Goal: Task Accomplishment & Management: Manage account settings

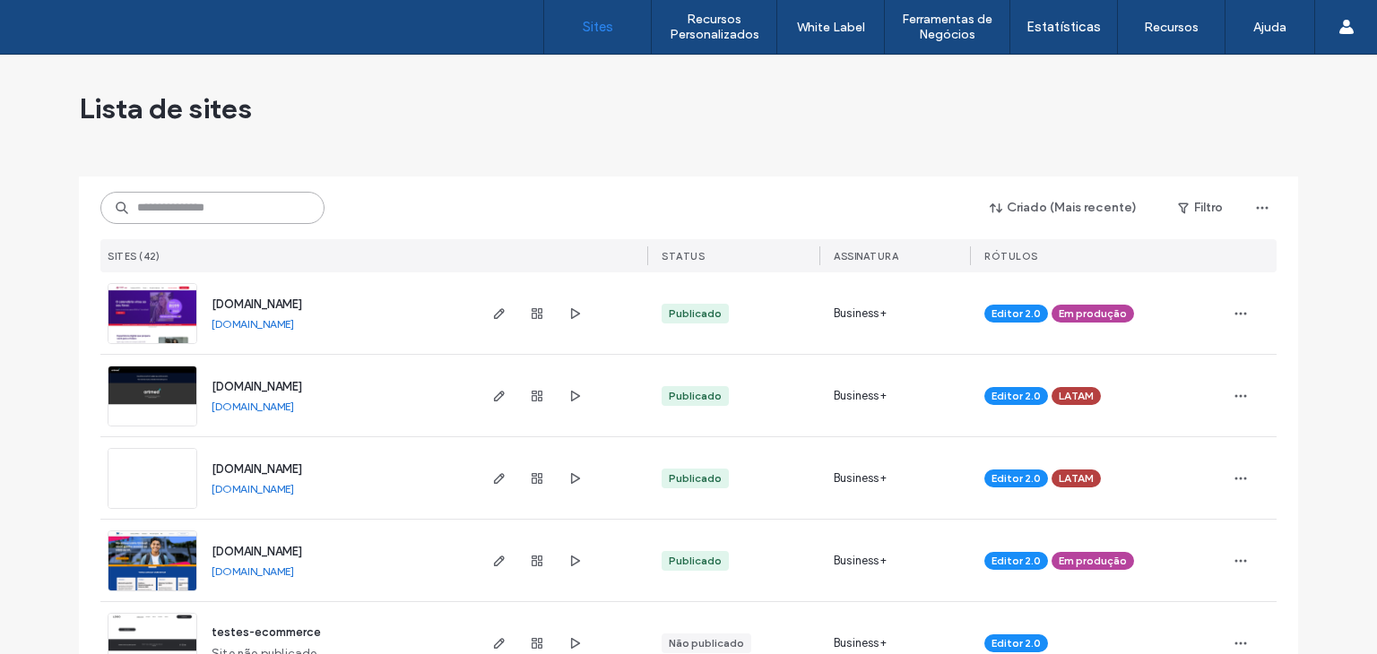
click at [271, 195] on input at bounding box center [212, 208] width 224 height 32
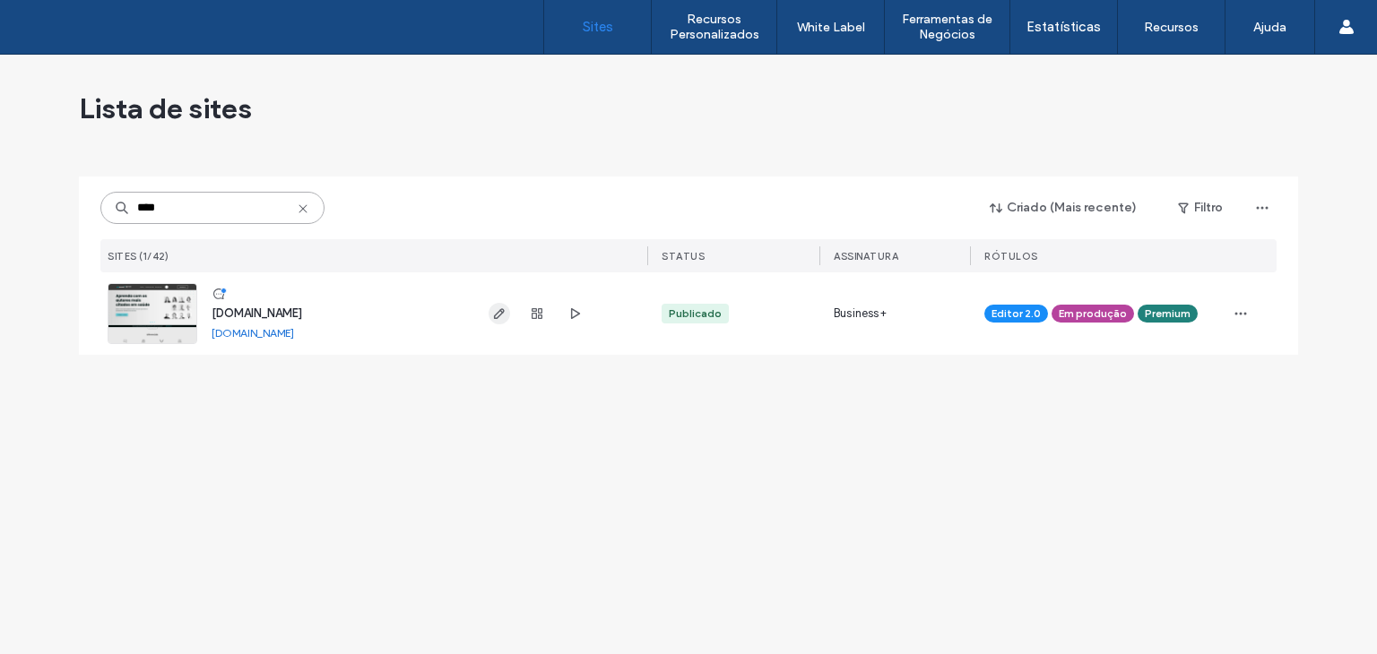
type input "****"
click at [494, 320] on icon "button" at bounding box center [499, 314] width 14 height 14
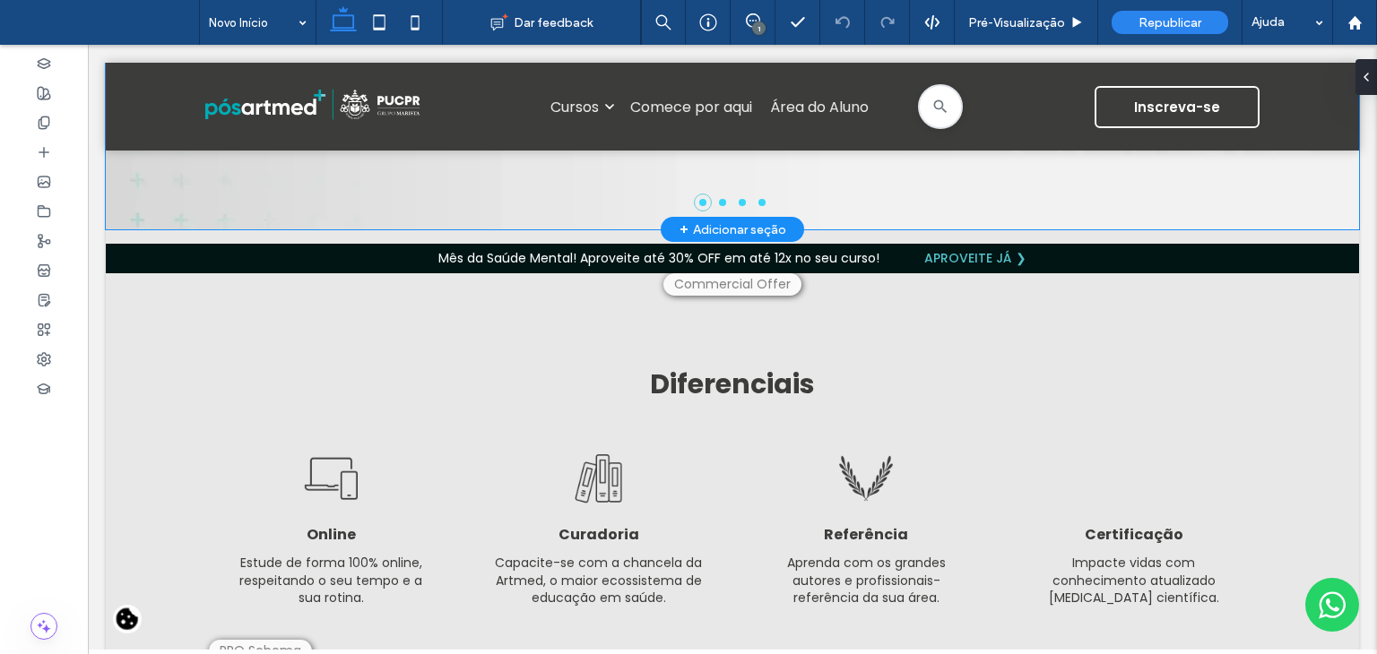
scroll to position [448, 0]
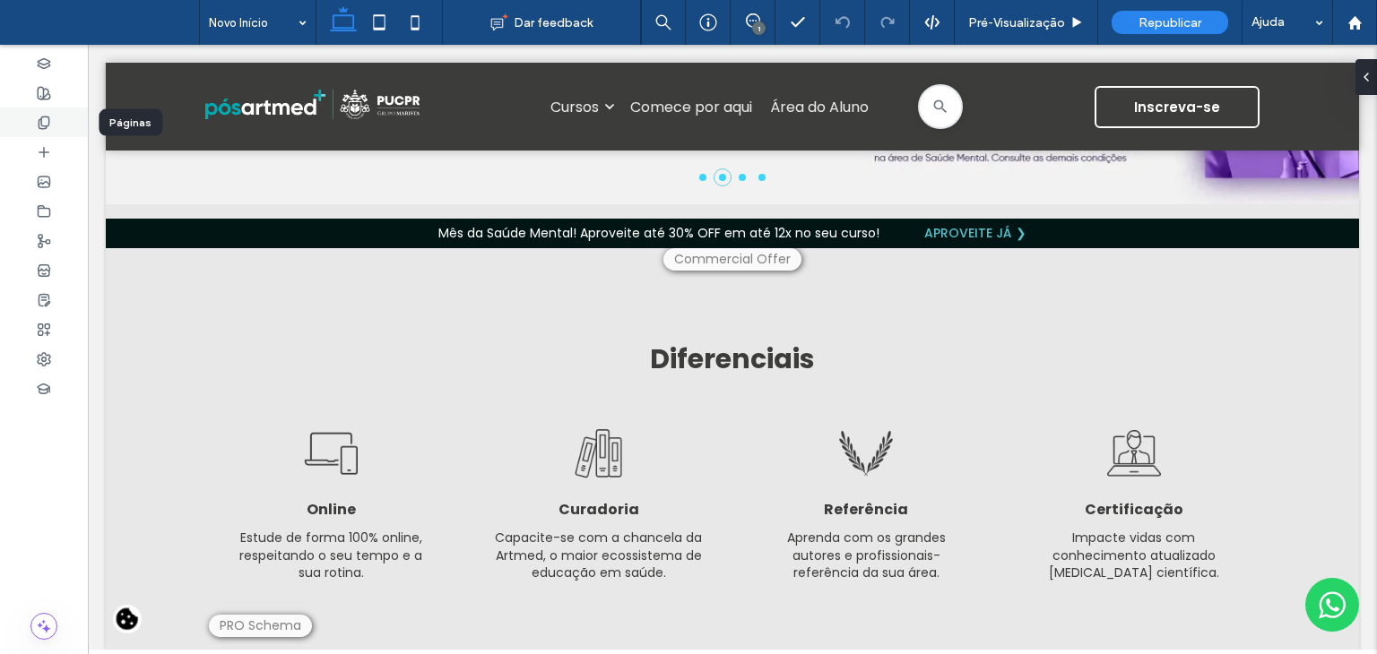
click at [47, 126] on icon at bounding box center [44, 123] width 14 height 14
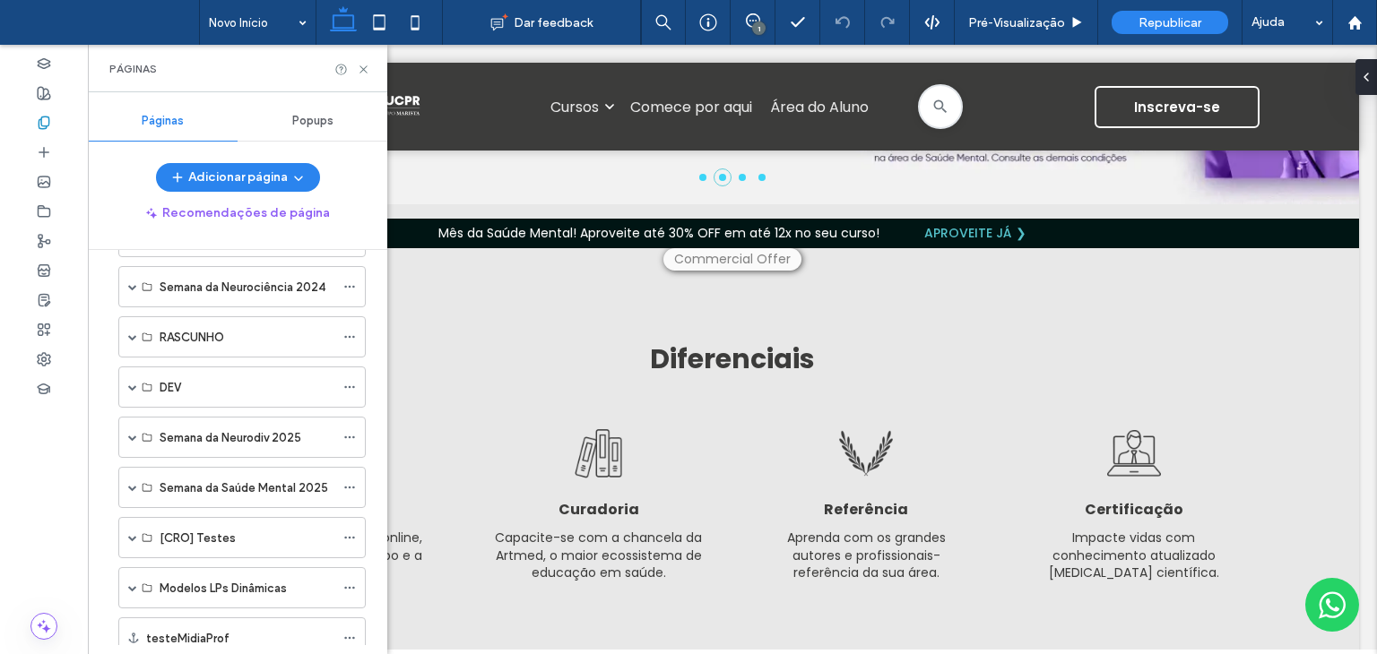
scroll to position [1066, 0]
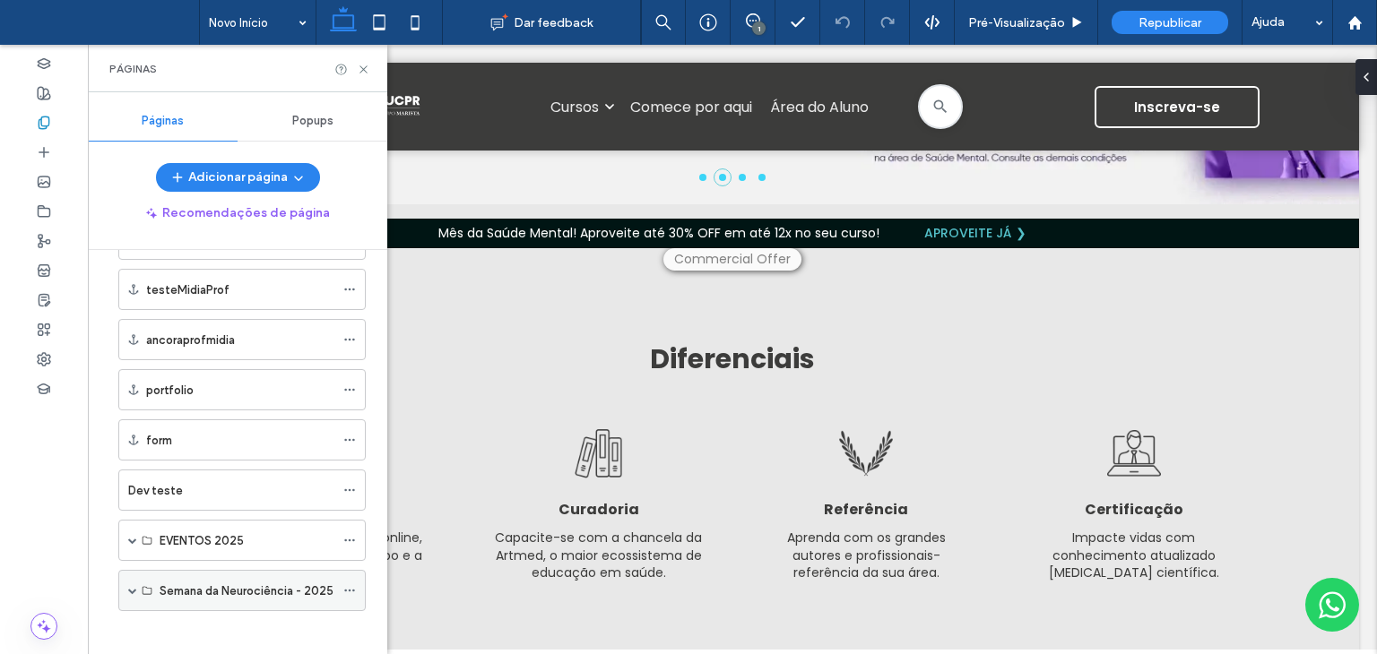
click at [130, 572] on span at bounding box center [132, 590] width 9 height 39
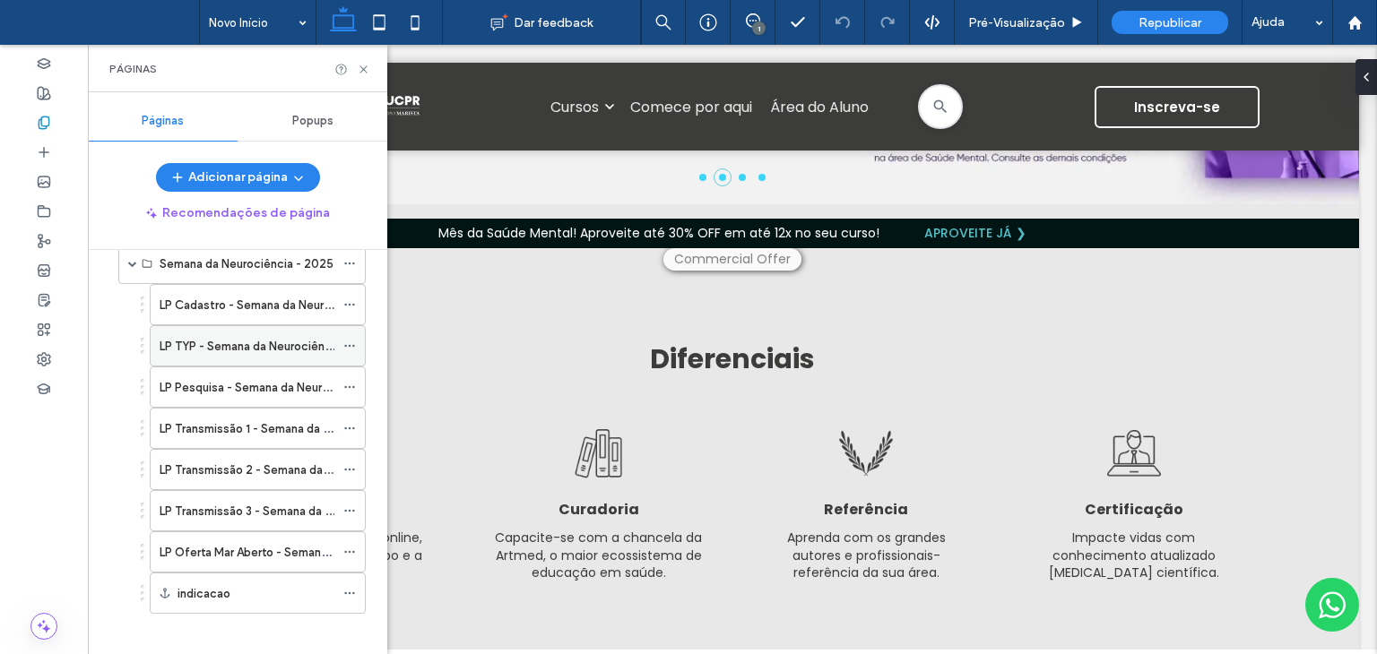
click at [252, 336] on label "LP TYP - Semana da Neurociência - 2ª edição" at bounding box center [281, 346] width 243 height 31
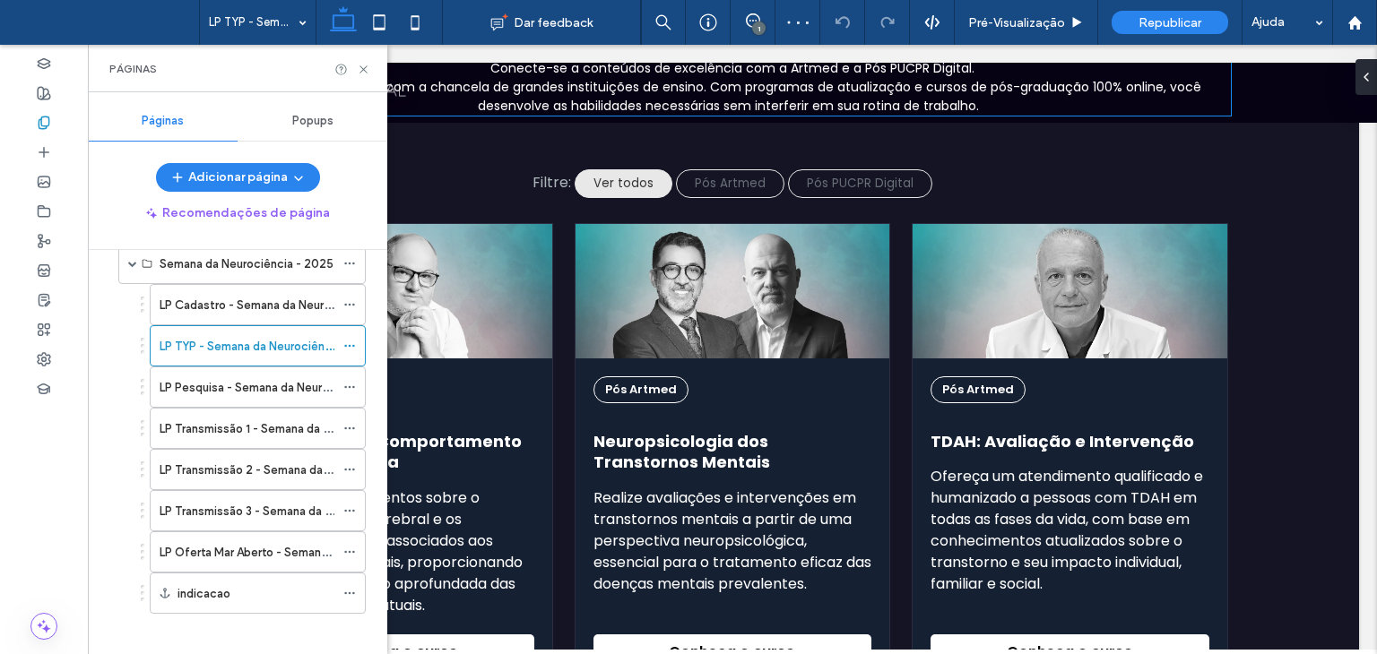
scroll to position [2668, 0]
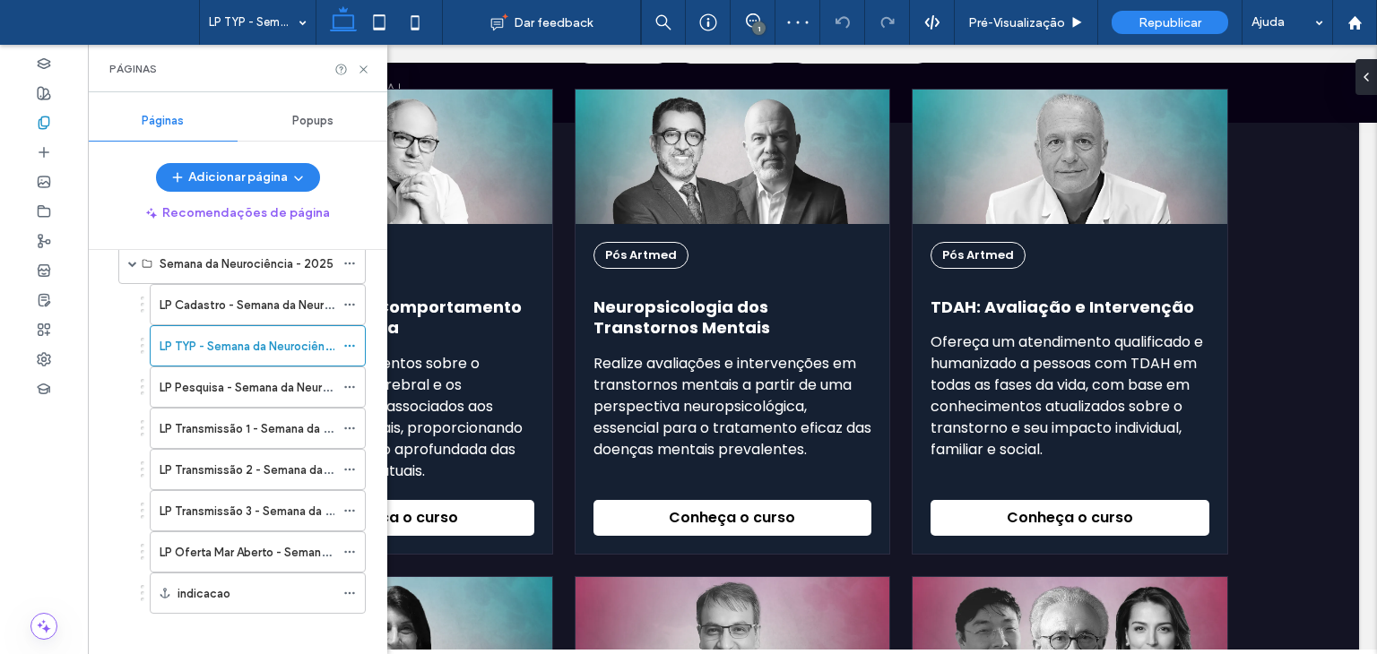
click at [360, 59] on div "Páginas" at bounding box center [237, 69] width 299 height 48
click at [367, 63] on icon at bounding box center [363, 69] width 13 height 13
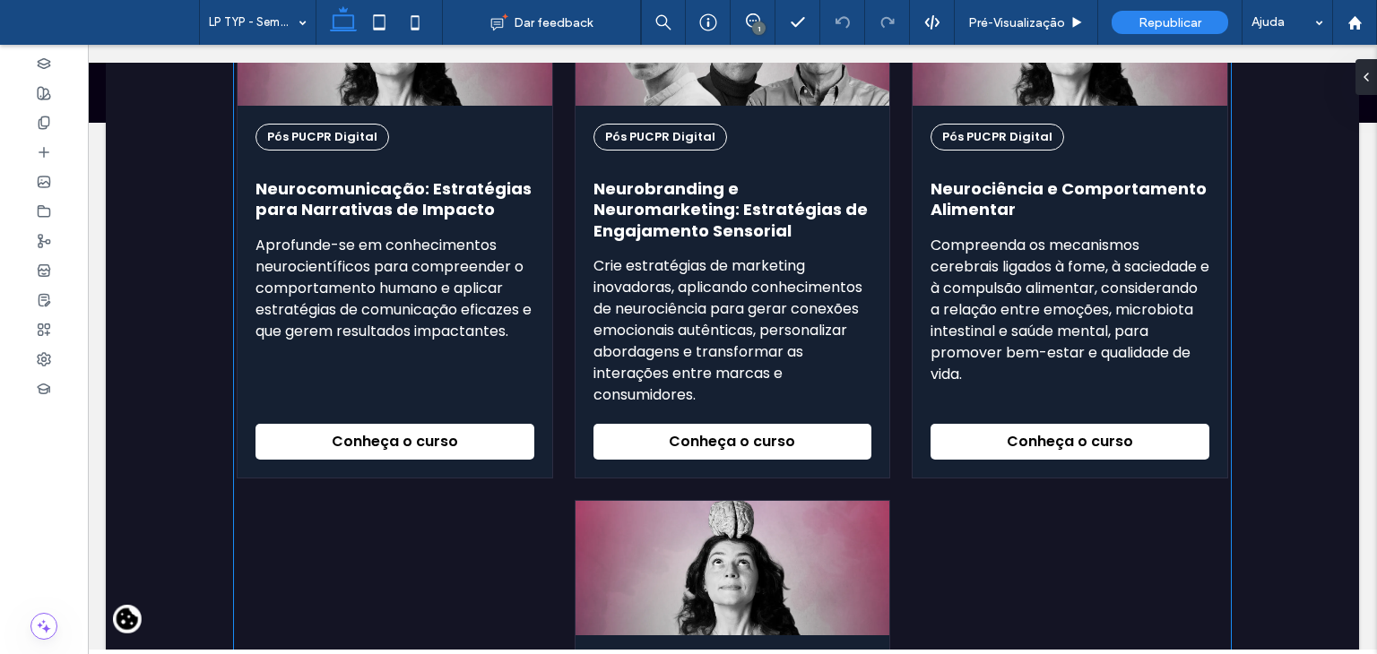
scroll to position [4281, 0]
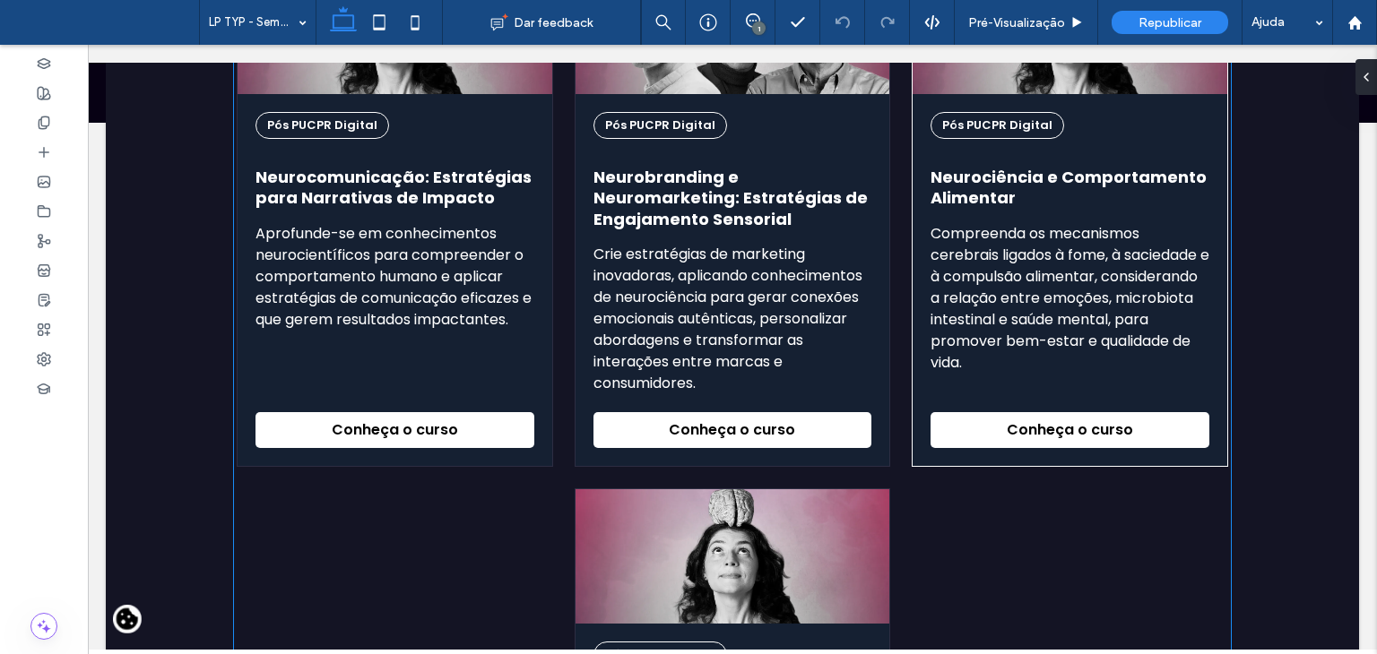
click at [1077, 94] on div at bounding box center [1070, 27] width 315 height 134
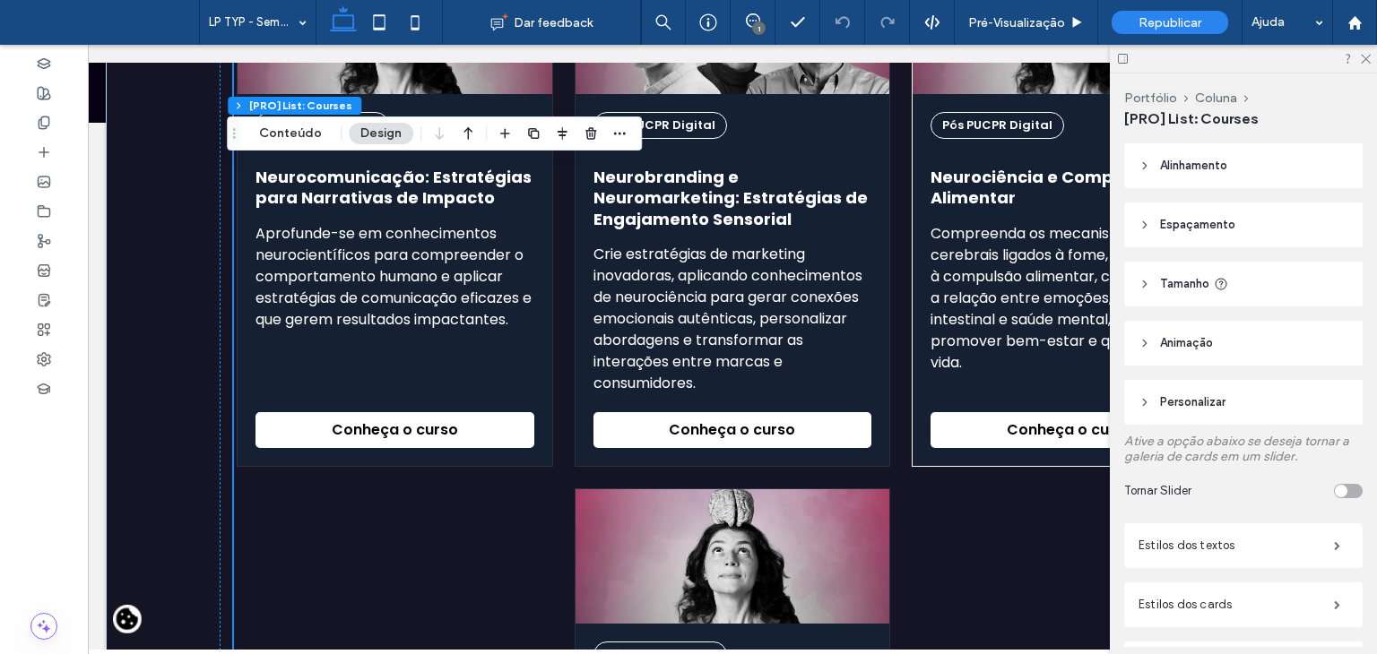
click at [1077, 94] on div at bounding box center [1070, 27] width 315 height 134
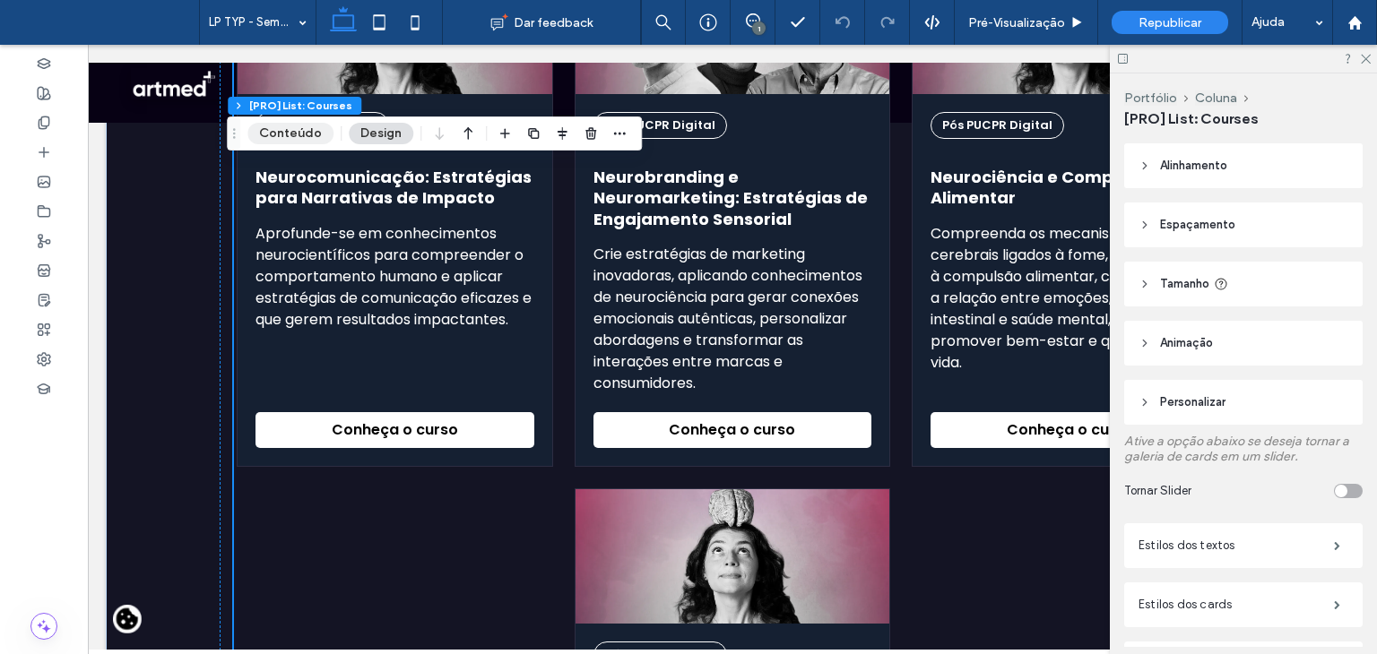
click at [290, 129] on button "Conteúdo" at bounding box center [290, 134] width 86 height 22
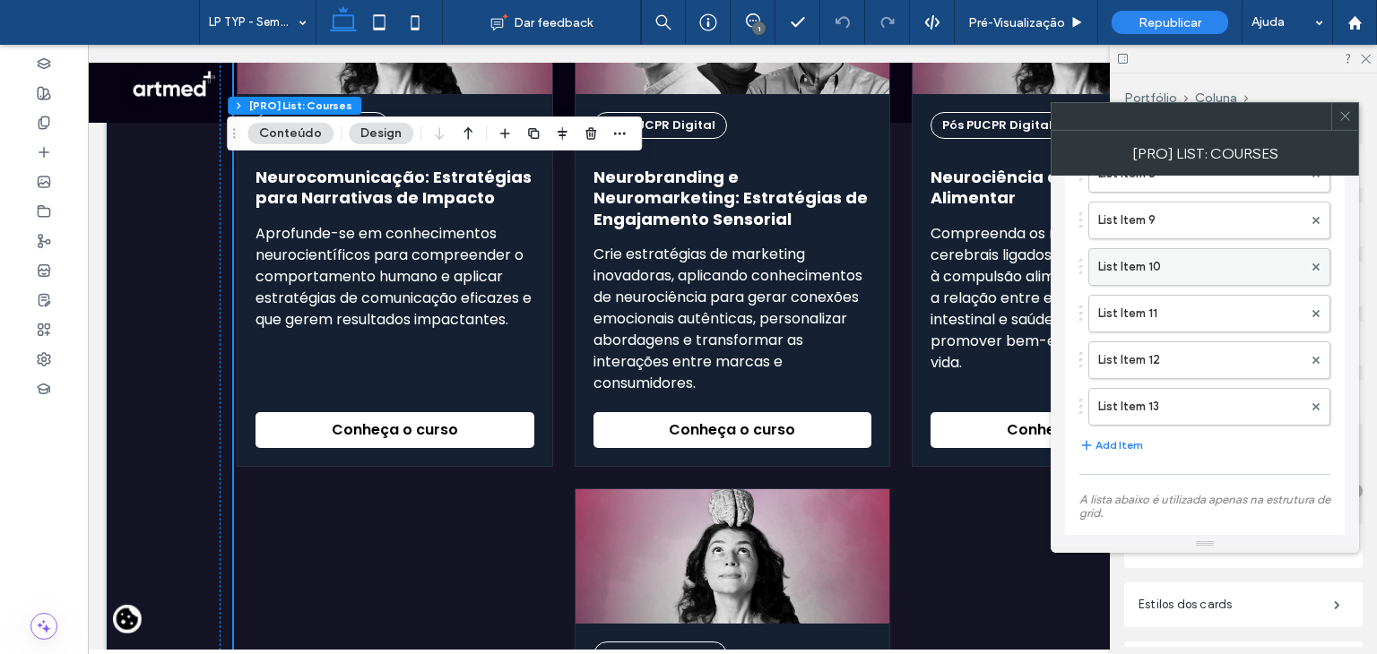
click at [1181, 268] on label "List Item 10" at bounding box center [1200, 267] width 204 height 36
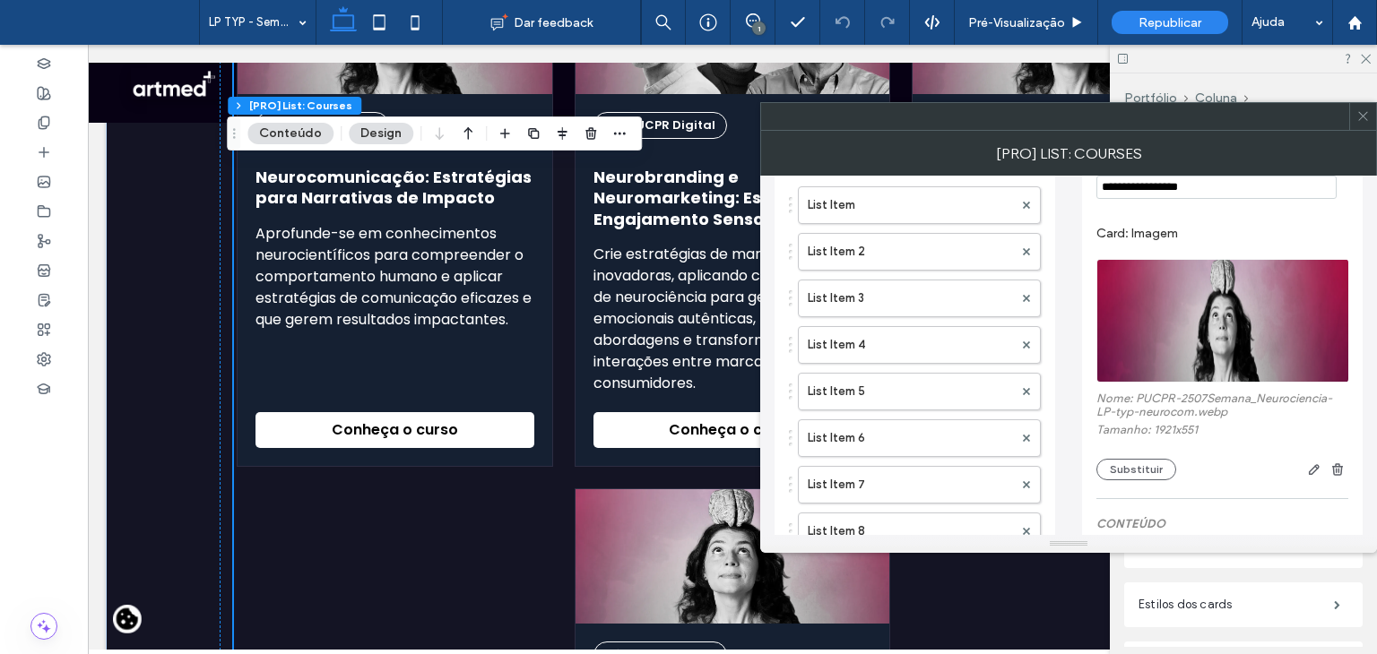
scroll to position [90, 0]
click at [1186, 314] on img at bounding box center [1223, 322] width 254 height 124
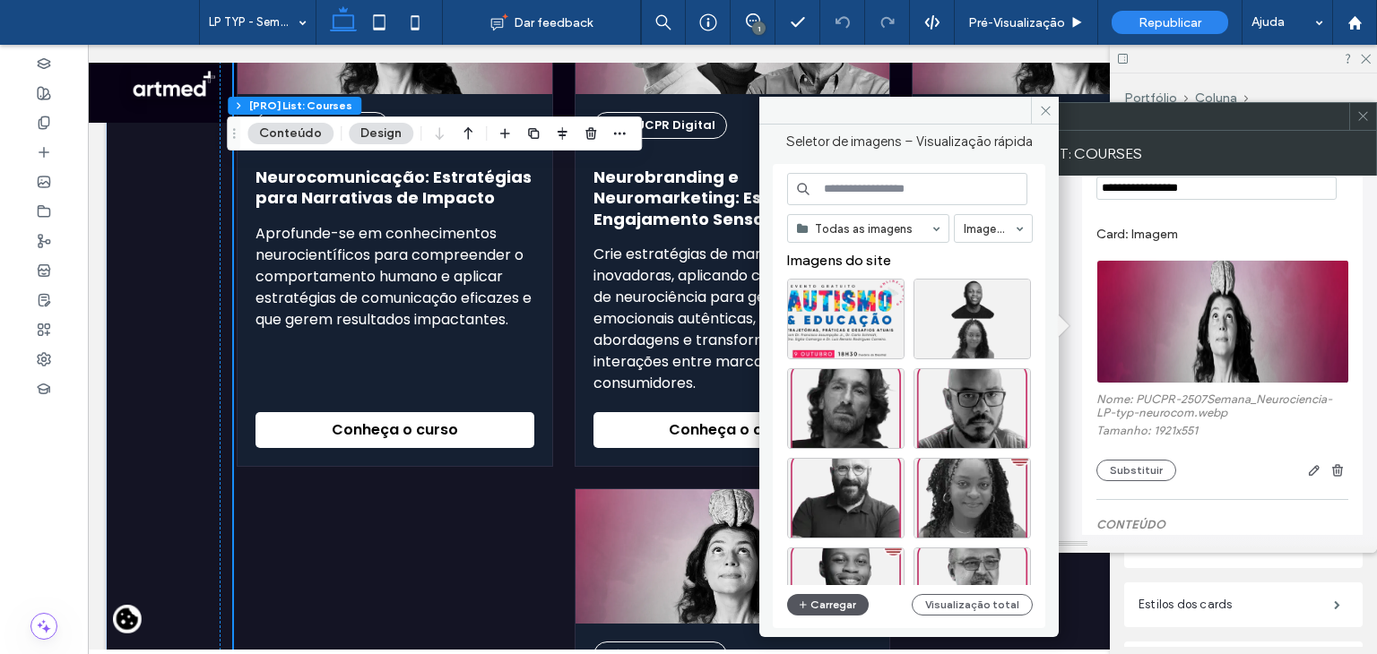
click at [831, 596] on button "Carregar" at bounding box center [828, 605] width 82 height 22
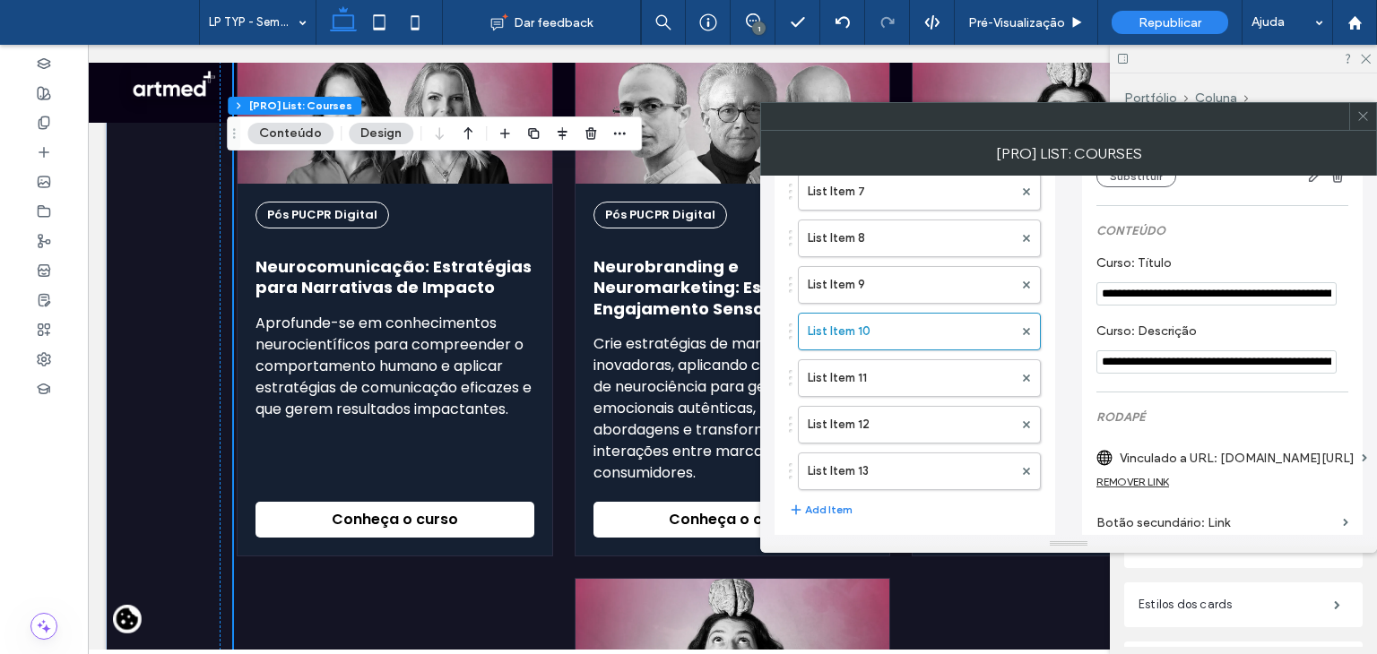
scroll to position [448, 0]
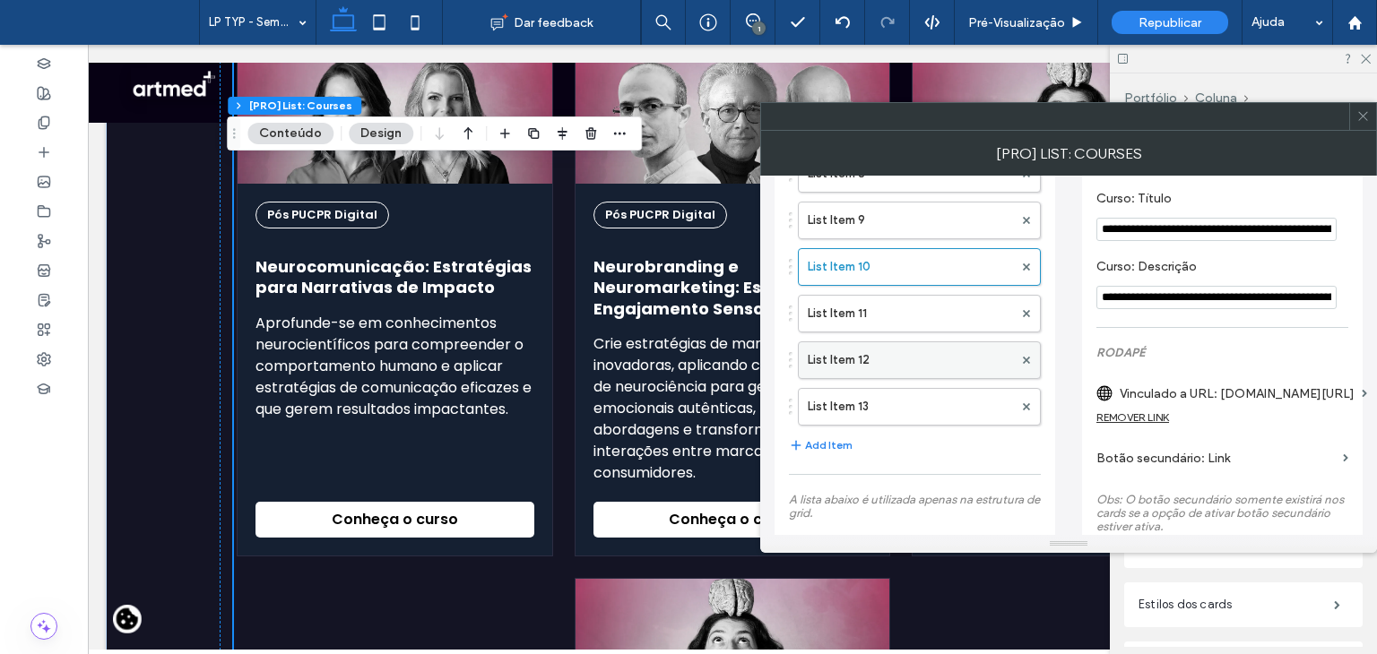
click at [871, 352] on label "List Item 12" at bounding box center [910, 360] width 205 height 36
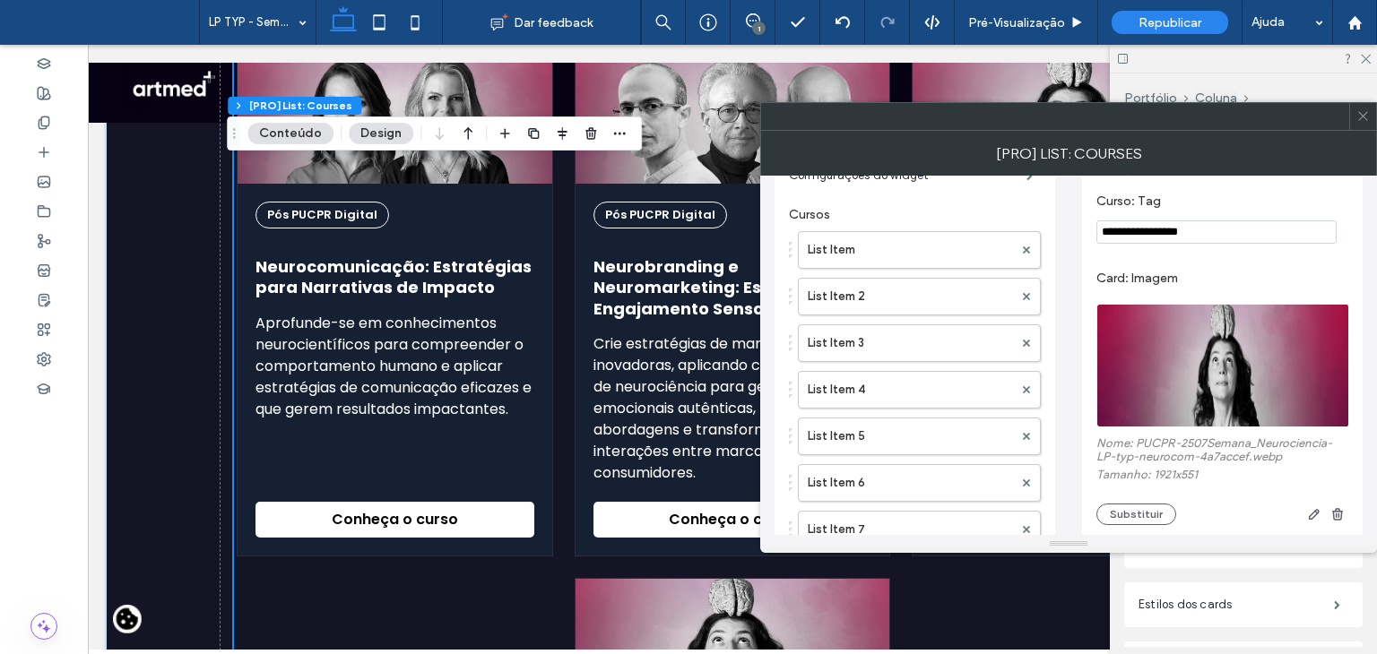
scroll to position [90, 0]
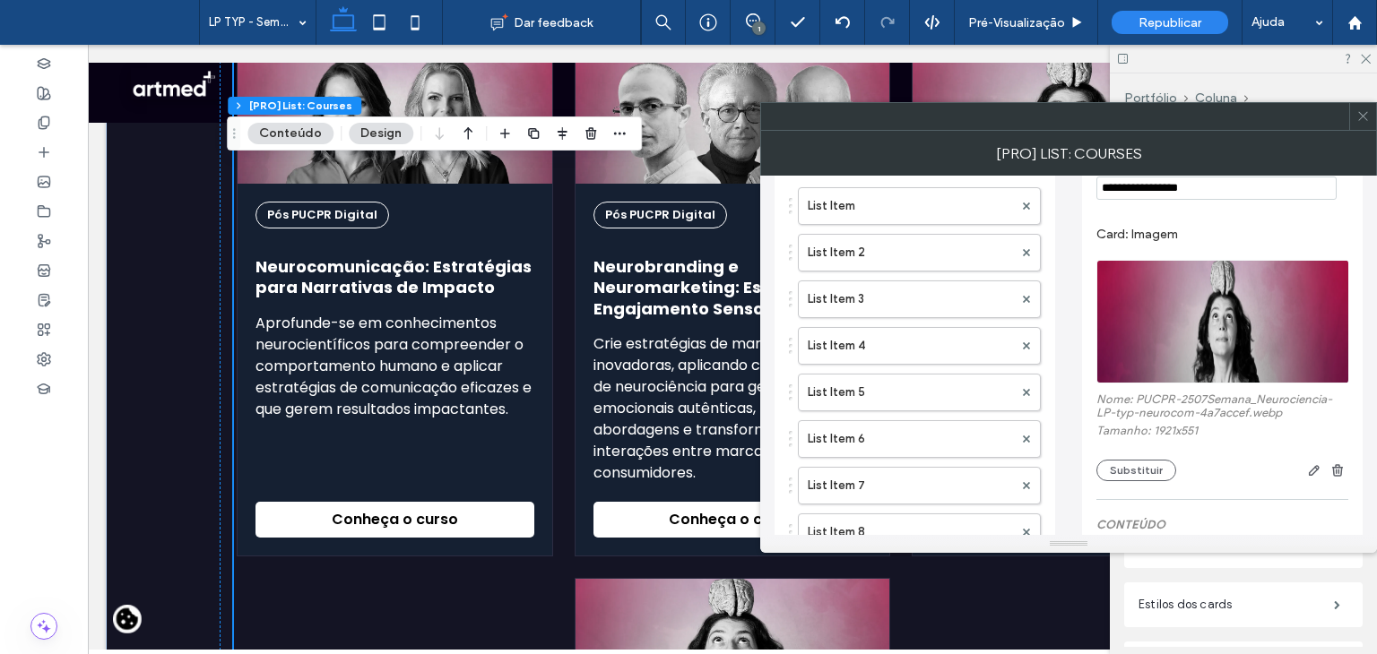
click at [1216, 332] on img at bounding box center [1223, 322] width 254 height 124
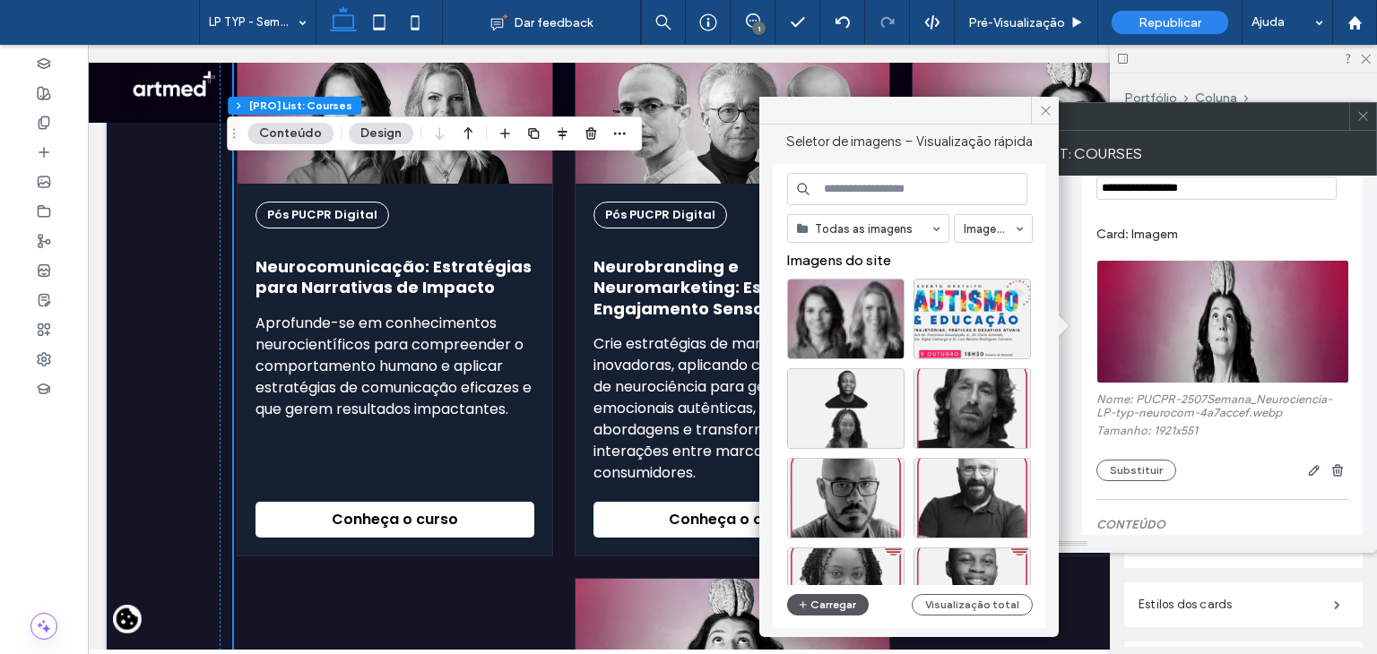
click at [810, 600] on button "Carregar" at bounding box center [828, 605] width 82 height 22
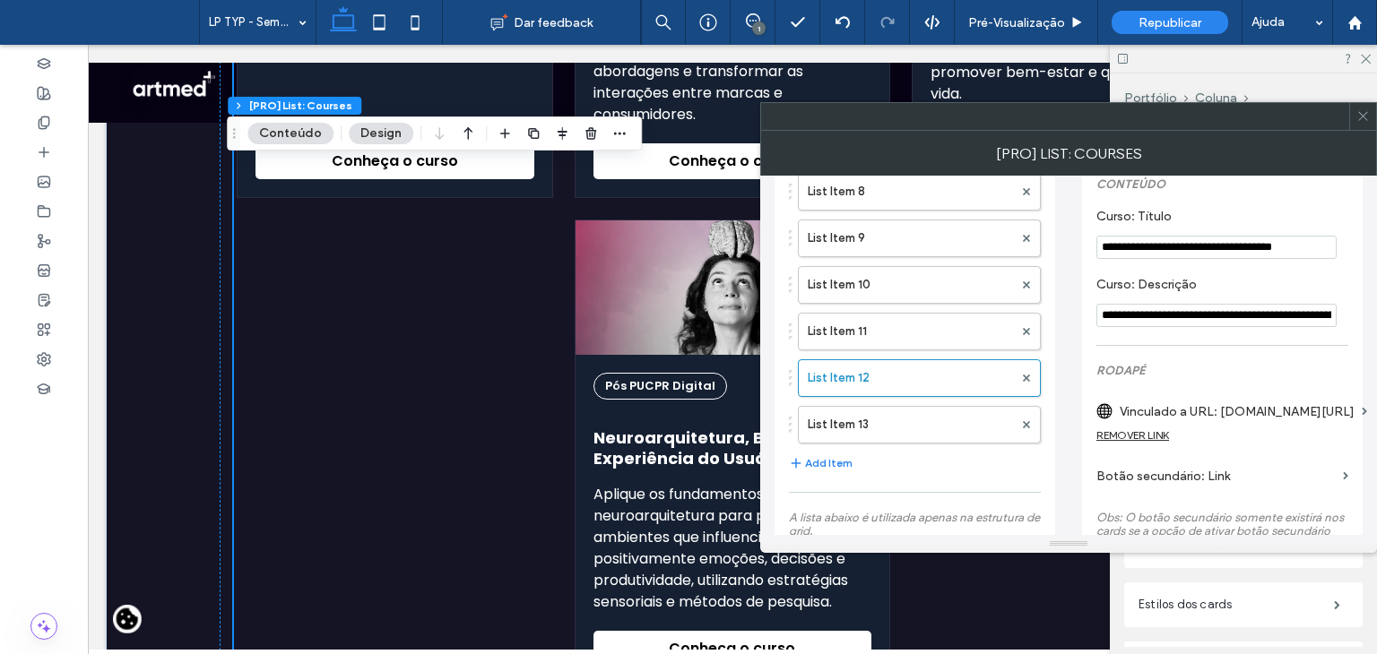
scroll to position [448, 0]
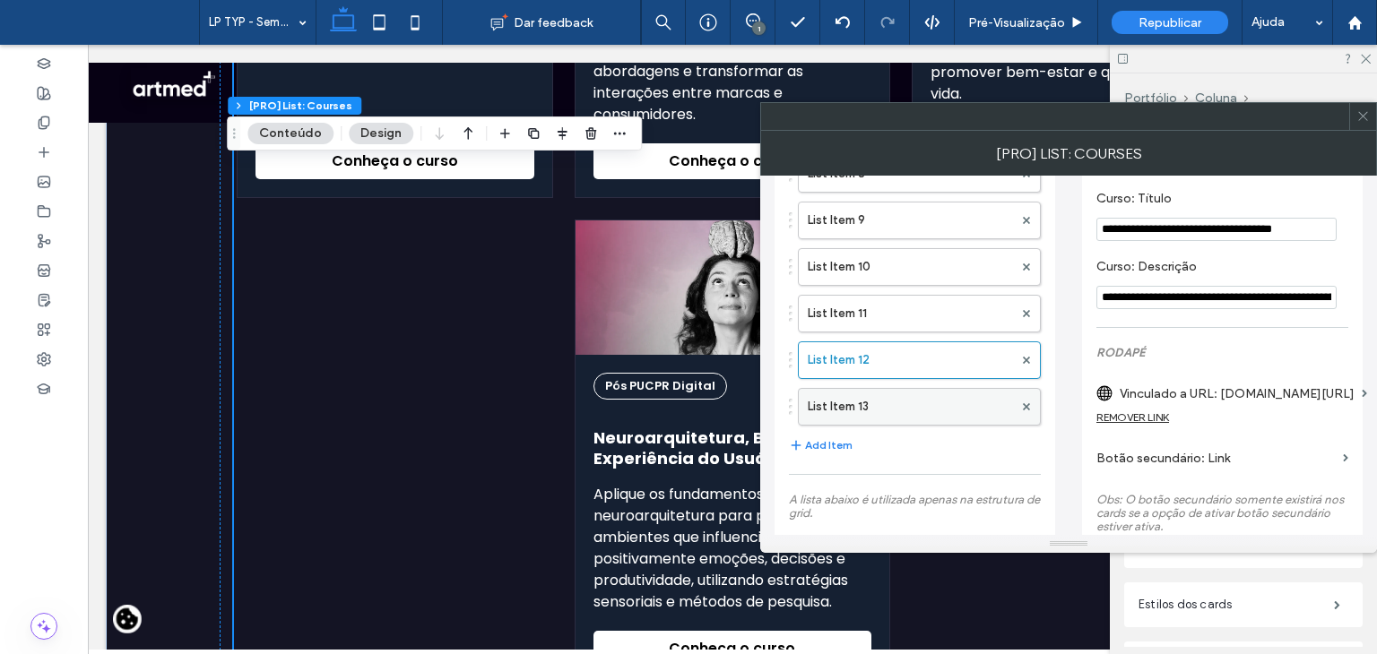
click at [876, 401] on label "List Item 13" at bounding box center [910, 407] width 205 height 36
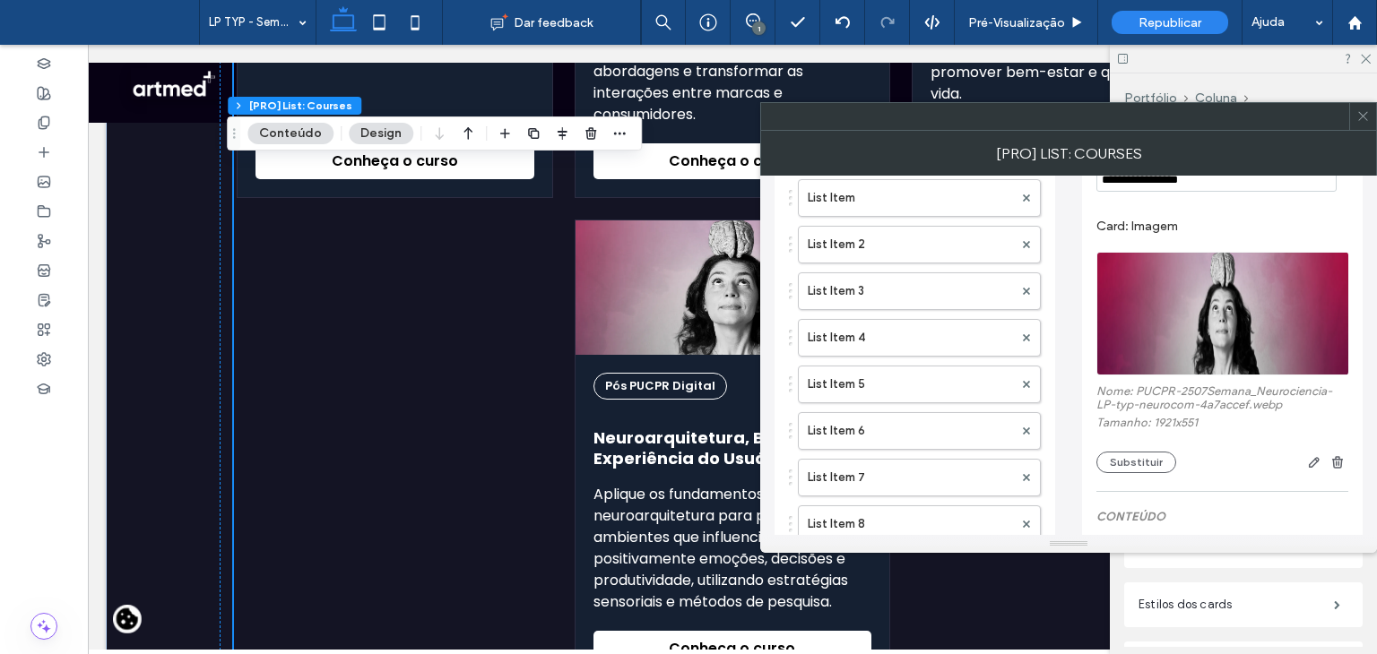
scroll to position [90, 0]
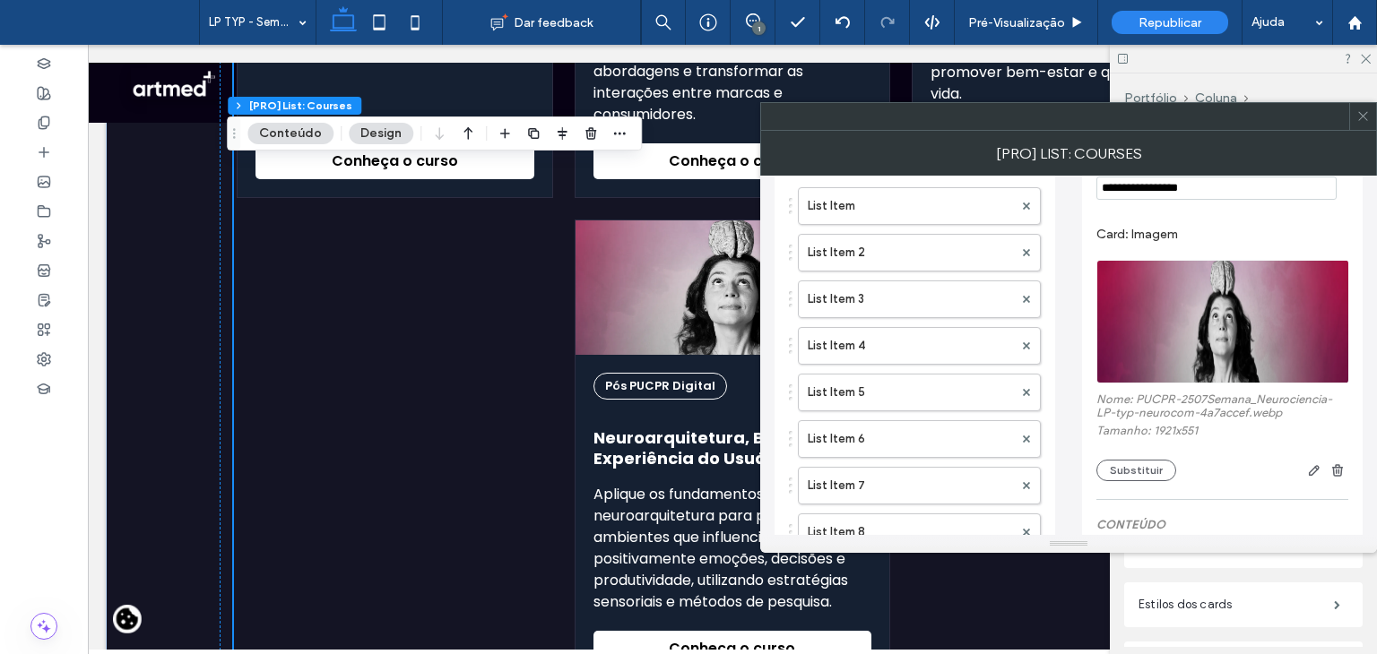
click at [1226, 342] on img at bounding box center [1223, 322] width 254 height 124
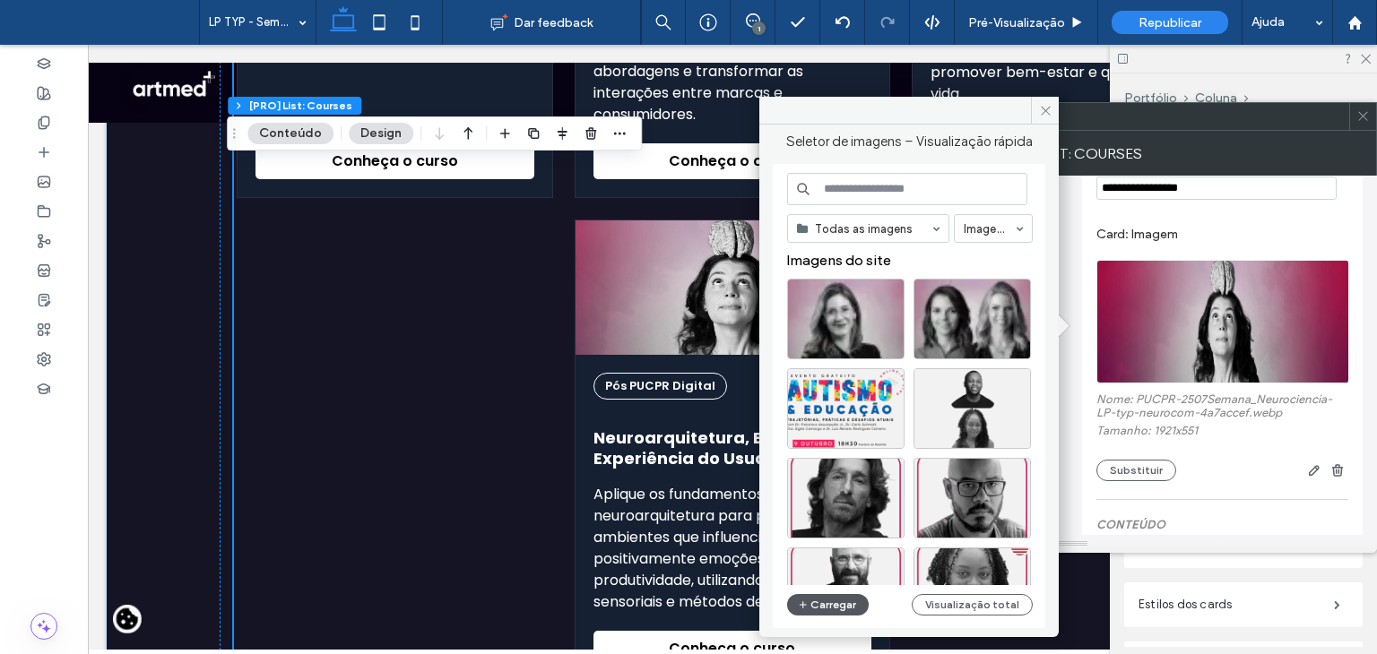
click at [832, 608] on button "Carregar" at bounding box center [828, 605] width 82 height 22
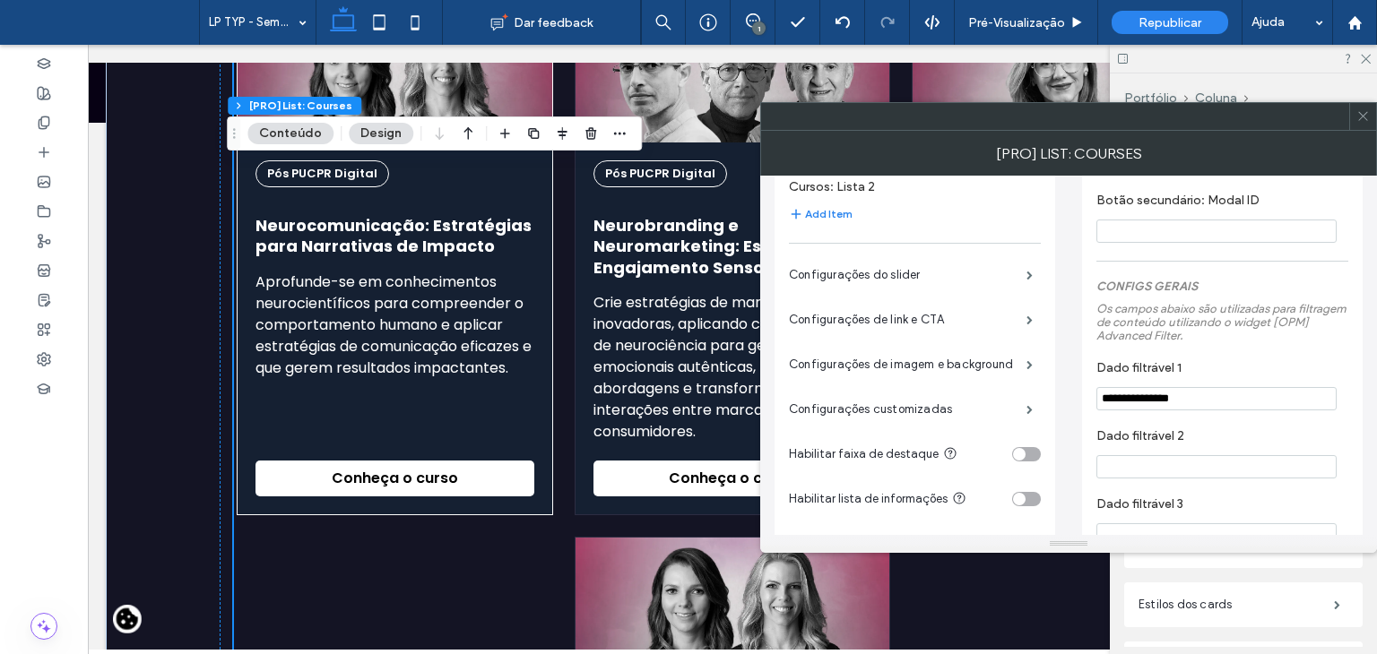
scroll to position [4192, 0]
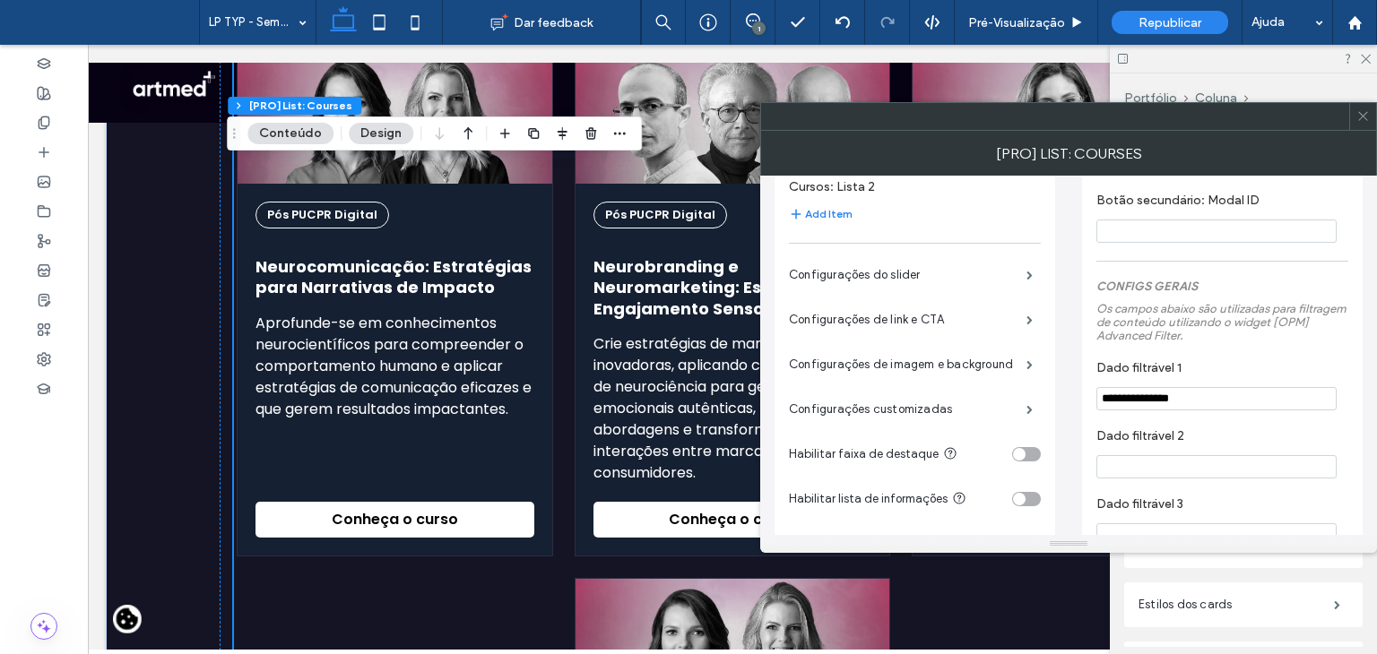
click at [1359, 125] on span at bounding box center [1362, 116] width 13 height 27
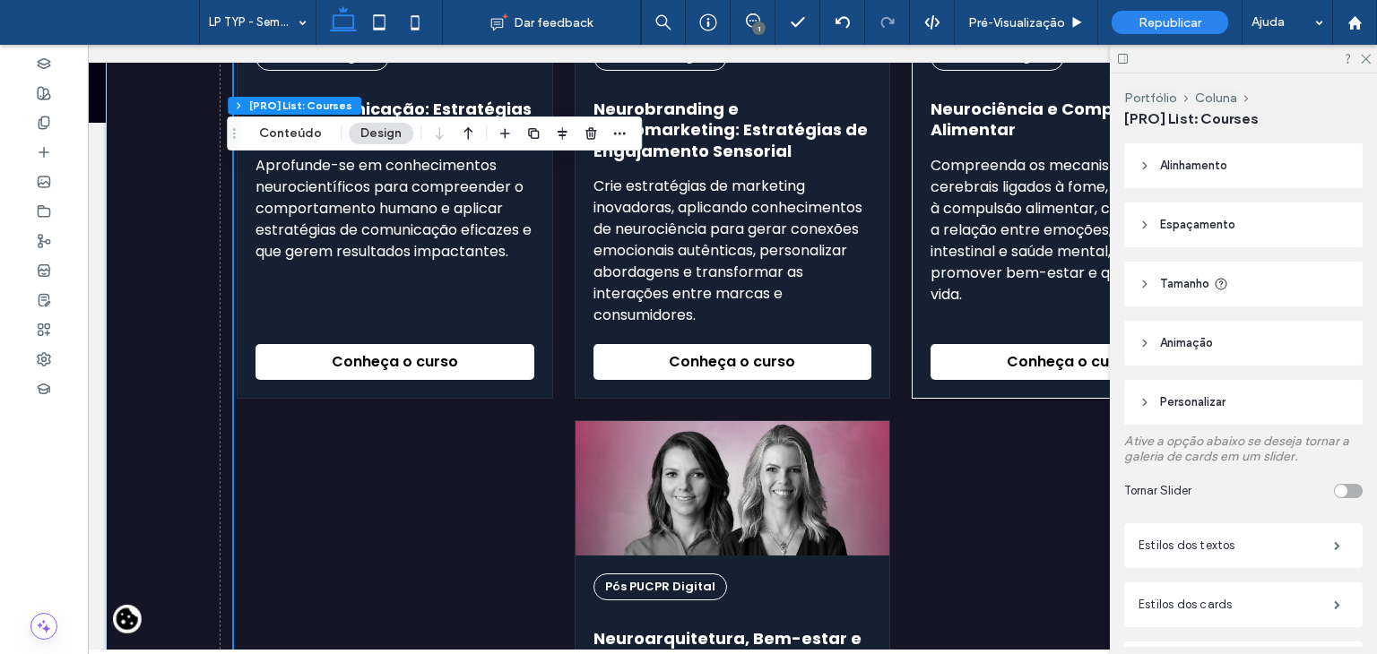
scroll to position [4461, 0]
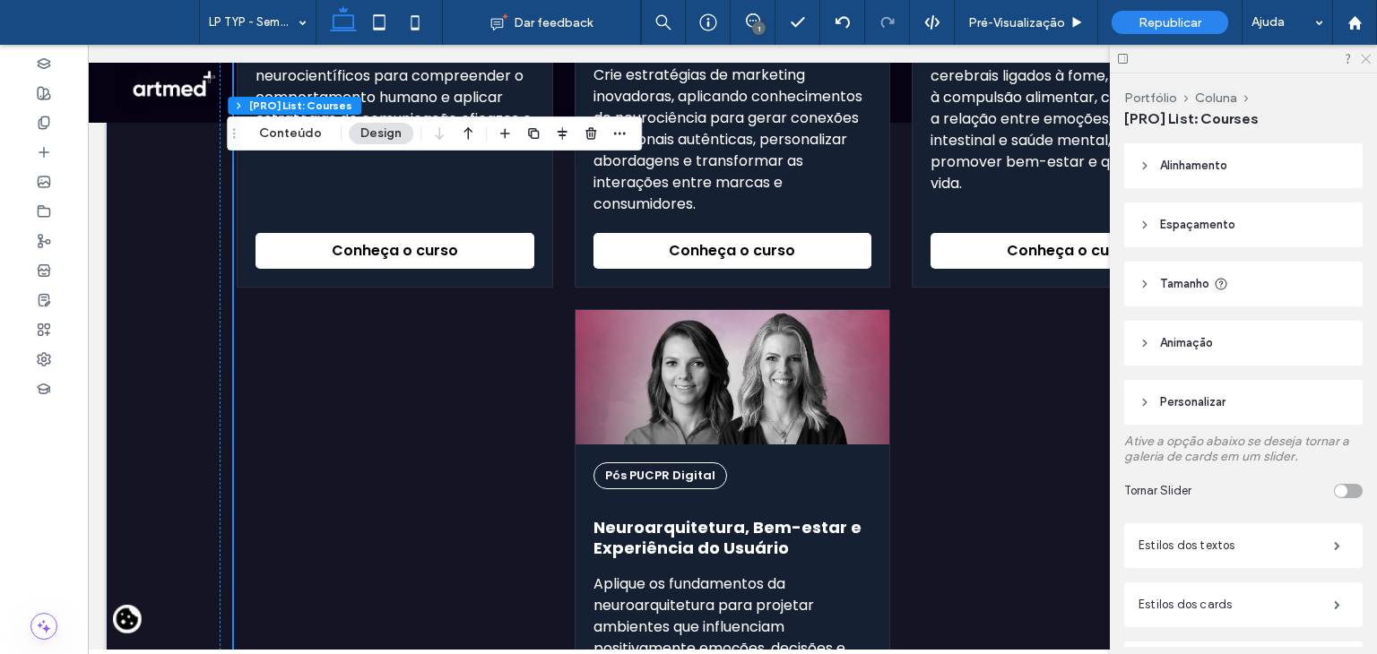
click at [1361, 60] on icon at bounding box center [1365, 58] width 12 height 12
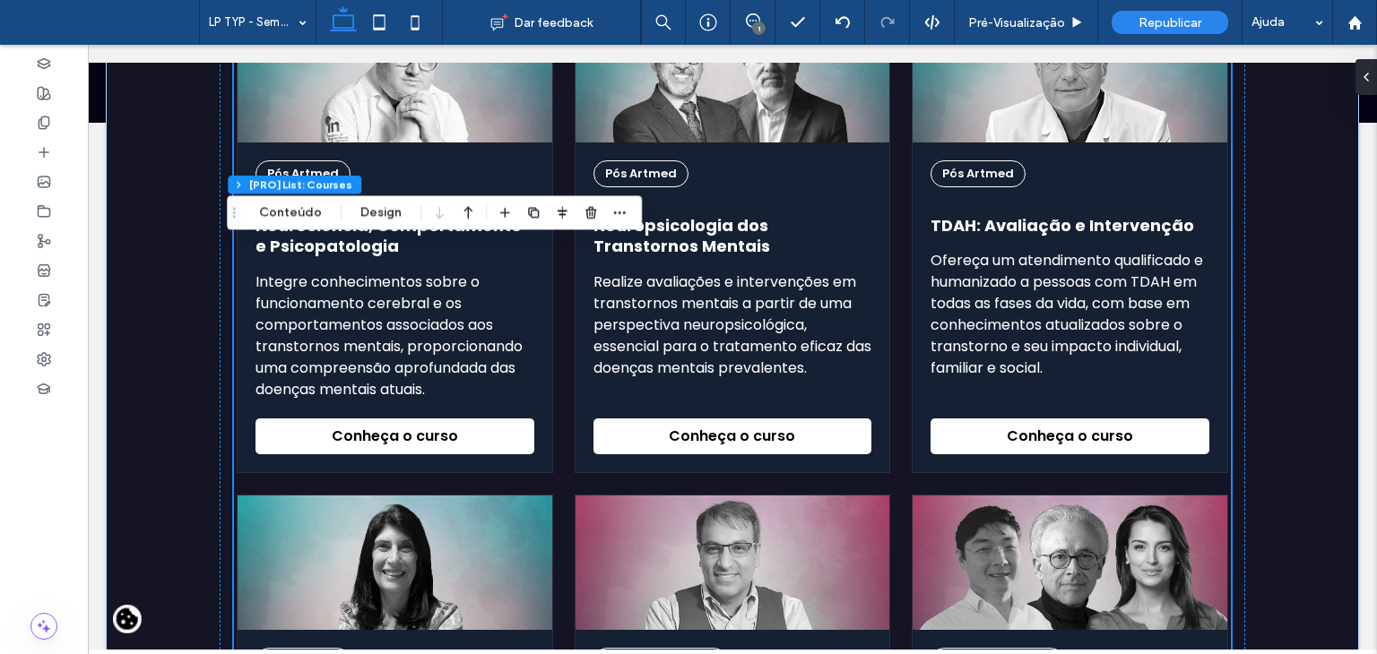
scroll to position [2757, 0]
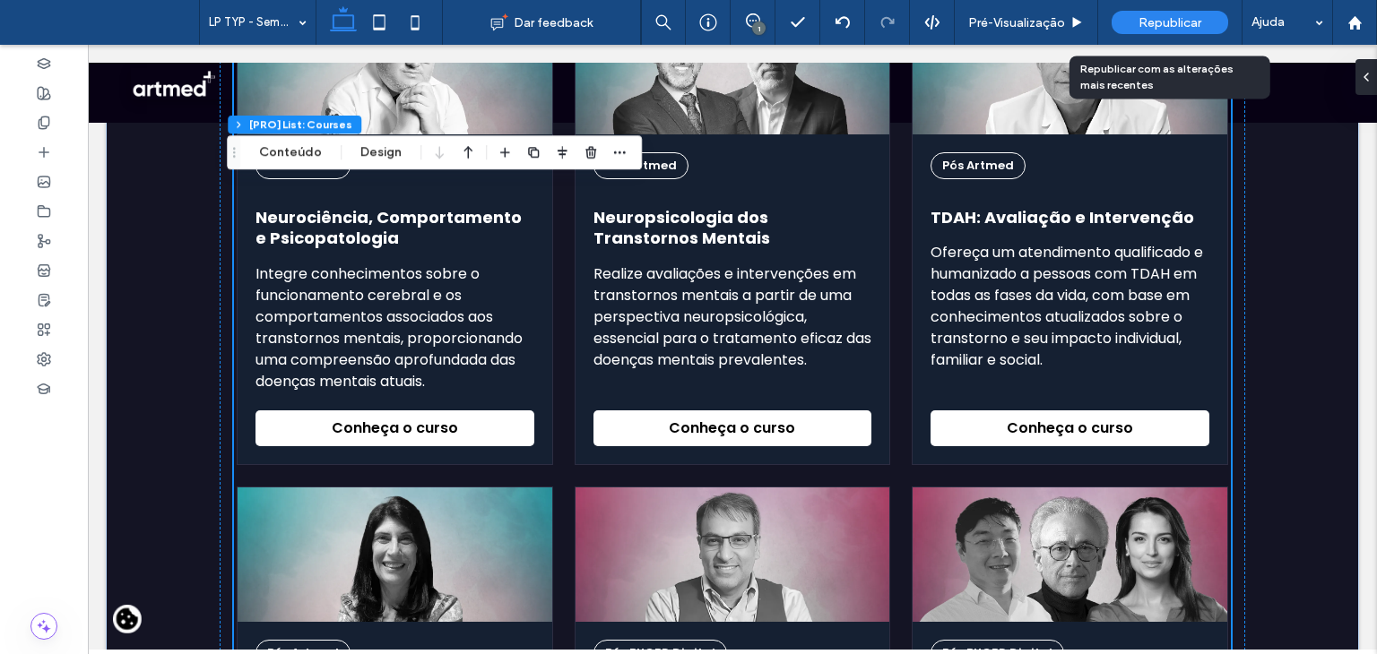
click at [1197, 15] on span "Republicar" at bounding box center [1169, 22] width 63 height 15
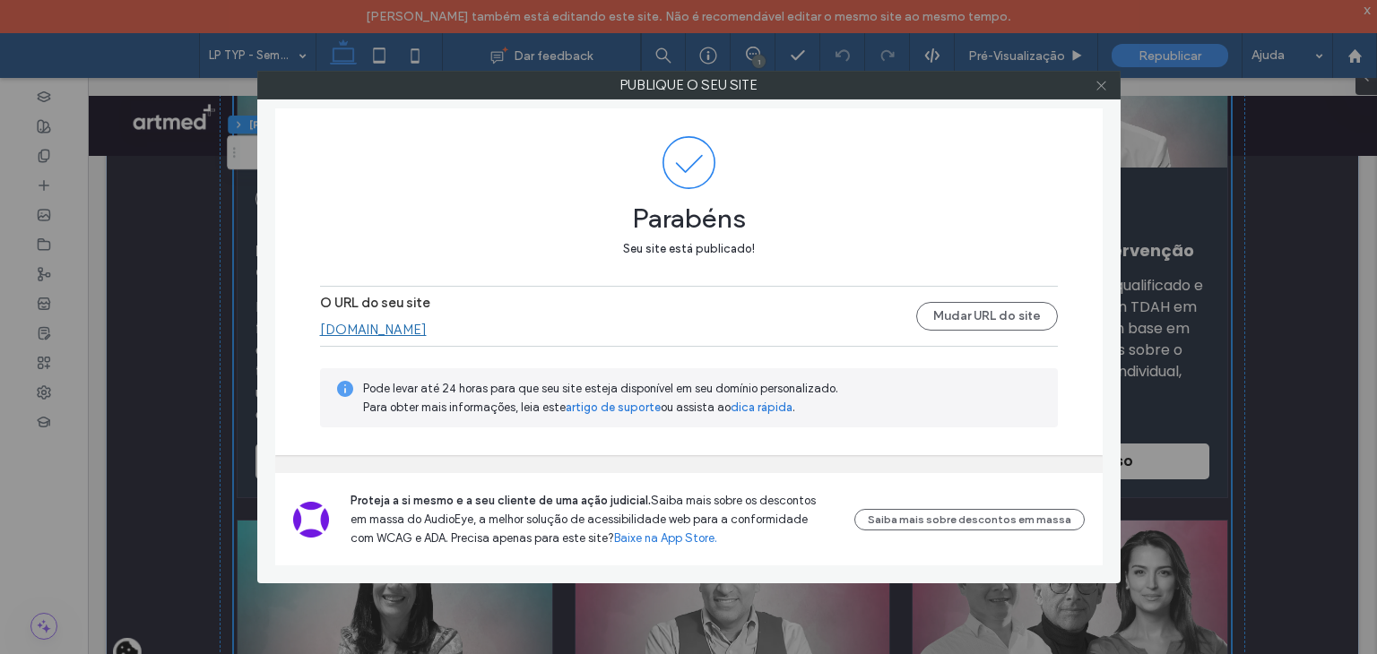
click at [1103, 82] on icon at bounding box center [1101, 85] width 13 height 13
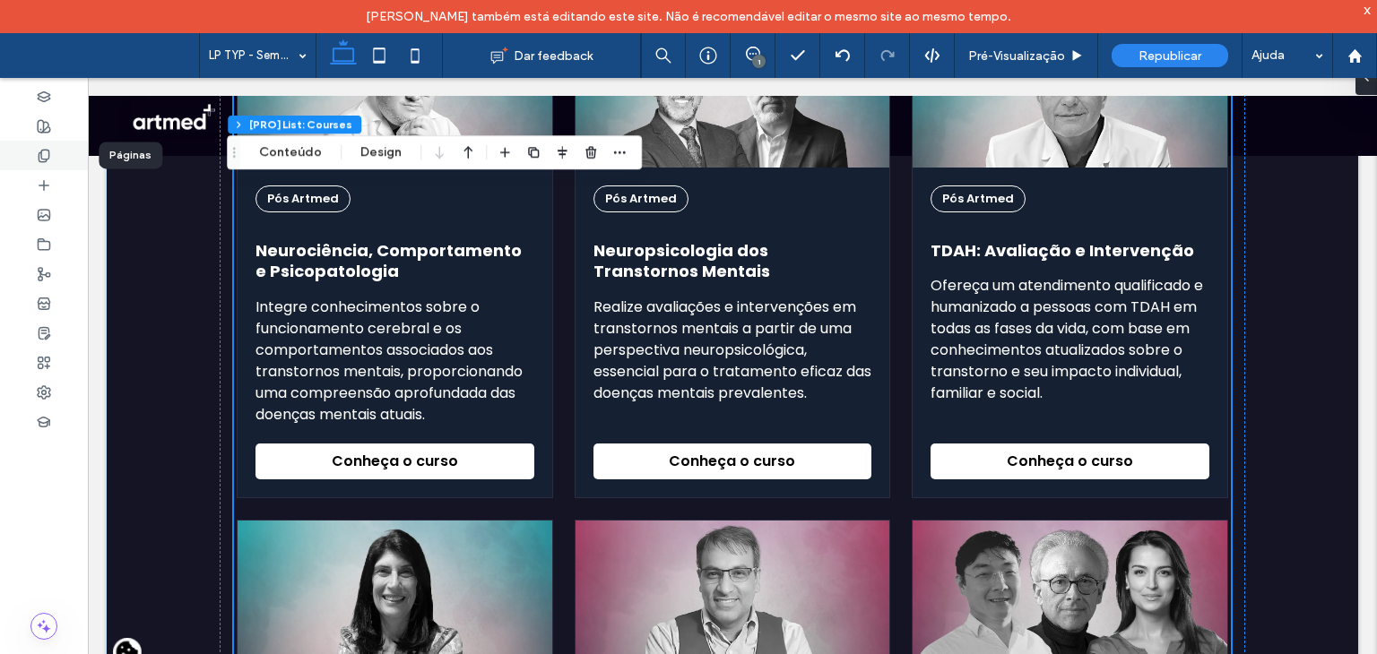
click at [39, 151] on icon at bounding box center [44, 156] width 14 height 14
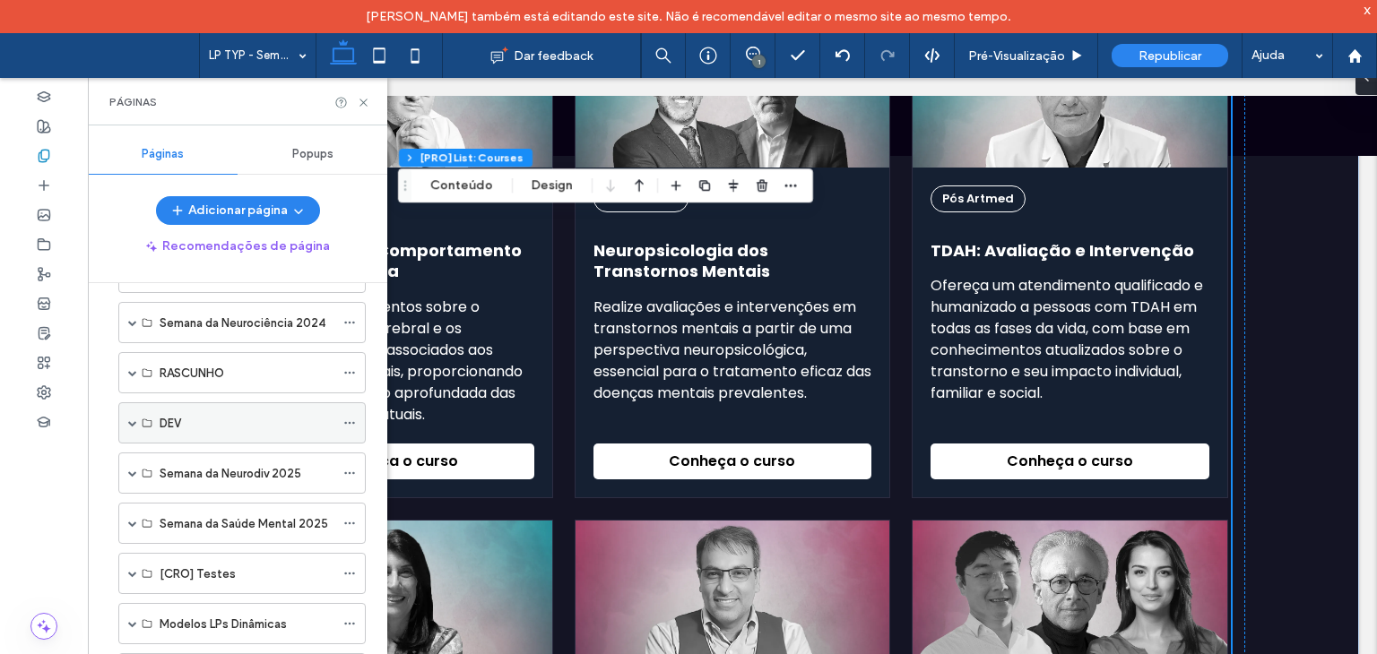
scroll to position [717, 0]
click at [133, 516] on span at bounding box center [132, 520] width 9 height 9
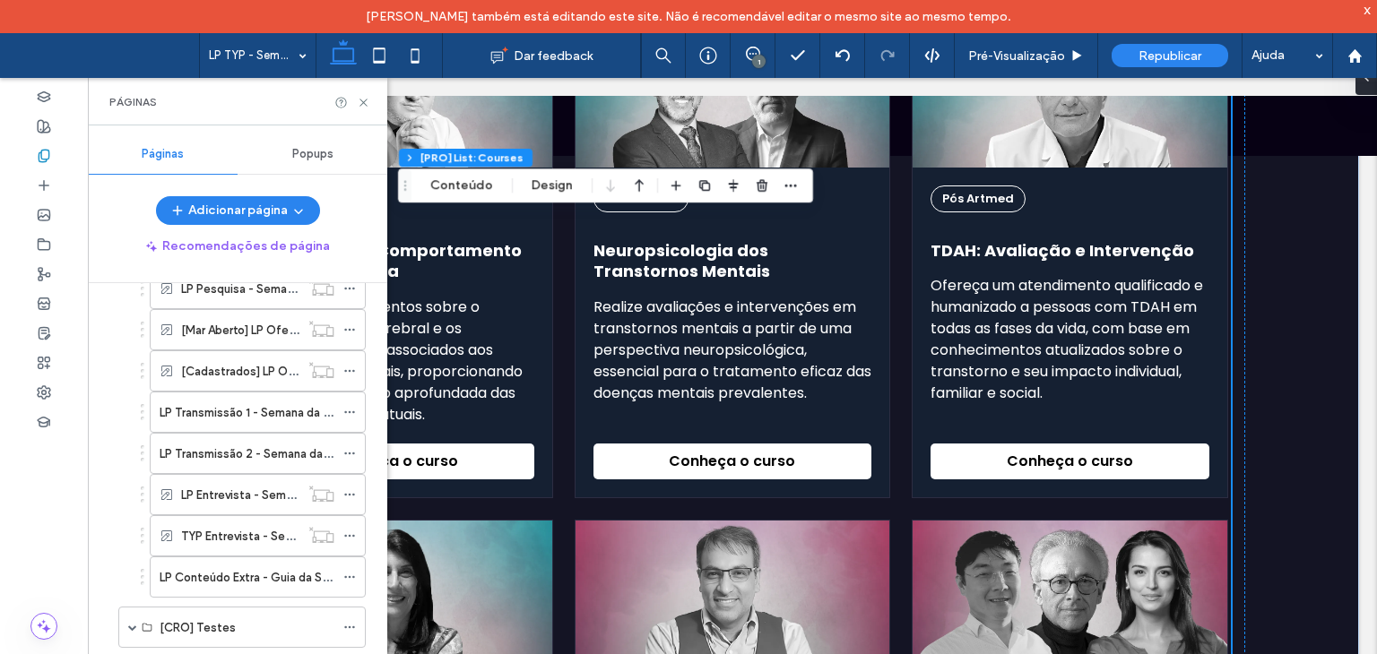
scroll to position [1076, 0]
click at [219, 559] on label "LP Conteúdo Extra - Guia da Semana da Saúde Mental" at bounding box center [305, 574] width 291 height 31
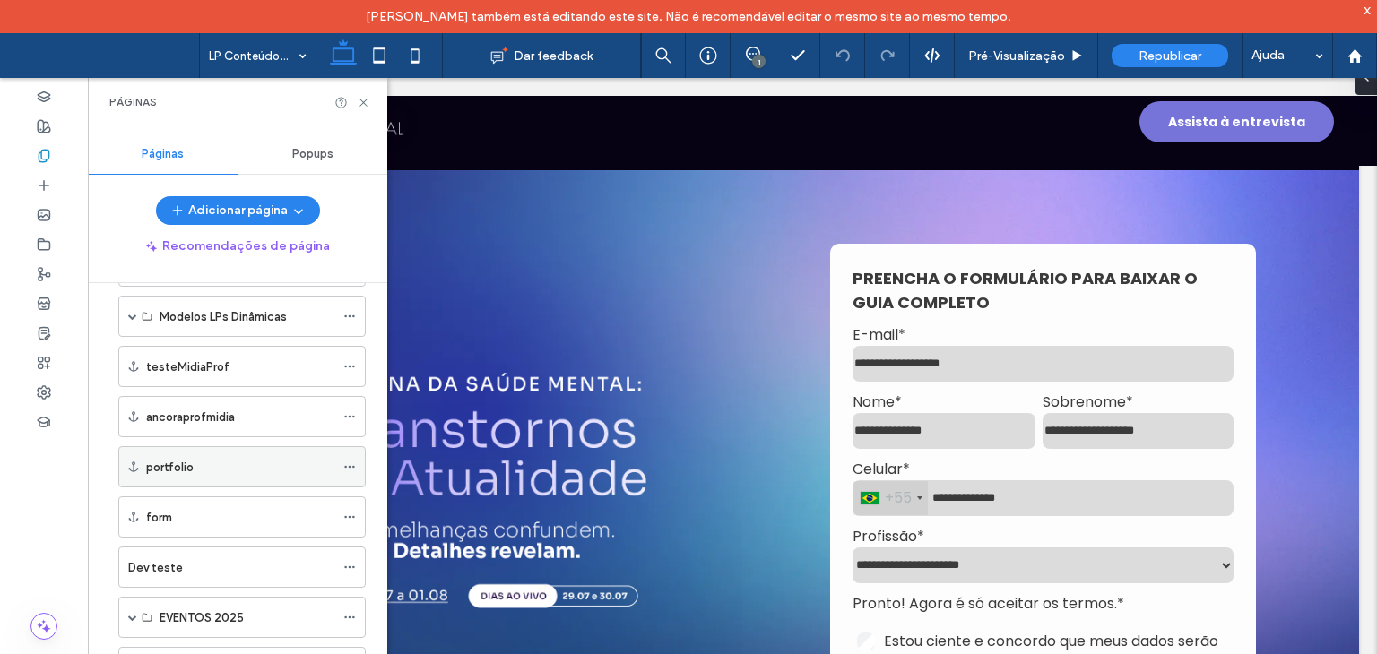
scroll to position [1076, 0]
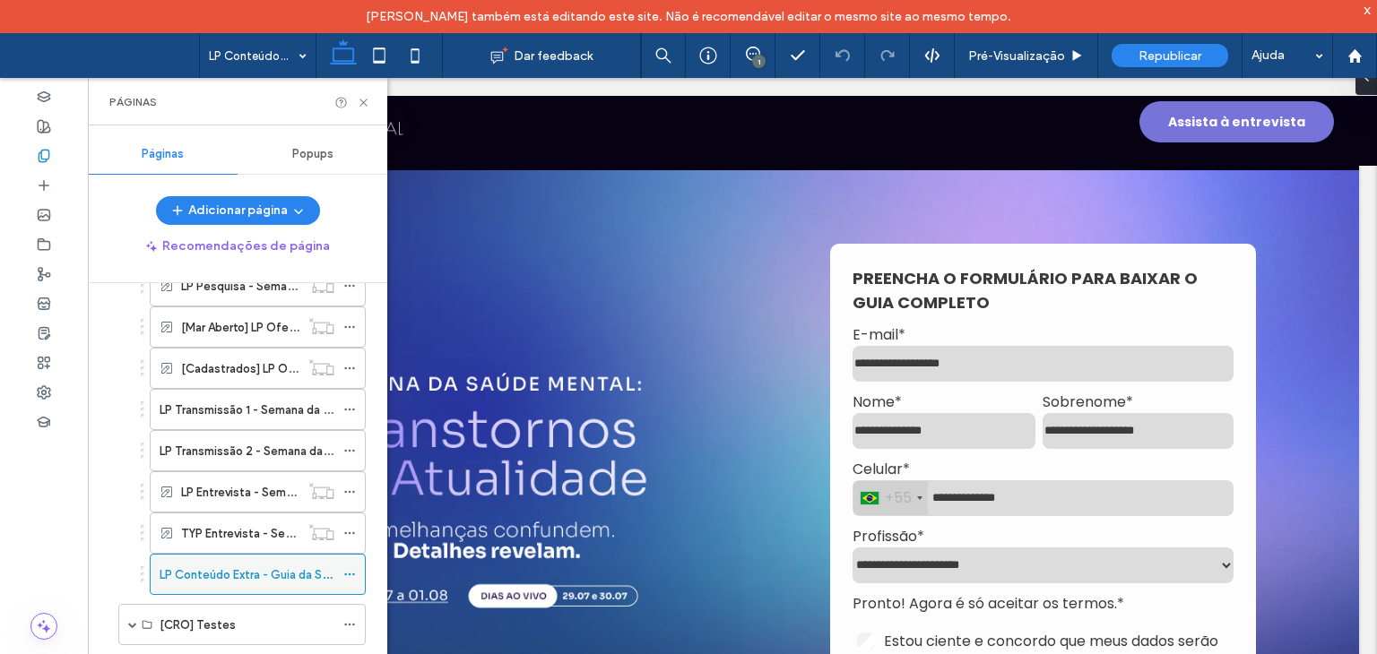
click at [356, 568] on icon at bounding box center [349, 574] width 13 height 13
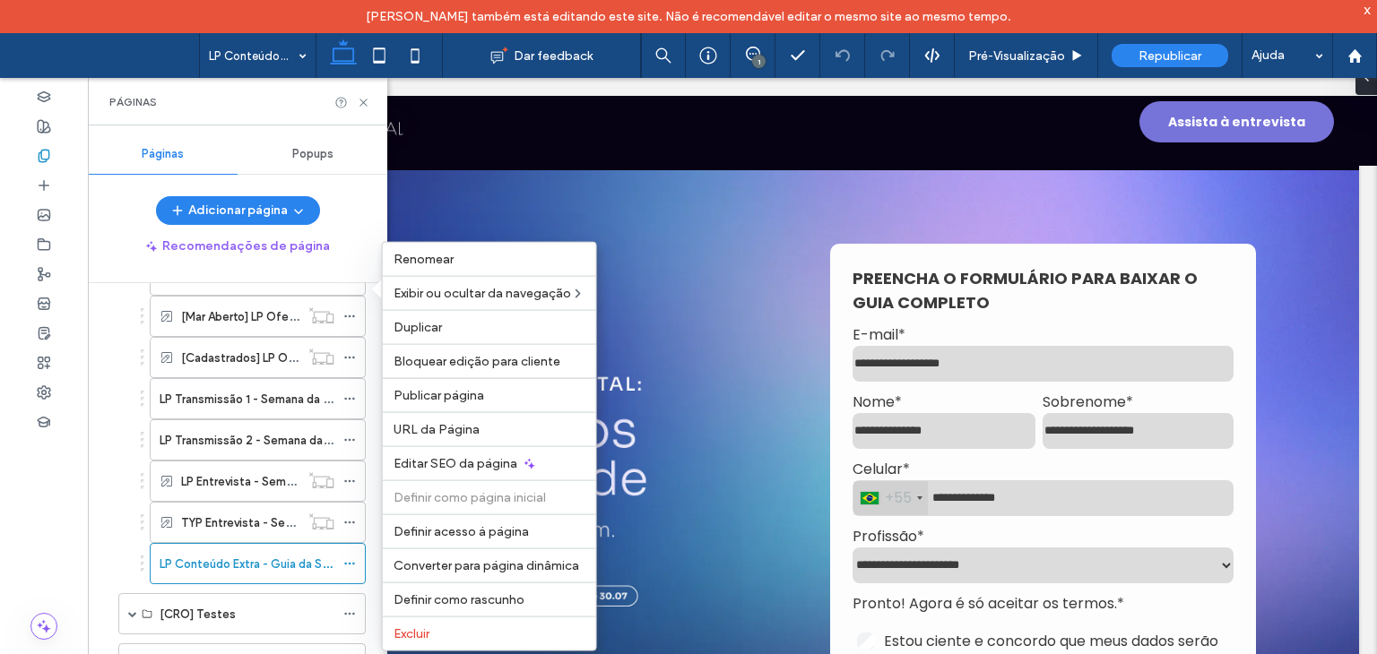
scroll to position [1085, 0]
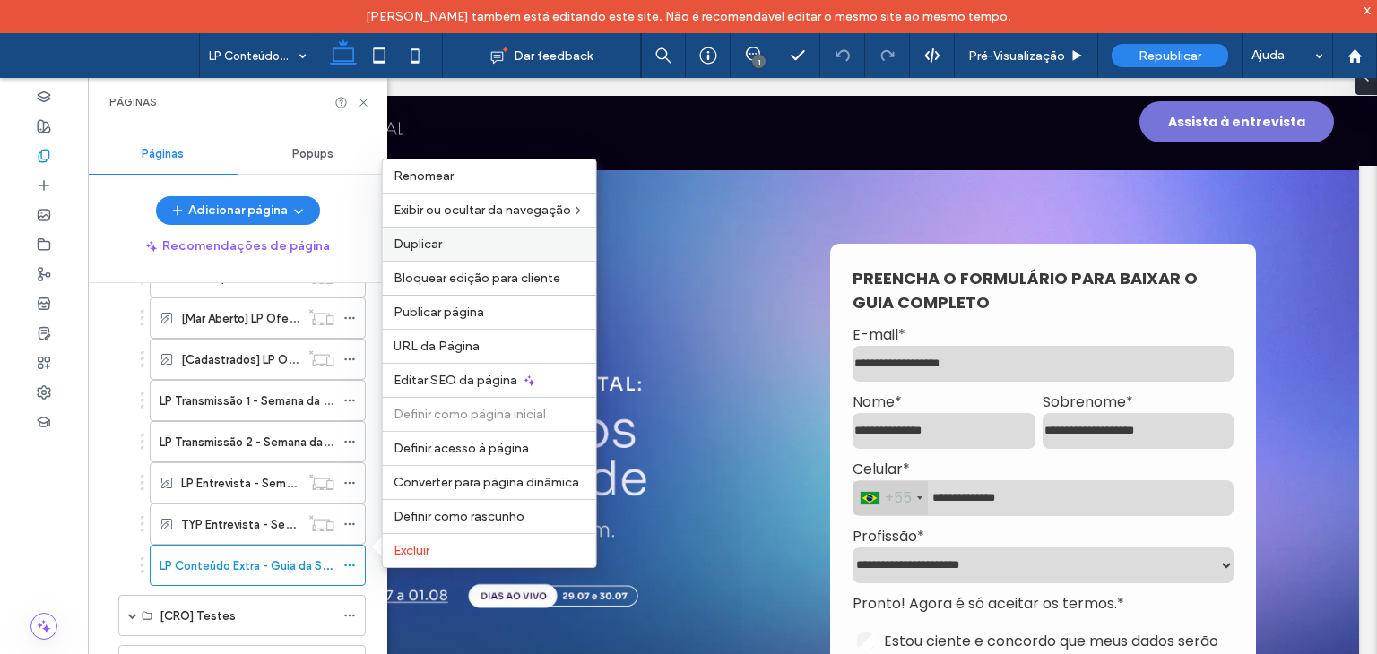
click at [448, 252] on label "Duplicar" at bounding box center [490, 244] width 192 height 15
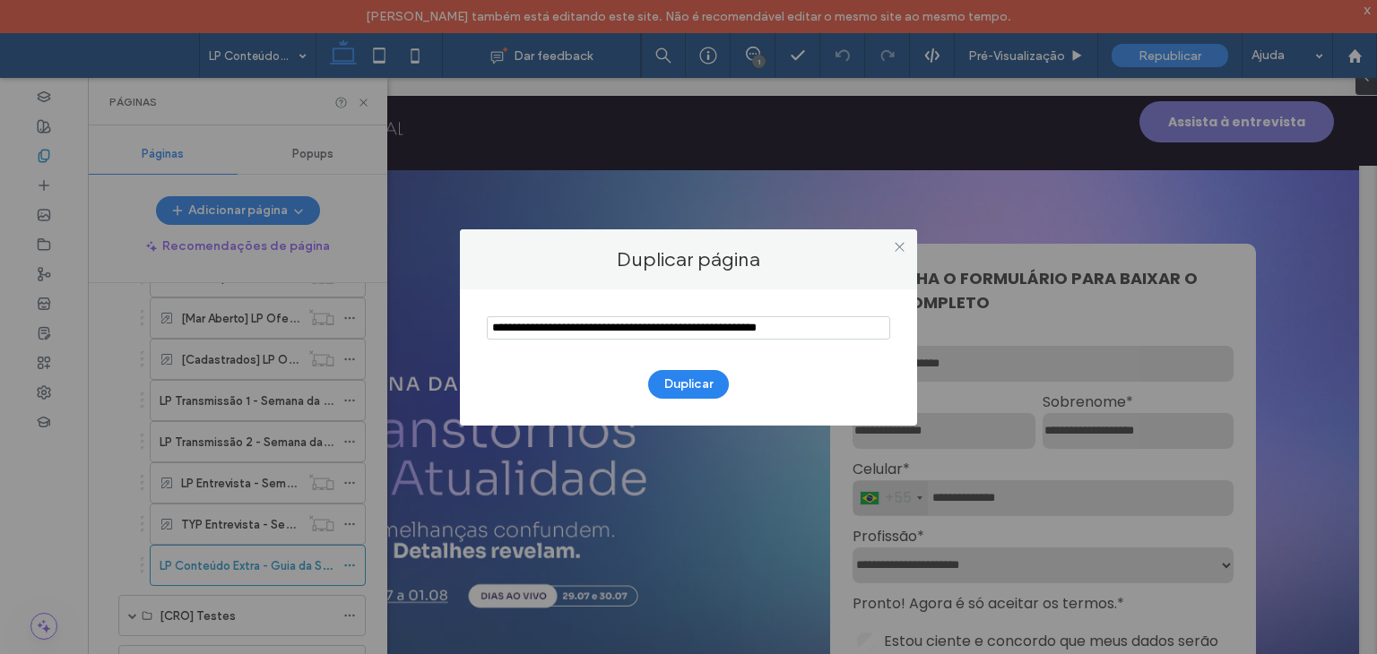
click at [545, 328] on input "notEmpty" at bounding box center [688, 327] width 403 height 23
drag, startPoint x: 589, startPoint y: 324, endPoint x: 507, endPoint y: 331, distance: 81.9
click at [507, 331] on input "notEmpty" at bounding box center [688, 327] width 403 height 23
drag, startPoint x: 575, startPoint y: 330, endPoint x: 773, endPoint y: 332, distance: 198.1
click at [773, 332] on input "notEmpty" at bounding box center [688, 327] width 403 height 23
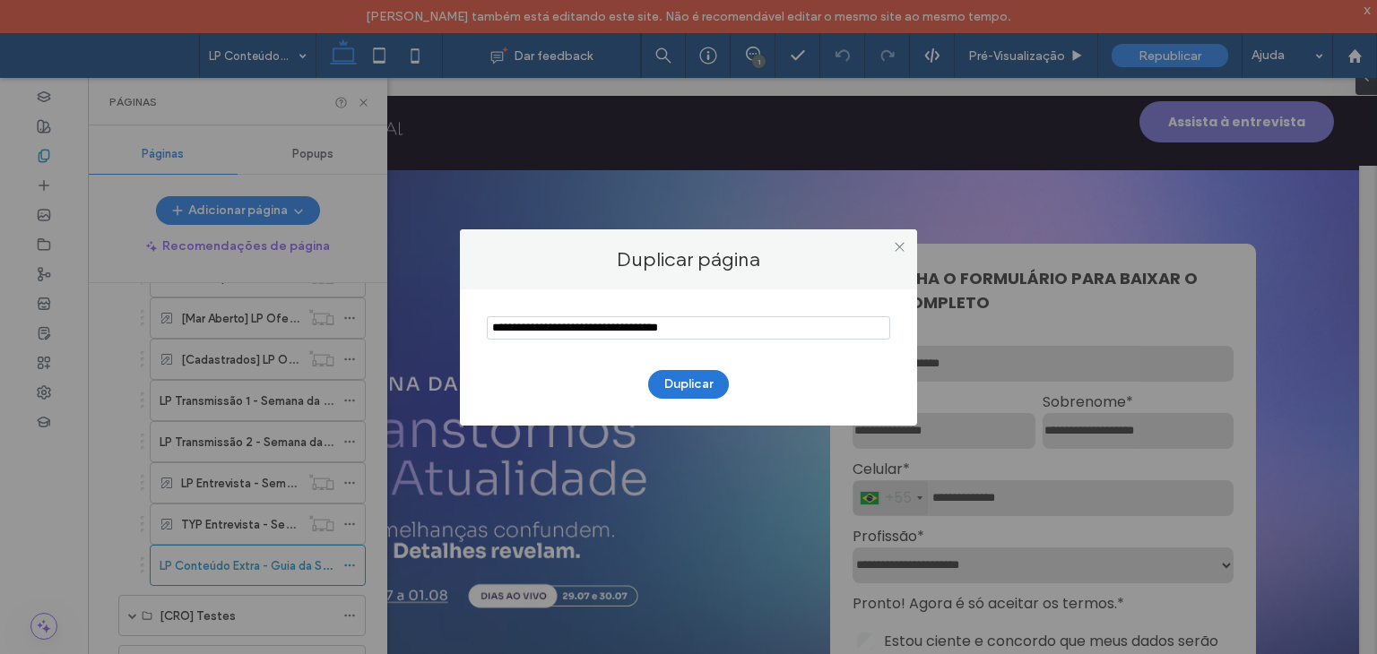
type input "**********"
click at [693, 384] on button "Duplicar" at bounding box center [688, 384] width 81 height 29
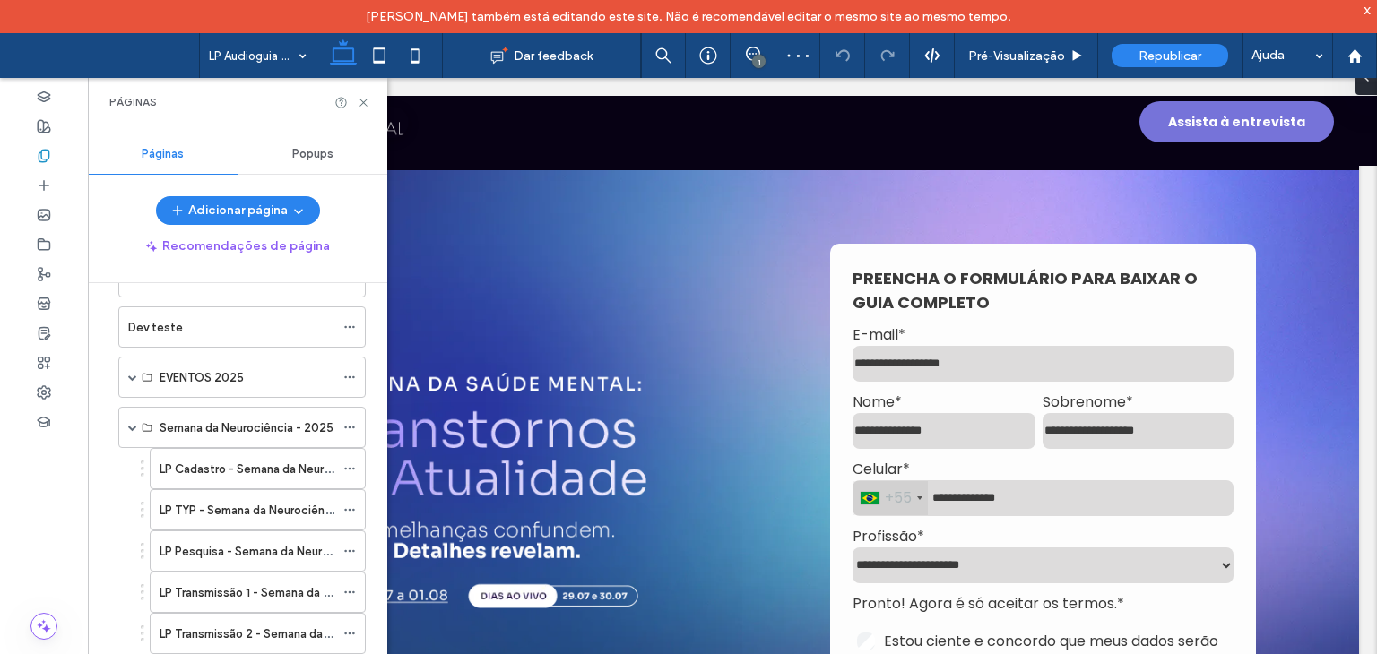
scroll to position [1672, 0]
click at [125, 410] on div "Semana da Neurociência - 2025" at bounding box center [241, 430] width 247 height 41
click at [134, 426] on span at bounding box center [132, 430] width 9 height 9
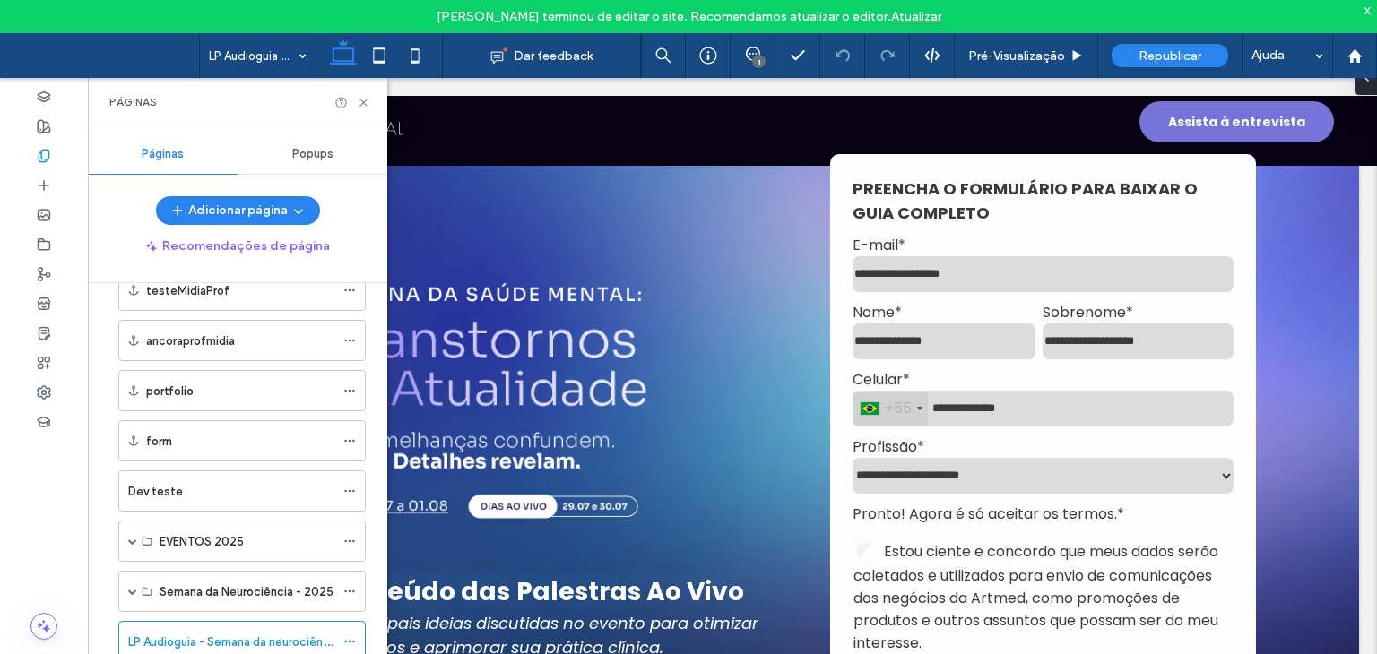
scroll to position [1524, 0]
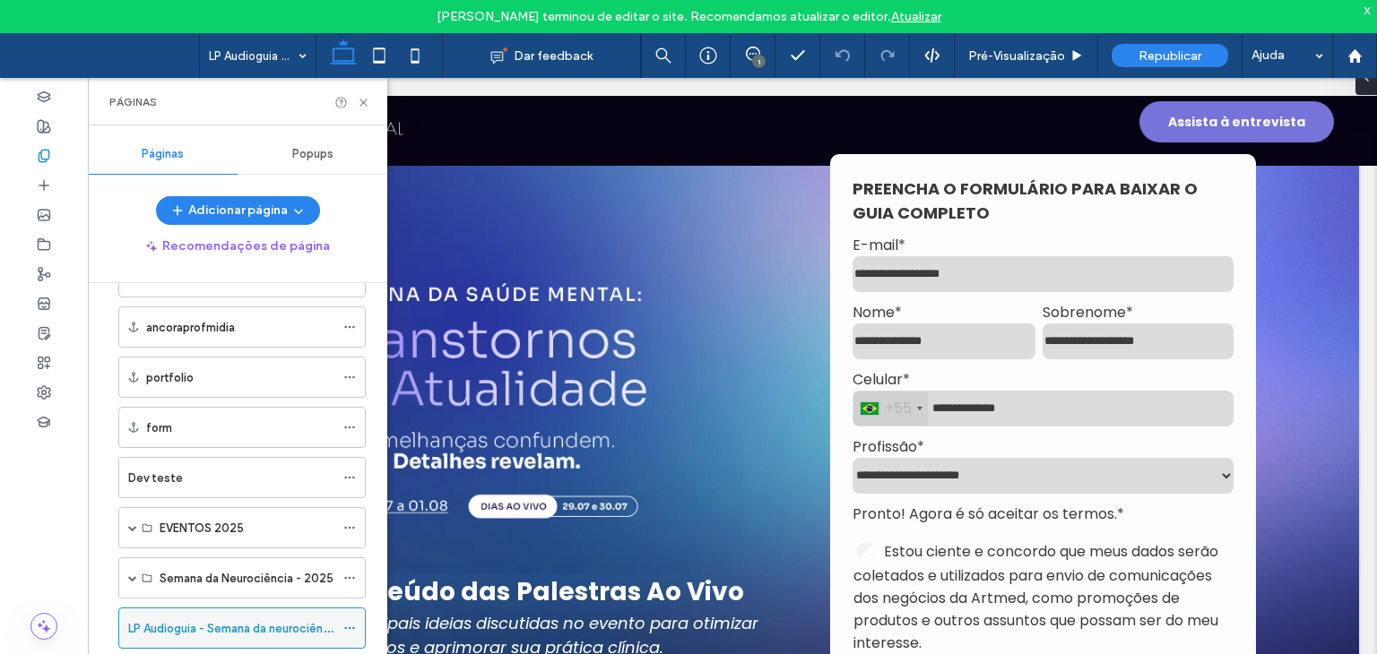
click at [351, 622] on icon at bounding box center [349, 628] width 13 height 13
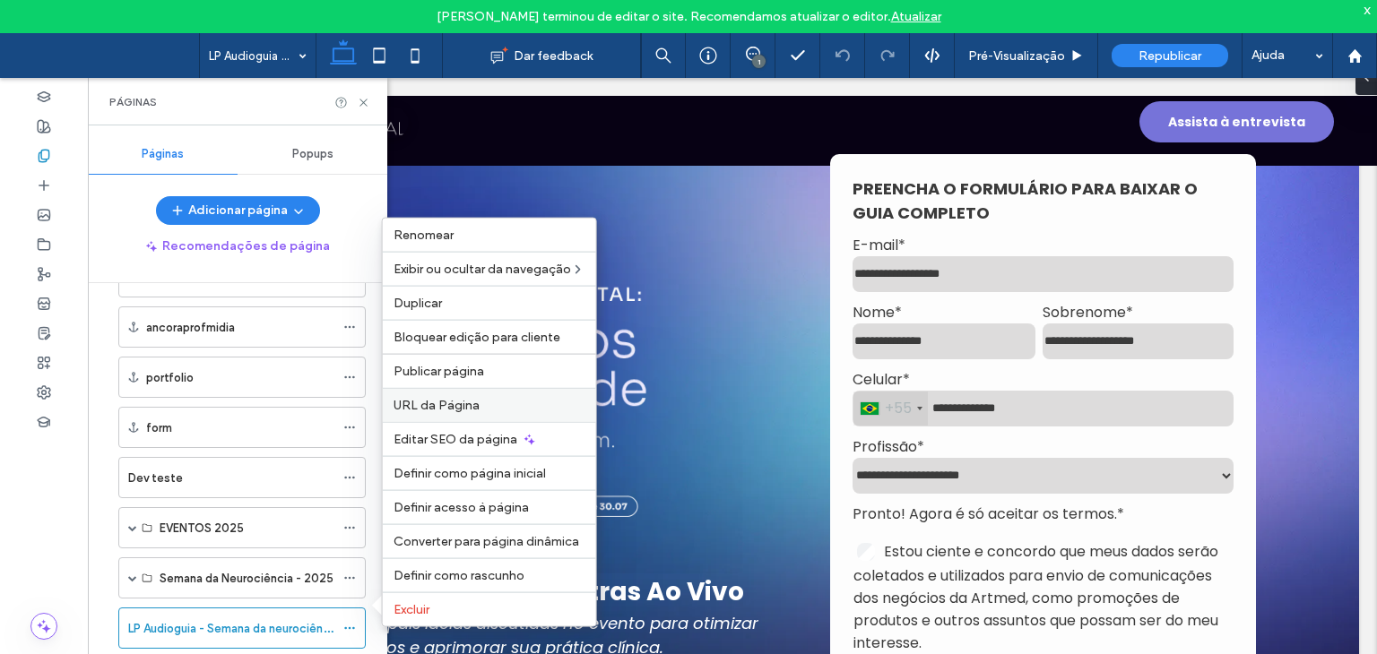
click at [420, 416] on div "URL da Página" at bounding box center [489, 405] width 213 height 34
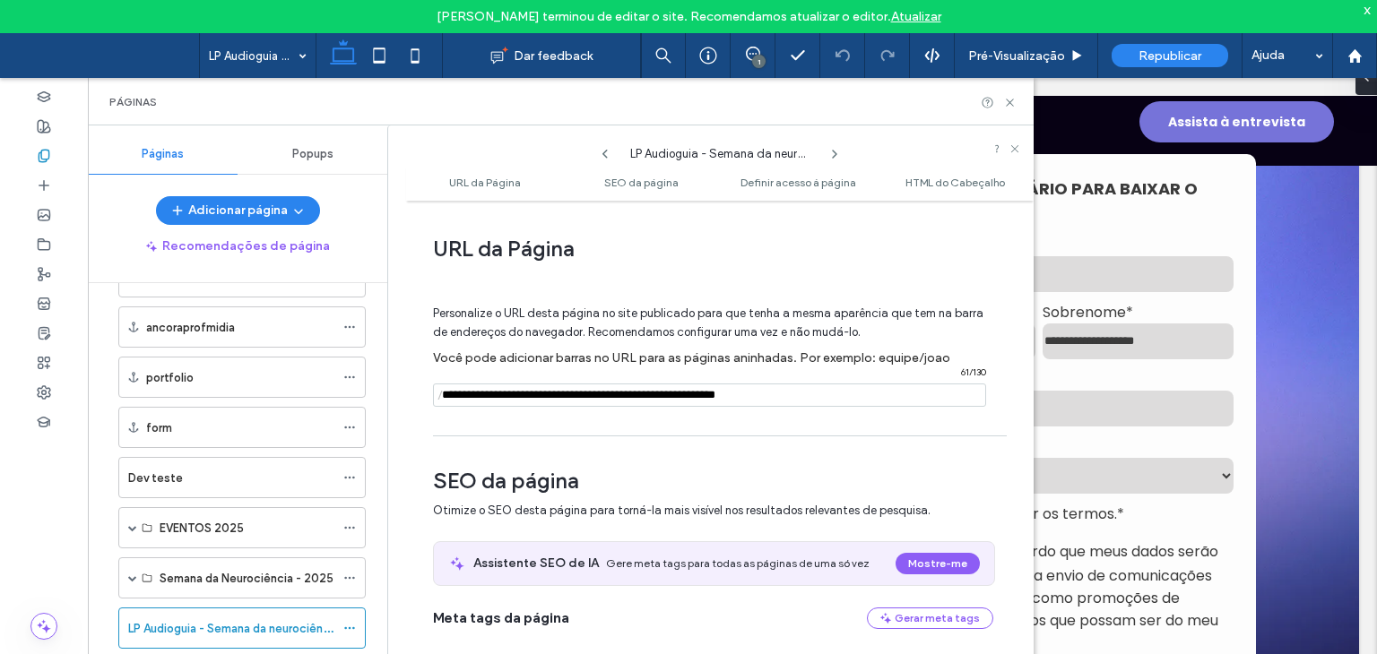
drag, startPoint x: 525, startPoint y: 400, endPoint x: 441, endPoint y: 399, distance: 84.3
click at [441, 399] on div "/ 61 / 130" at bounding box center [709, 395] width 553 height 23
click at [548, 399] on input "notEmpty" at bounding box center [709, 395] width 553 height 23
click at [554, 400] on input "notEmpty" at bounding box center [709, 395] width 553 height 23
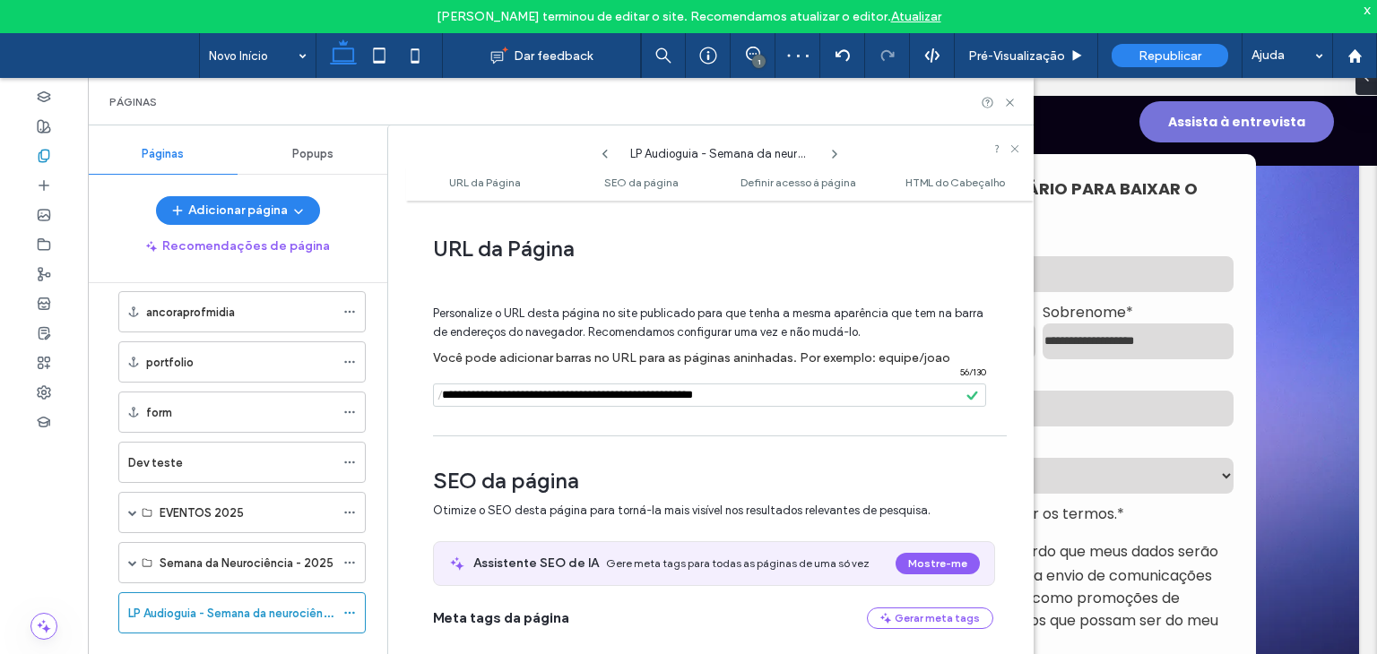
scroll to position [1115, 0]
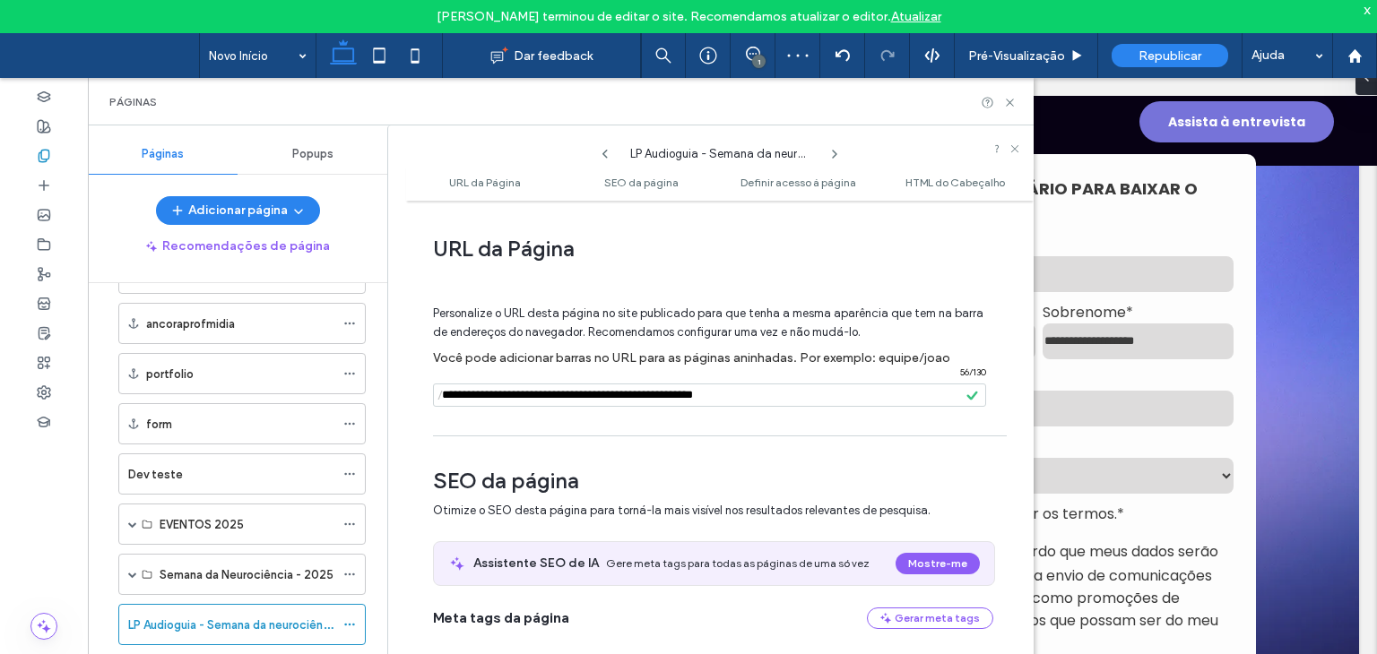
click at [835, 398] on div at bounding box center [688, 327] width 1377 height 654
click at [806, 393] on div at bounding box center [688, 327] width 1377 height 654
click at [785, 393] on div at bounding box center [688, 327] width 1377 height 654
click at [559, 397] on div at bounding box center [688, 327] width 1377 height 654
click at [552, 395] on div at bounding box center [688, 327] width 1377 height 654
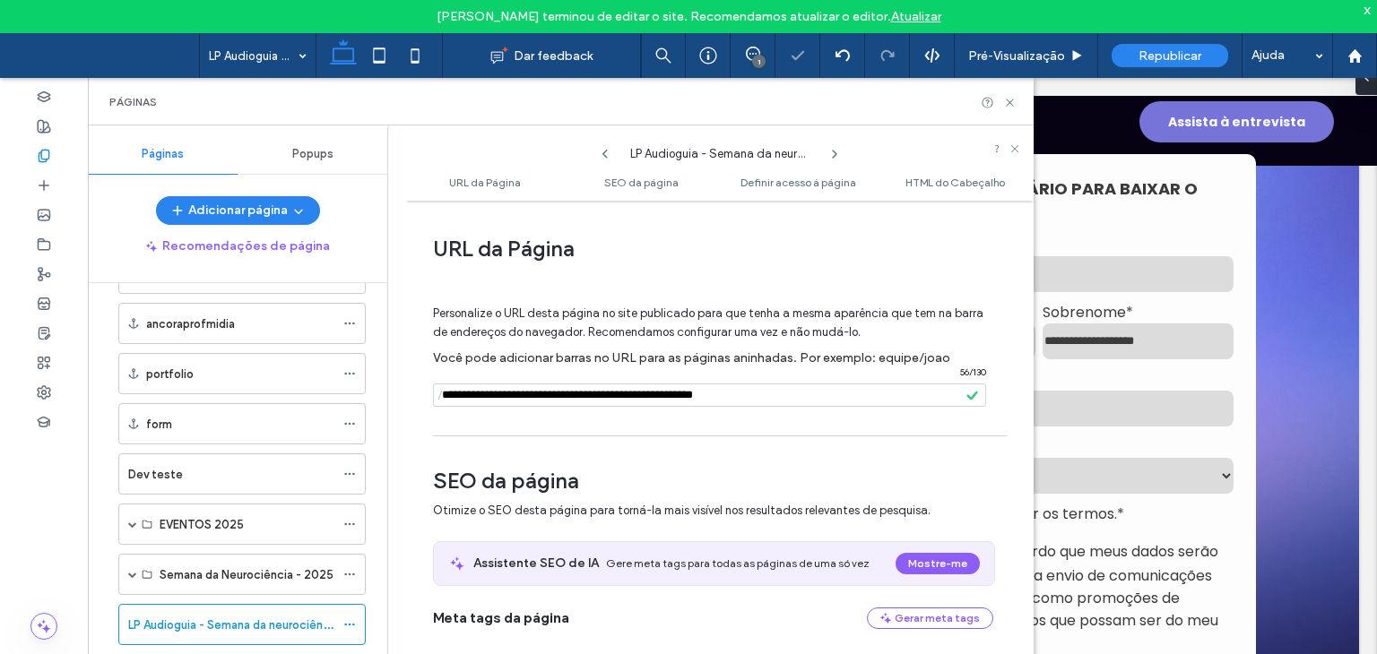
click at [552, 395] on input "notEmpty" at bounding box center [709, 395] width 553 height 23
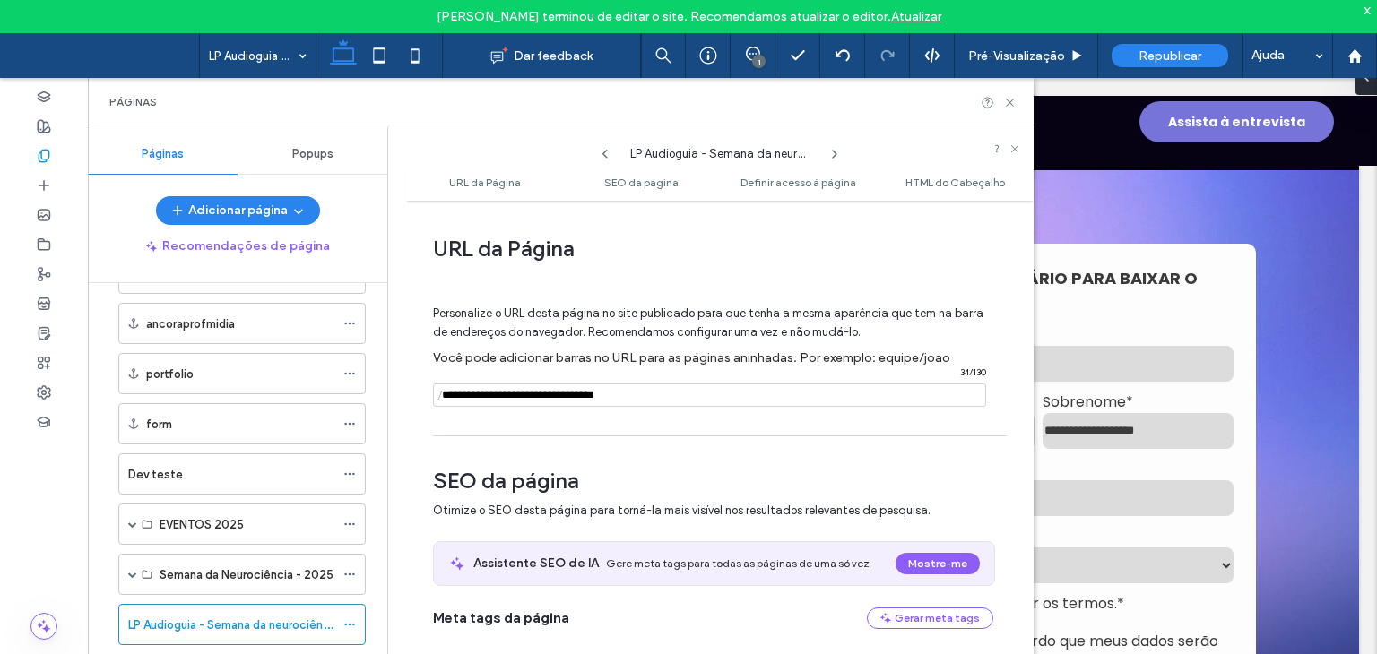
type input "**********"
click at [566, 434] on div "**********" at bounding box center [719, 444] width 627 height 469
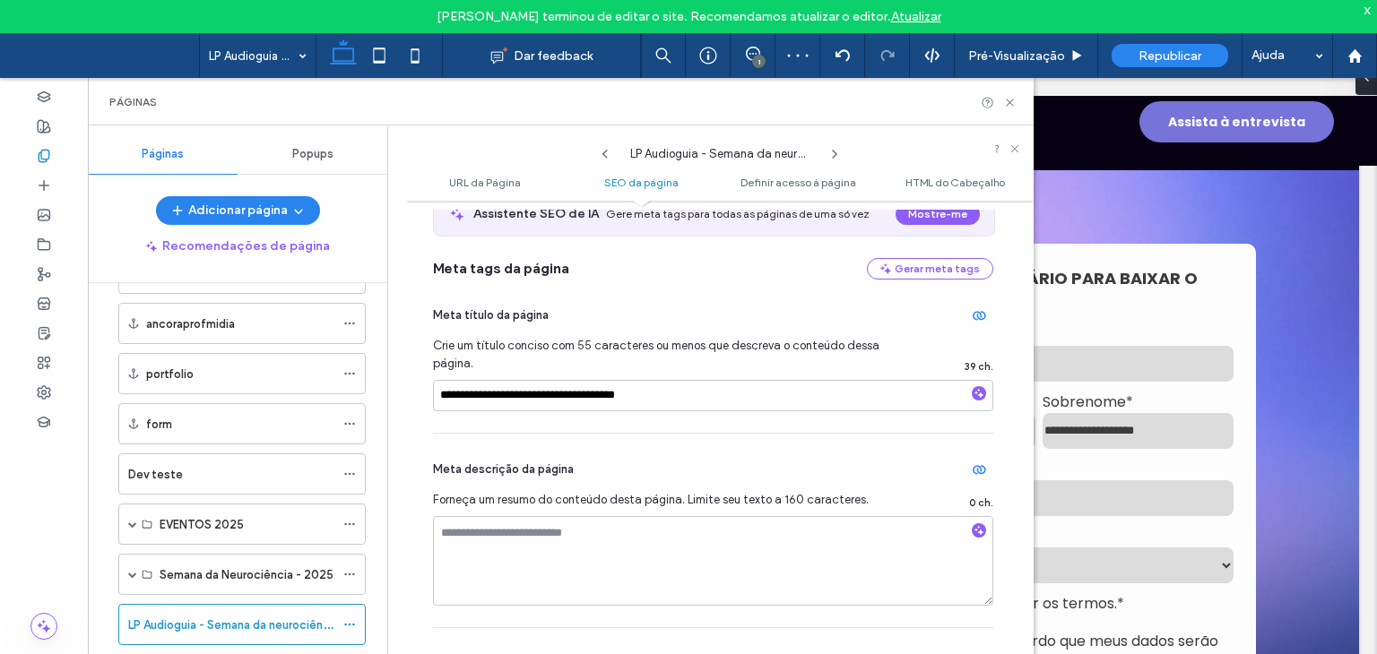
scroll to position [359, 0]
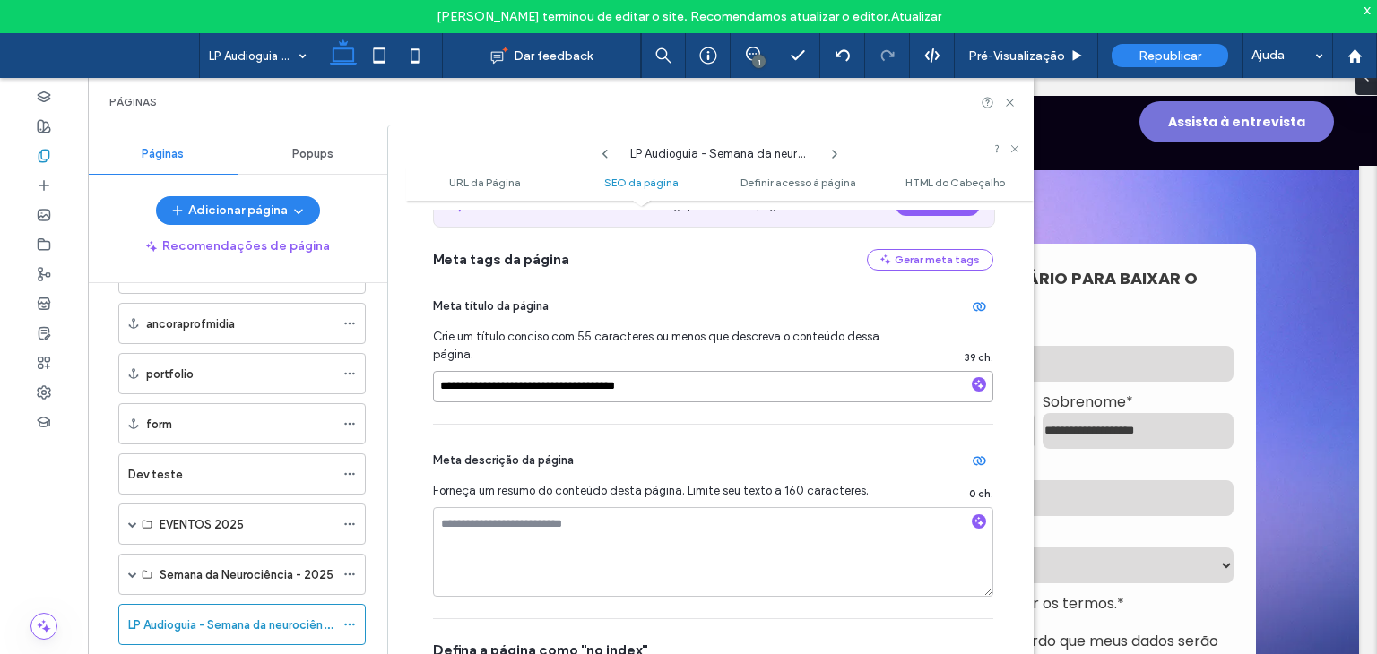
drag, startPoint x: 687, startPoint y: 399, endPoint x: 423, endPoint y: 434, distance: 265.9
click at [423, 434] on div "**********" at bounding box center [719, 444] width 627 height 469
type input "*********"
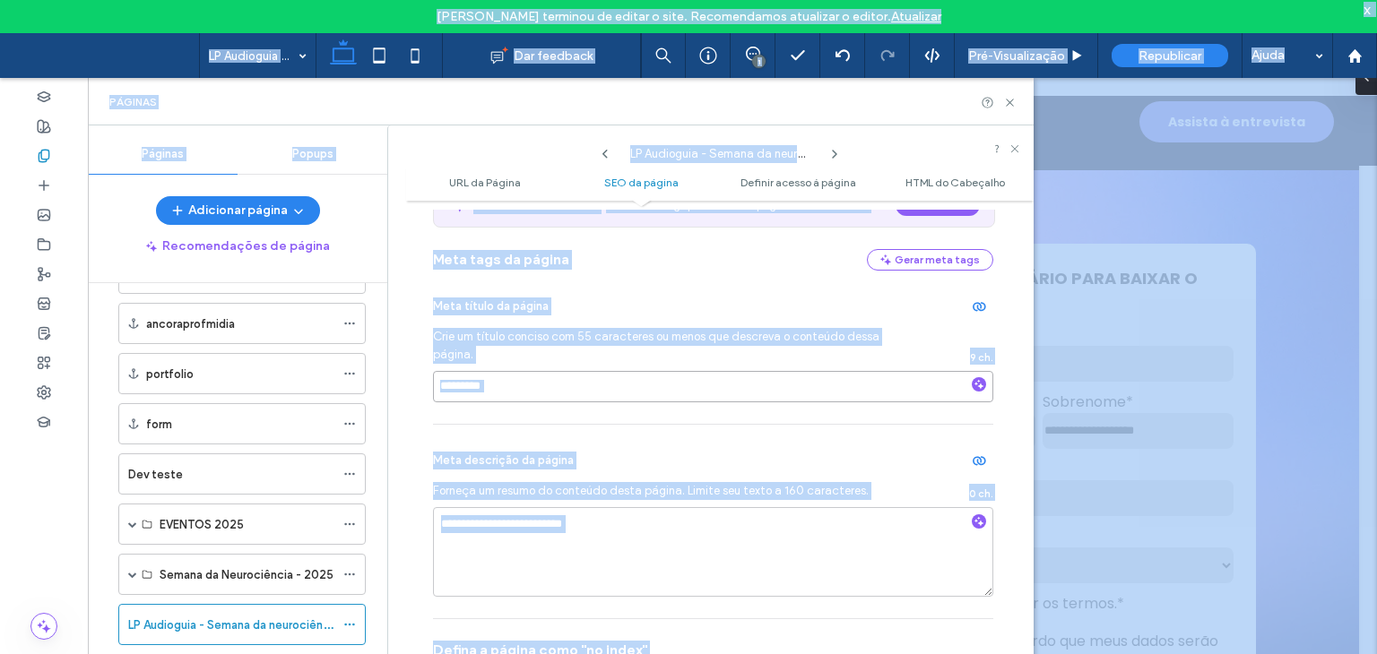
click at [646, 399] on input "*********" at bounding box center [713, 386] width 560 height 31
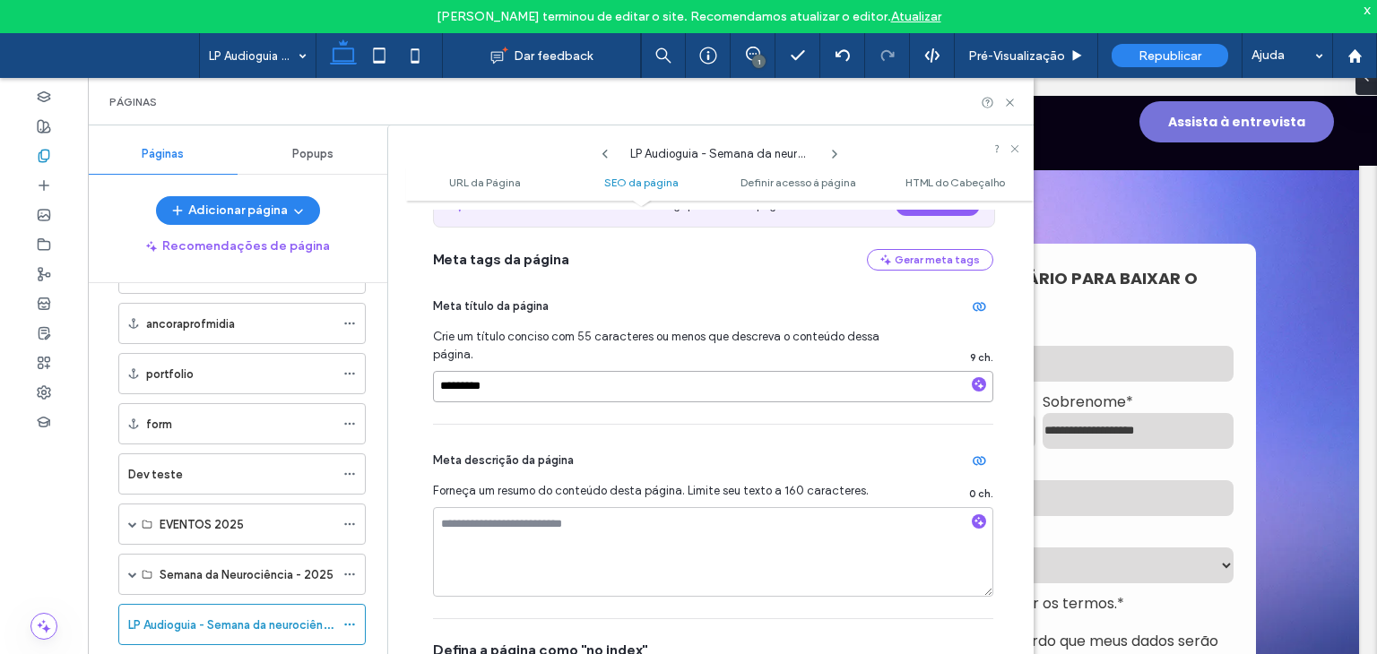
paste input "**********"
click at [502, 388] on input "**********" at bounding box center [713, 386] width 560 height 31
type input "**********"
click at [516, 324] on div "**********" at bounding box center [713, 347] width 560 height 153
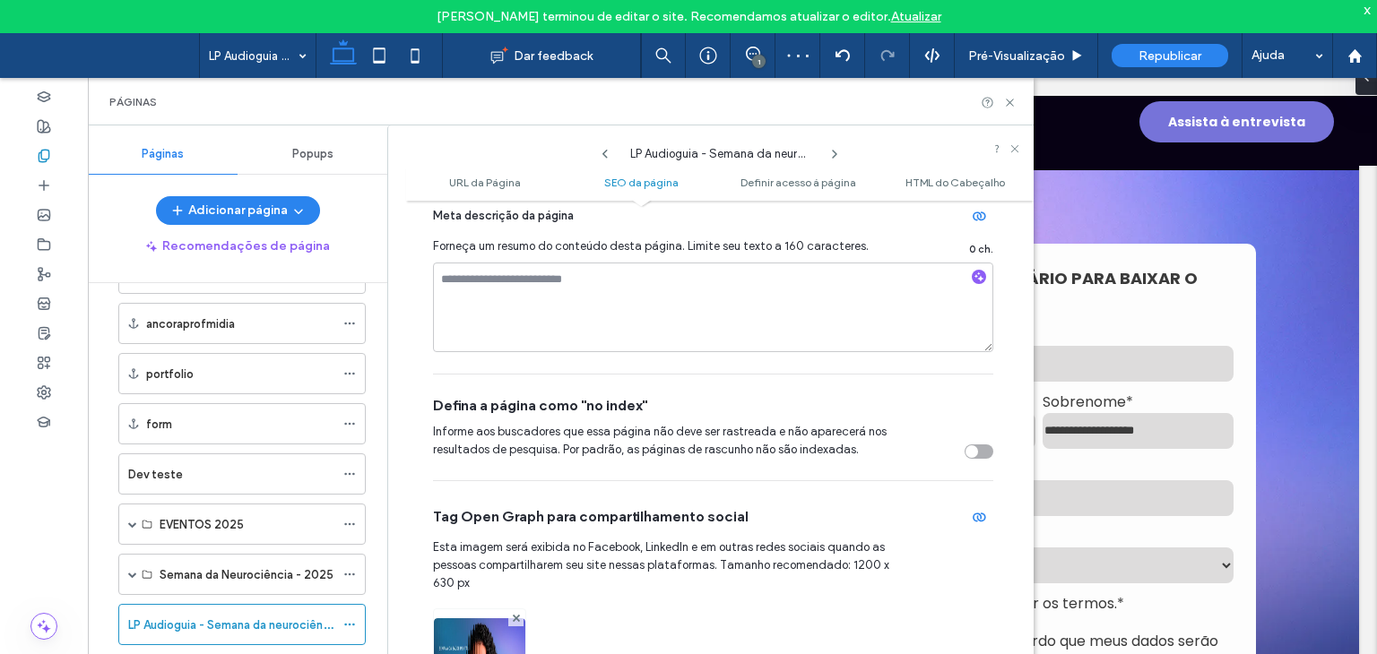
scroll to position [717, 0]
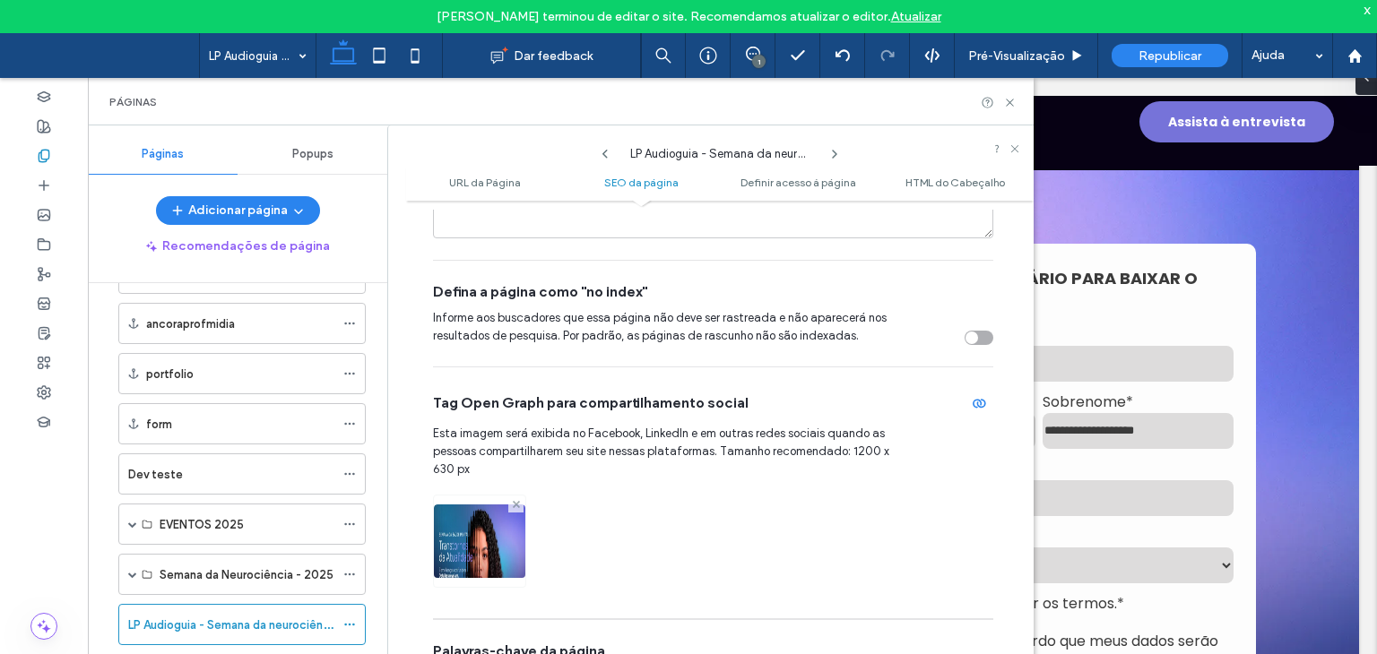
click at [517, 501] on icon at bounding box center [516, 504] width 7 height 7
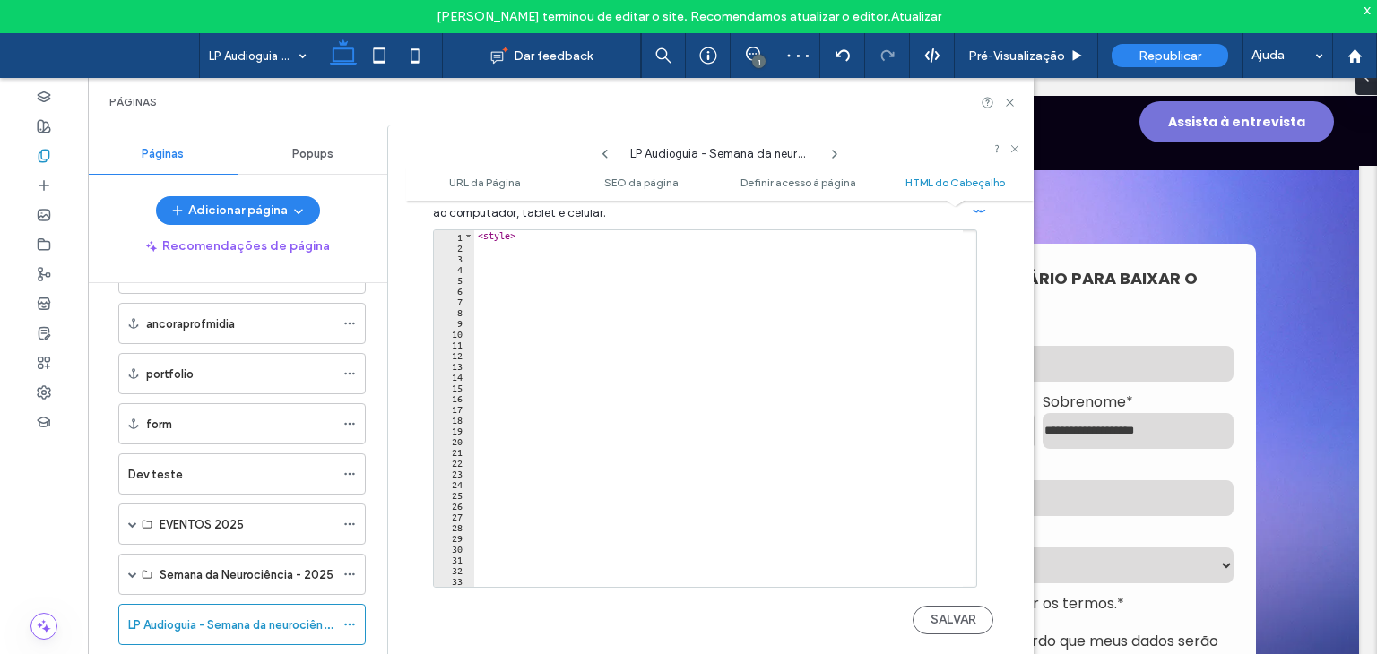
scroll to position [2033, 0]
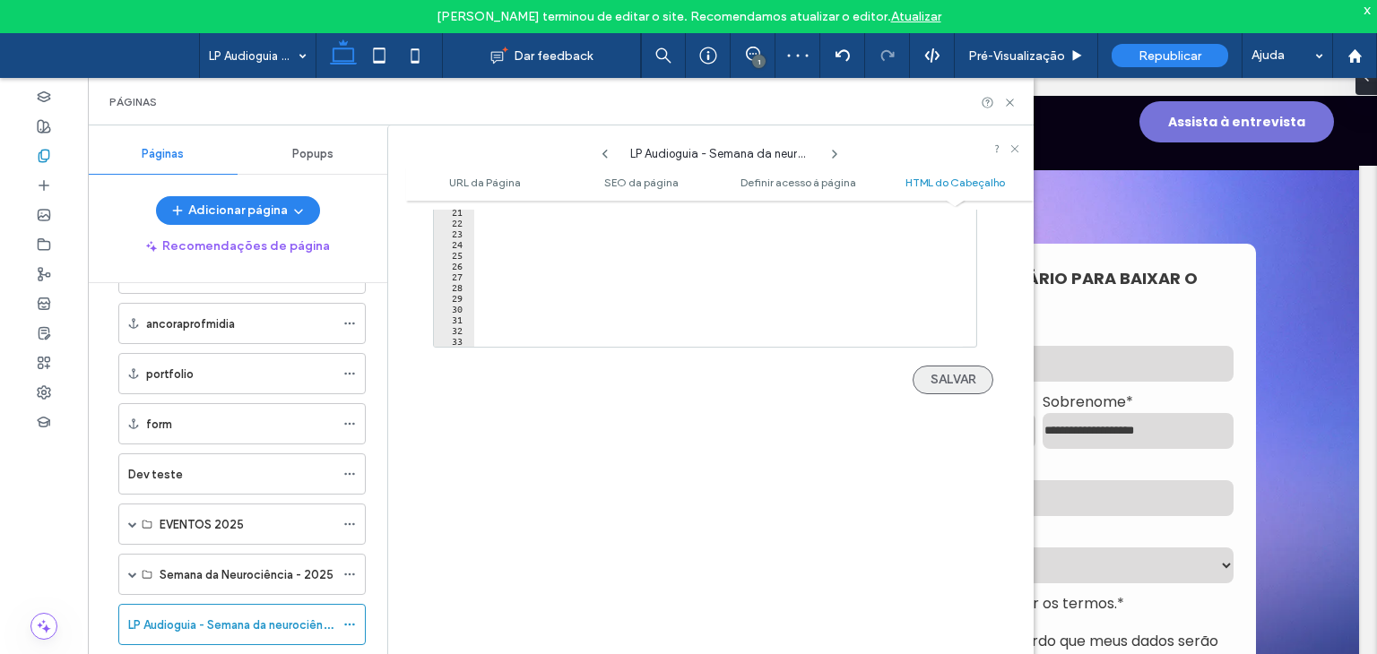
click at [951, 379] on button "SALVAR" at bounding box center [953, 380] width 81 height 29
click at [1005, 97] on icon at bounding box center [1009, 102] width 13 height 13
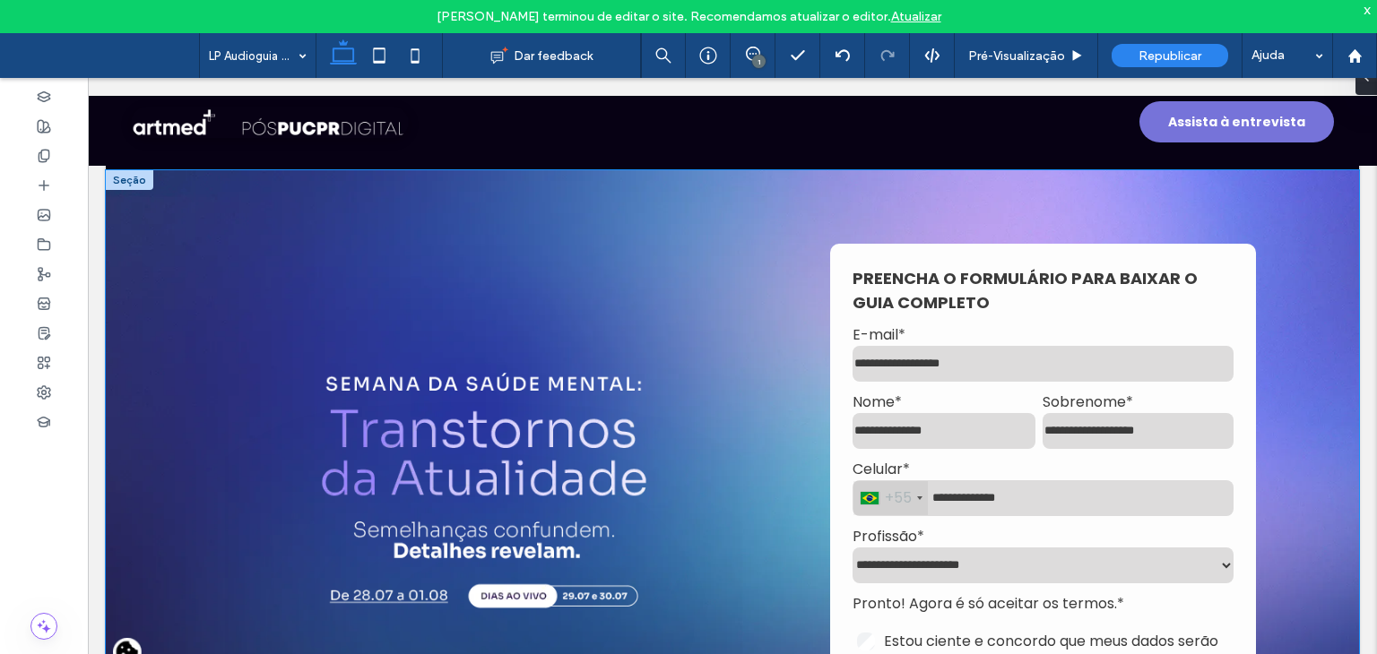
click at [161, 309] on div "**********" at bounding box center [732, 532] width 1253 height 724
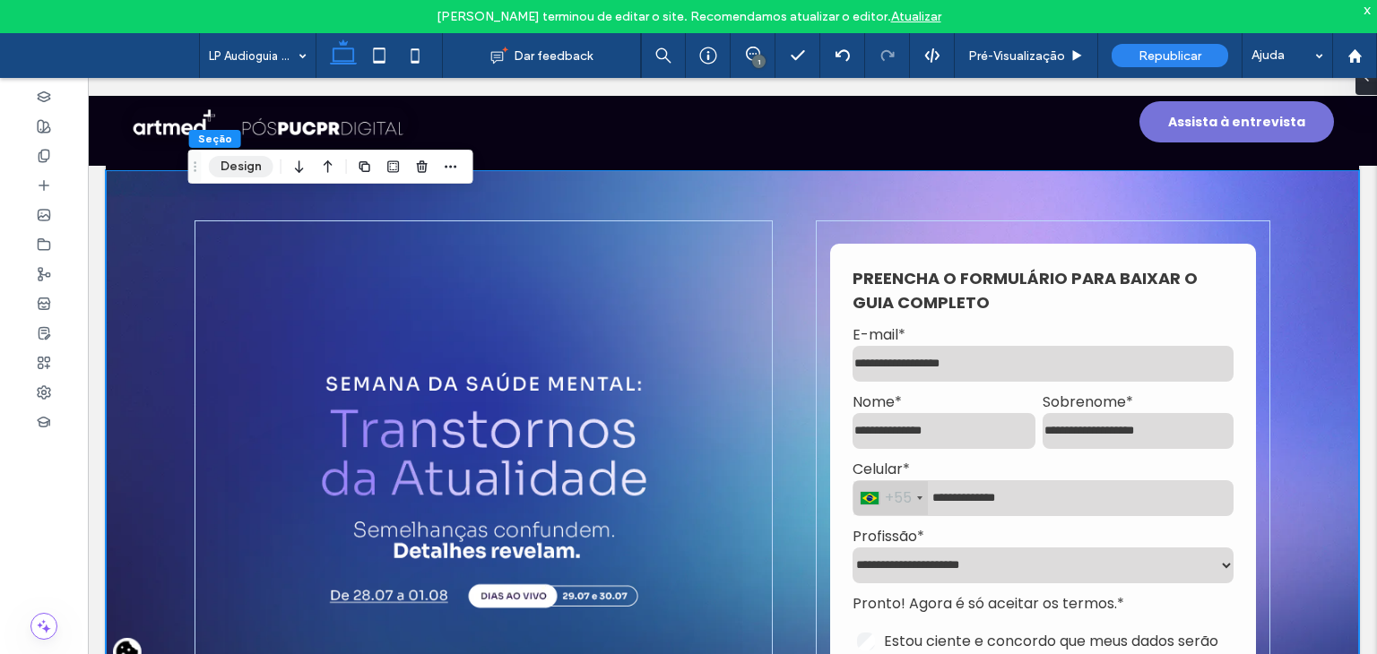
click at [236, 157] on button "Design" at bounding box center [241, 167] width 65 height 22
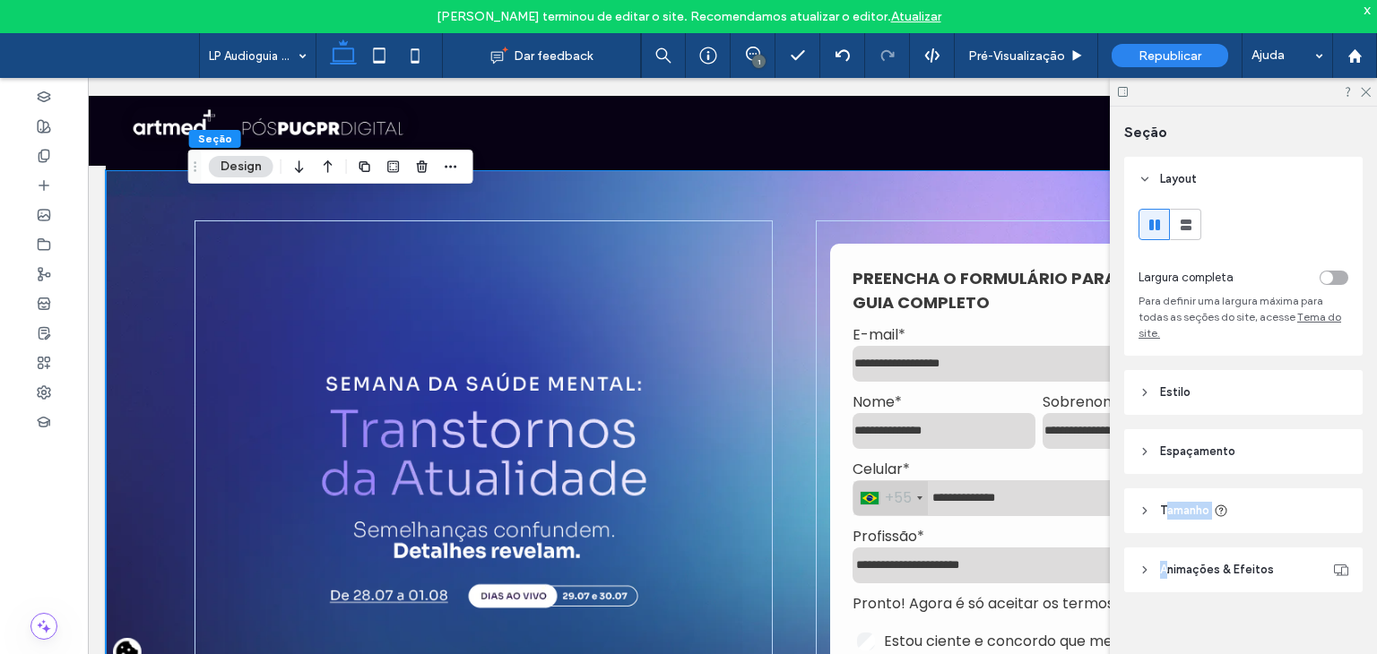
drag, startPoint x: 1168, startPoint y: 497, endPoint x: 1169, endPoint y: 550, distance: 52.9
click at [1169, 550] on div "Layout Largura completa Para definir uma largura máxima para todas as seções do…" at bounding box center [1249, 410] width 250 height 507
click at [1165, 503] on span "Tamanho" at bounding box center [1184, 511] width 49 height 18
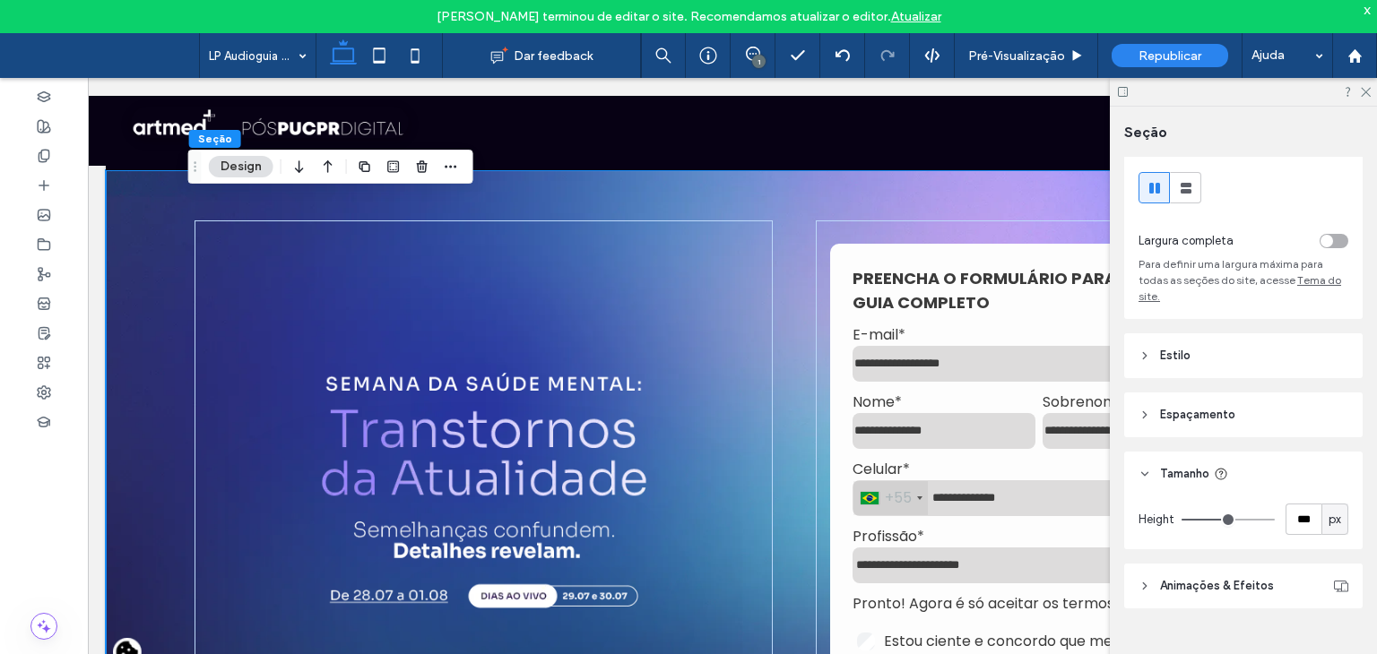
scroll to position [0, 0]
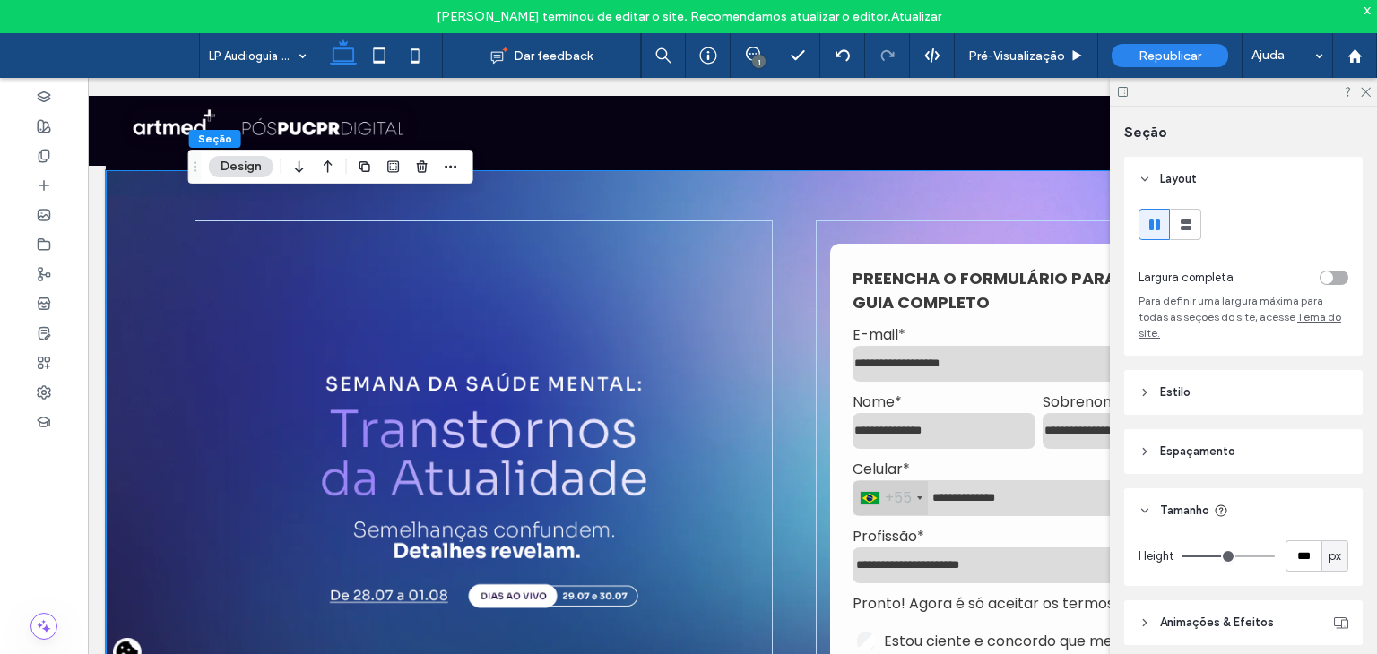
click at [1190, 402] on header "Estilo" at bounding box center [1243, 392] width 238 height 45
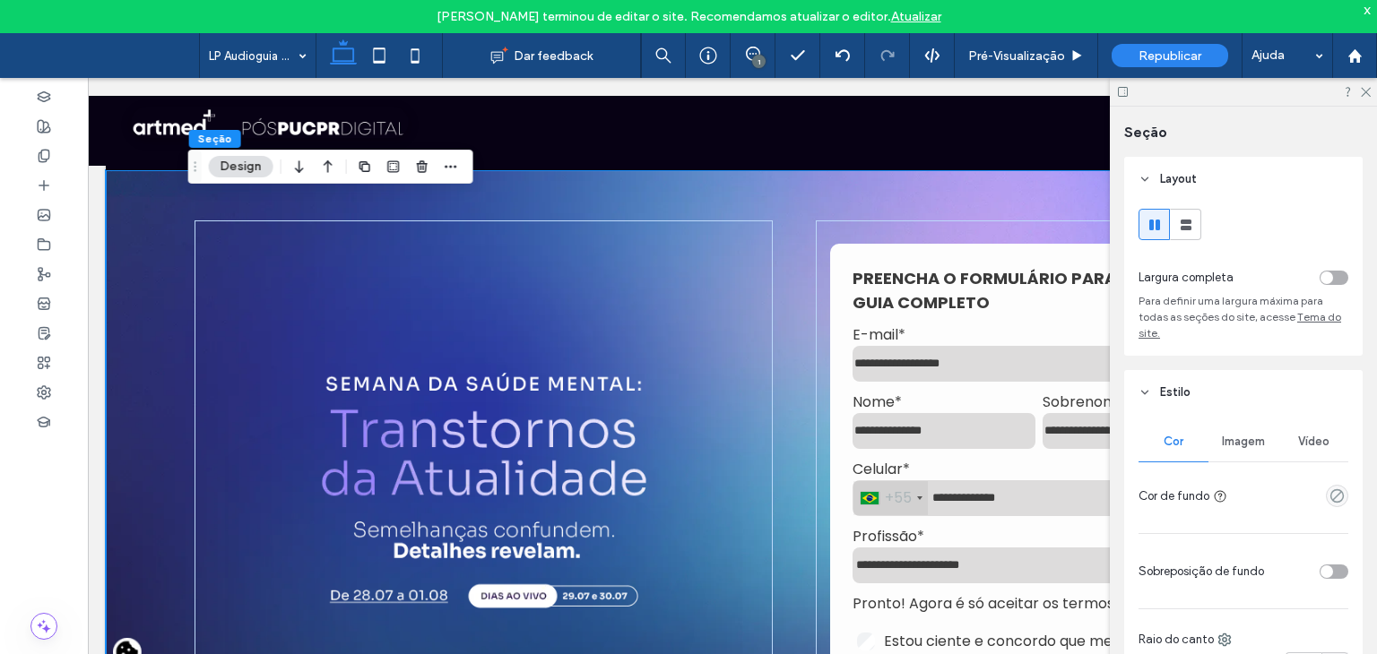
click at [1197, 446] on div "Cor" at bounding box center [1173, 441] width 70 height 39
click at [1222, 443] on span "Imagem" at bounding box center [1243, 442] width 43 height 14
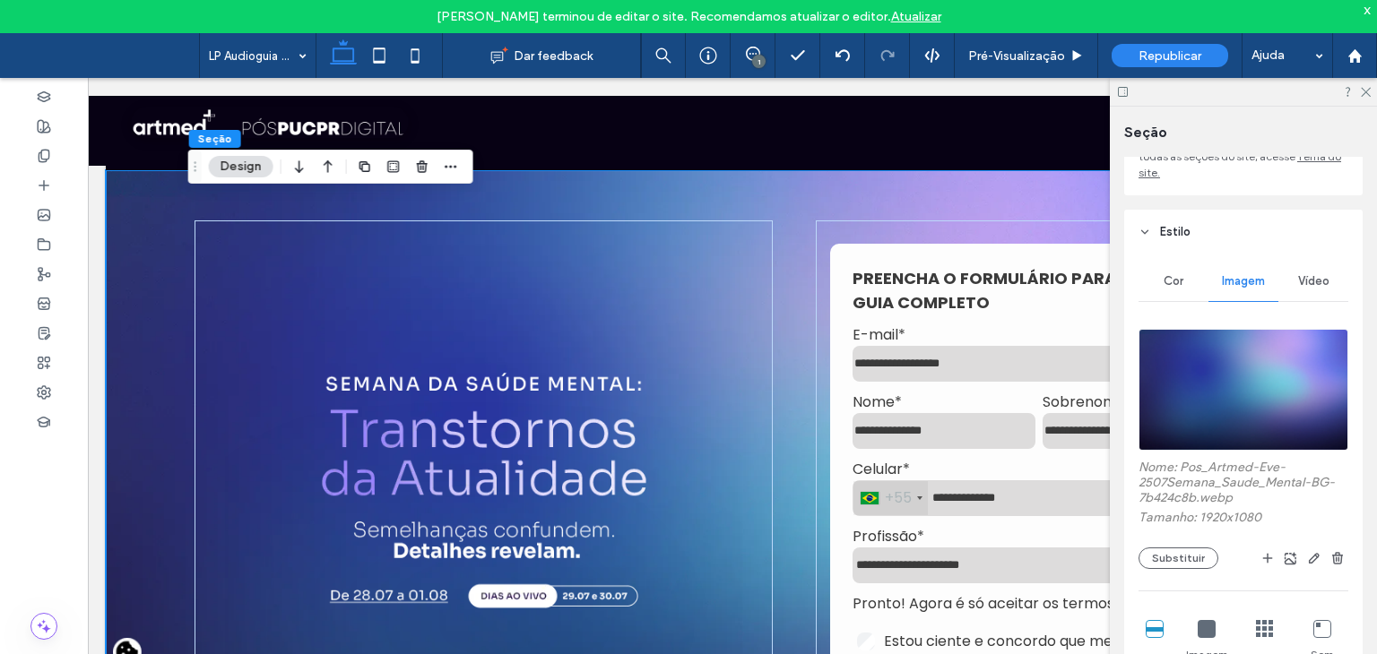
scroll to position [179, 0]
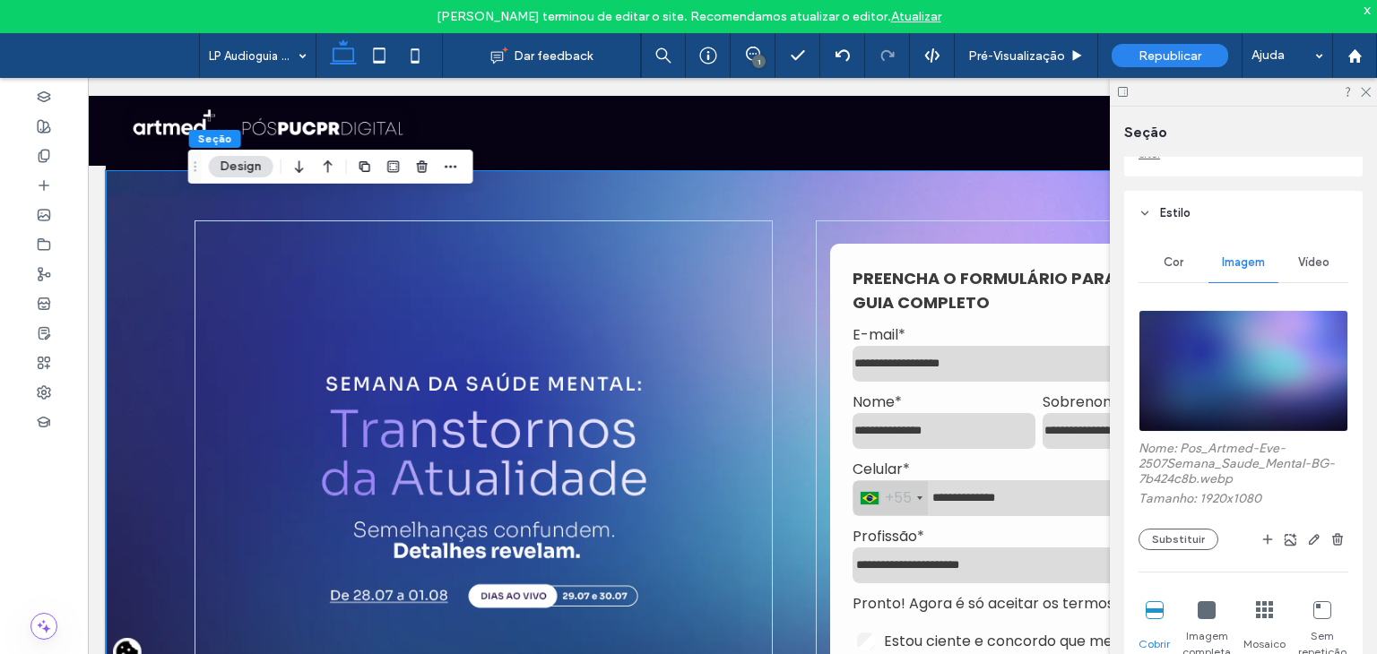
click at [1216, 394] on img at bounding box center [1243, 371] width 210 height 122
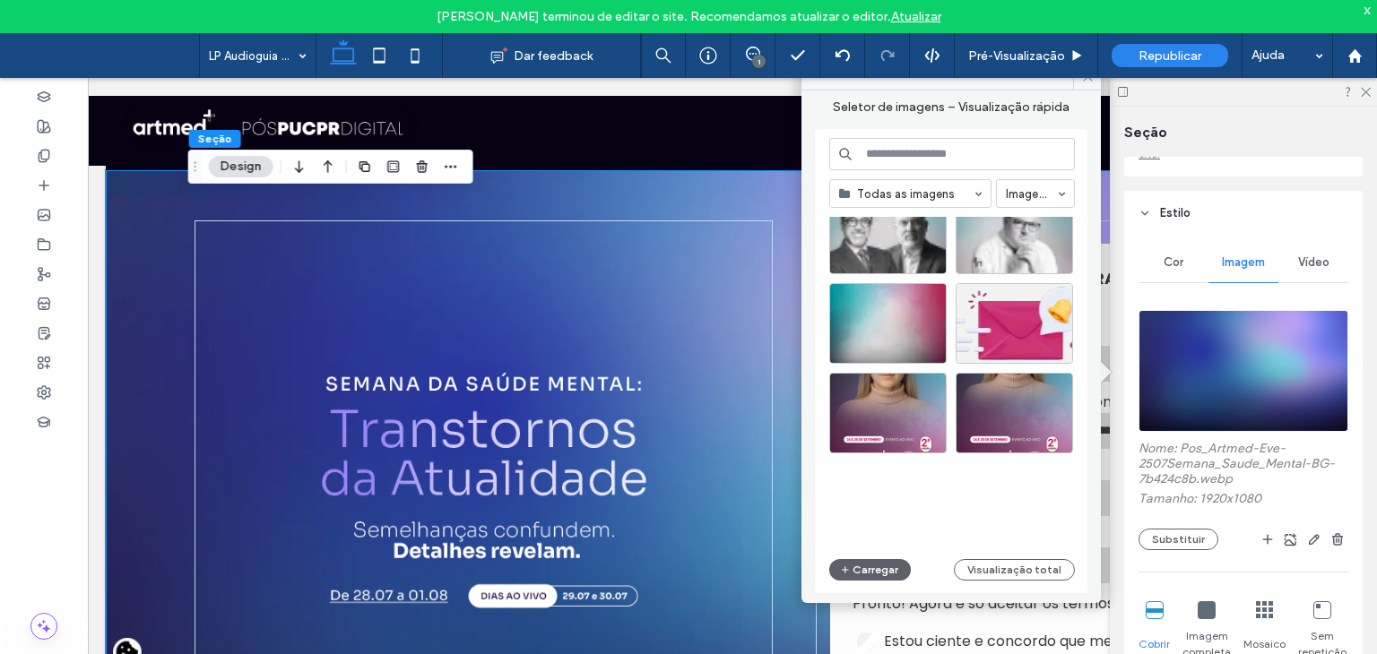
scroll to position [5788, 0]
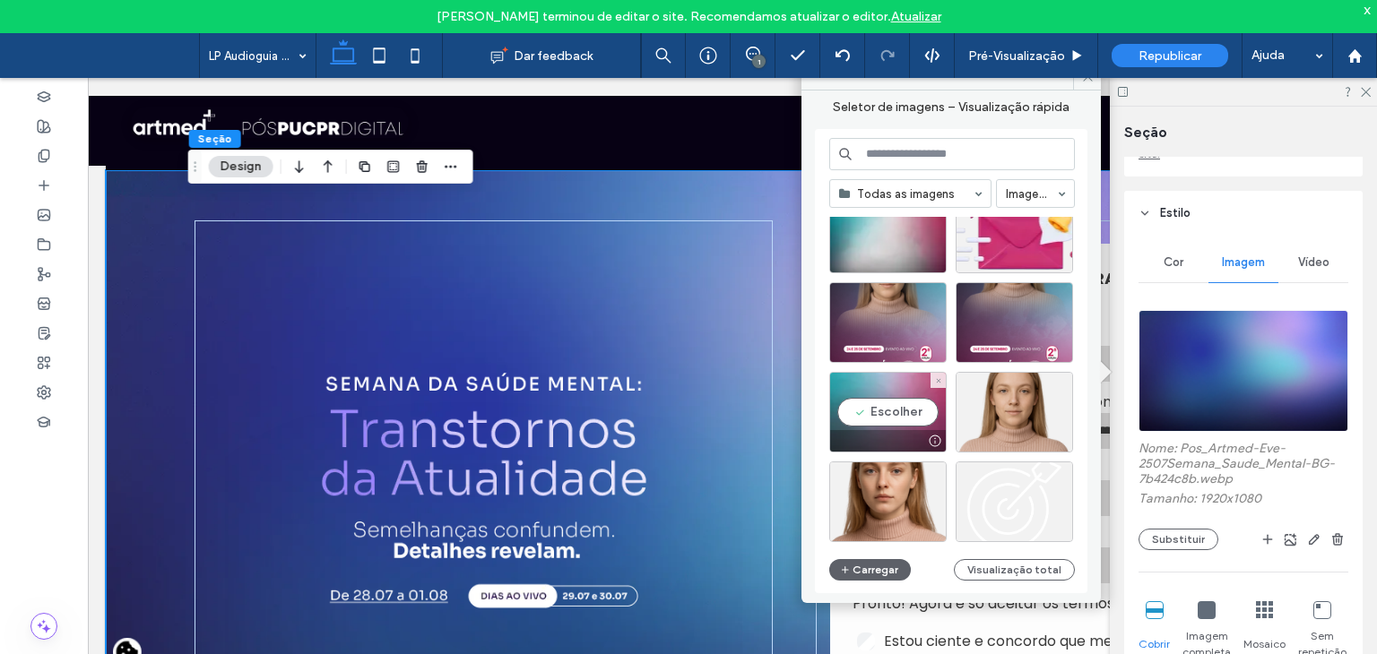
click at [858, 402] on div "Escolher" at bounding box center [887, 412] width 117 height 81
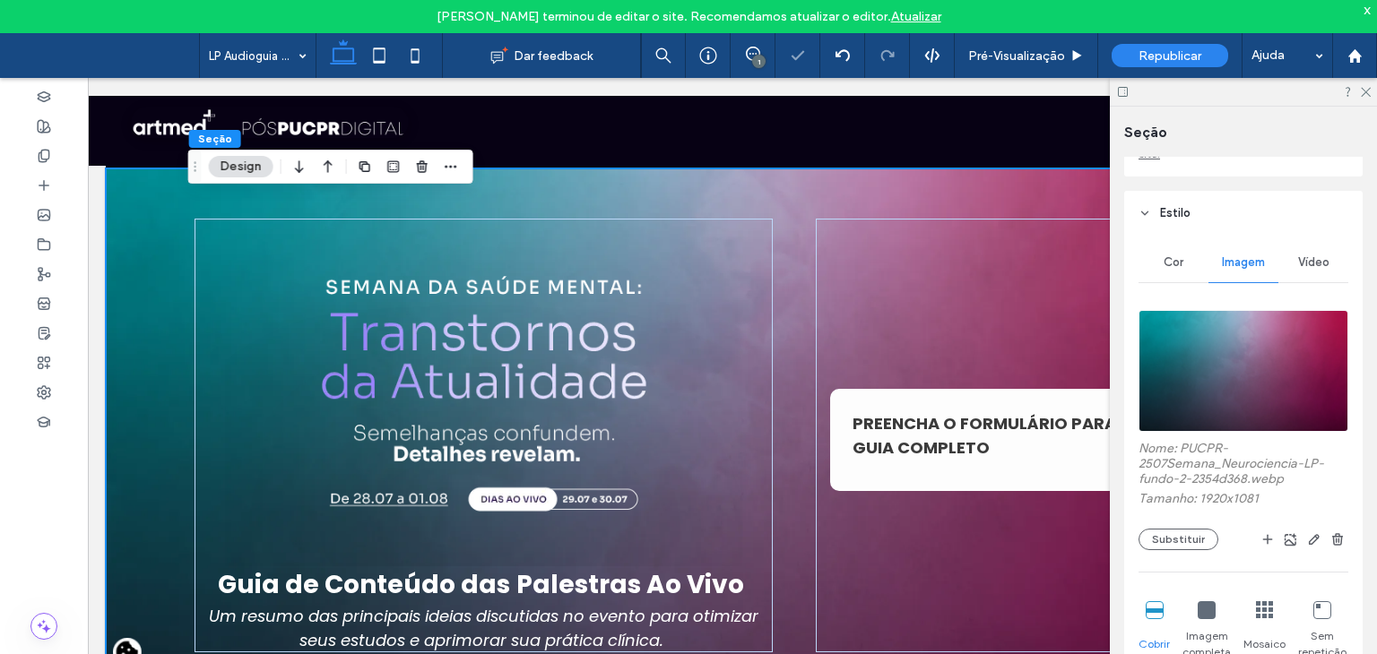
scroll to position [0, 0]
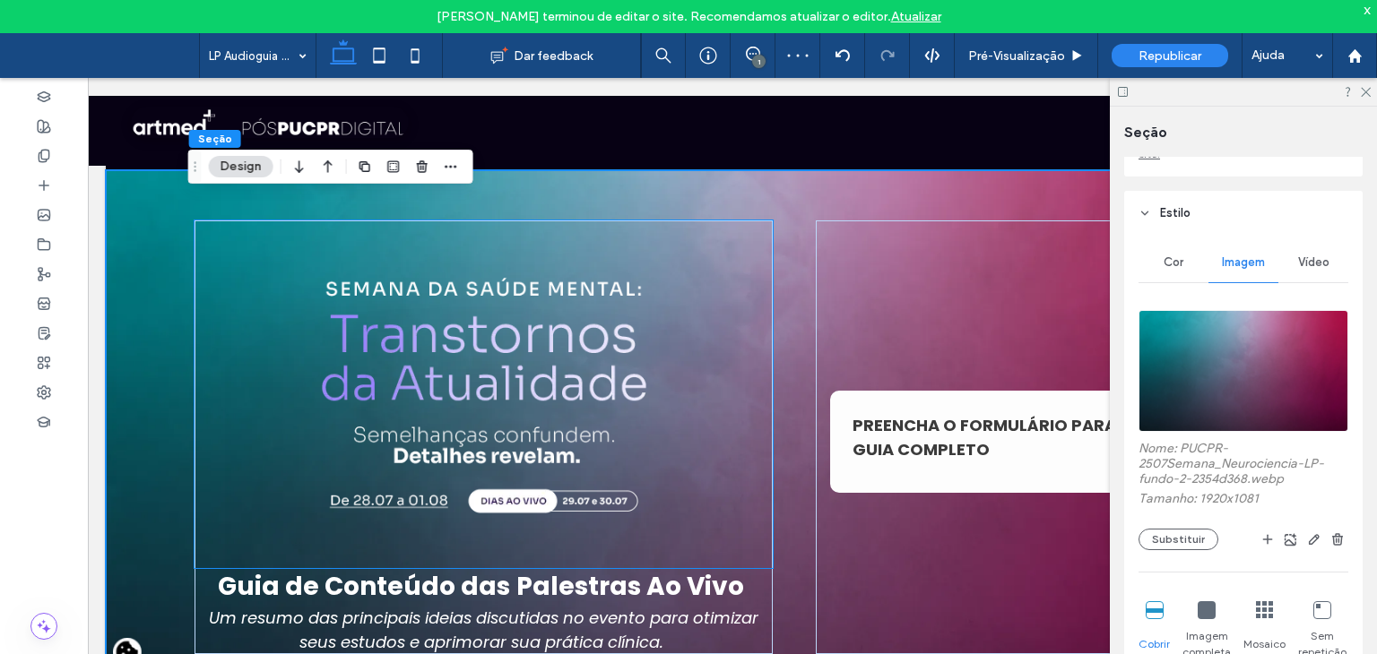
click at [508, 369] on img at bounding box center [484, 395] width 578 height 348
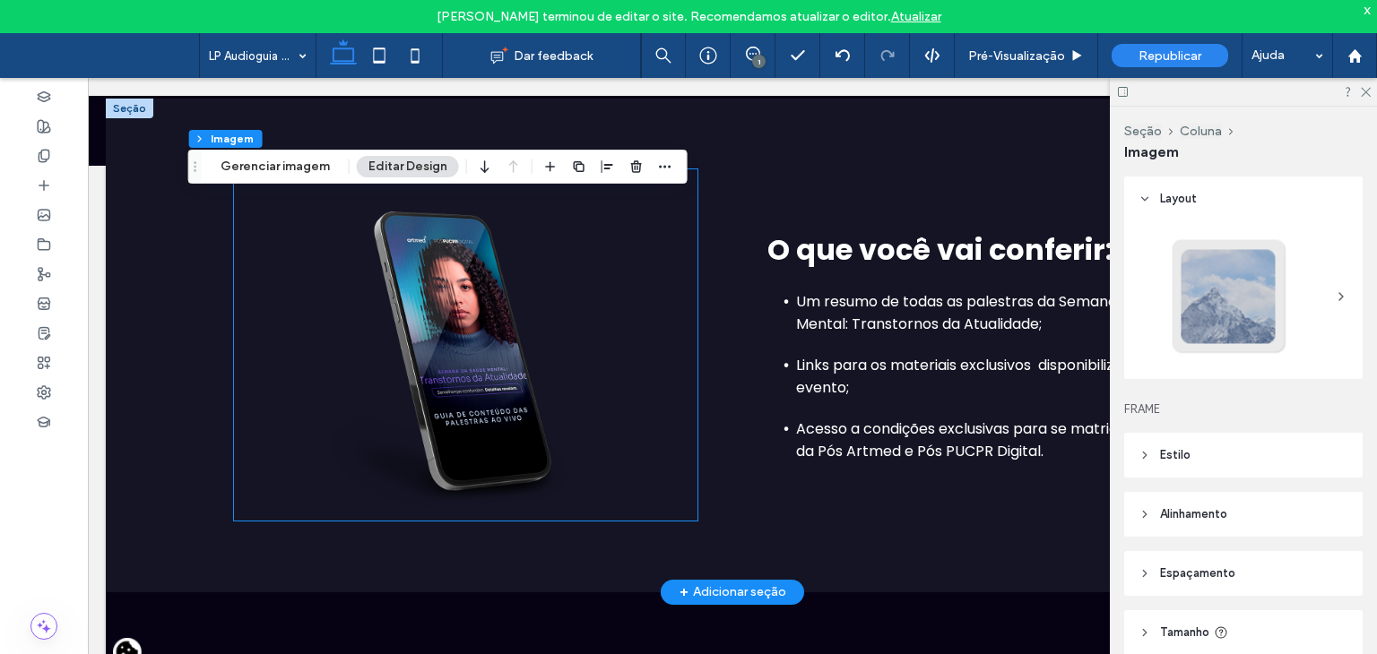
scroll to position [627, 0]
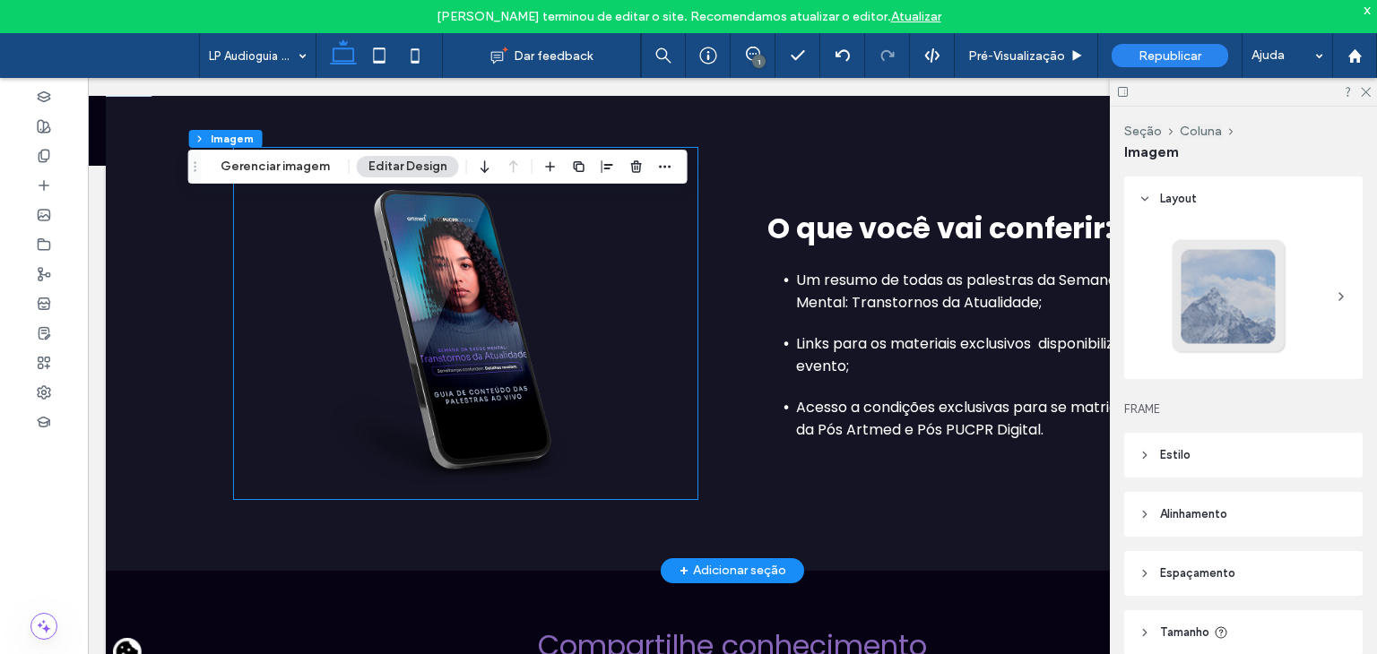
click at [446, 320] on img at bounding box center [465, 323] width 463 height 351
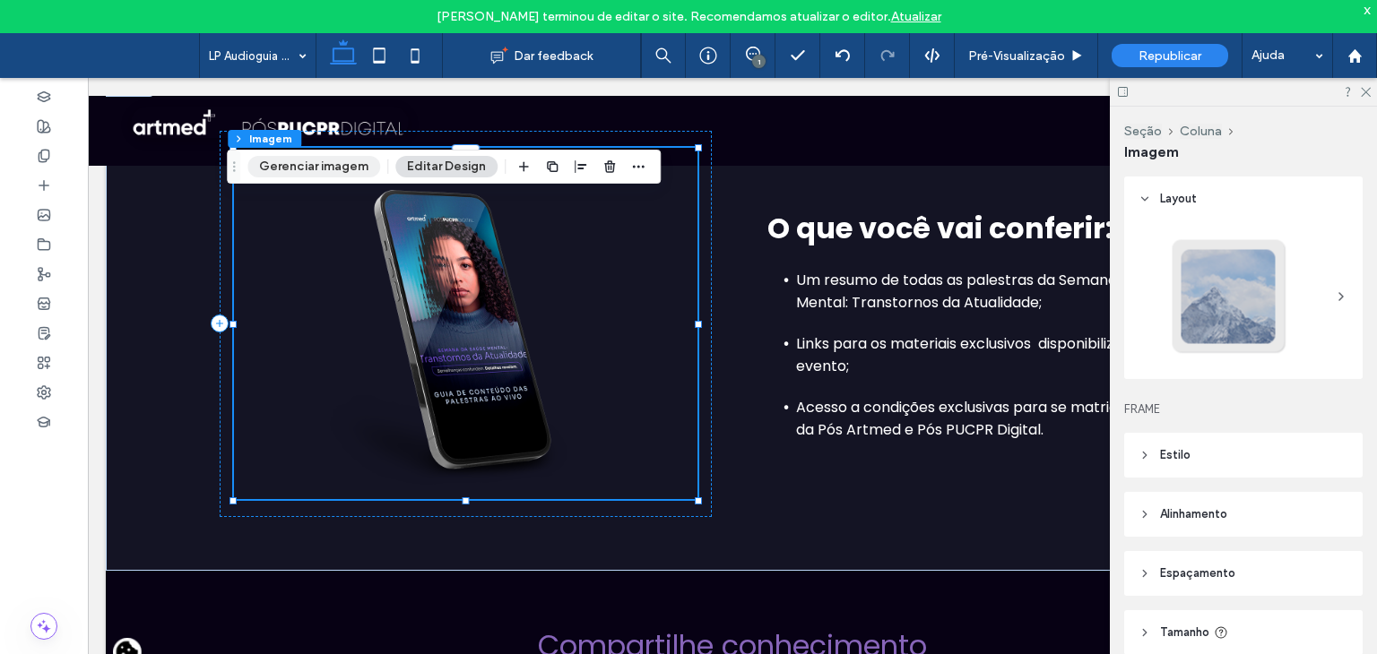
click at [307, 172] on button "Gerenciar imagem" at bounding box center [313, 167] width 133 height 22
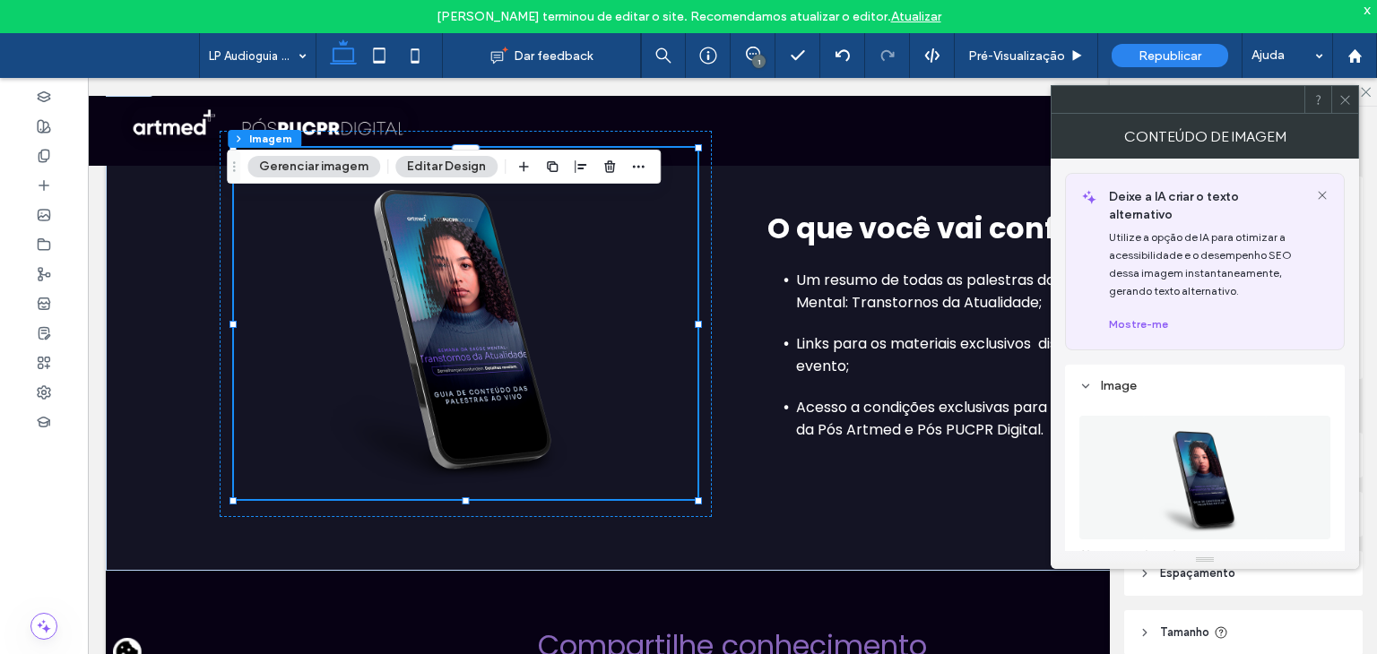
click at [1218, 461] on img at bounding box center [1205, 478] width 124 height 124
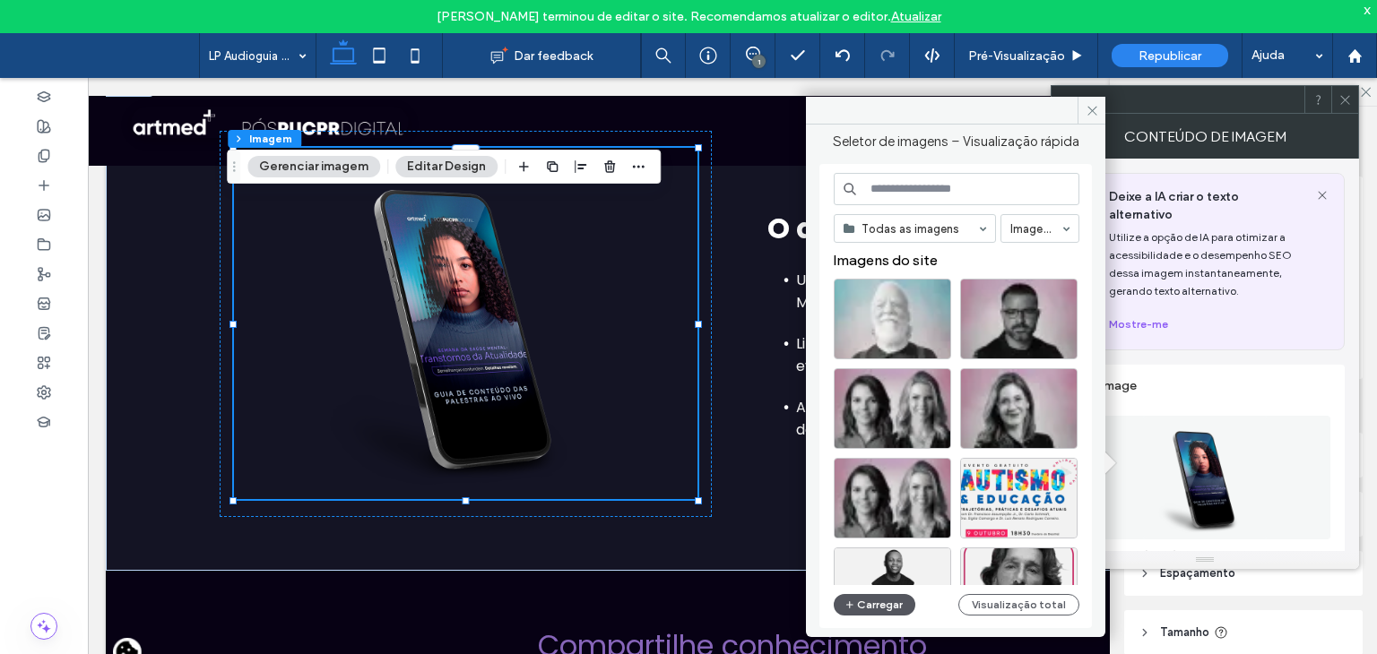
click at [875, 602] on button "Carregar" at bounding box center [875, 605] width 82 height 22
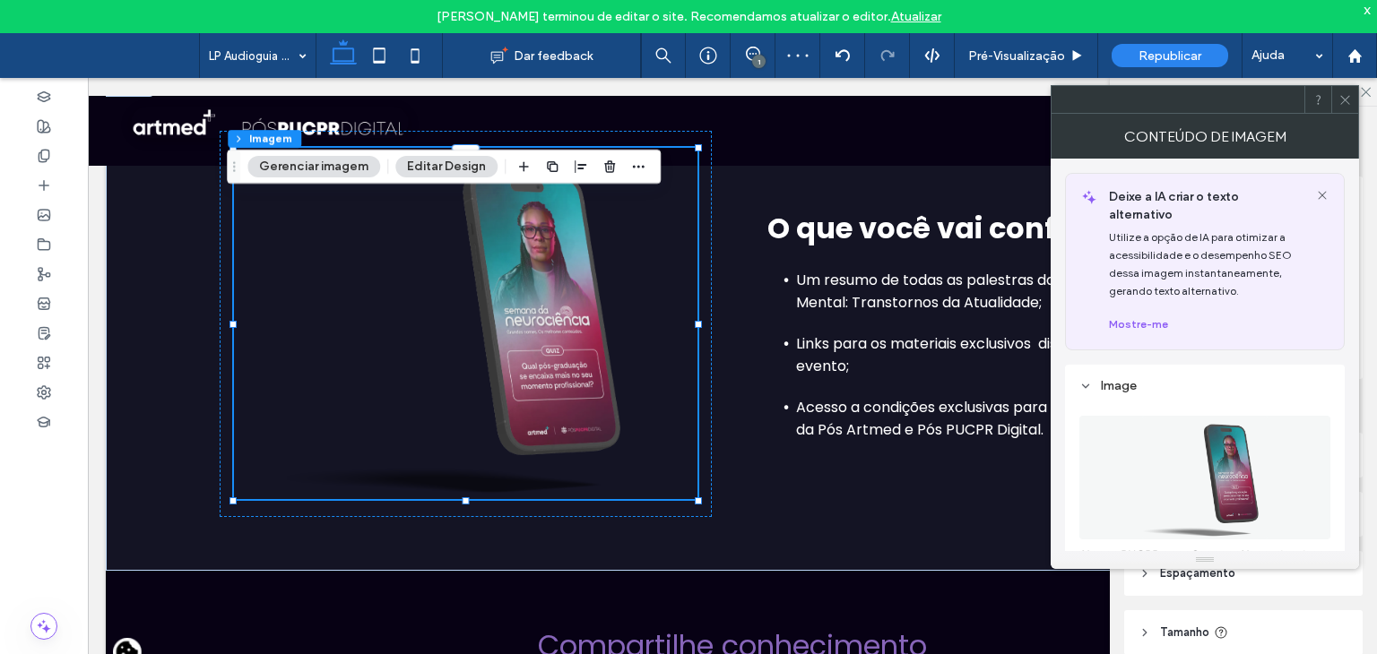
click at [1343, 108] on span at bounding box center [1344, 99] width 13 height 27
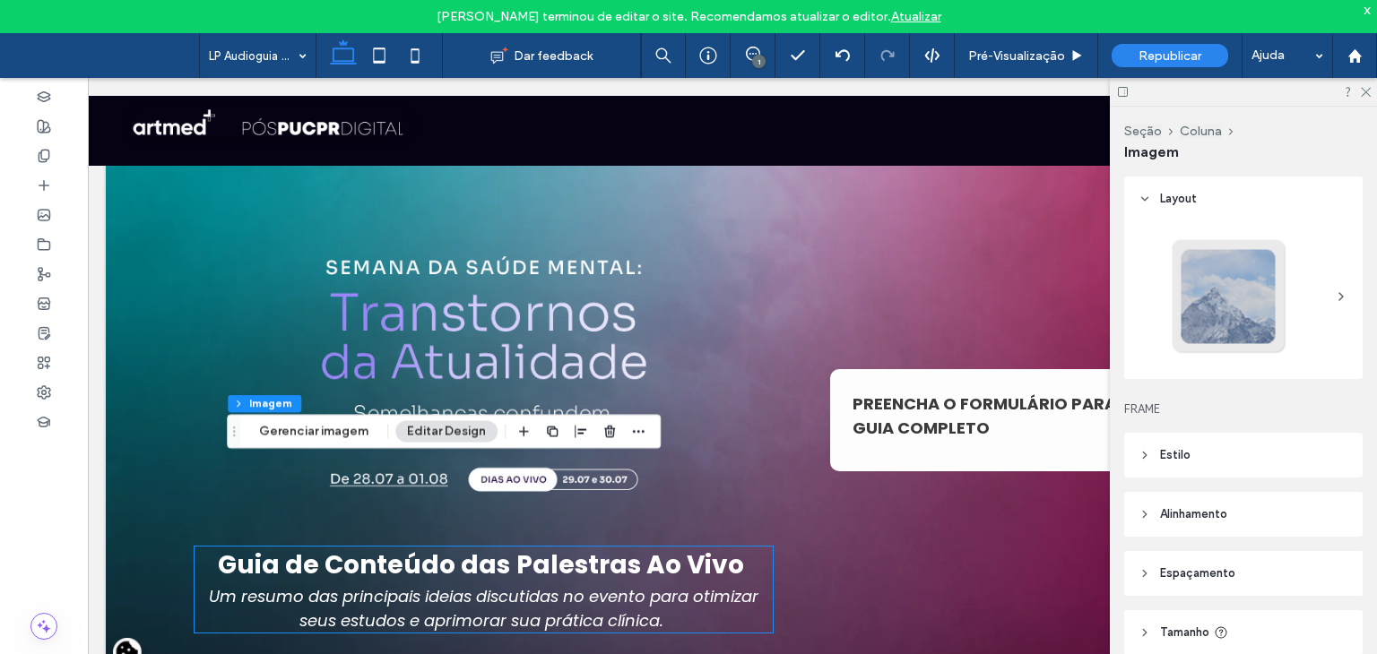
scroll to position [0, 0]
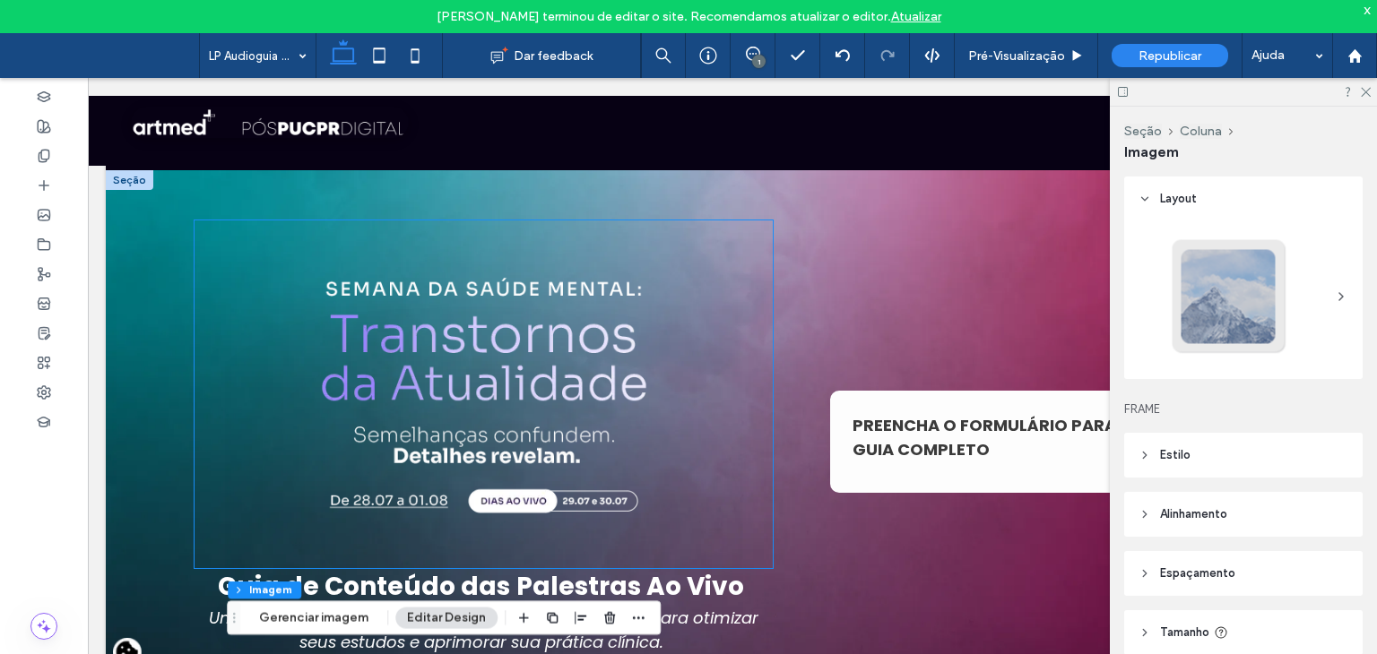
click at [416, 356] on img at bounding box center [484, 395] width 578 height 348
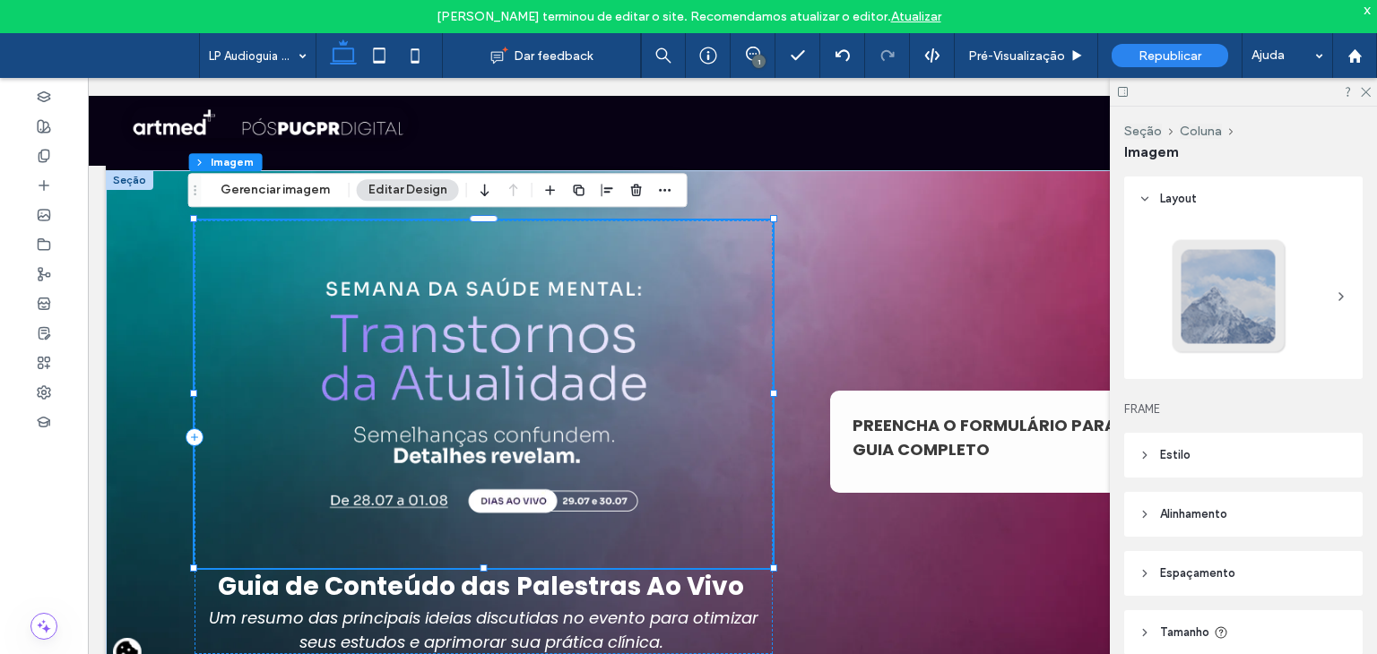
click at [399, 382] on img at bounding box center [484, 395] width 578 height 348
click at [291, 195] on button "Gerenciar imagem" at bounding box center [275, 190] width 133 height 22
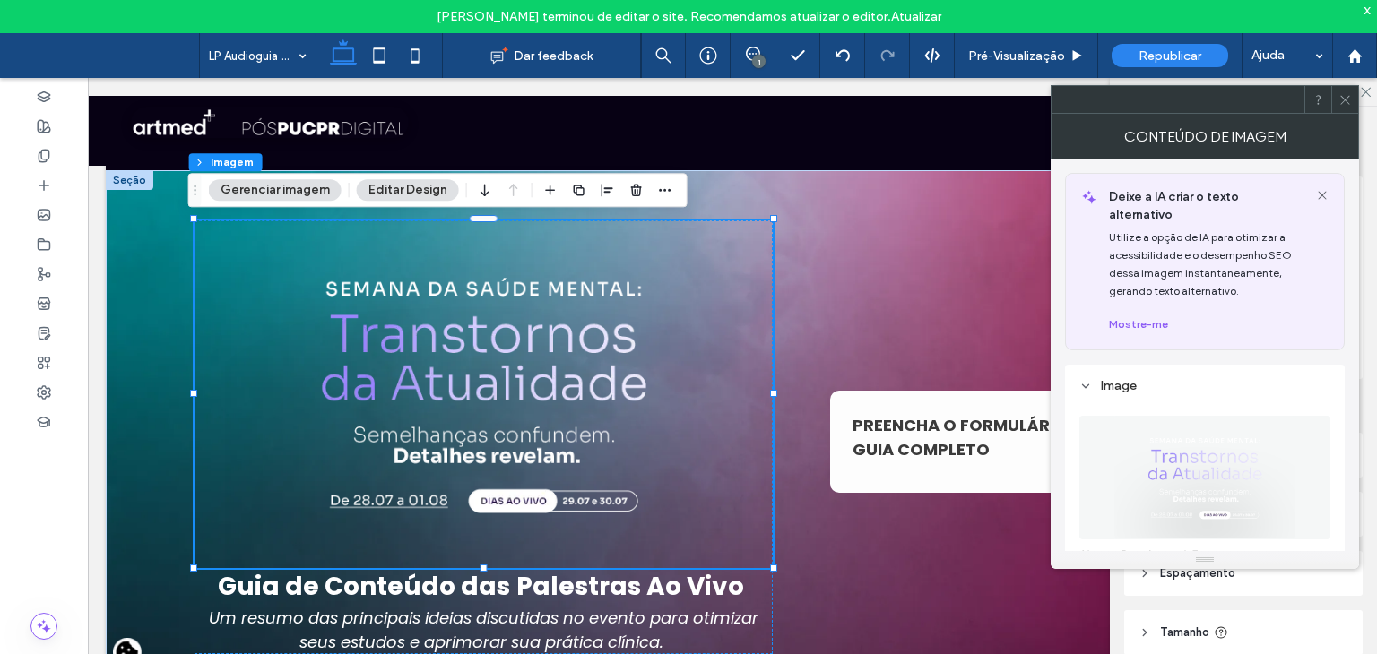
click at [1233, 440] on img at bounding box center [1204, 478] width 183 height 124
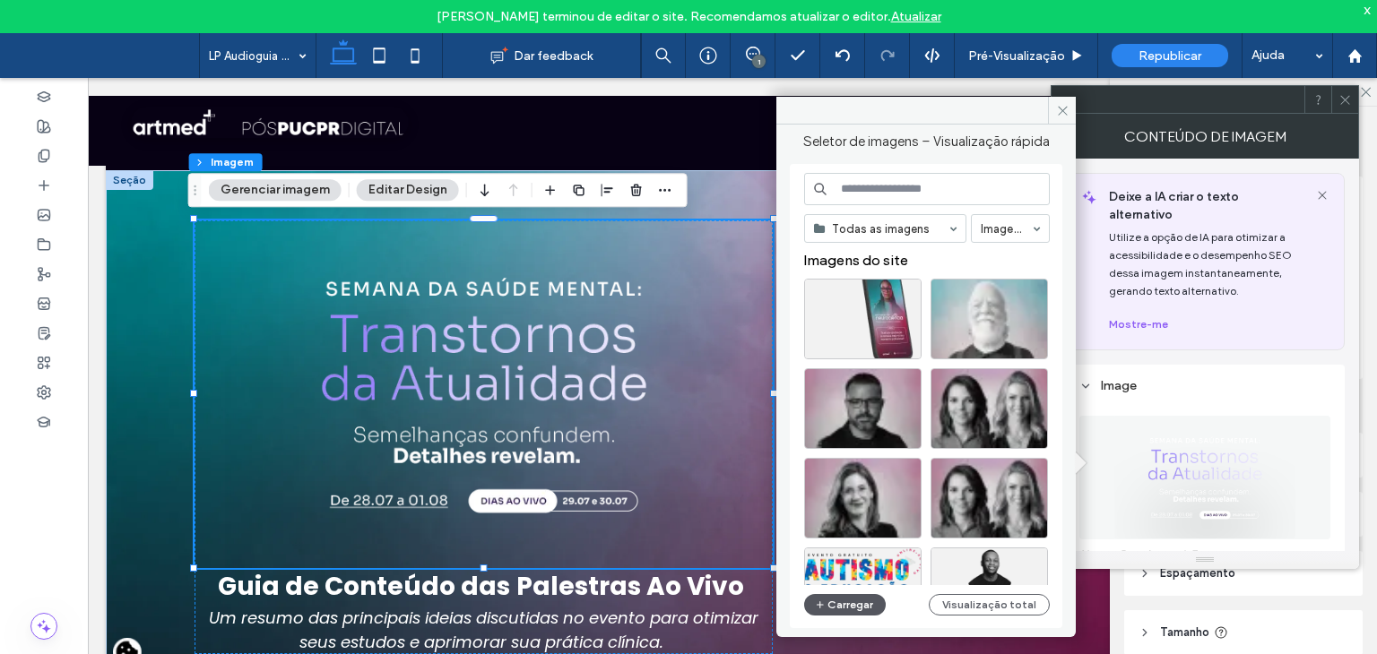
click at [821, 611] on icon "button" at bounding box center [820, 605] width 11 height 14
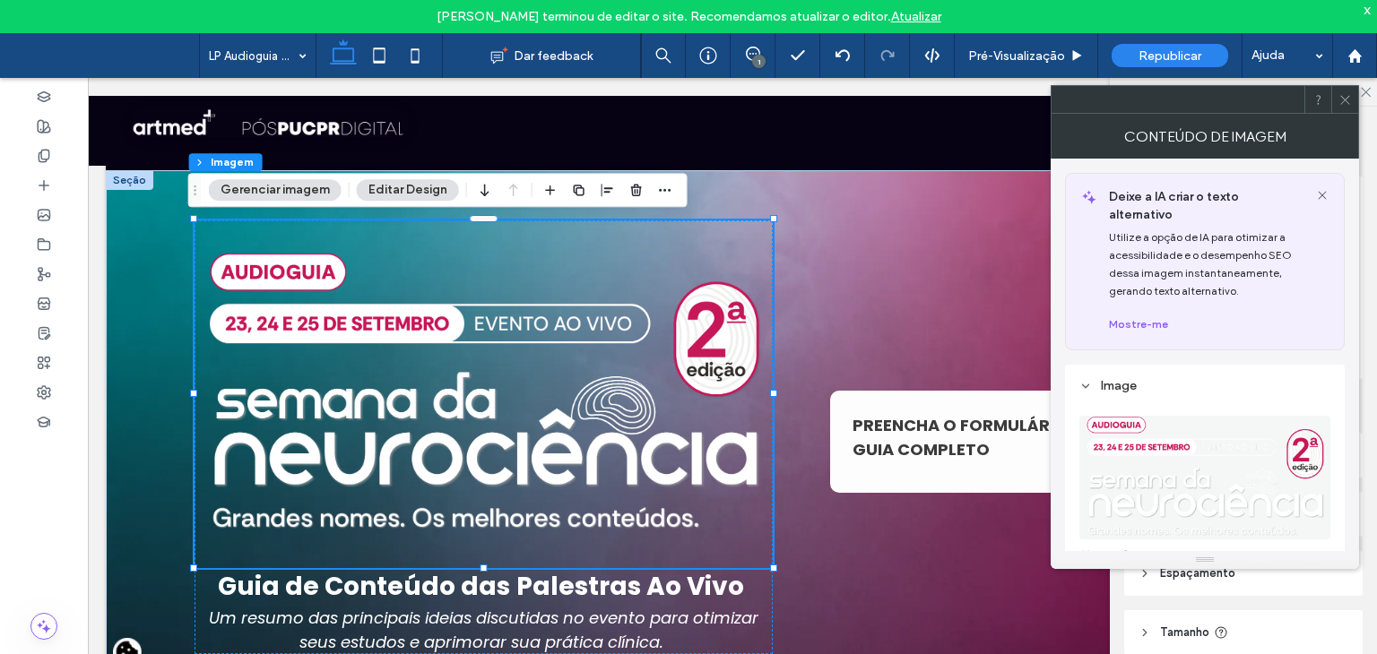
click at [1338, 103] on icon at bounding box center [1344, 99] width 13 height 13
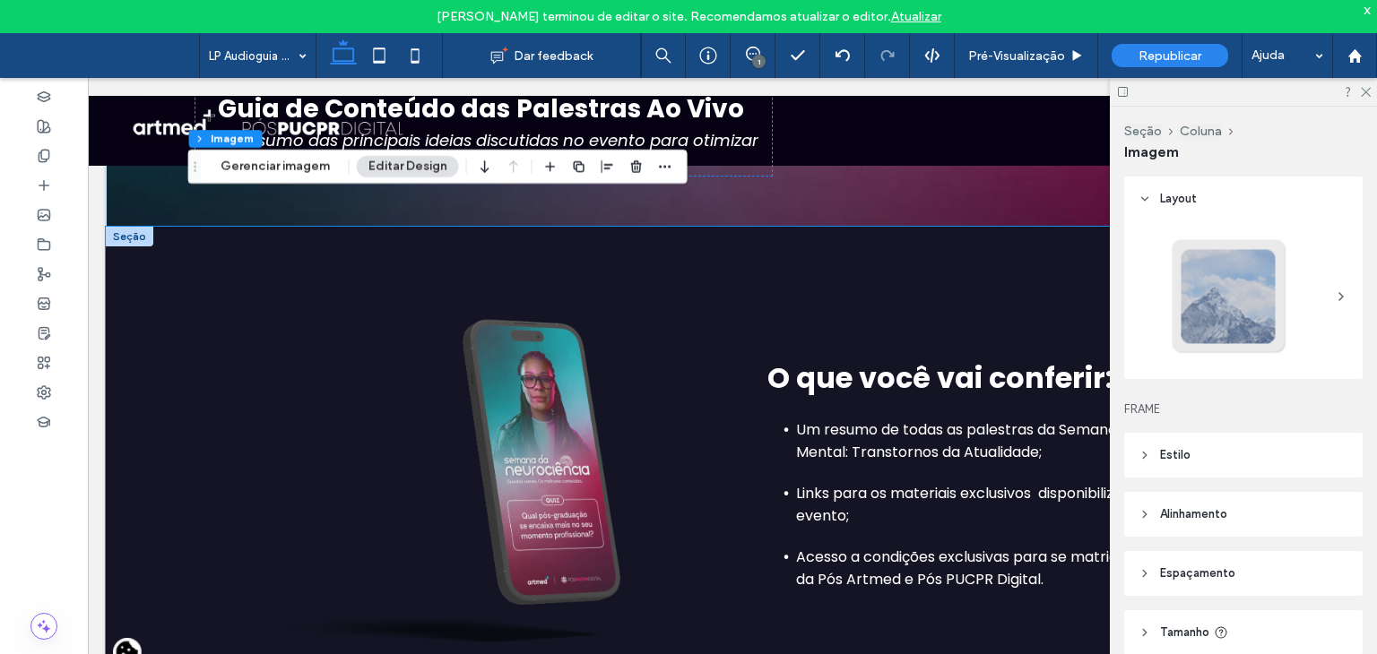
scroll to position [359, 0]
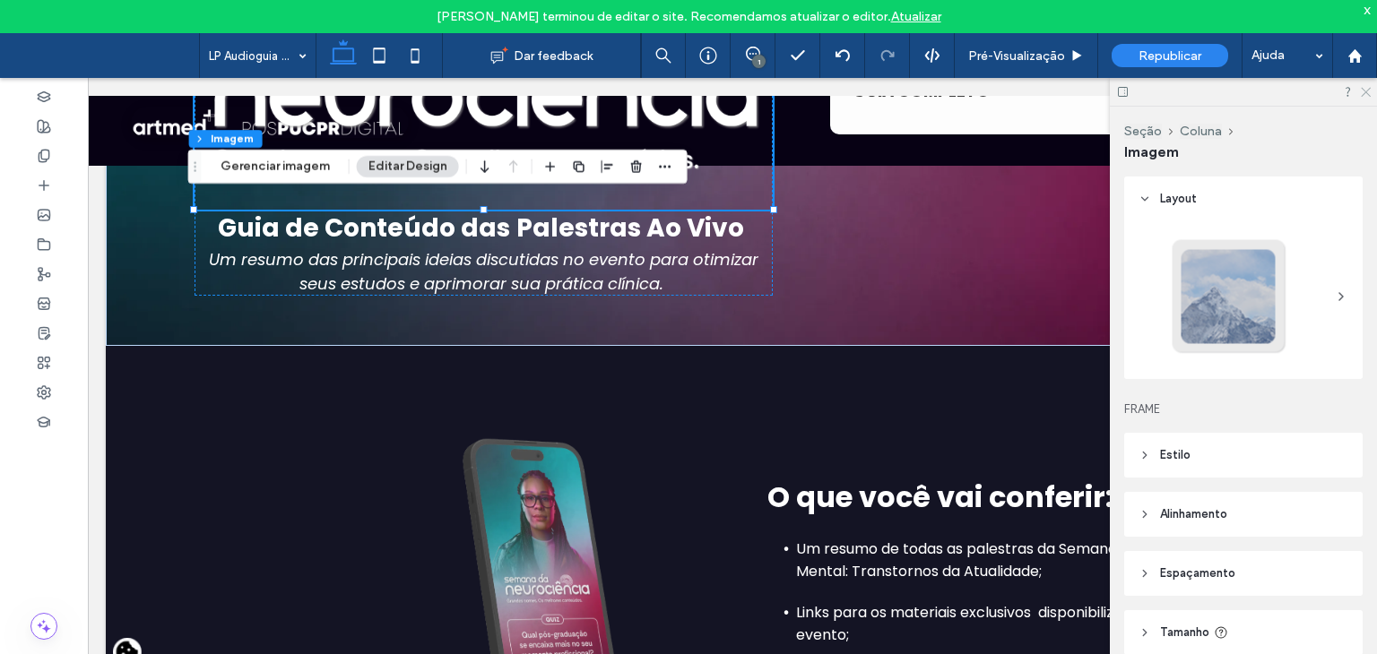
click at [1363, 91] on icon at bounding box center [1365, 91] width 12 height 12
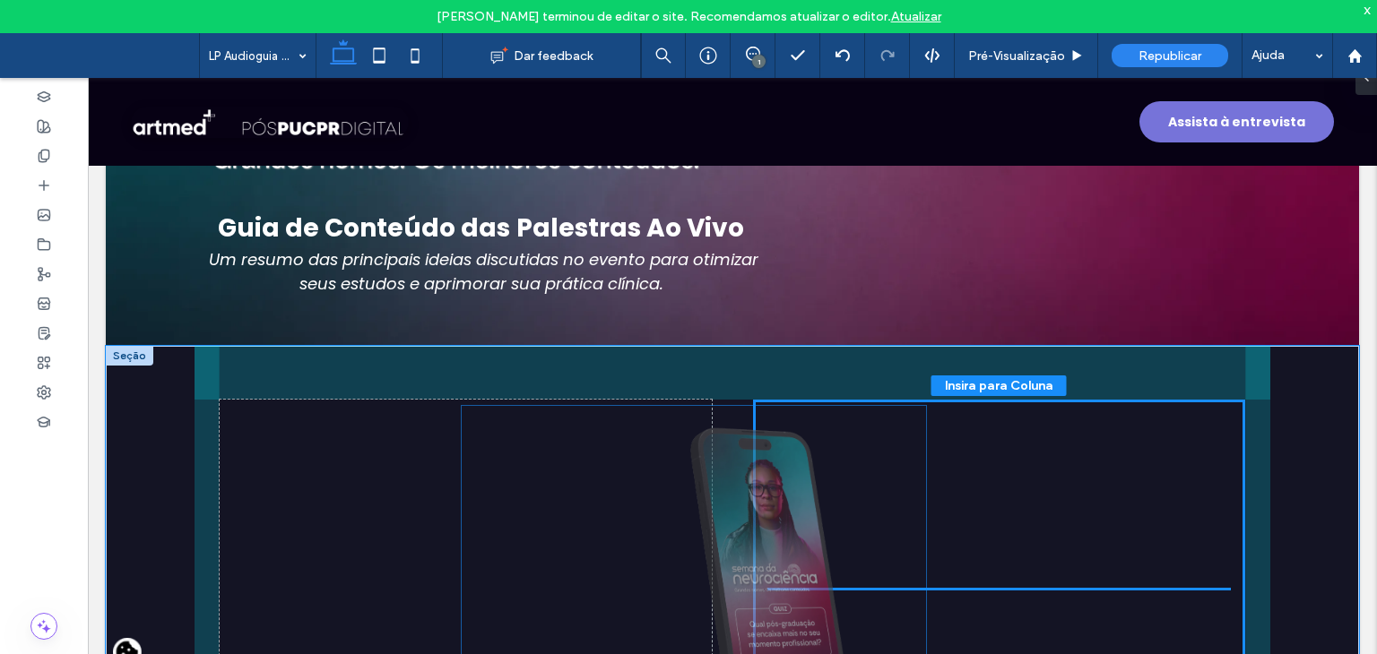
scroll to position [165, 0]
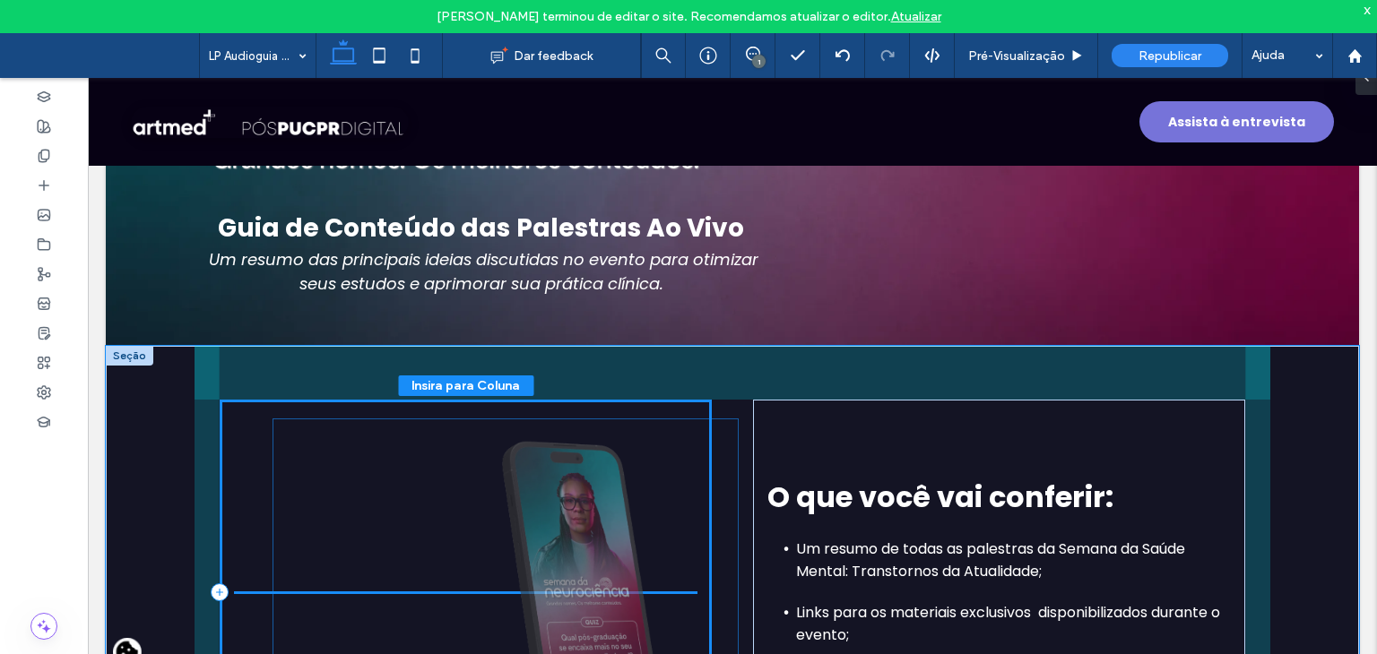
drag, startPoint x: 516, startPoint y: 535, endPoint x: 563, endPoint y: 538, distance: 46.7
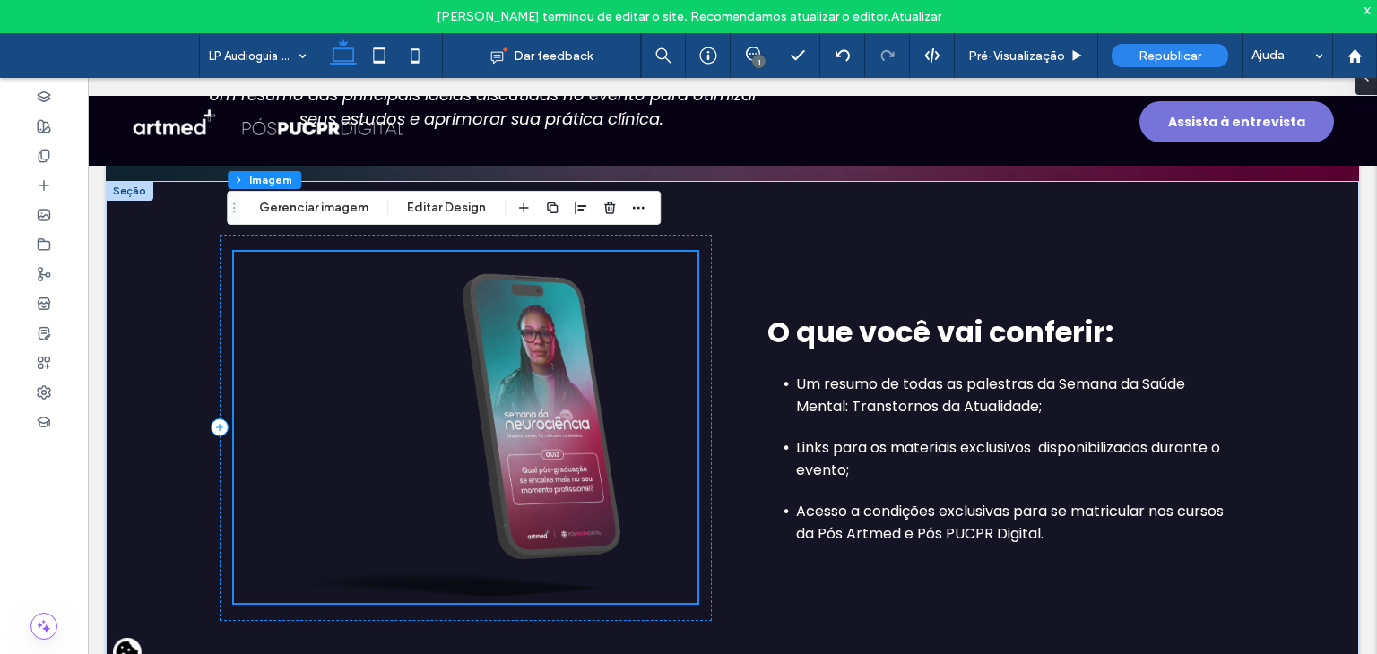
scroll to position [538, 0]
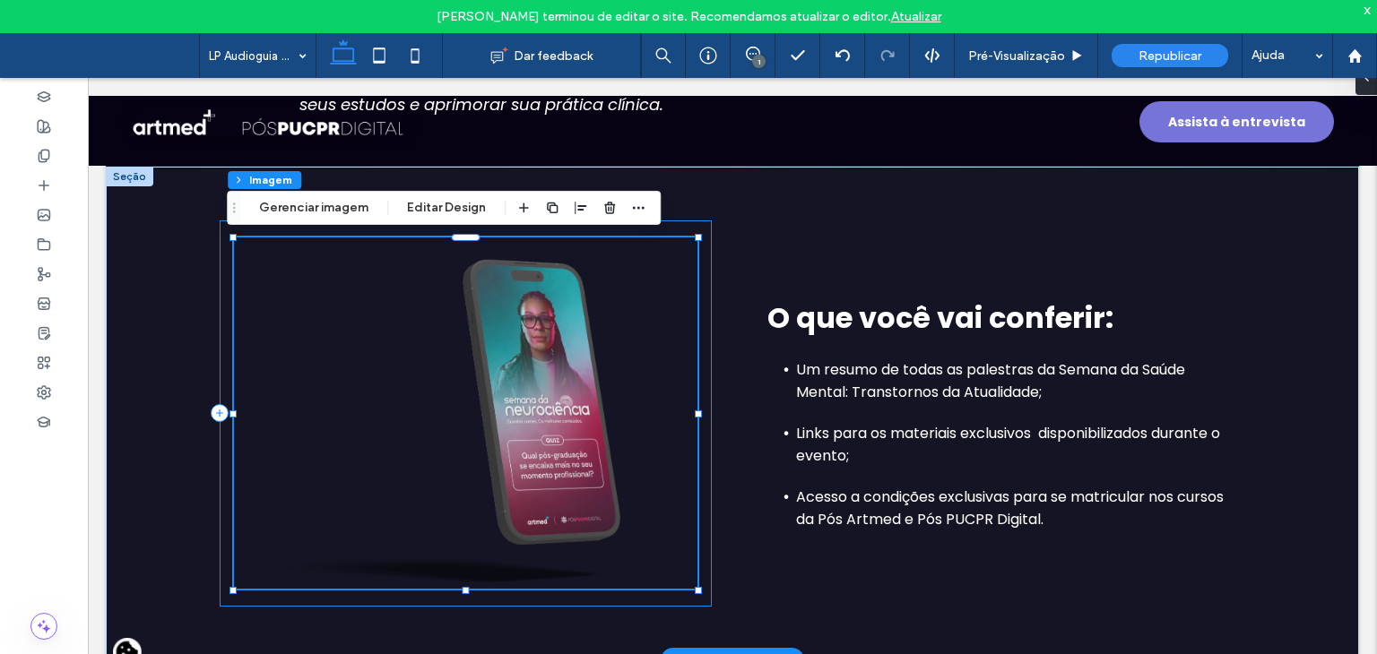
click at [704, 254] on div at bounding box center [466, 414] width 492 height 386
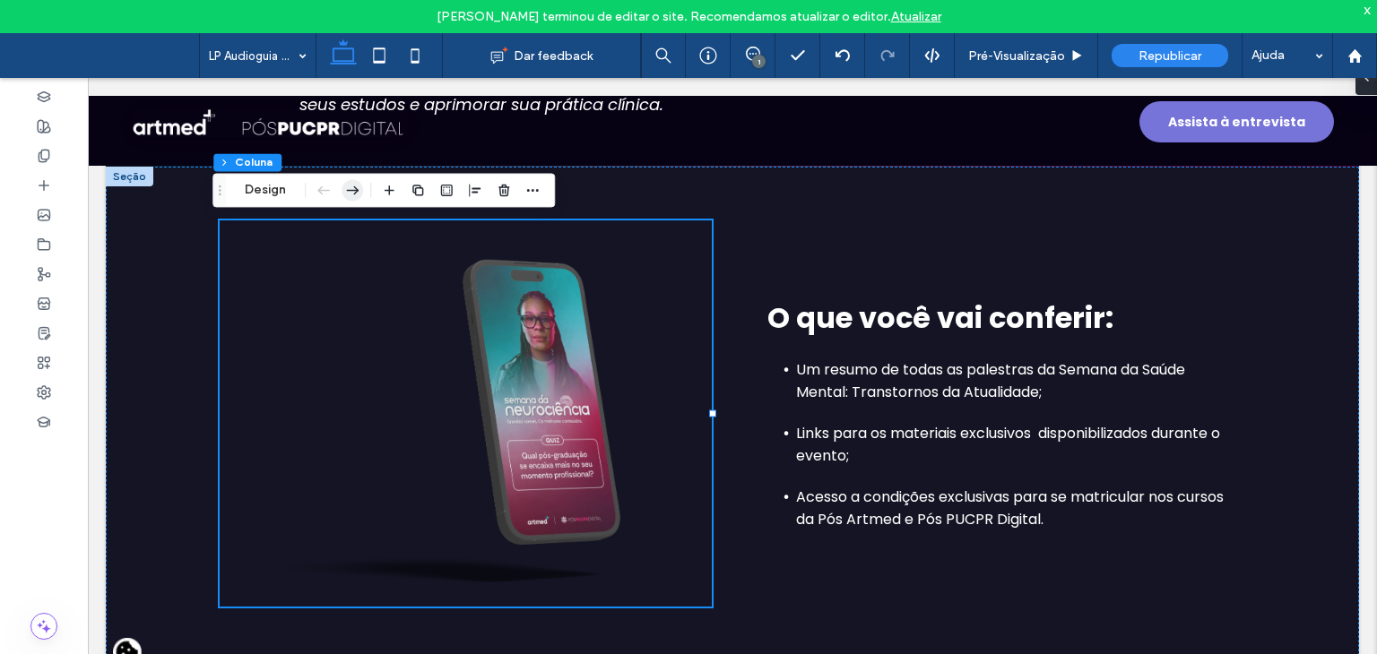
click at [357, 188] on icon "button" at bounding box center [353, 190] width 22 height 32
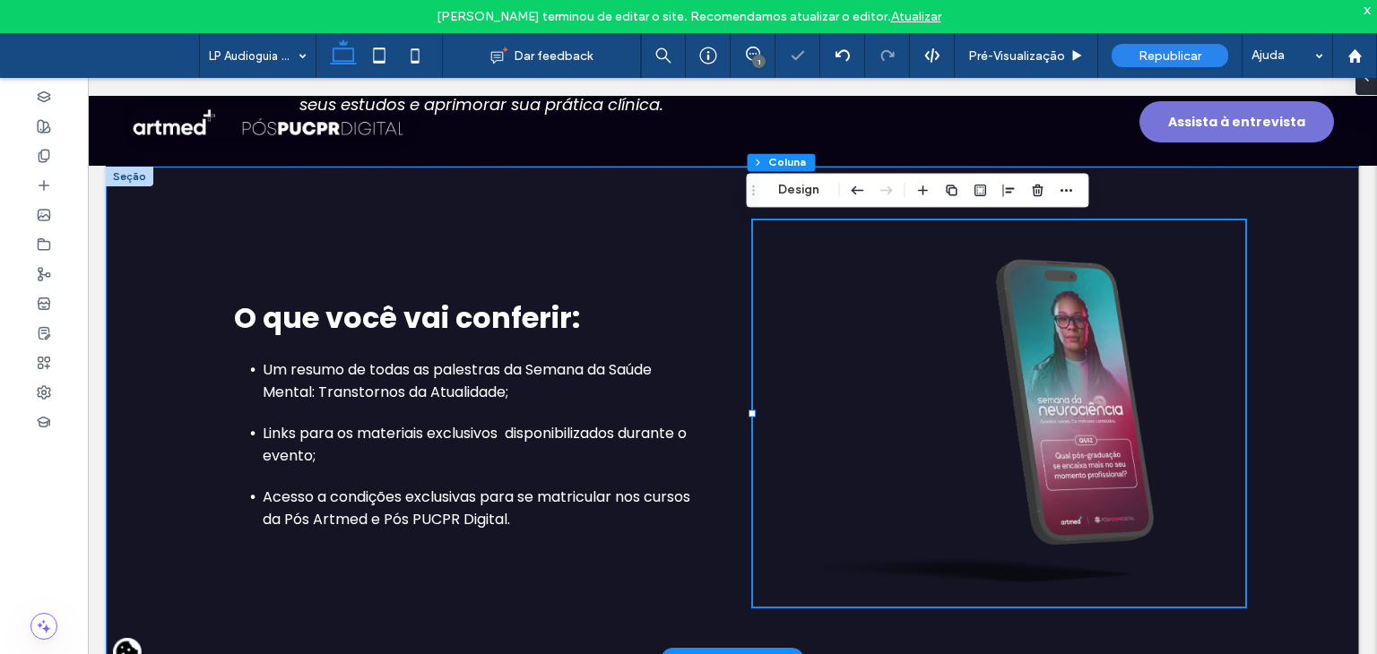
click at [515, 195] on div "O que você vai conferir: Um resumo de todas as palestras da Semana da Saúde Men…" at bounding box center [733, 414] width 1076 height 494
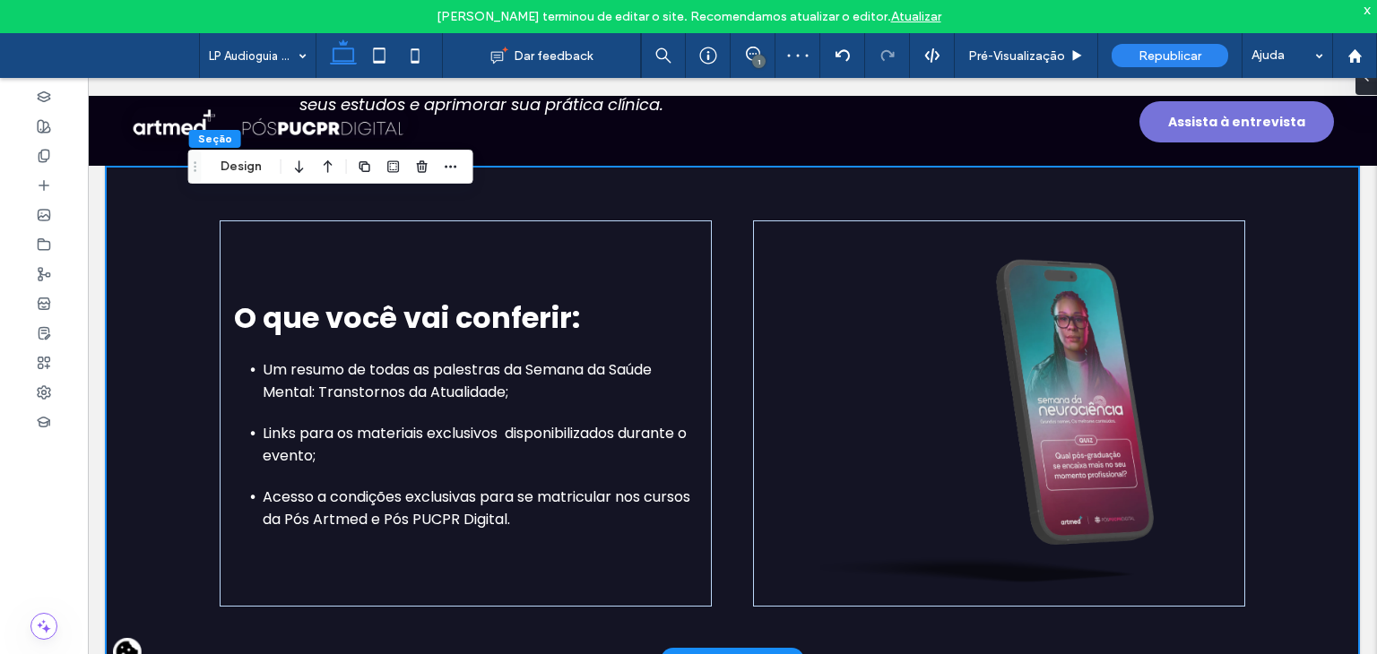
click at [195, 300] on div "O que você vai conferir: Um resumo de todas as palestras da Semana da Saúde Men…" at bounding box center [733, 414] width 1076 height 494
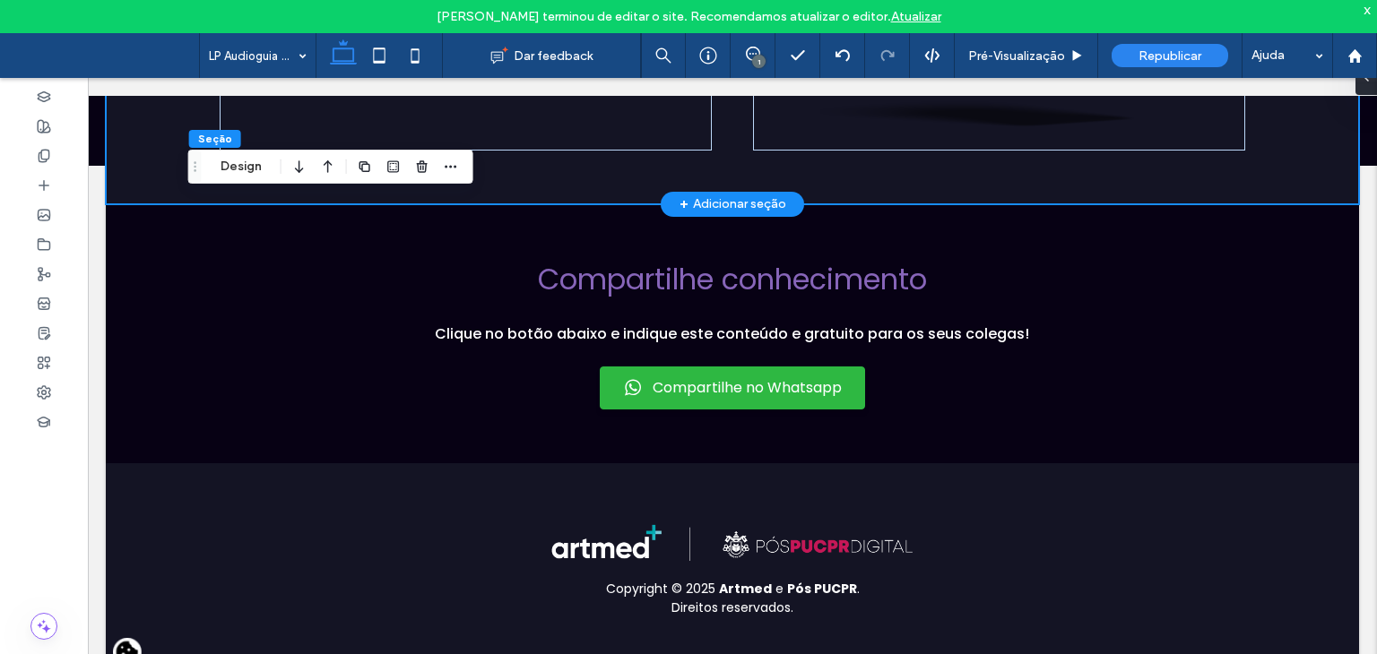
scroll to position [1000, 0]
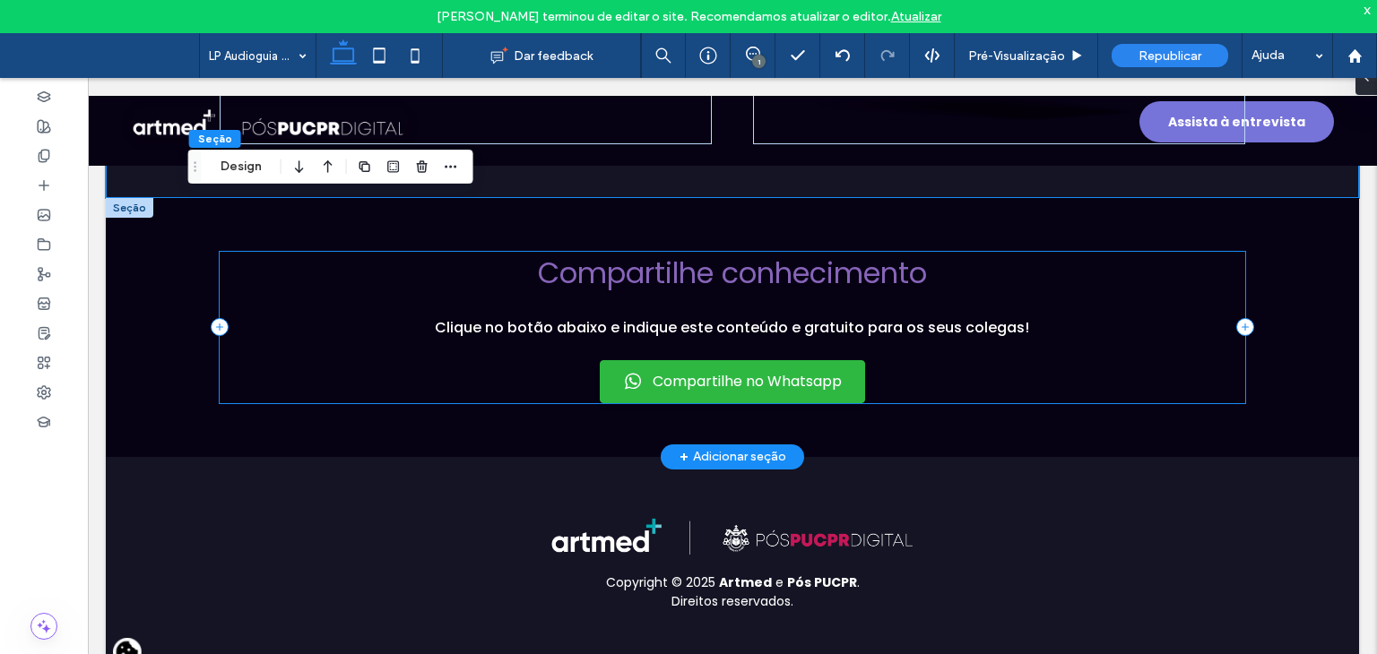
click at [306, 303] on div "Compartilhe conhecimento Clique no botão abaixo e indique este conteúdo e gratu…" at bounding box center [733, 327] width 1026 height 151
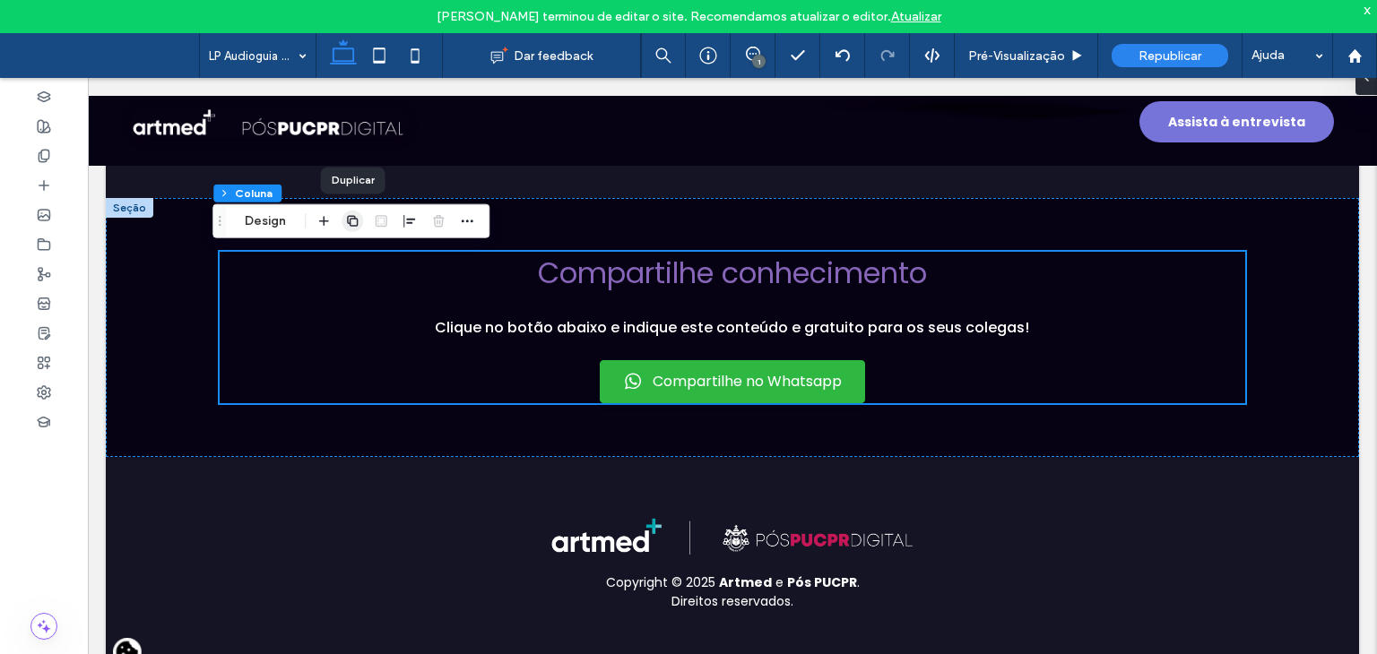
click at [361, 227] on span "button" at bounding box center [353, 222] width 22 height 22
type input "**"
type input "***"
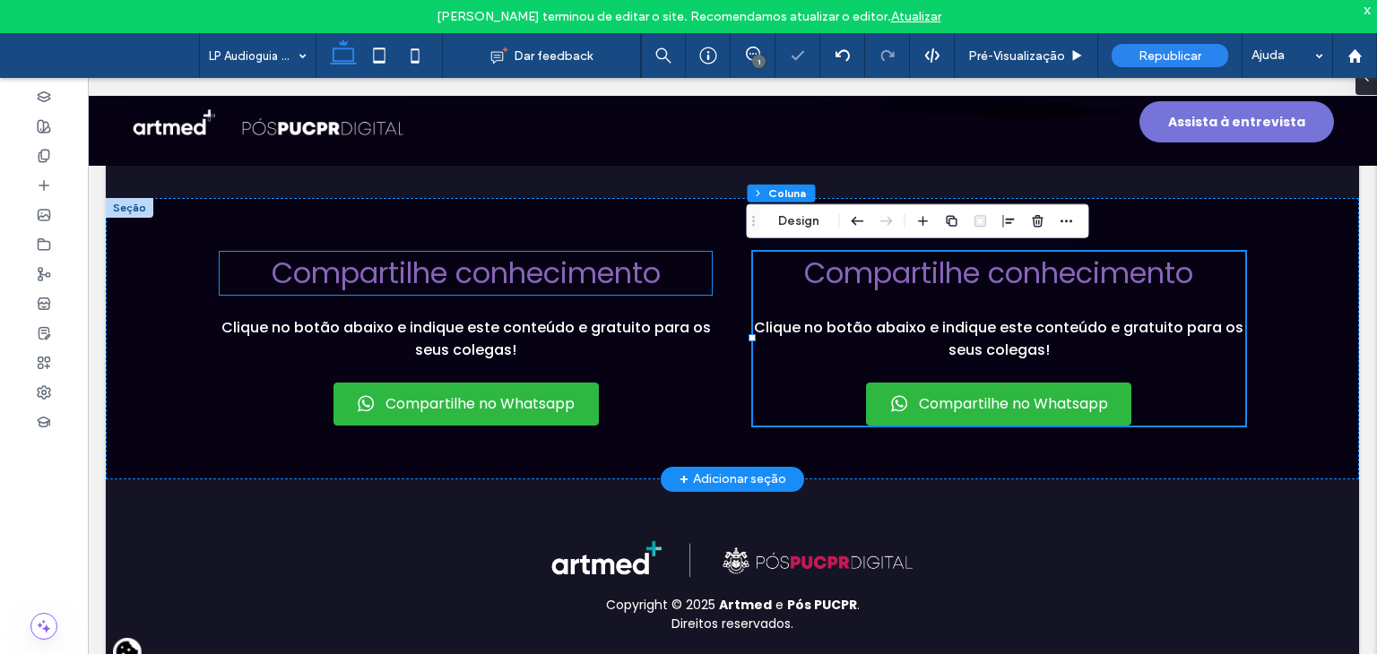
click at [420, 283] on span "Compartilhe conhecimento" at bounding box center [466, 273] width 389 height 40
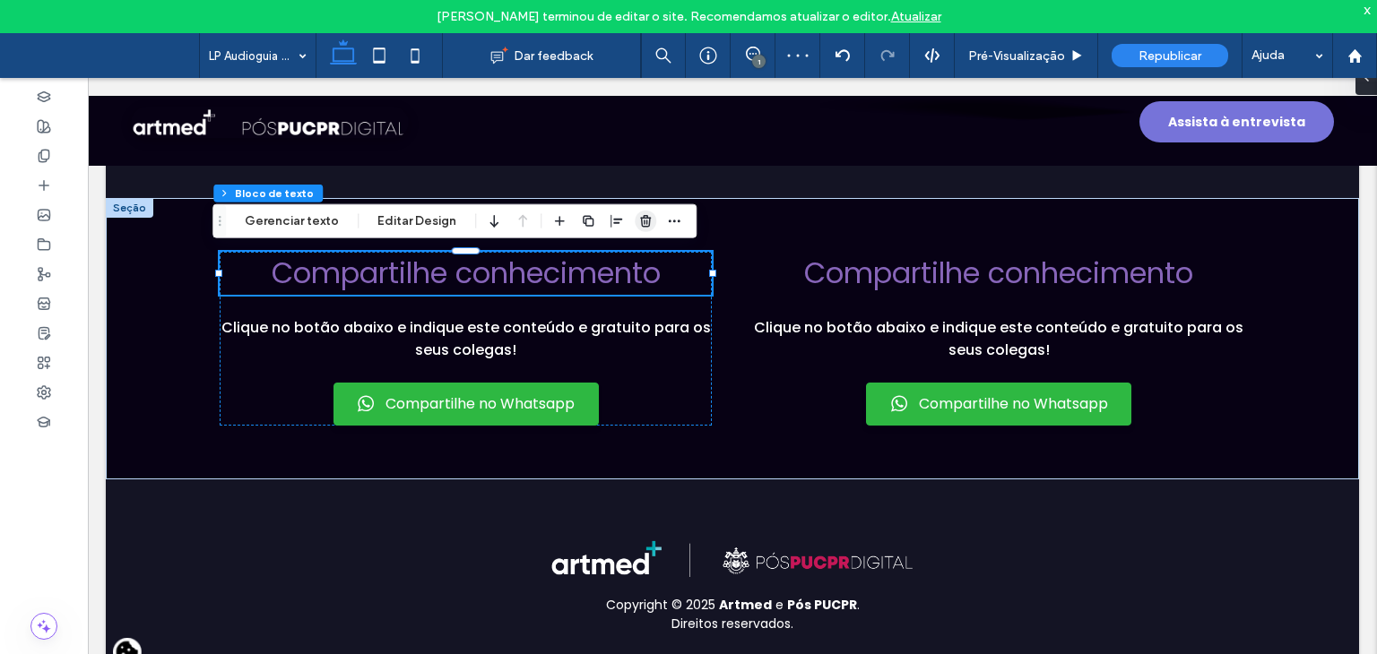
click at [635, 223] on span "button" at bounding box center [646, 222] width 22 height 22
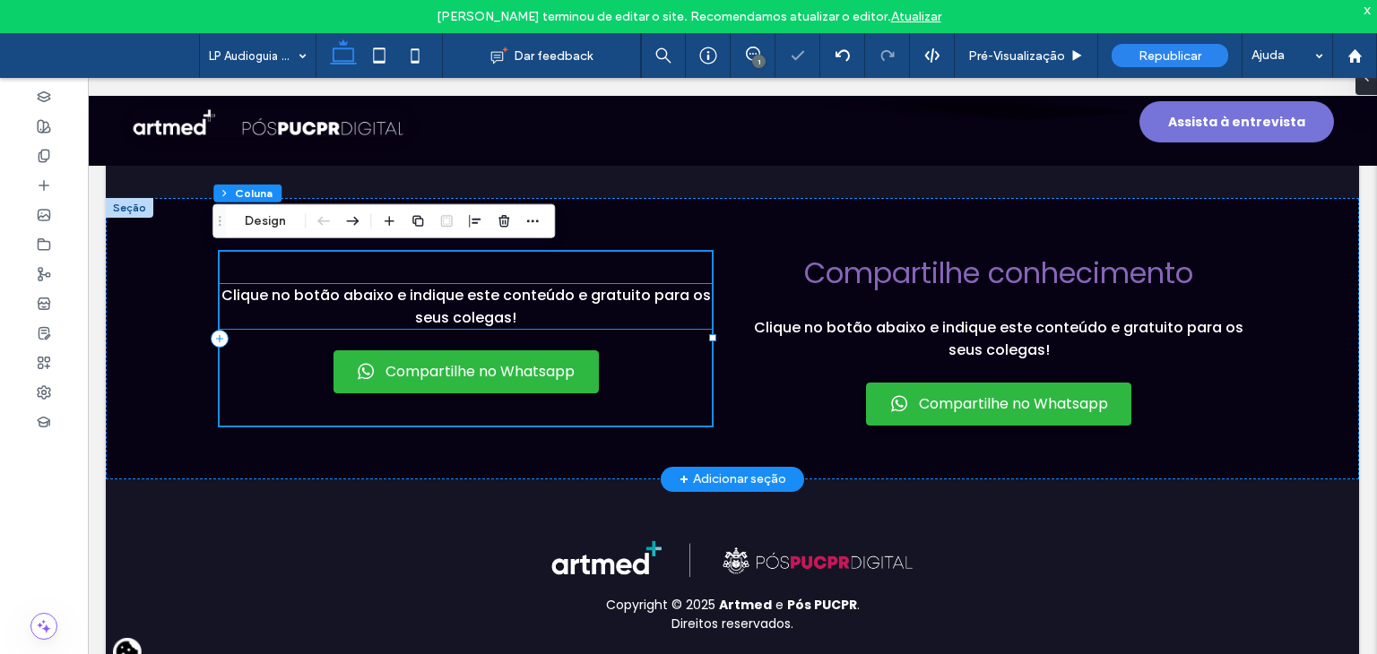
click at [566, 293] on span "Clique no botão abaixo e indique este conteúdo e gratuito para os seus colegas!" at bounding box center [465, 306] width 489 height 43
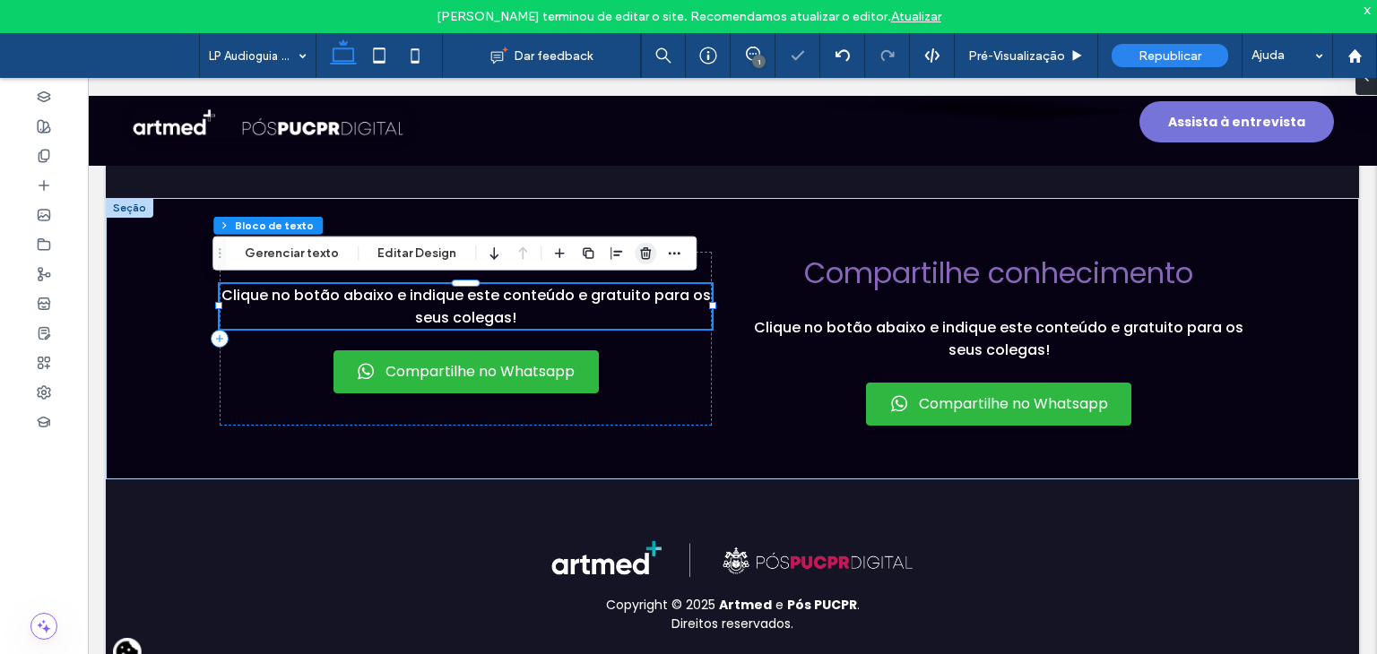
click at [638, 252] on icon "button" at bounding box center [645, 254] width 14 height 14
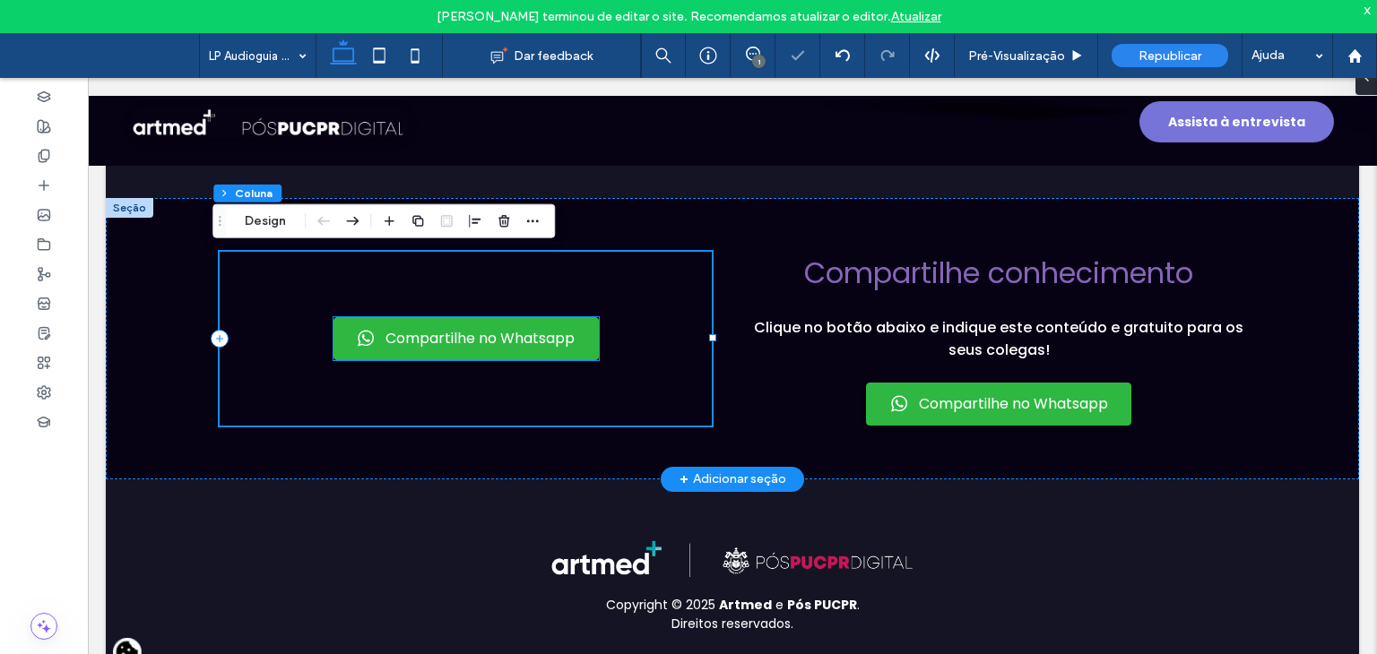
click at [538, 336] on link "Compartilhe no Whatsapp" at bounding box center [465, 338] width 265 height 43
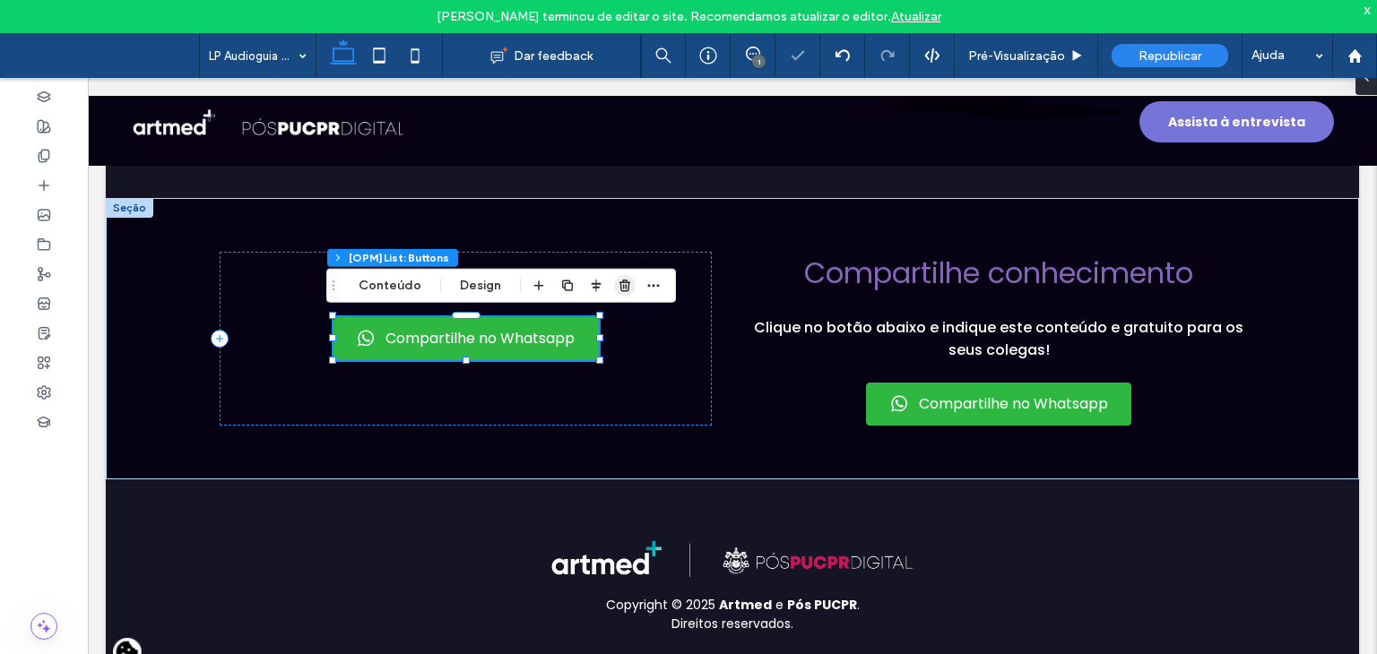
click at [631, 277] on span "button" at bounding box center [625, 286] width 22 height 22
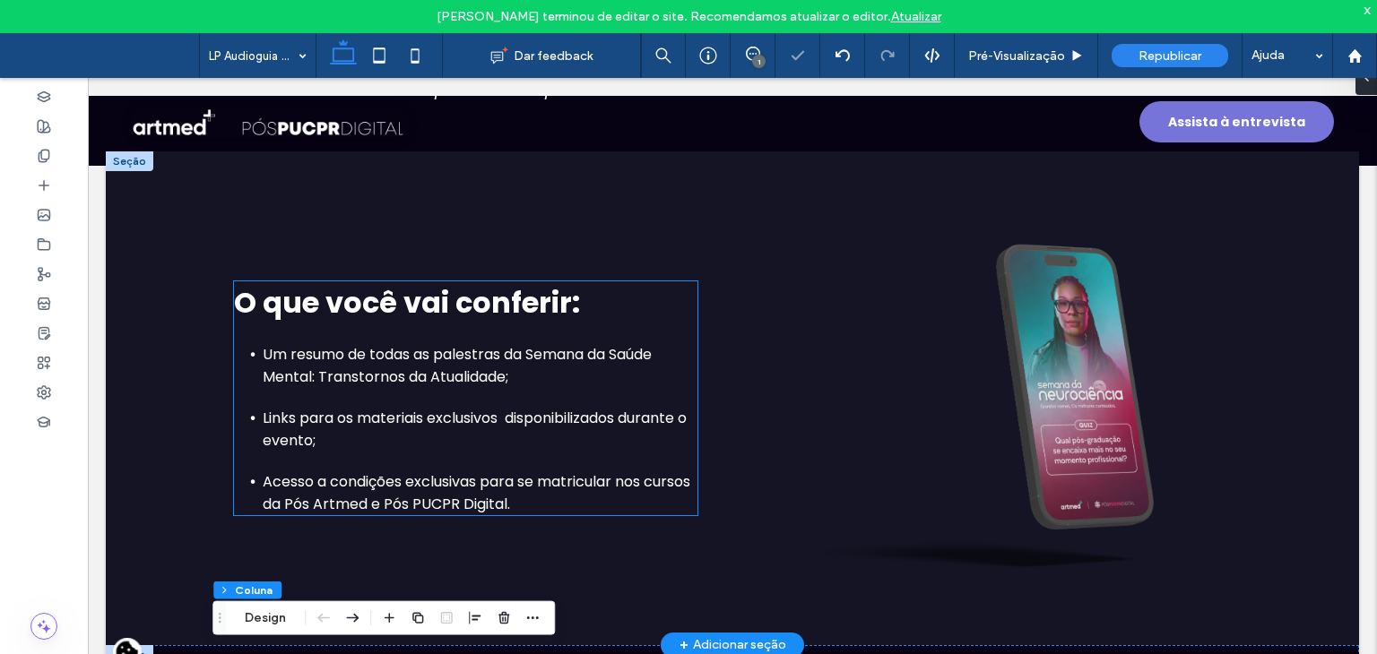
scroll to position [552, 0]
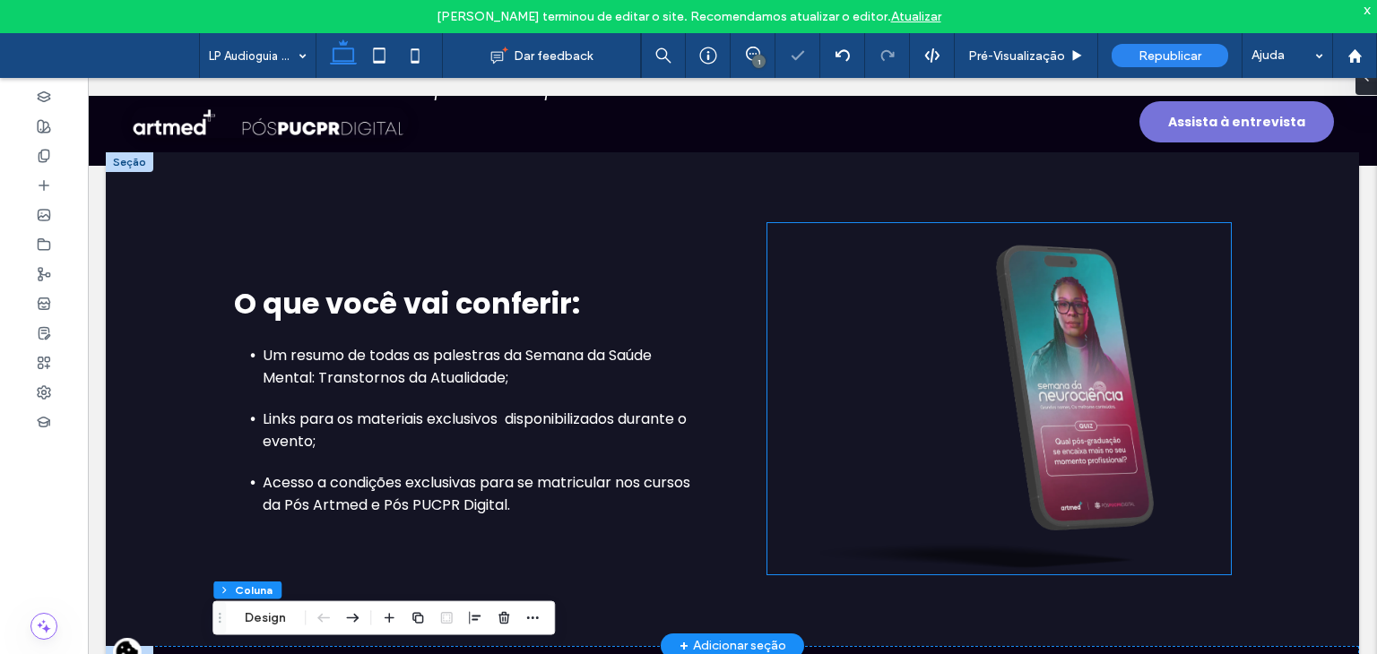
click at [1011, 336] on img at bounding box center [998, 398] width 463 height 351
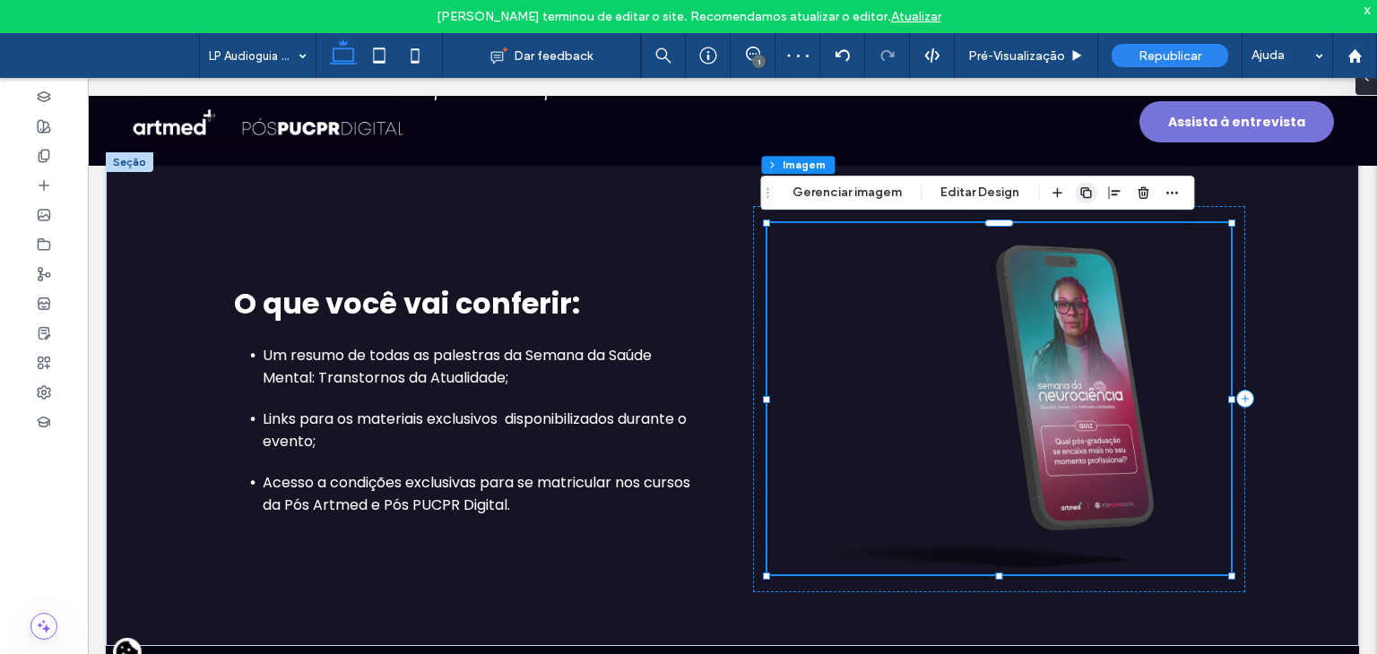
click at [1086, 191] on use "button" at bounding box center [1085, 192] width 11 height 11
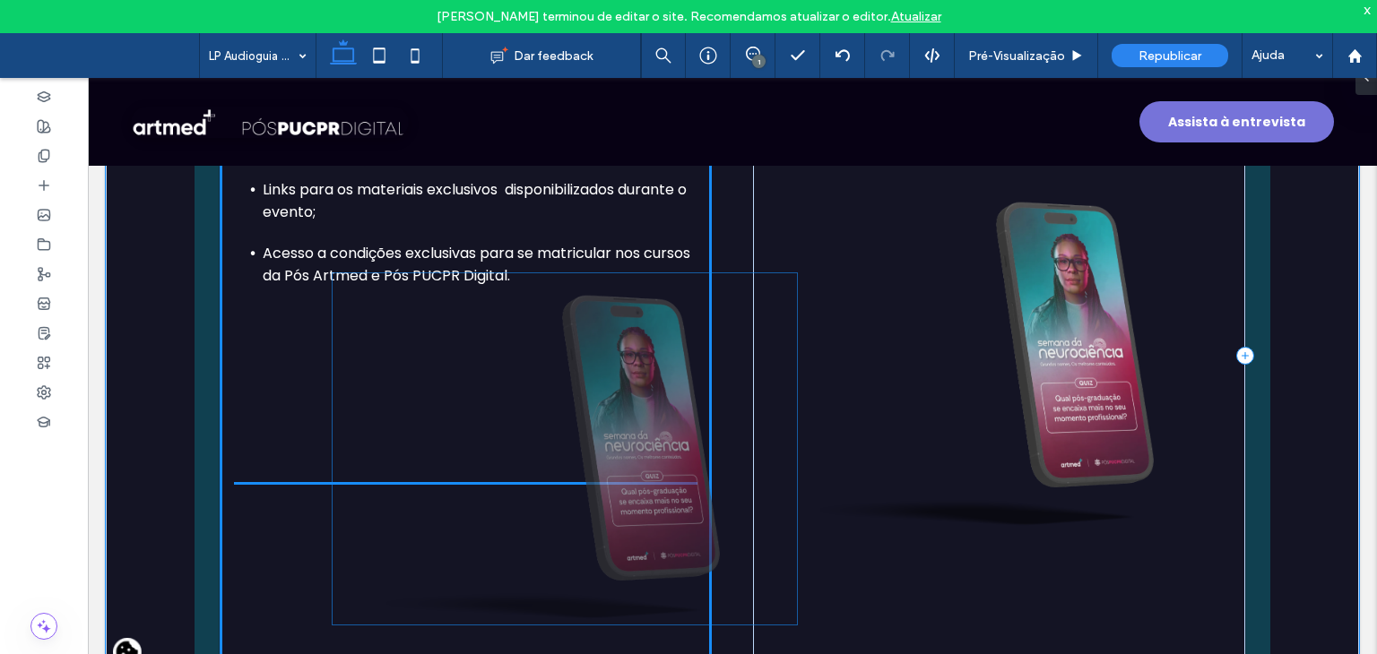
scroll to position [976, 0]
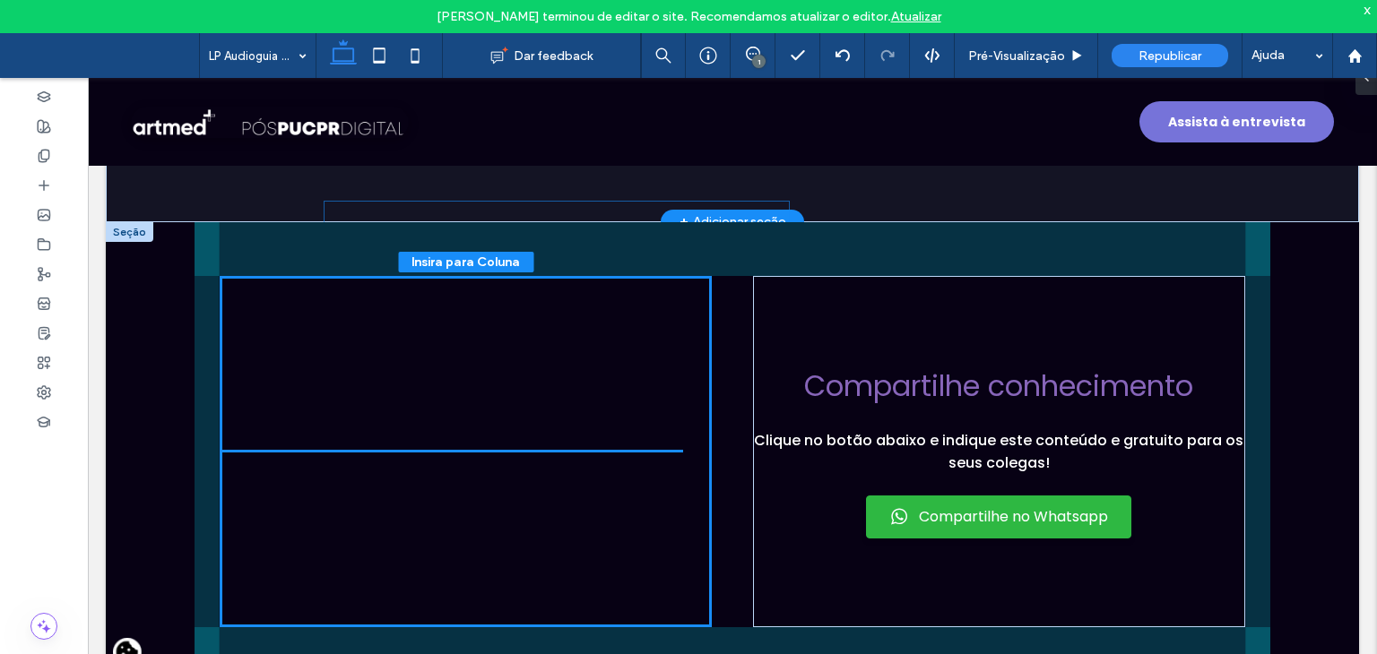
drag, startPoint x: 919, startPoint y: 238, endPoint x: 476, endPoint y: 474, distance: 502.1
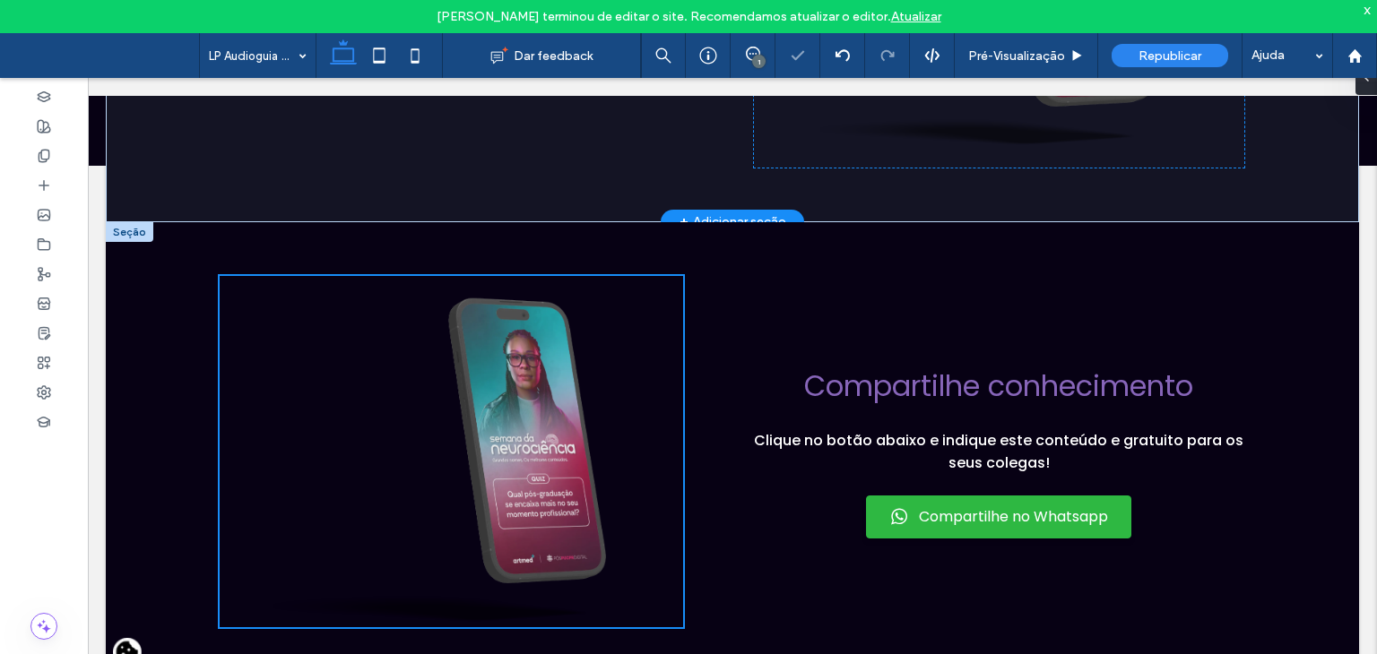
type input "**"
type input "****"
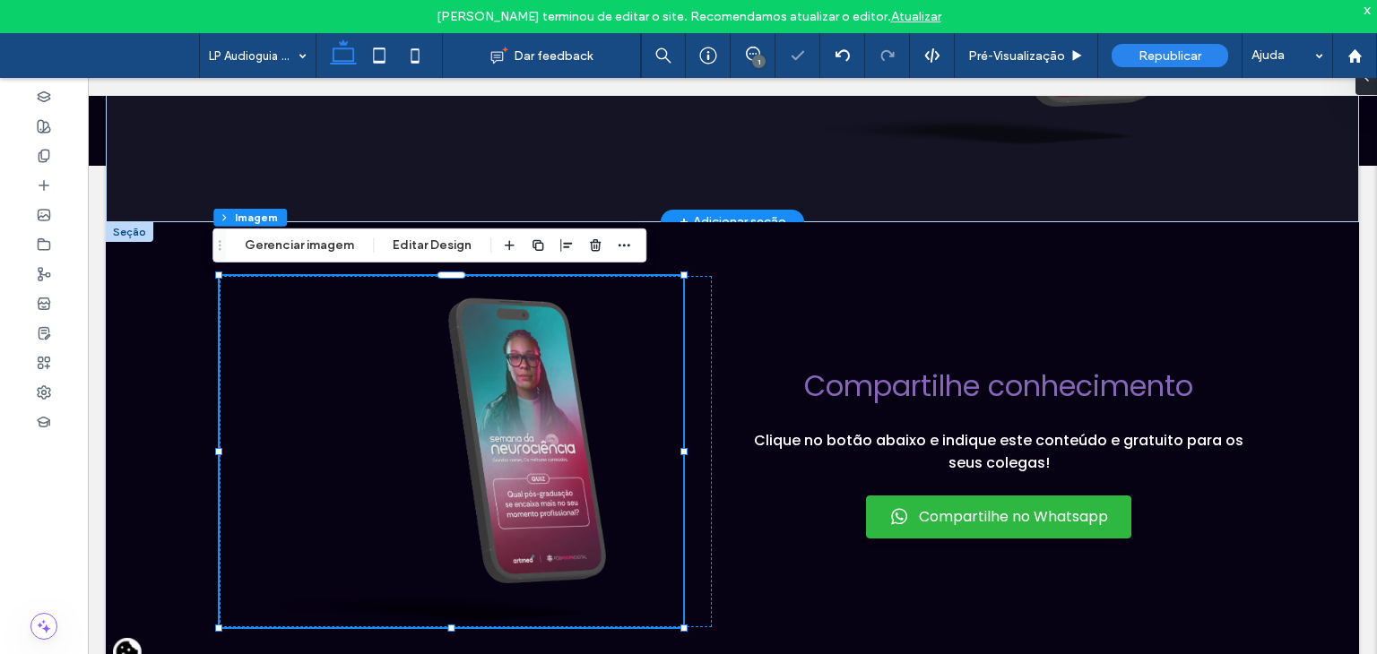
click at [488, 431] on img at bounding box center [451, 451] width 463 height 351
click at [307, 251] on button "Gerenciar imagem" at bounding box center [299, 246] width 133 height 22
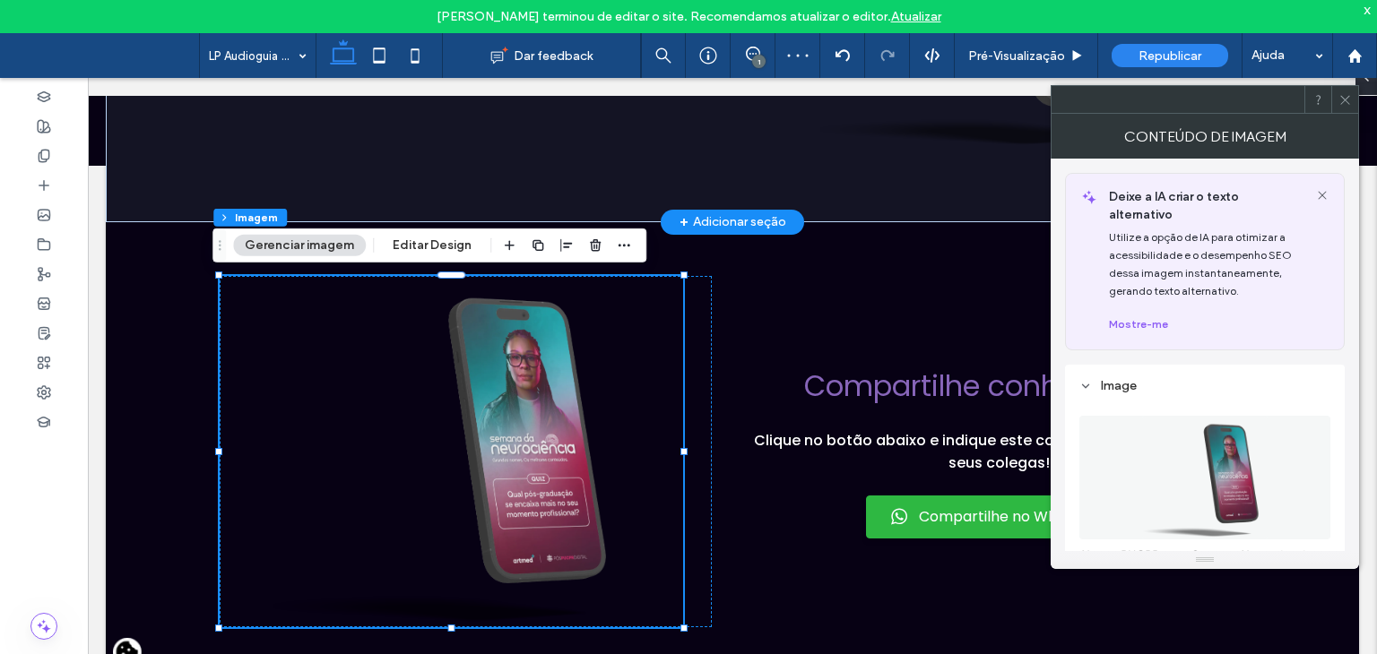
click at [1189, 467] on figure at bounding box center [1204, 478] width 251 height 124
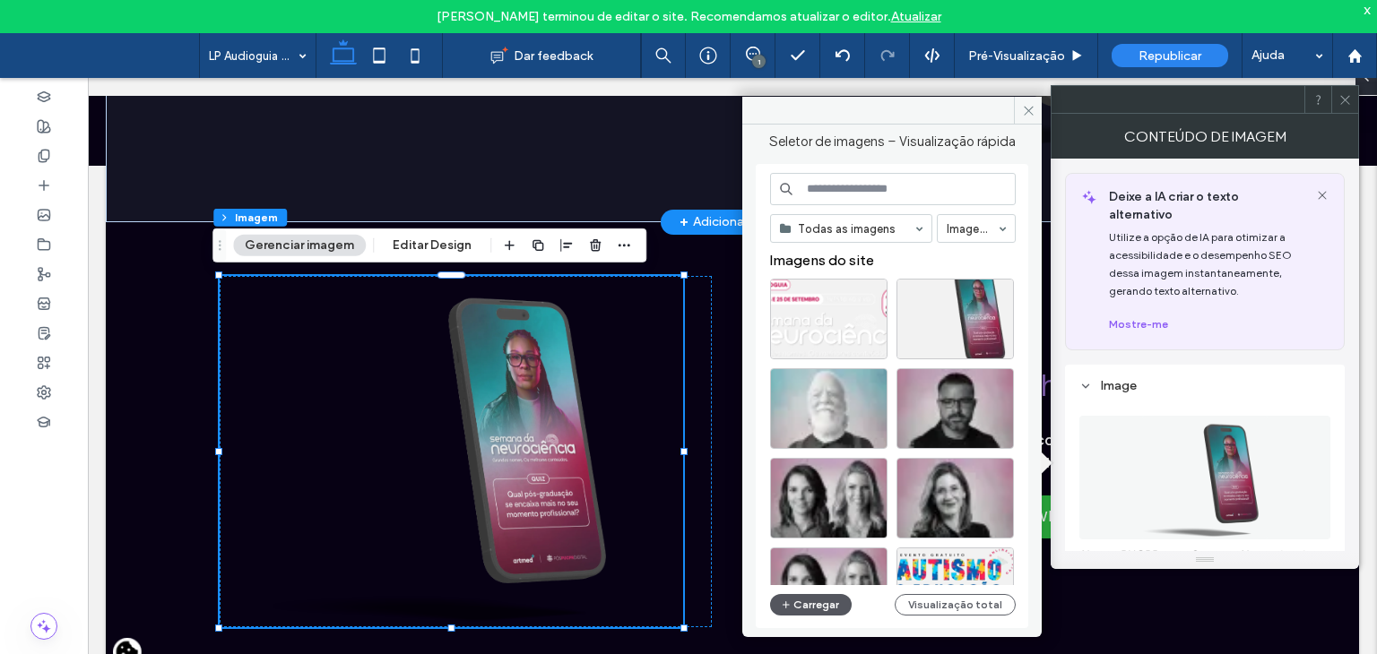
click at [789, 596] on span "button" at bounding box center [787, 605] width 13 height 20
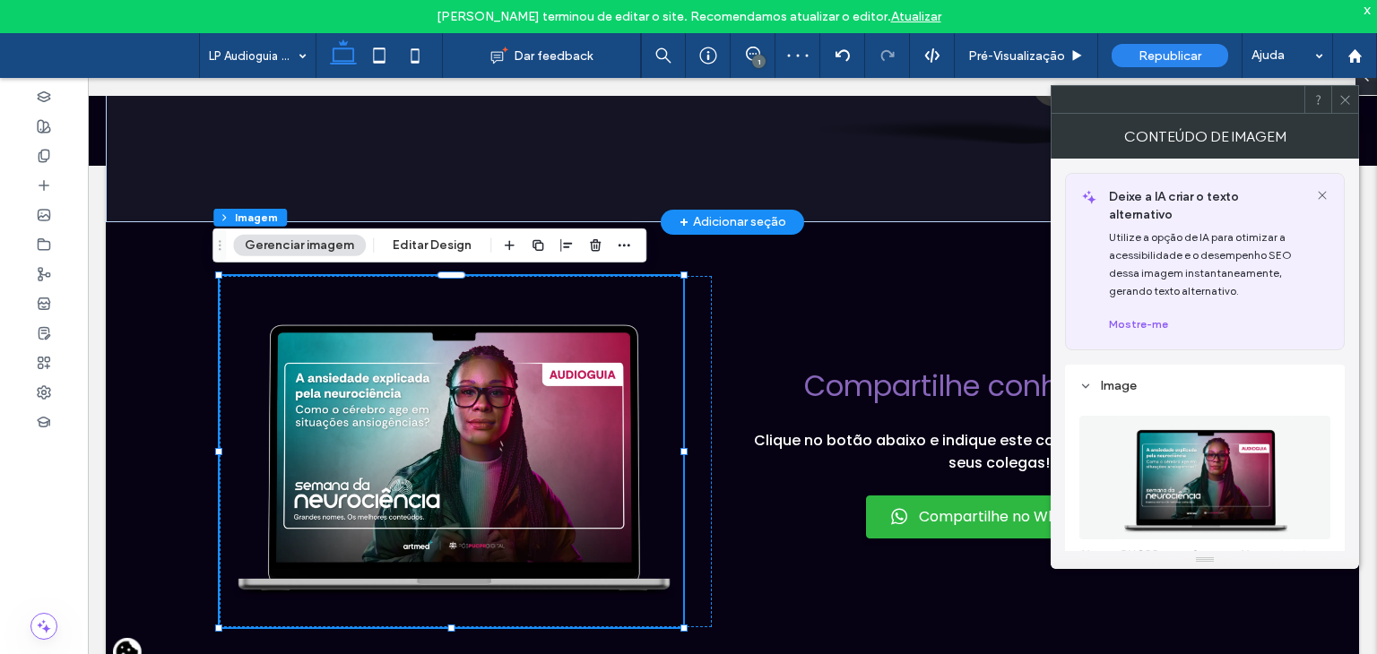
click at [1341, 98] on icon at bounding box center [1344, 99] width 13 height 13
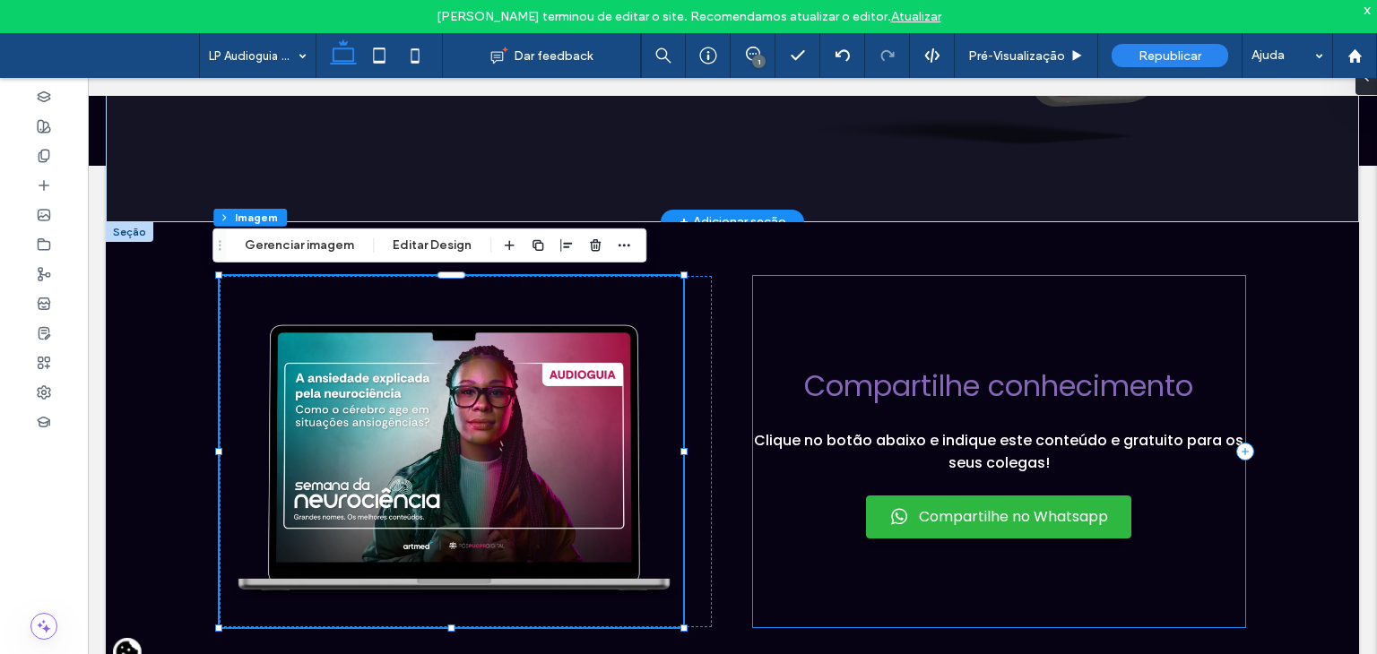
click at [879, 359] on div "Compartilhe conhecimento Clique no botão abaixo e indique este conteúdo e gratu…" at bounding box center [999, 451] width 492 height 351
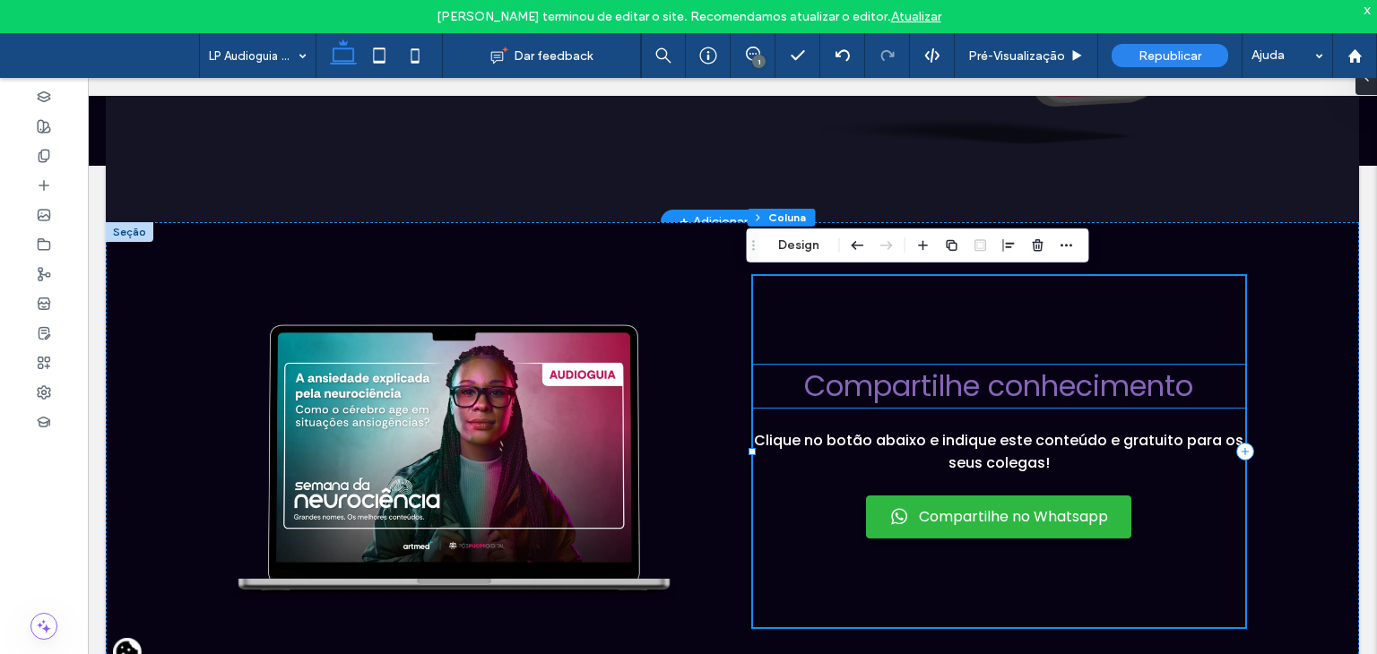
click at [869, 388] on span "Compartilhe conhecimento" at bounding box center [998, 386] width 389 height 40
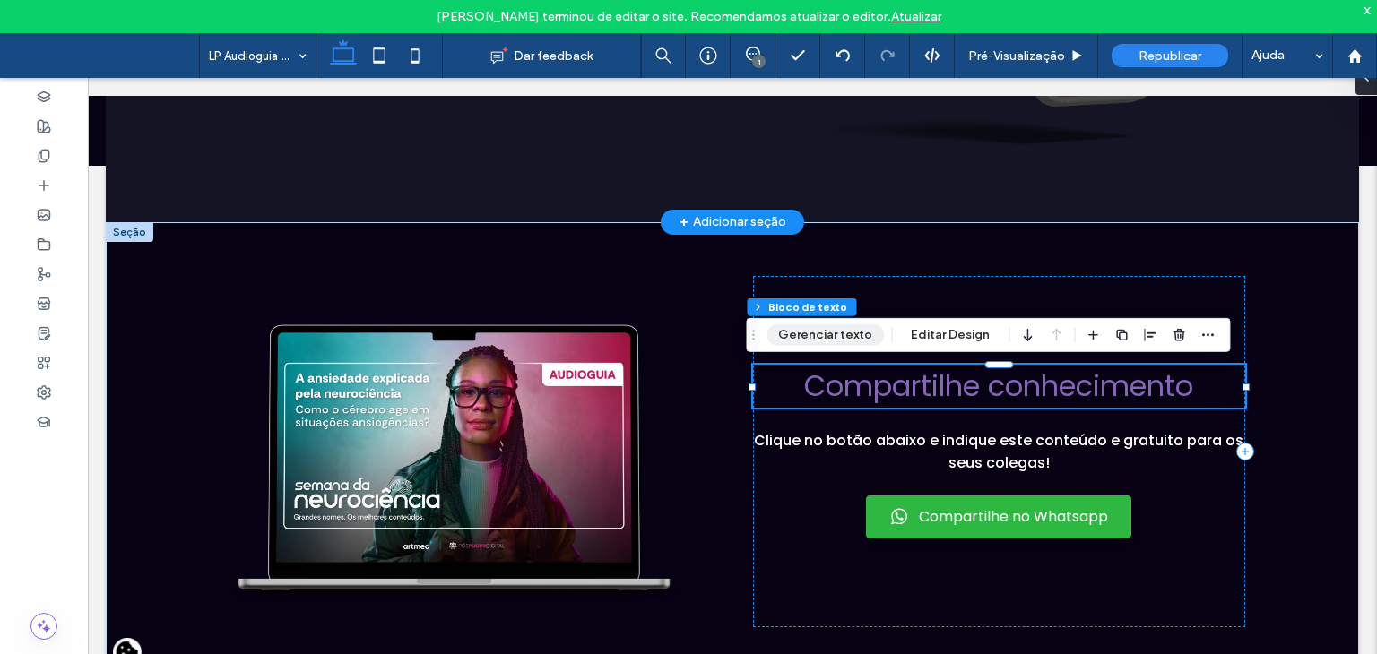
click at [846, 342] on button "Gerenciar texto" at bounding box center [824, 336] width 117 height 22
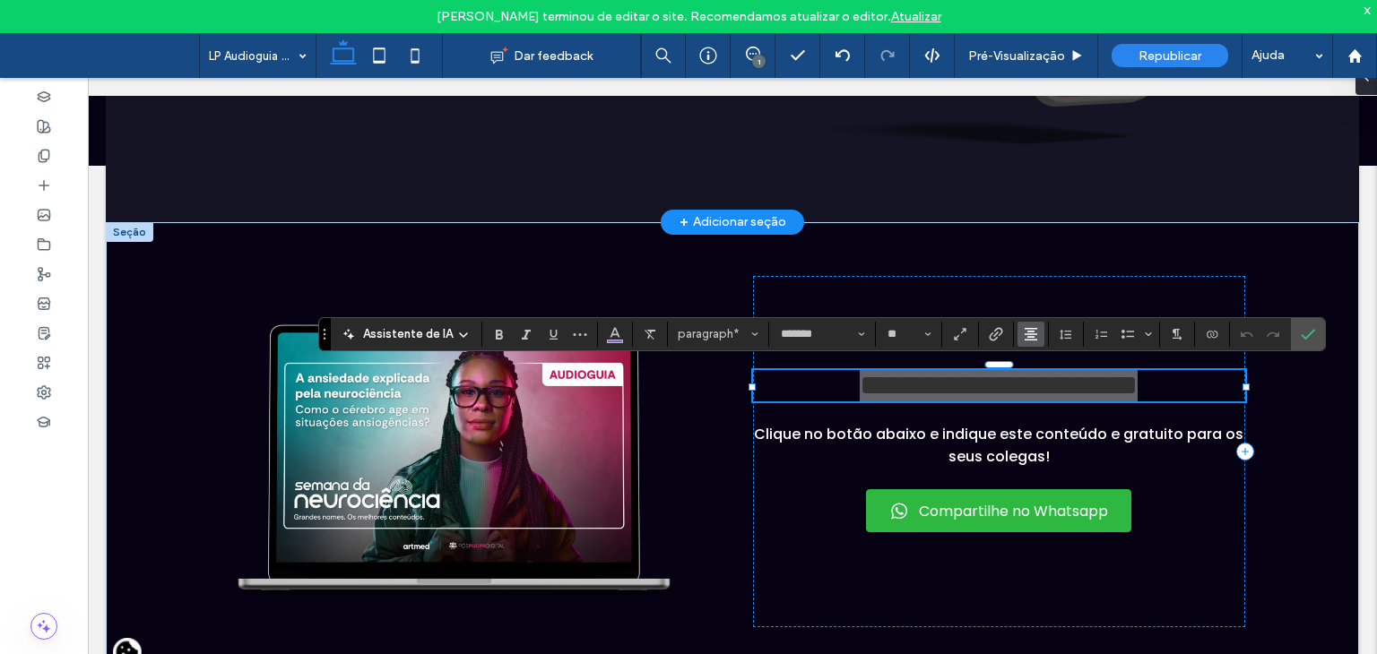
click at [1028, 334] on use "Alinhamento" at bounding box center [1031, 334] width 13 height 13
click at [1030, 364] on label "ui.textEditor.alignment.left" at bounding box center [1048, 364] width 63 height 26
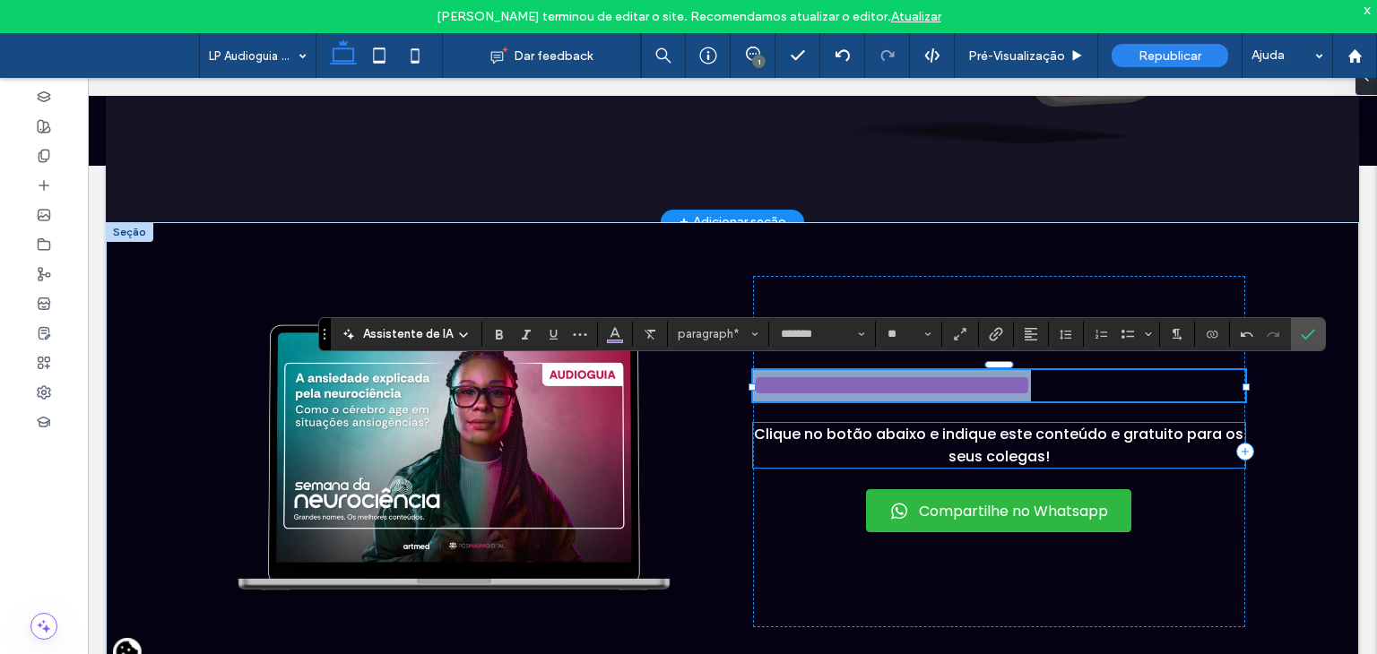
click at [897, 445] on span "Clique no botão abaixo e indique este conteúdo e gratuito para os seus colegas!" at bounding box center [998, 445] width 489 height 43
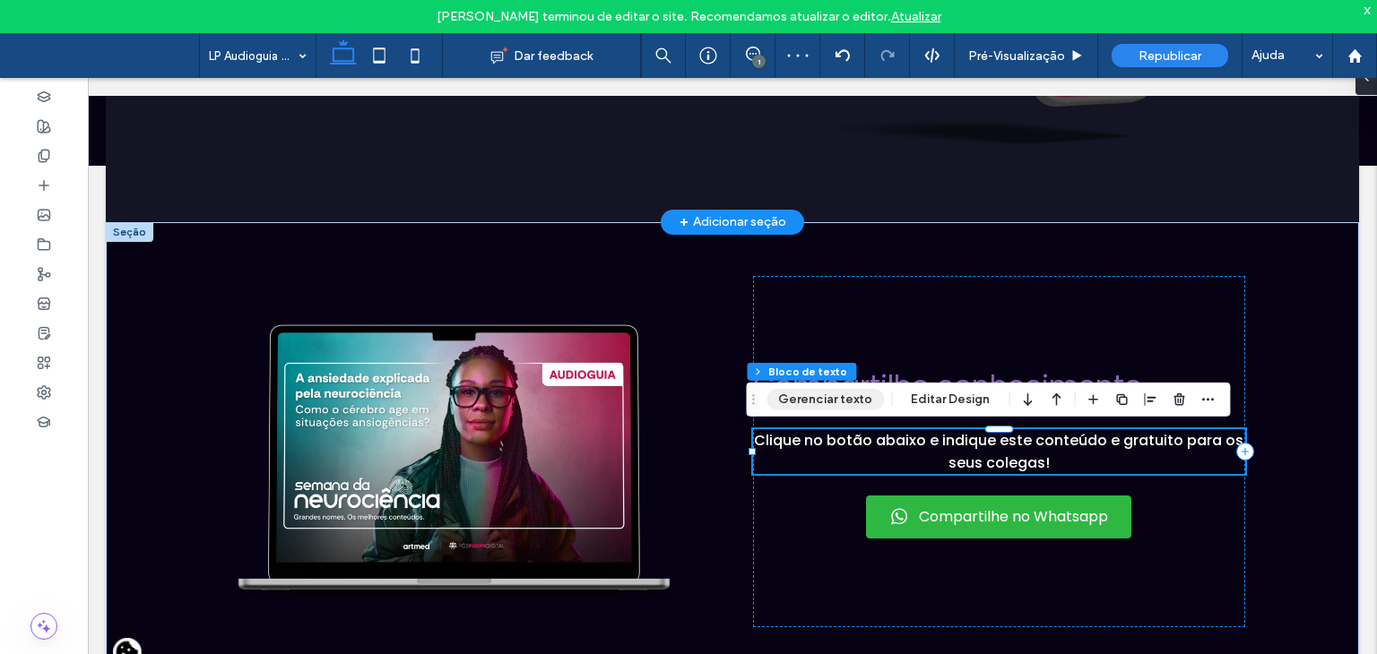
click at [843, 395] on button "Gerenciar texto" at bounding box center [824, 400] width 117 height 22
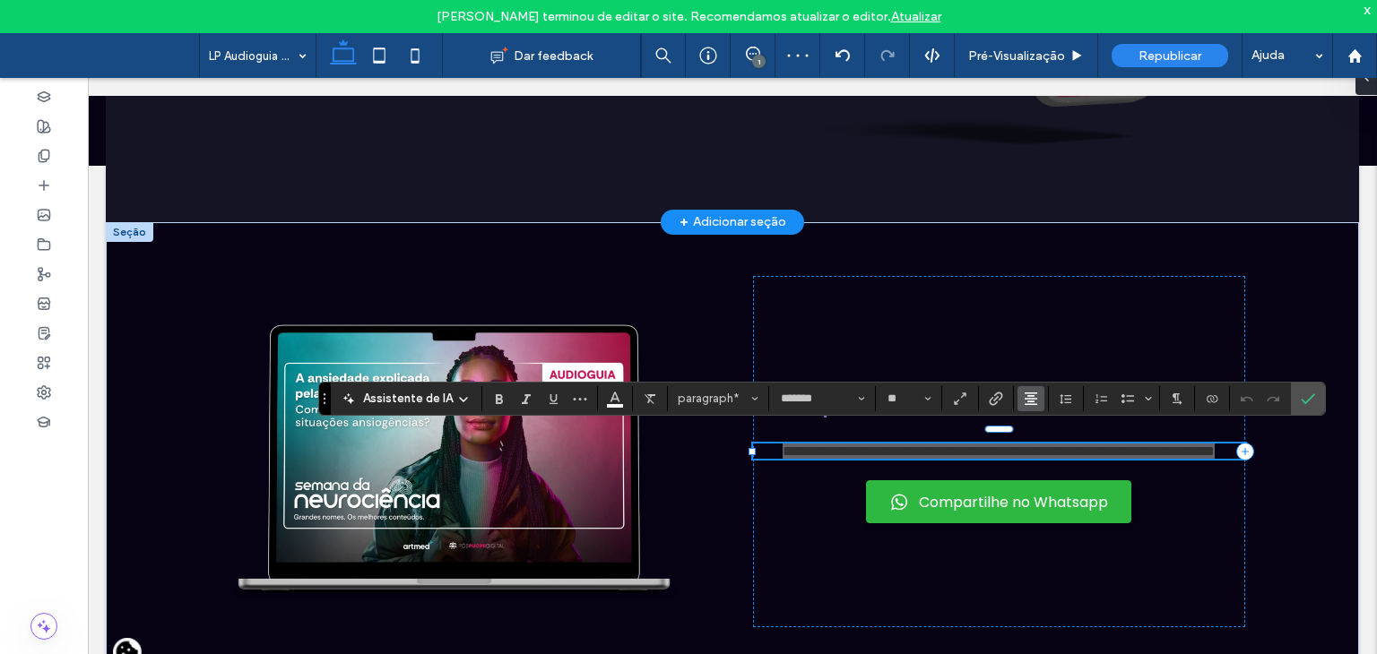
click at [1025, 398] on use "Alinhamento" at bounding box center [1031, 399] width 13 height 13
click at [1029, 425] on label "ui.textEditor.alignment.left" at bounding box center [1048, 428] width 63 height 26
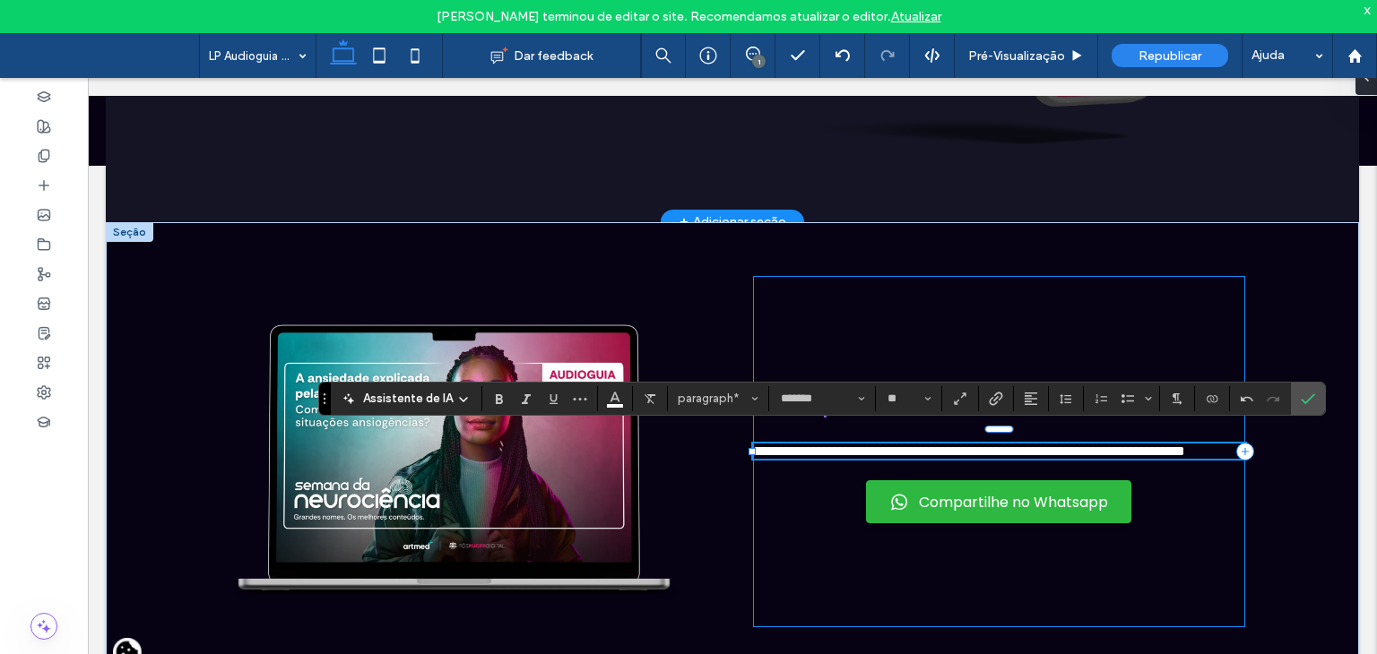
click at [821, 515] on div "**********" at bounding box center [999, 451] width 492 height 351
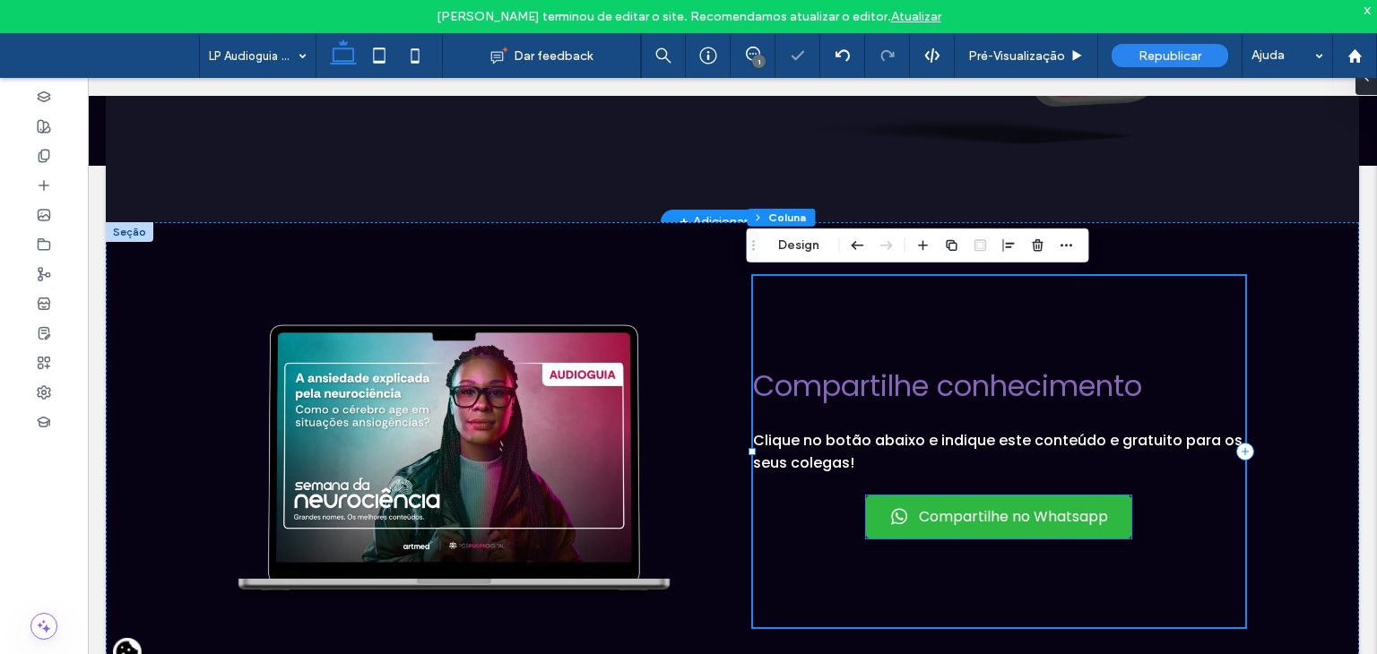
click at [879, 504] on link "Compartilhe no Whatsapp" at bounding box center [998, 517] width 265 height 43
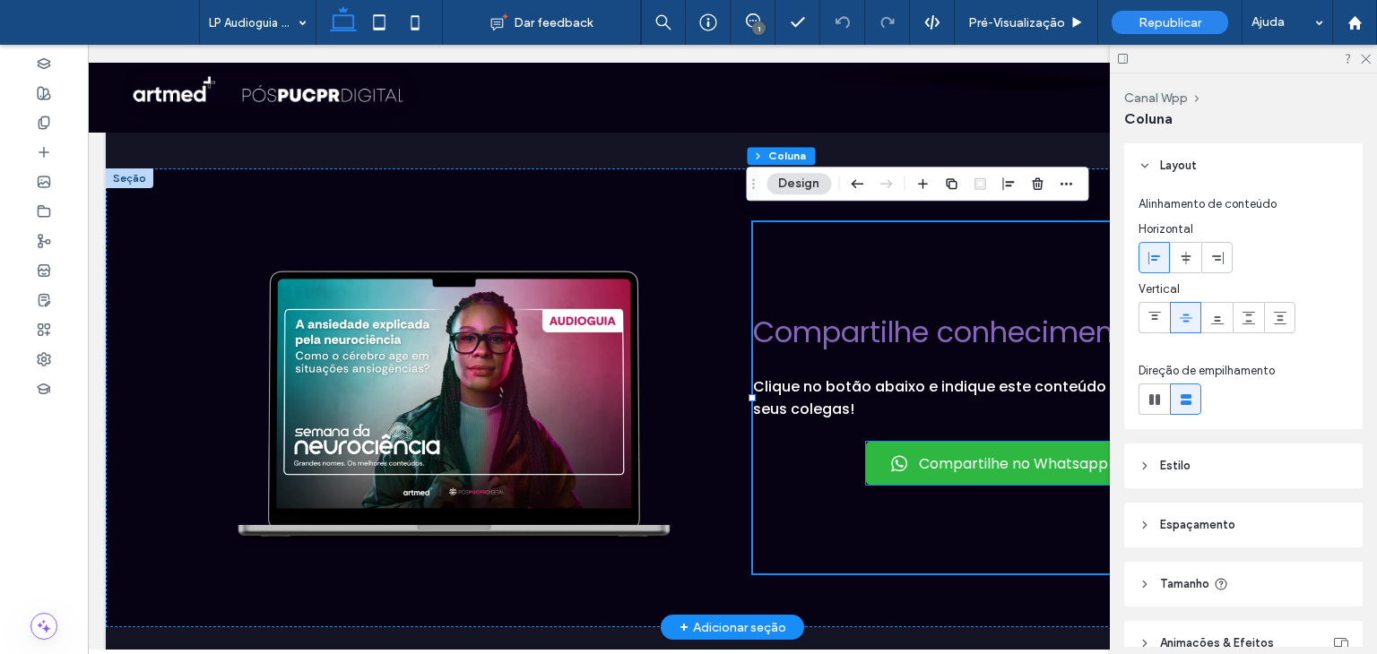
click at [957, 442] on link "Compartilhe no Whatsapp" at bounding box center [998, 463] width 265 height 43
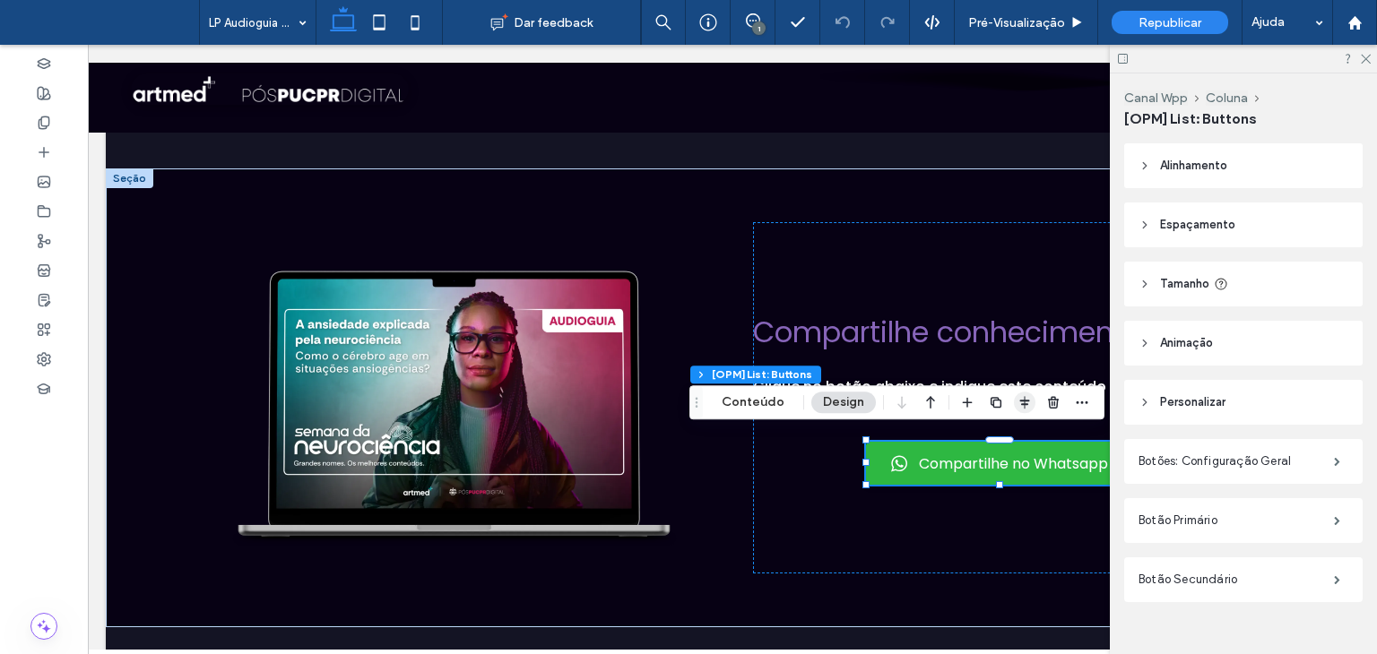
click at [1017, 404] on icon "button" at bounding box center [1024, 402] width 14 height 14
click at [977, 432] on icon "flex-start" at bounding box center [978, 437] width 14 height 14
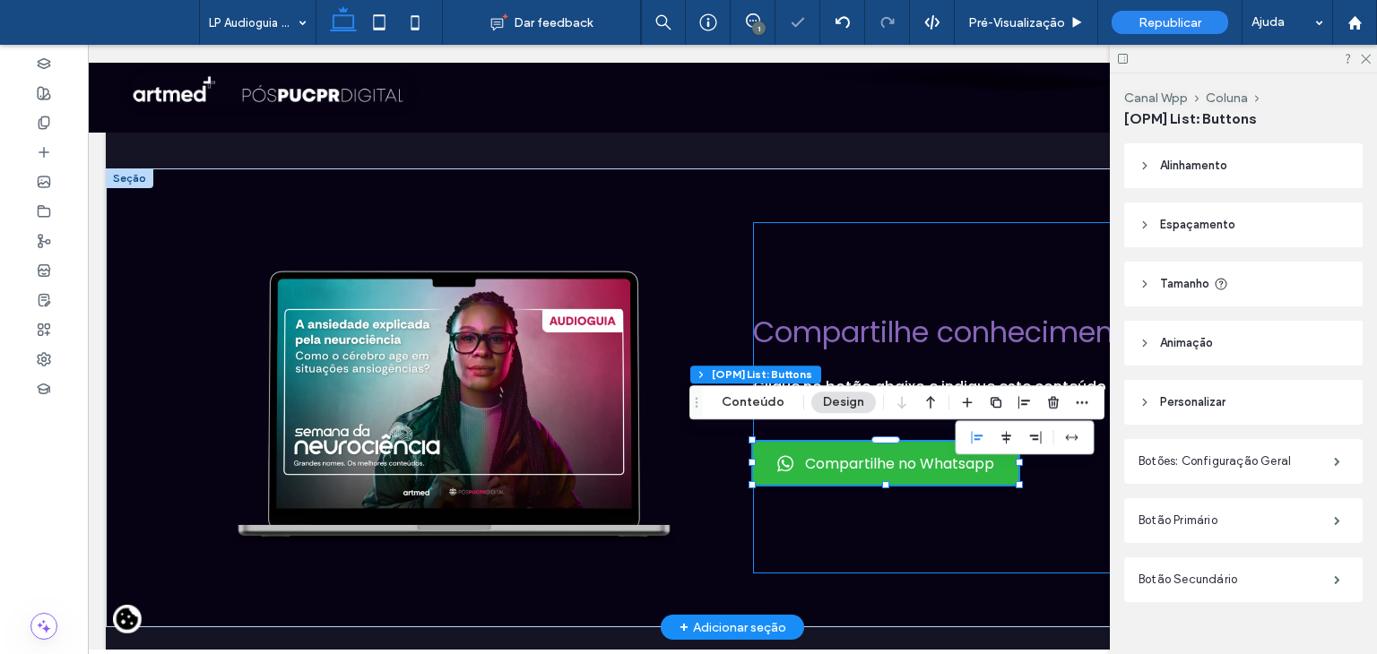
click at [1017, 272] on div "Compartilhe conhecimento Clique no botão abaixo e indique este conteúdo e gratu…" at bounding box center [999, 397] width 492 height 351
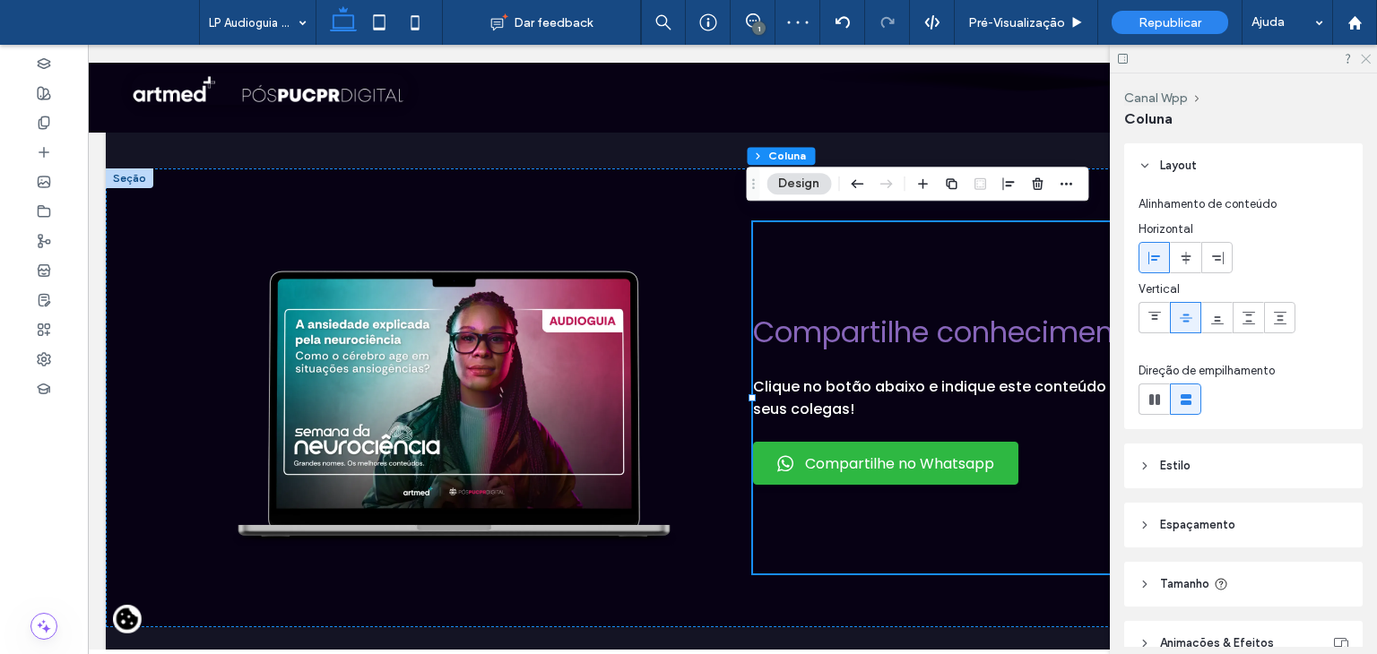
click at [1370, 55] on icon at bounding box center [1365, 58] width 12 height 12
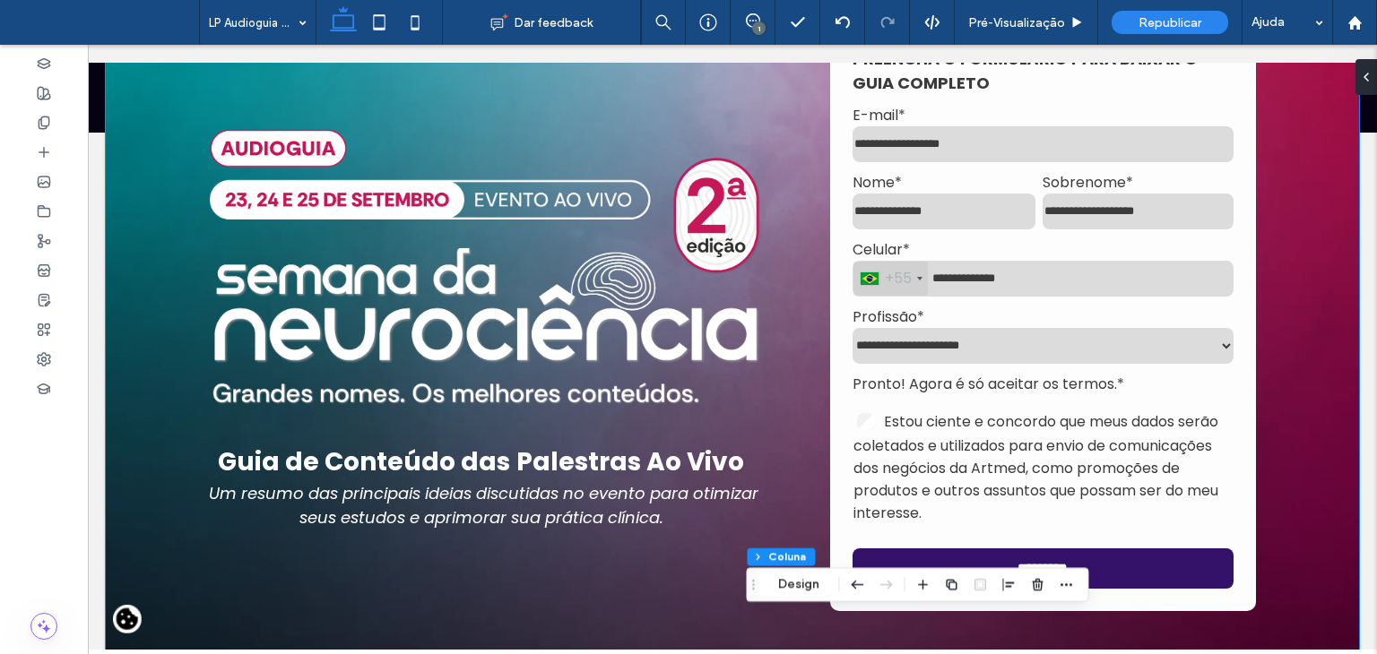
scroll to position [269, 0]
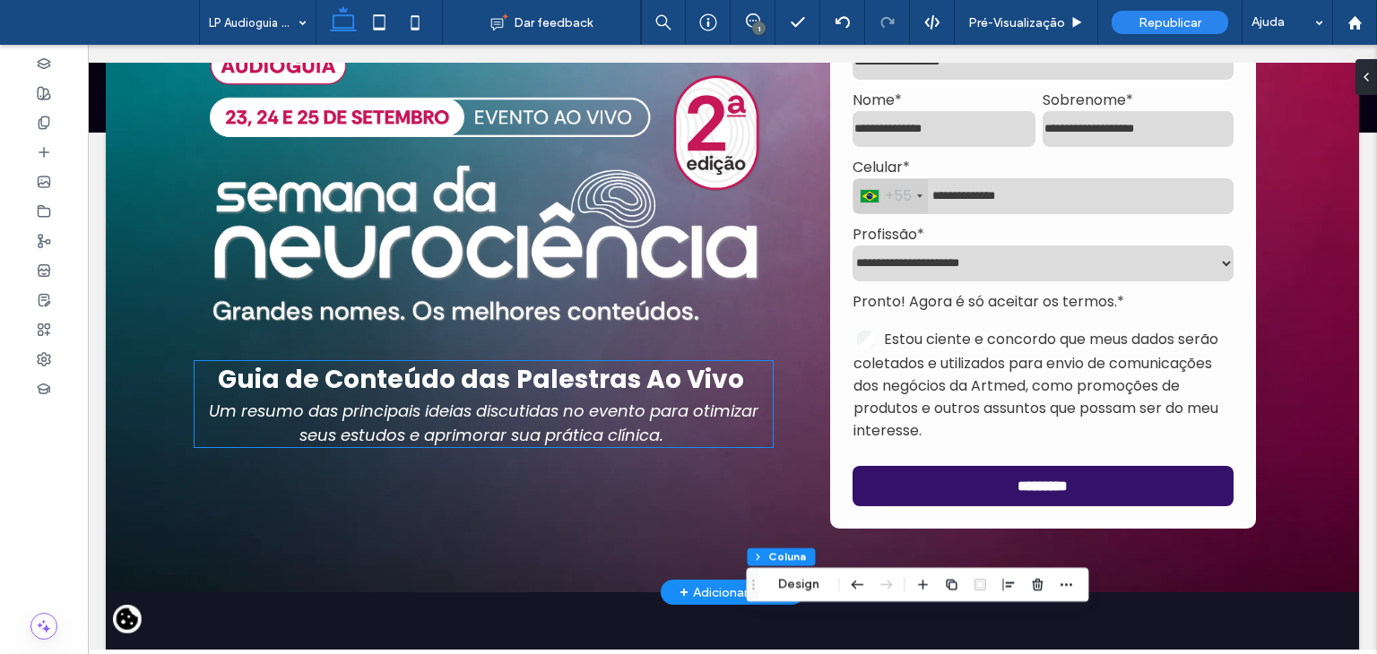
click at [295, 381] on strong "Guia de Conteúdo das" at bounding box center [364, 379] width 292 height 35
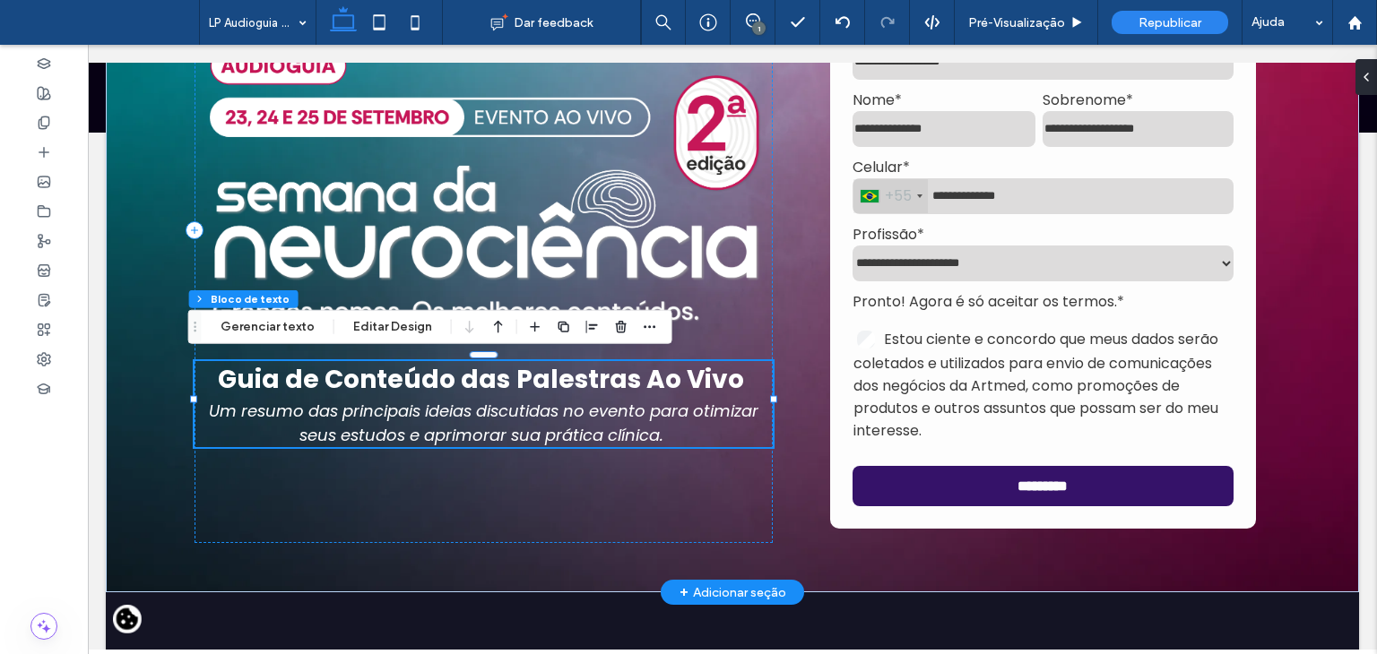
click at [295, 381] on strong "Guia de Conteúdo das" at bounding box center [364, 379] width 292 height 35
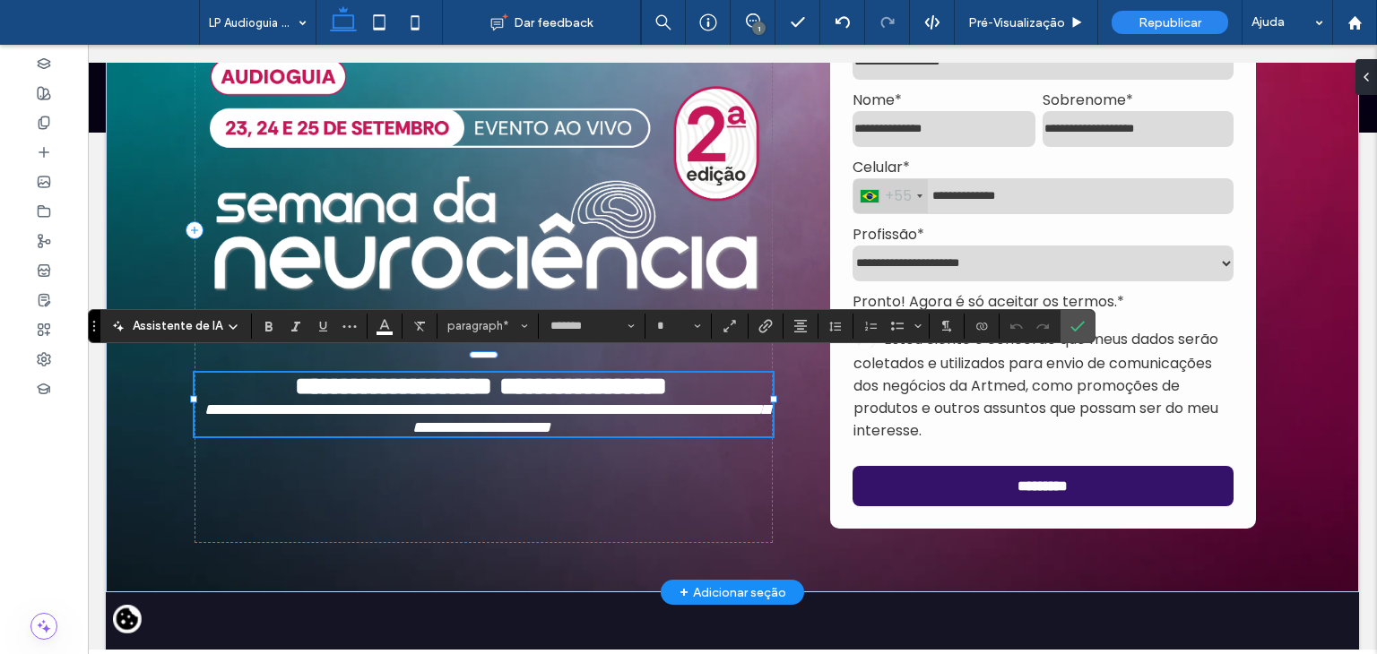
click at [295, 379] on strong "**********" at bounding box center [393, 386] width 197 height 25
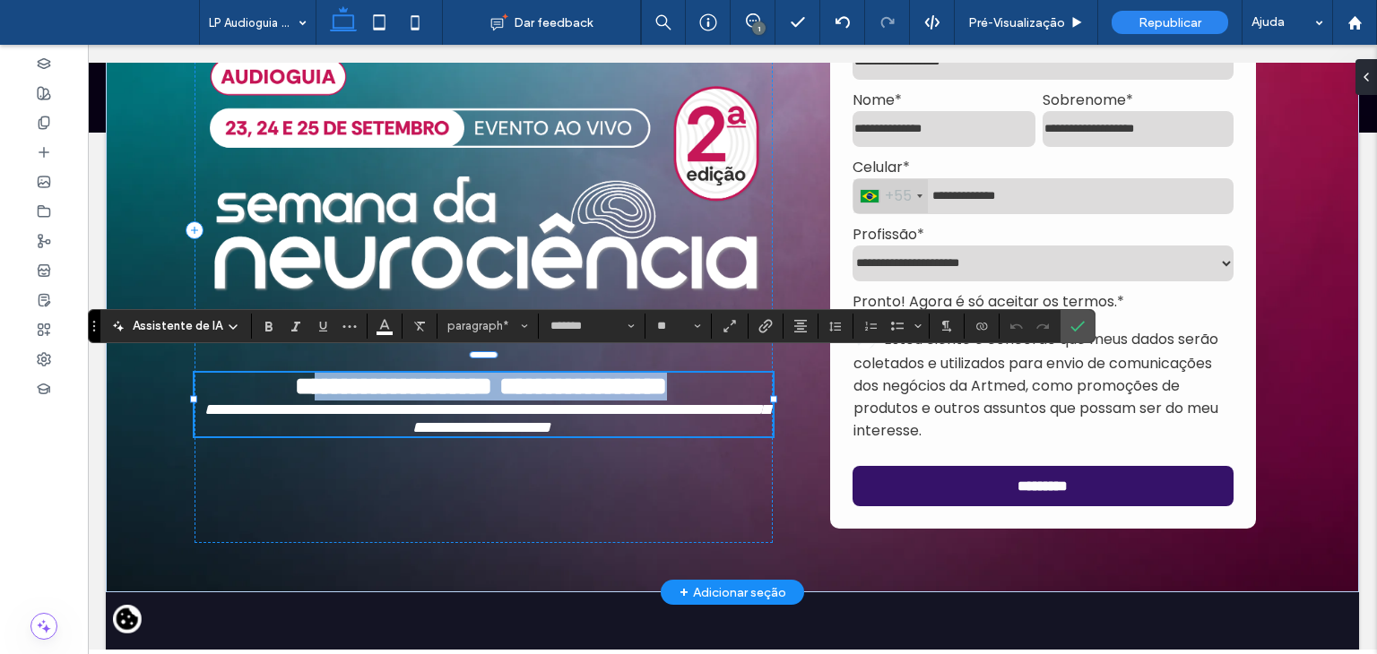
drag, startPoint x: 244, startPoint y: 377, endPoint x: 727, endPoint y: 374, distance: 483.2
click at [727, 374] on p "**********" at bounding box center [484, 387] width 578 height 28
type input "**"
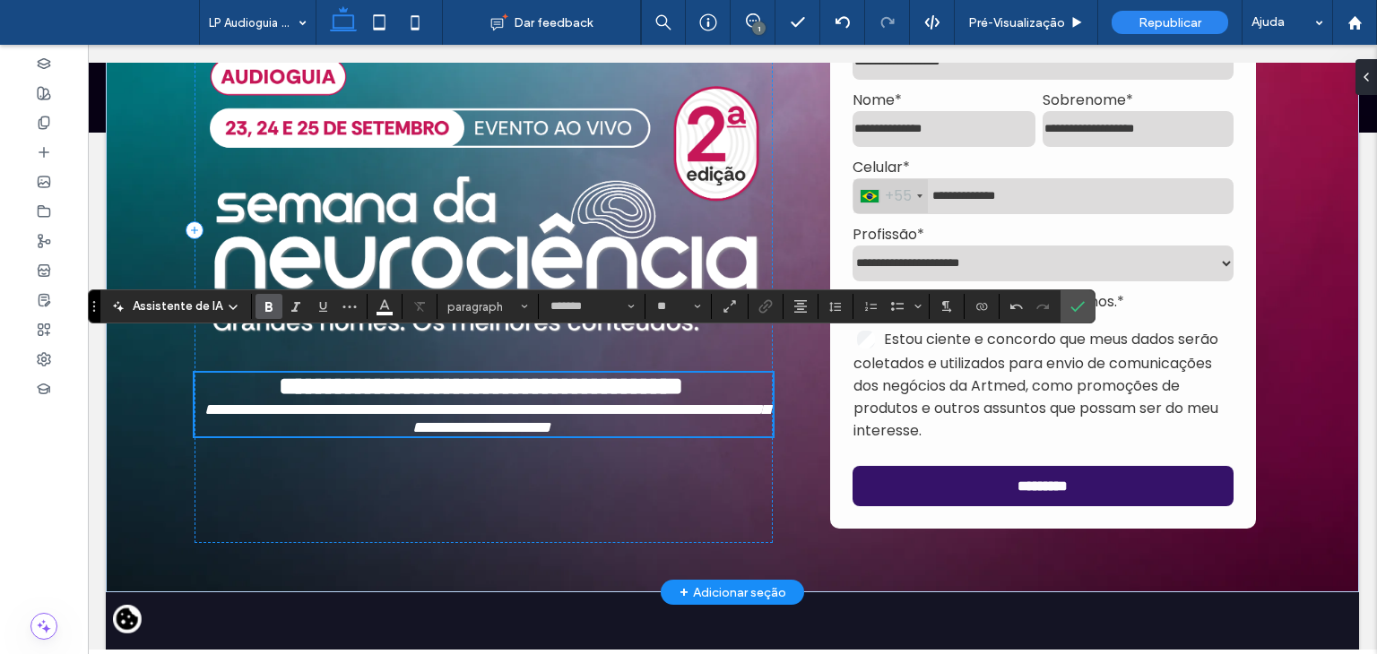
scroll to position [288, 0]
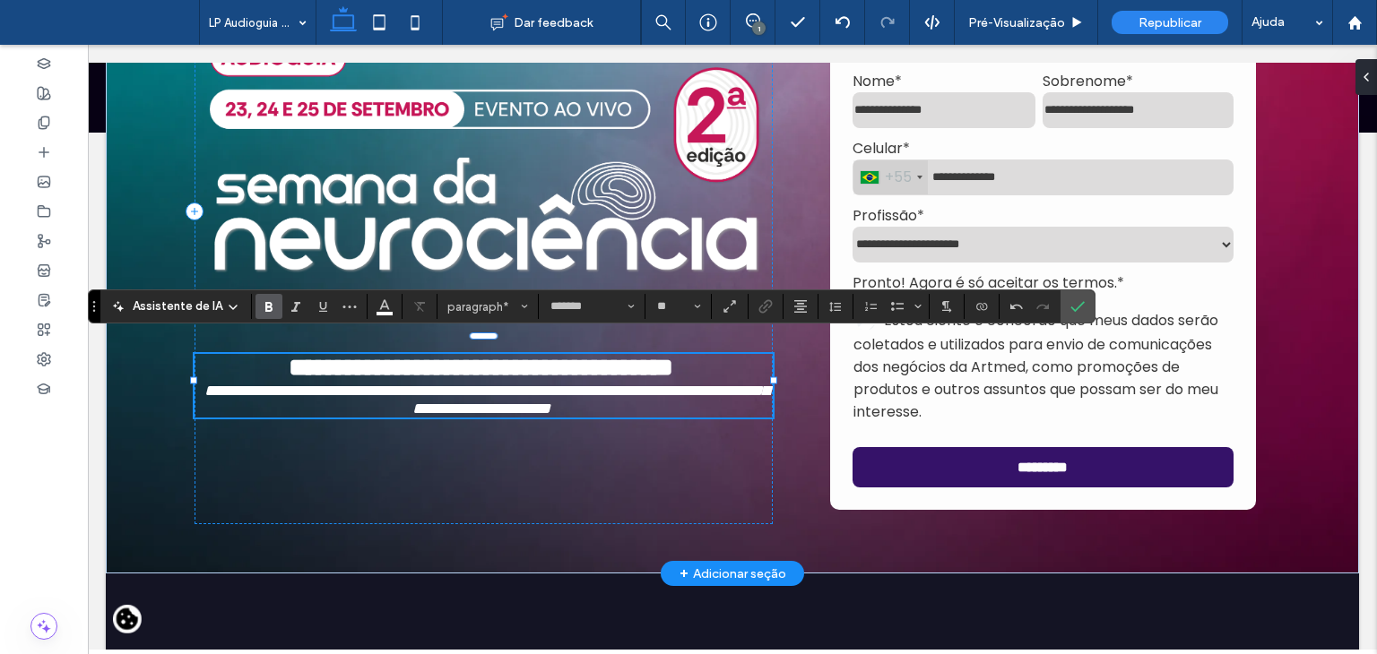
click at [216, 391] on span "**********" at bounding box center [486, 400] width 565 height 34
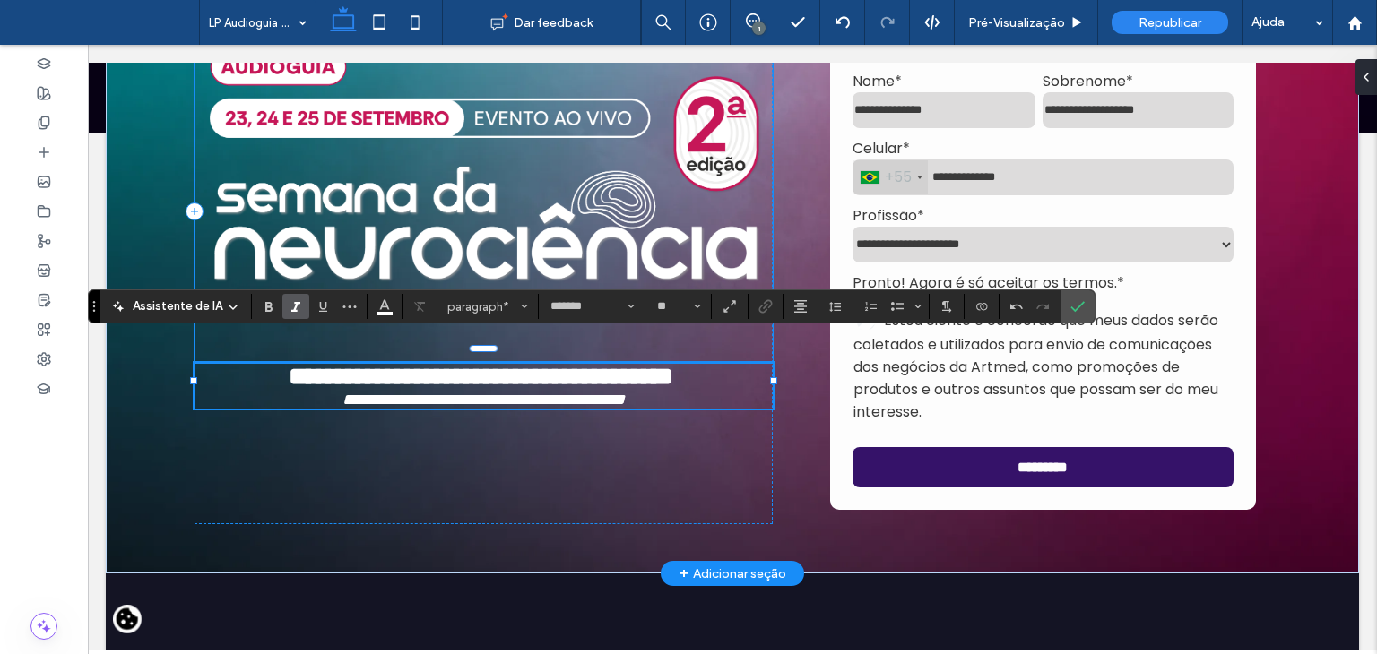
type input "*"
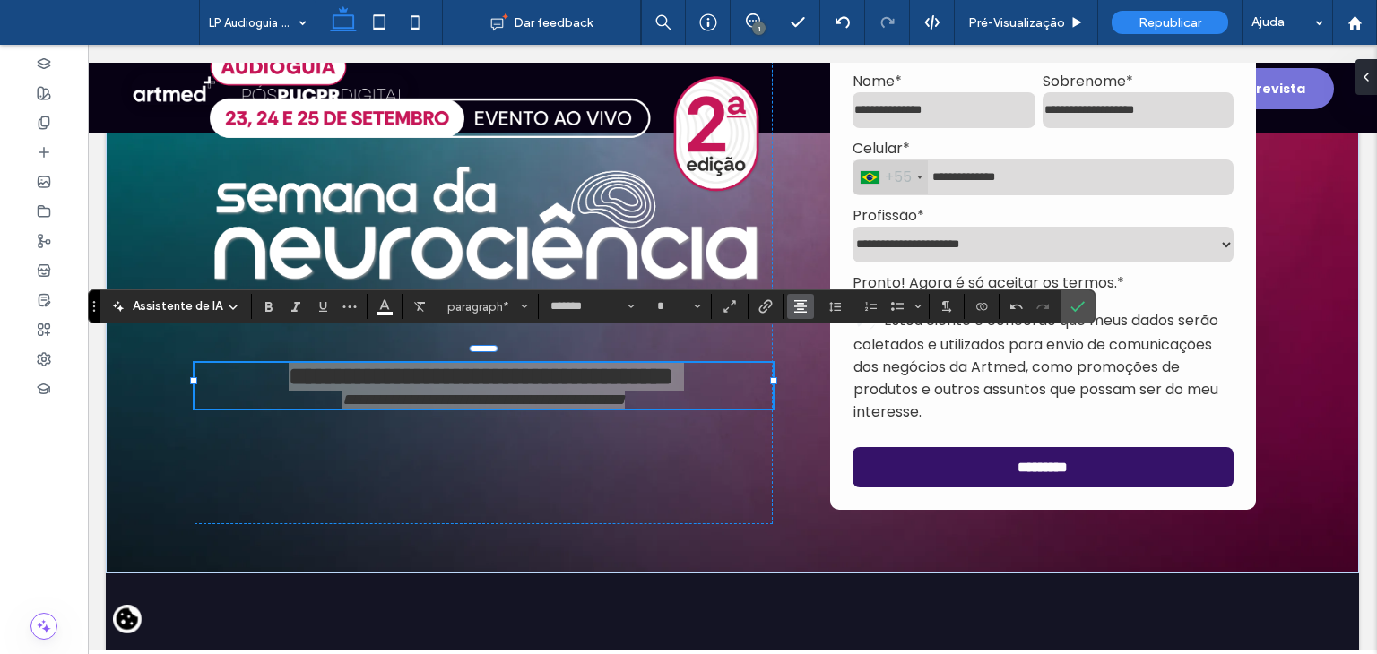
click at [799, 302] on icon "Alinhamento" at bounding box center [800, 306] width 14 height 14
click at [800, 333] on label "ui.textEditor.alignment.left" at bounding box center [818, 336] width 63 height 26
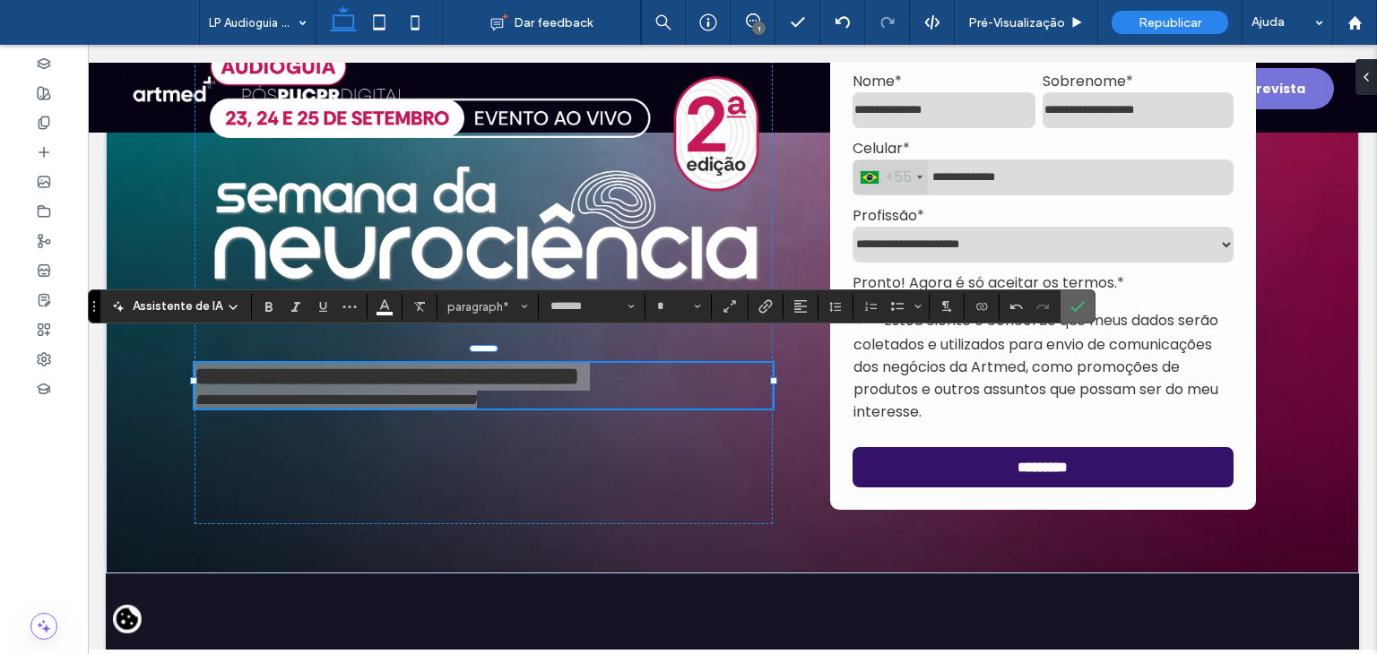
click at [1072, 306] on icon "Confirmar" at bounding box center [1077, 306] width 14 height 14
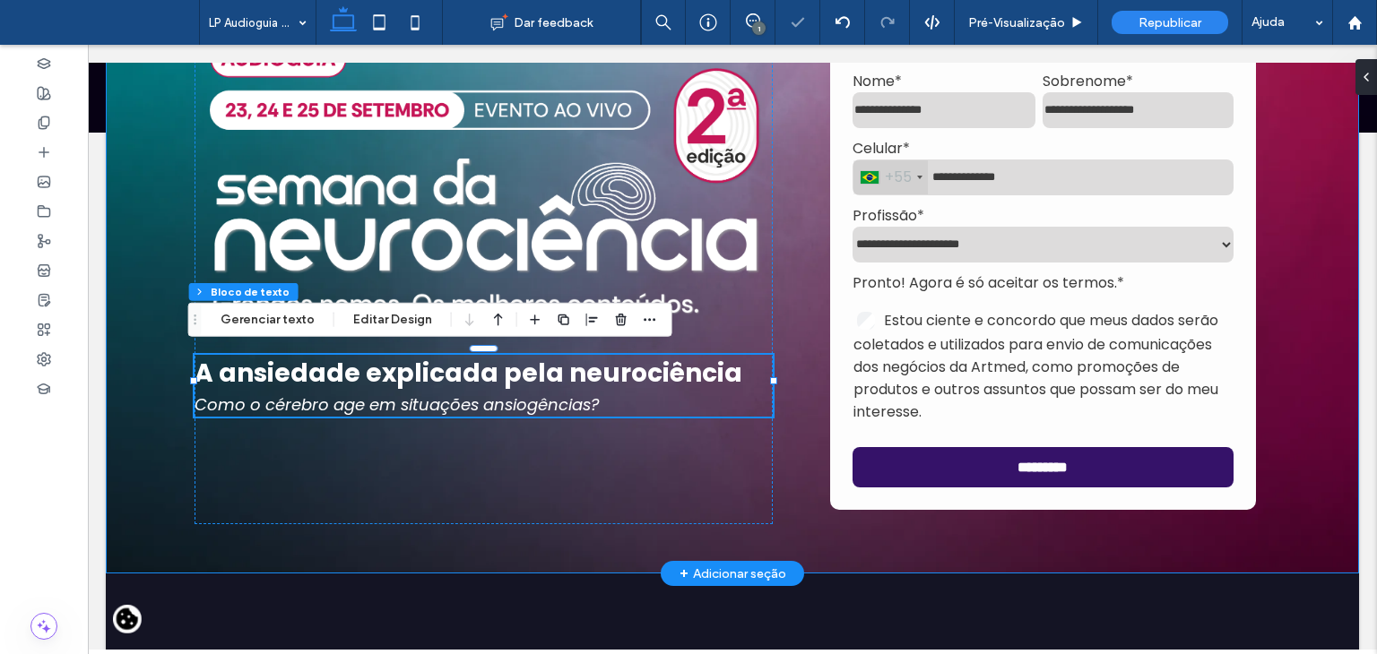
click at [129, 463] on div "**********" at bounding box center [732, 211] width 1253 height 724
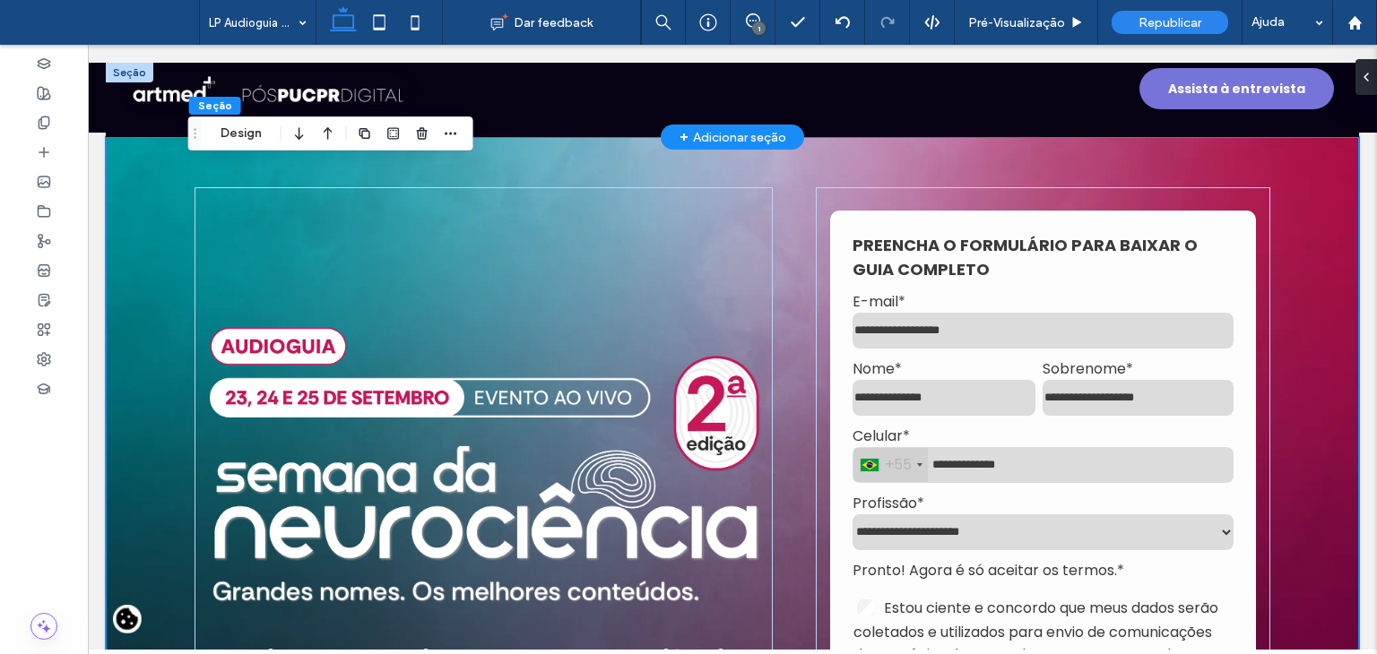
click at [999, 83] on div "Assista à entrevista" at bounding box center [732, 89] width 1289 height 88
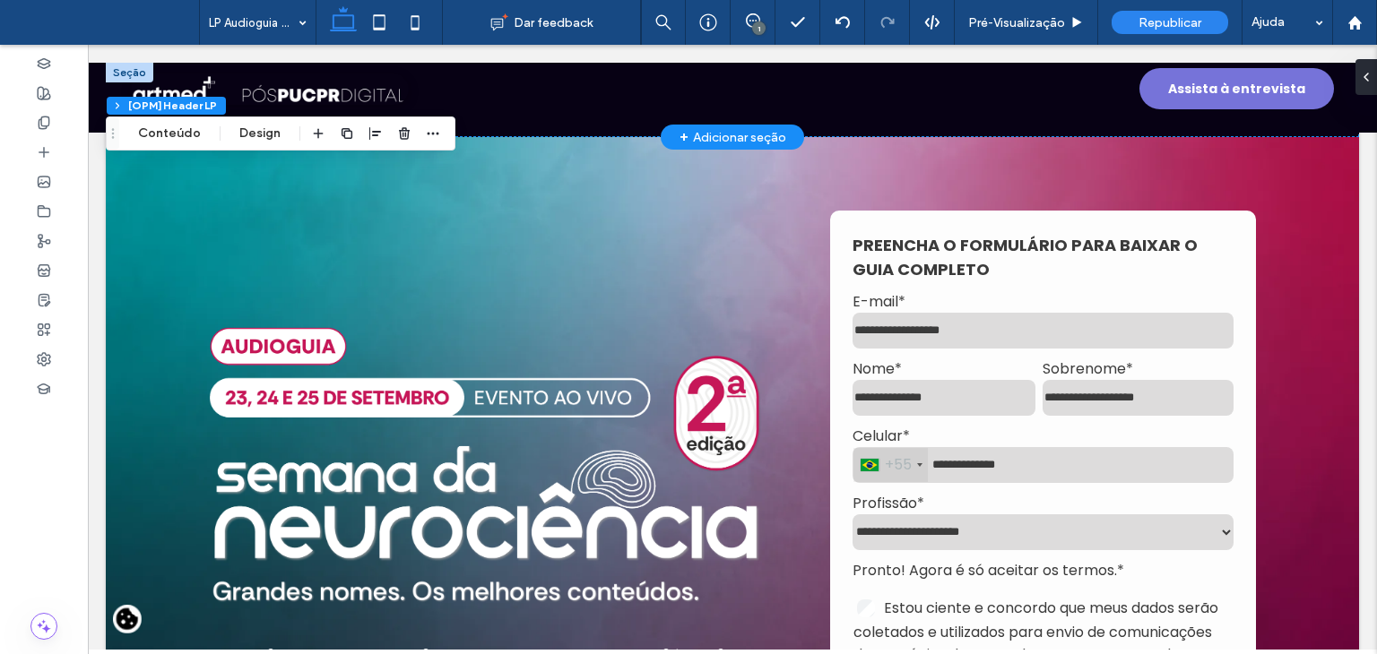
click at [999, 83] on div "Assista à entrevista" at bounding box center [732, 89] width 1289 height 88
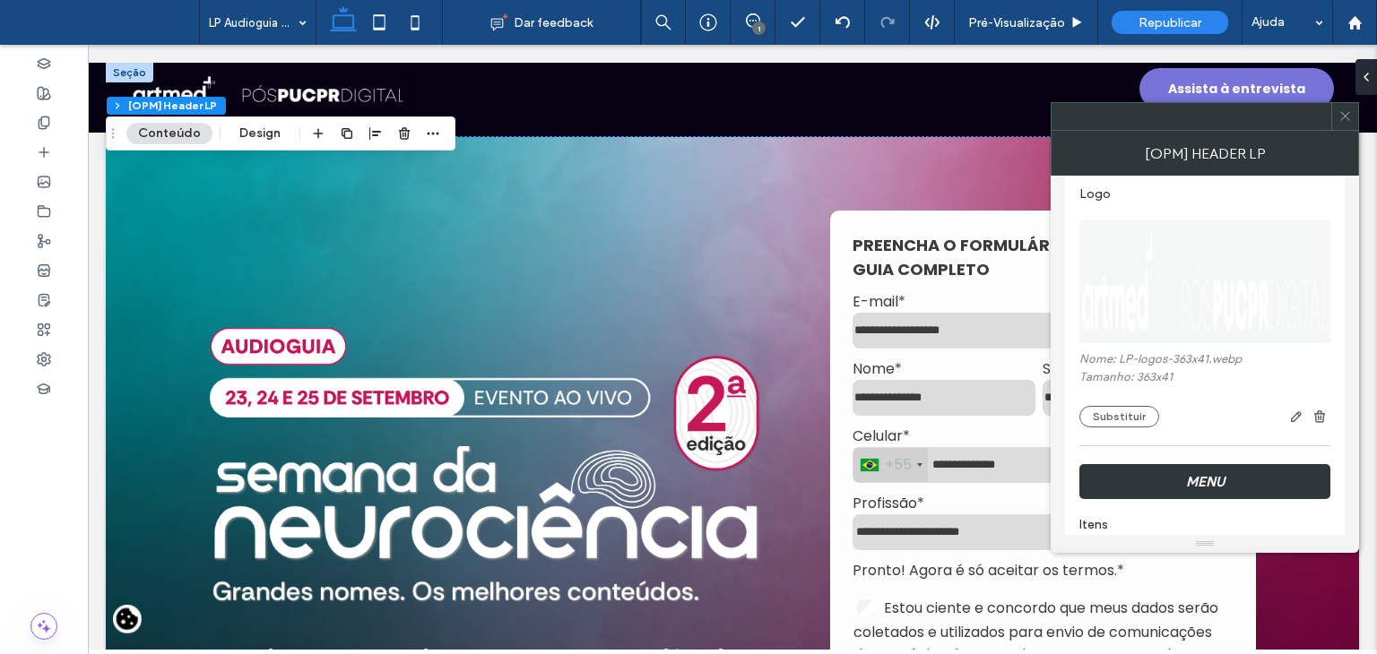
scroll to position [179, 0]
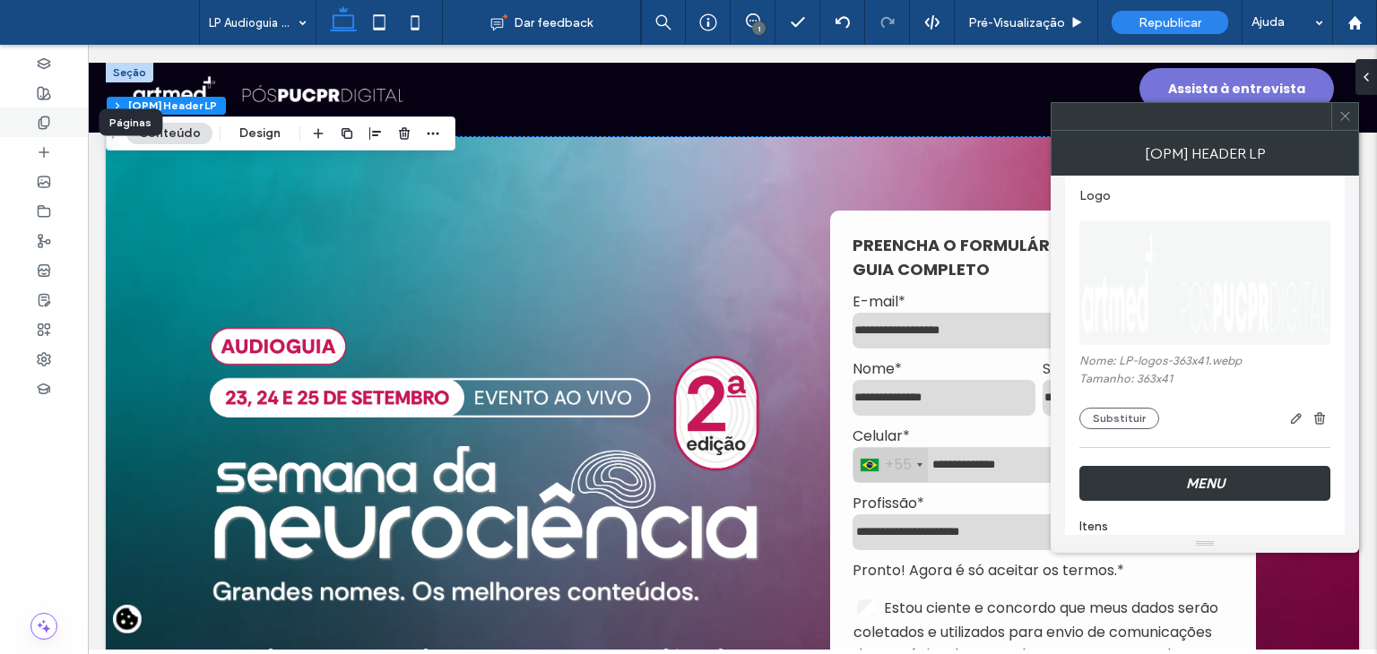
click at [14, 116] on div at bounding box center [44, 123] width 88 height 30
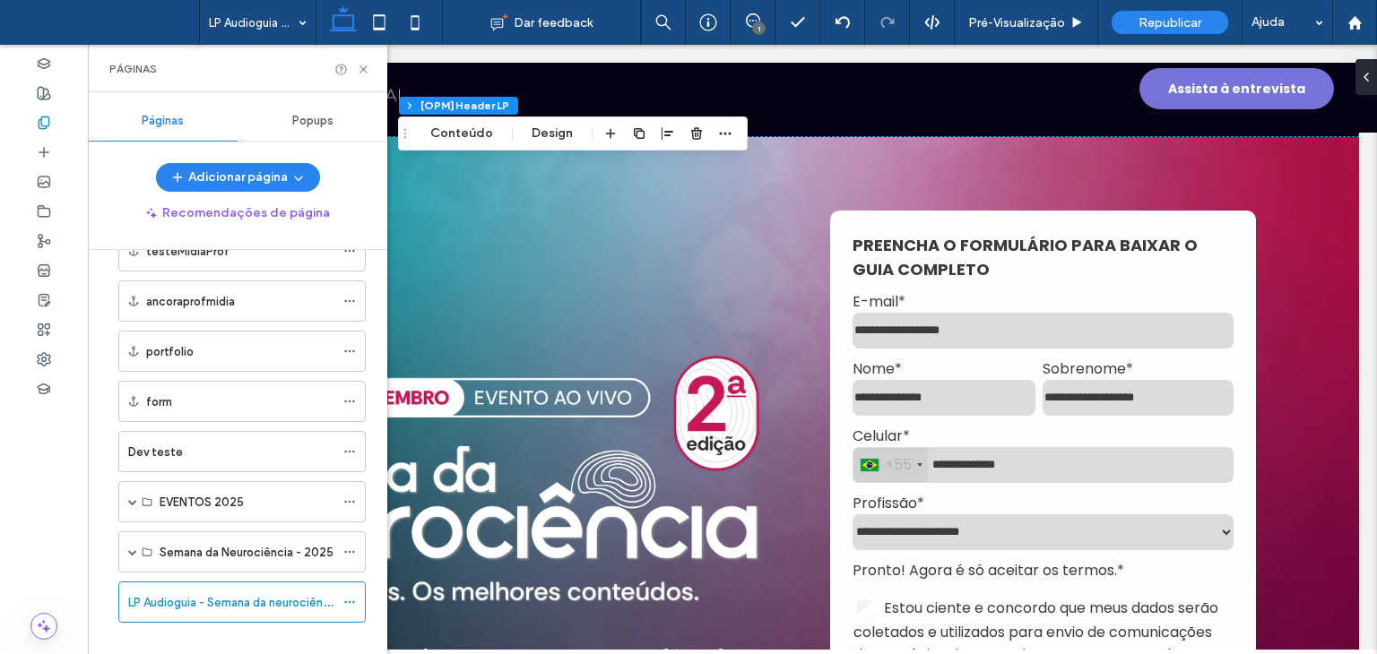
scroll to position [1115, 0]
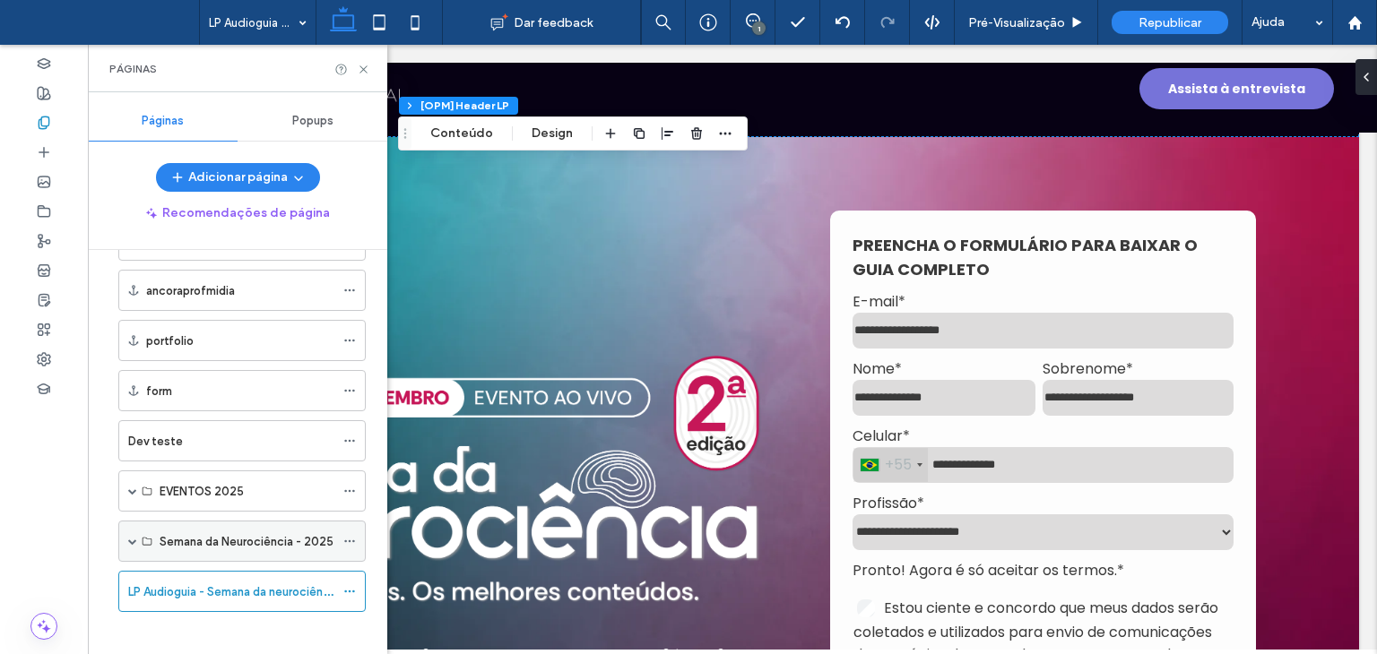
click at [135, 537] on span at bounding box center [132, 541] width 9 height 9
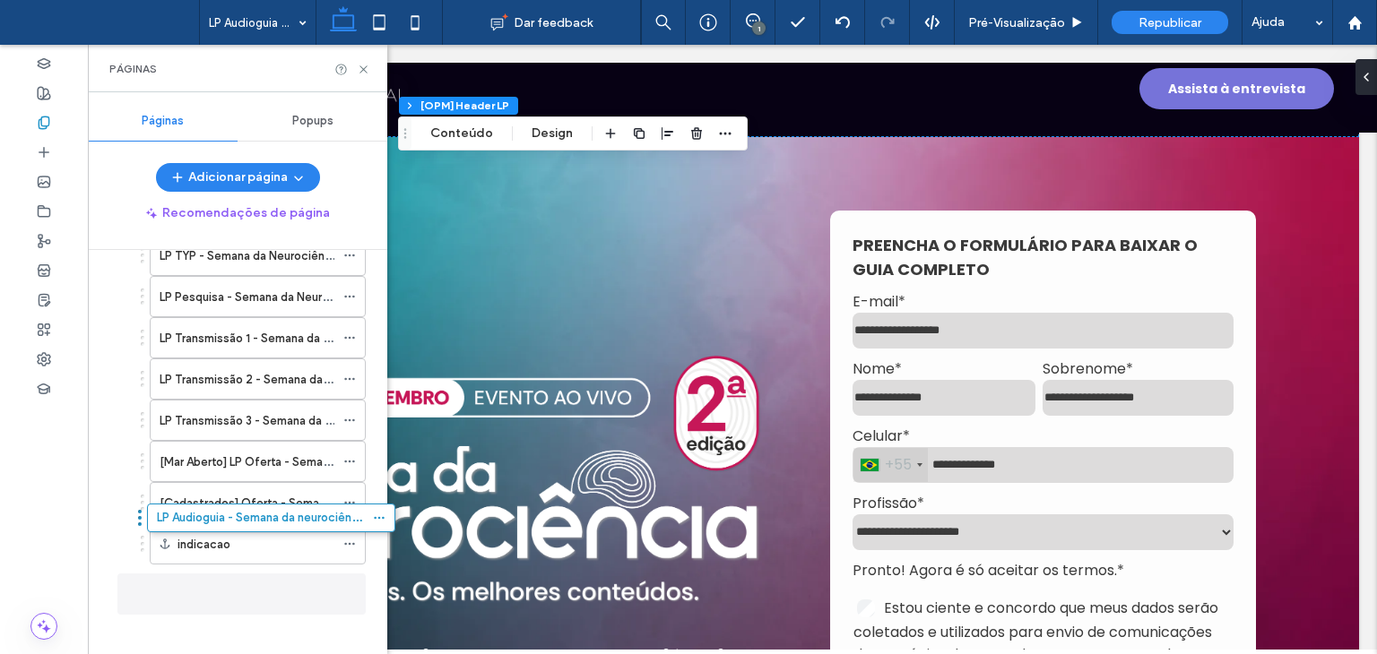
scroll to position [1475, 0]
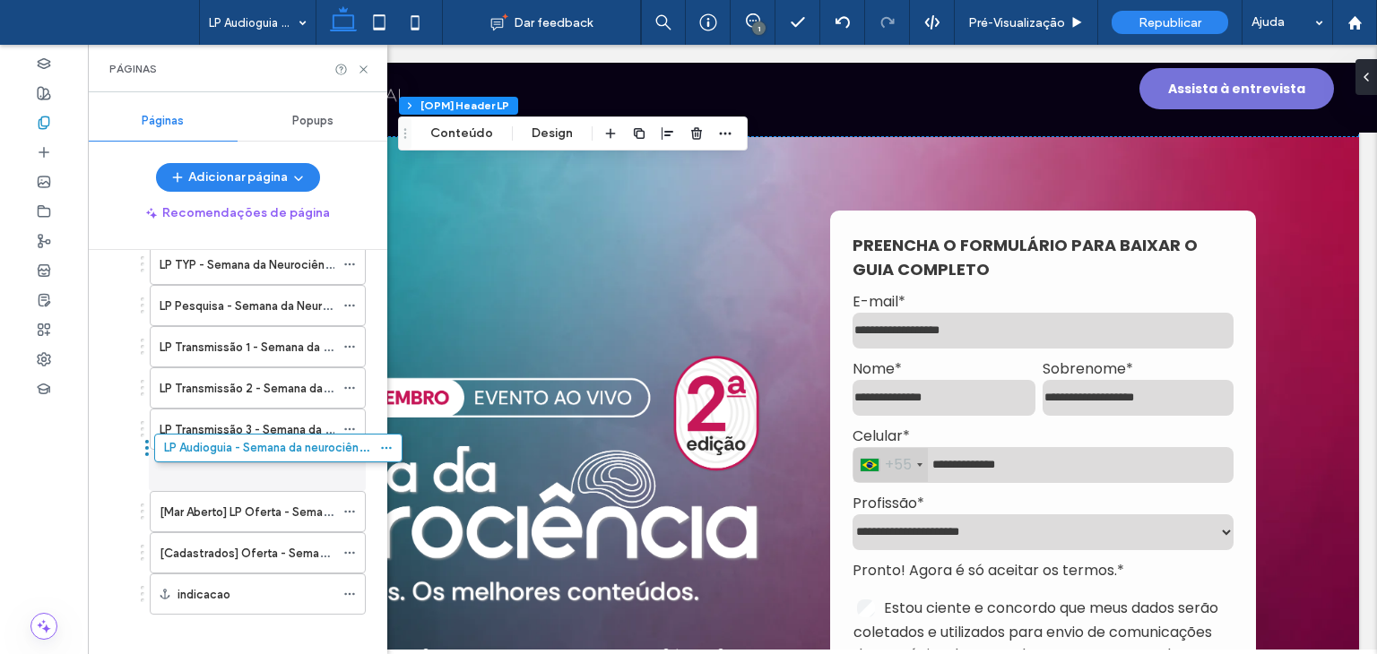
drag, startPoint x: 111, startPoint y: 579, endPoint x: 147, endPoint y: 453, distance: 131.4
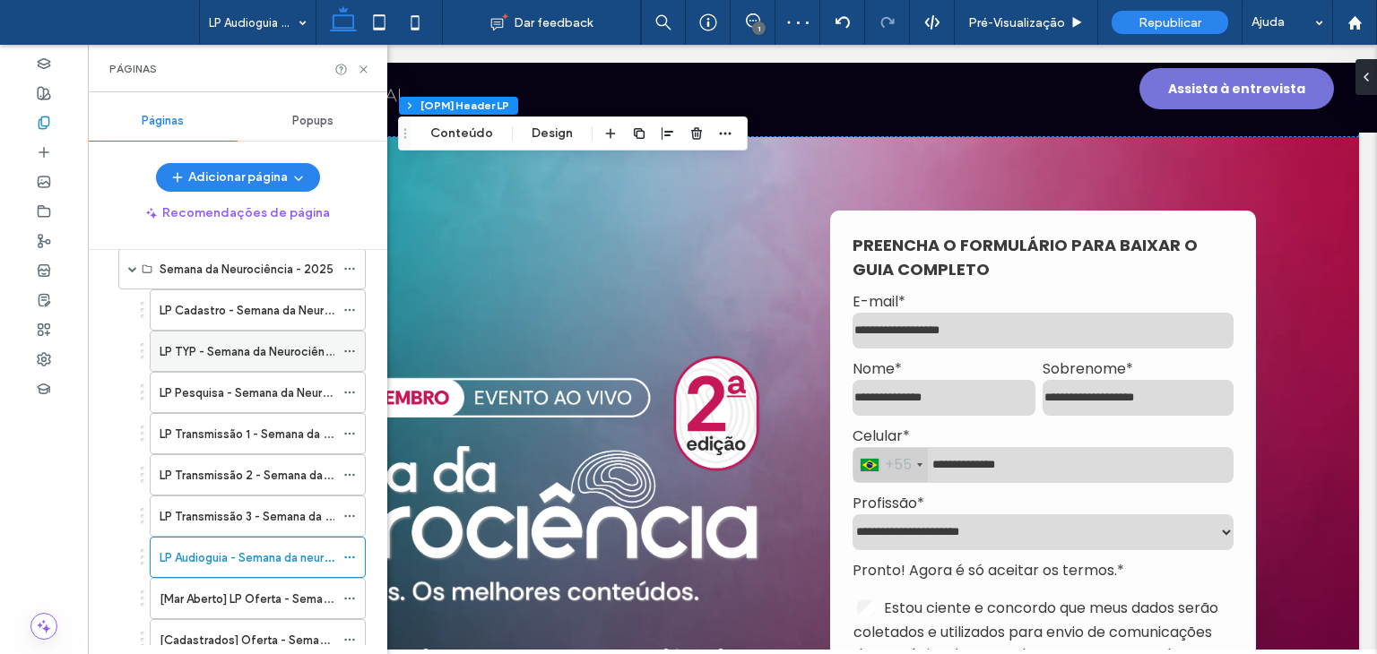
scroll to position [1385, 0]
click at [207, 341] on label "LP TYP - Semana da Neurociência - 2ª edição" at bounding box center [281, 354] width 243 height 31
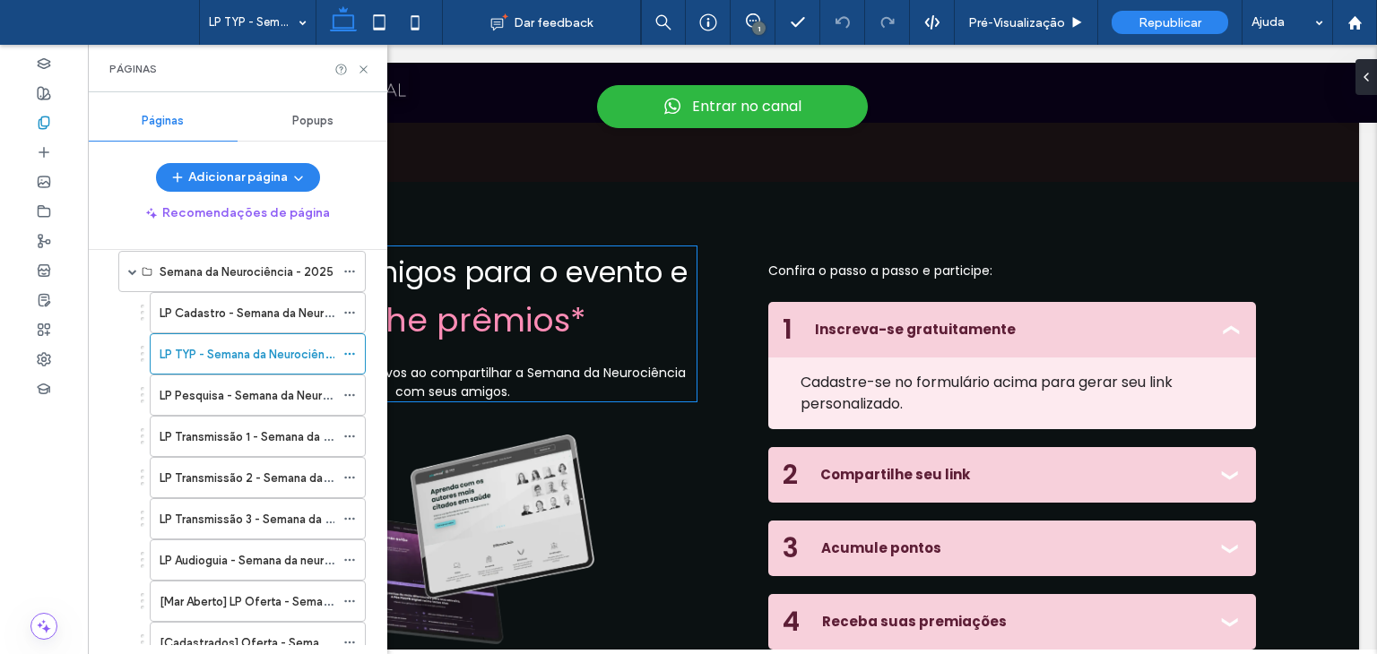
scroll to position [807, 0]
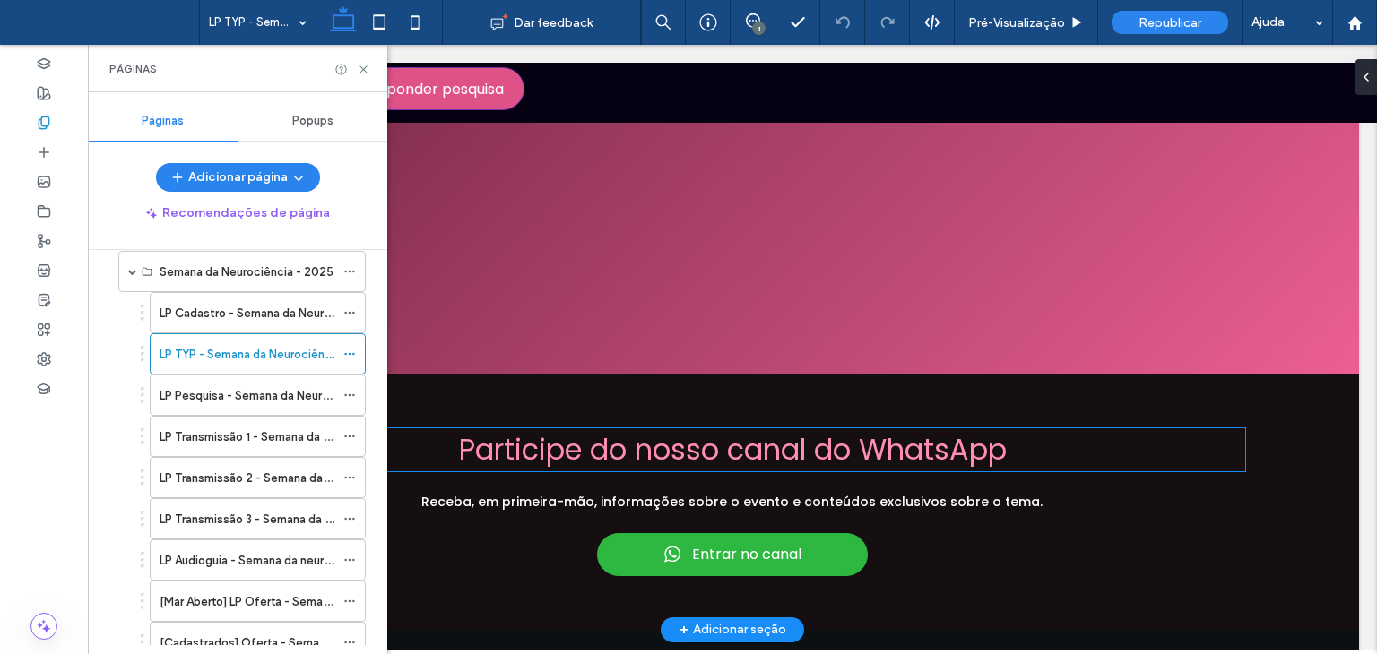
click at [551, 452] on span "Participe do nosso canal do WhatsApp" at bounding box center [733, 449] width 548 height 40
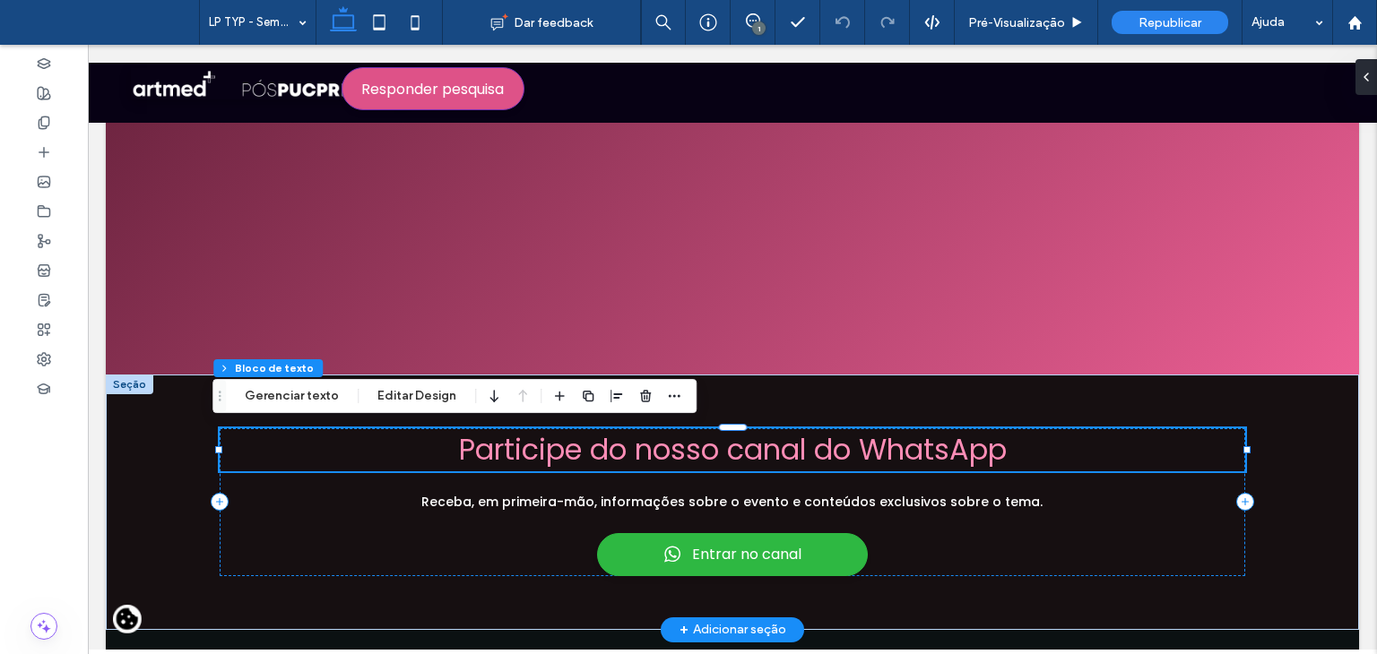
click at [551, 452] on span "Participe do nosso canal do WhatsApp" at bounding box center [733, 449] width 548 height 40
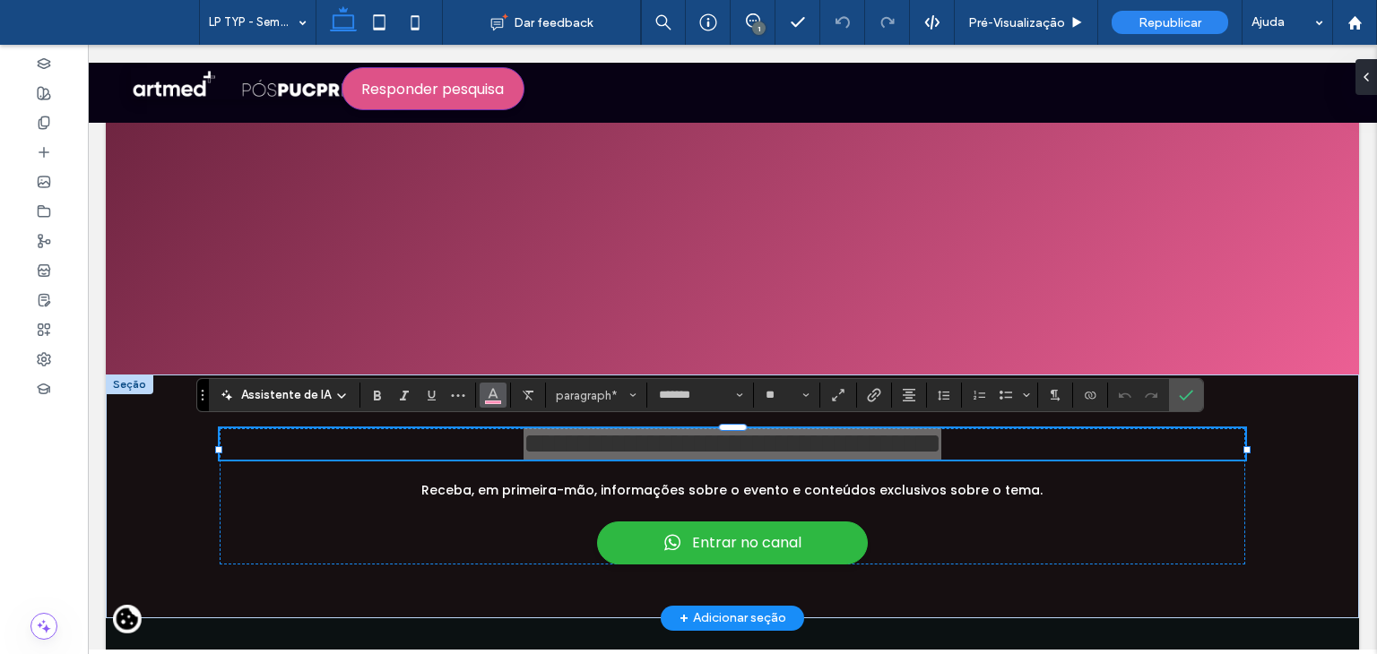
click at [491, 399] on icon "Cor" at bounding box center [493, 393] width 14 height 14
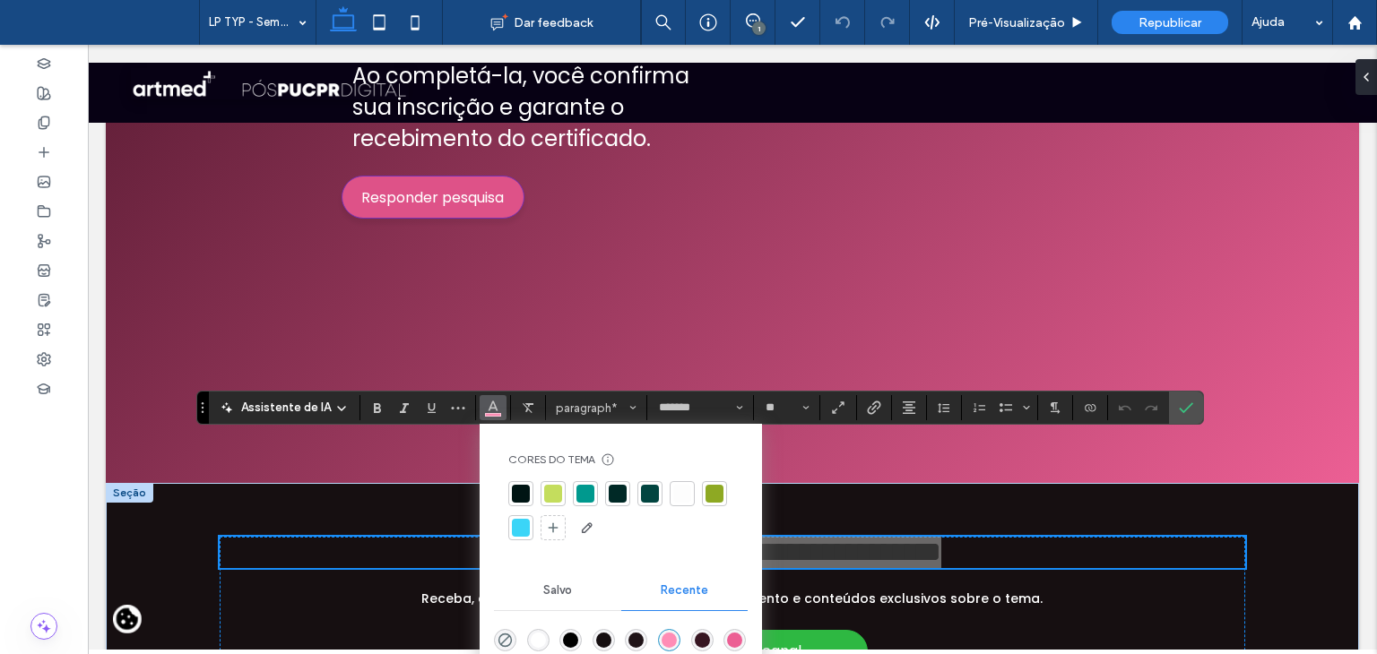
scroll to position [627, 0]
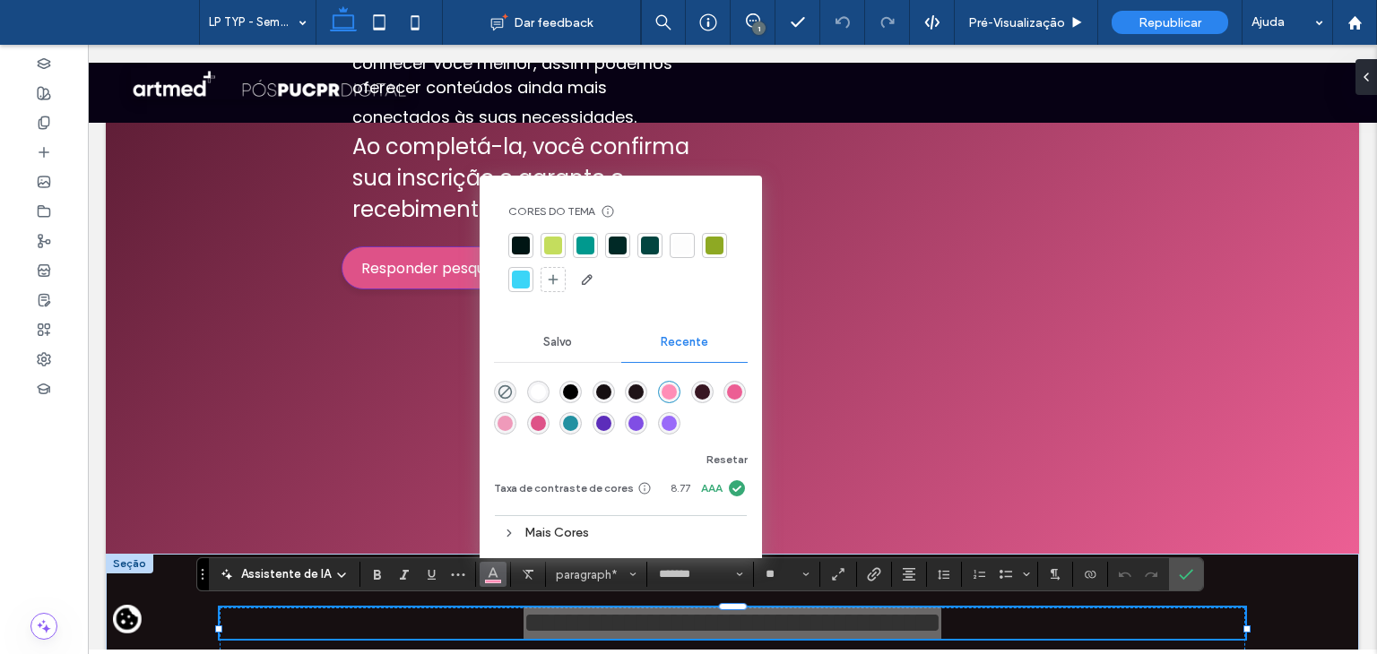
click at [565, 532] on div "Mais Cores" at bounding box center [621, 533] width 254 height 24
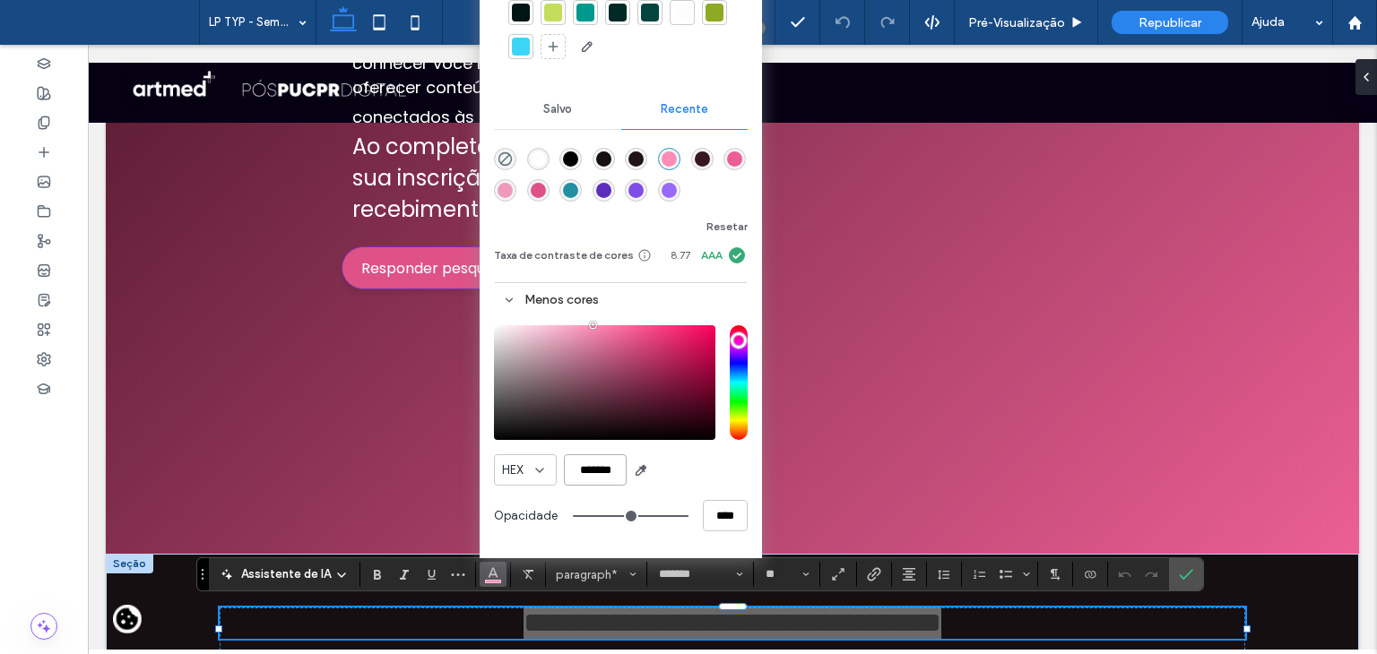
click at [603, 470] on input "*******" at bounding box center [595, 469] width 63 height 31
click at [37, 117] on icon at bounding box center [44, 123] width 14 height 14
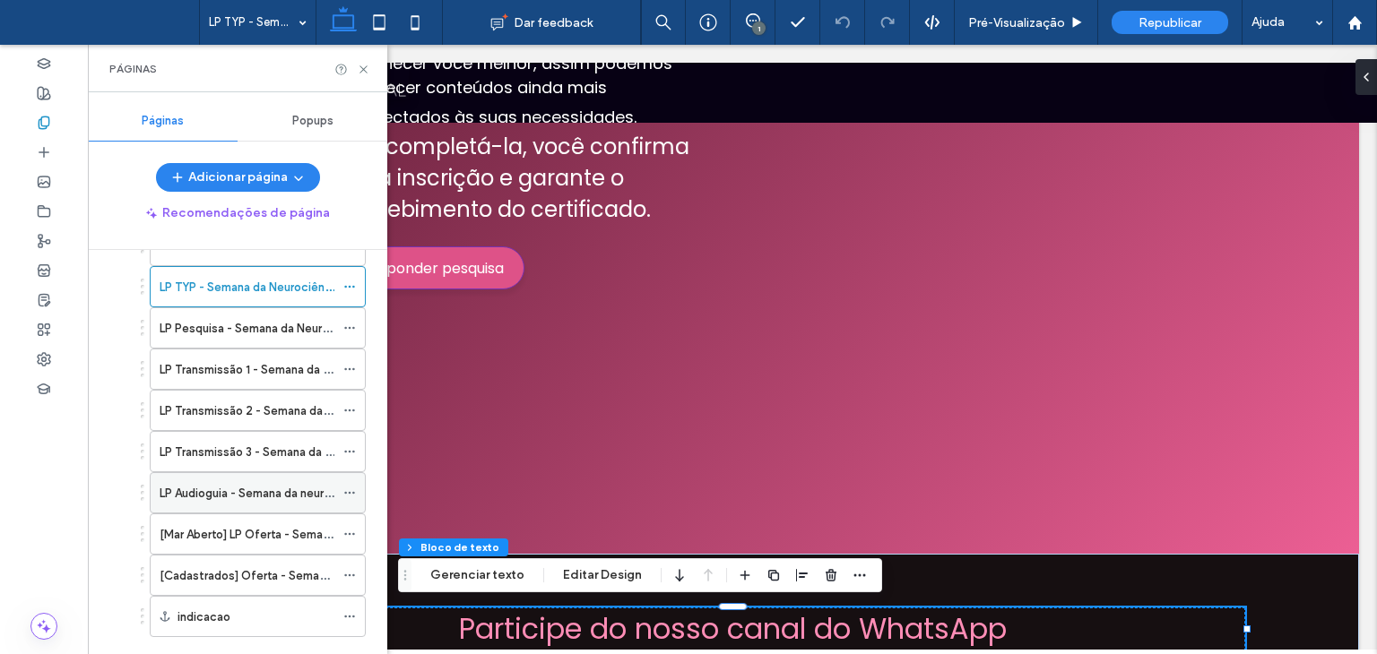
scroll to position [1475, 0]
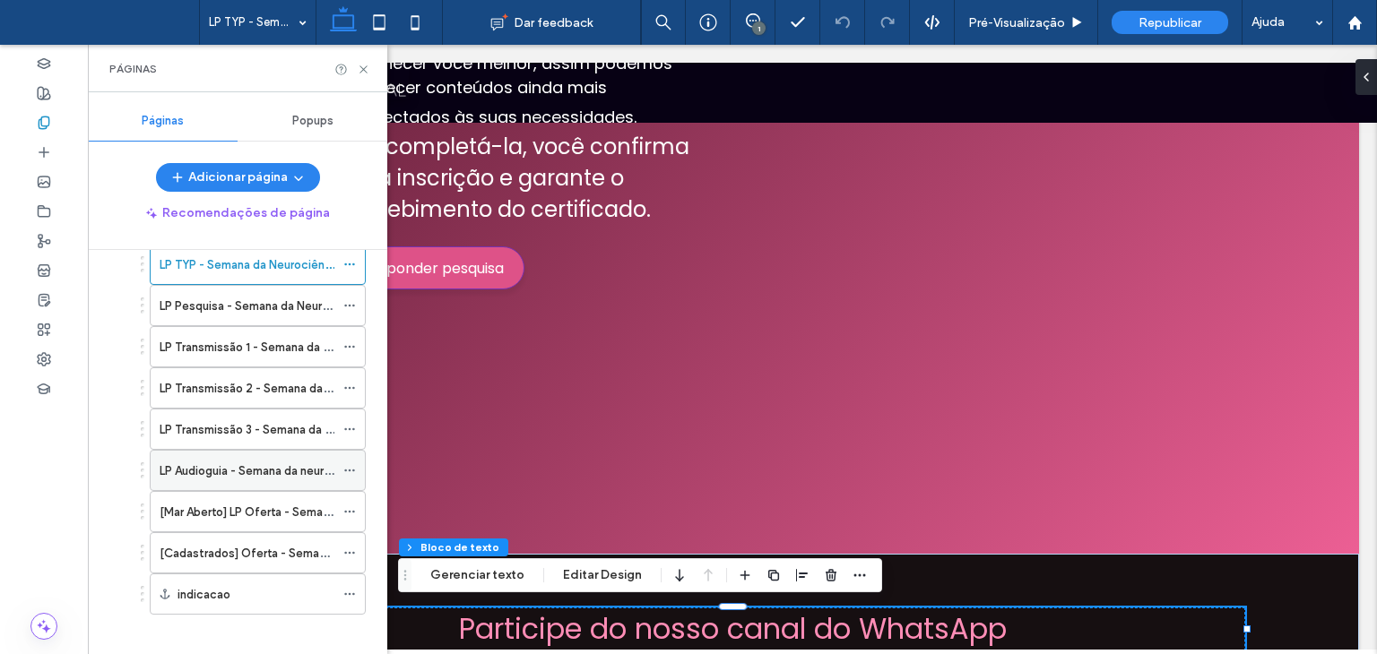
click at [218, 456] on label "LP Audioguia - Semana da neurociência" at bounding box center [265, 470] width 211 height 31
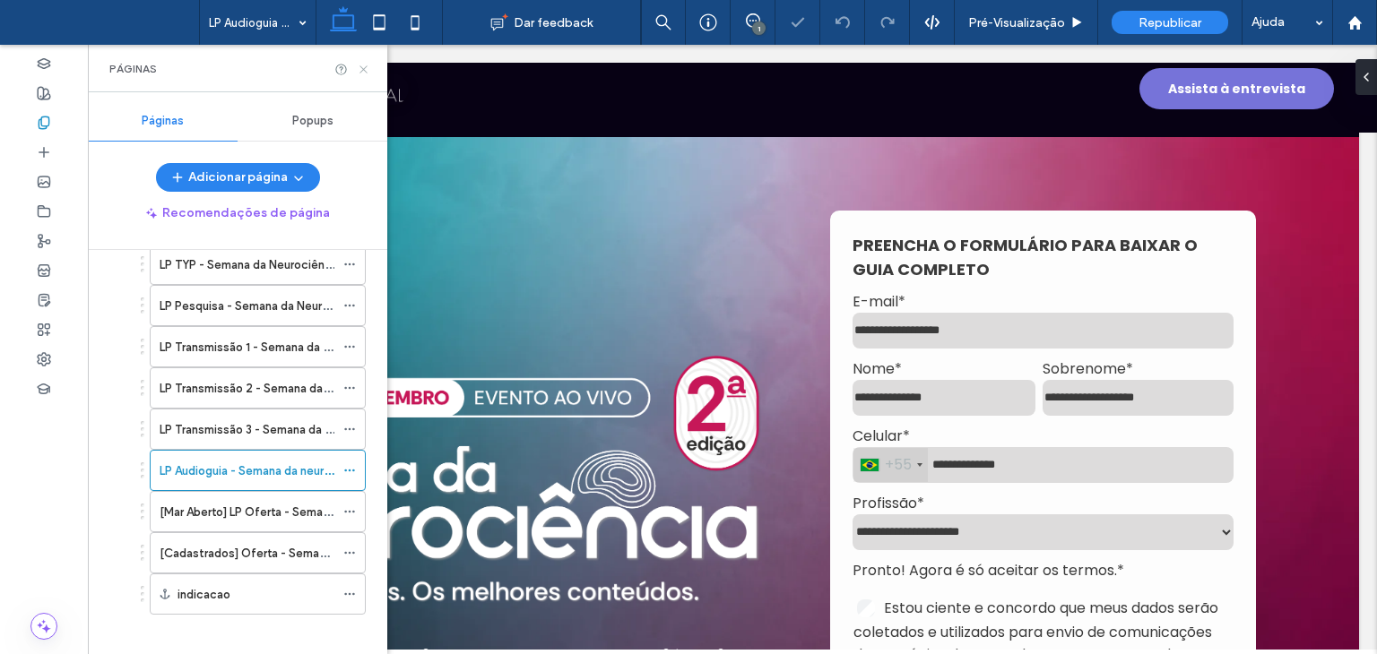
click at [363, 73] on icon at bounding box center [363, 69] width 13 height 13
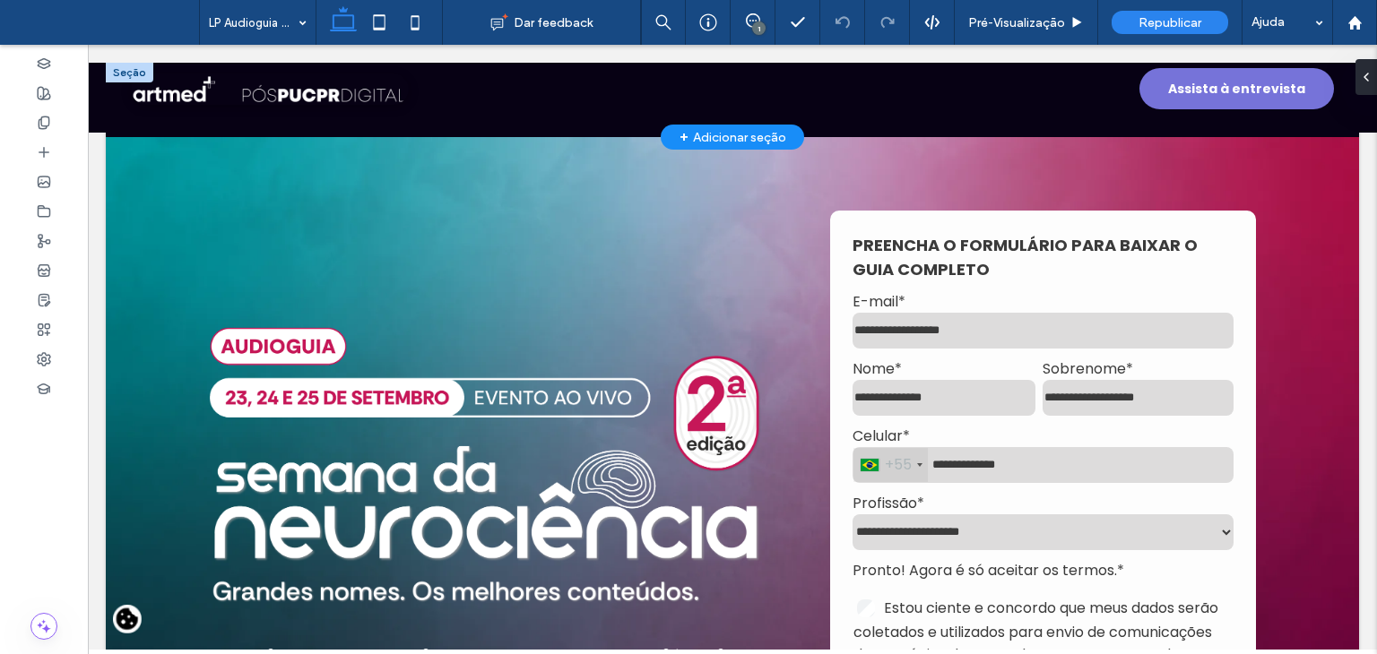
click at [646, 91] on div "Assista à entrevista" at bounding box center [732, 89] width 1289 height 88
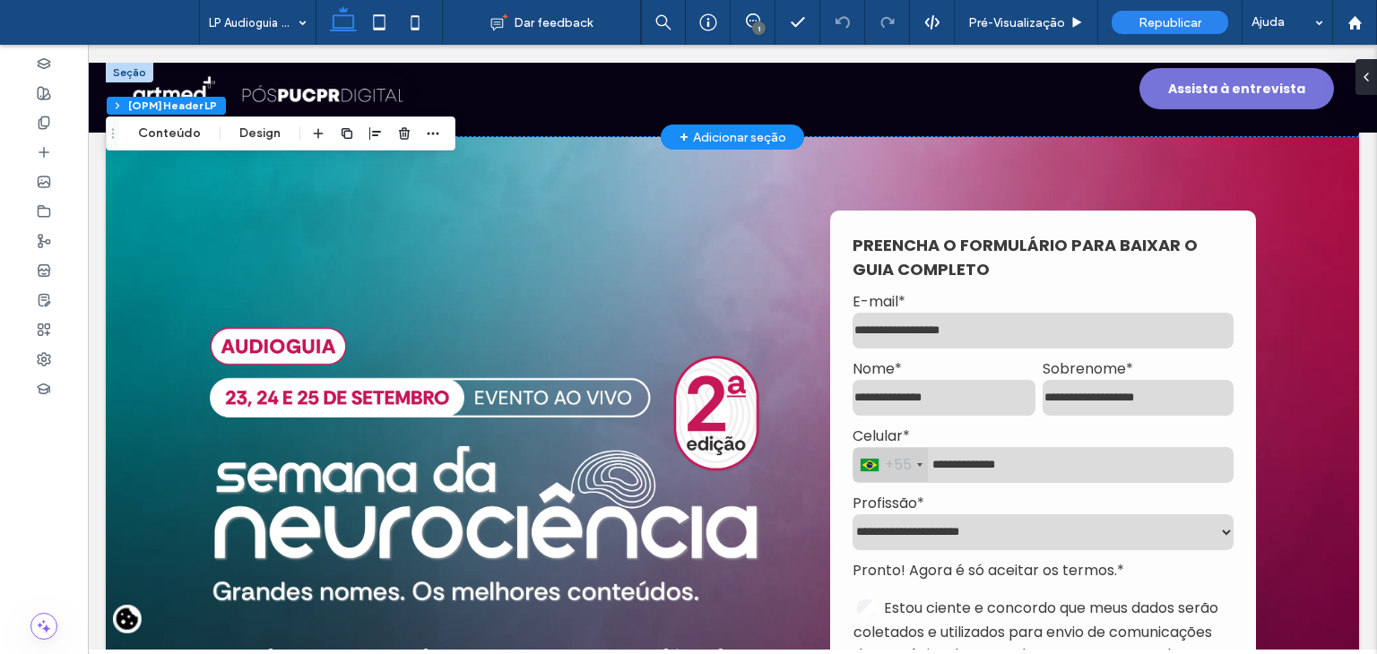
click at [646, 91] on div "Assista à entrevista" at bounding box center [732, 89] width 1289 height 88
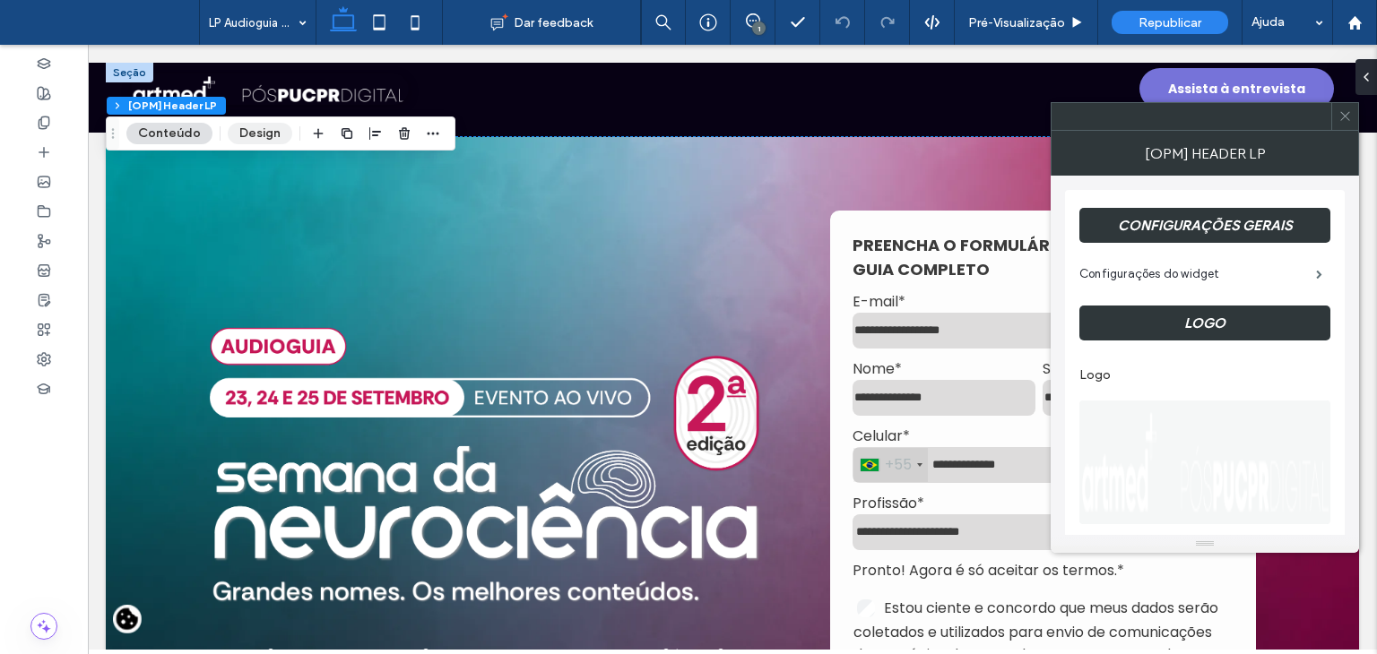
click at [262, 132] on button "Design" at bounding box center [260, 134] width 65 height 22
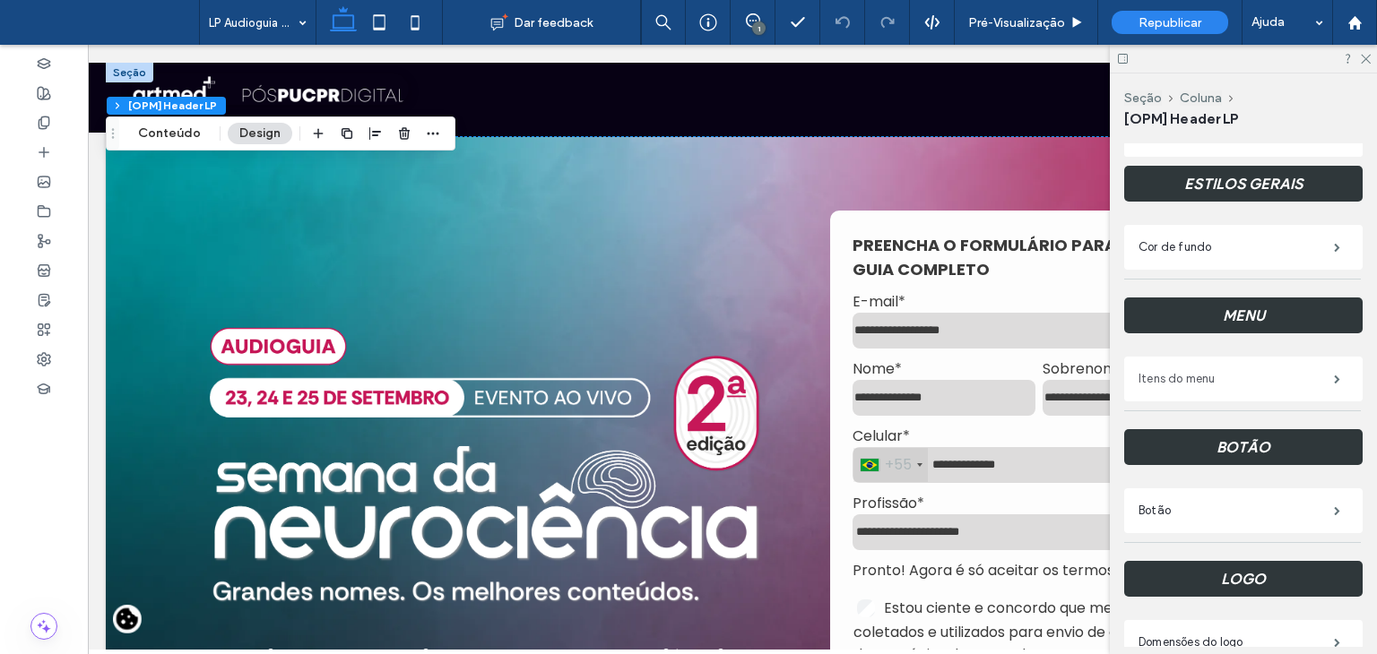
scroll to position [269, 0]
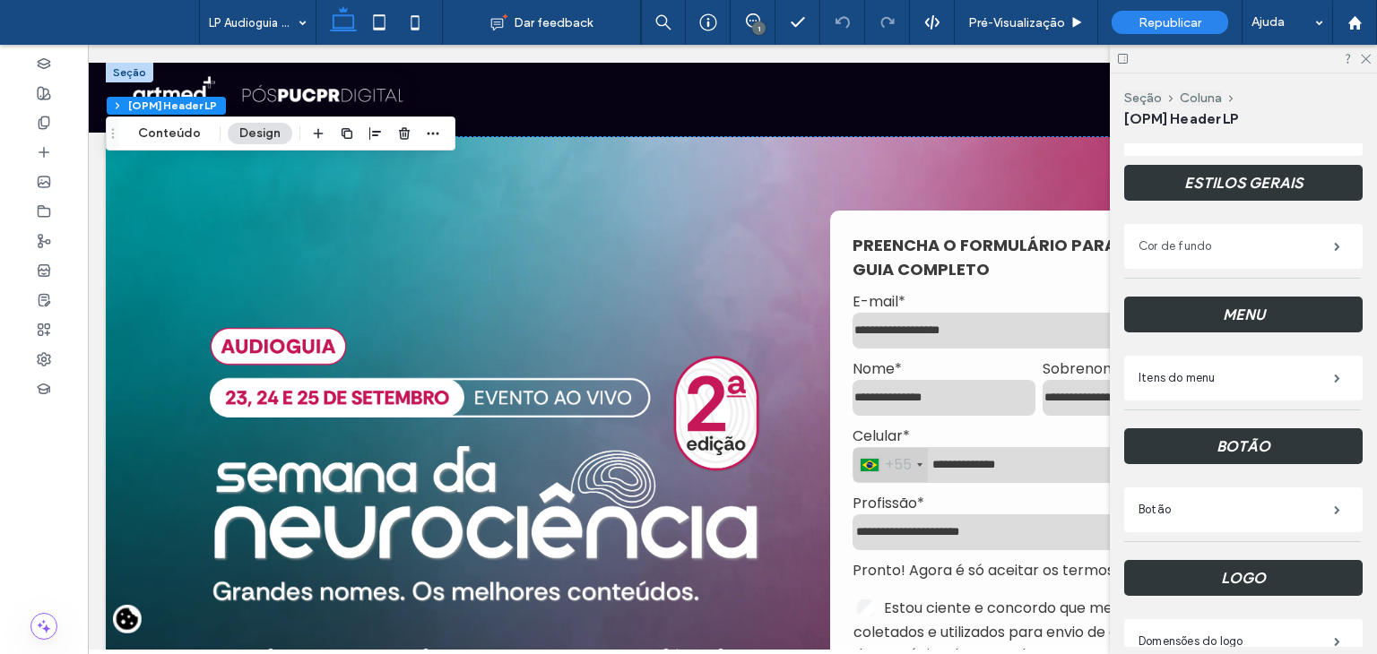
click at [1192, 250] on label "Cor de fundo" at bounding box center [1235, 247] width 195 height 36
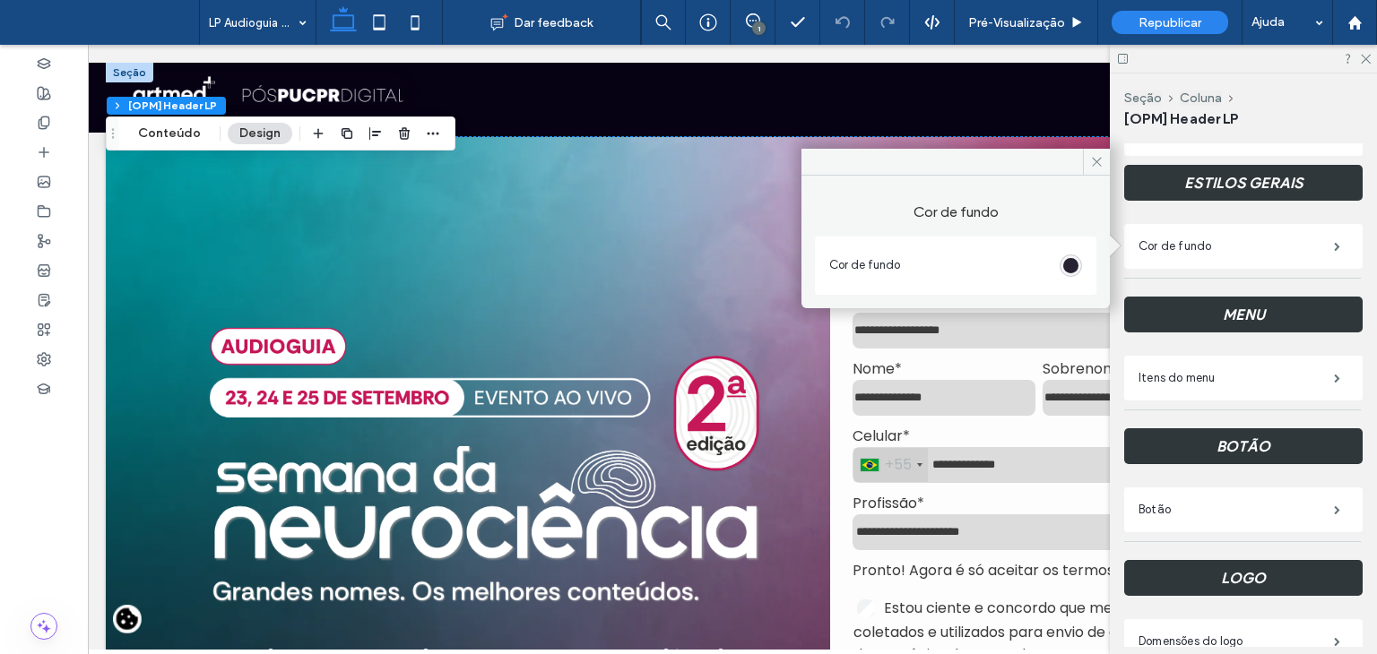
click at [1072, 272] on div "rgb(7, 1, 20)" at bounding box center [1070, 265] width 15 height 15
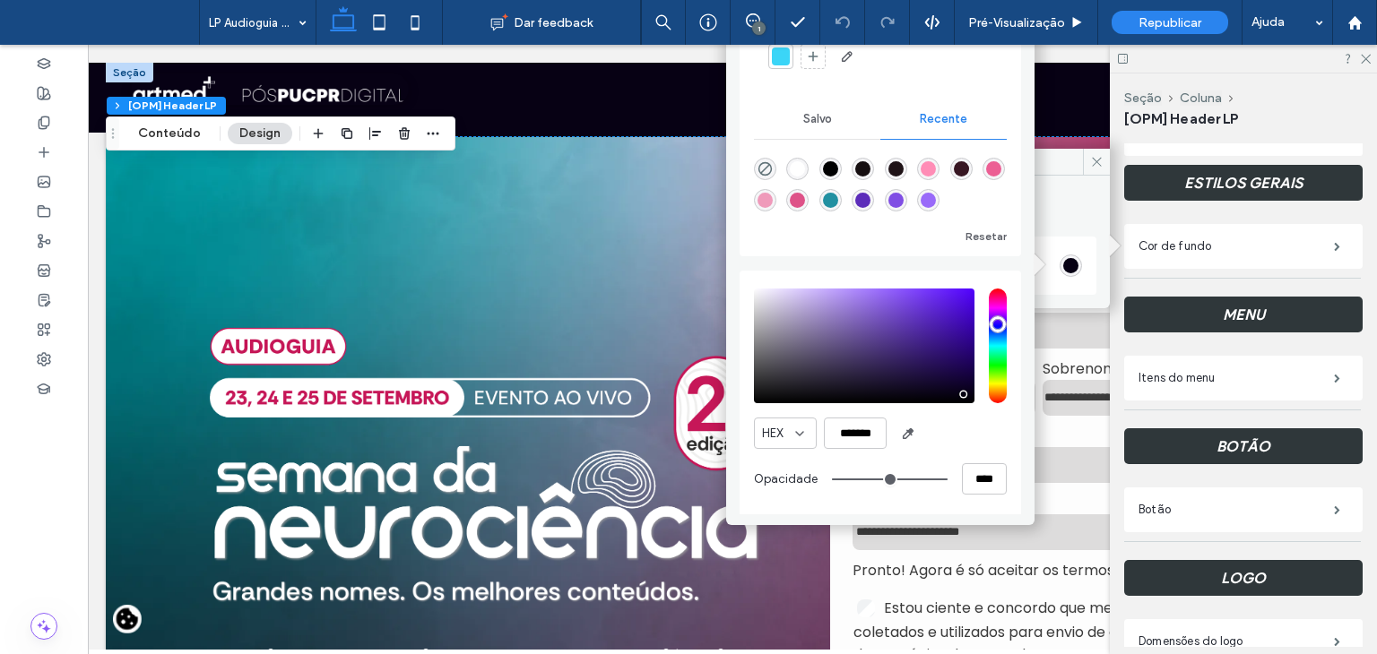
scroll to position [100, 0]
click at [864, 434] on input "*******" at bounding box center [855, 431] width 63 height 31
paste input "color picker textbox"
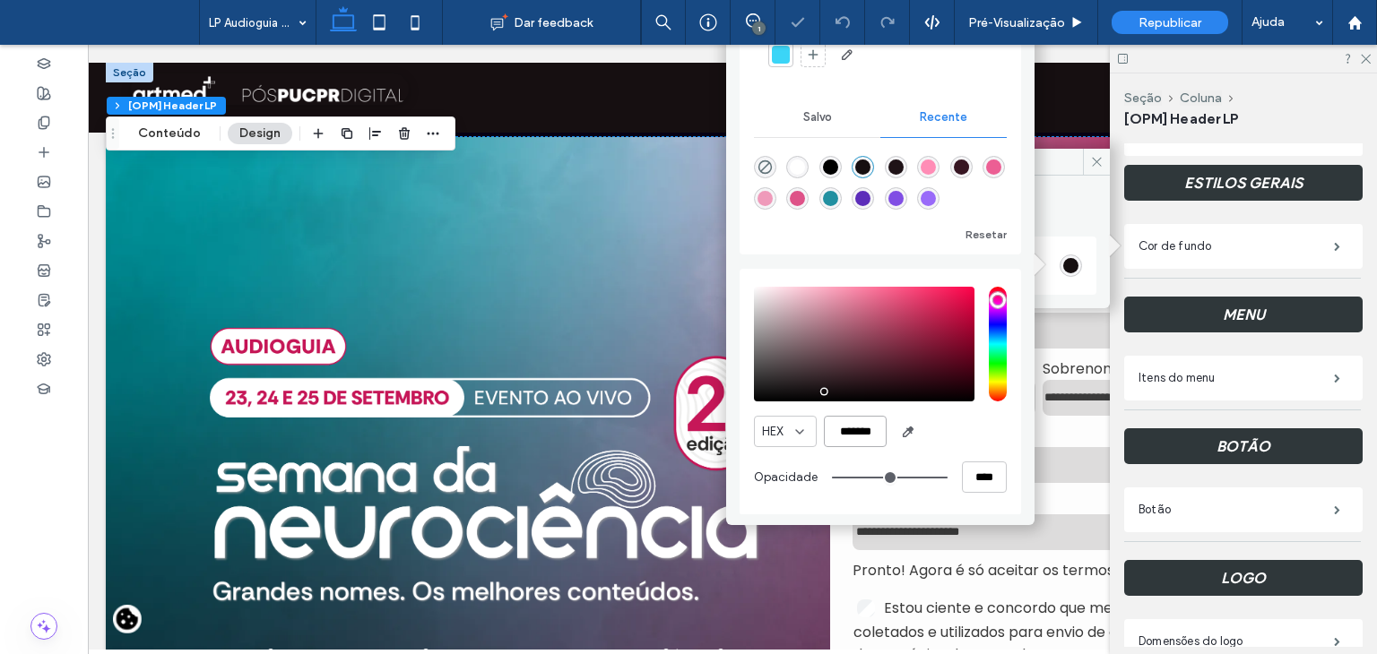
type input "*******"
click at [961, 425] on div "HEX *******" at bounding box center [880, 431] width 253 height 31
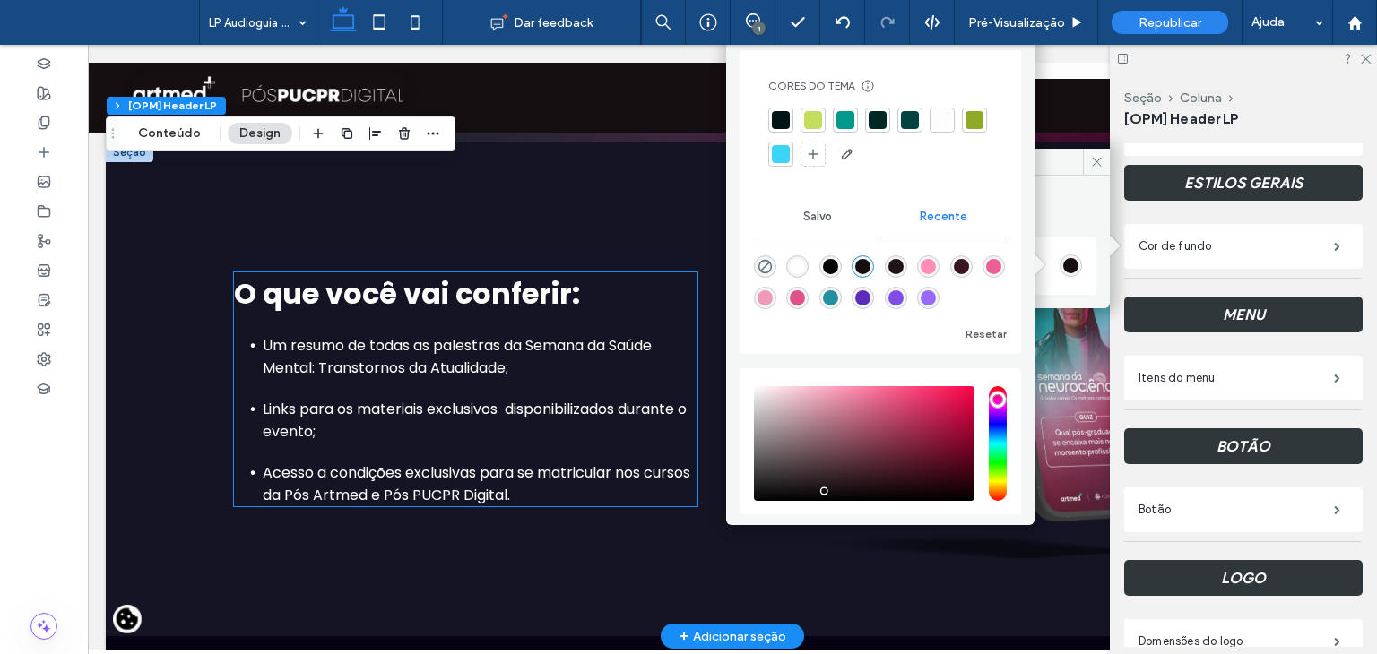
scroll to position [717, 0]
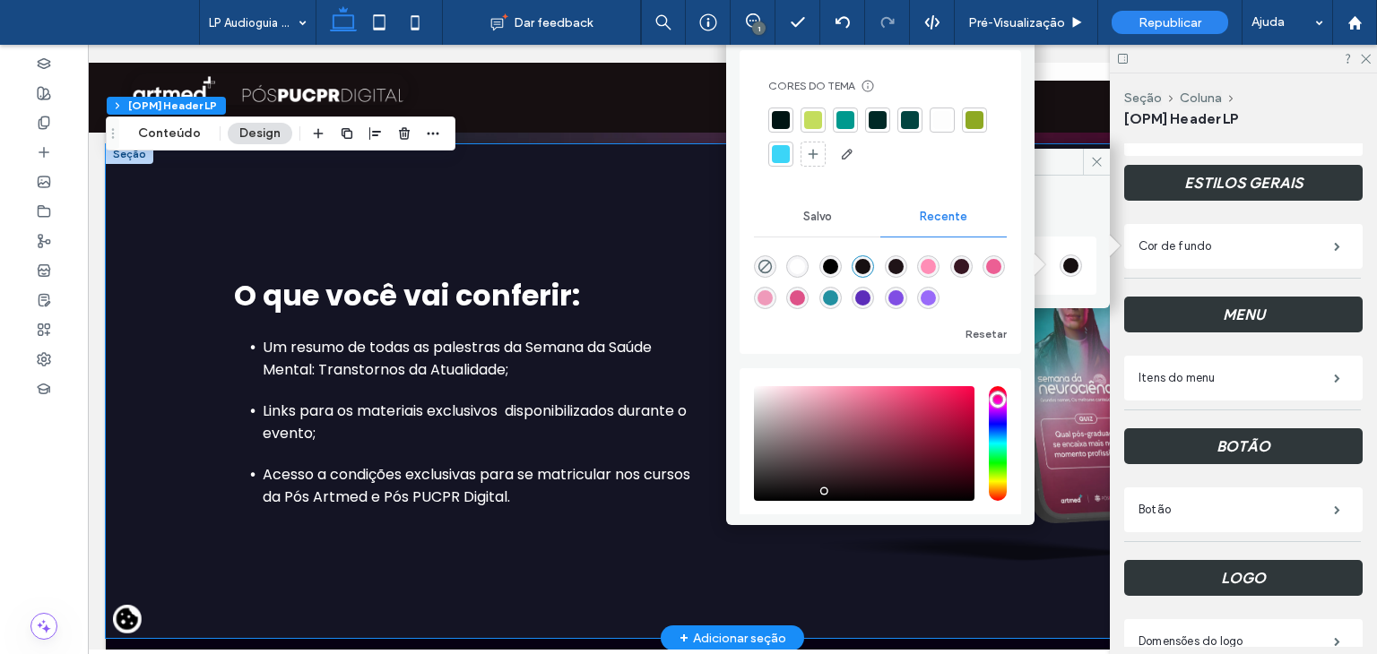
click at [169, 212] on div "O que você vai conferir: Um resumo de todas as palestras da Semana da Saúde Men…" at bounding box center [732, 391] width 1253 height 494
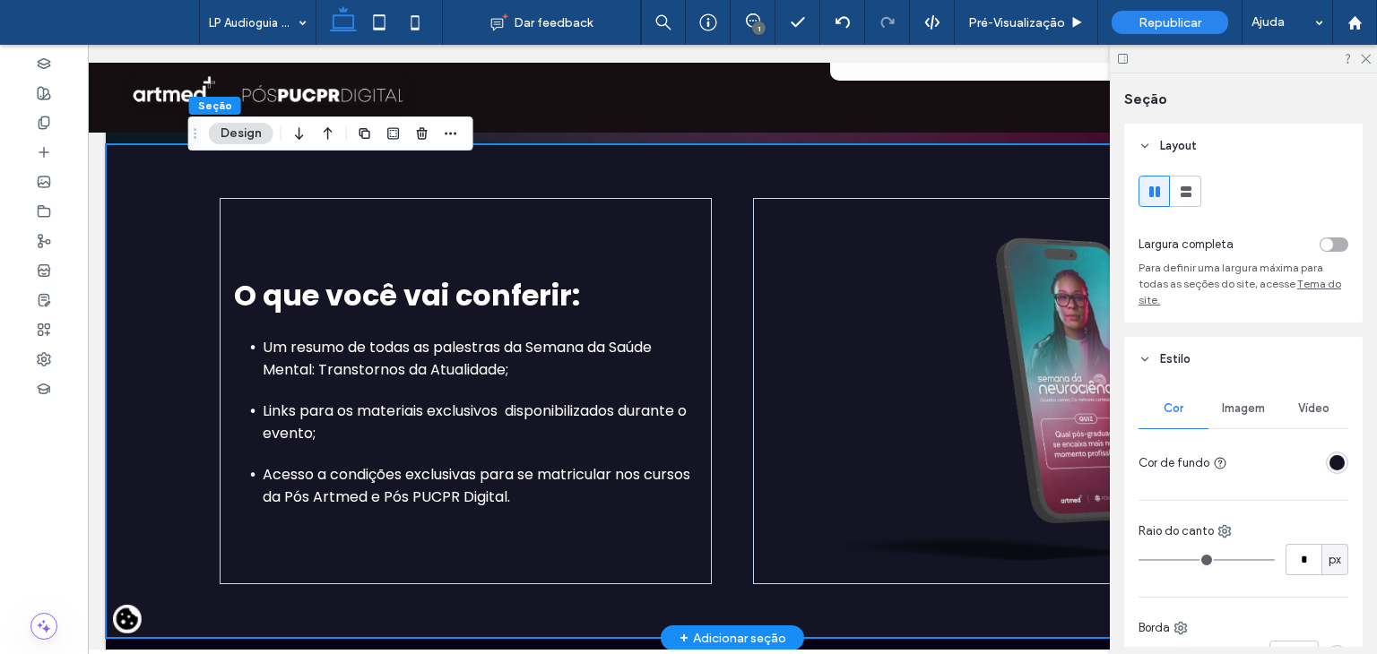
click at [169, 212] on div "O que você vai conferir: Um resumo de todas as palestras da Semana da Saúde Men…" at bounding box center [732, 391] width 1253 height 494
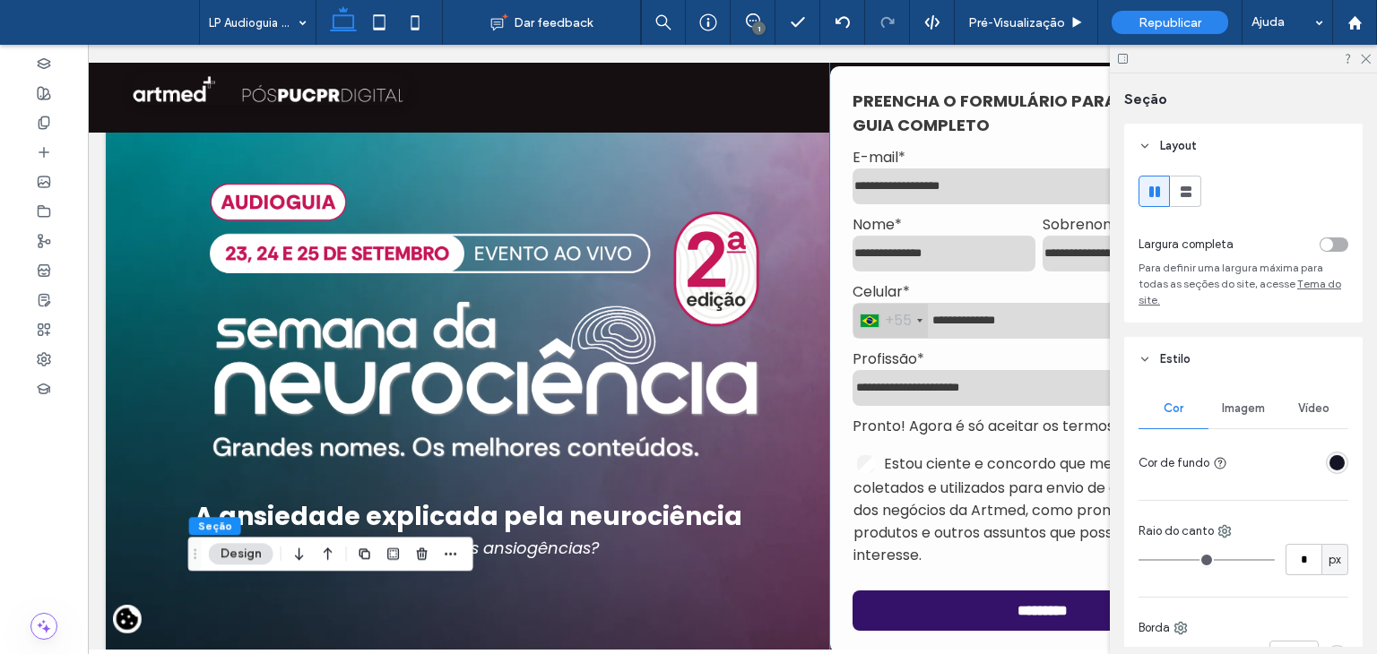
scroll to position [0, 0]
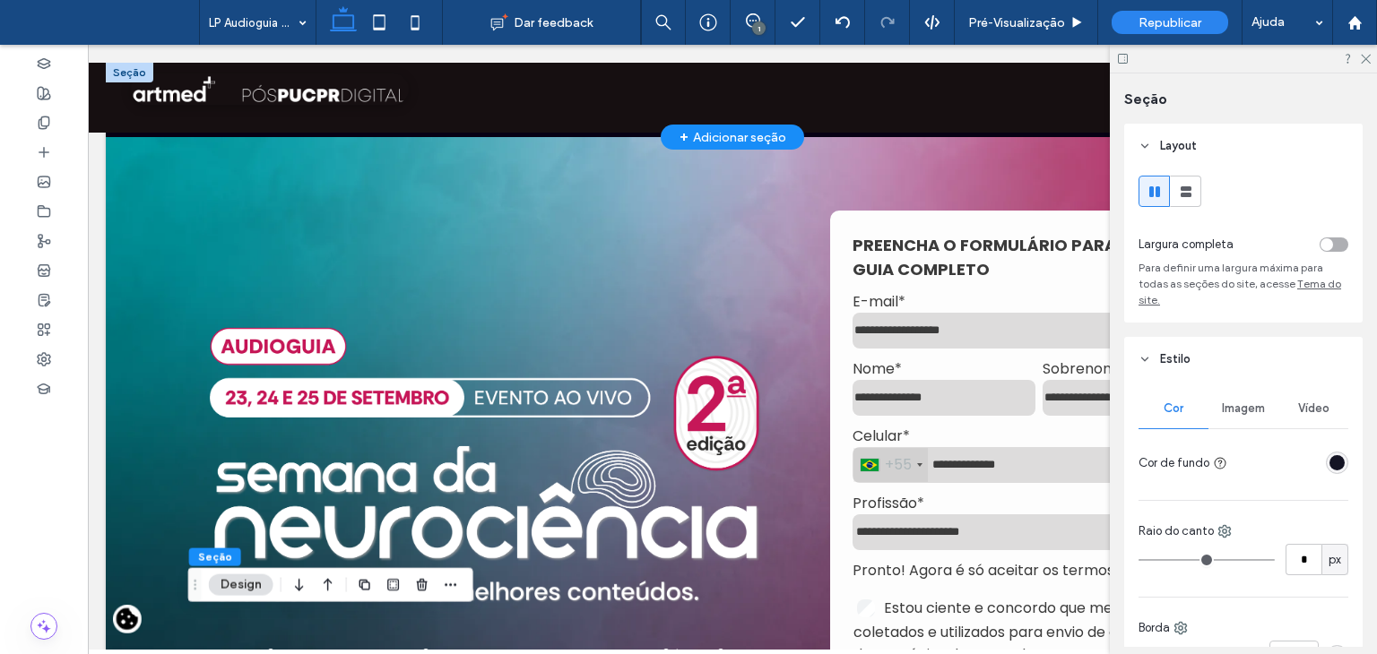
click at [717, 88] on div "Assista à entrevista" at bounding box center [732, 89] width 1289 height 88
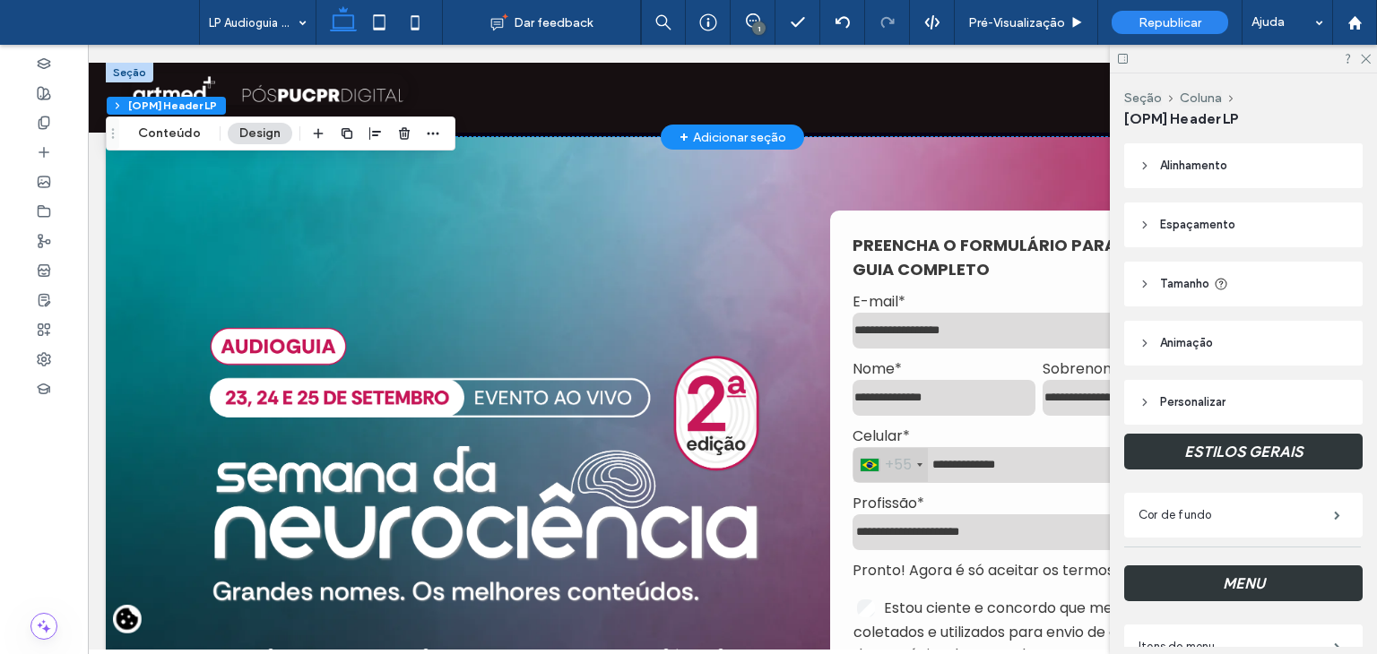
click at [717, 88] on div "Assista à entrevista" at bounding box center [732, 89] width 1289 height 88
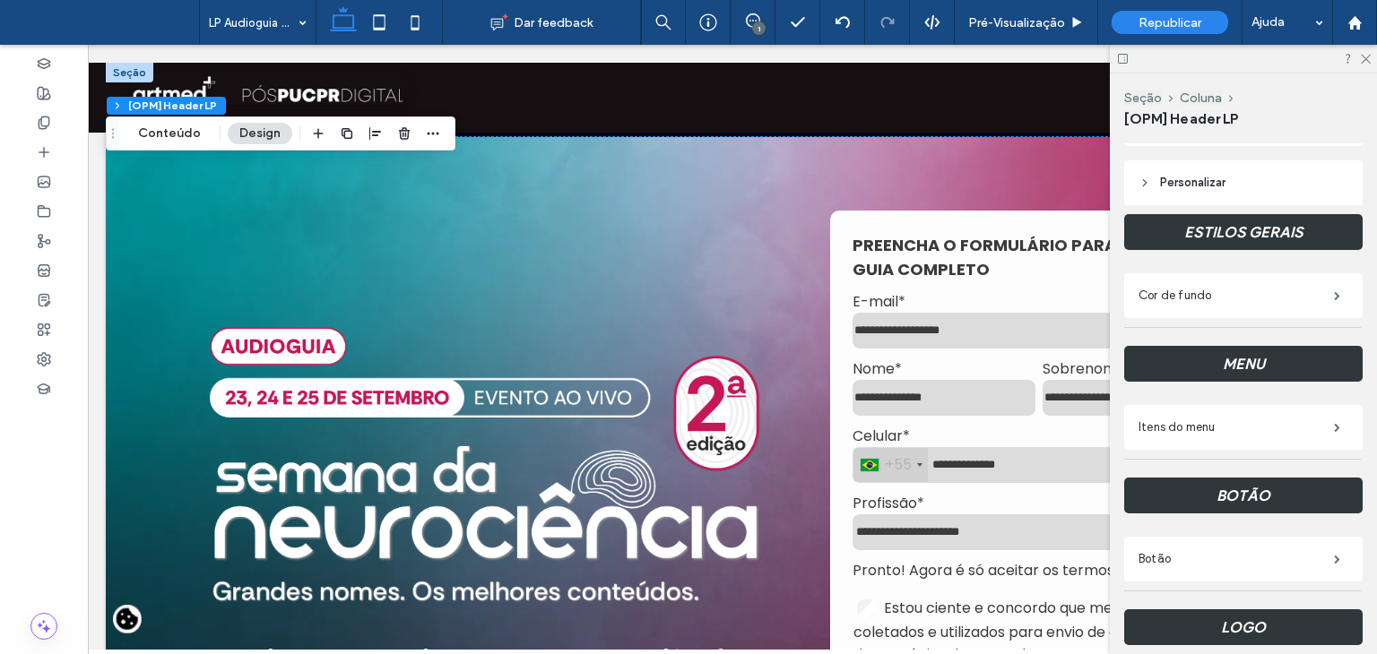
scroll to position [269, 0]
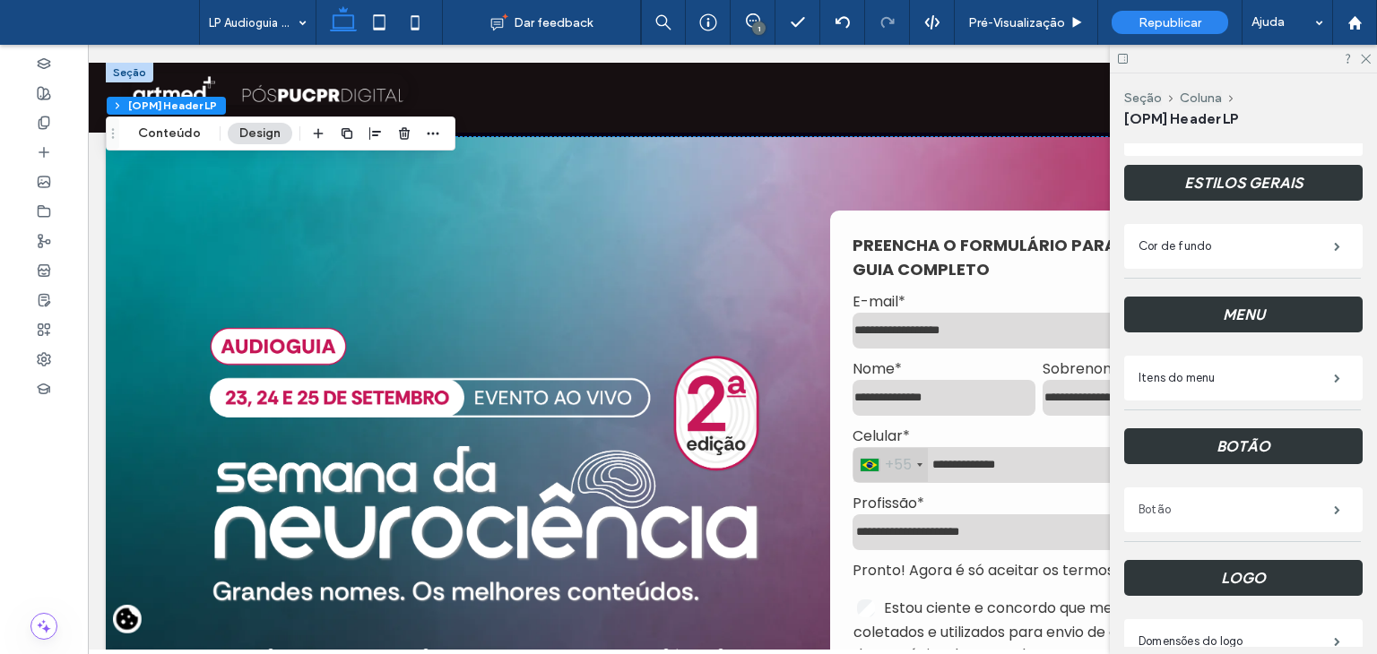
click at [1205, 503] on label "Botão" at bounding box center [1235, 510] width 195 height 36
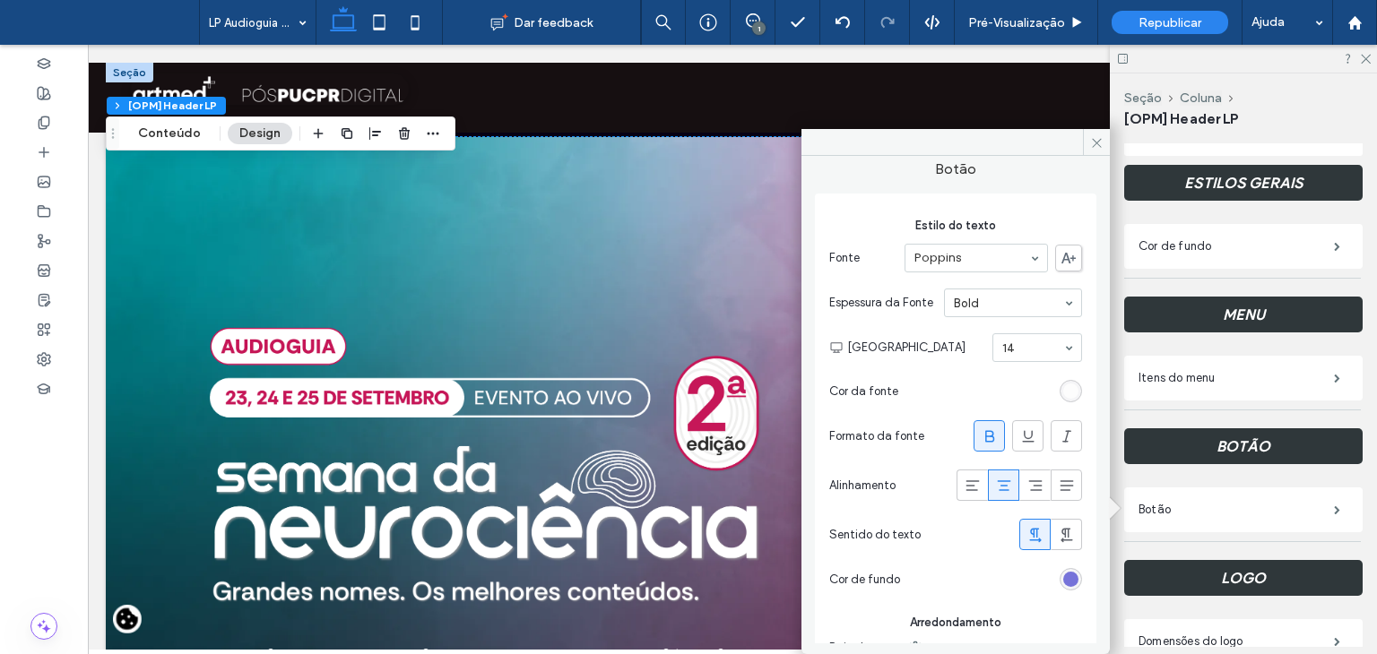
scroll to position [179, 0]
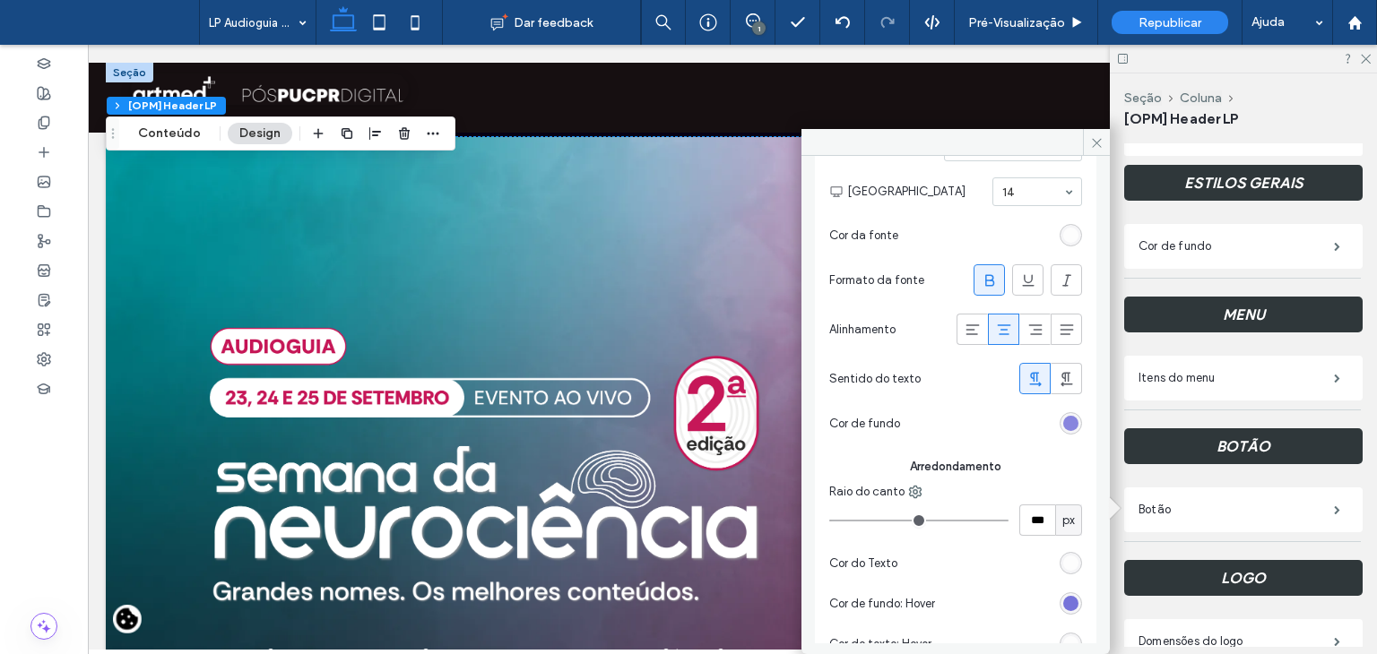
click at [1063, 421] on div "rgb(118, 115, 217)" at bounding box center [1070, 423] width 15 height 15
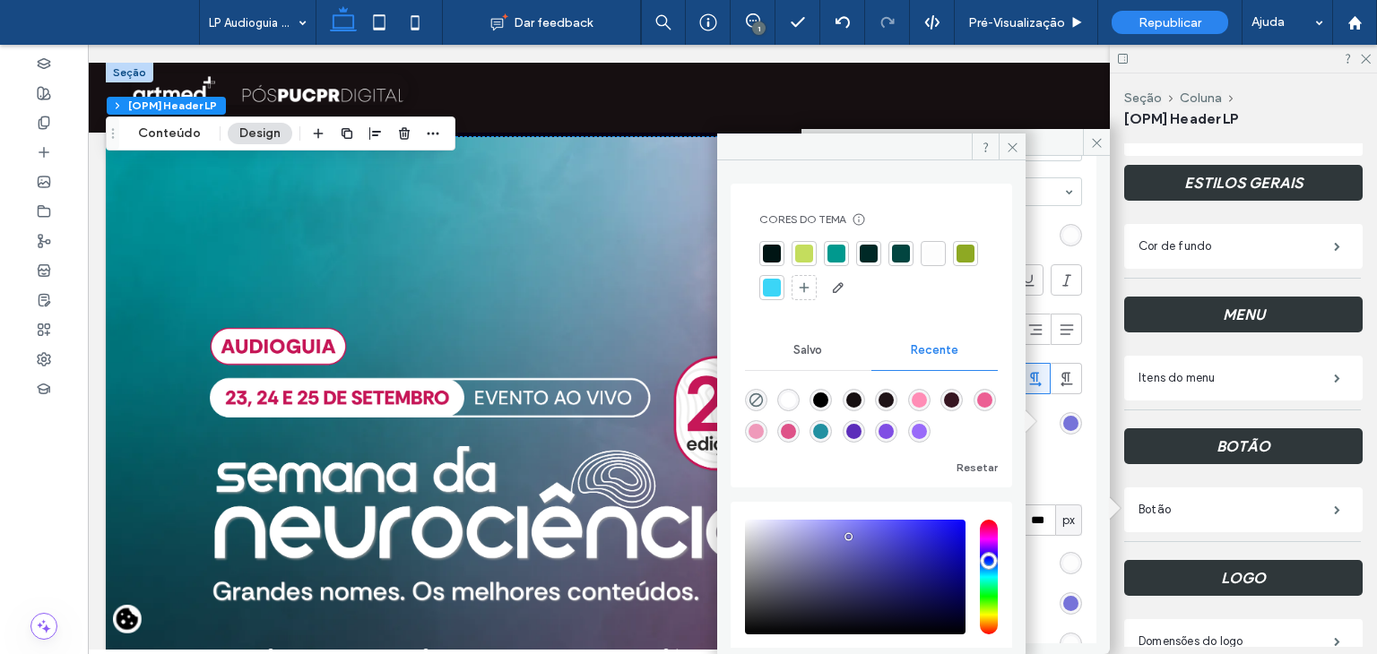
click at [927, 399] on div "rgba(255, 141, 182, 1)" at bounding box center [919, 400] width 15 height 15
type input "*******"
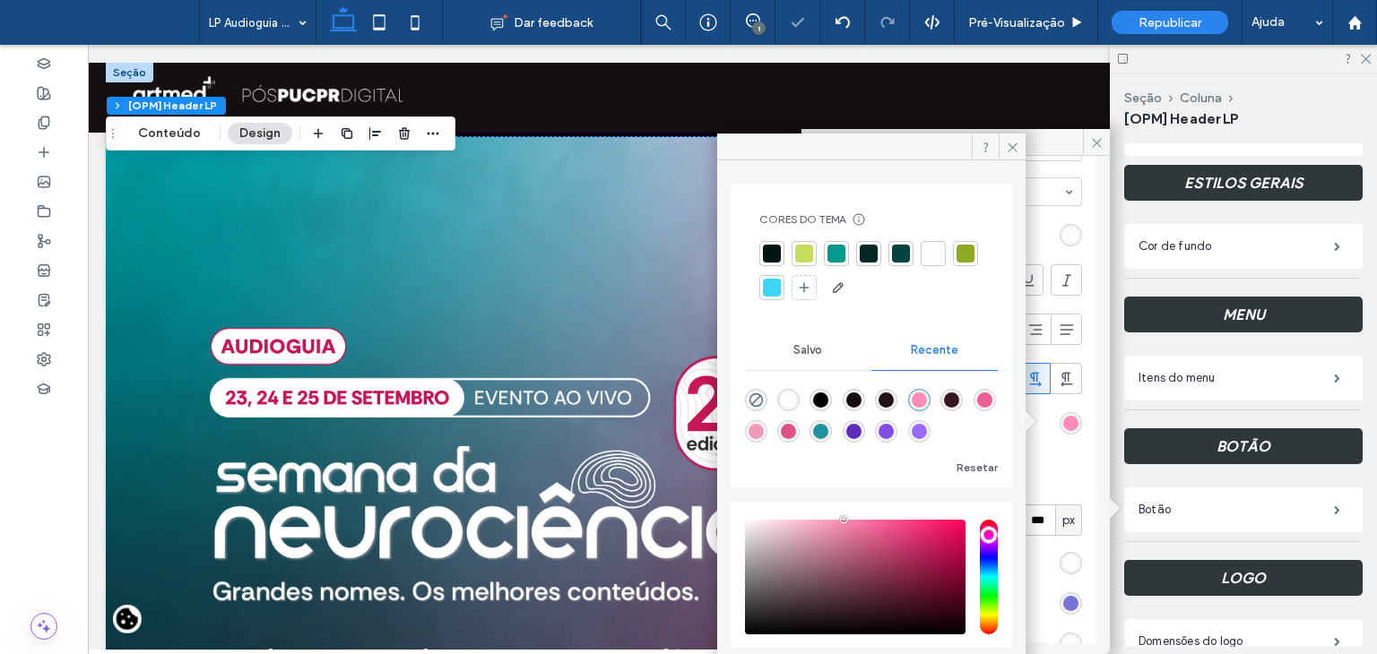
click at [1061, 483] on div "Raio do canto" at bounding box center [955, 492] width 253 height 18
click at [1006, 145] on icon at bounding box center [1012, 147] width 13 height 13
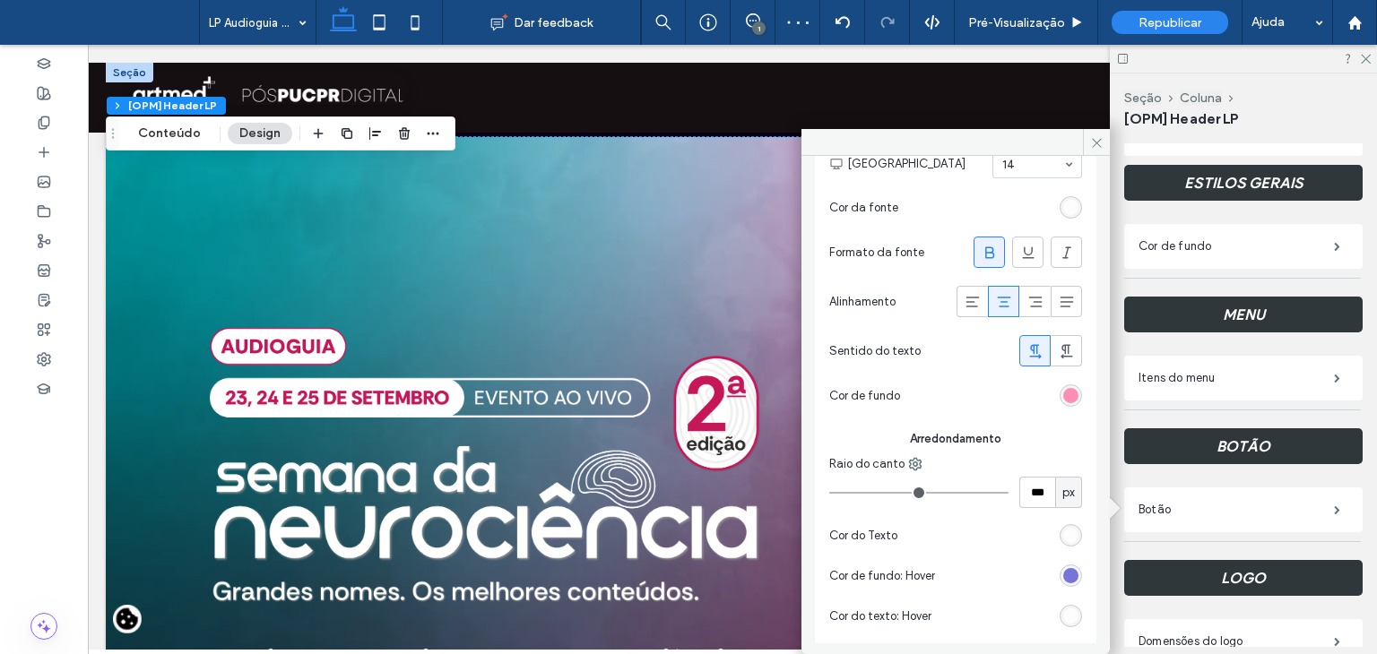
click at [1070, 573] on div "rgb(118, 115, 217)" at bounding box center [1071, 576] width 22 height 22
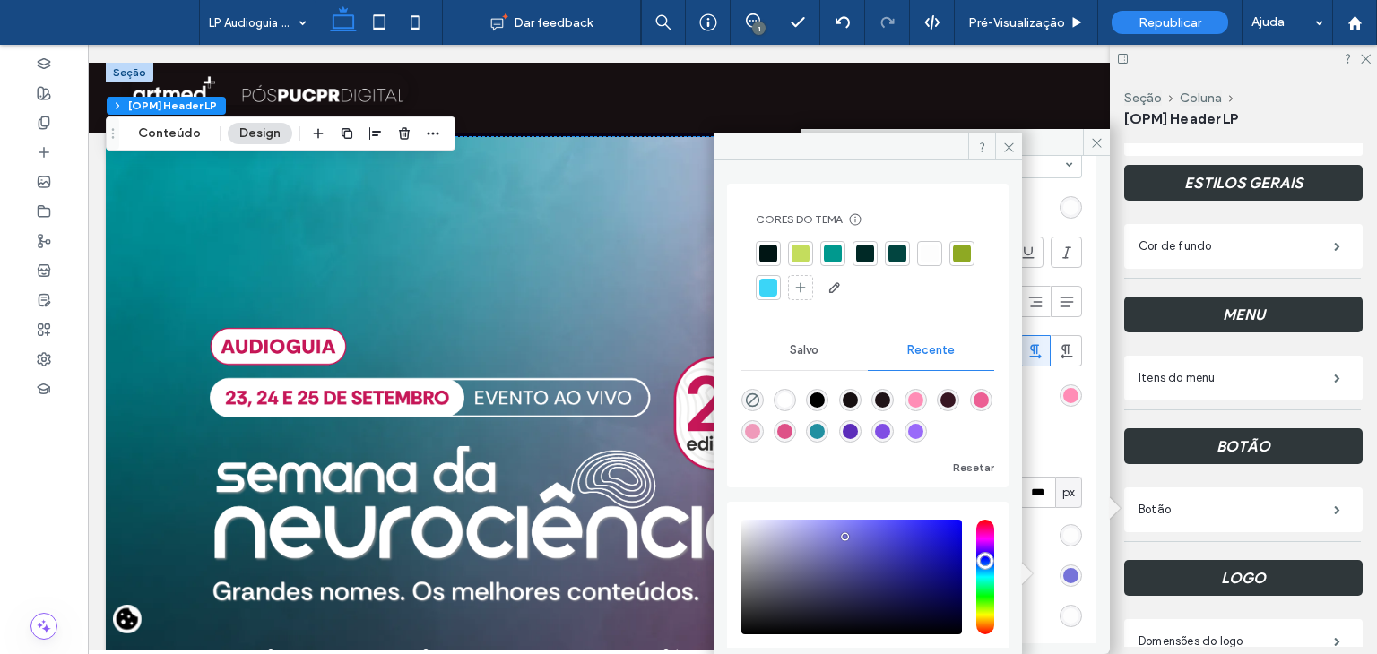
click at [974, 408] on div "rgba(236, 95, 148, 1)" at bounding box center [981, 400] width 15 height 15
type input "*******"
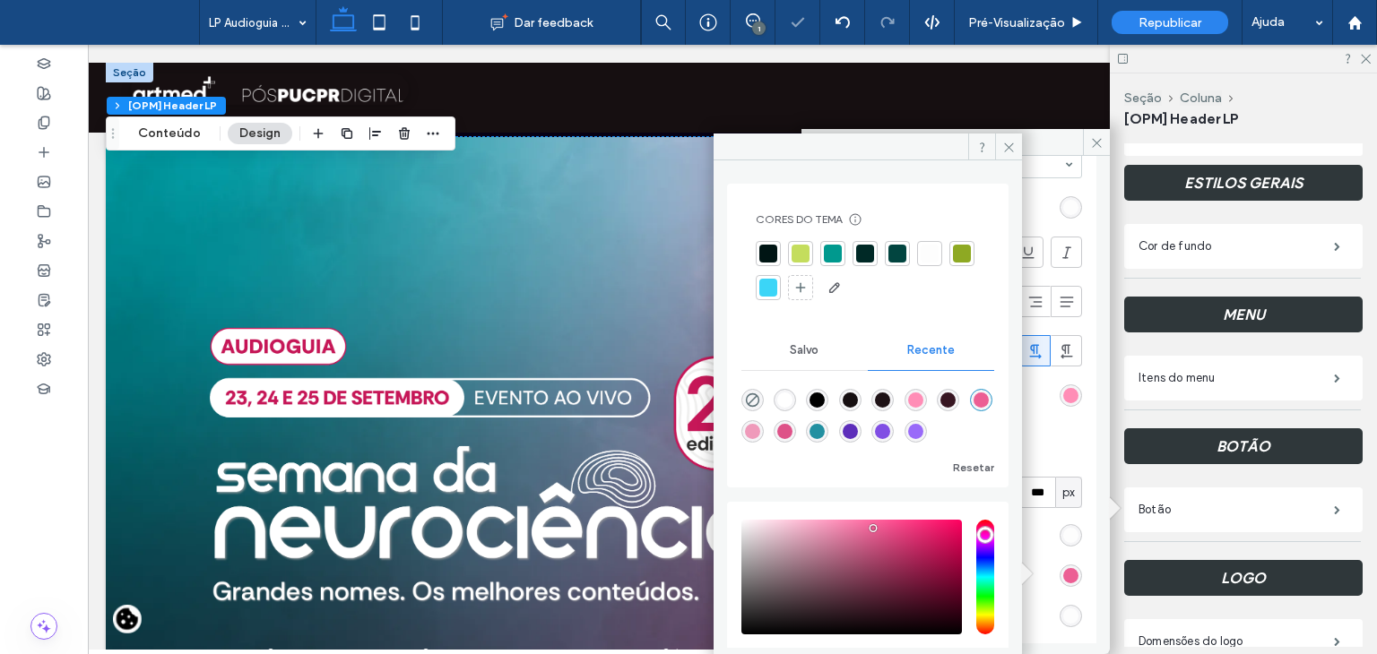
click at [1047, 443] on span "Arredondamento" at bounding box center [955, 439] width 253 height 18
click at [1106, 145] on span at bounding box center [1096, 142] width 27 height 27
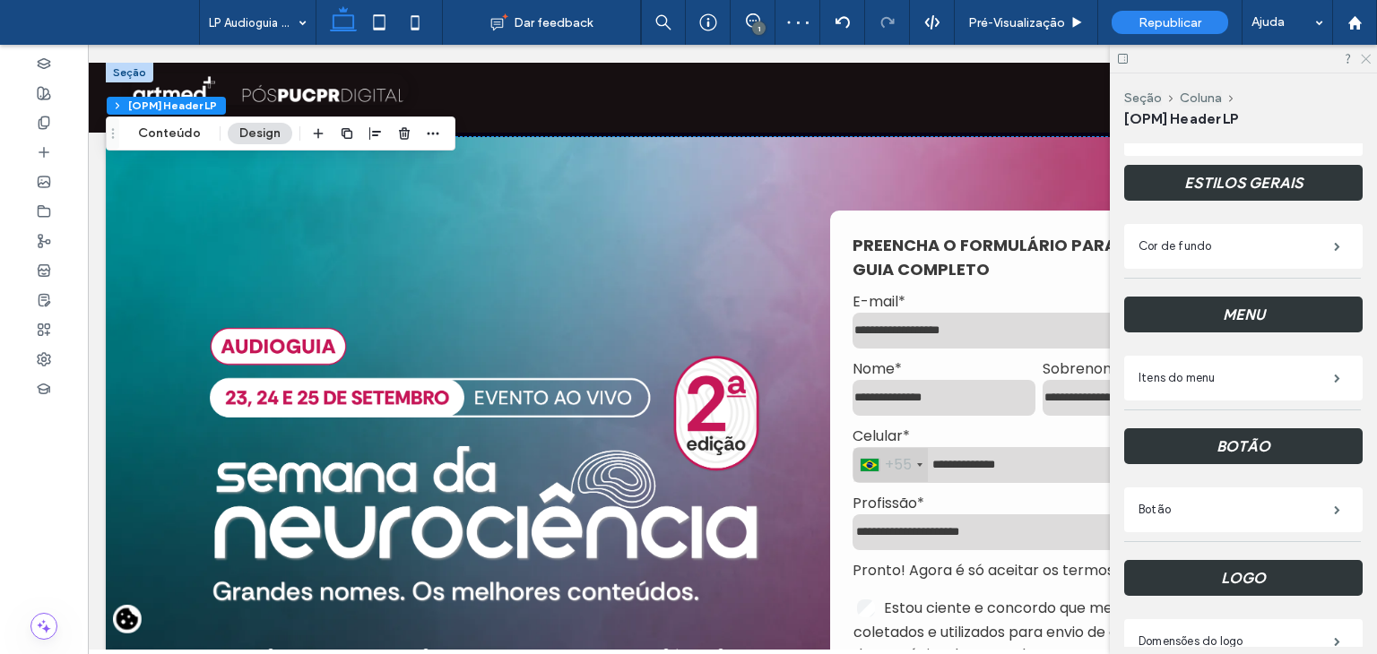
click at [1359, 60] on icon at bounding box center [1365, 58] width 12 height 12
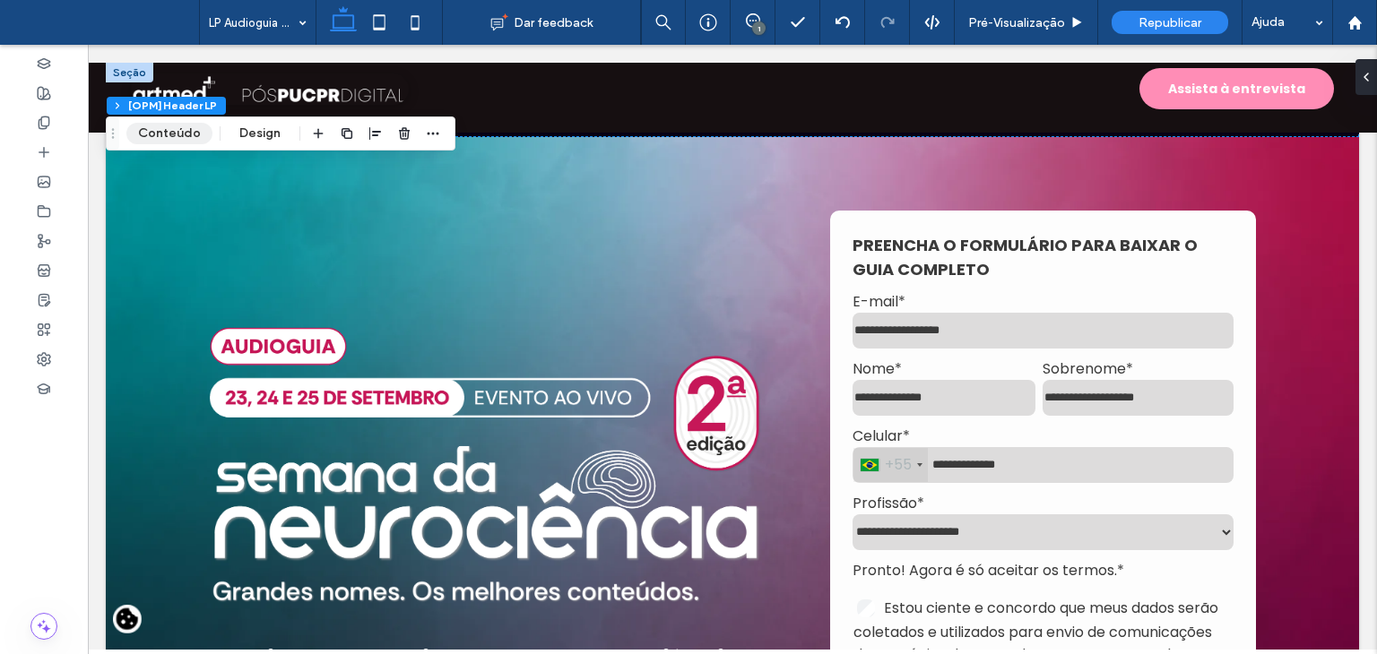
click at [183, 126] on button "Conteúdo" at bounding box center [169, 134] width 86 height 22
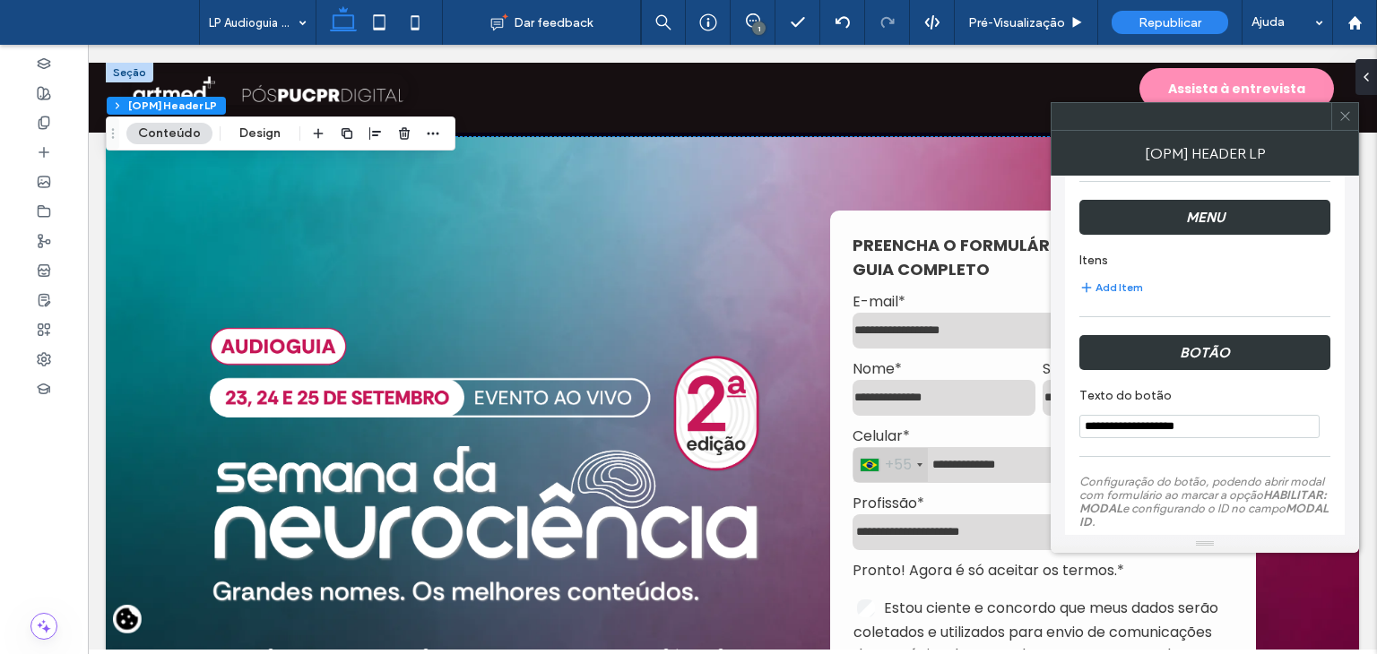
scroll to position [448, 0]
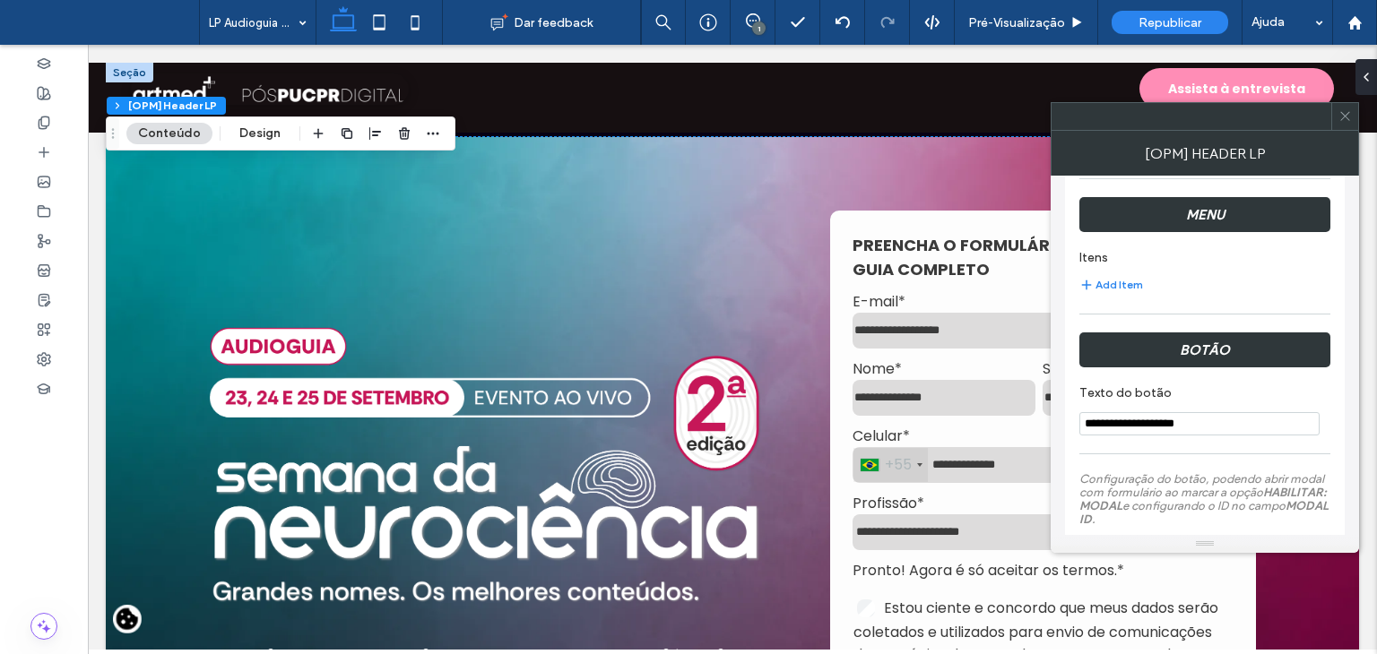
click at [1201, 422] on input "**********" at bounding box center [1199, 423] width 240 height 23
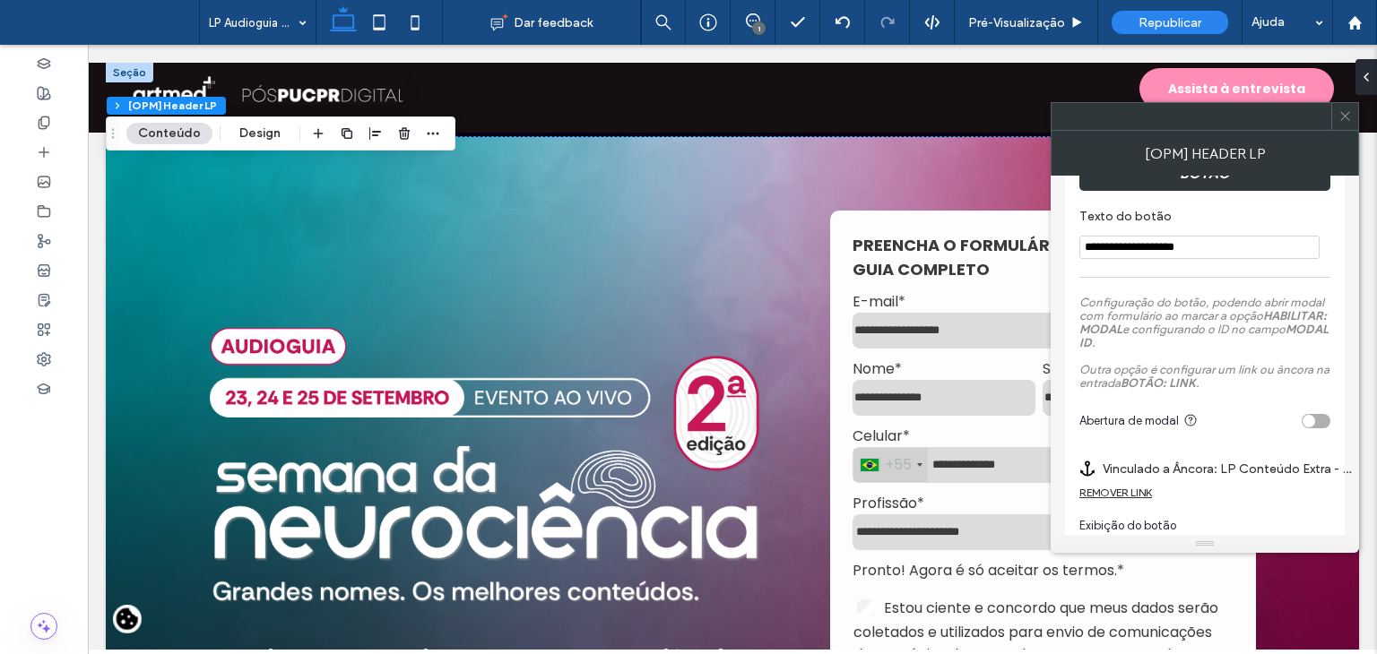
scroll to position [627, 0]
type input "**********"
click at [1259, 220] on label "Texto do botão" at bounding box center [1201, 216] width 244 height 20
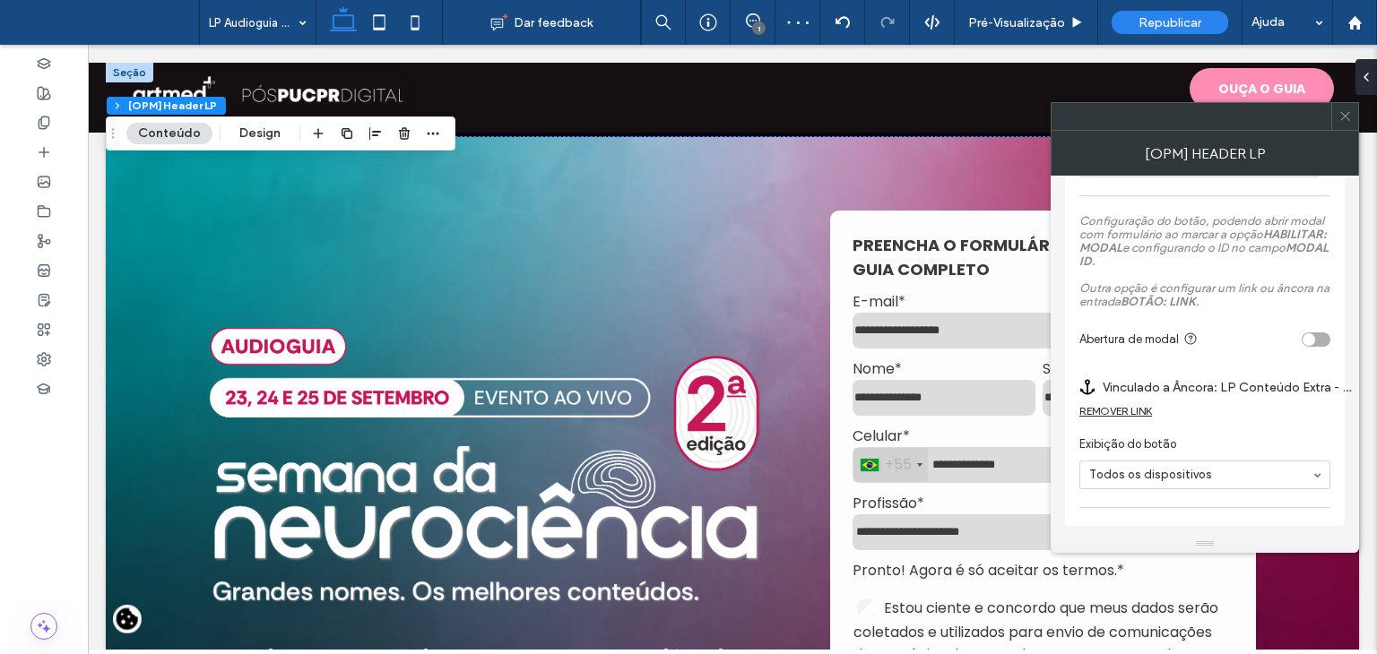
scroll to position [710, 0]
click at [1122, 418] on div "REMOVER LINK" at bounding box center [1204, 415] width 251 height 22
click at [1121, 407] on div "REMOVER LINK" at bounding box center [1115, 410] width 73 height 13
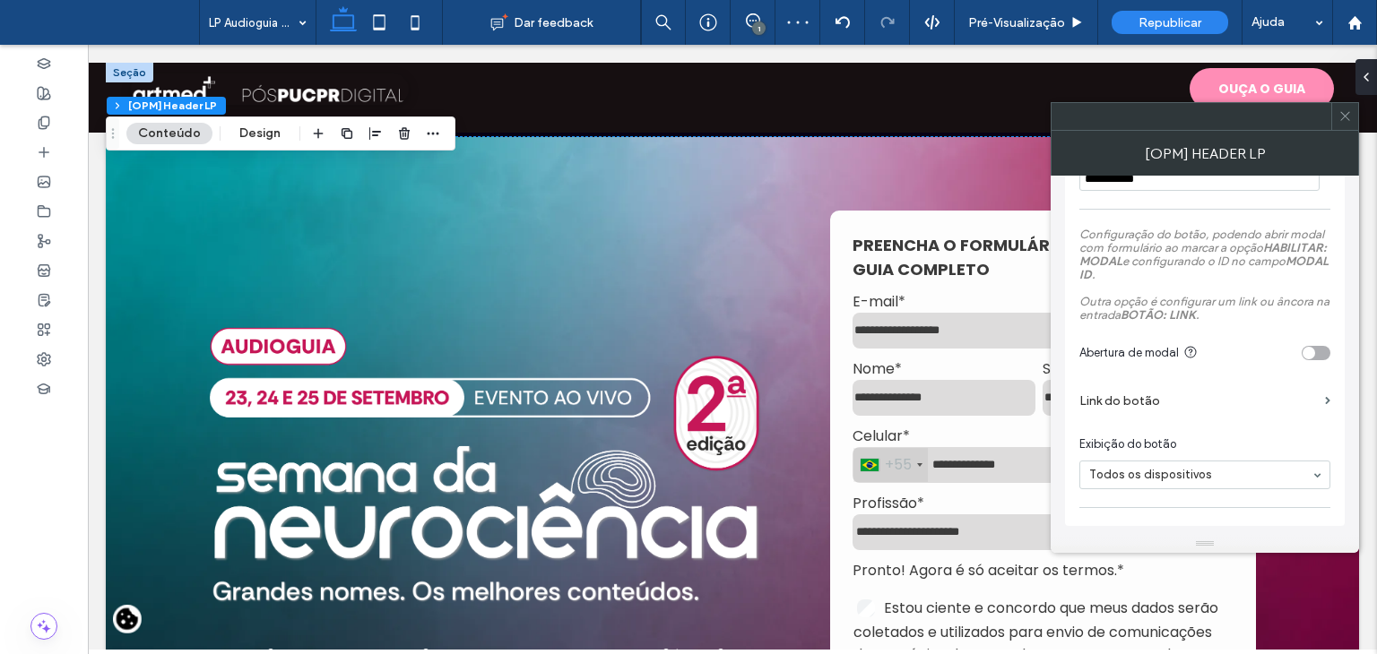
scroll to position [697, 0]
click at [1121, 396] on label "Link do botão" at bounding box center [1198, 401] width 238 height 33
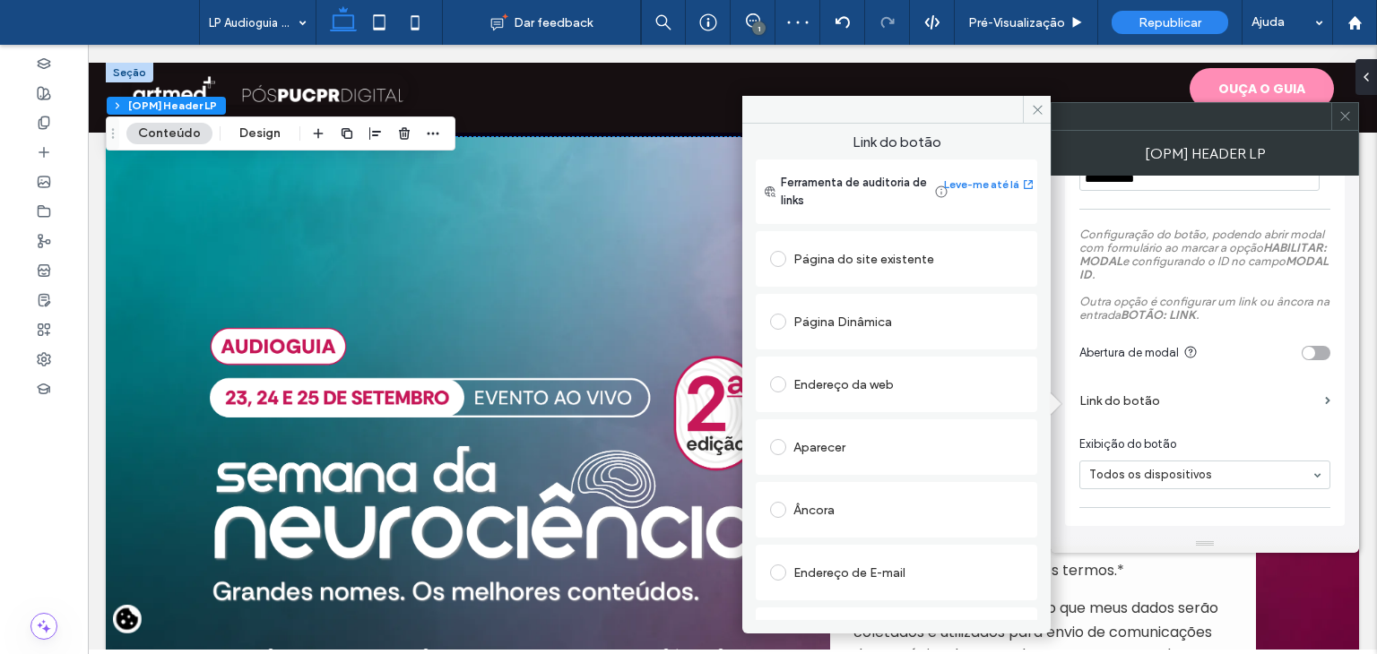
click at [882, 502] on div "Âncora" at bounding box center [896, 510] width 253 height 29
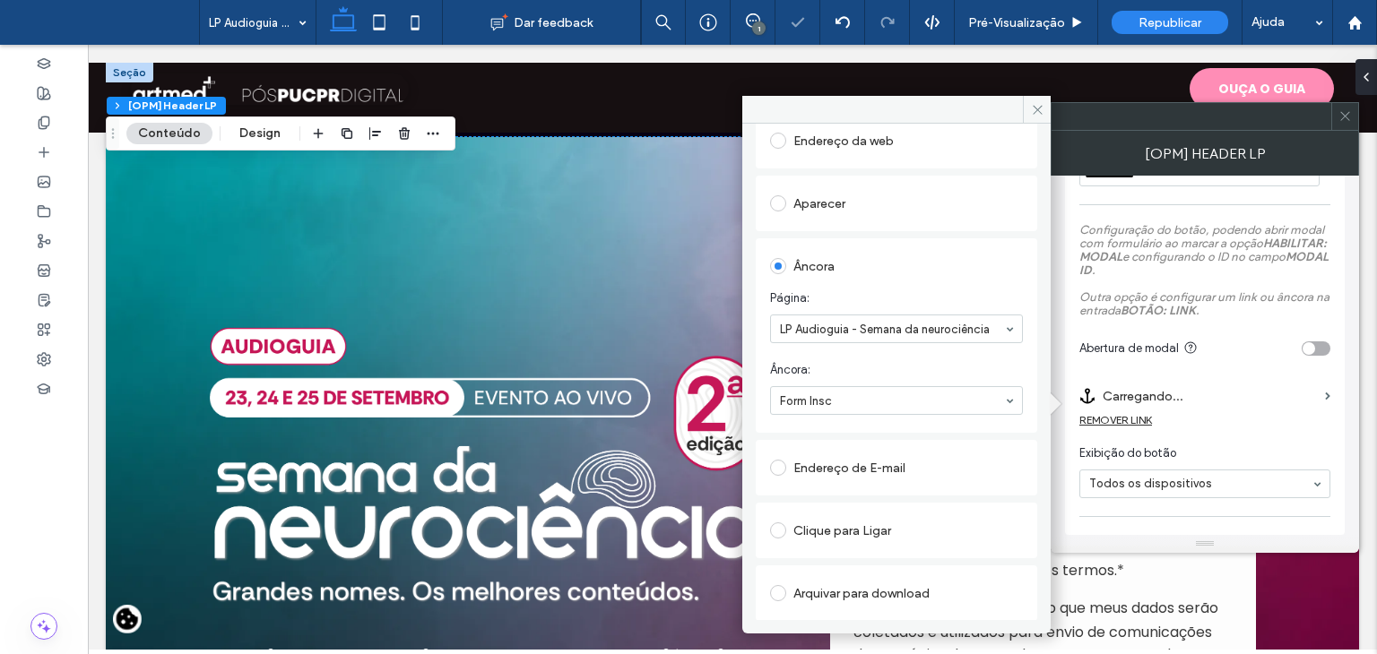
scroll to position [710, 0]
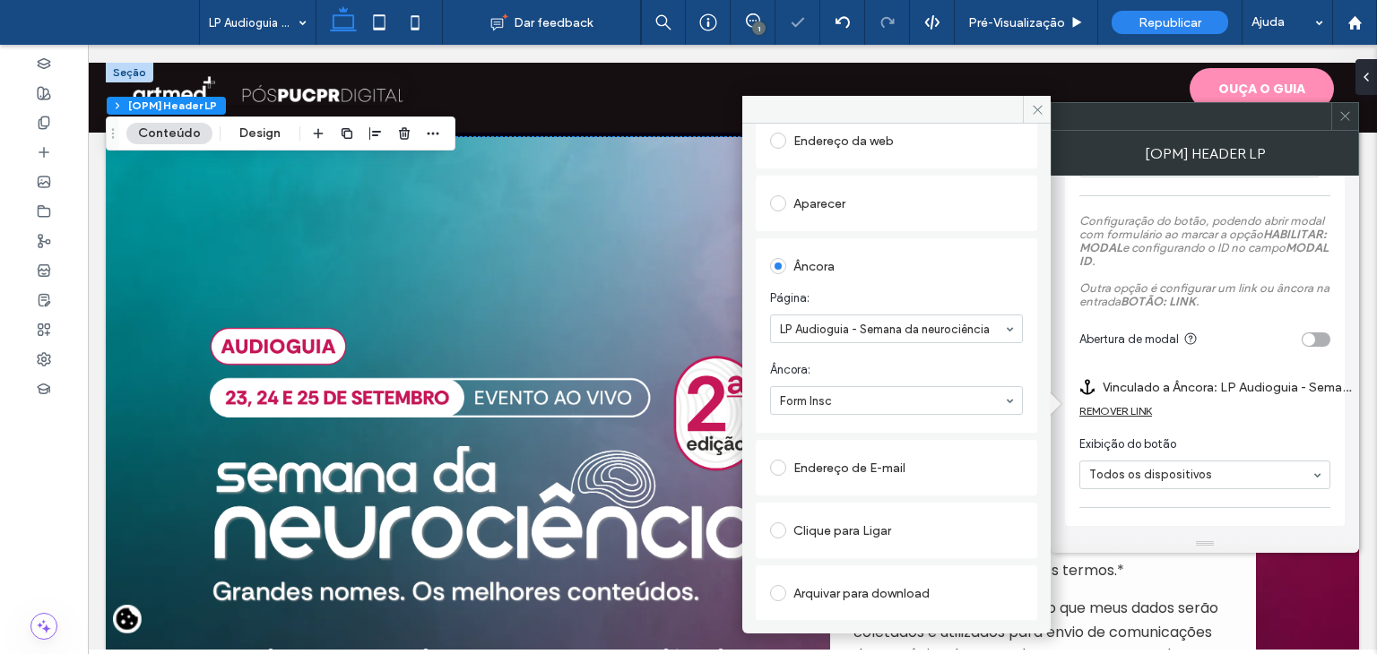
click at [868, 361] on span "Âncora:" at bounding box center [893, 370] width 246 height 18
click at [1350, 109] on icon at bounding box center [1344, 115] width 13 height 13
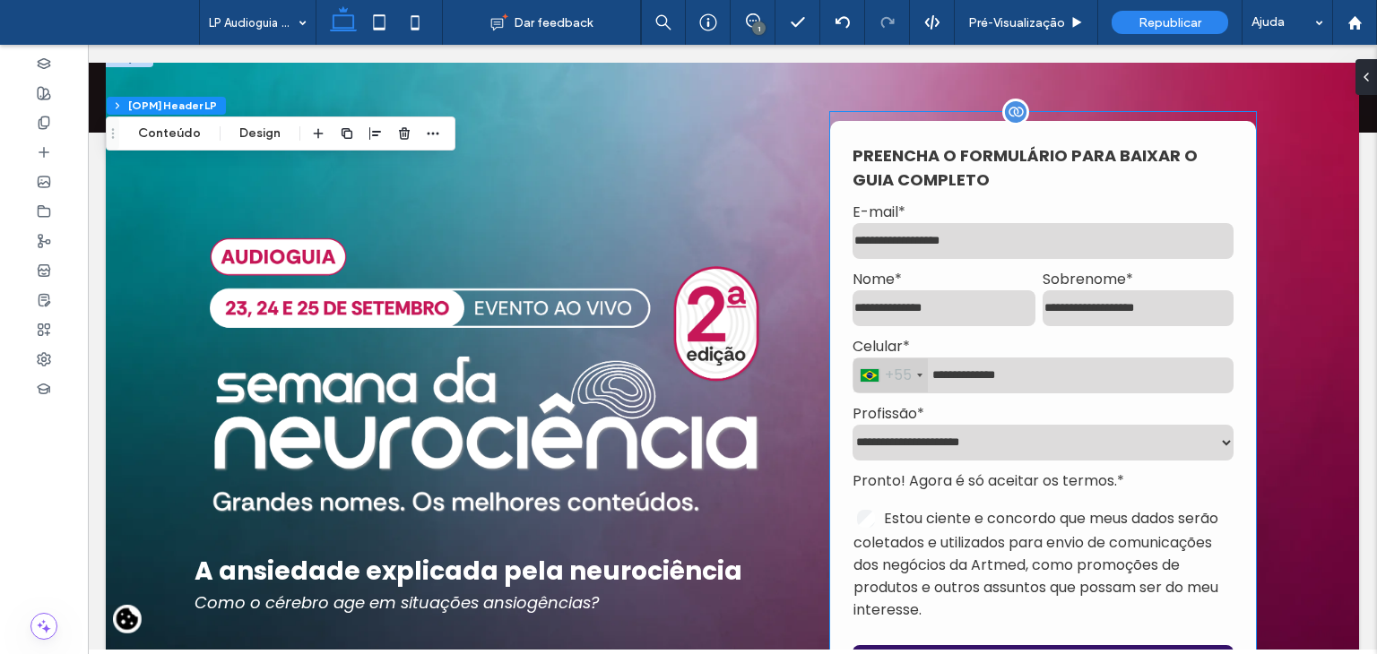
scroll to position [90, 0]
click at [944, 193] on div "**********" at bounding box center [1043, 414] width 426 height 587
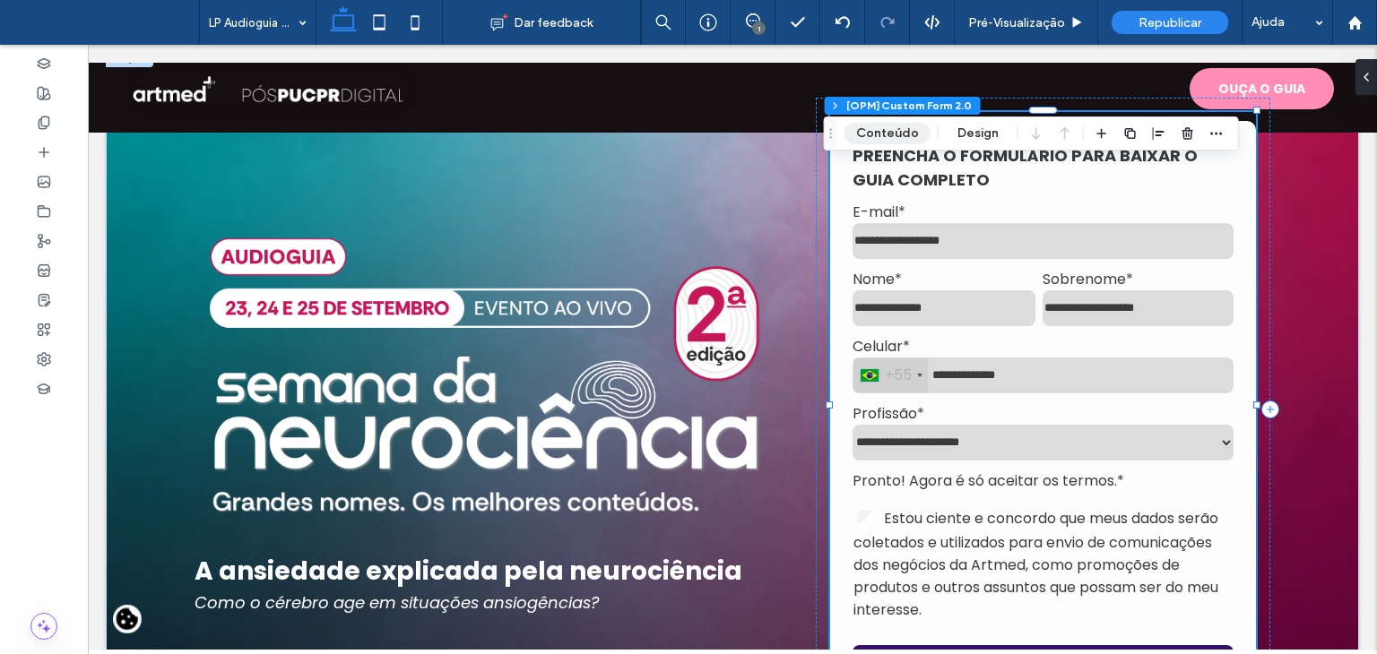
click at [847, 137] on button "Conteúdo" at bounding box center [887, 134] width 86 height 22
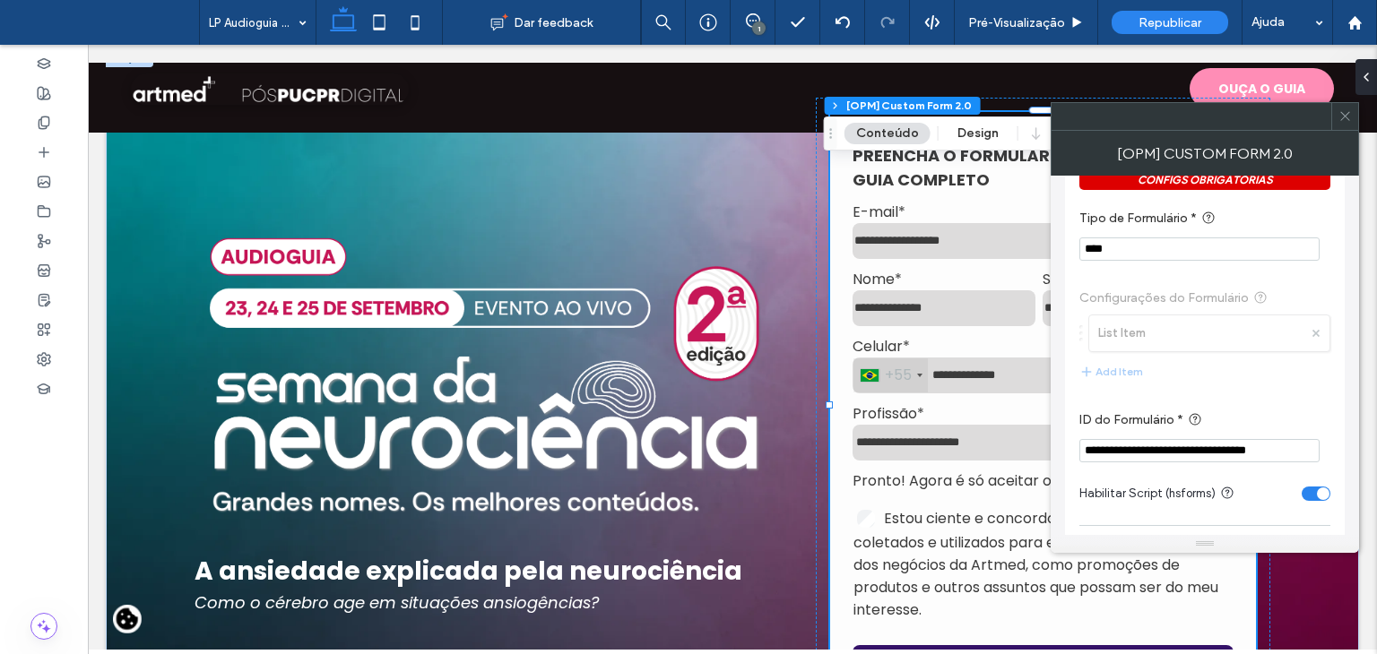
scroll to position [538, 0]
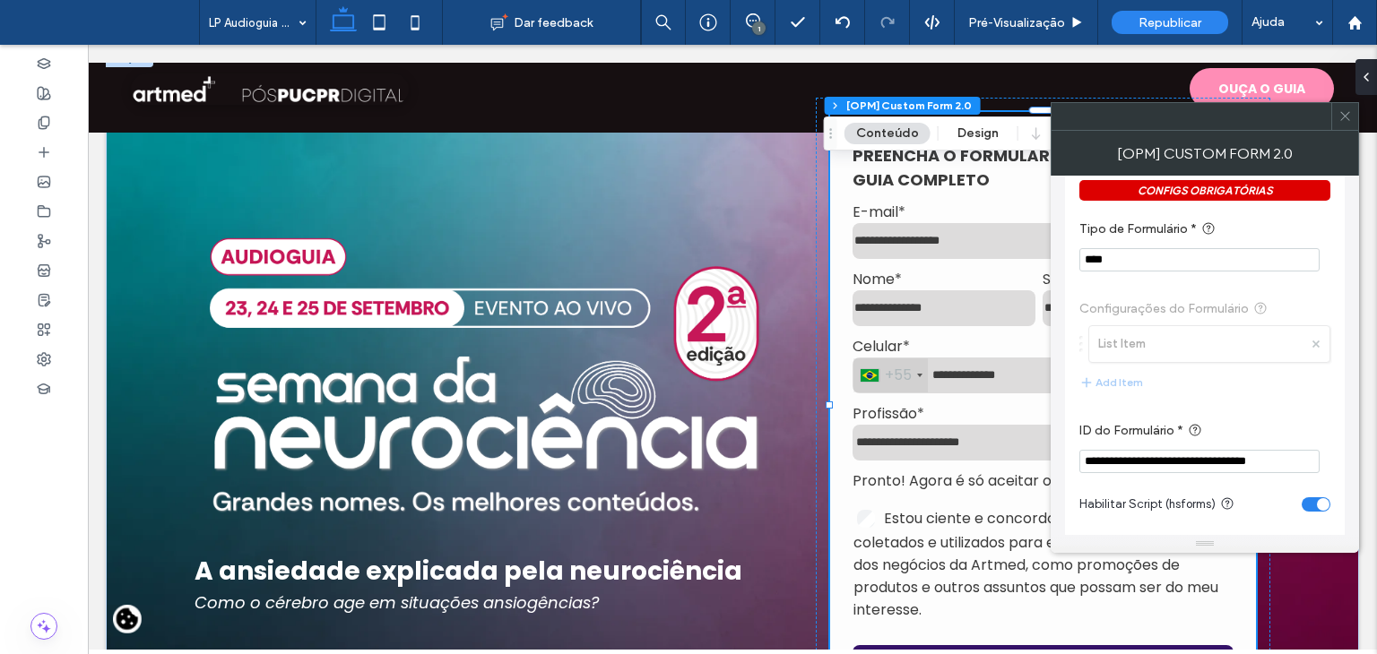
click at [1162, 454] on input "**********" at bounding box center [1199, 461] width 240 height 23
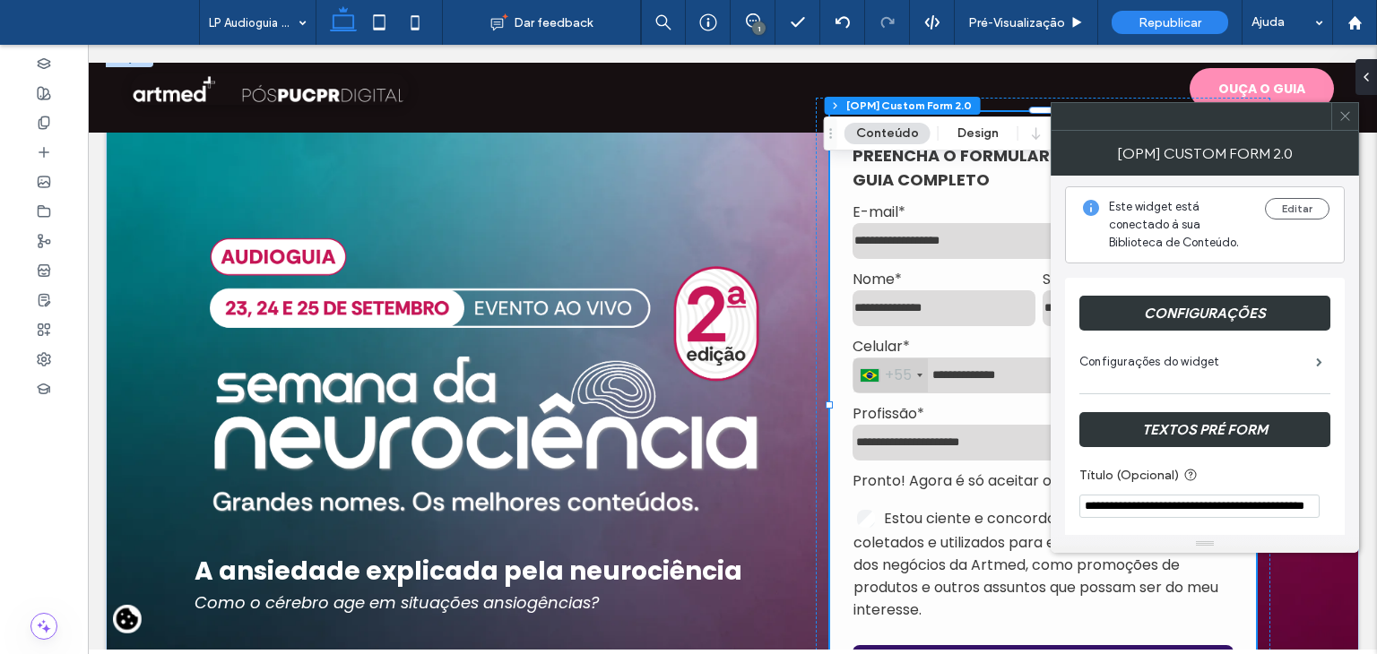
scroll to position [0, 0]
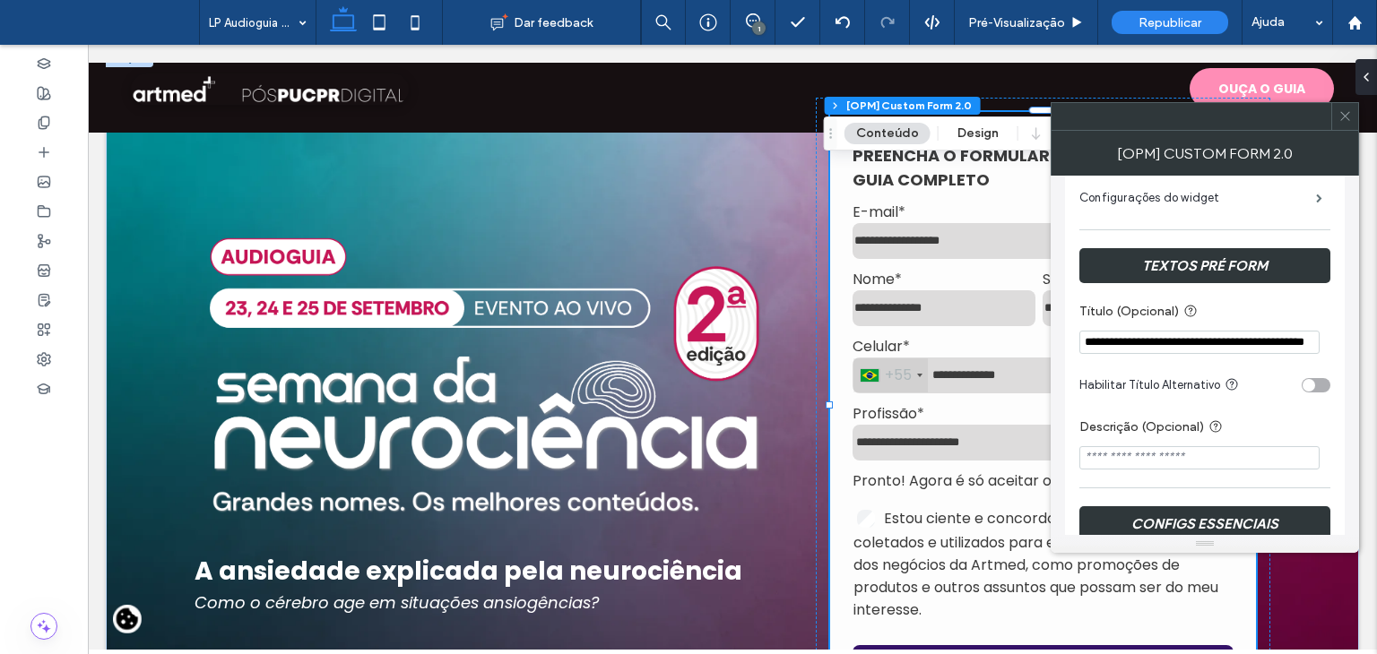
scroll to position [179, 0]
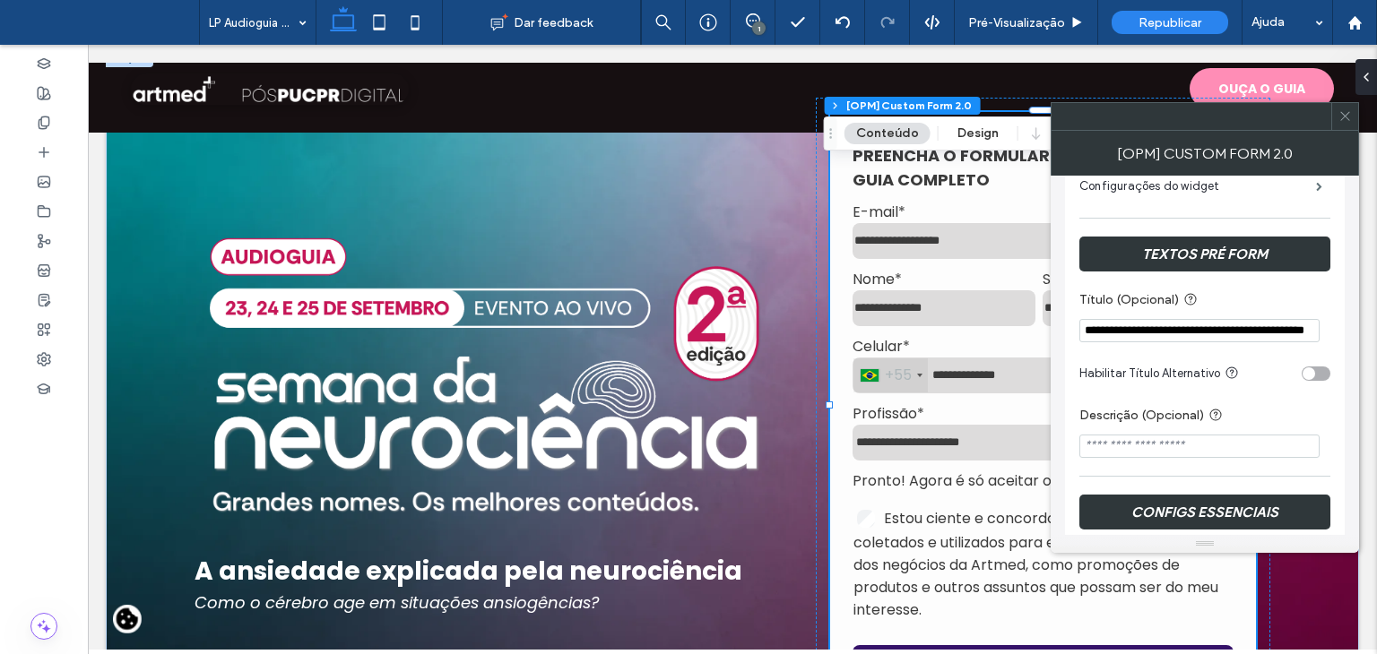
click at [1358, 119] on div at bounding box center [1205, 116] width 308 height 29
click at [1354, 119] on div at bounding box center [1344, 116] width 27 height 27
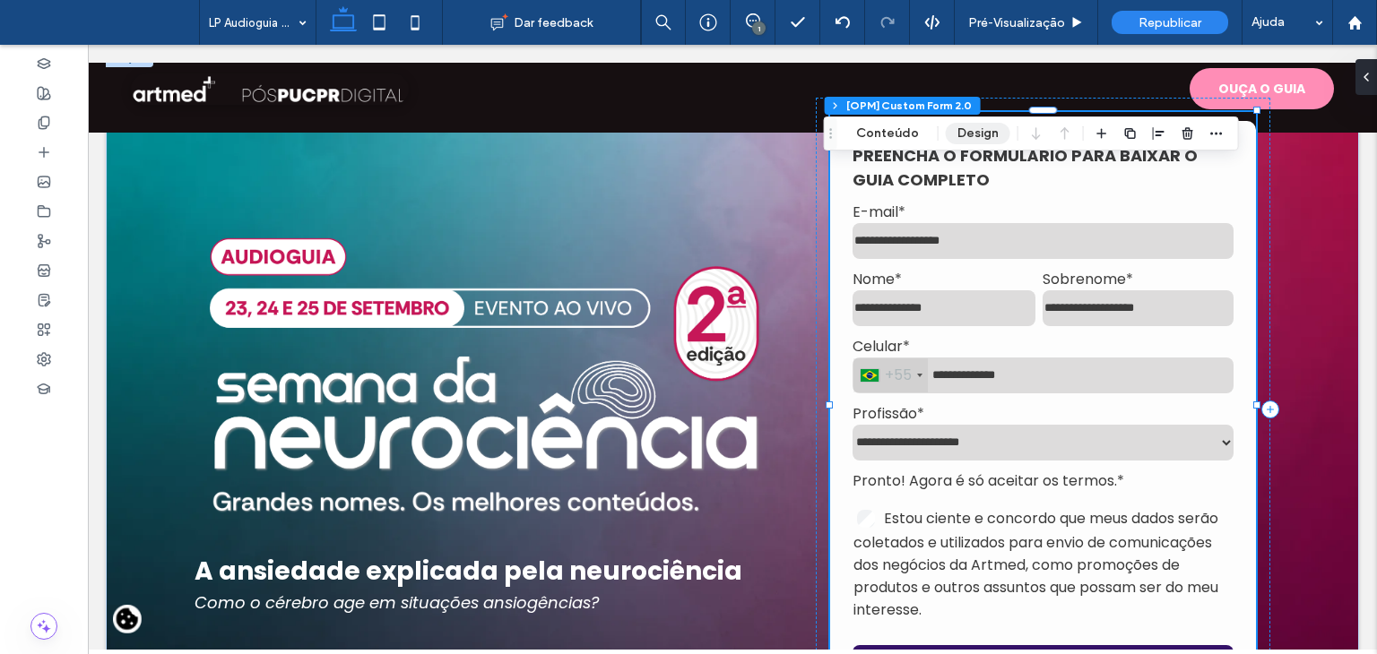
click at [970, 134] on button "Design" at bounding box center [978, 134] width 65 height 22
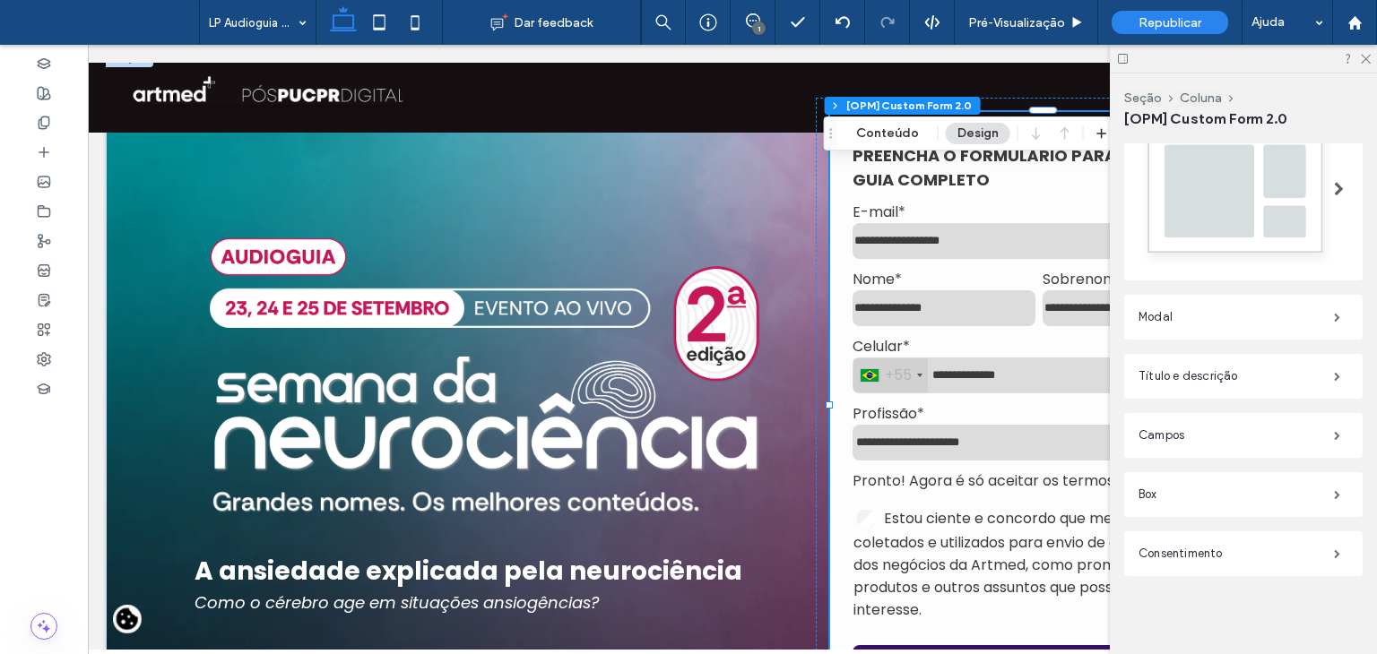
scroll to position [487, 0]
click at [1199, 481] on label "Box" at bounding box center [1235, 493] width 195 height 36
click at [1279, 428] on label "Campos" at bounding box center [1235, 434] width 195 height 36
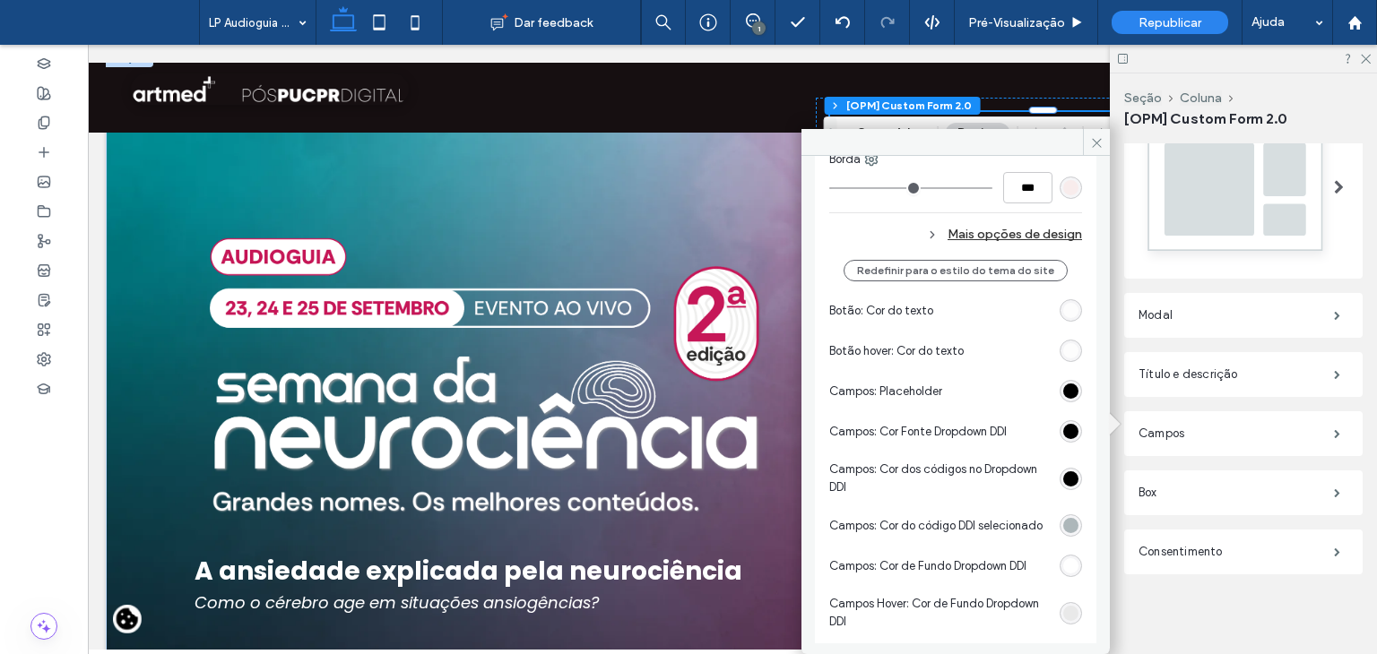
scroll to position [1643, 0]
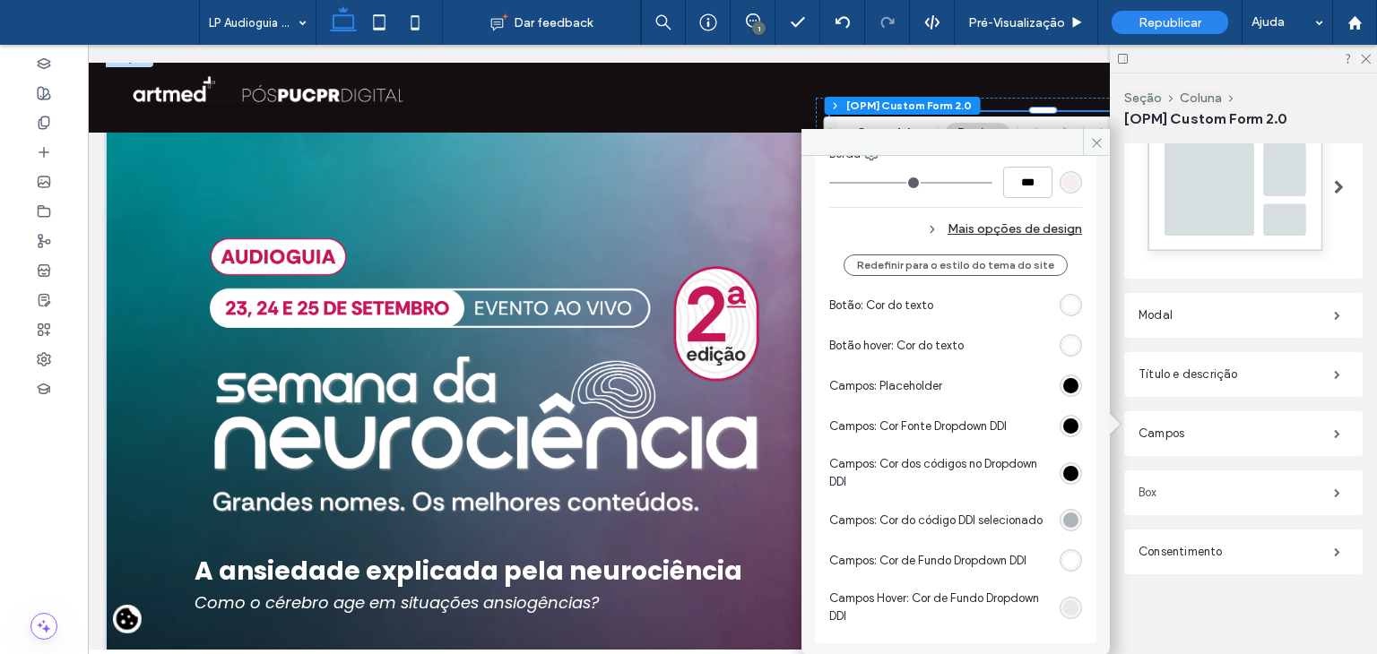
click at [1169, 487] on label "Box" at bounding box center [1235, 493] width 195 height 36
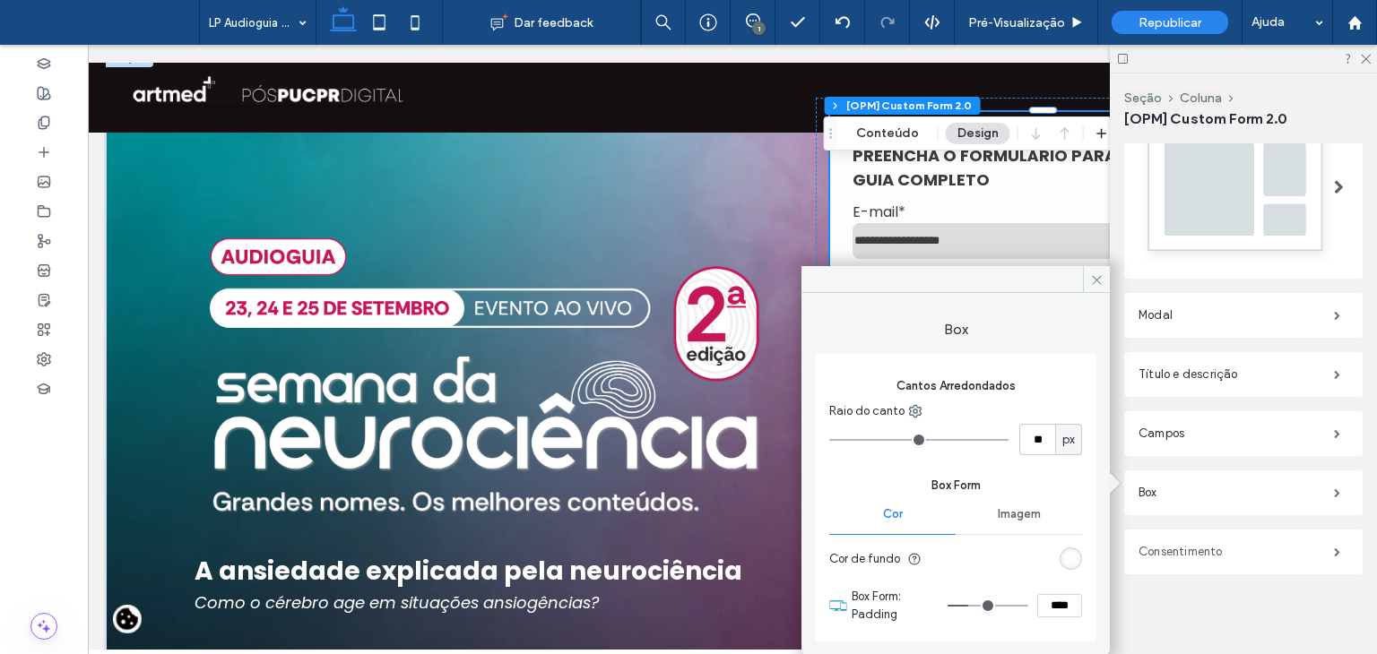
click at [1228, 545] on label "Consentimento" at bounding box center [1235, 552] width 195 height 36
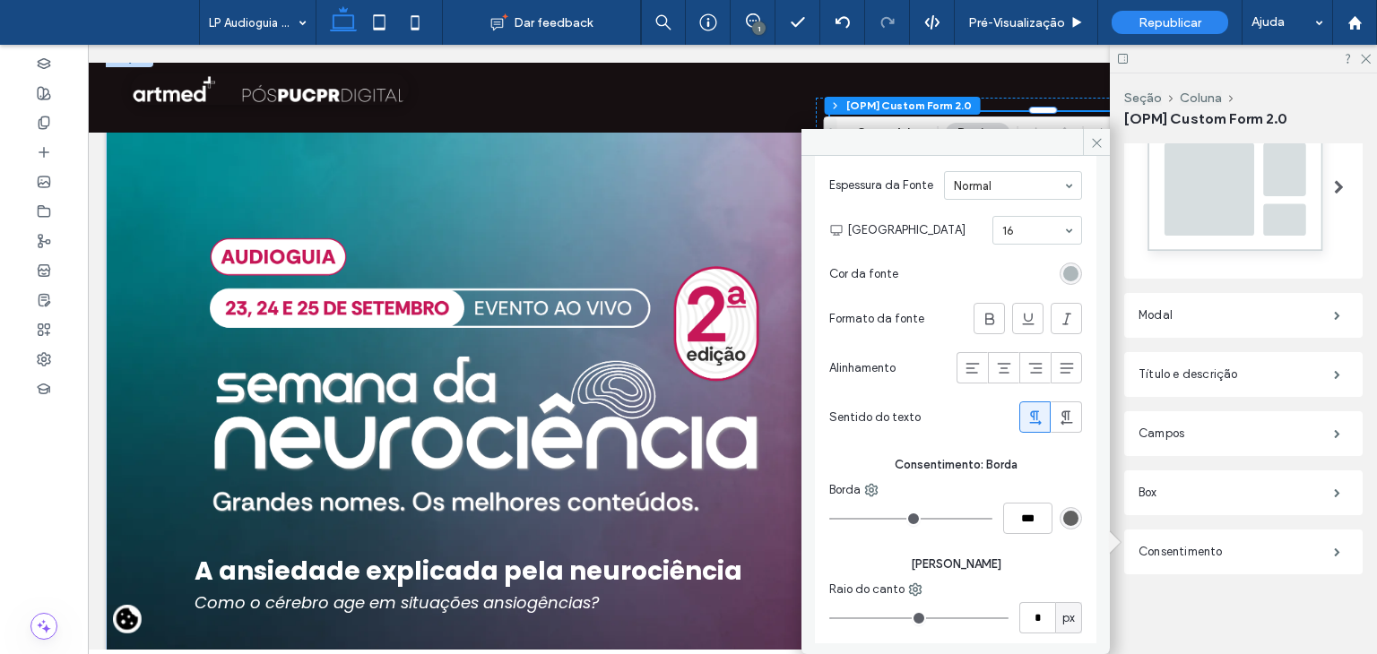
scroll to position [186, 0]
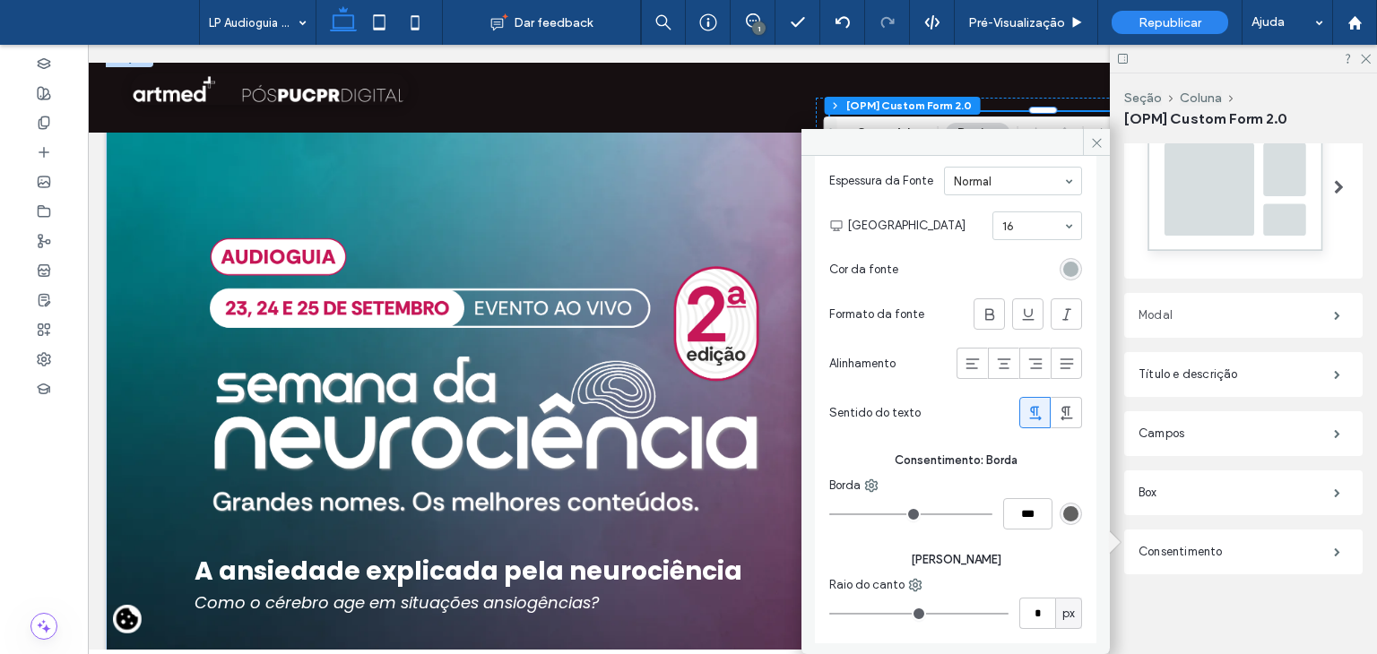
click at [1198, 316] on label "Modal" at bounding box center [1235, 316] width 195 height 36
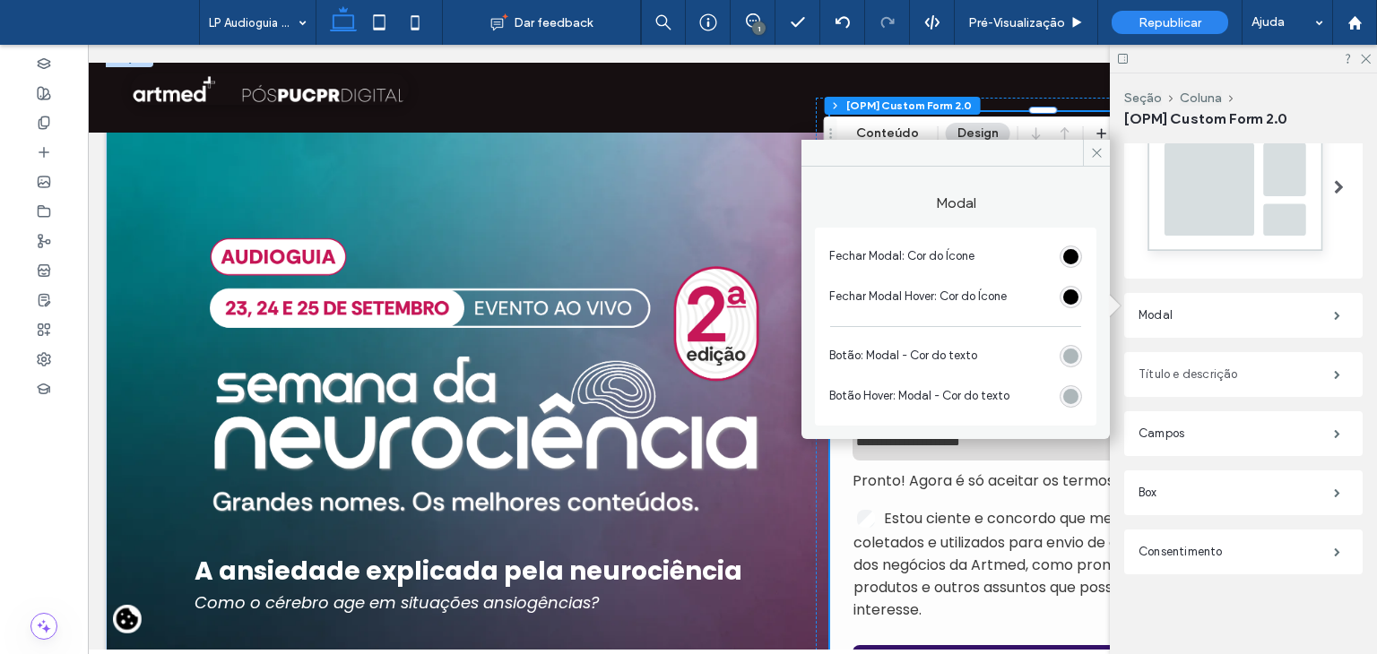
click at [1194, 381] on label "Título e descrição" at bounding box center [1235, 375] width 195 height 36
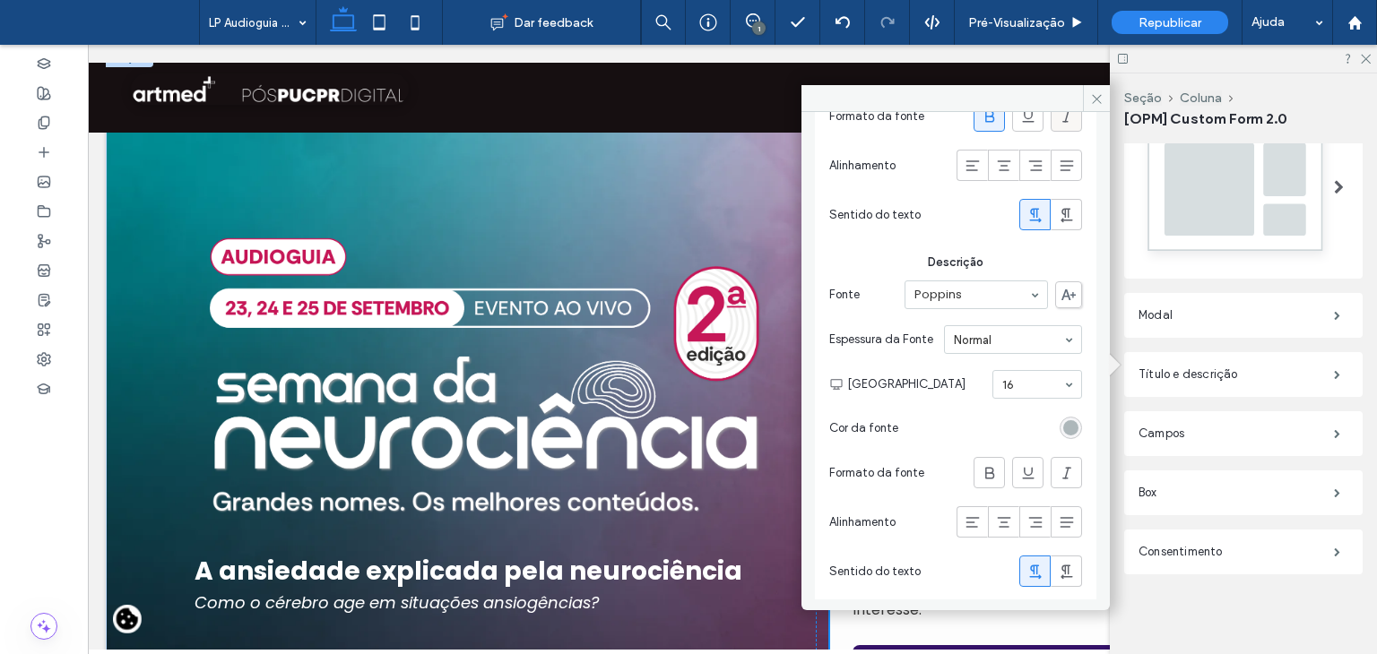
scroll to position [302, 0]
click at [1173, 437] on label "Campos" at bounding box center [1235, 434] width 195 height 36
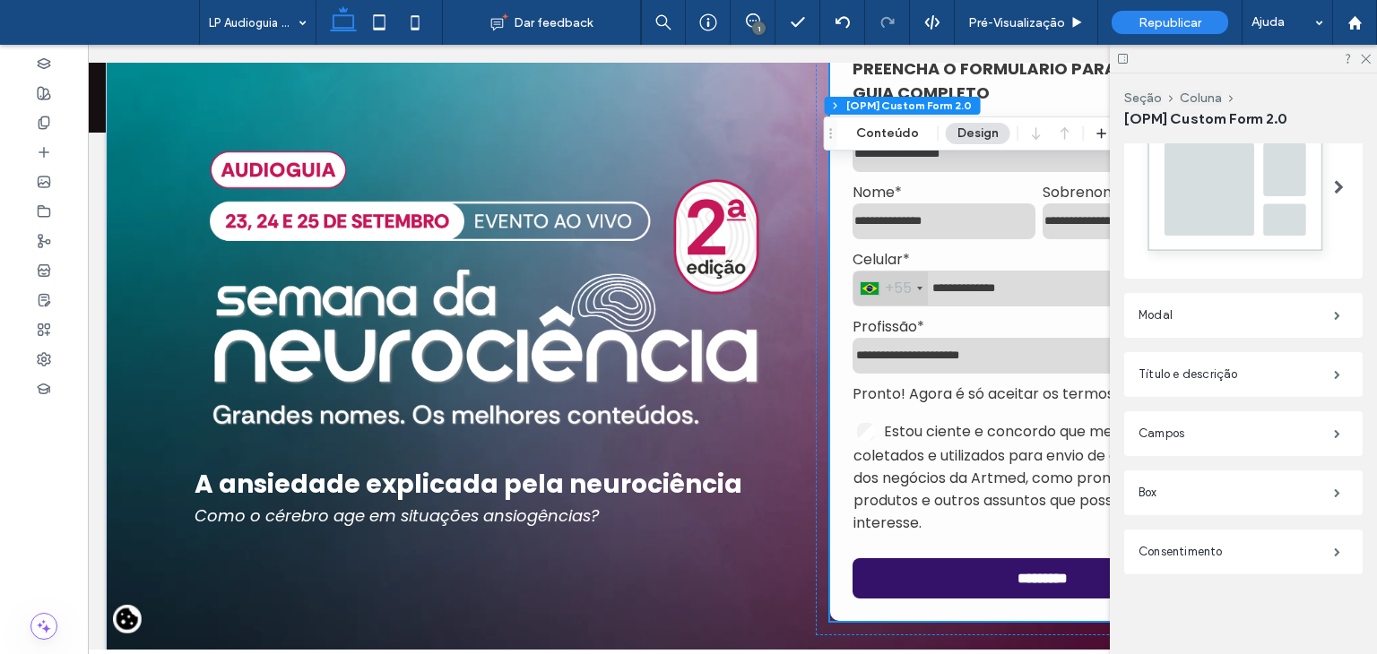
scroll to position [179, 0]
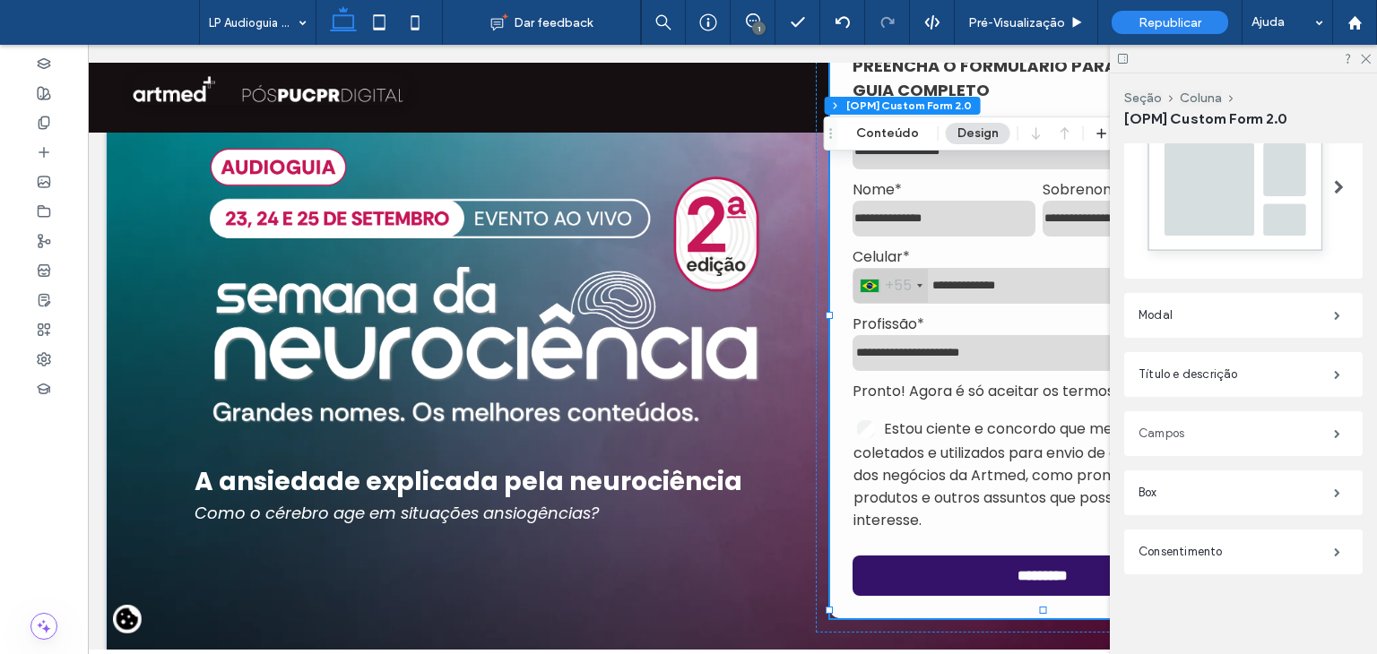
click at [1162, 421] on label "Campos" at bounding box center [1235, 434] width 195 height 36
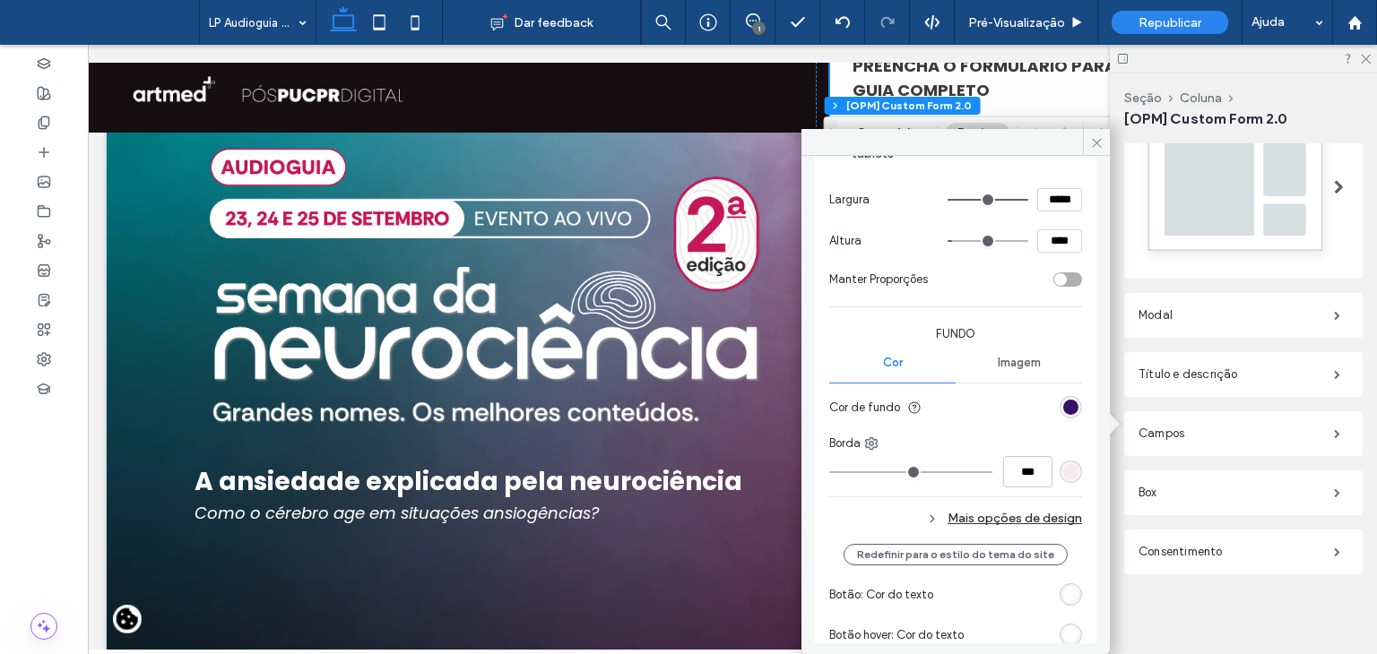
scroll to position [1345, 0]
click at [1060, 395] on div "rgb(53, 18, 105)" at bounding box center [1071, 405] width 22 height 22
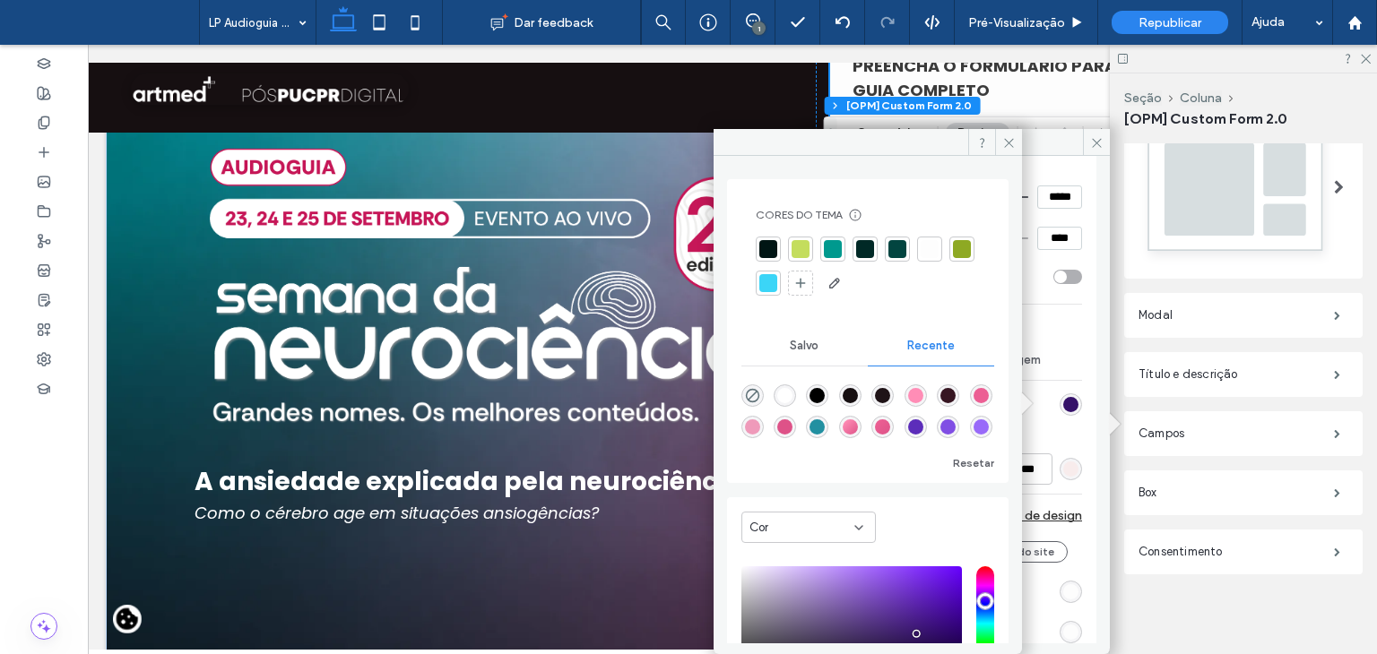
click at [792, 428] on div "rgba(222, 82, 136, 1)" at bounding box center [784, 427] width 15 height 15
type input "*******"
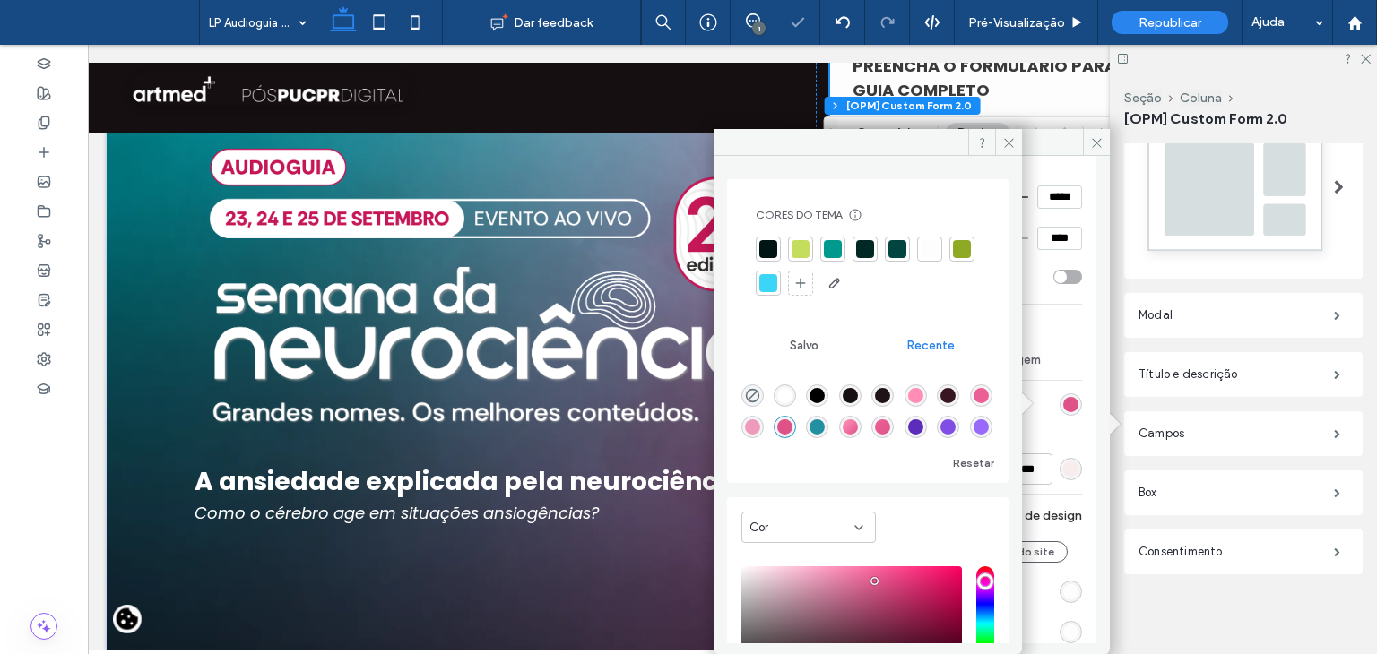
click at [1062, 434] on div "Borda" at bounding box center [955, 441] width 253 height 18
click at [1087, 136] on span at bounding box center [1096, 142] width 27 height 27
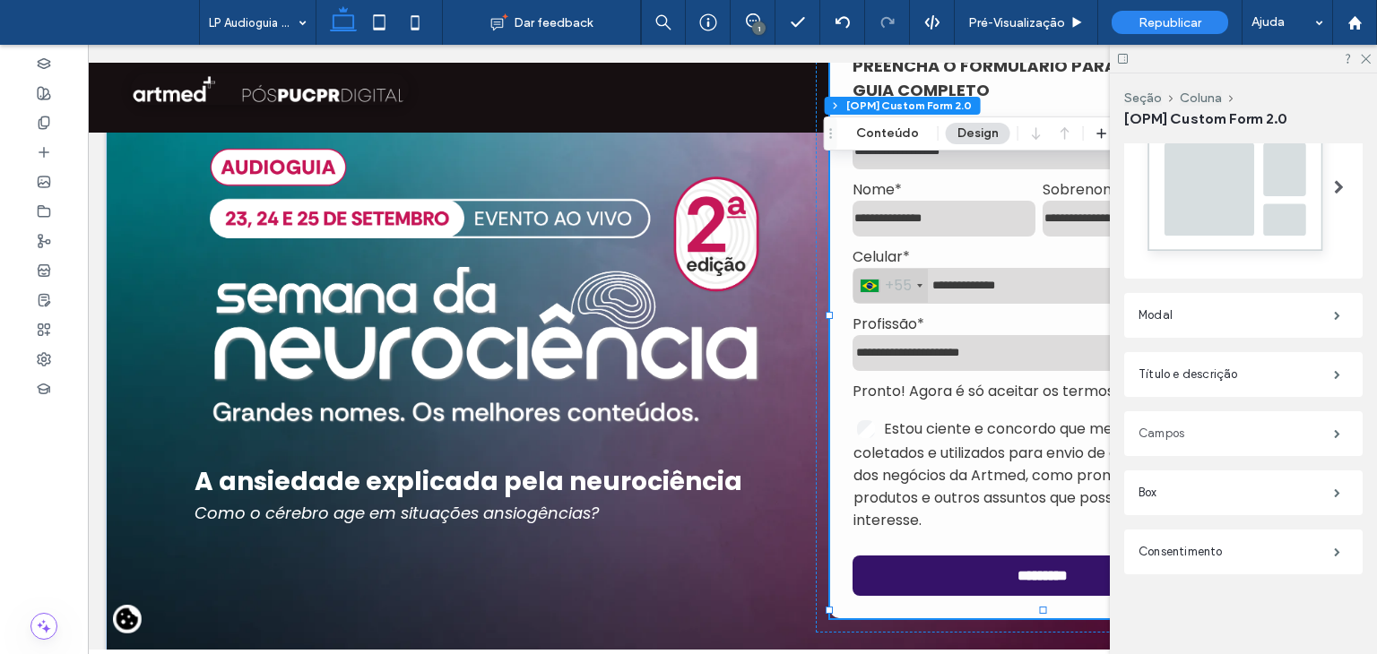
click at [1189, 425] on label "Campos" at bounding box center [1235, 434] width 195 height 36
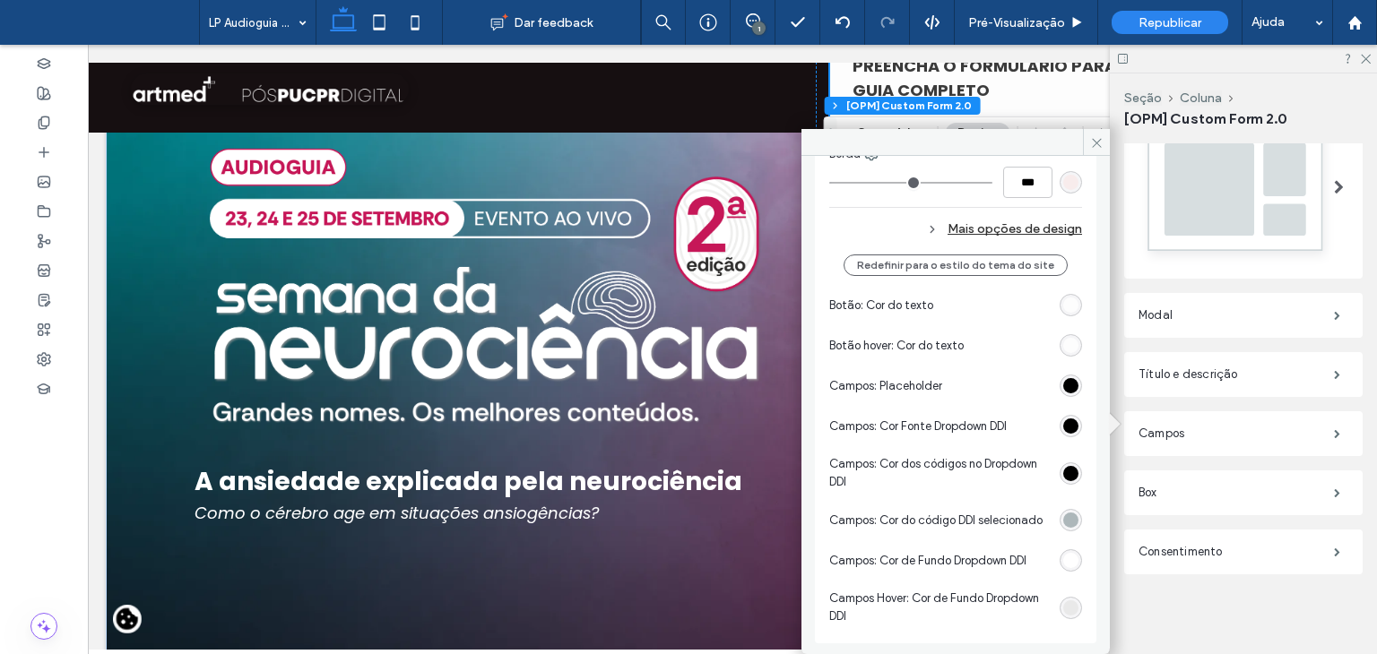
scroll to position [1643, 0]
click at [1184, 481] on label "Box" at bounding box center [1235, 493] width 195 height 36
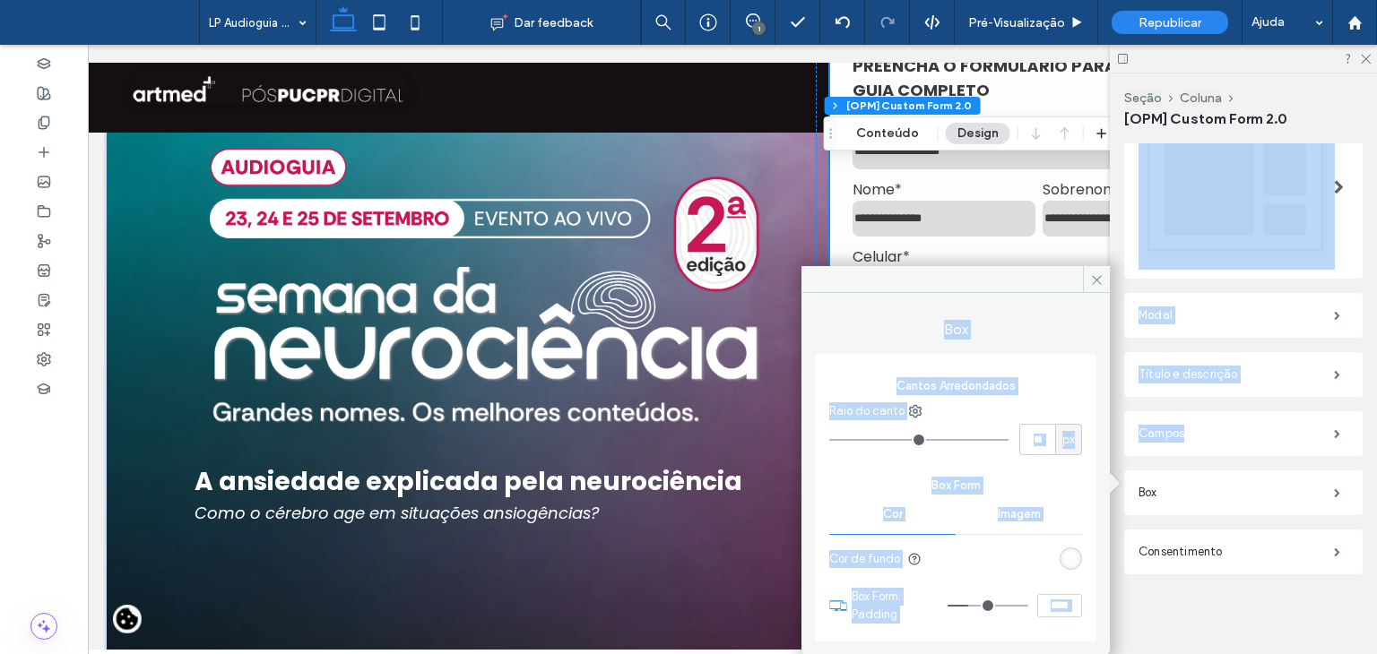
drag, startPoint x: 1041, startPoint y: 280, endPoint x: 1185, endPoint y: 456, distance: 228.1
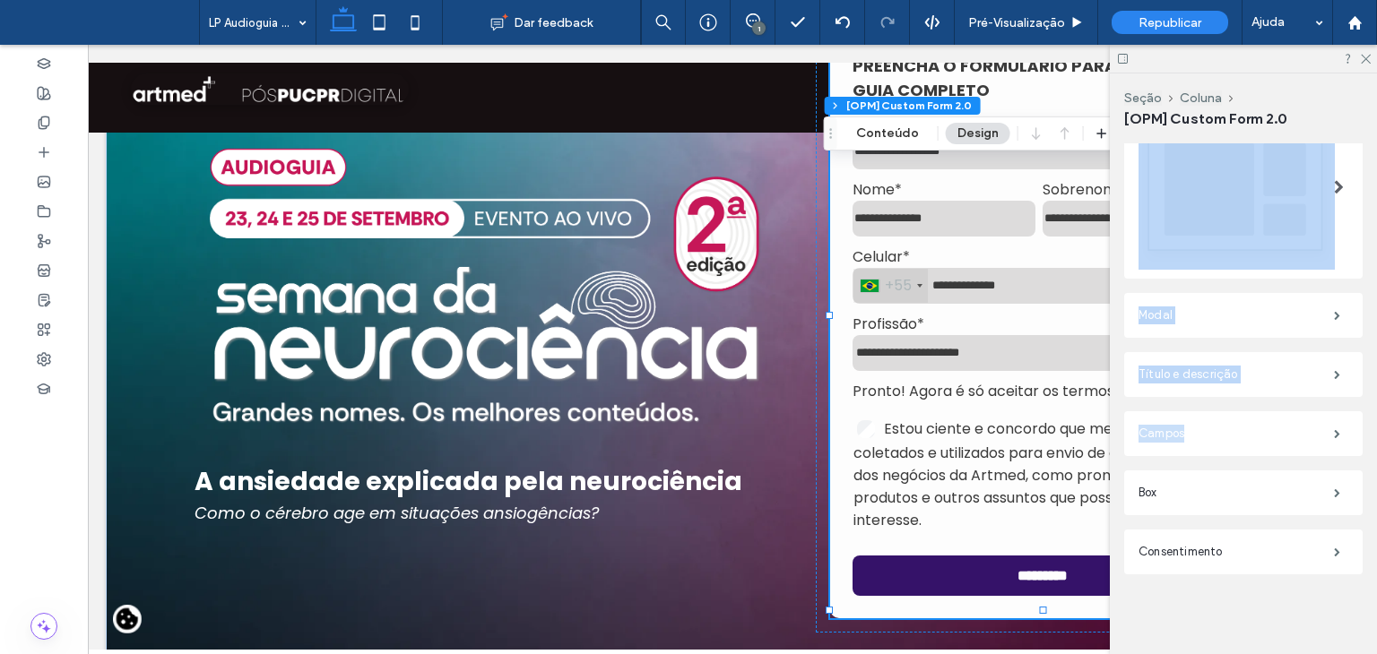
click at [1199, 426] on label "Campos" at bounding box center [1235, 434] width 195 height 36
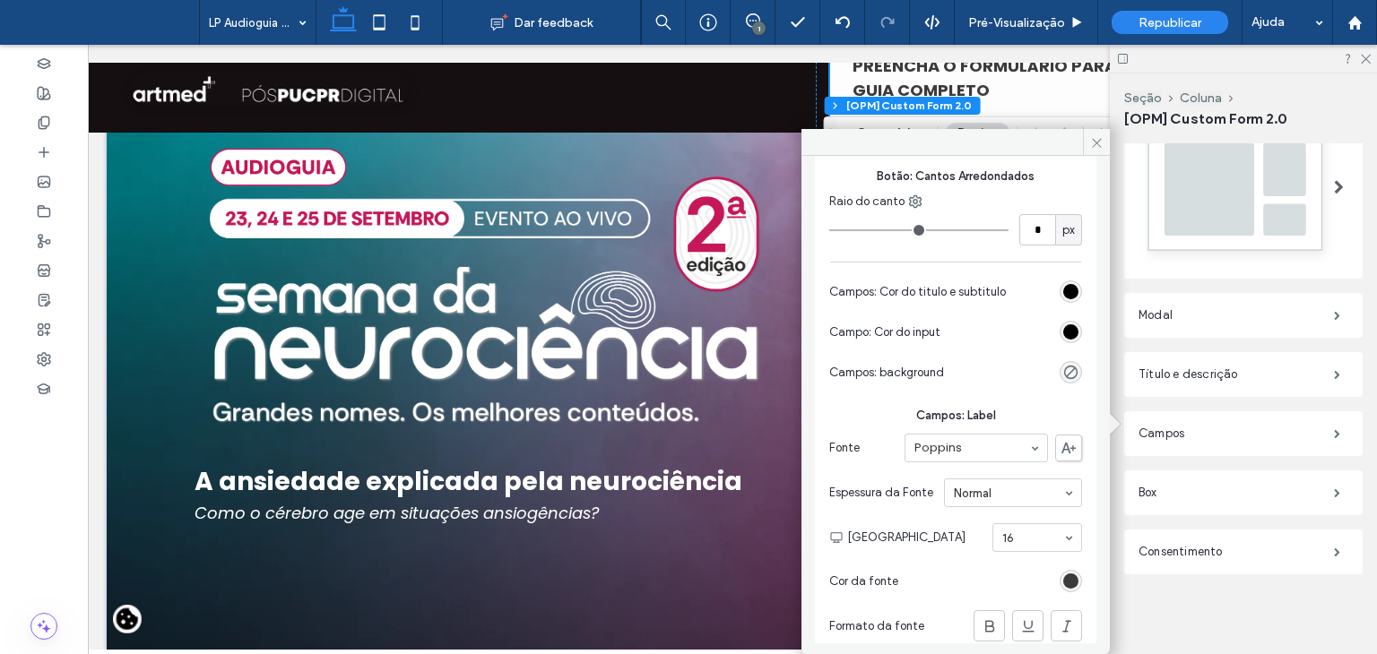
scroll to position [627, 0]
click at [1060, 333] on div "rgb(0, 0, 0)" at bounding box center [1071, 334] width 22 height 22
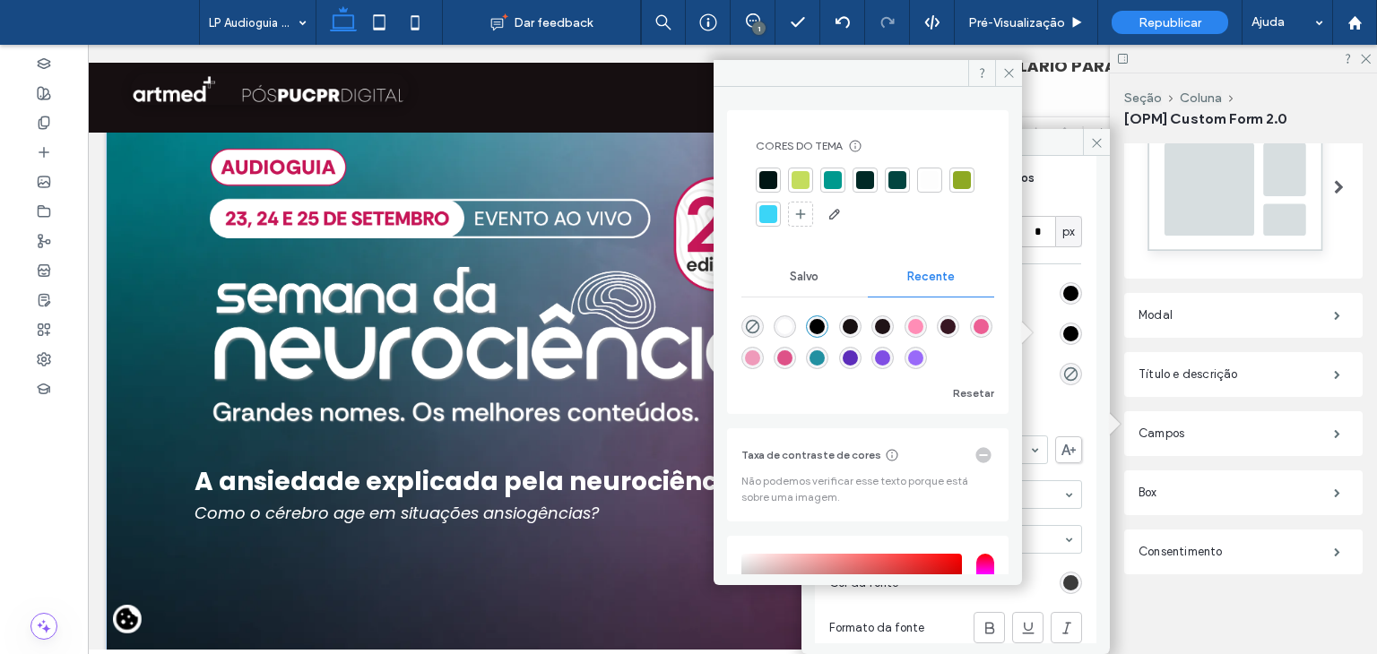
click at [923, 323] on div "rgba(255, 141, 182, 1)" at bounding box center [915, 326] width 15 height 15
type input "*******"
click at [1049, 413] on span "Campos: Label" at bounding box center [955, 418] width 253 height 18
click at [1006, 79] on icon at bounding box center [1008, 72] width 13 height 13
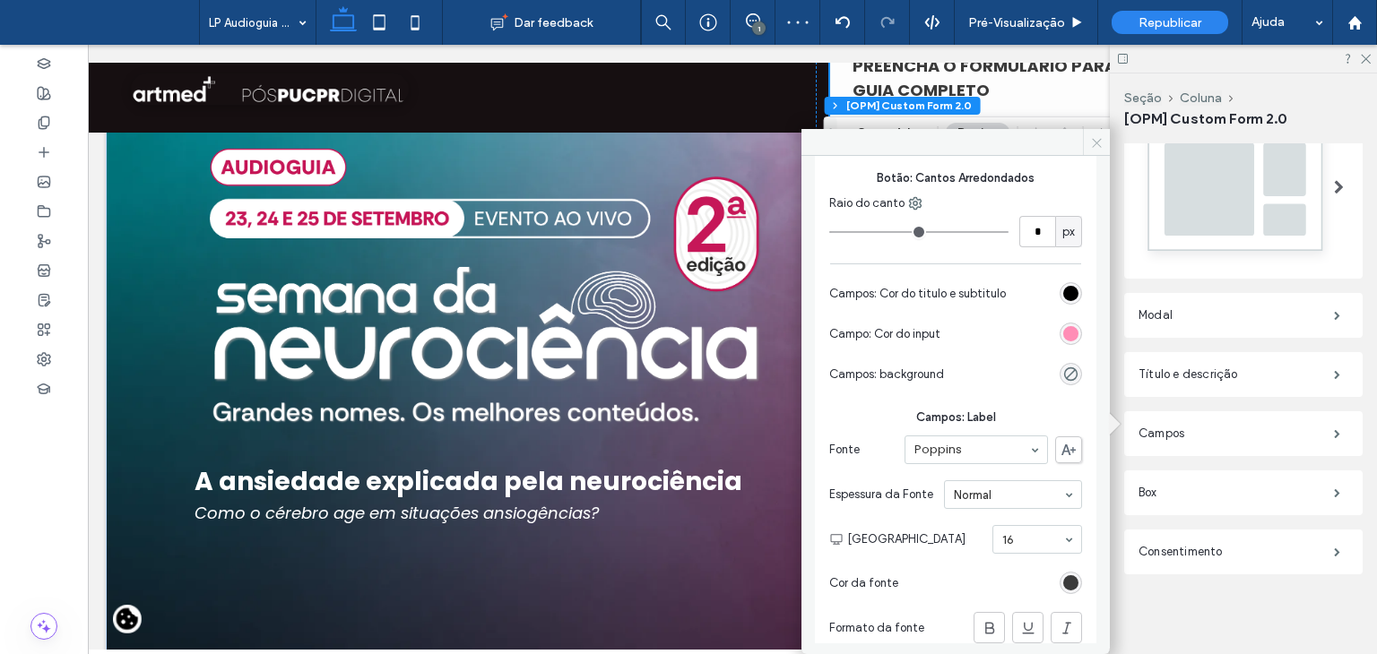
click at [1099, 144] on use at bounding box center [1096, 142] width 9 height 9
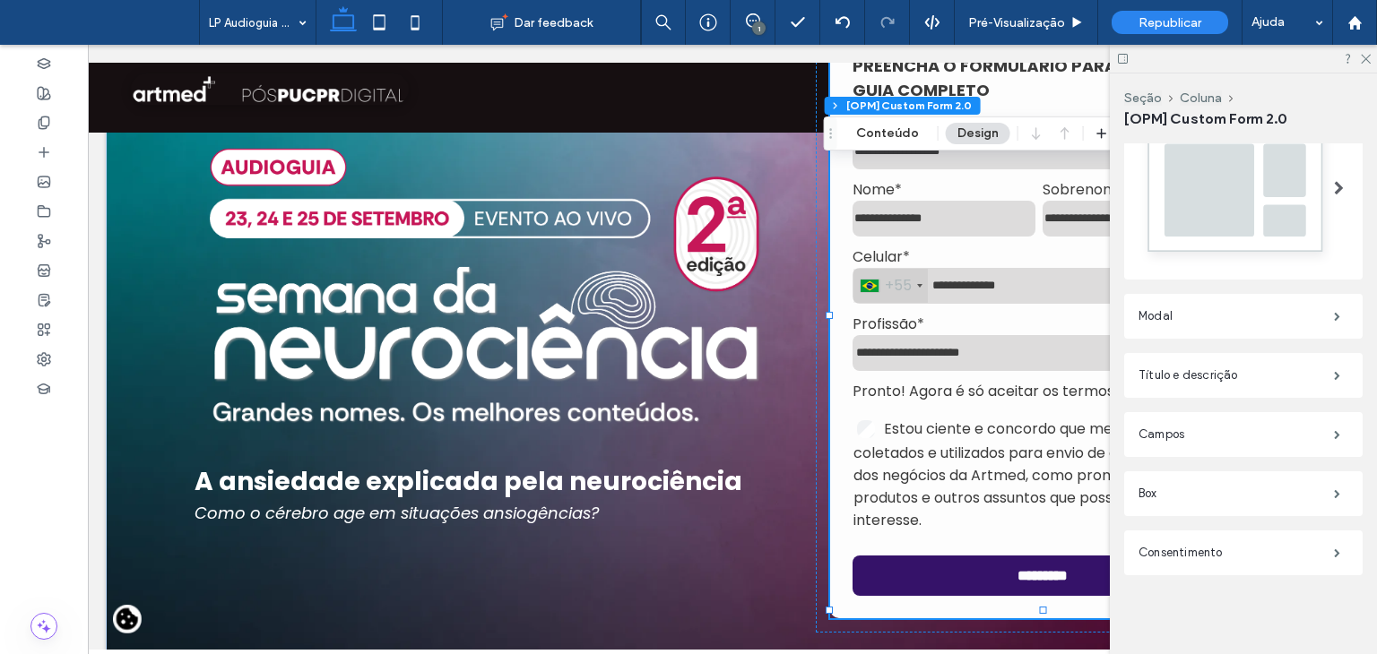
scroll to position [487, 0]
click at [1205, 367] on label "Título e descrição" at bounding box center [1235, 375] width 195 height 36
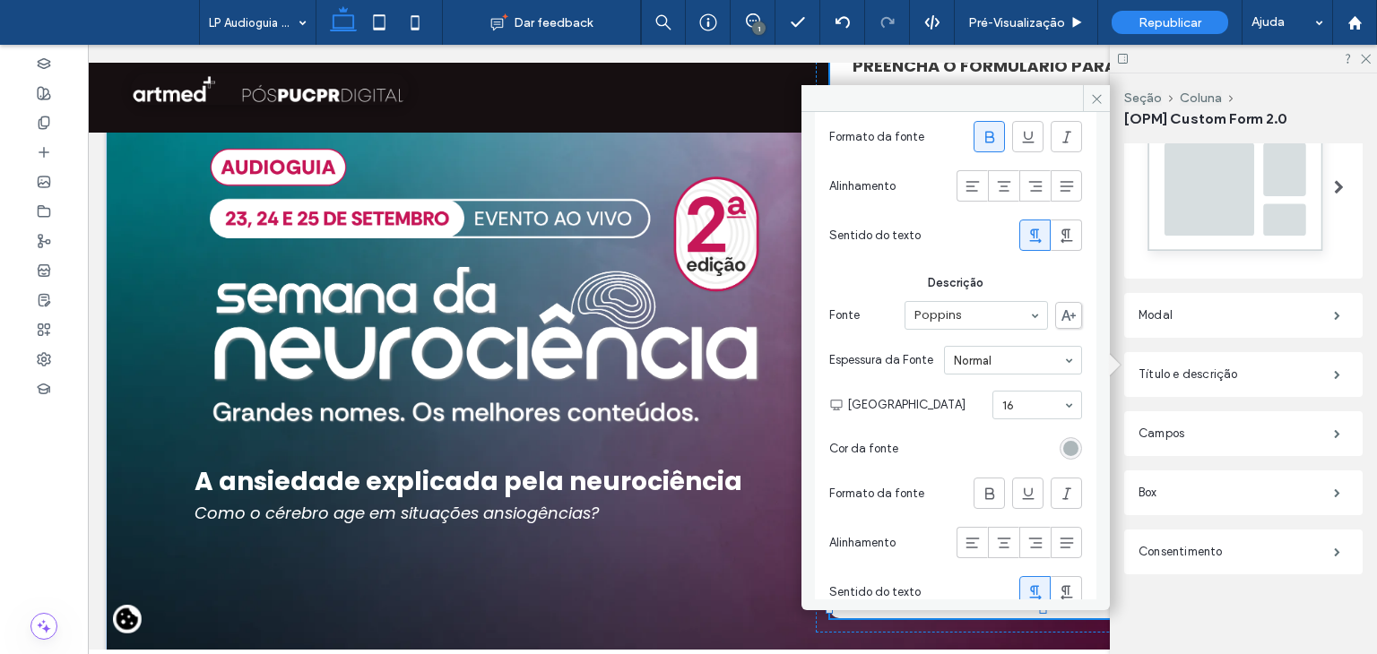
scroll to position [302, 0]
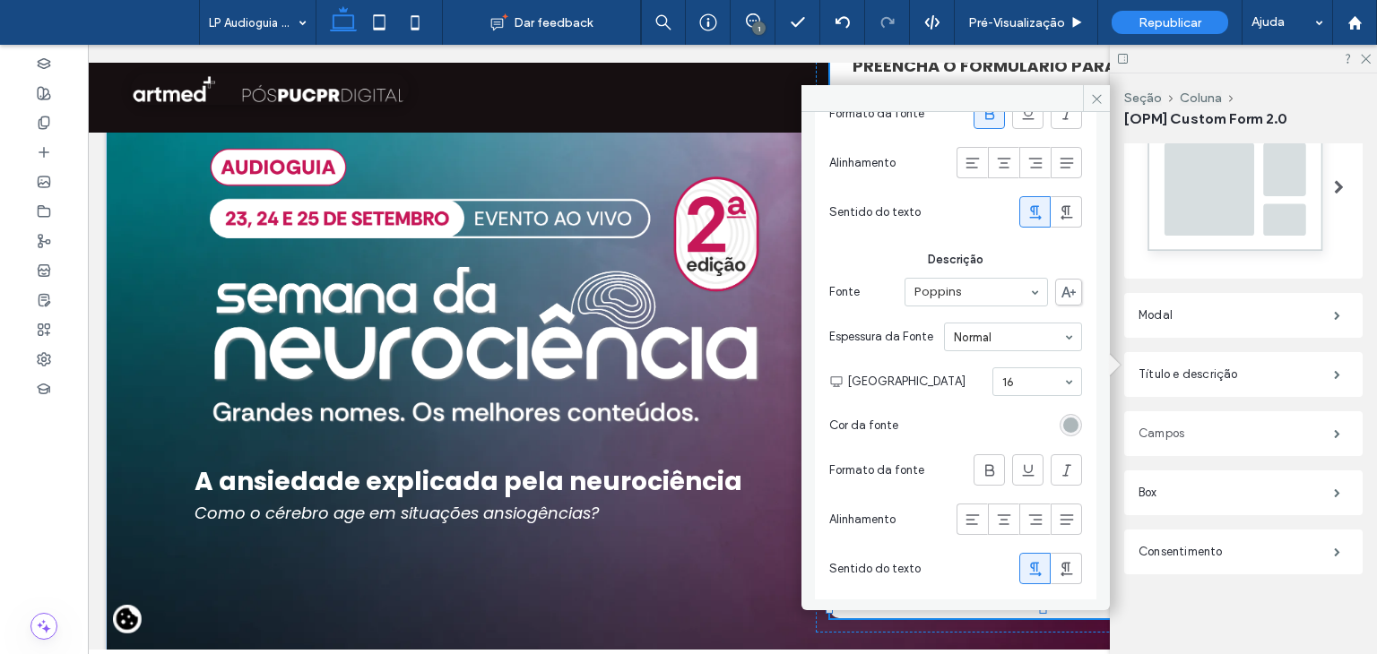
click at [1157, 424] on label "Campos" at bounding box center [1235, 434] width 195 height 36
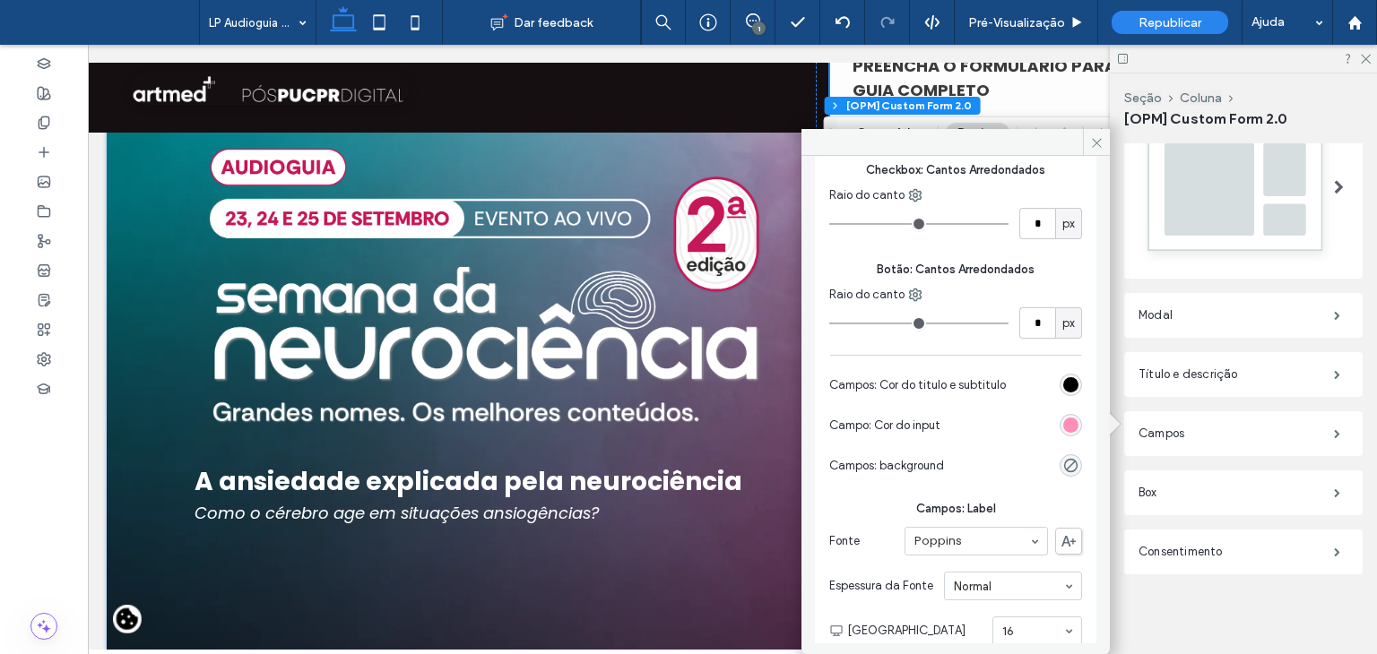
scroll to position [538, 0]
click at [1063, 426] on div "rgb(255, 141, 182)" at bounding box center [1070, 423] width 15 height 15
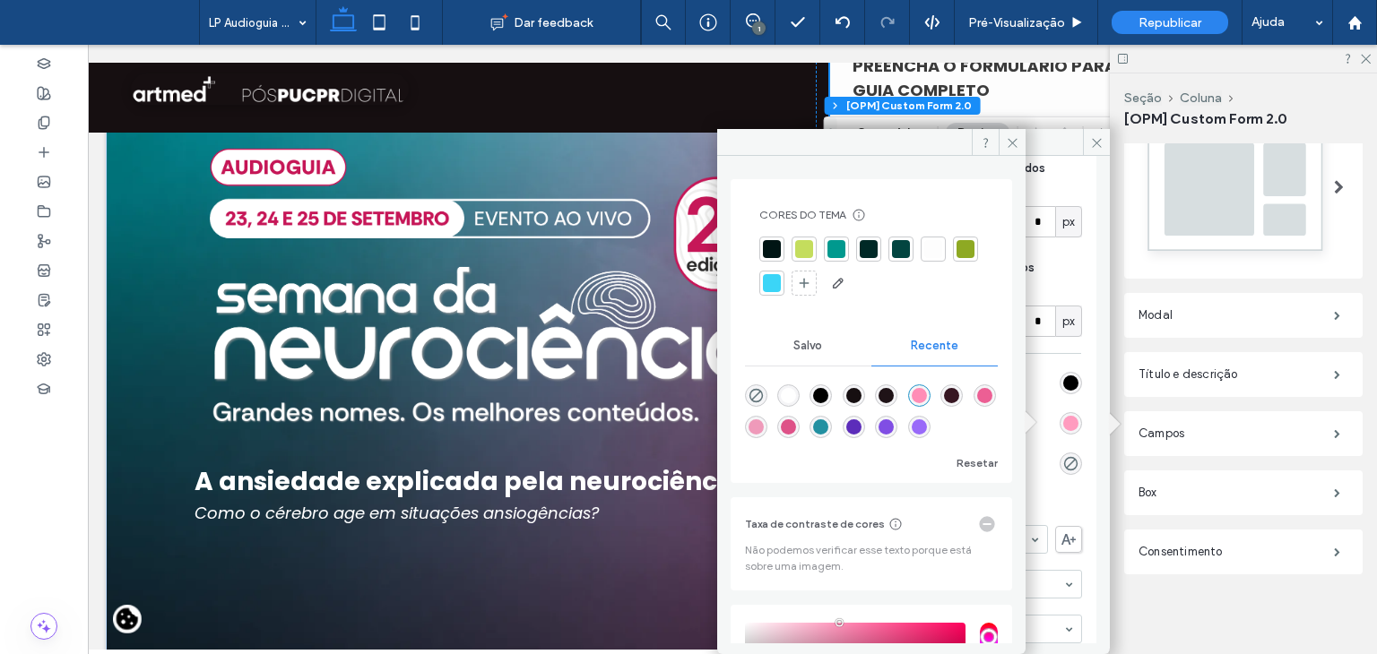
click at [1063, 426] on div "rgb(255, 141, 182)" at bounding box center [1070, 423] width 15 height 15
click at [1013, 136] on icon at bounding box center [1012, 142] width 13 height 13
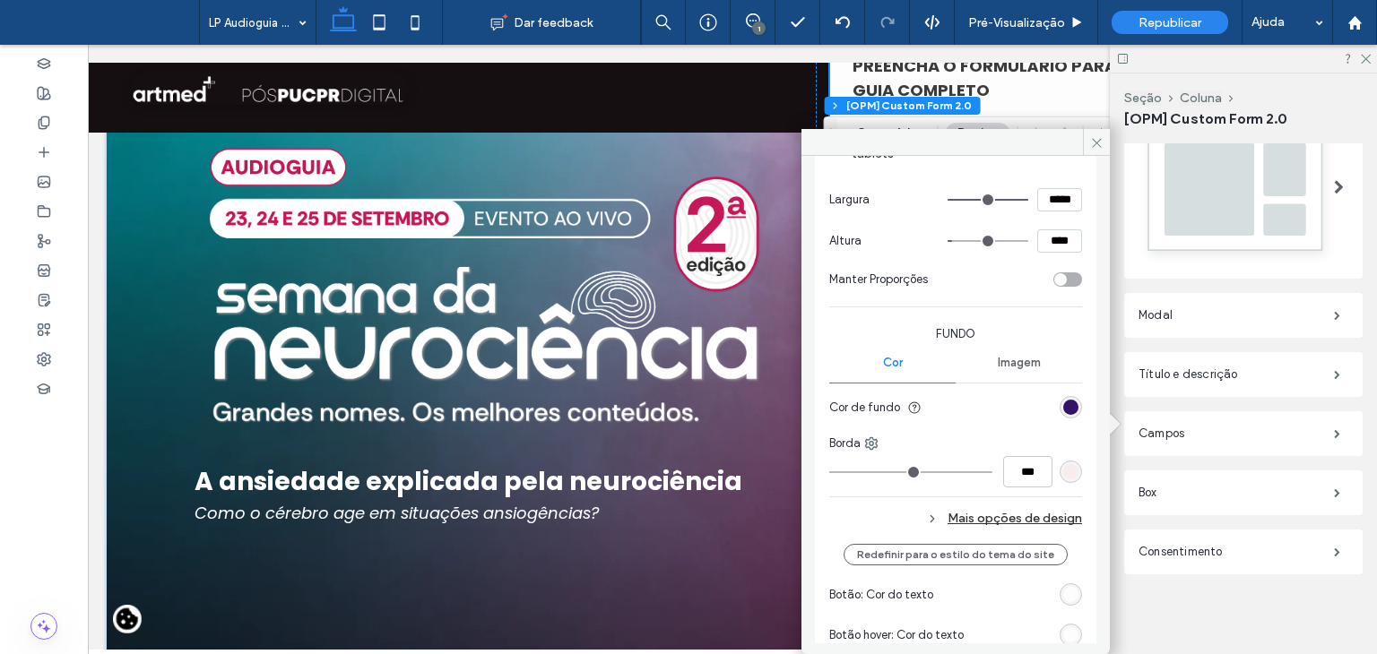
scroll to position [1345, 0]
click at [1063, 402] on div "rgb(53, 18, 105)" at bounding box center [1070, 404] width 15 height 15
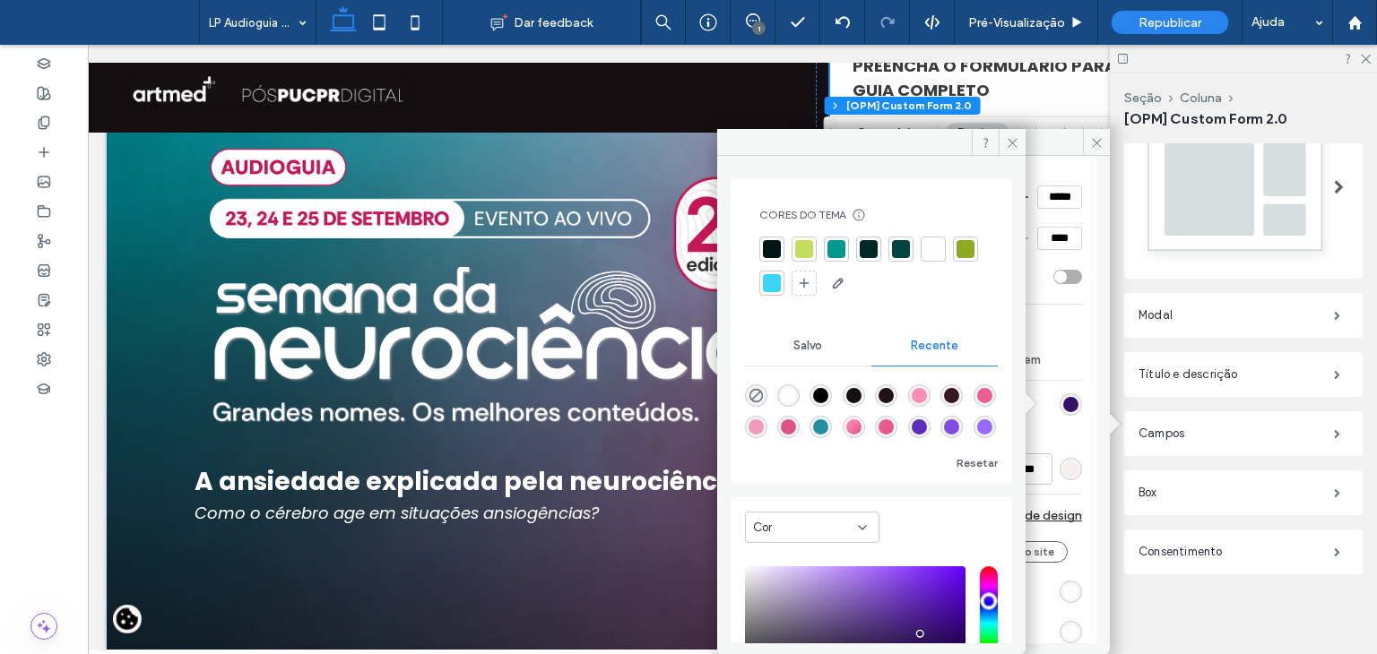
click at [796, 428] on div "rgba(222, 82, 136, 1)" at bounding box center [788, 427] width 15 height 15
type input "*******"
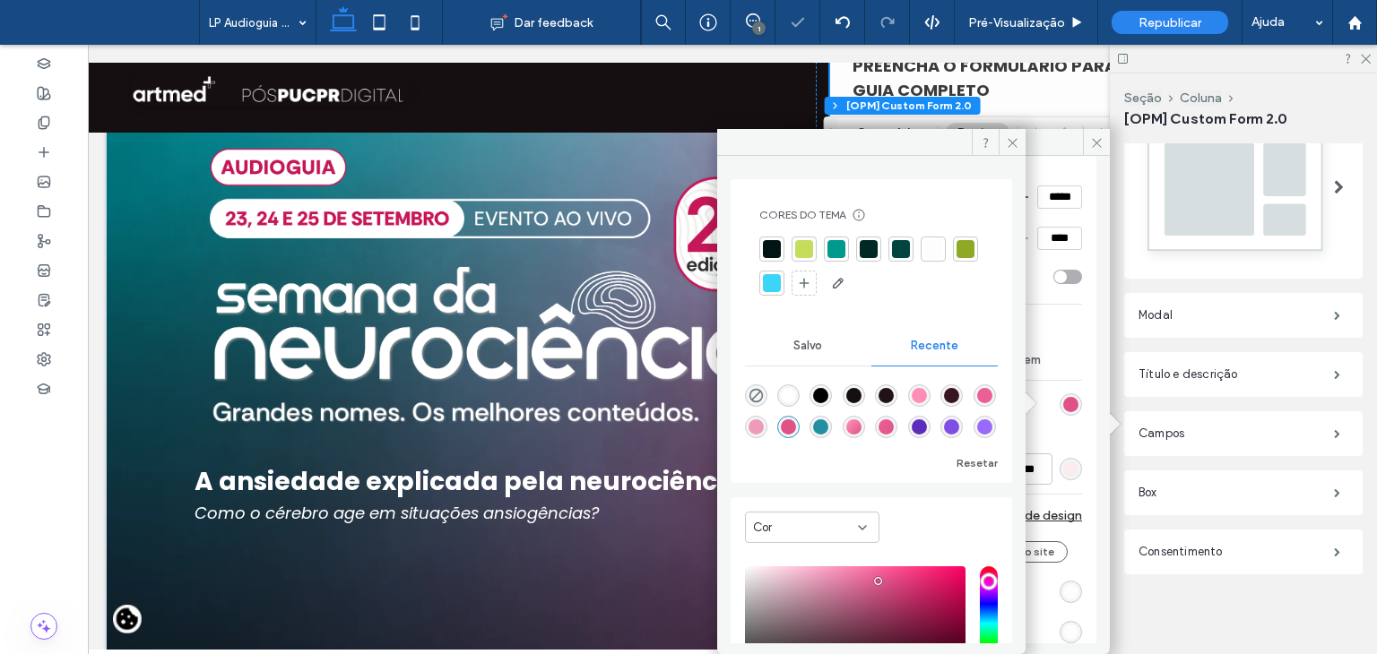
click at [1033, 429] on div "A alteração afeta computadores e tablets Largura ***** Altura **** Manter Propo…" at bounding box center [955, 321] width 253 height 422
click at [1014, 150] on span at bounding box center [1012, 142] width 27 height 27
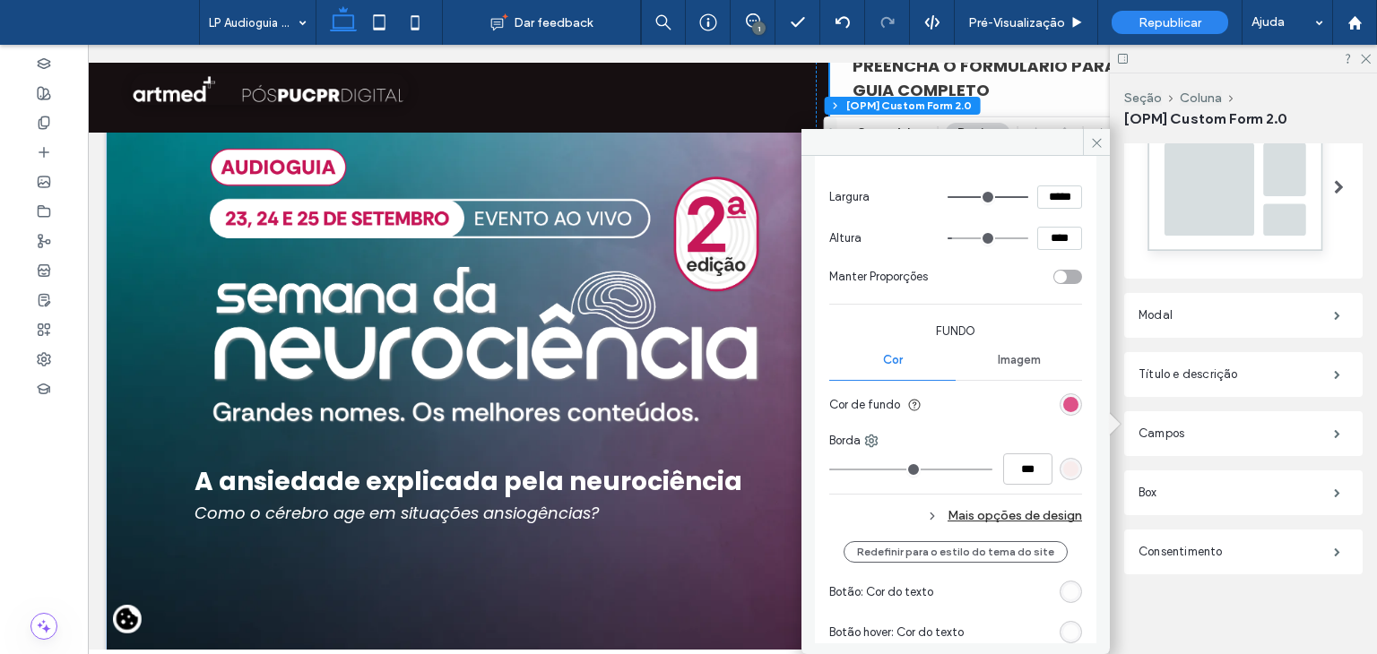
scroll to position [1320, 0]
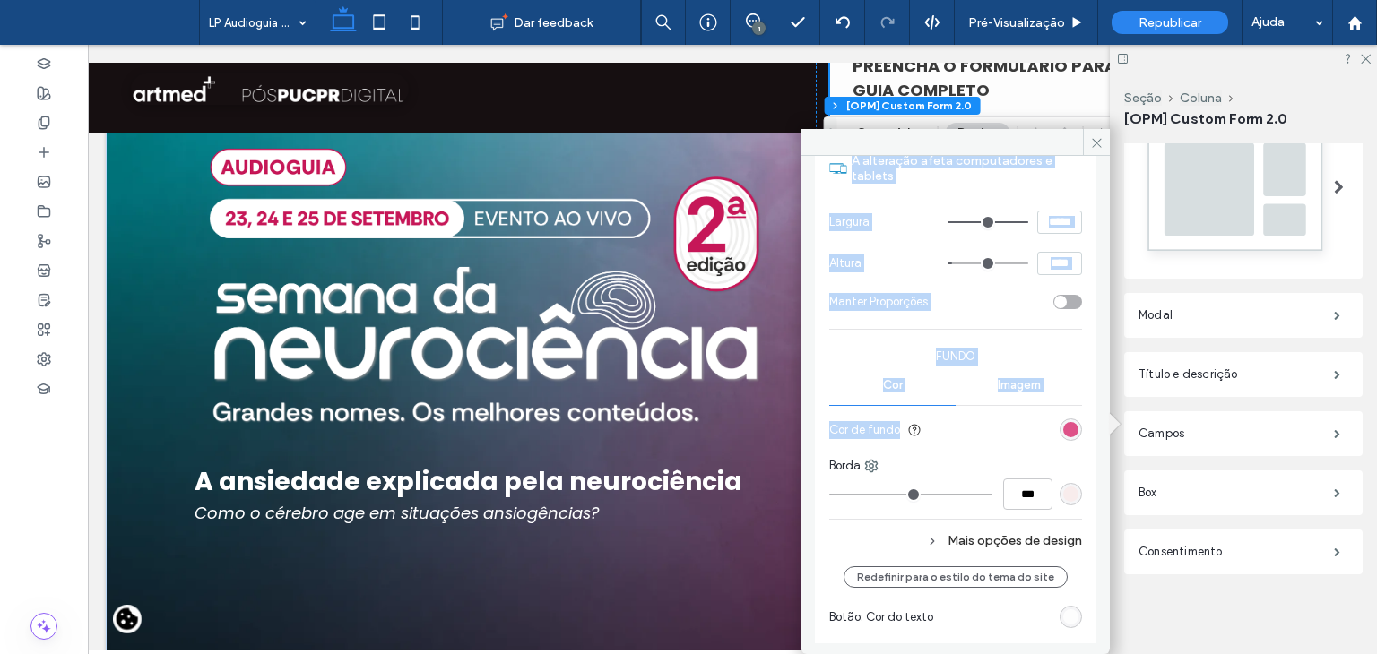
drag, startPoint x: 965, startPoint y: 150, endPoint x: 975, endPoint y: 449, distance: 299.6
click at [975, 447] on div "Campos Campos: Cor de Fundo Campos: Borda Borda *** Campos: Cantos Arredondados…" at bounding box center [955, 391] width 308 height 525
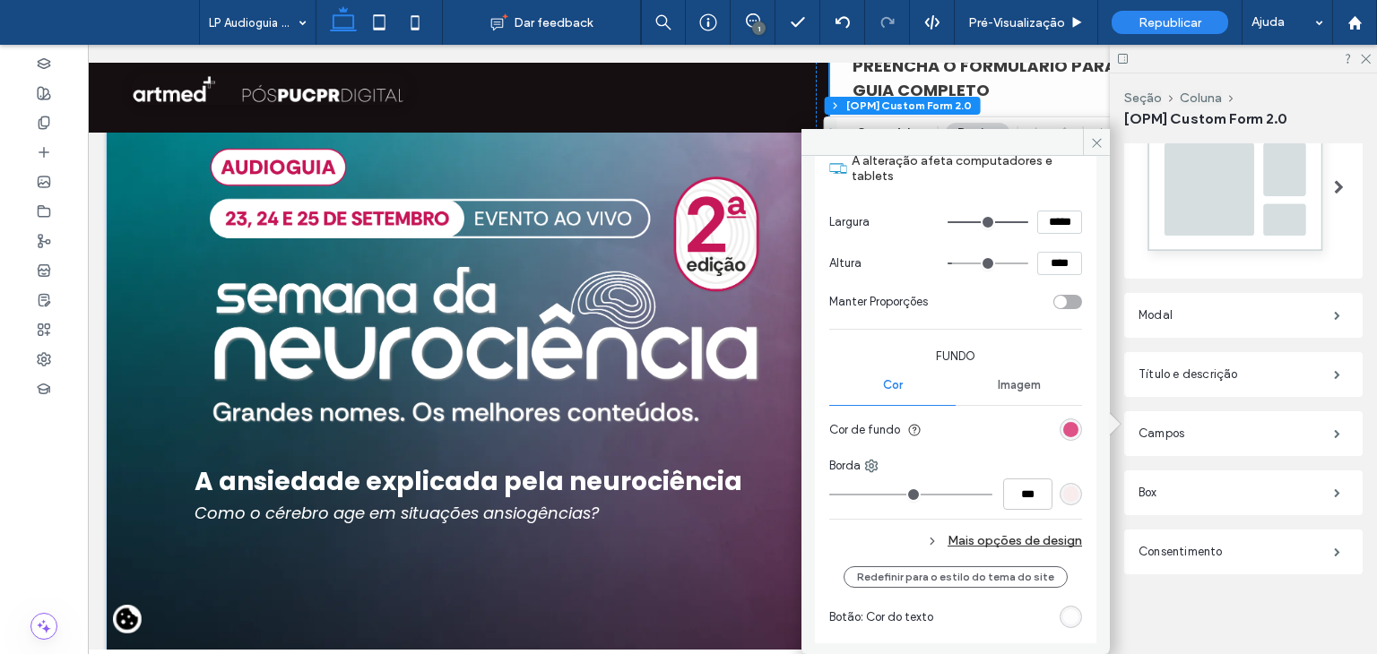
click at [975, 449] on div "A alteração afeta computadores e tablets Largura ***** Altura **** Manter Propo…" at bounding box center [955, 346] width 253 height 422
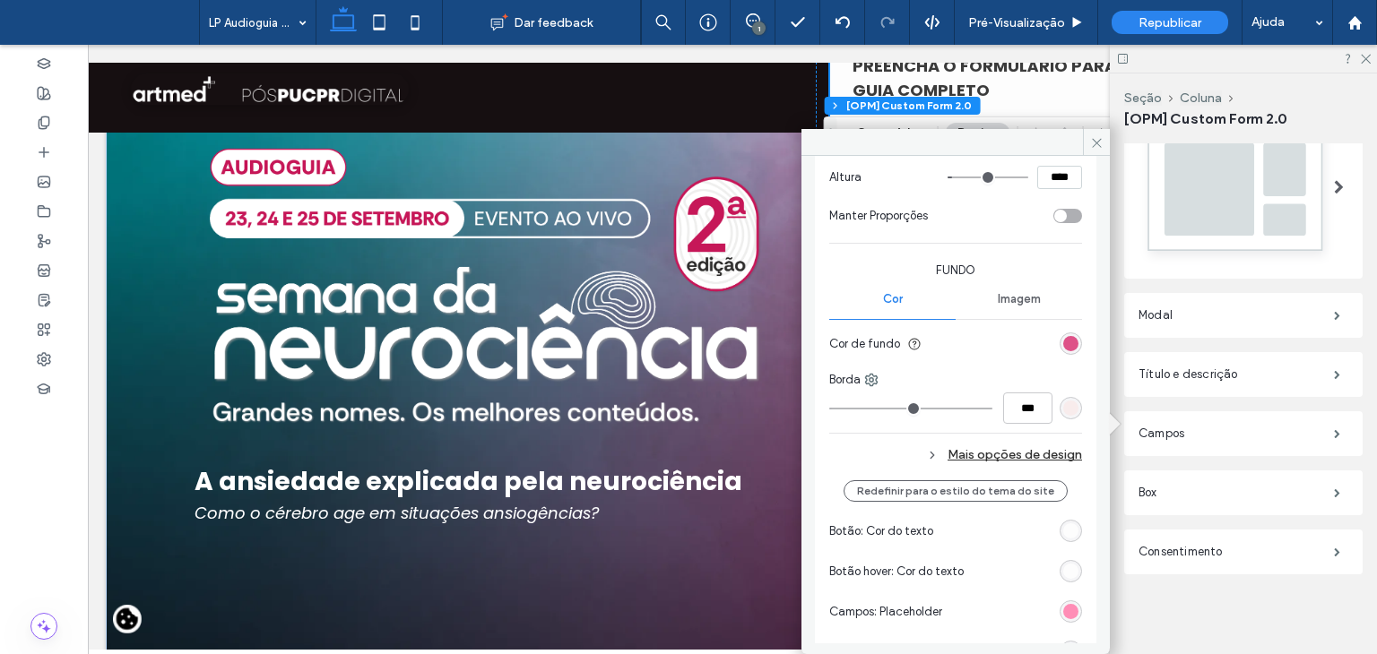
scroll to position [1409, 0]
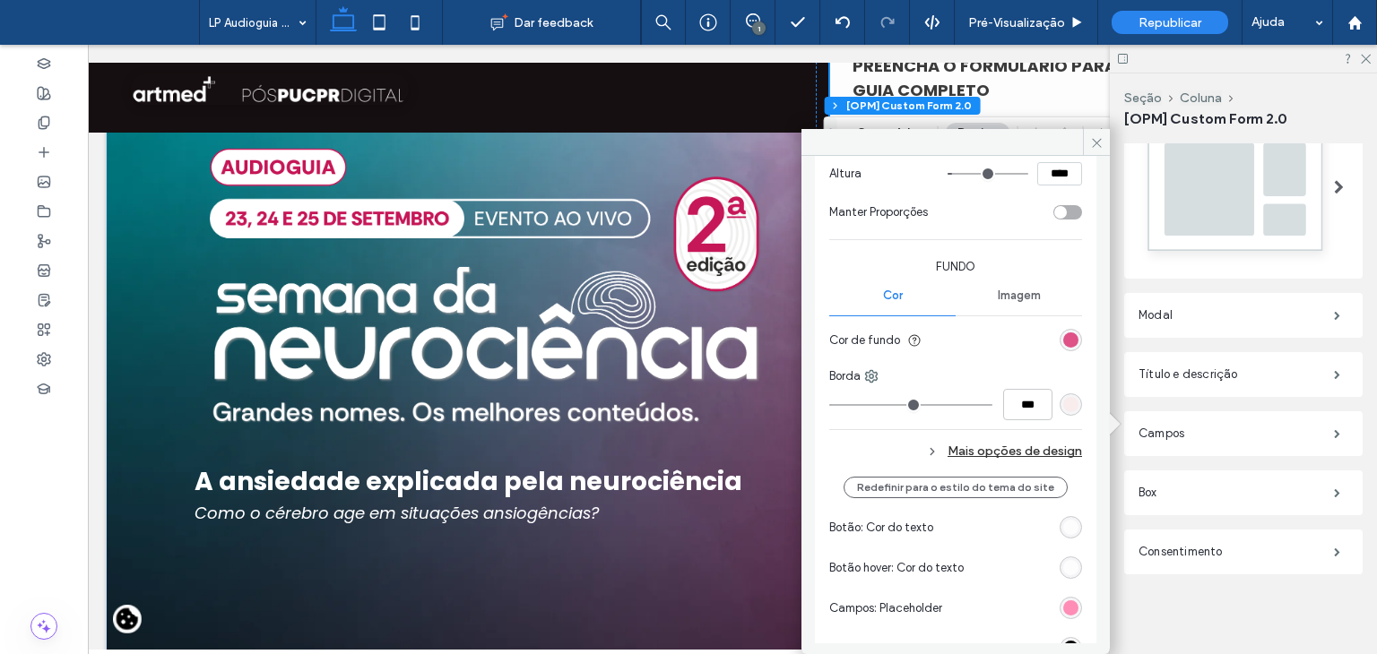
click at [975, 447] on div "Mais opções de design" at bounding box center [955, 451] width 253 height 24
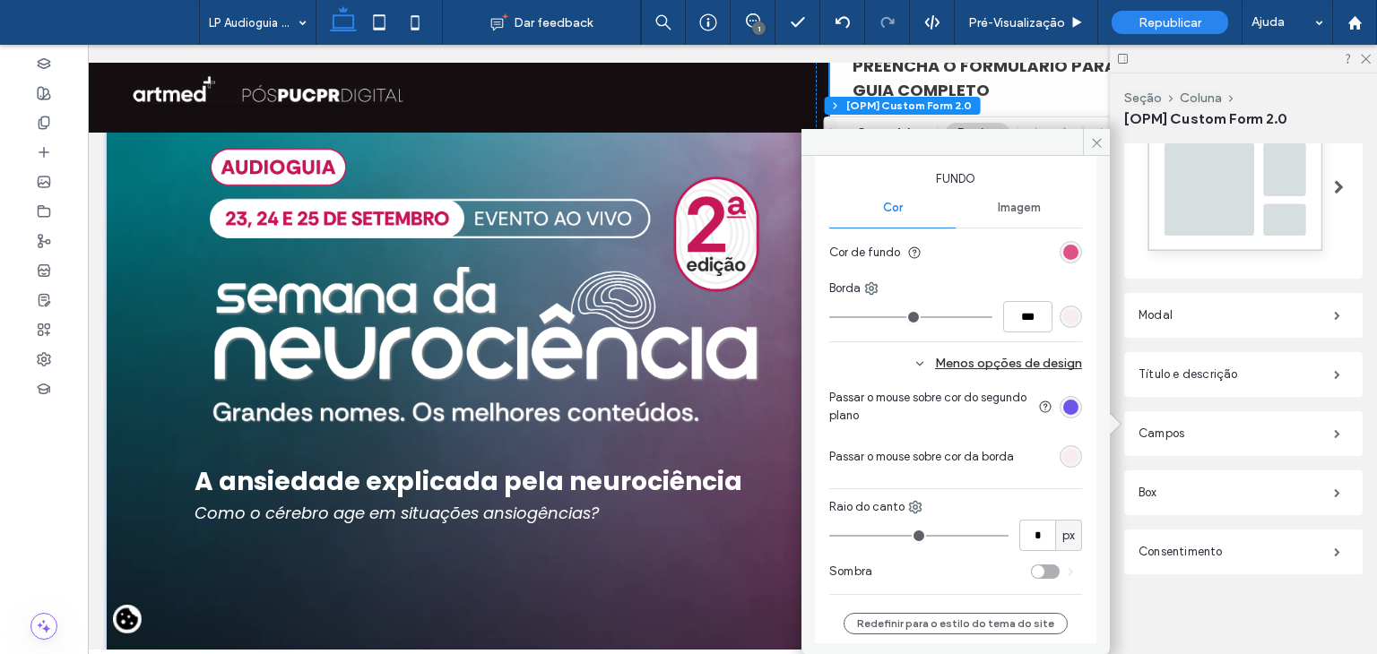
scroll to position [1499, 0]
click at [1065, 400] on div "rgb(109, 85, 235)" at bounding box center [1070, 405] width 15 height 15
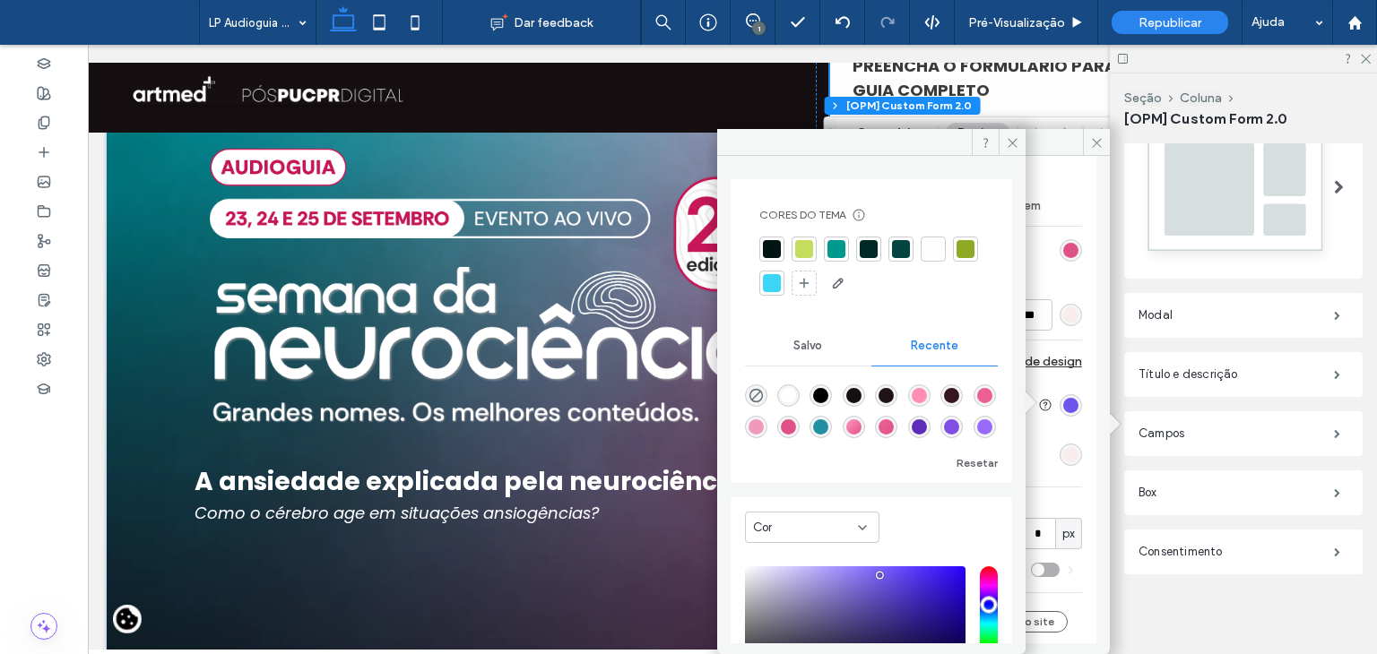
click at [927, 394] on div "rgba(255, 141, 182, 1)" at bounding box center [919, 395] width 15 height 15
type input "*******"
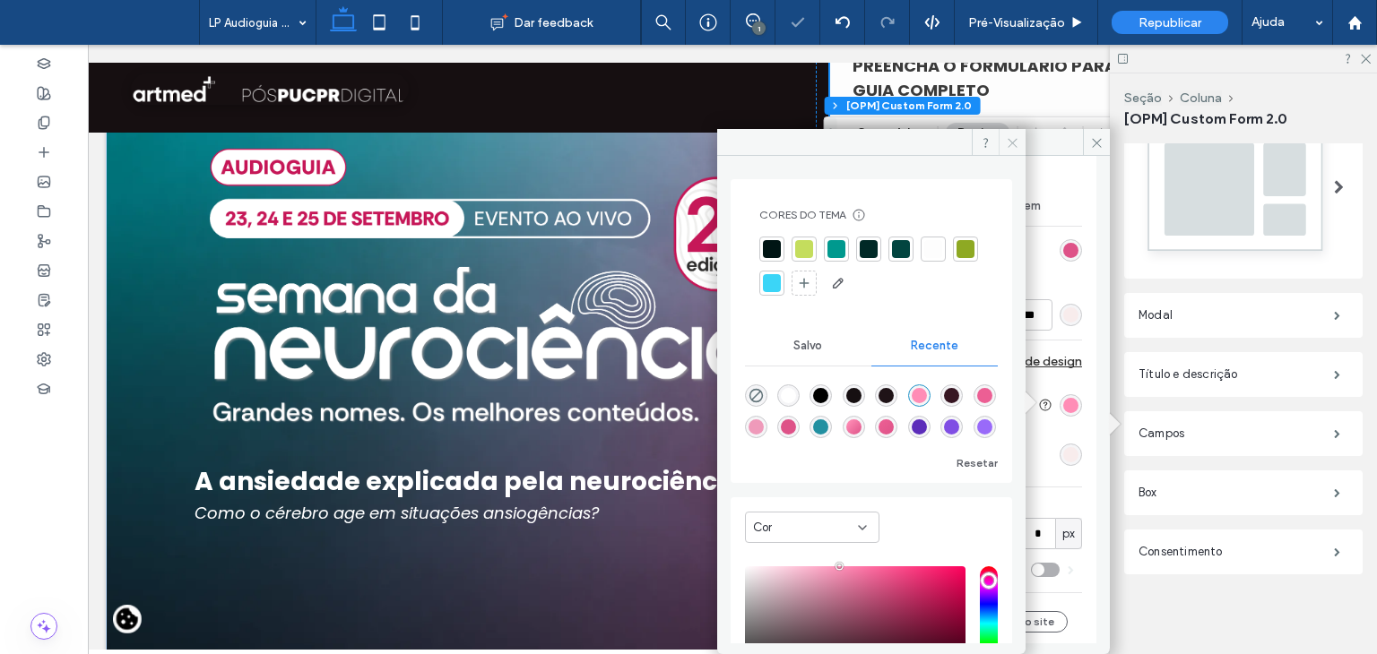
click at [1006, 140] on icon at bounding box center [1012, 142] width 13 height 13
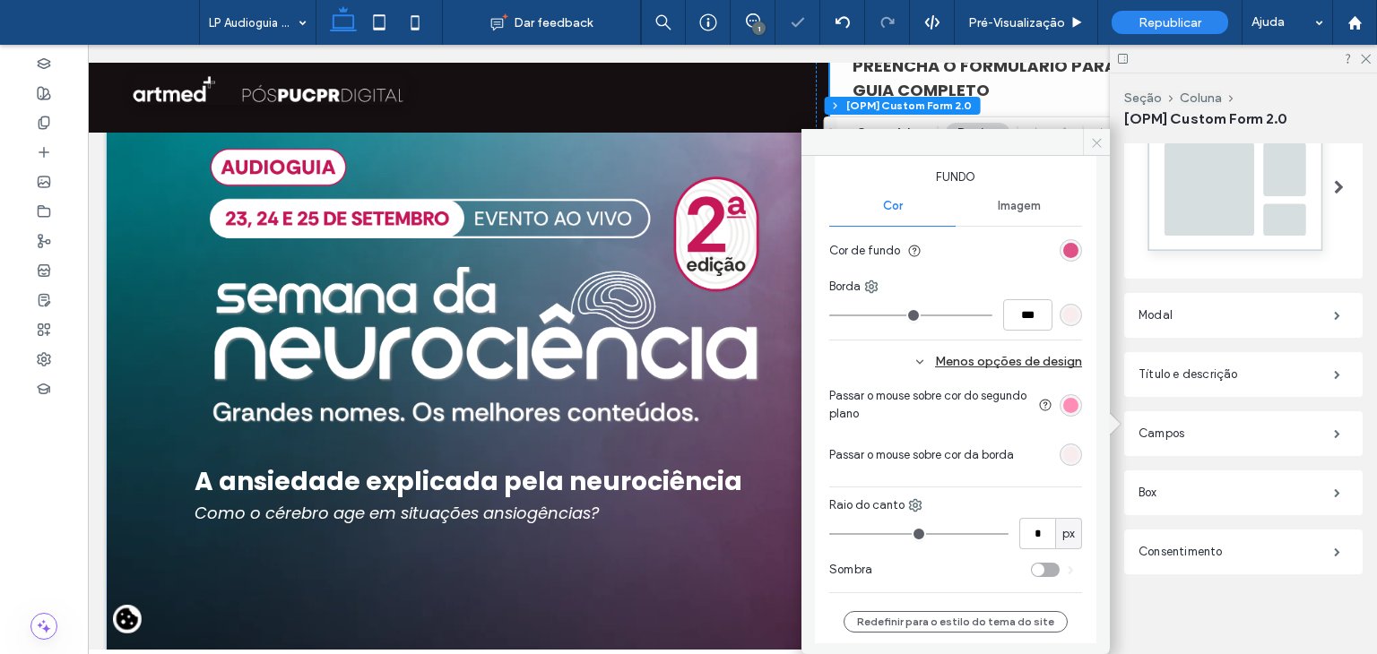
click at [1102, 137] on icon at bounding box center [1096, 142] width 13 height 13
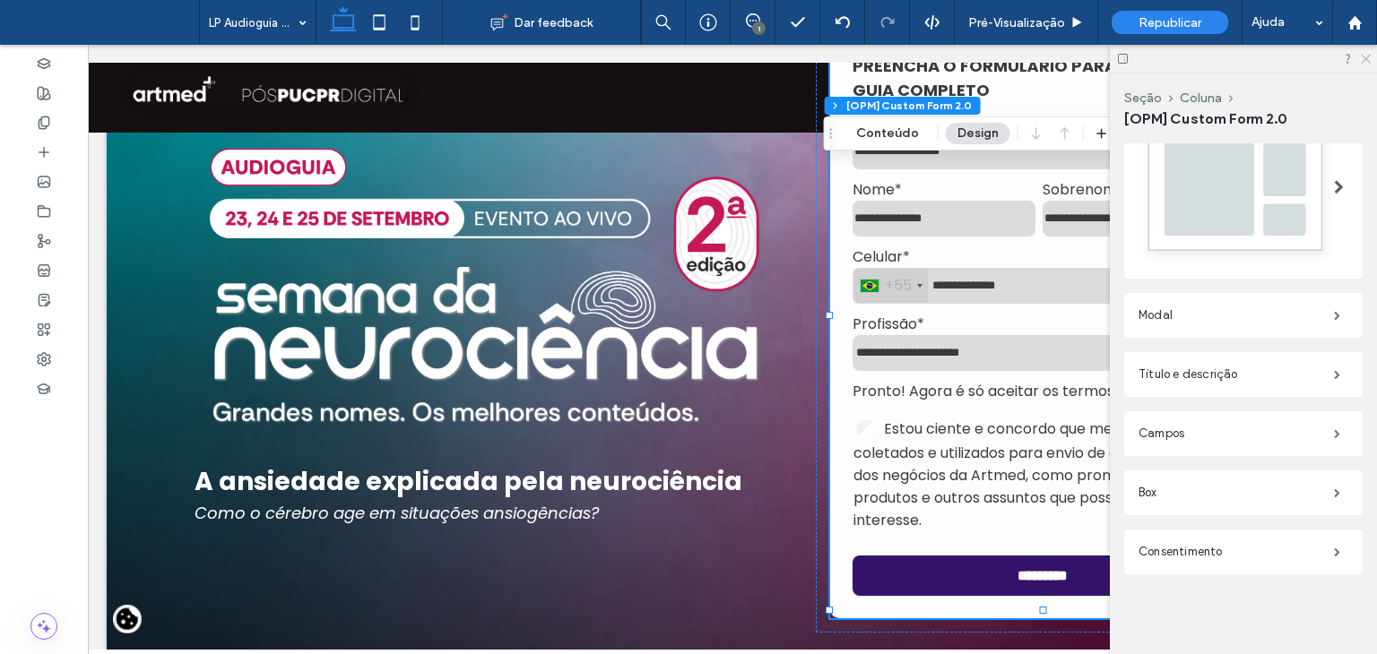
click at [1363, 52] on icon at bounding box center [1365, 58] width 12 height 12
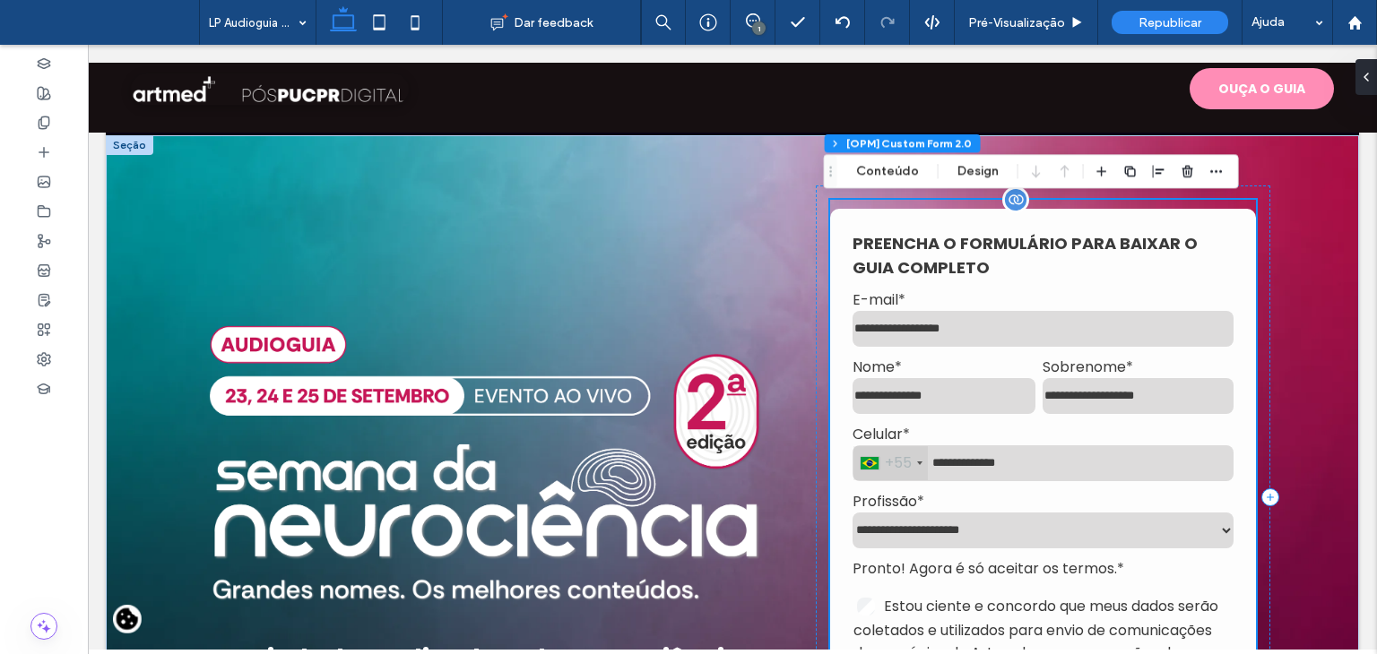
scroll to position [0, 0]
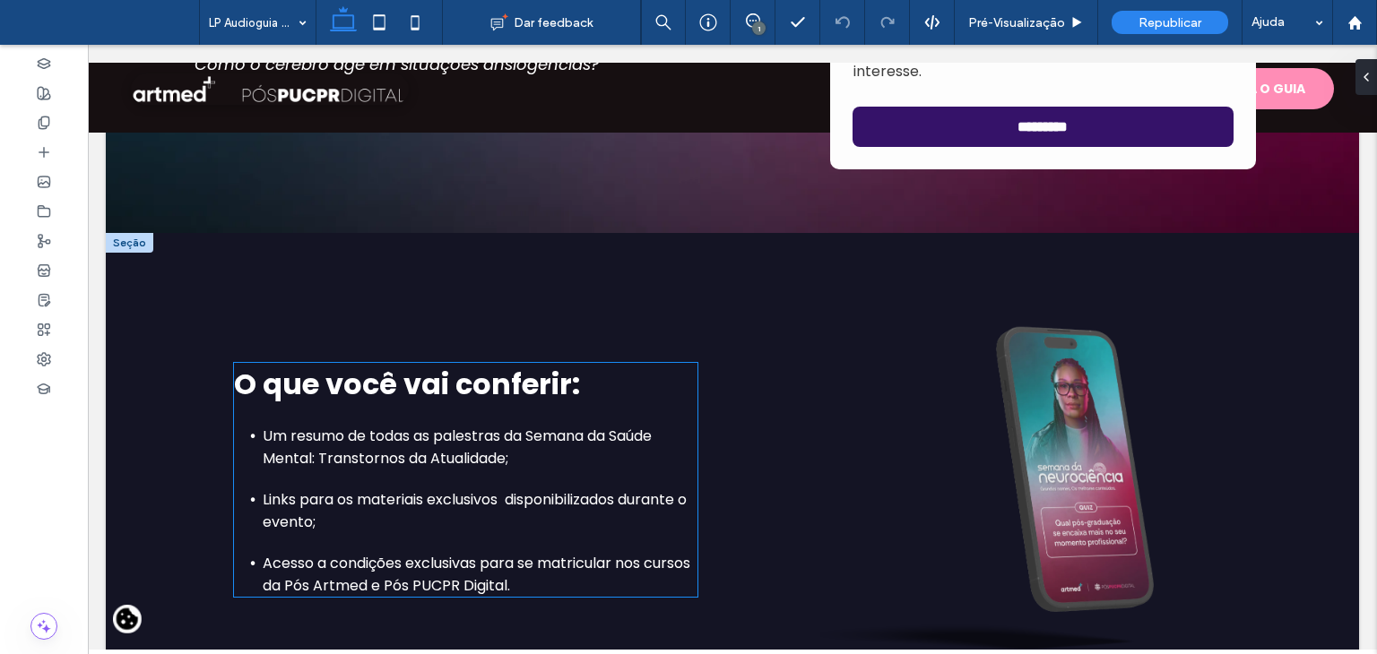
scroll to position [627, 0]
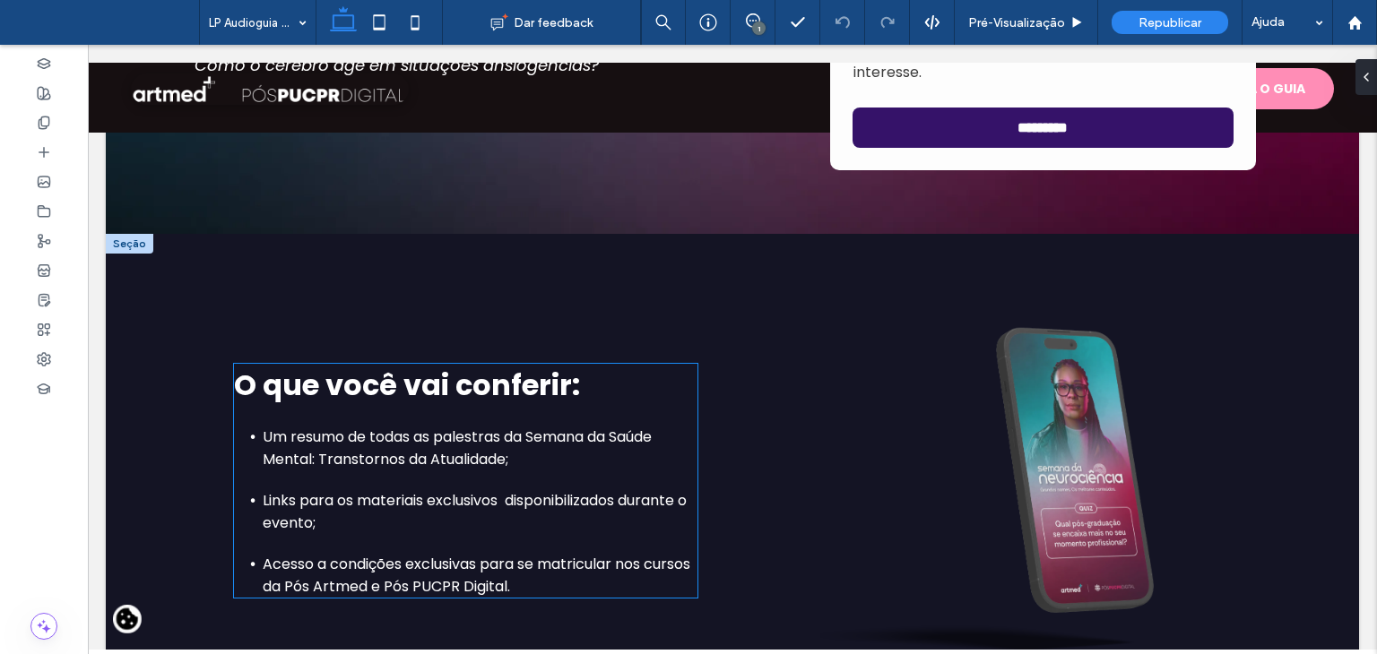
click at [338, 427] on span "Um resumo de todas as palestras da Semana da Saúde Mental: Transtornos da Atual…" at bounding box center [457, 448] width 389 height 43
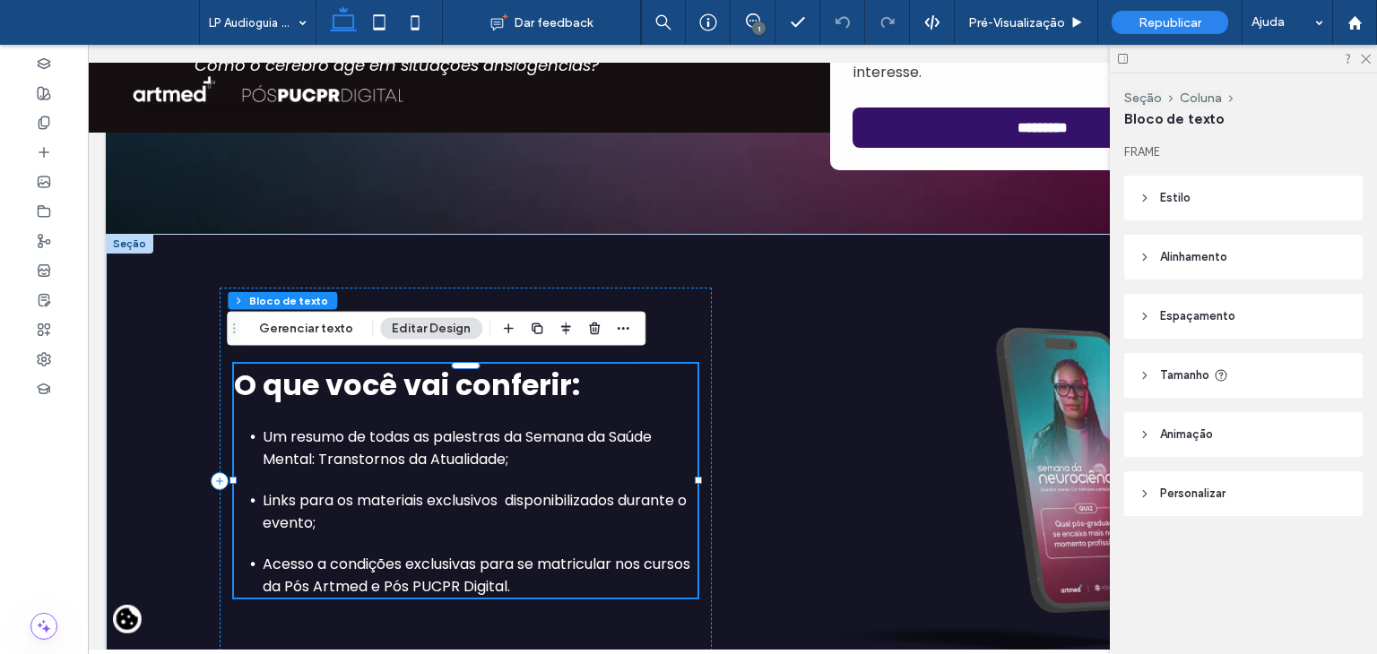
click at [338, 427] on span "Um resumo de todas as palestras da Semana da Saúde Mental: Transtornos da Atual…" at bounding box center [457, 448] width 389 height 43
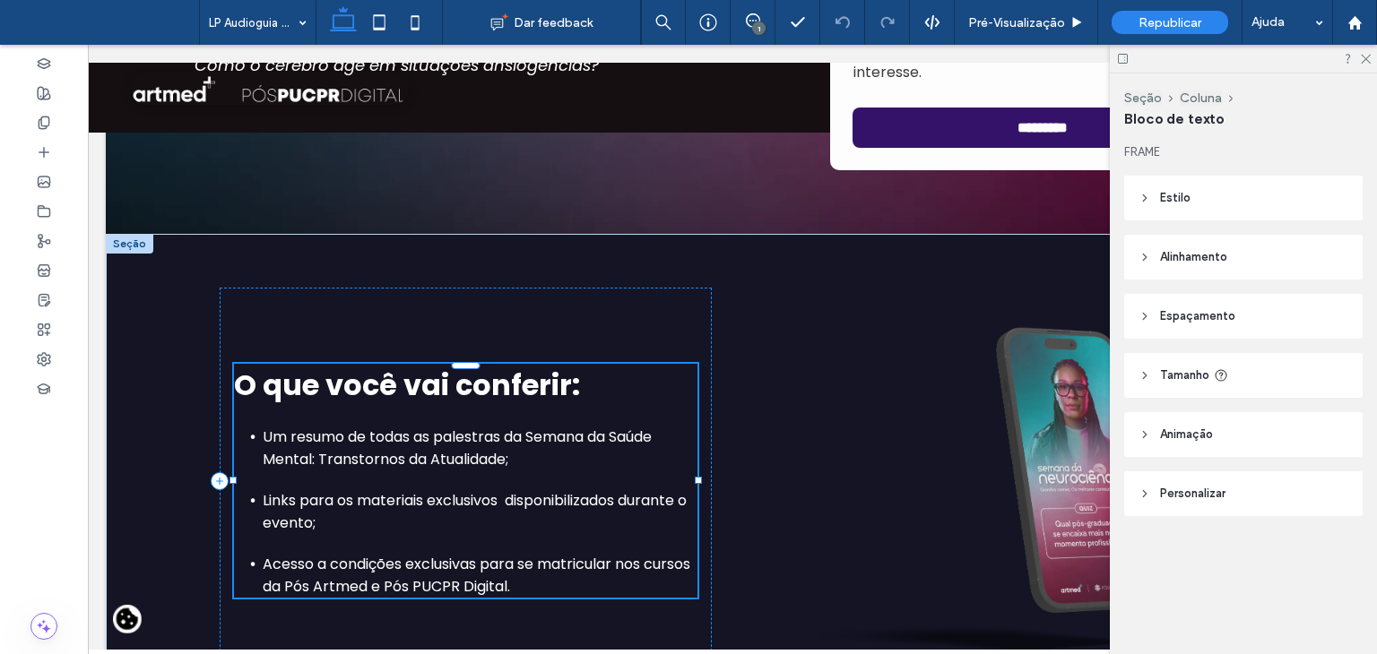
type input "*******"
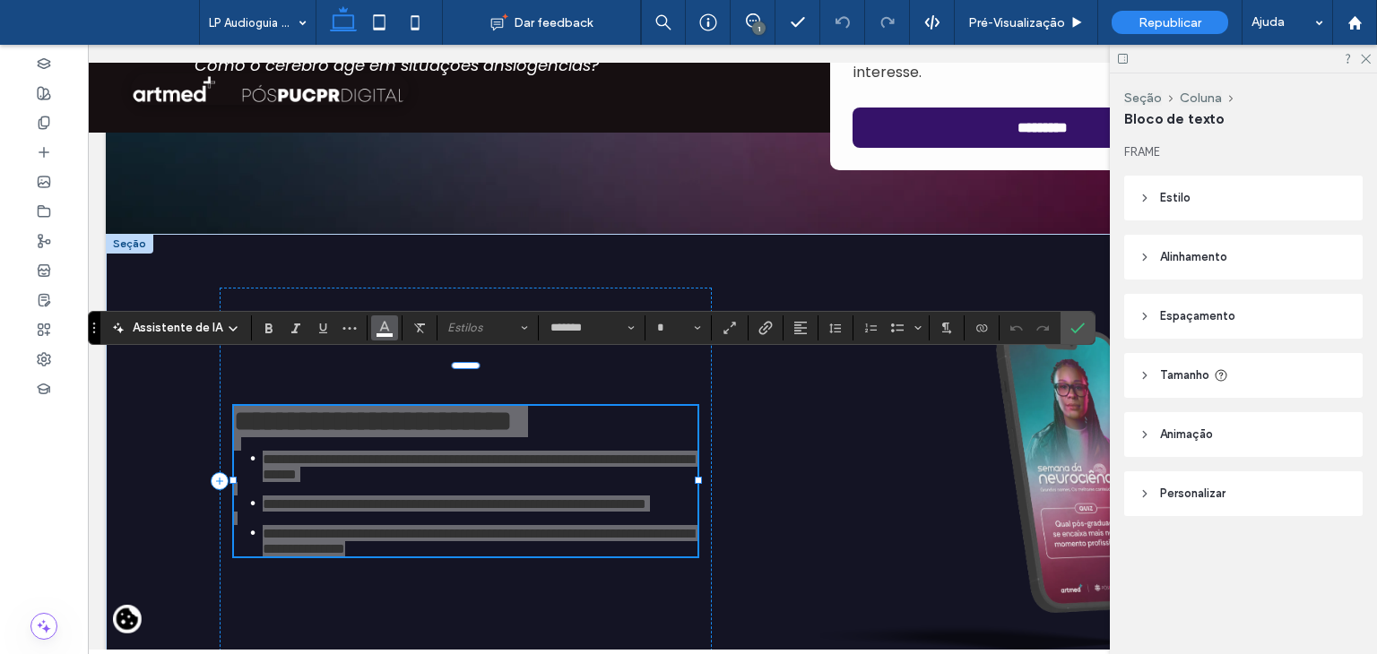
click at [377, 328] on icon "Cor" at bounding box center [384, 326] width 14 height 14
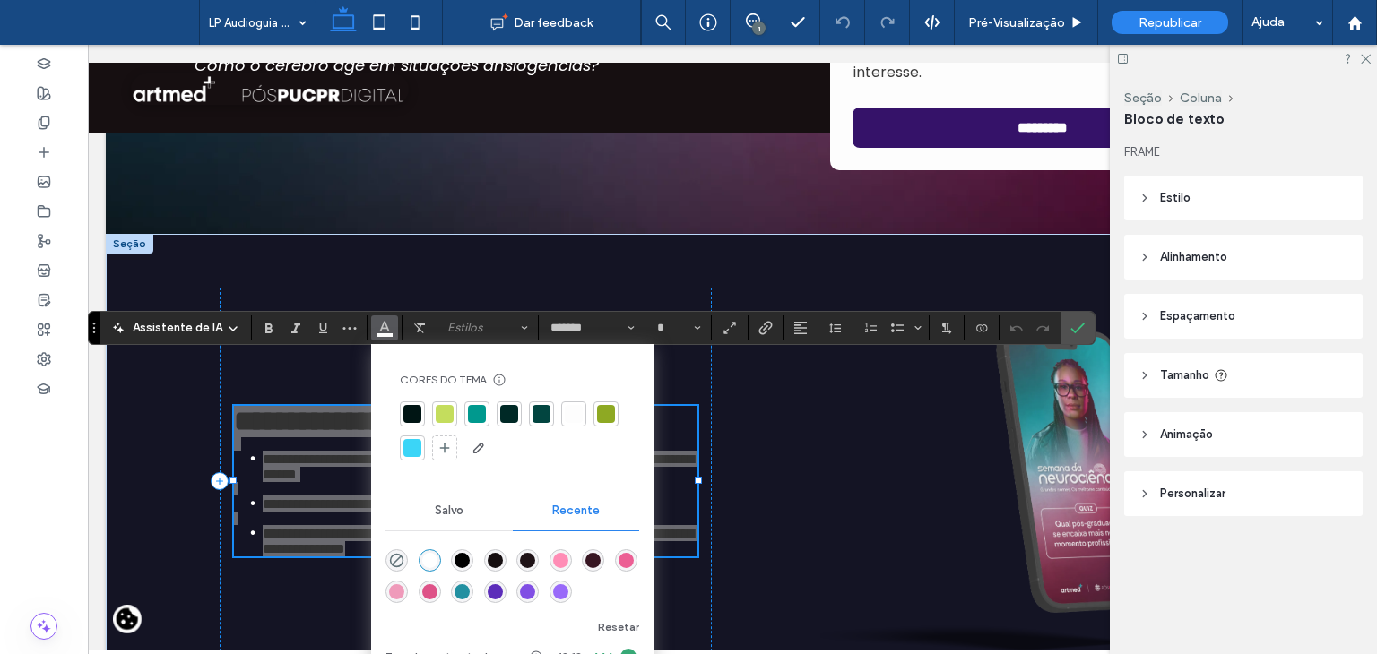
click at [406, 413] on div at bounding box center [412, 414] width 18 height 18
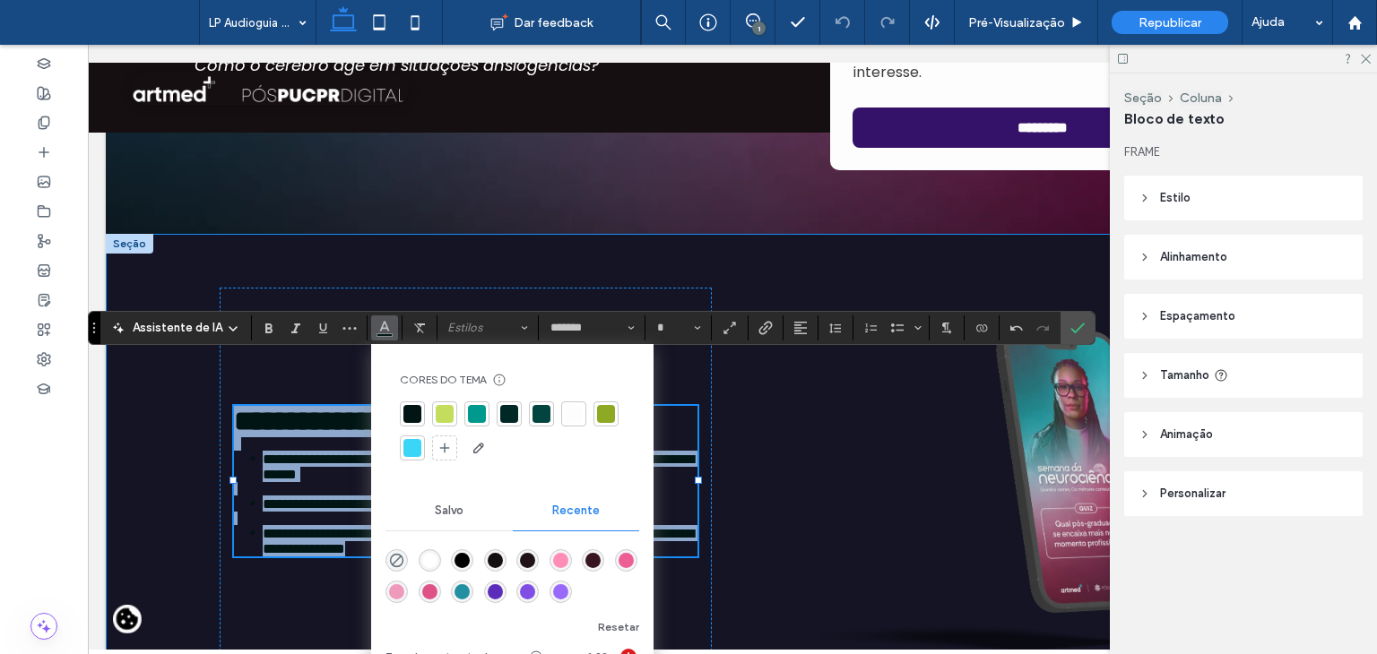
click at [177, 412] on div "**********" at bounding box center [732, 481] width 1253 height 494
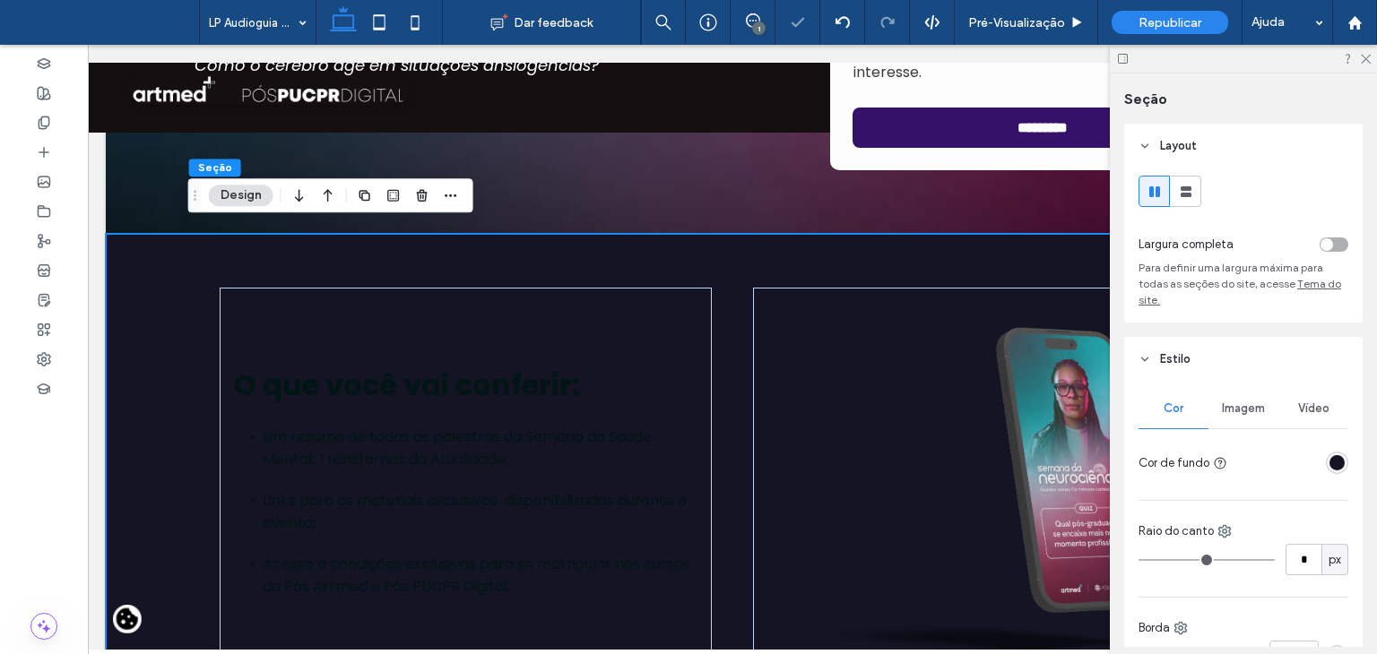
click at [159, 336] on div "O que você vai conferir: Um resumo de todas as palestras da Semana da Saúde Men…" at bounding box center [732, 481] width 1253 height 494
click at [1329, 459] on div "rgba(20, 20, 36, 1)" at bounding box center [1336, 462] width 15 height 15
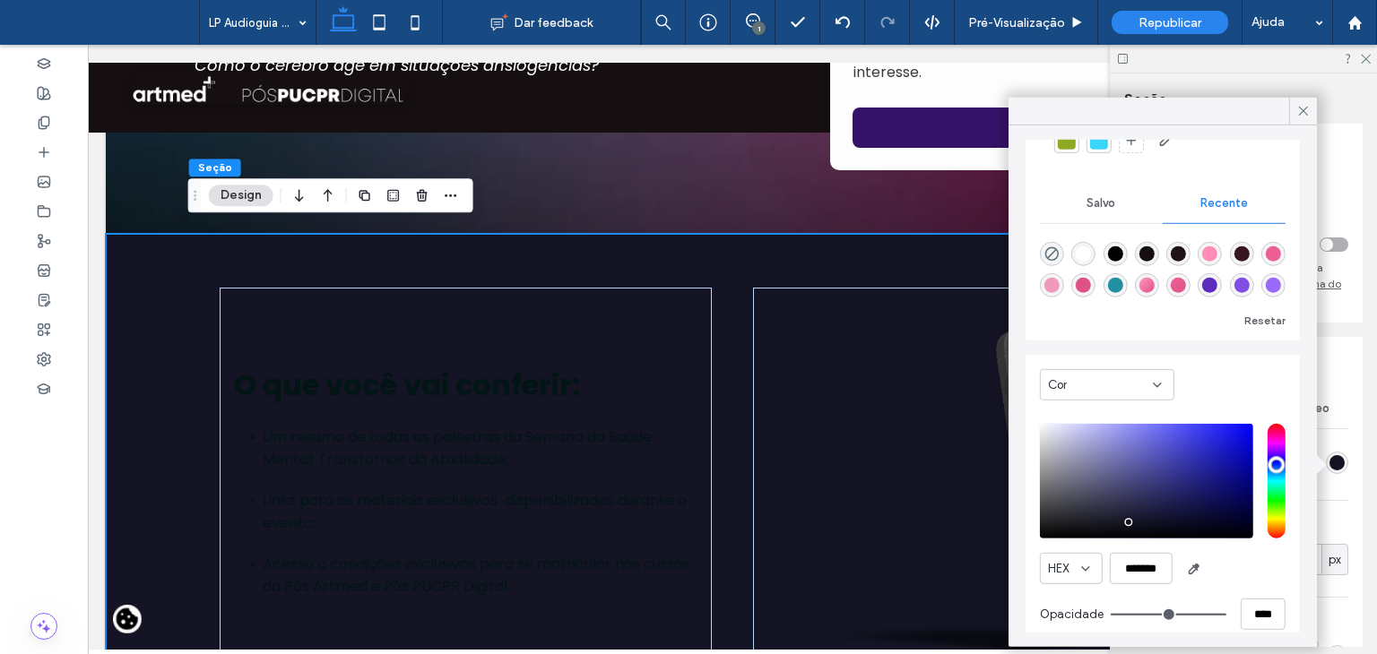
scroll to position [136, 0]
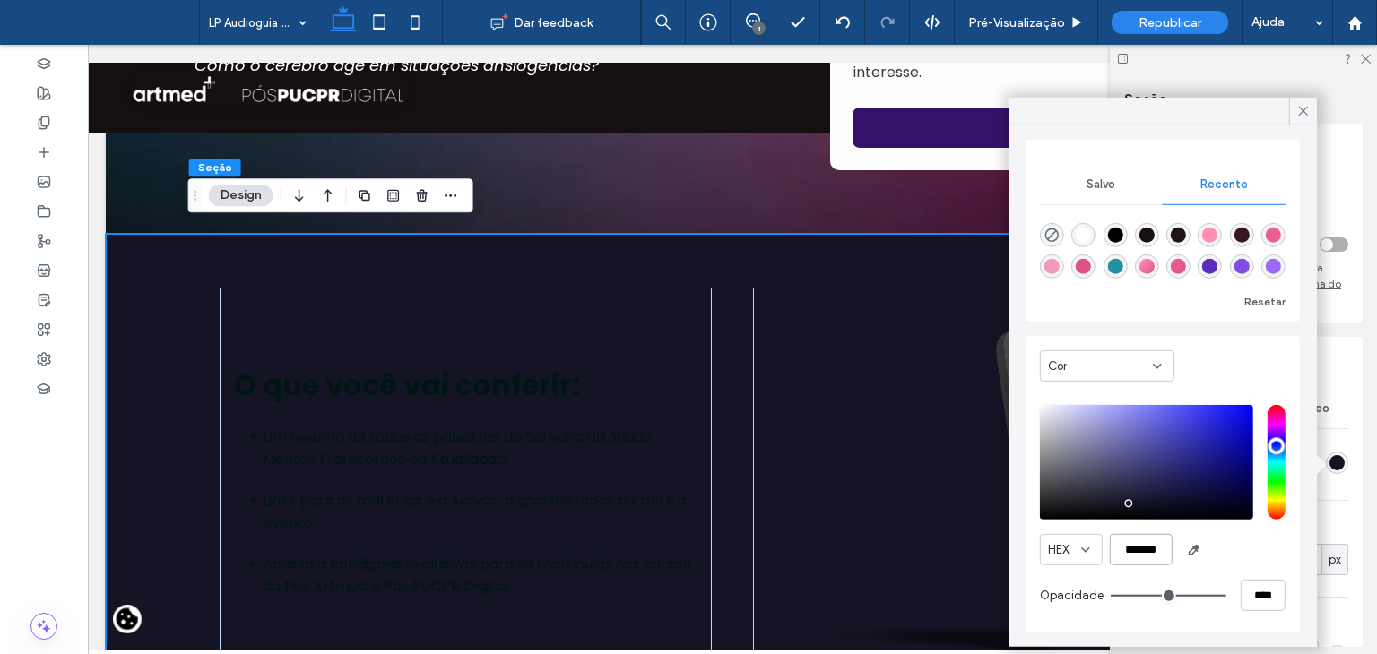
click at [1143, 541] on input "*******" at bounding box center [1141, 549] width 63 height 31
paste input "color picker textbox"
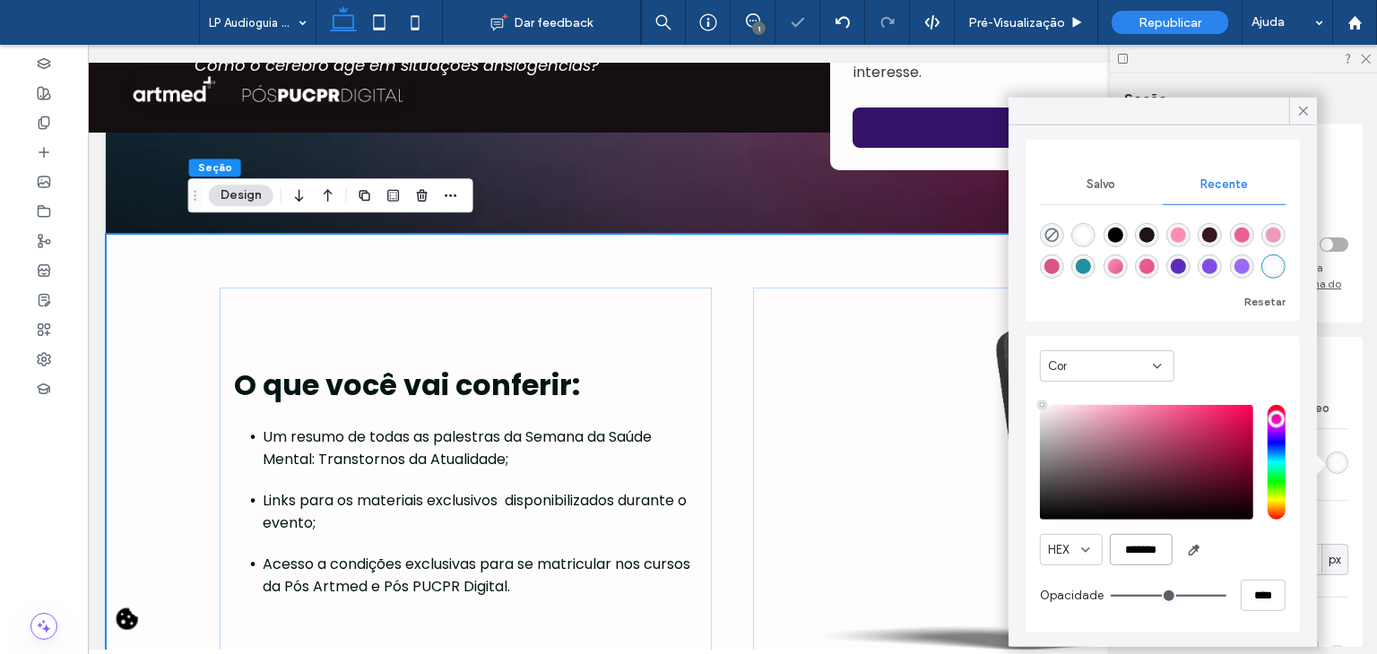
type input "*******"
click at [770, 261] on div "O que você vai conferir: Um resumo de todas as palestras da Semana da Saúde Men…" at bounding box center [733, 481] width 1076 height 494
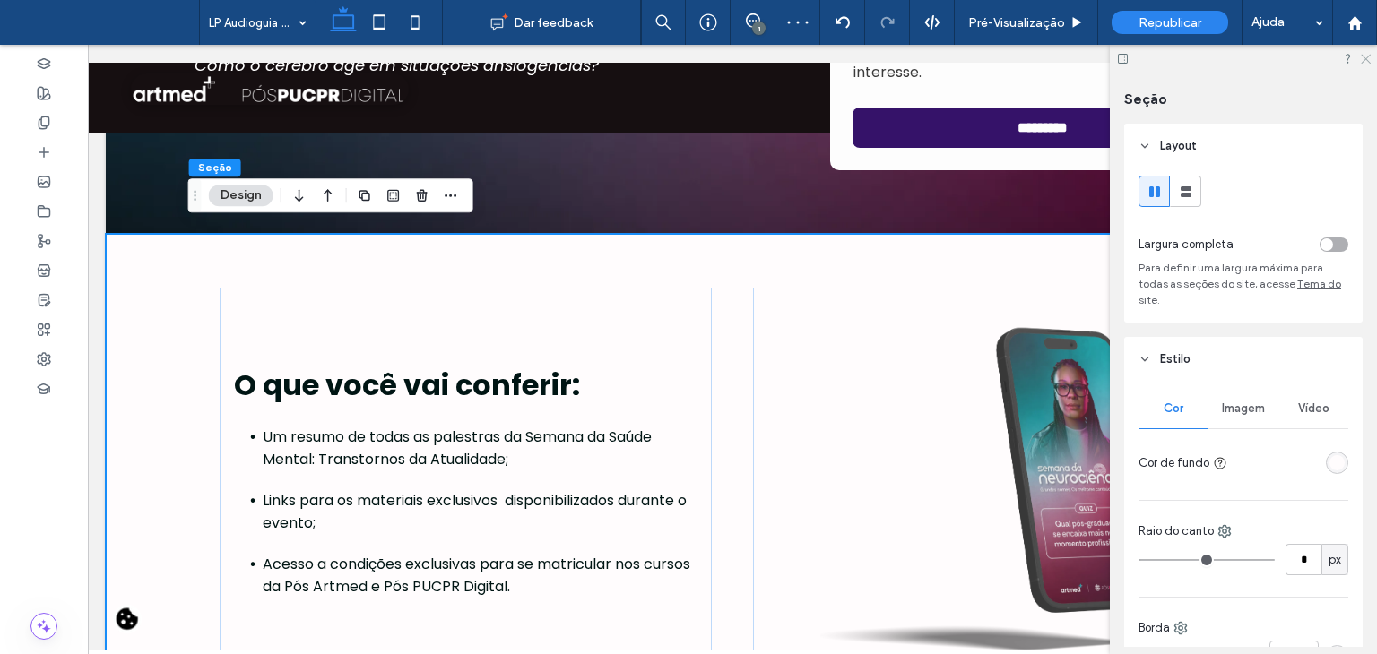
click at [1369, 58] on icon at bounding box center [1365, 58] width 12 height 12
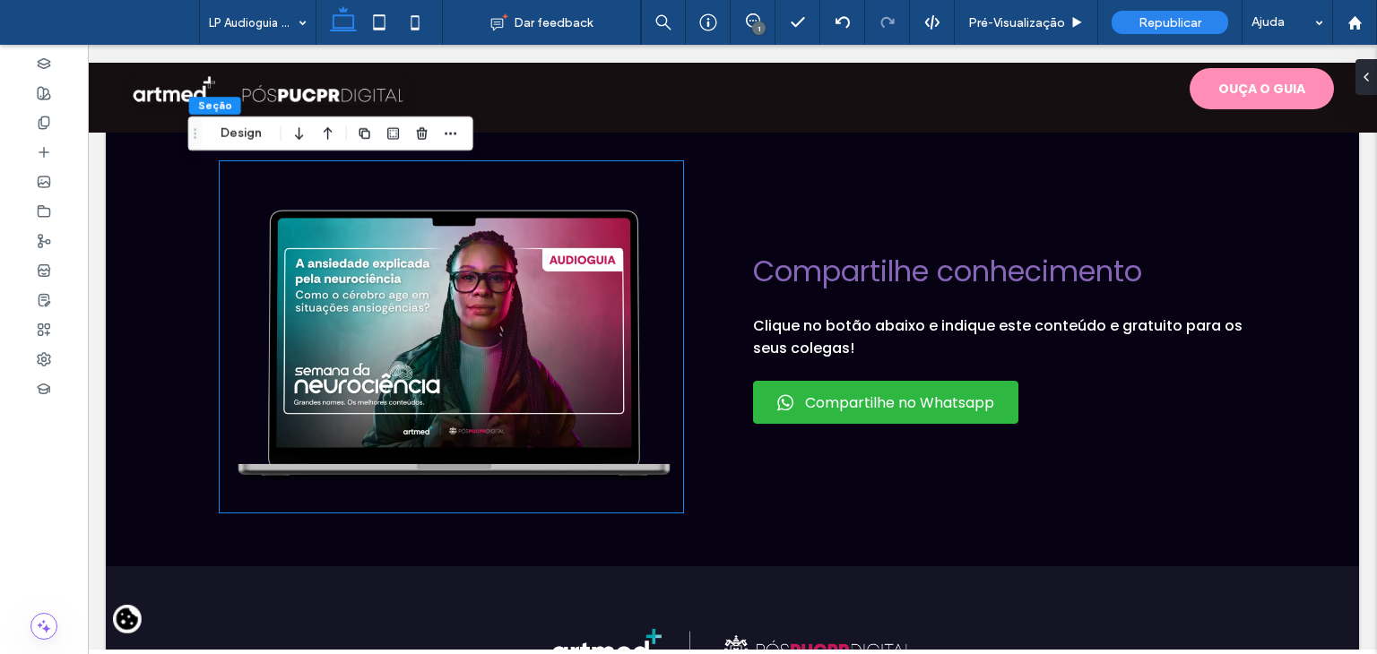
scroll to position [1255, 0]
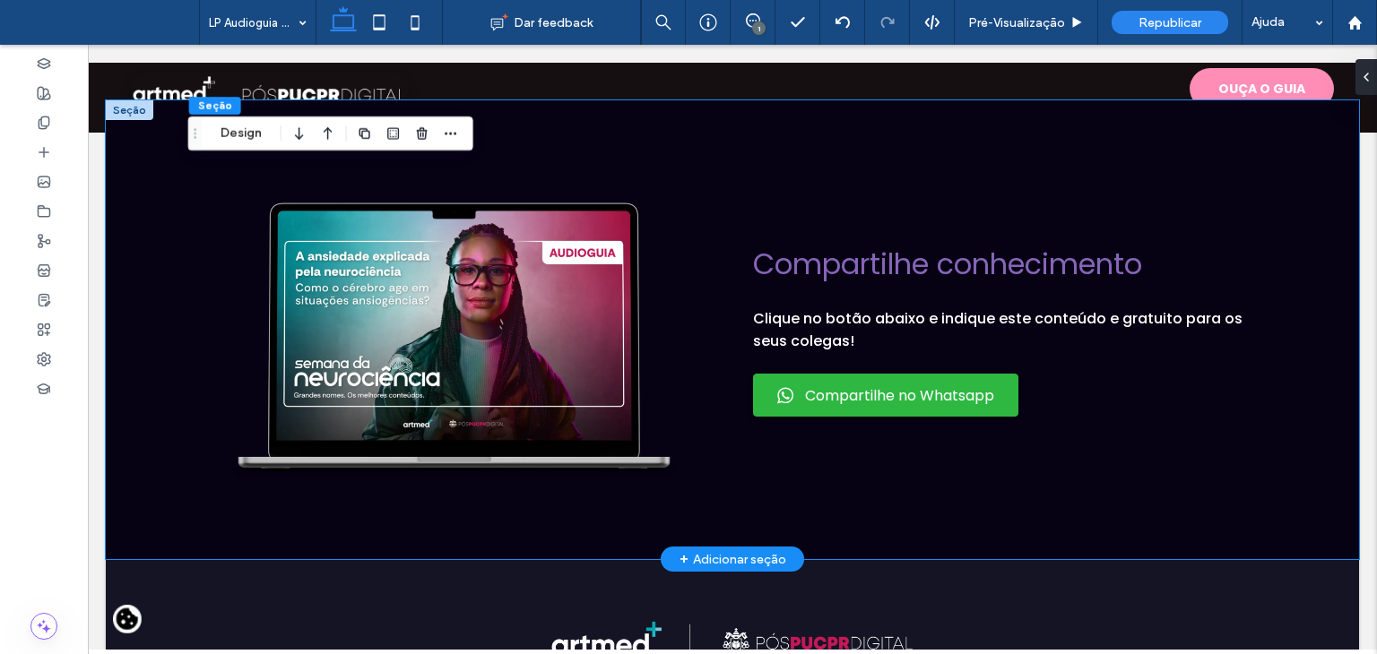
click at [177, 266] on div "Compartilhe conhecimento Clique no botão abaixo e indique este conteúdo e gratu…" at bounding box center [732, 329] width 1253 height 459
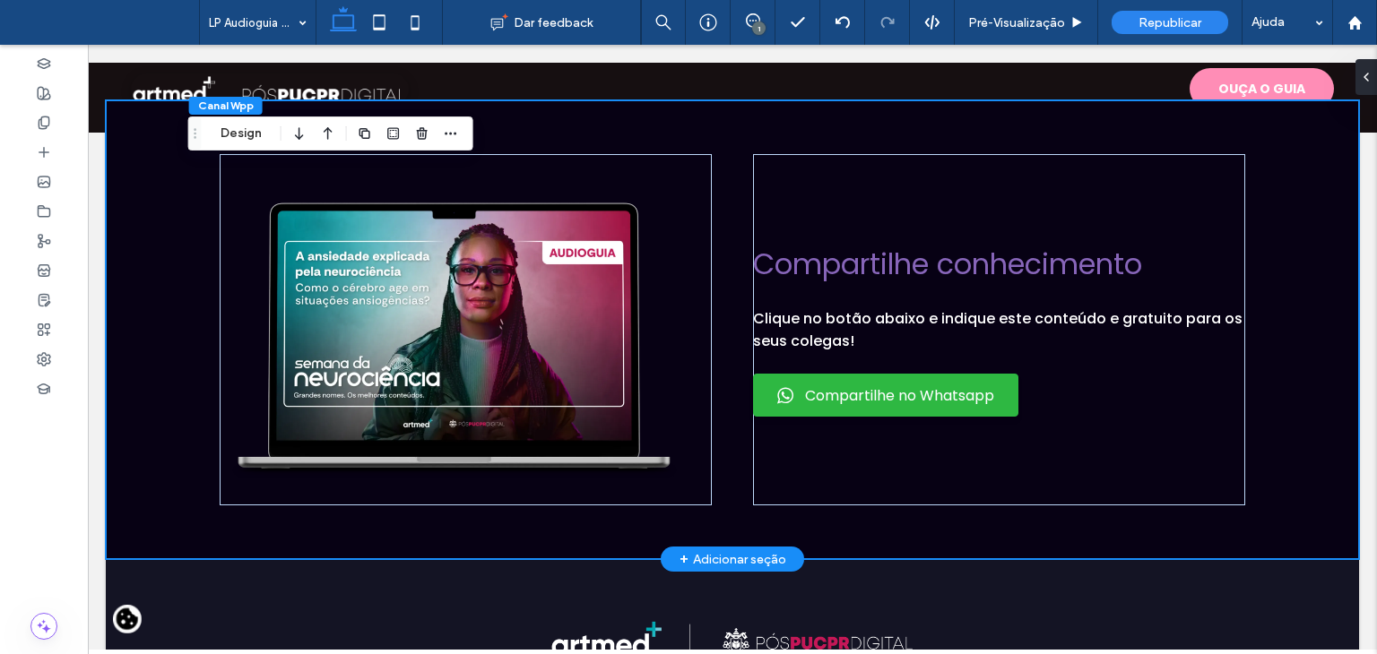
click at [155, 209] on div "Compartilhe conhecimento Clique no botão abaixo e indique este conteúdo e gratu…" at bounding box center [732, 329] width 1253 height 459
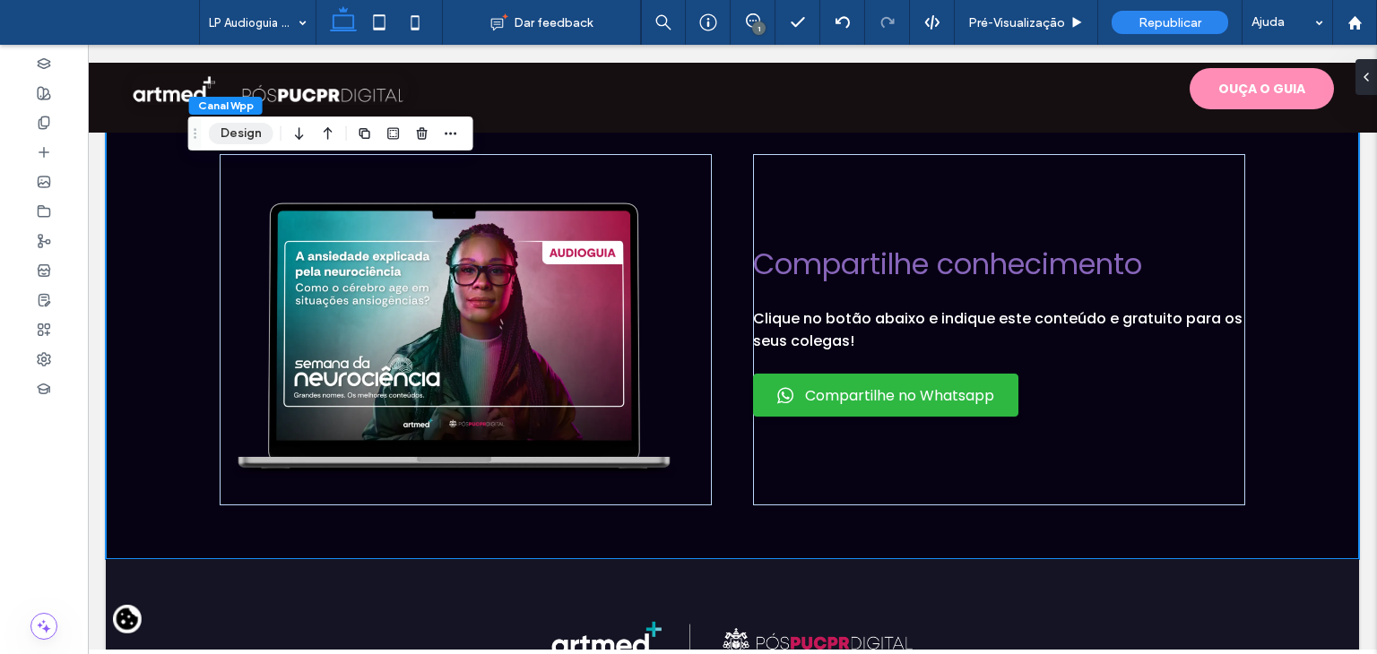
click at [213, 134] on button "Design" at bounding box center [241, 134] width 65 height 22
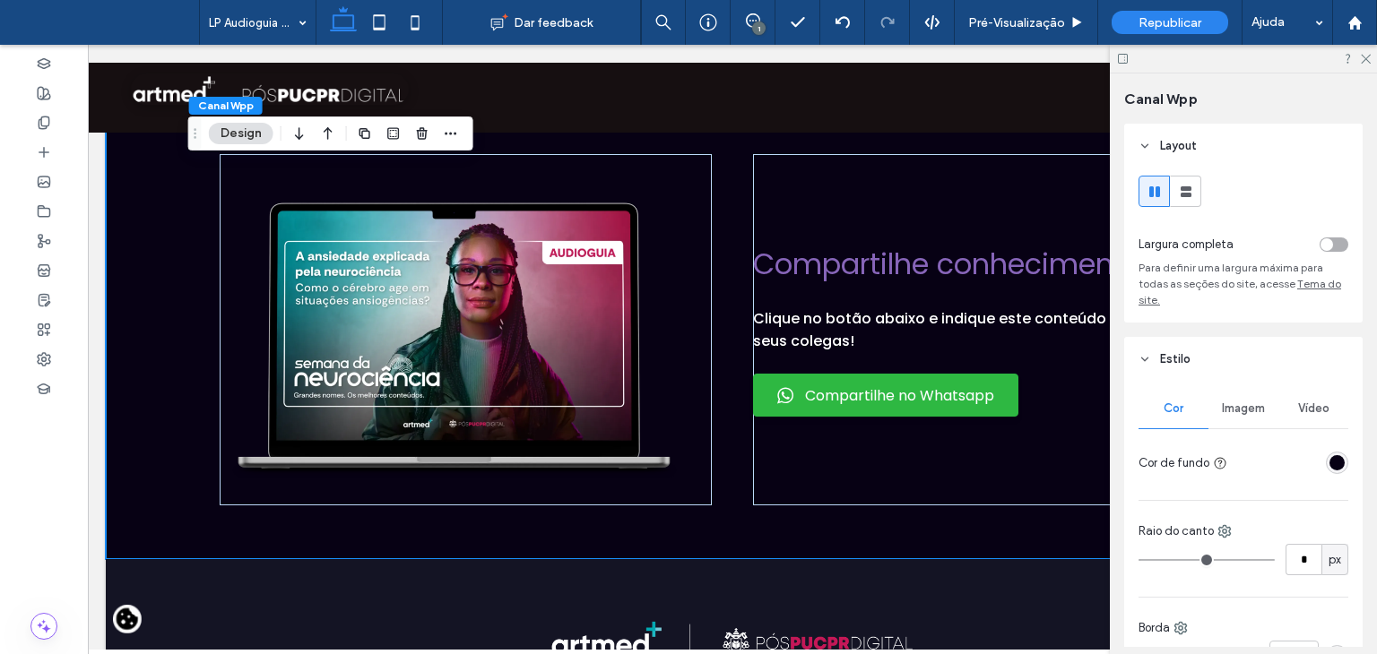
click at [1330, 458] on div "rgba(7, 1, 20, 1)" at bounding box center [1336, 462] width 15 height 15
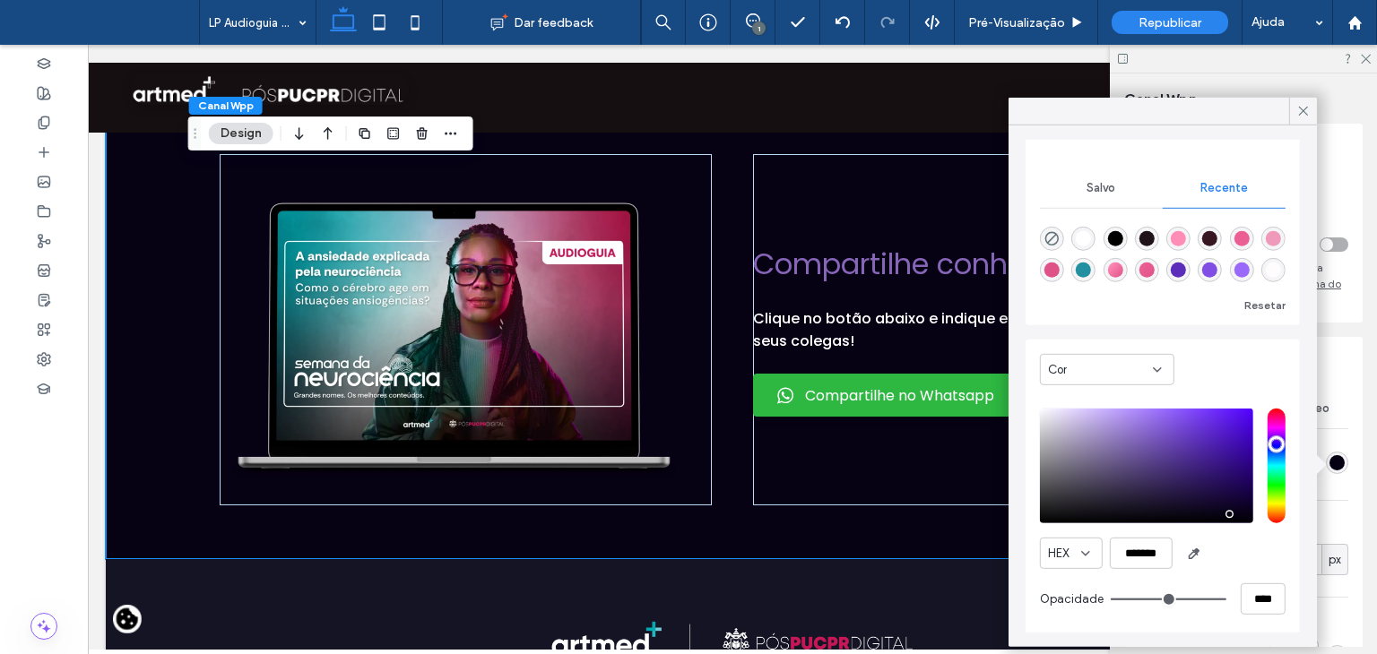
scroll to position [136, 0]
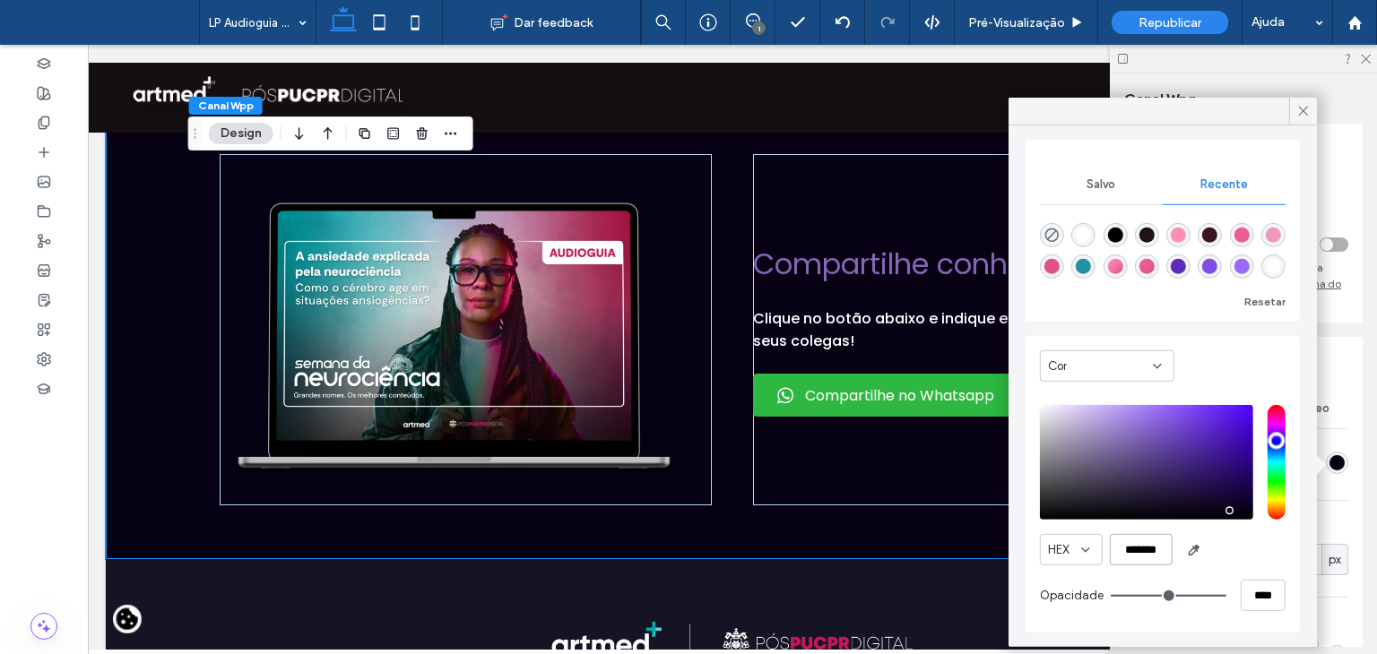
click at [1148, 541] on input "*******" at bounding box center [1141, 549] width 63 height 31
paste input "color picker textbox"
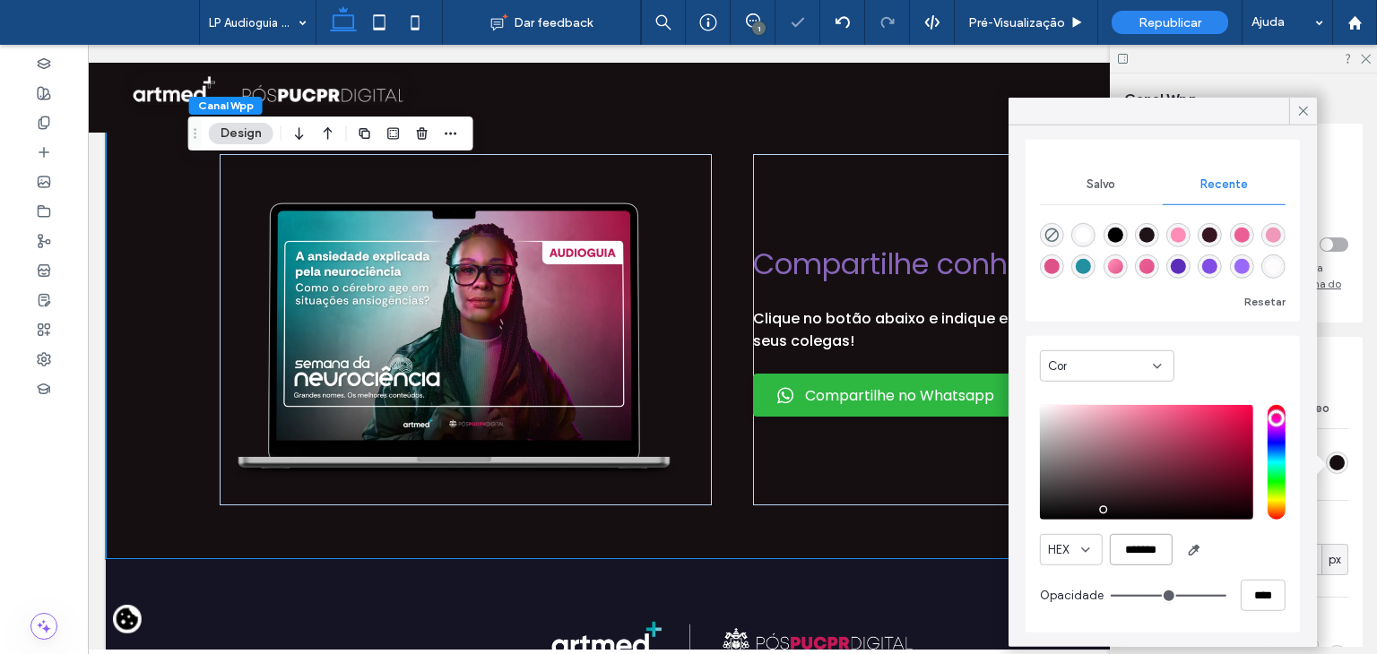
type input "*******"
click at [1236, 550] on div "HEX *******" at bounding box center [1163, 549] width 246 height 31
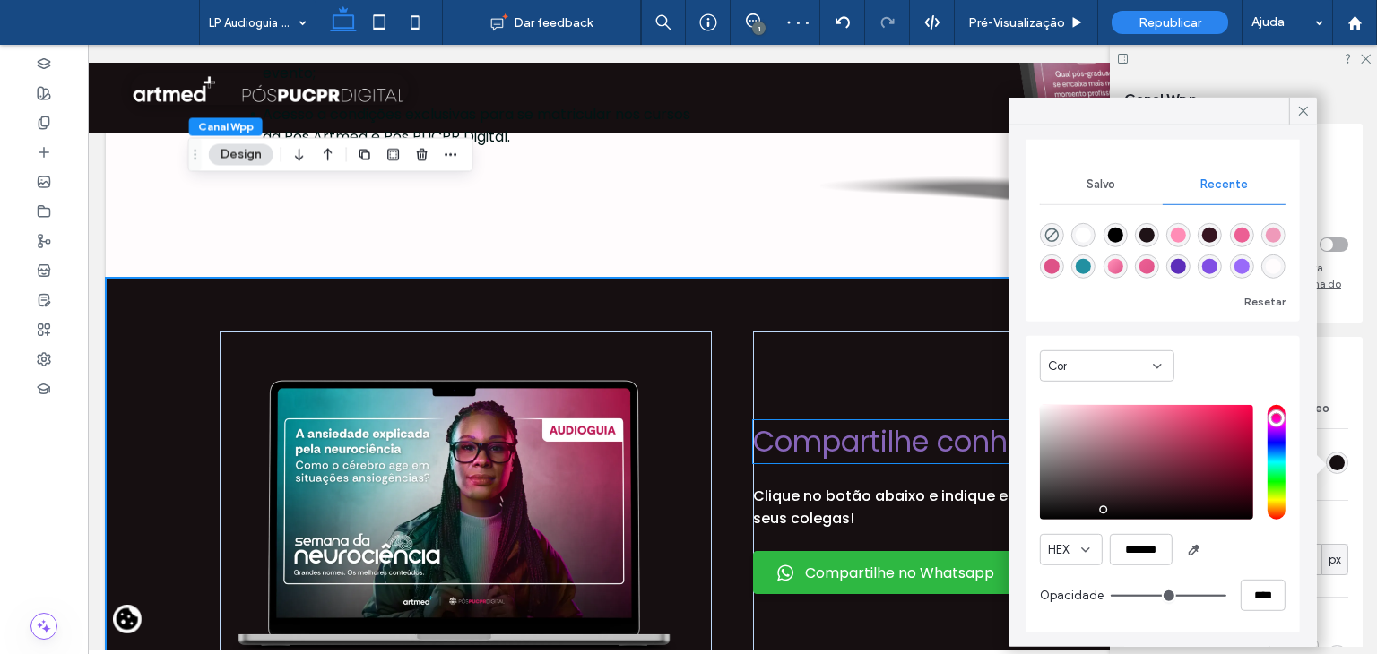
scroll to position [1076, 0]
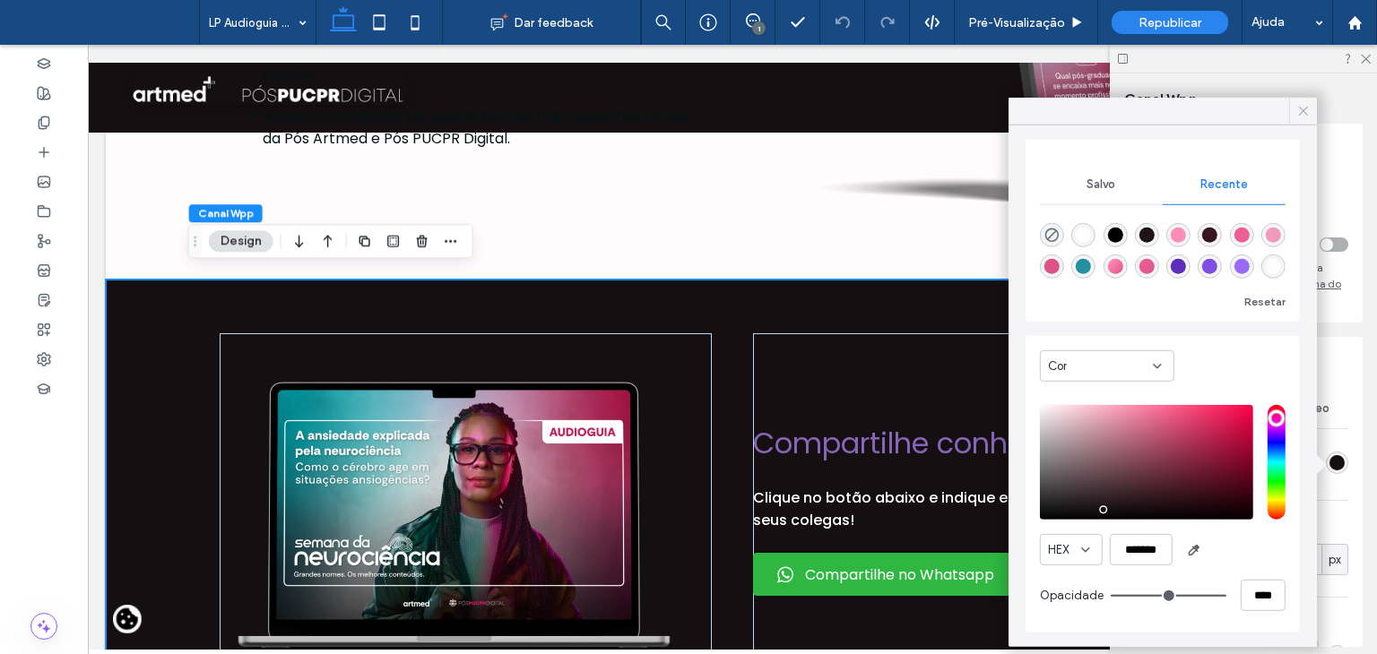
click at [1308, 108] on icon at bounding box center [1303, 111] width 16 height 16
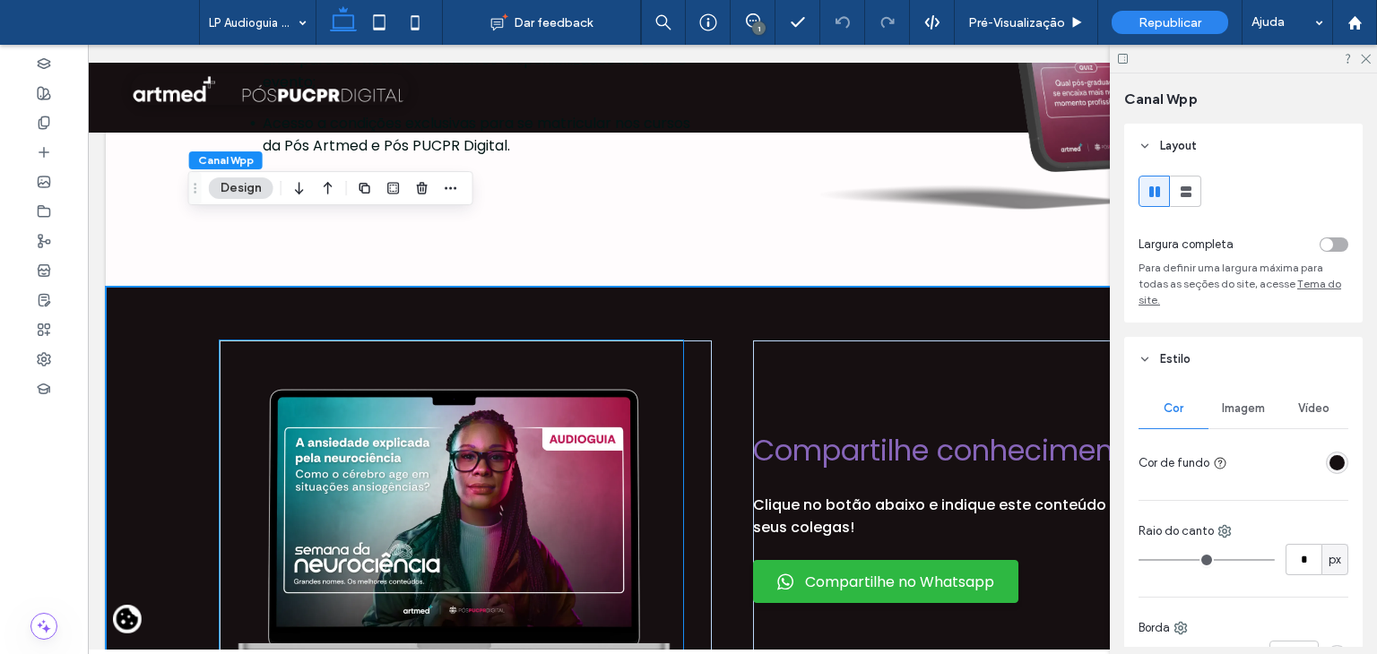
scroll to position [1039, 0]
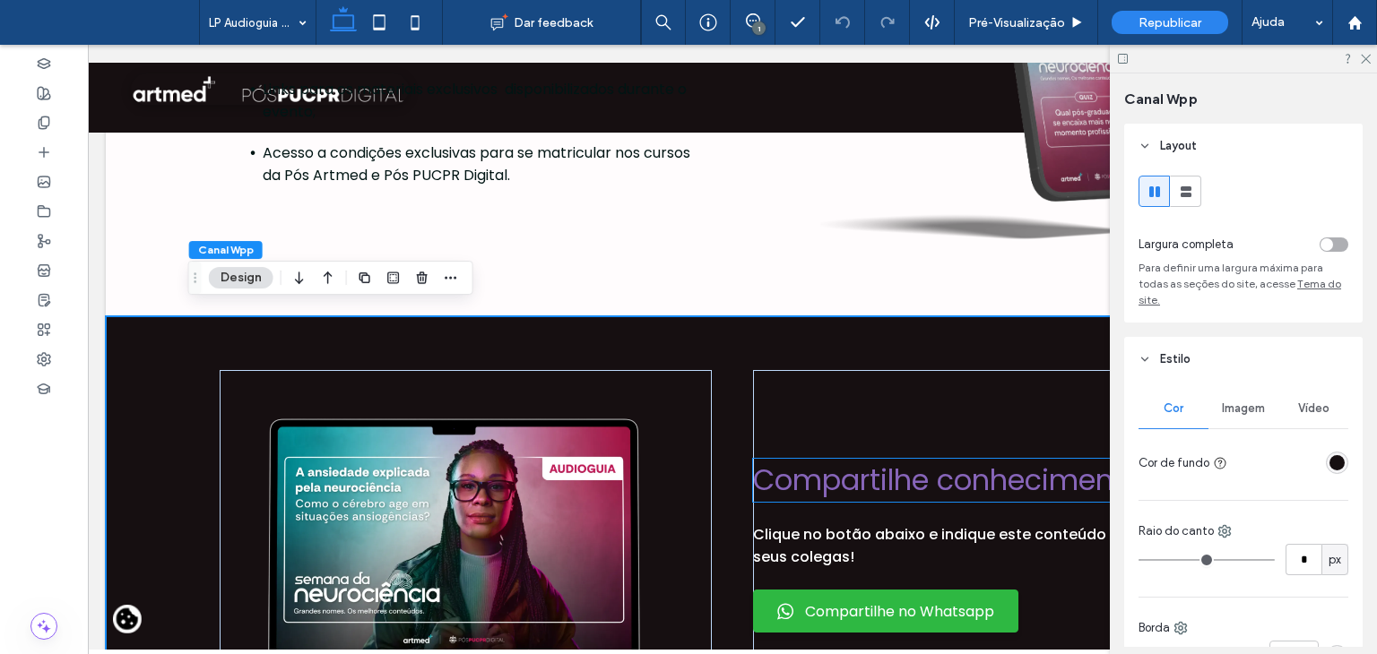
click at [850, 474] on span "Compartilhe conhecimento" at bounding box center [947, 480] width 389 height 40
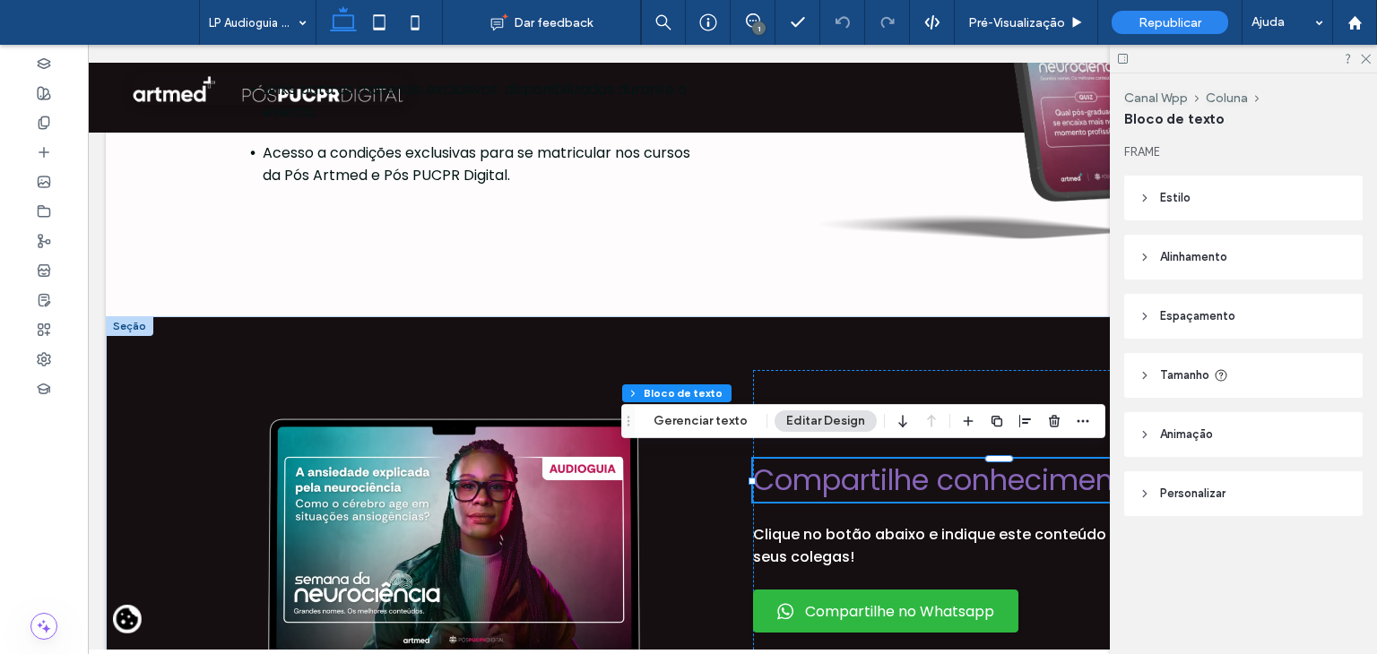
click at [850, 474] on span "Compartilhe conhecimento" at bounding box center [947, 480] width 389 height 40
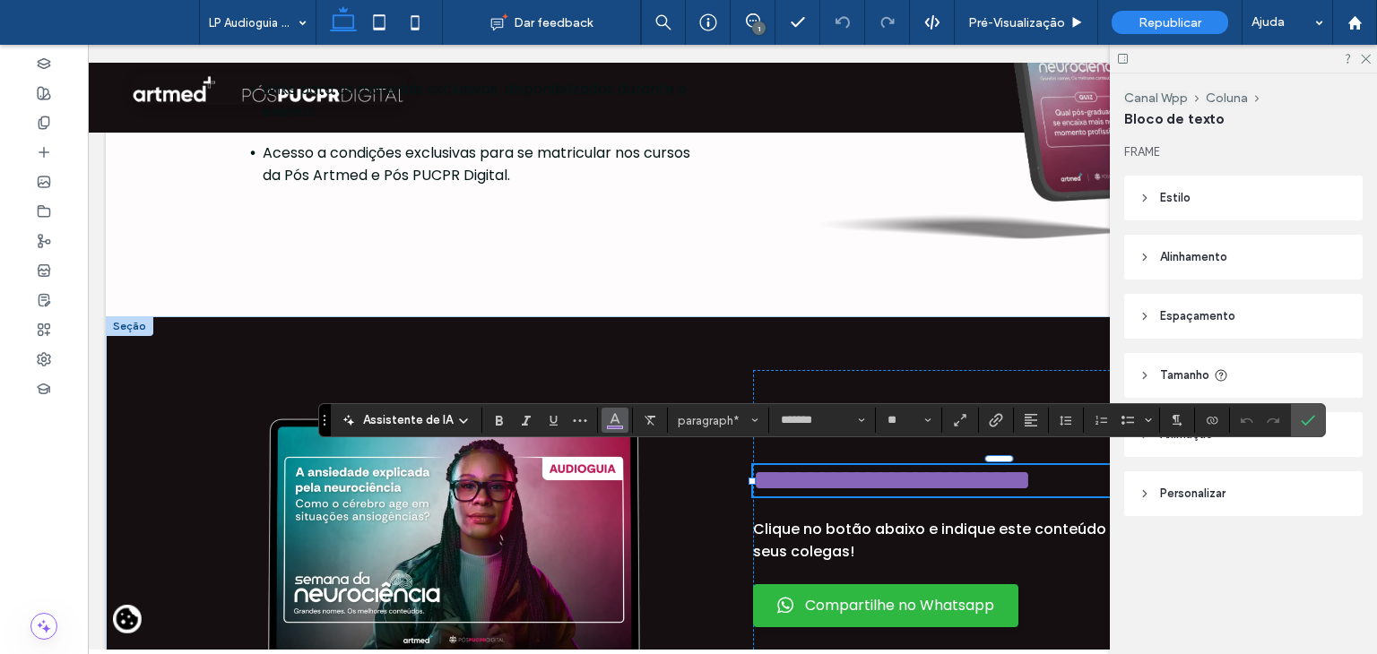
click at [611, 419] on icon "Cor" at bounding box center [615, 418] width 14 height 14
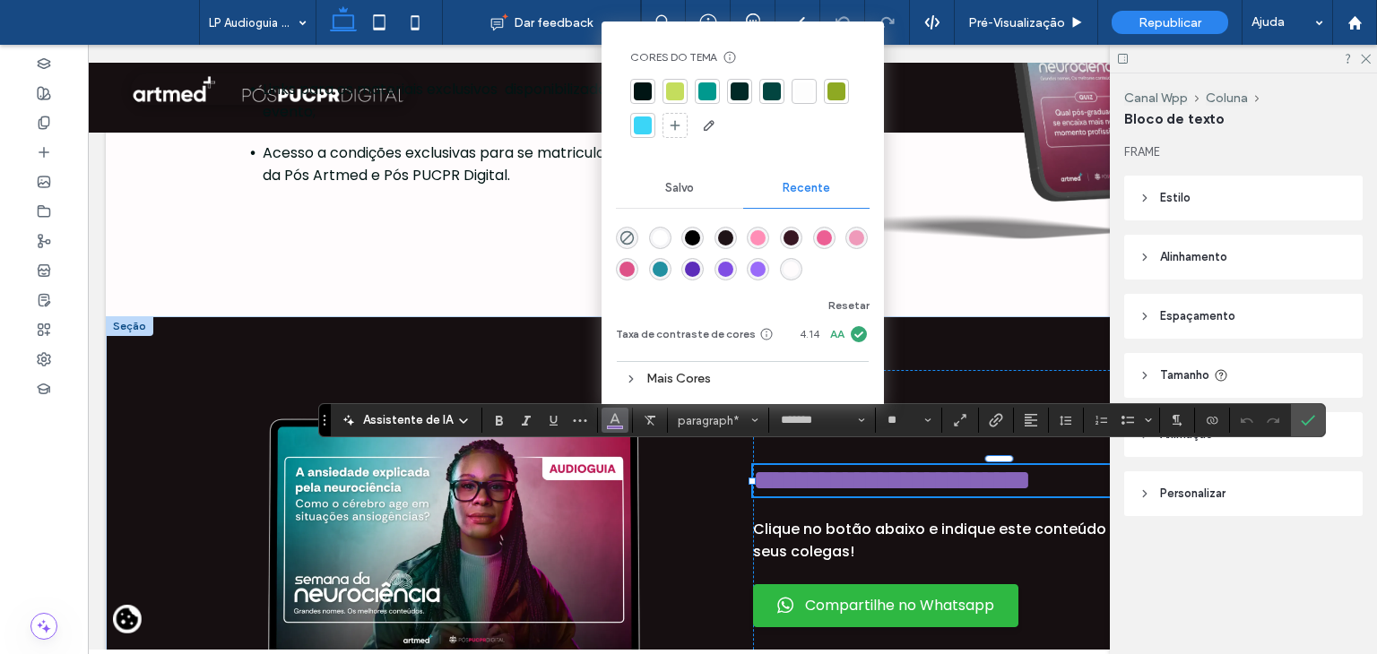
click at [666, 392] on div "Mais Cores" at bounding box center [743, 378] width 254 height 33
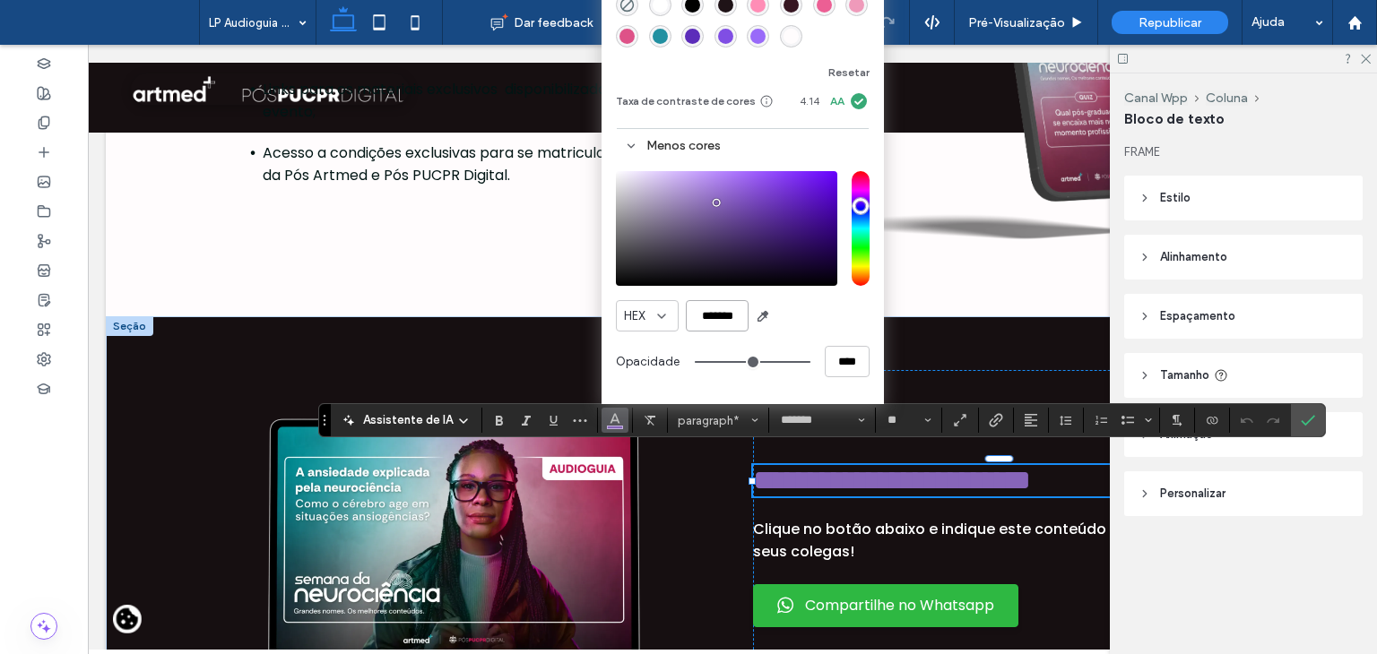
click at [724, 320] on input "*******" at bounding box center [717, 315] width 63 height 31
paste input "color picker textbox"
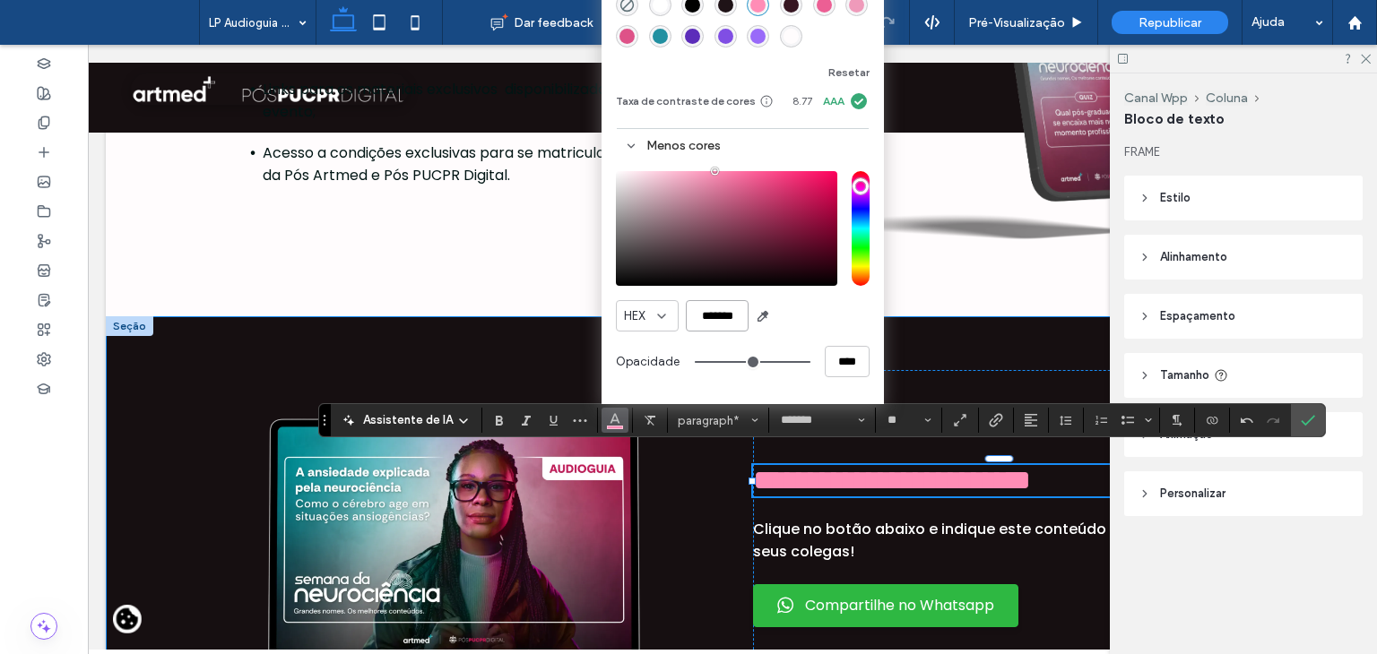
type input "*******"
click at [929, 359] on div "**********" at bounding box center [733, 545] width 1076 height 459
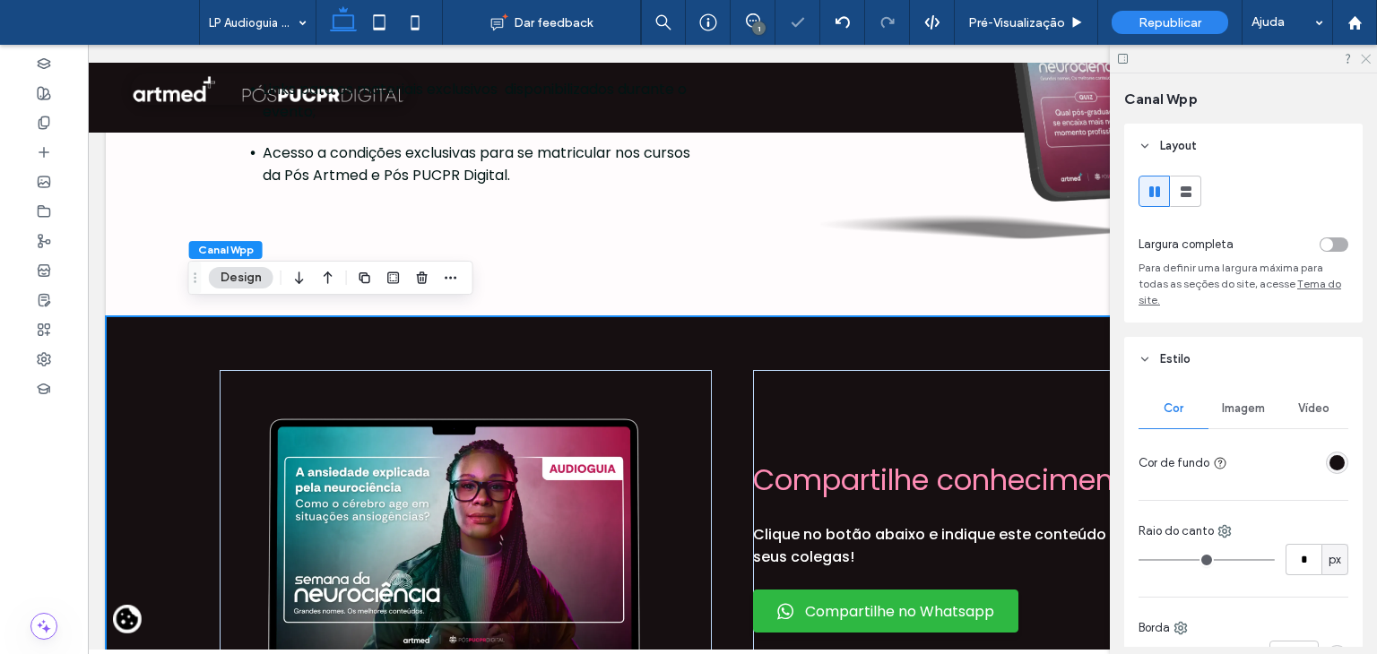
click at [1361, 58] on icon at bounding box center [1365, 58] width 12 height 12
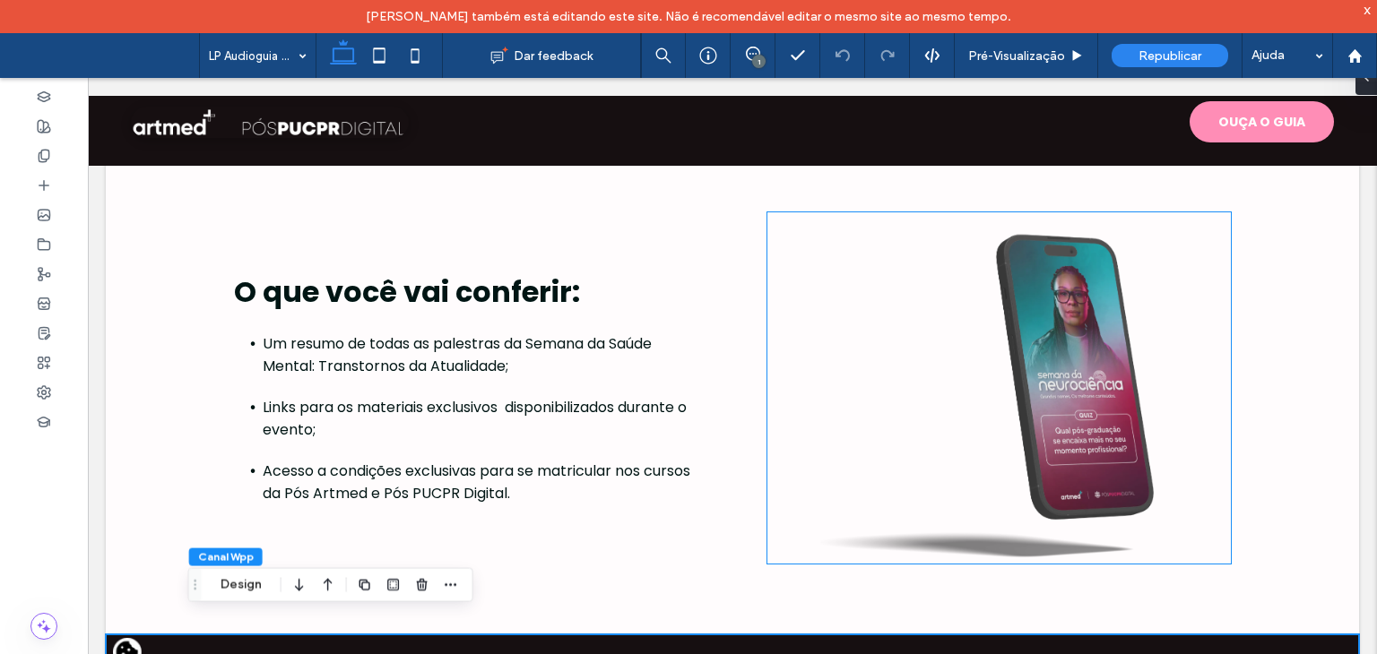
scroll to position [770, 0]
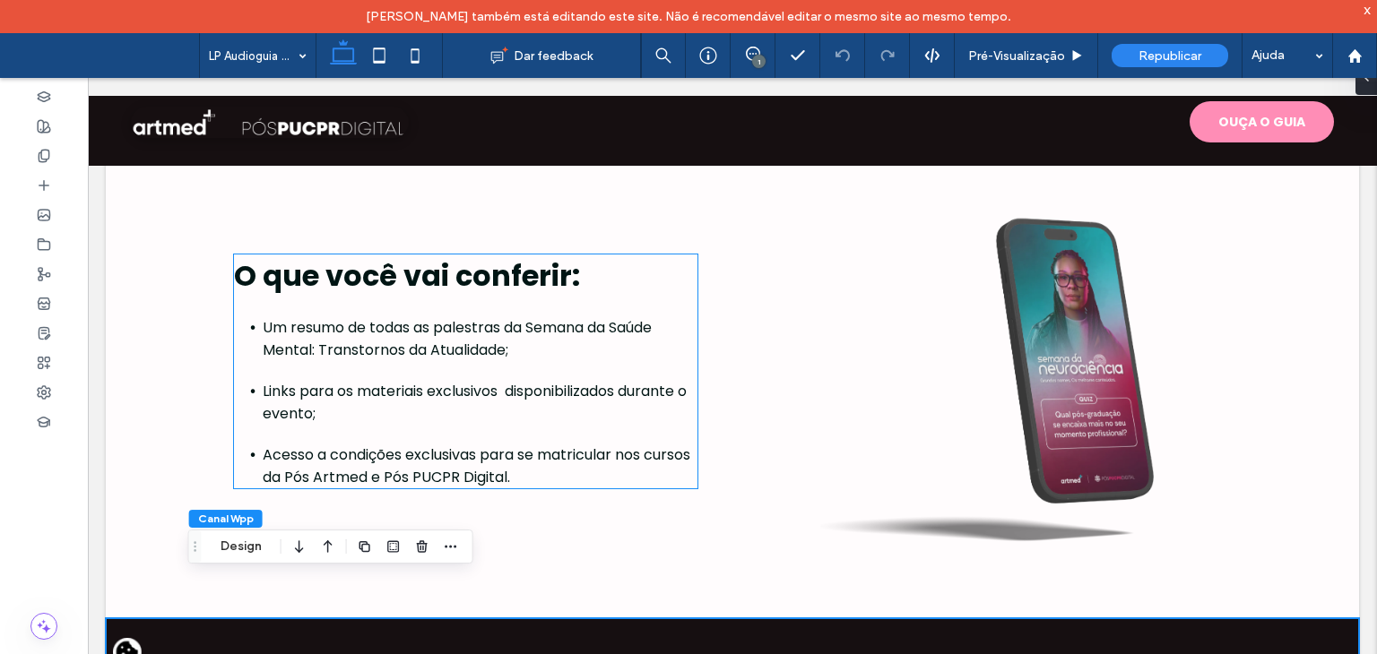
click at [442, 281] on strong "O que você vai conferir:" at bounding box center [407, 275] width 346 height 40
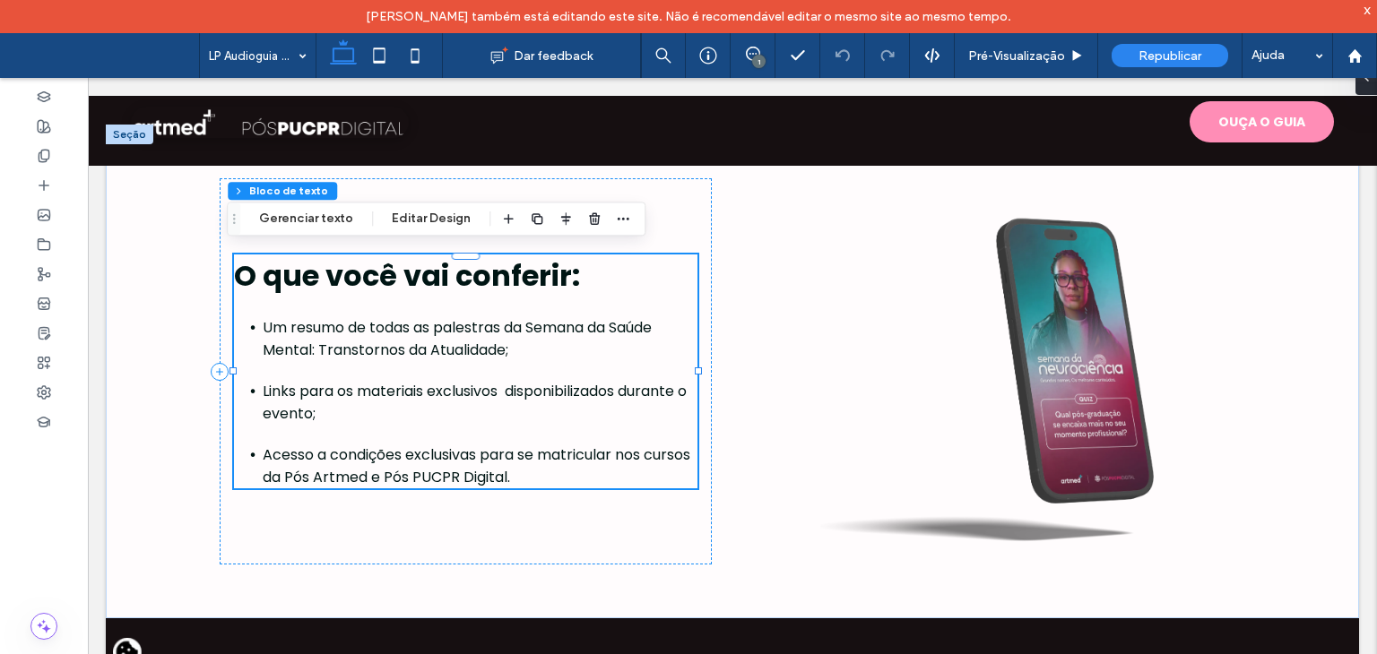
click at [443, 273] on strong "O que você vai conferir:" at bounding box center [407, 275] width 346 height 40
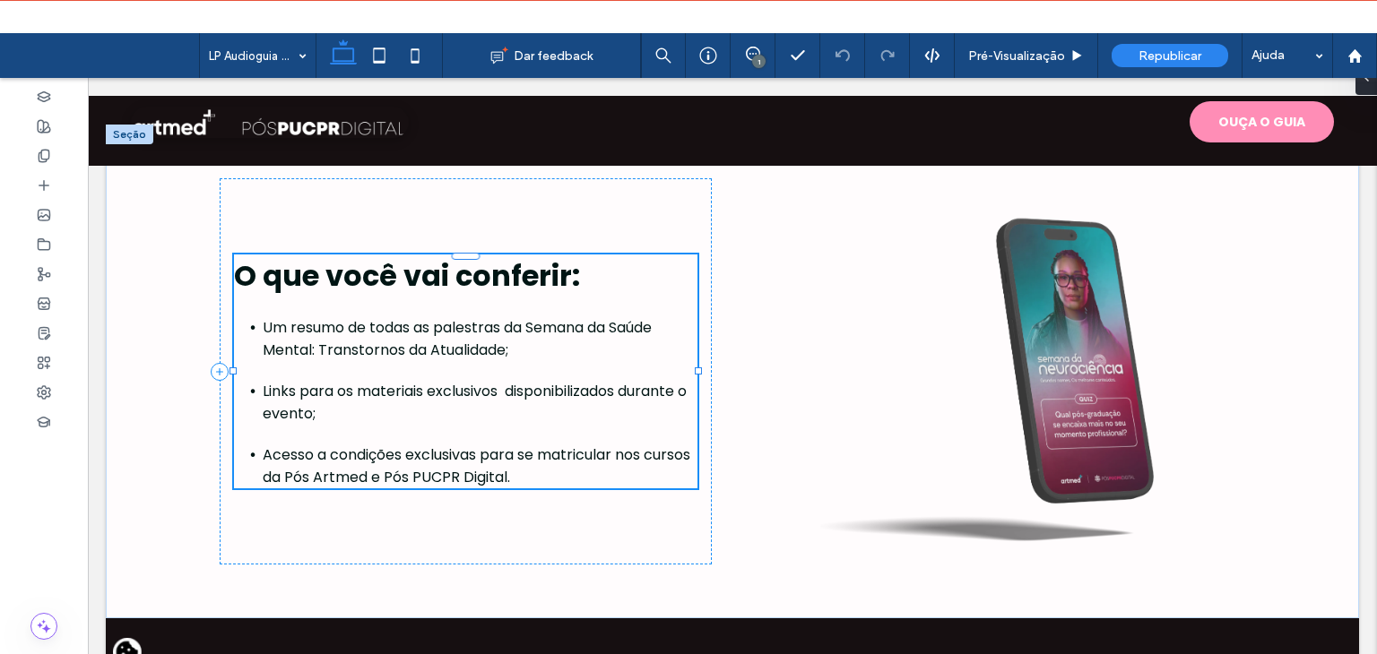
type input "*******"
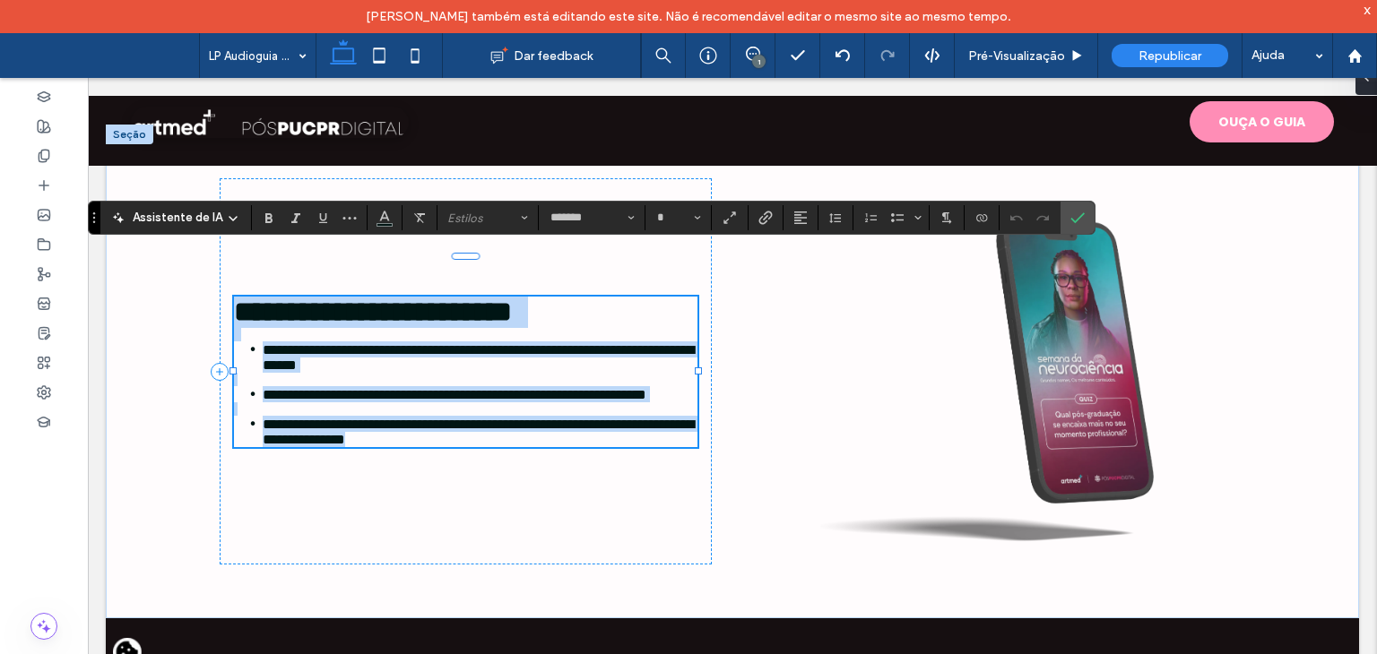
click at [443, 298] on strong "**********" at bounding box center [373, 312] width 278 height 29
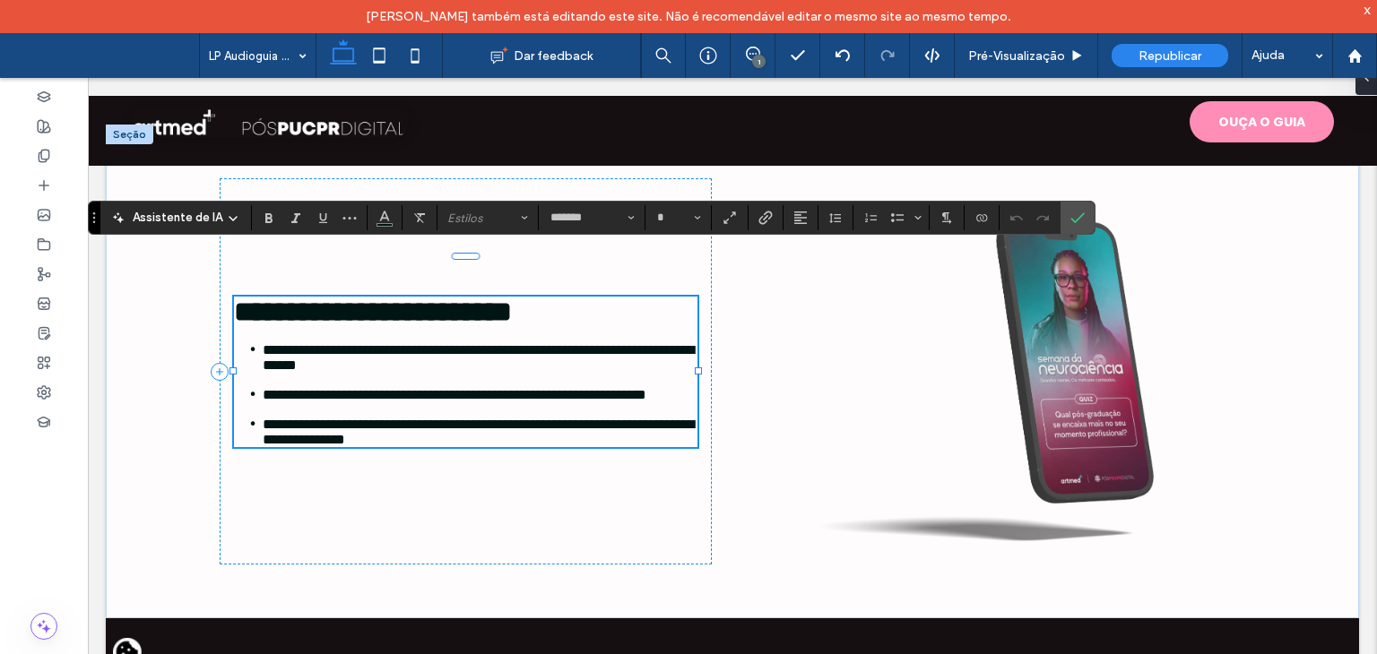
type input "**"
click at [273, 343] on span "**********" at bounding box center [478, 357] width 431 height 29
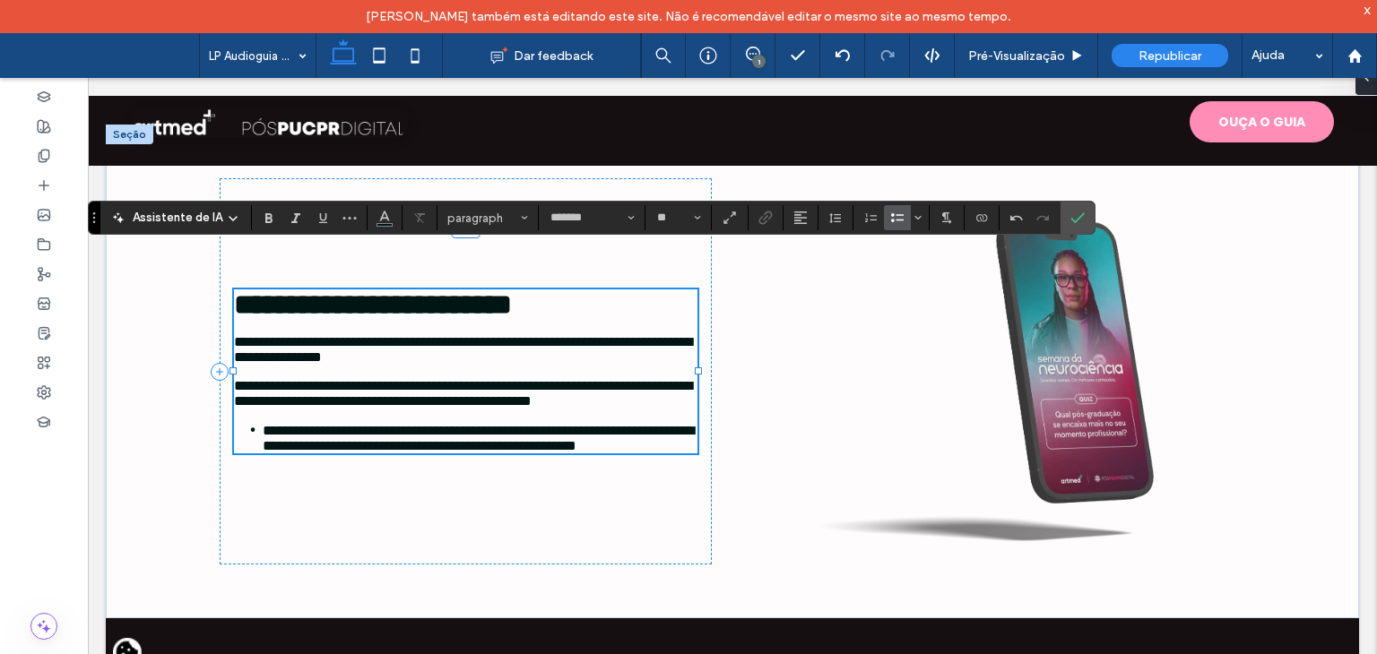
click at [263, 446] on span "**********" at bounding box center [478, 438] width 431 height 29
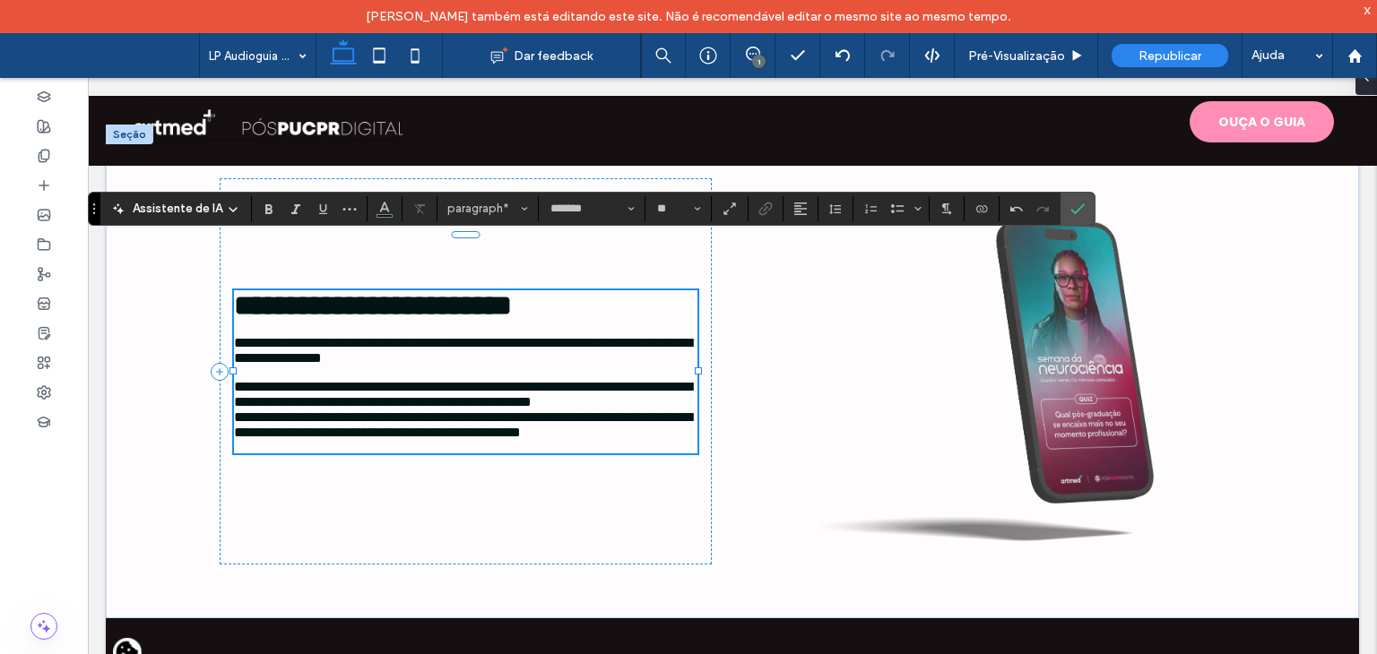
scroll to position [779, 0]
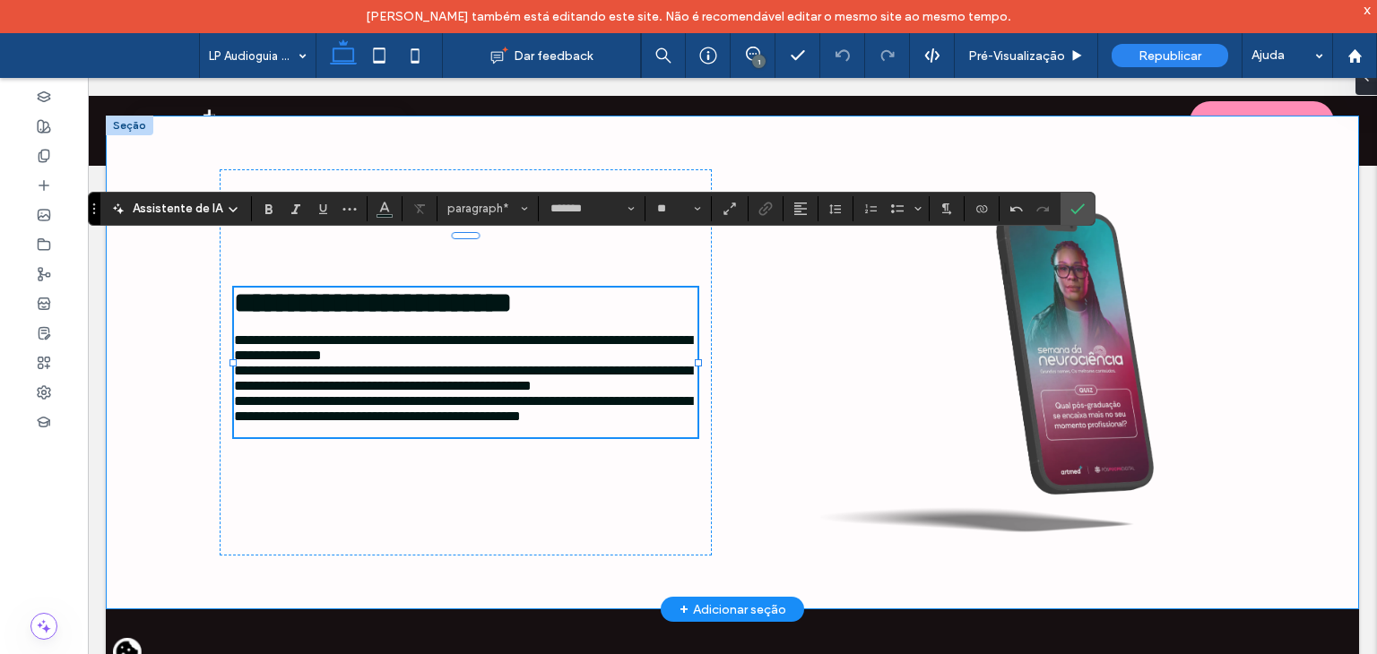
click at [160, 446] on div "**********" at bounding box center [732, 363] width 1253 height 494
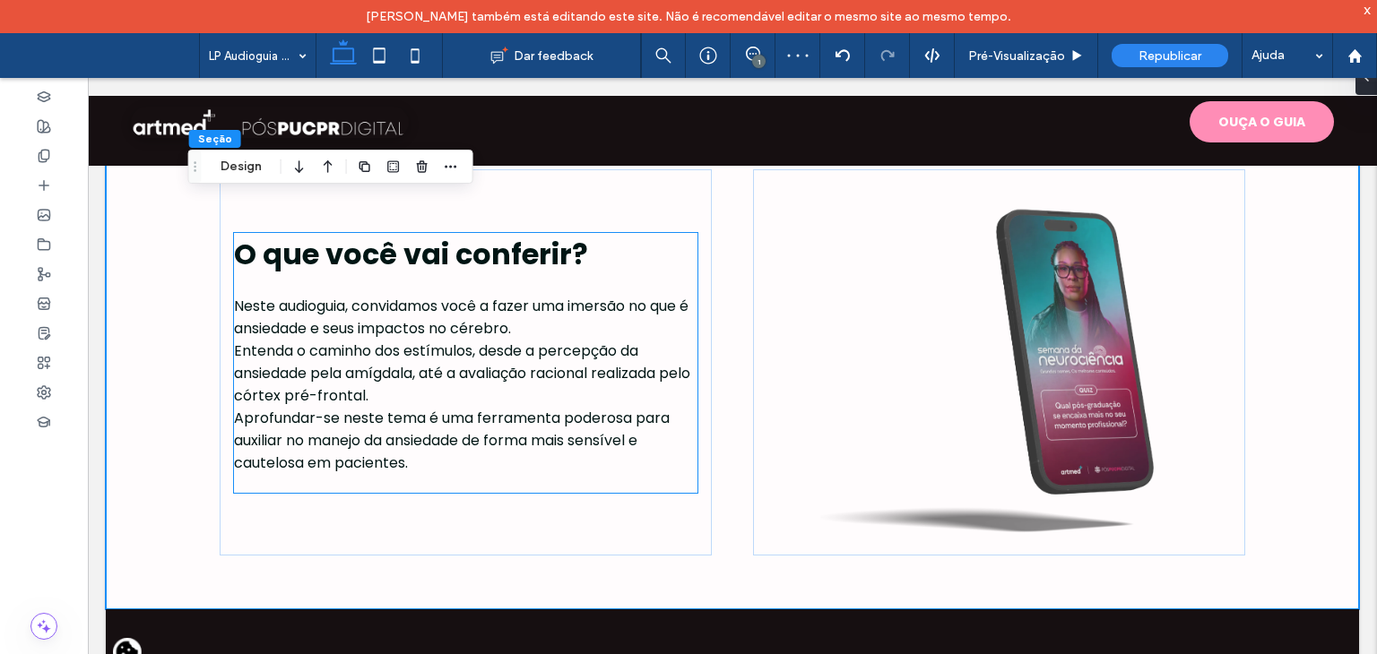
click at [535, 316] on p "Neste audioguia, convidamos você a fazer uma imersão no que é ansiedade e seus …" at bounding box center [465, 317] width 463 height 45
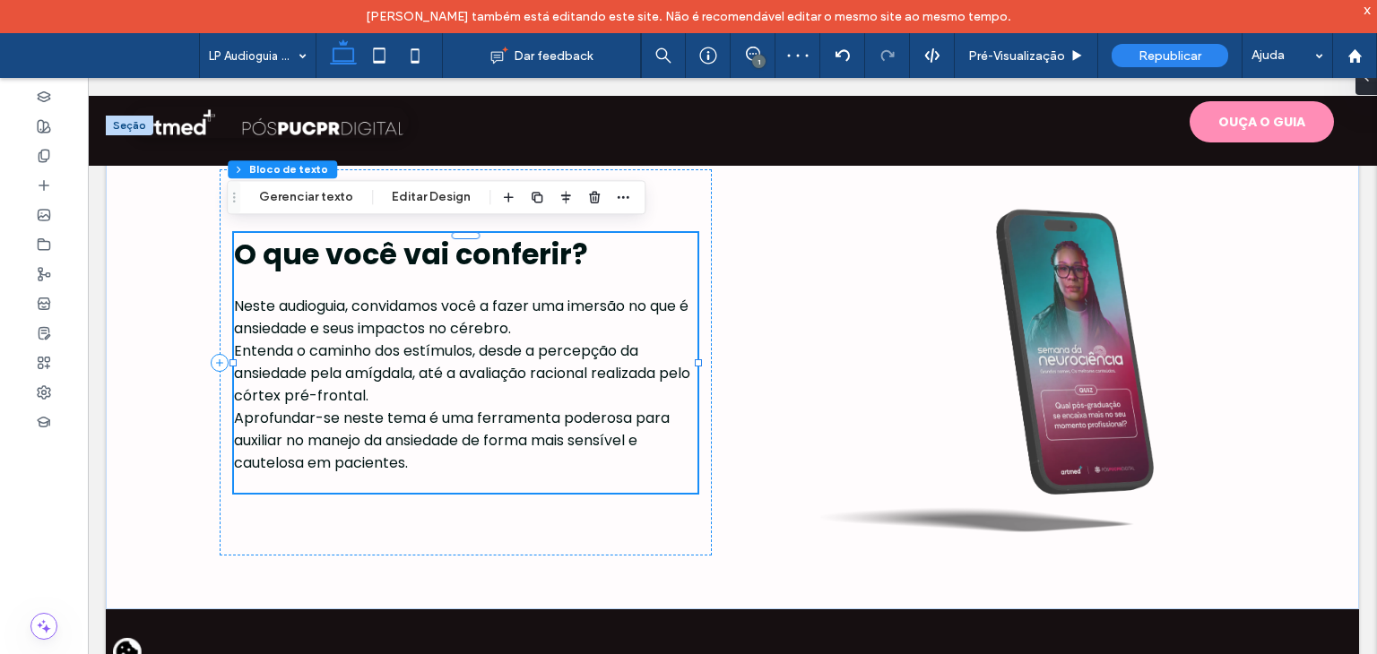
click at [532, 324] on p "Neste audioguia, convidamos você a fazer uma imersão no que é ansiedade e seus …" at bounding box center [465, 317] width 463 height 45
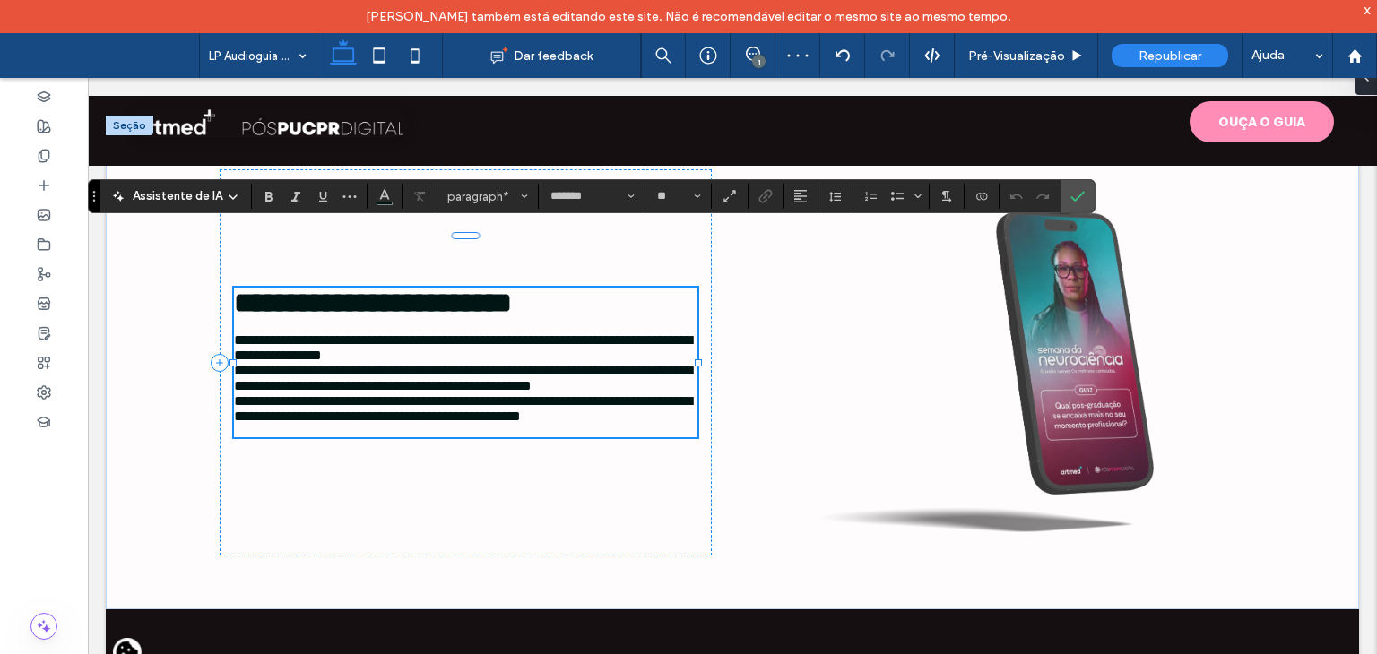
click at [541, 333] on p "**********" at bounding box center [465, 348] width 463 height 30
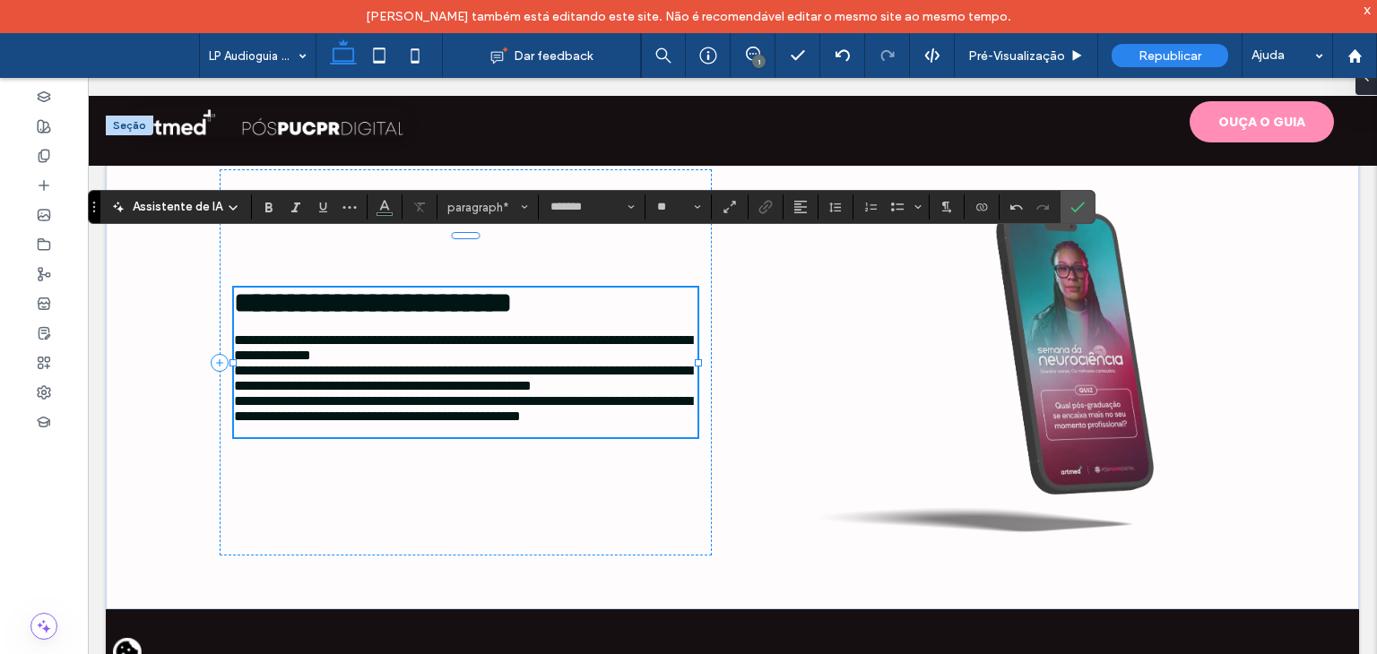
scroll to position [768, 0]
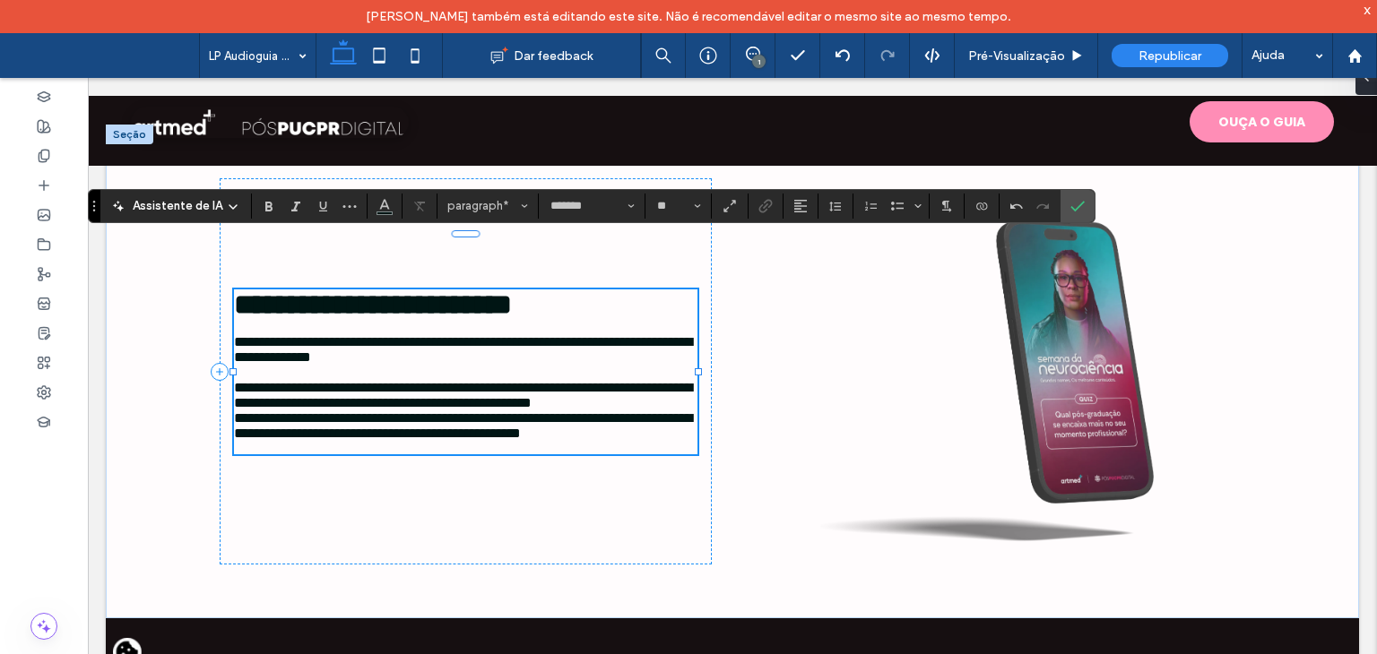
click at [437, 415] on div "**********" at bounding box center [465, 372] width 463 height 165
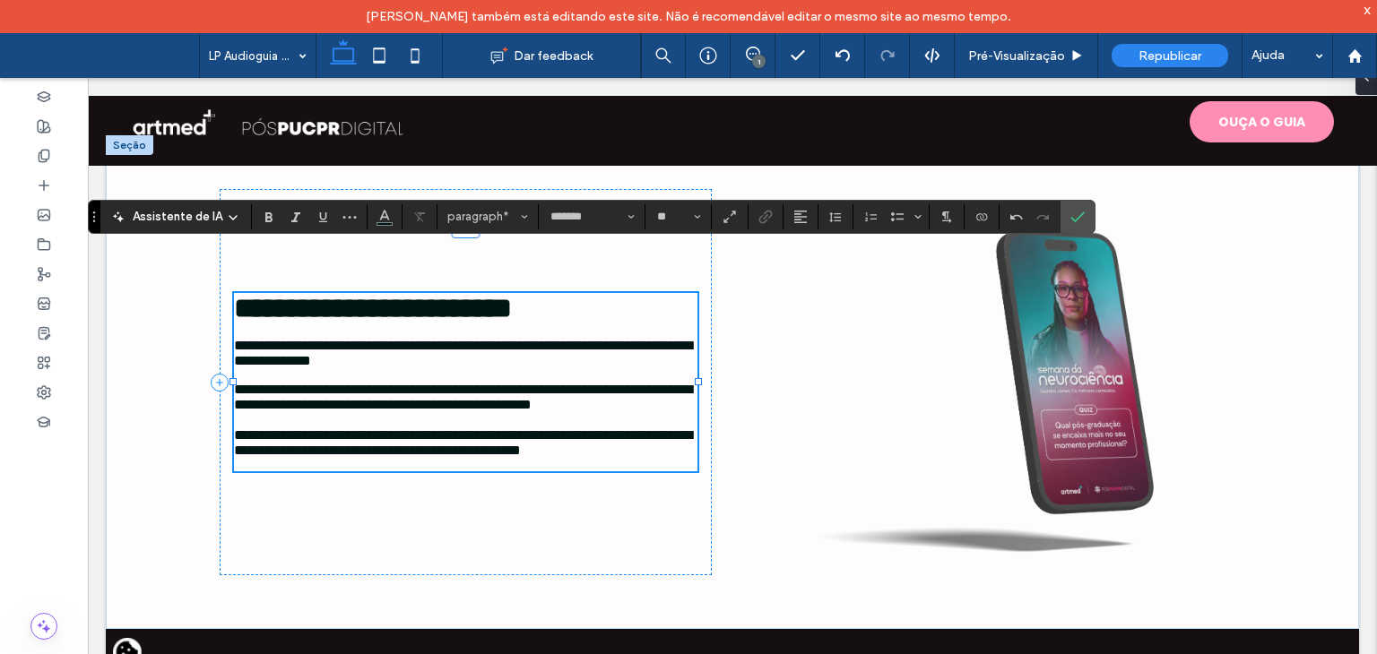
scroll to position [760, 0]
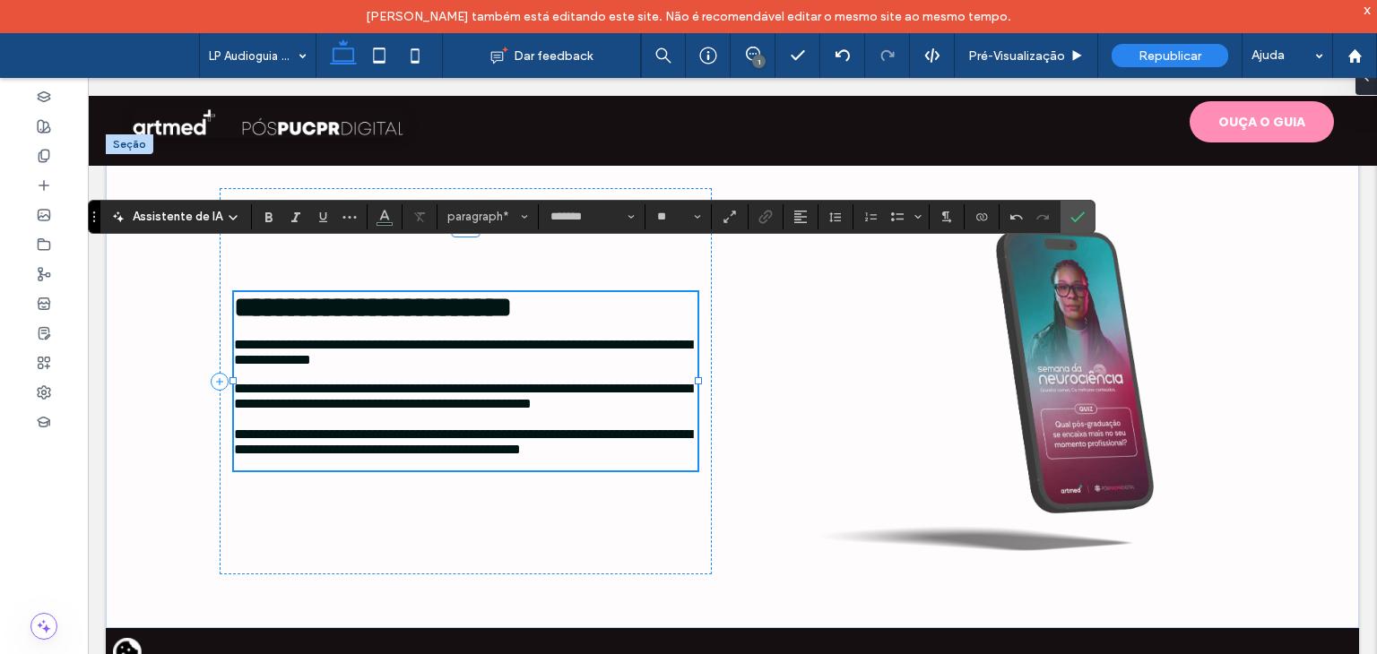
click at [451, 402] on p "**********" at bounding box center [465, 396] width 463 height 30
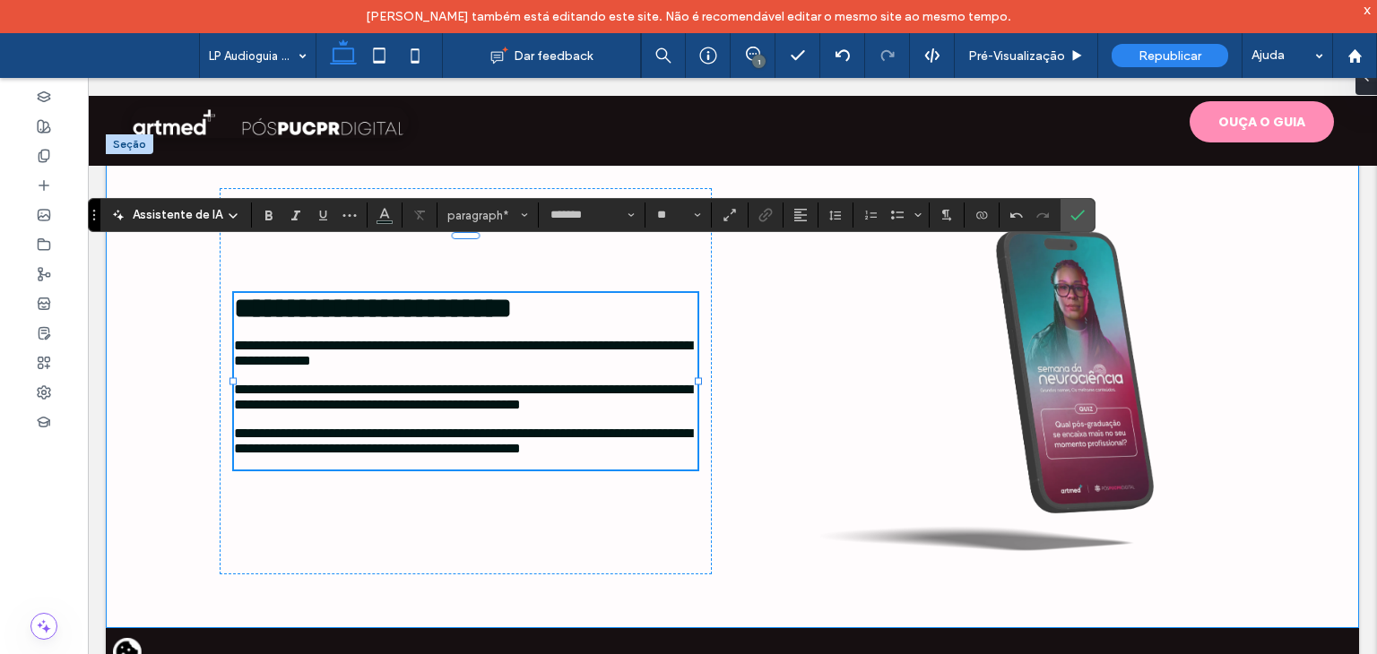
click at [137, 406] on div "**********" at bounding box center [732, 381] width 1253 height 494
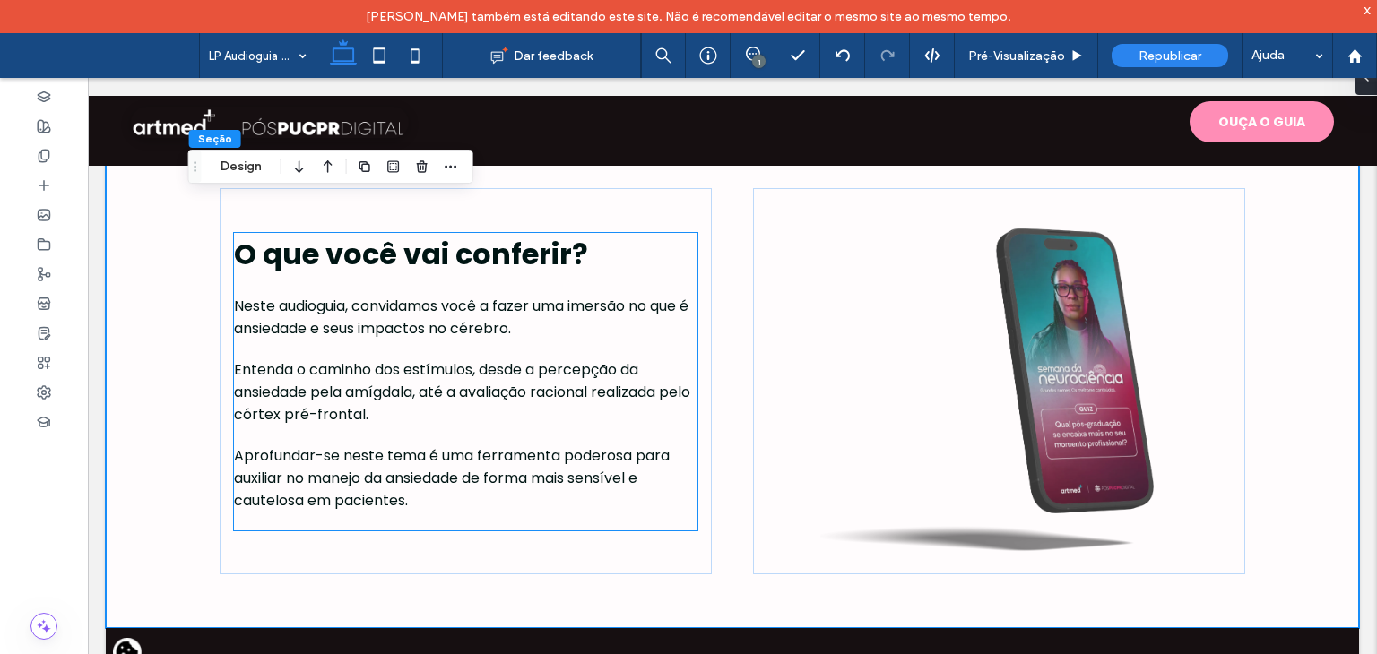
click at [486, 340] on p at bounding box center [465, 349] width 463 height 19
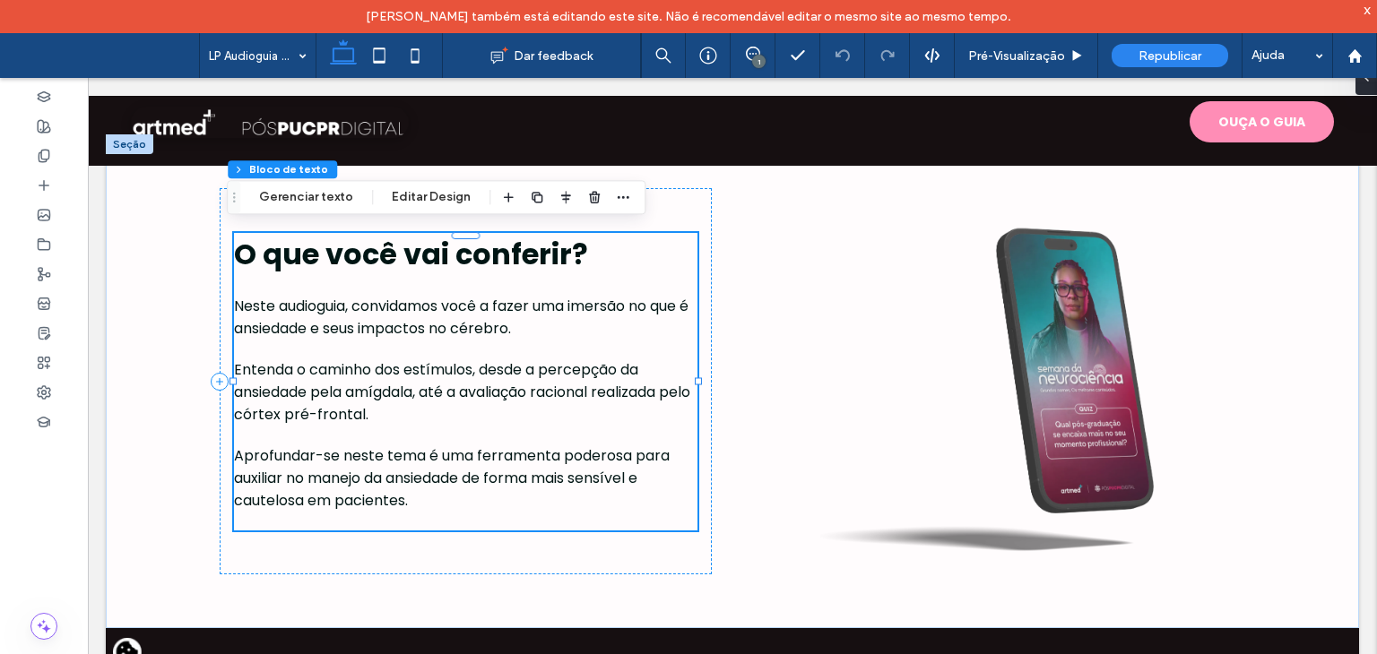
click at [486, 340] on p at bounding box center [465, 349] width 463 height 19
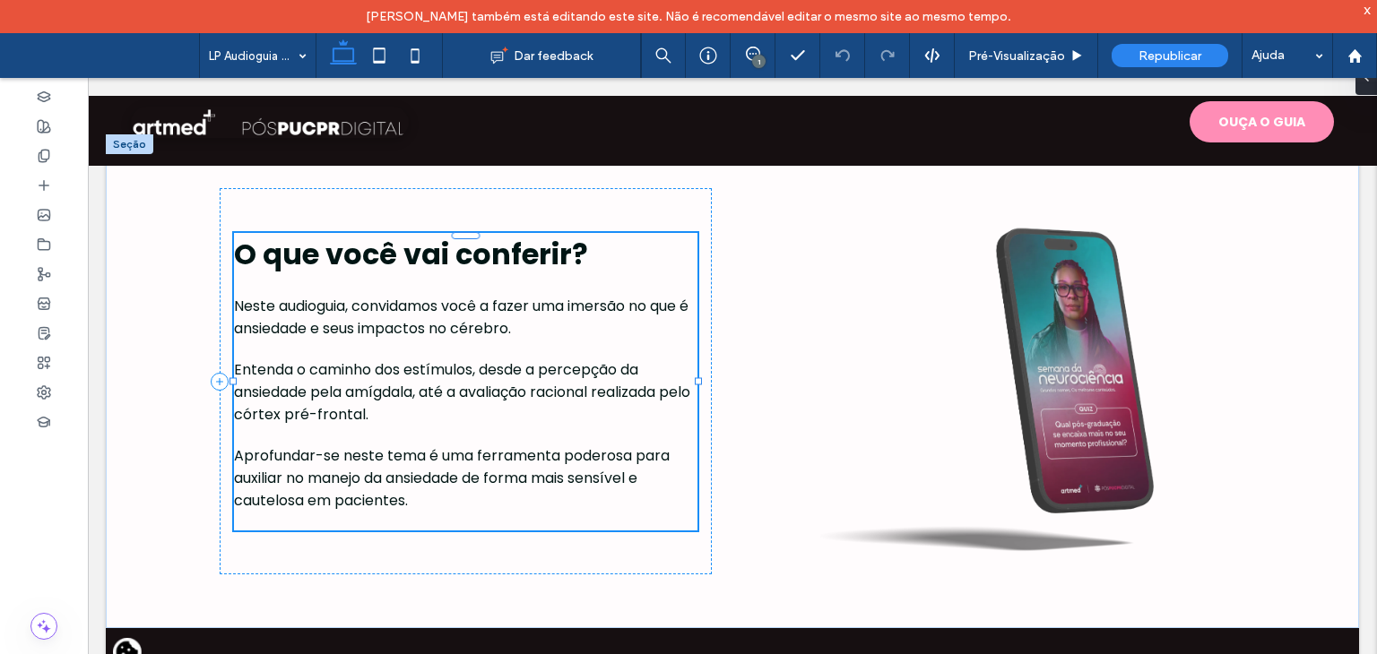
type input "*******"
type input "**"
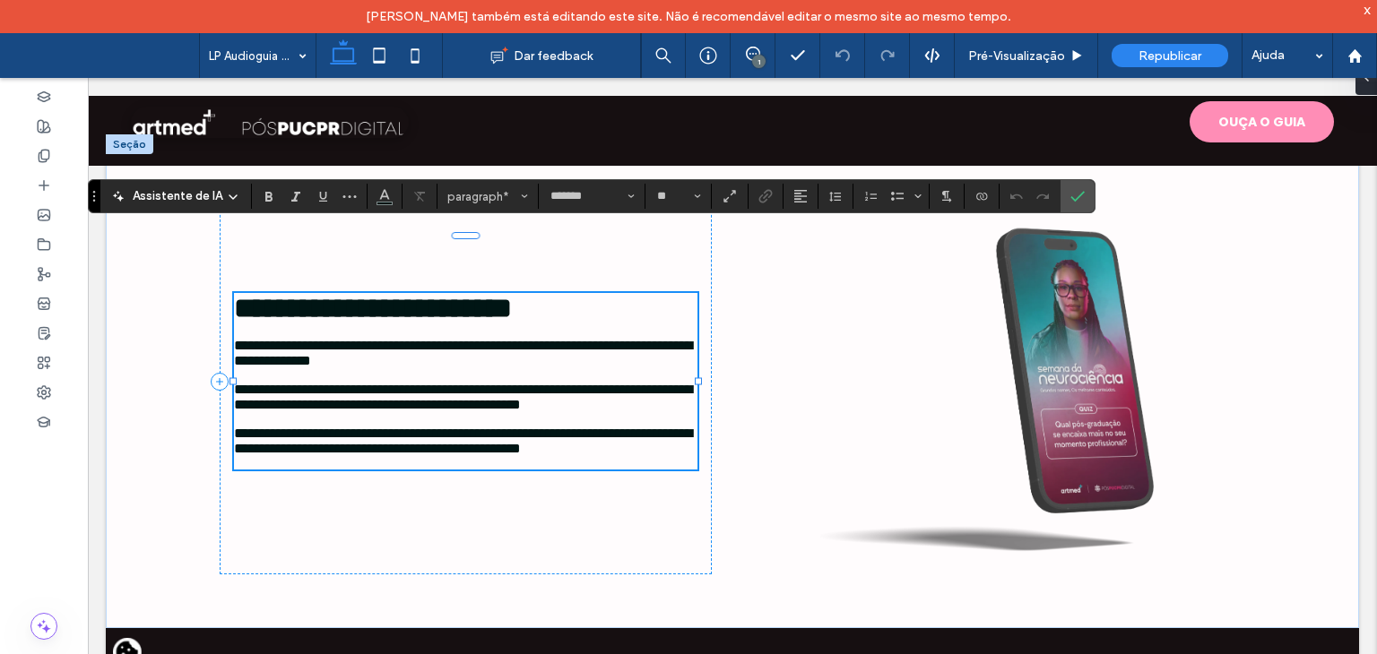
click at [279, 339] on span "**********" at bounding box center [463, 353] width 458 height 29
click at [890, 195] on icon "Lista com marcadores" at bounding box center [897, 196] width 14 height 14
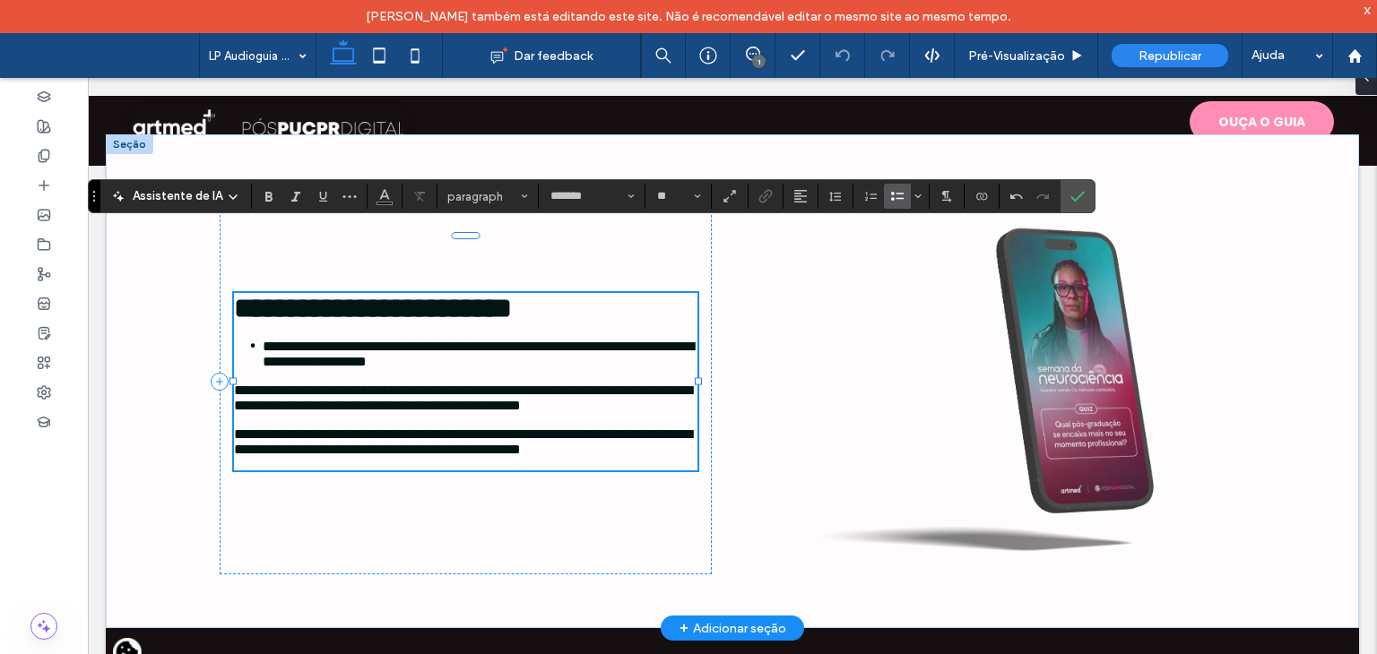
click at [251, 384] on span "**********" at bounding box center [463, 398] width 458 height 29
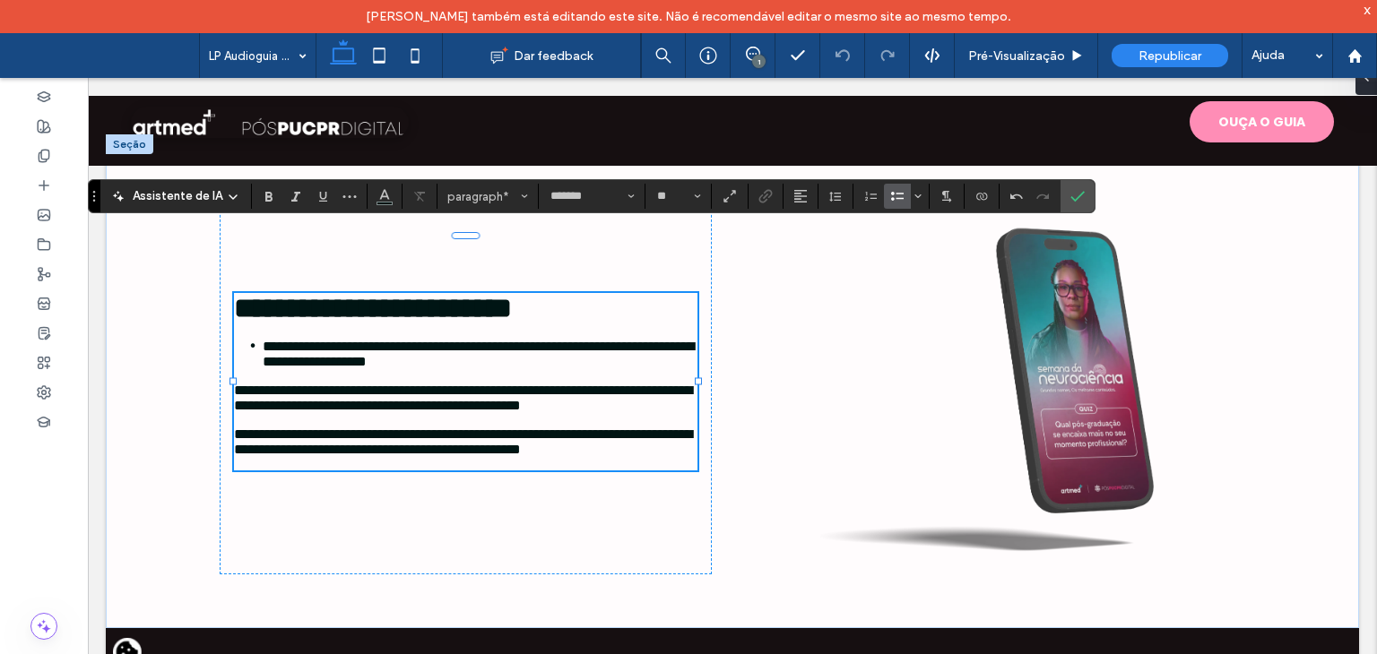
click at [884, 198] on label "Lista com marcadores" at bounding box center [897, 196] width 27 height 25
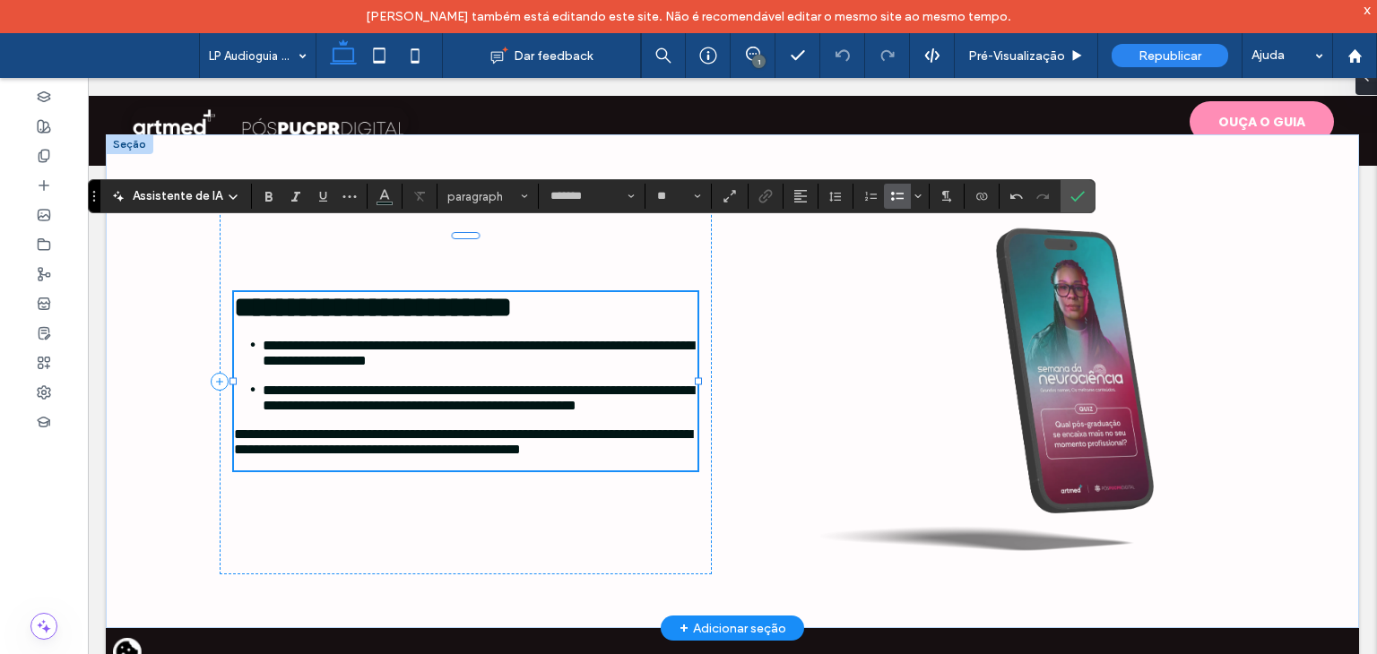
click at [269, 446] on span "**********" at bounding box center [463, 442] width 458 height 29
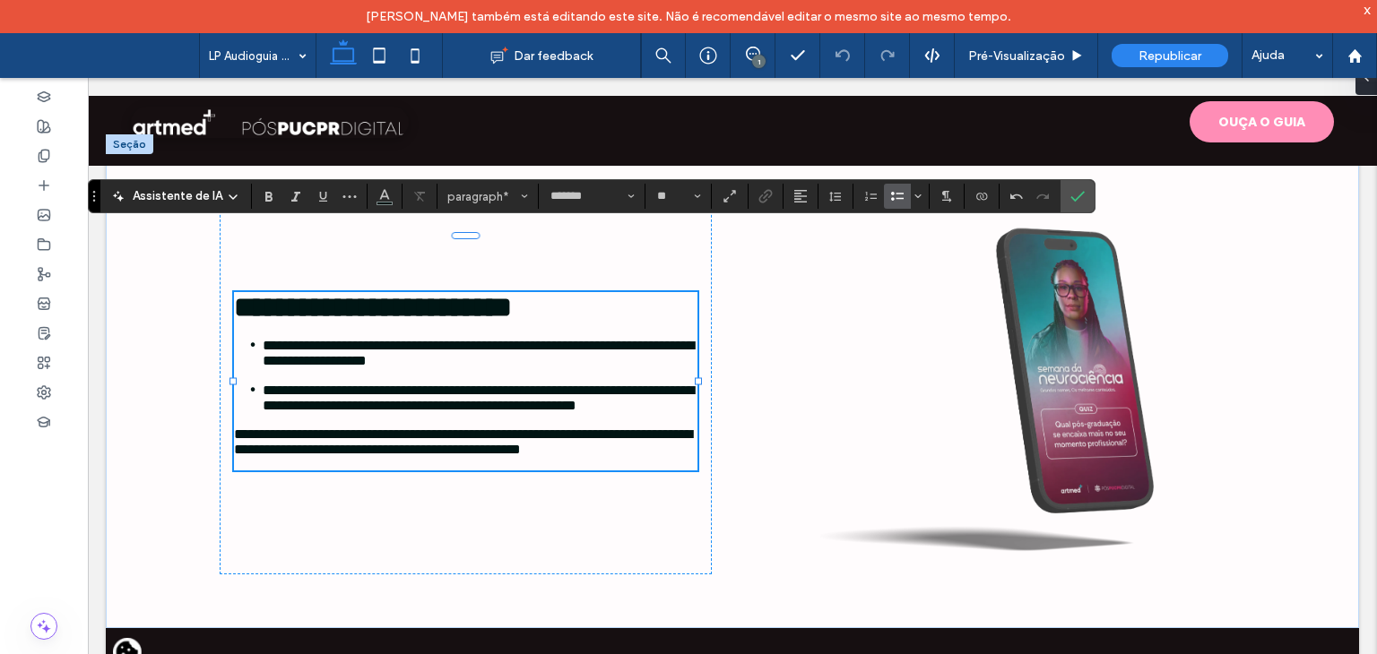
click at [890, 194] on icon "Lista com marcadores" at bounding box center [897, 196] width 14 height 14
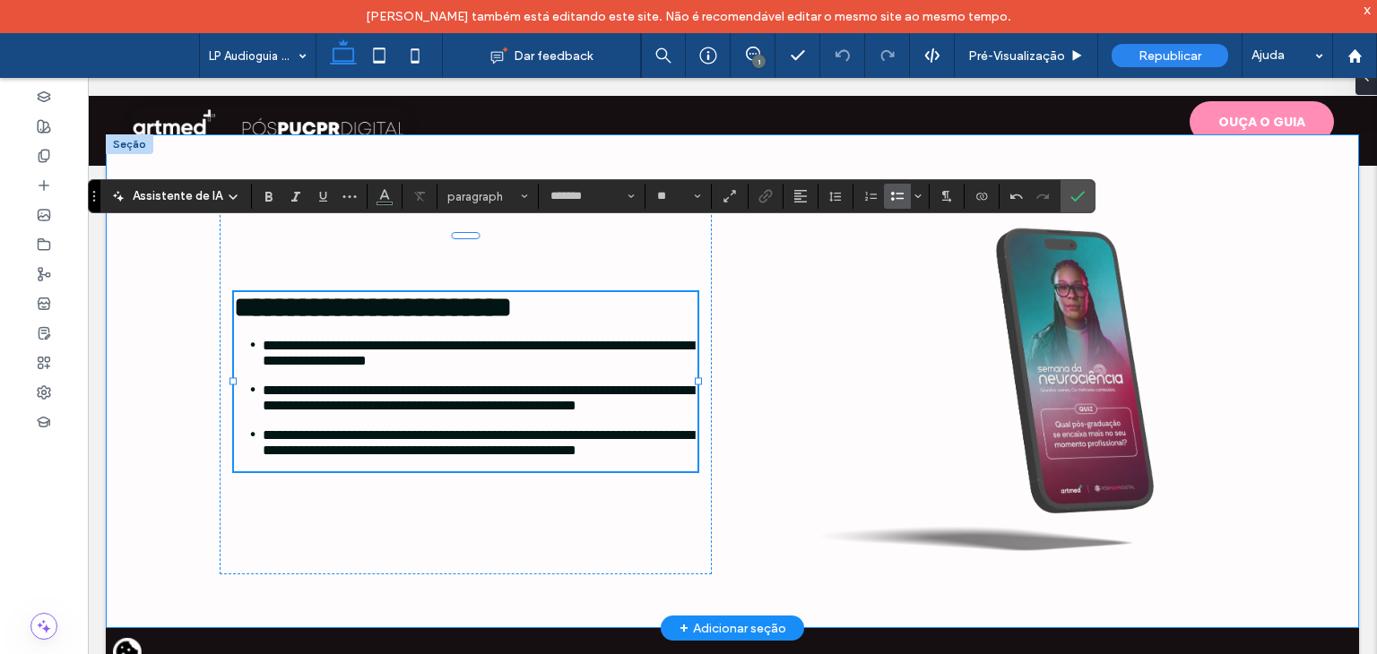
click at [158, 425] on div "**********" at bounding box center [732, 381] width 1253 height 494
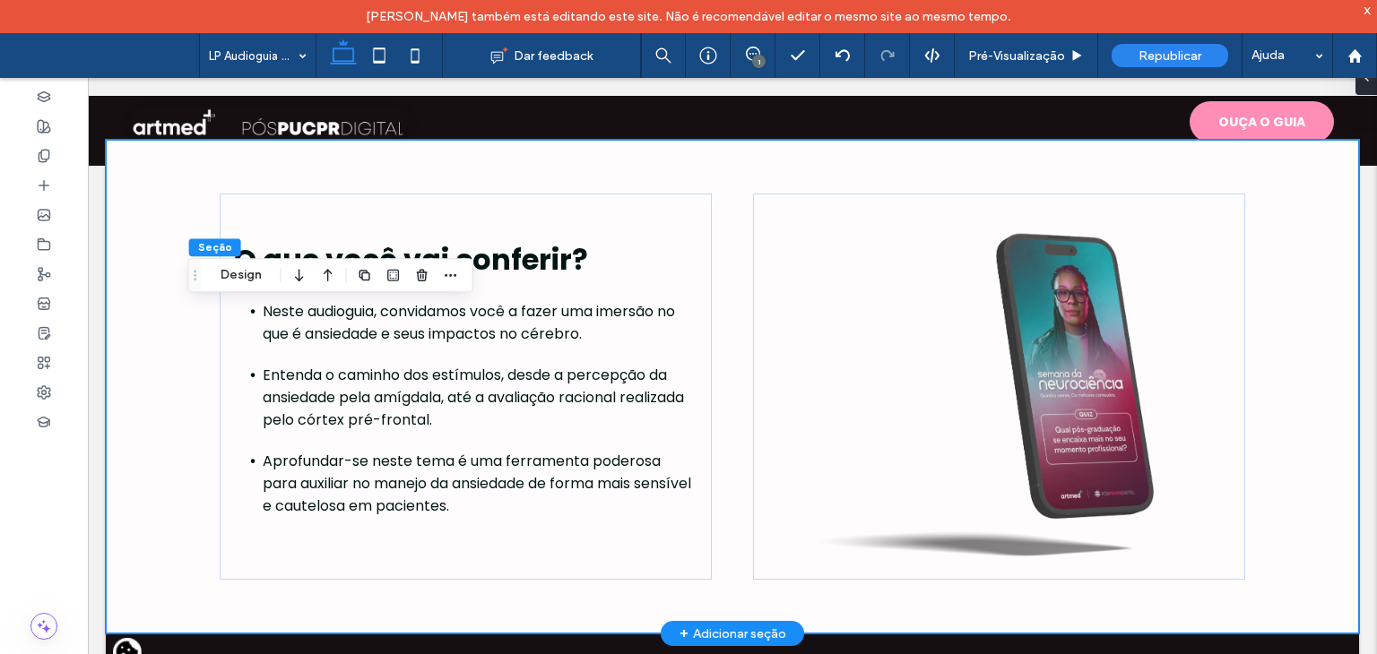
scroll to position [757, 0]
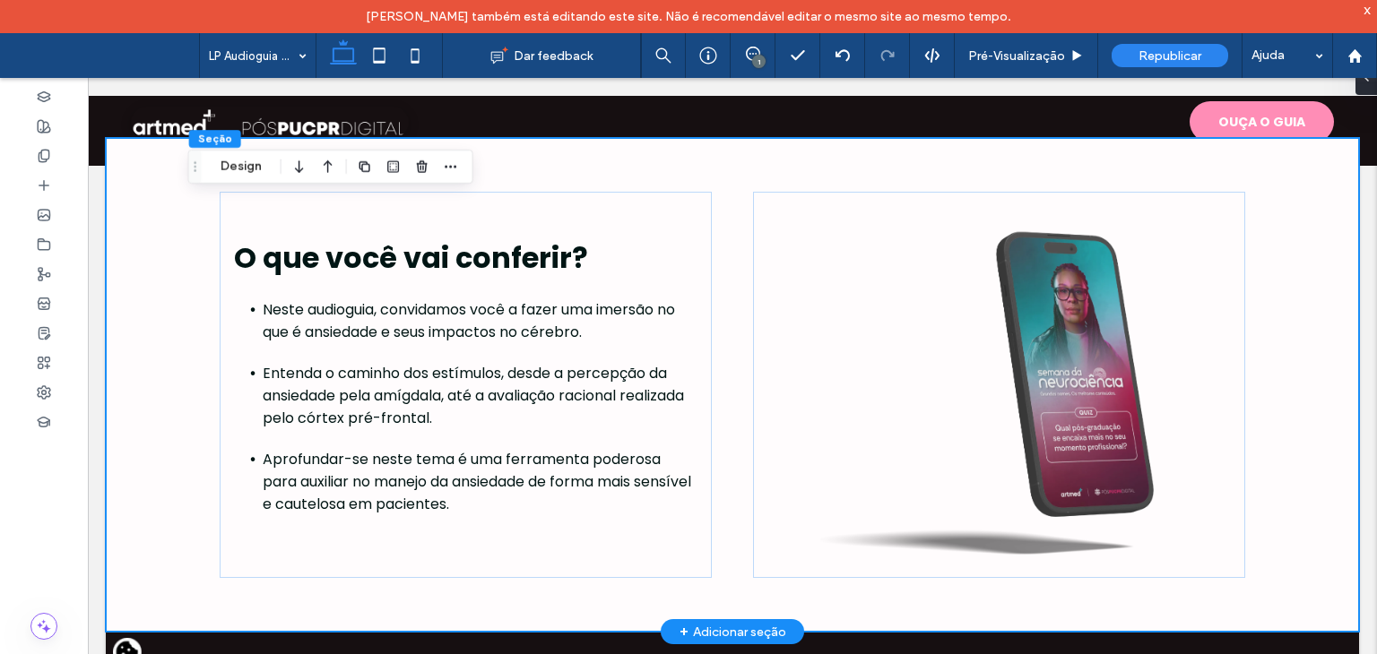
click at [163, 289] on div "O que você vai conferir? Neste audioguia, convidamos você a fazer uma imersão n…" at bounding box center [732, 385] width 1253 height 494
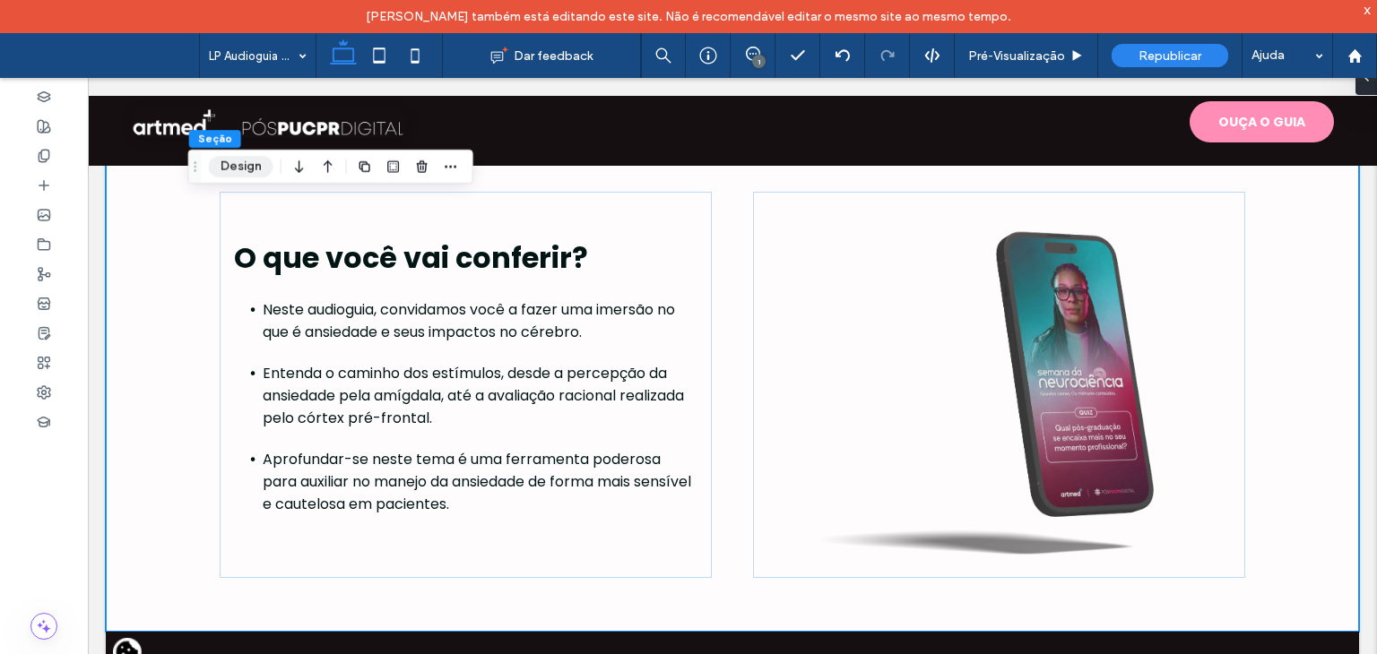
click at [217, 177] on button "Design" at bounding box center [241, 167] width 65 height 22
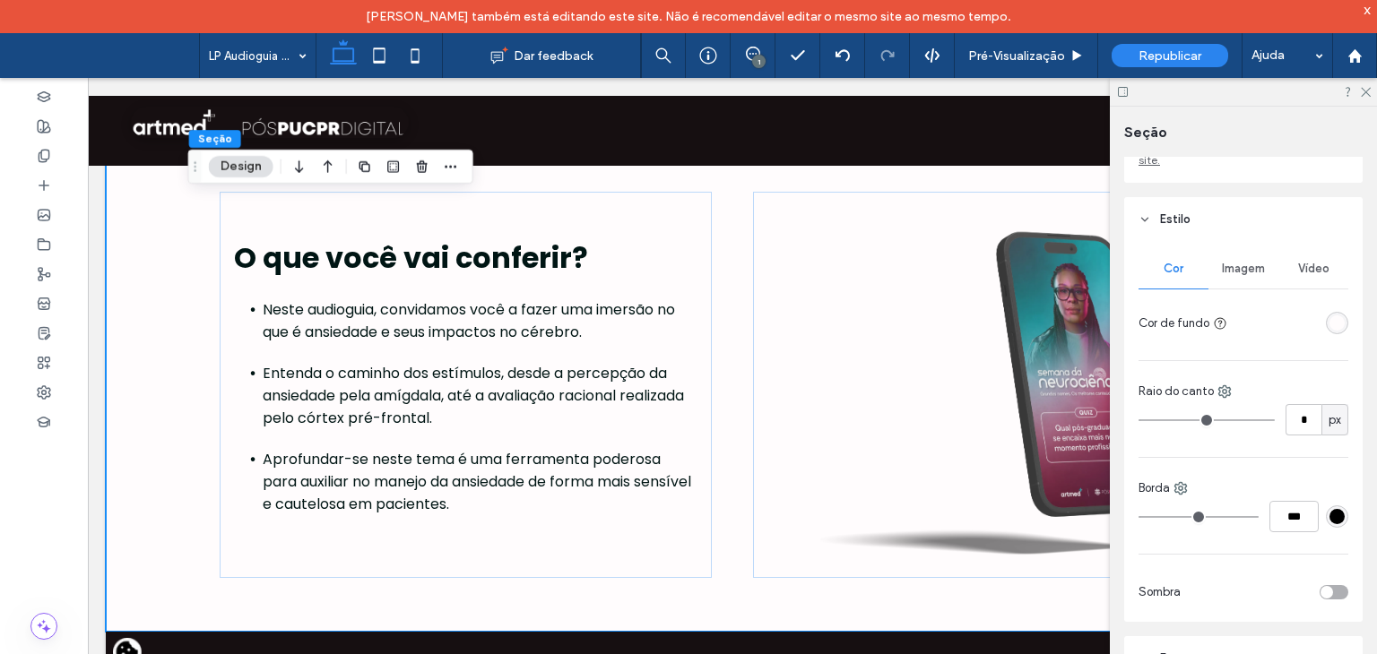
scroll to position [269, 0]
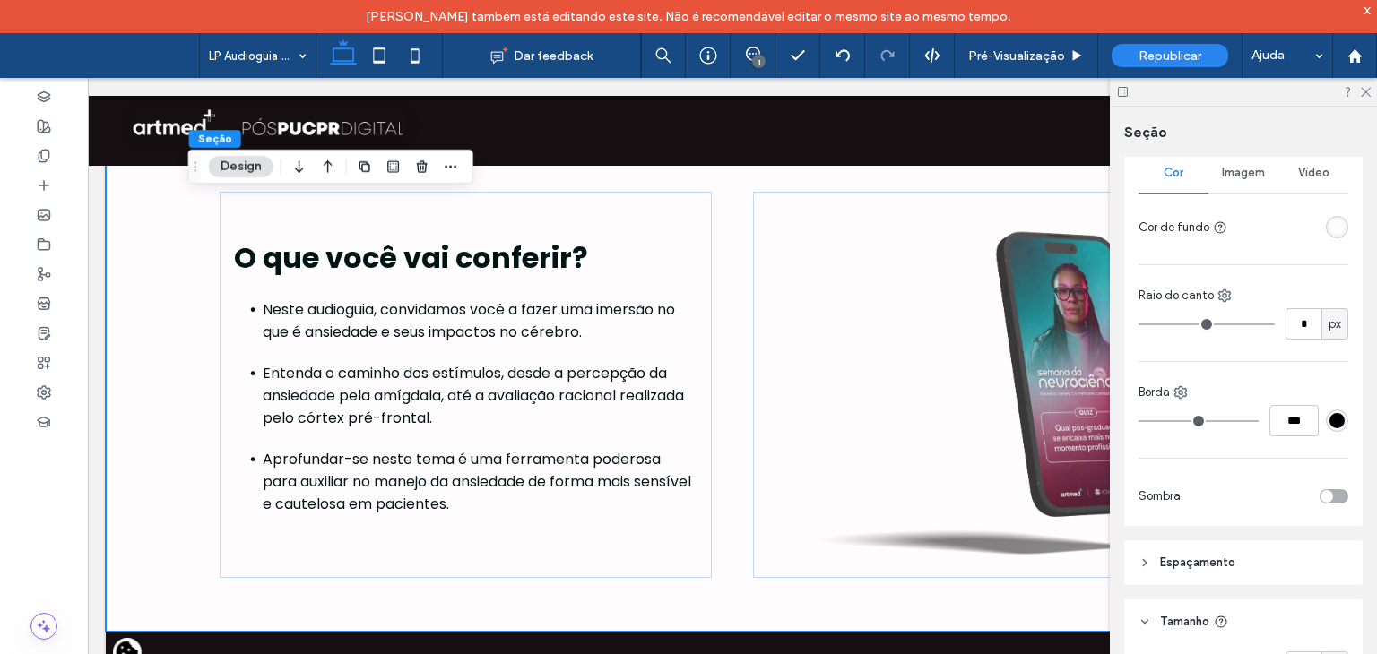
click at [1329, 228] on div "rgba(255, 252, 253, 1)" at bounding box center [1336, 227] width 15 height 15
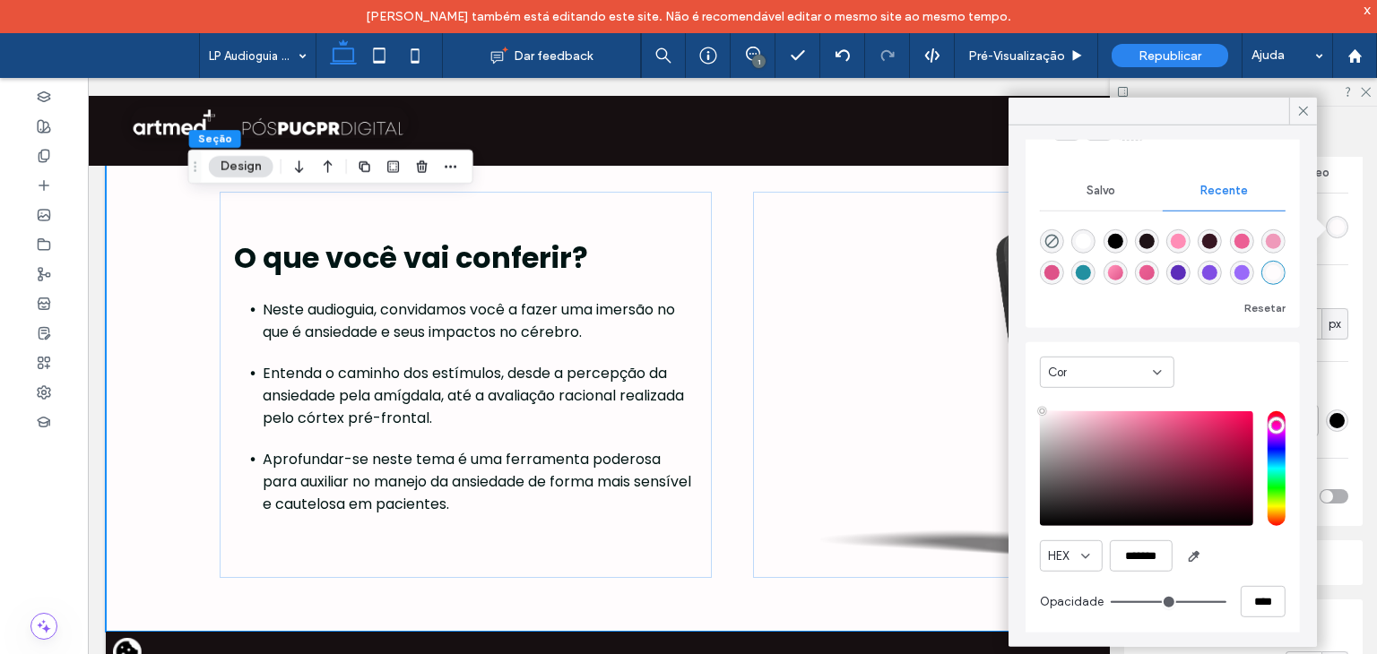
scroll to position [136, 0]
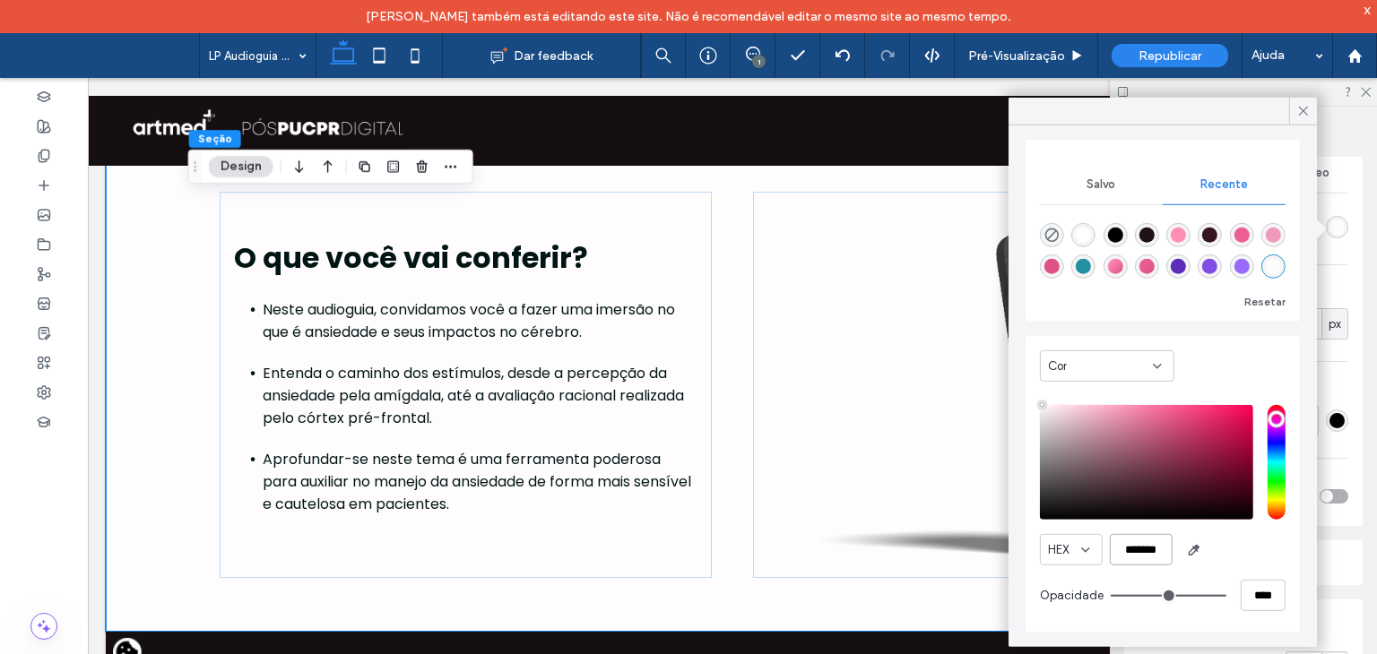
click at [1150, 550] on input "*******" at bounding box center [1141, 549] width 63 height 31
paste input "color picker textbox"
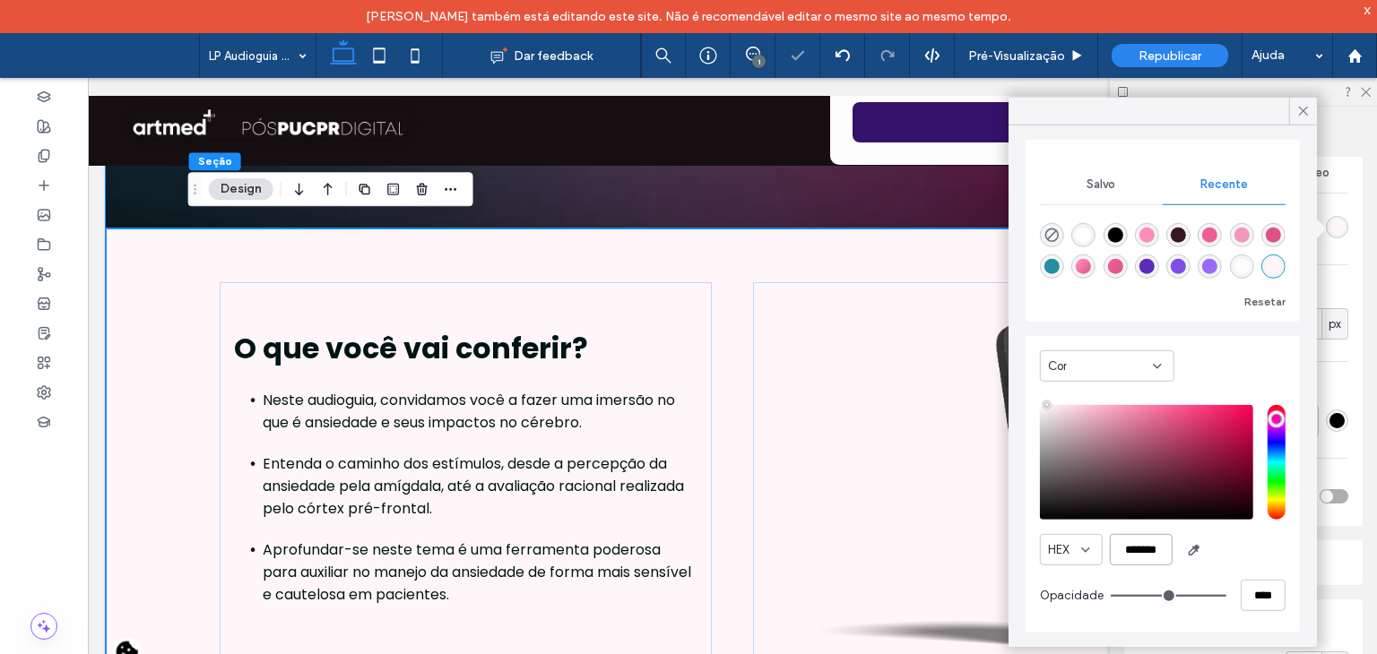
scroll to position [667, 0]
click at [1139, 541] on input "*******" at bounding box center [1141, 549] width 63 height 31
paste input "color picker textbox"
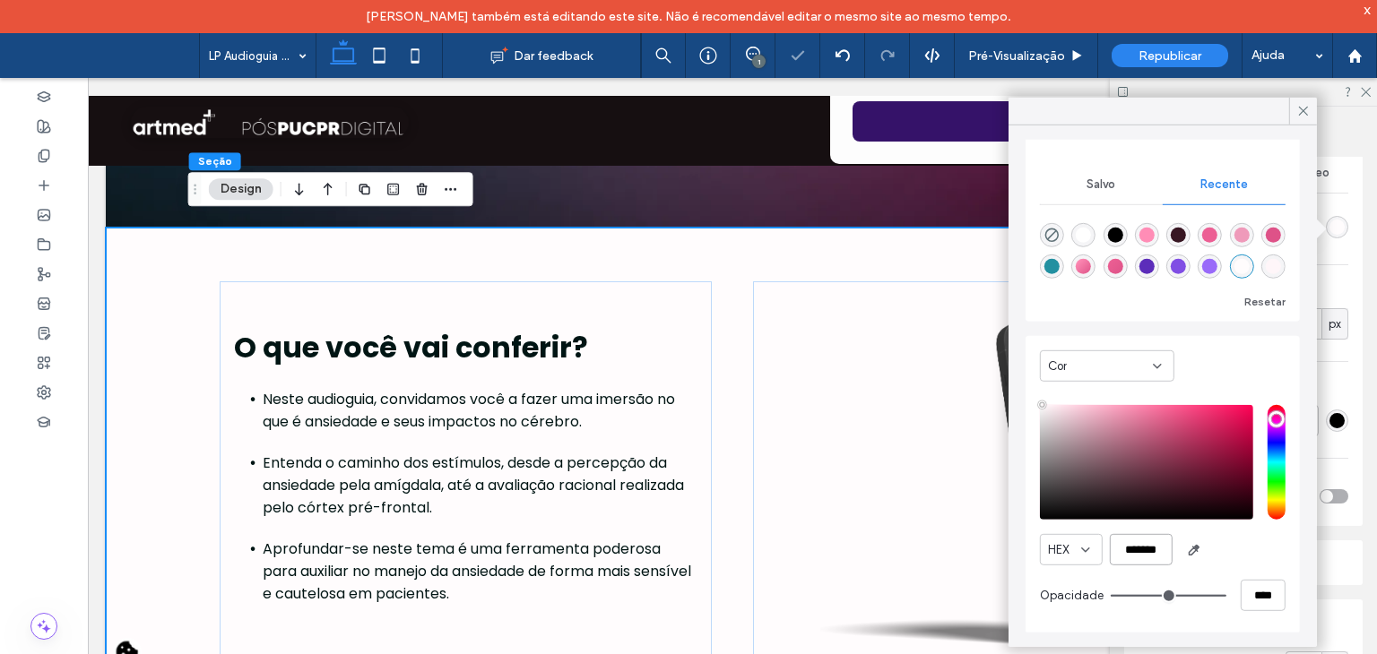
type input "*******"
click at [1247, 552] on div "HEX *******" at bounding box center [1163, 549] width 246 height 31
click at [1300, 113] on use at bounding box center [1303, 111] width 9 height 9
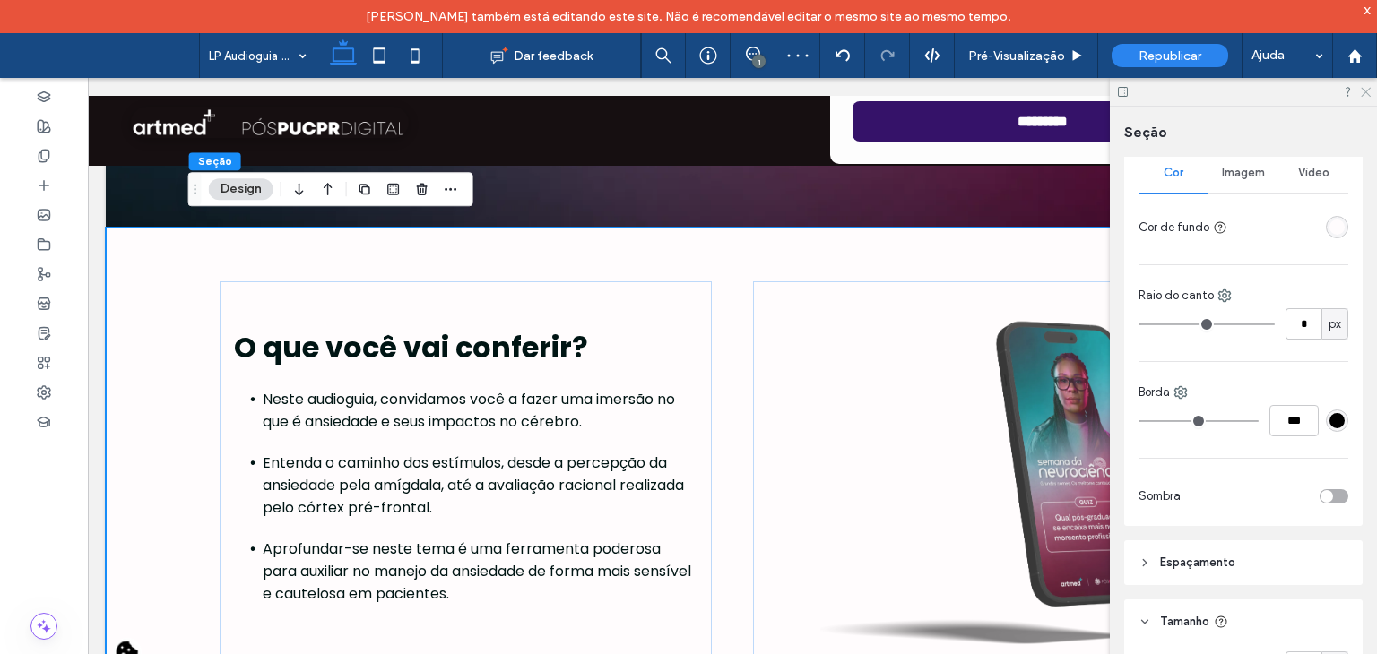
drag, startPoint x: 1364, startPoint y: 93, endPoint x: 934, endPoint y: 298, distance: 476.4
click at [1364, 93] on use at bounding box center [1366, 93] width 10 height 10
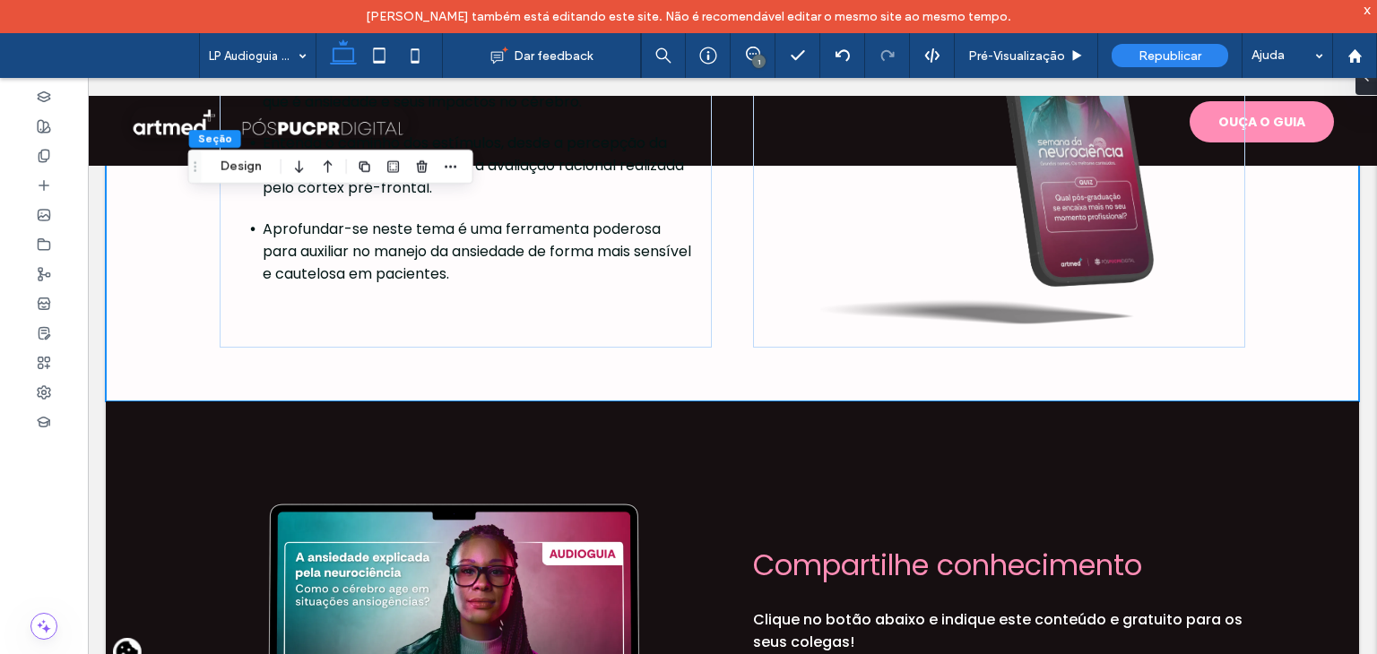
scroll to position [1384, 0]
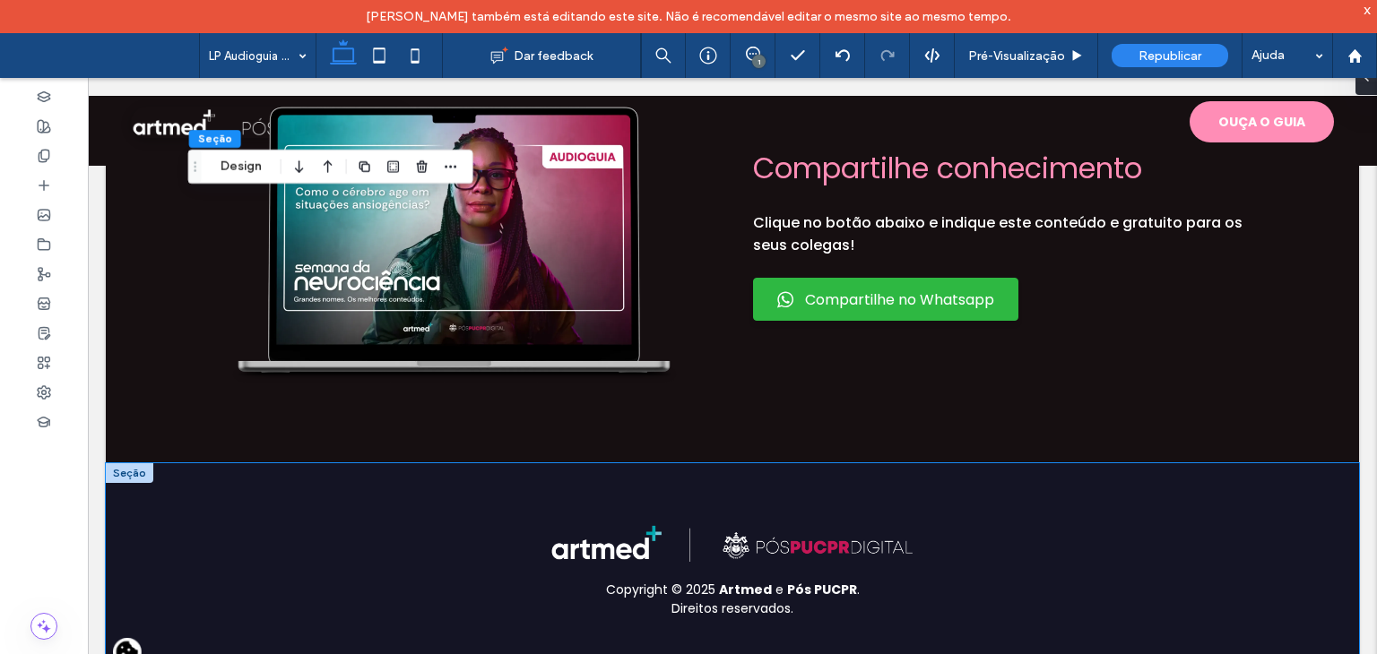
click at [148, 521] on div "Copyright © 2025 Artmed e Pós PUCPR . Direitos reservados." at bounding box center [732, 570] width 1253 height 215
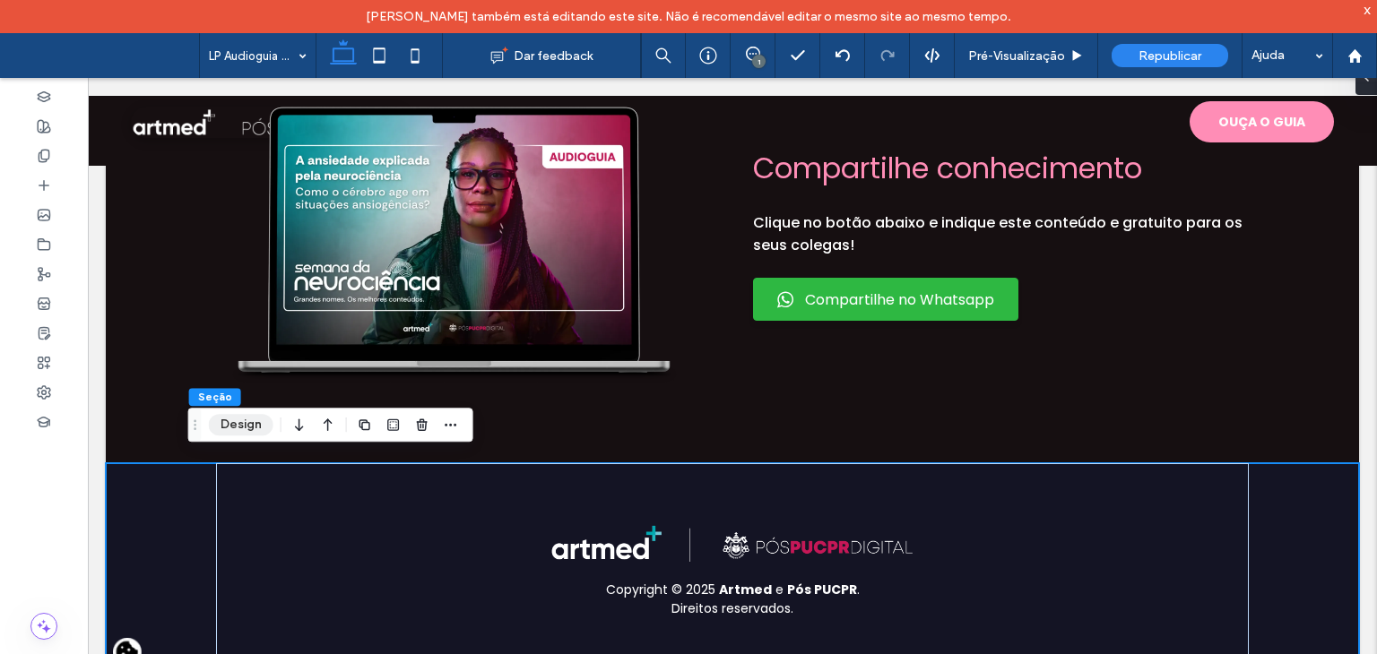
click at [229, 420] on button "Design" at bounding box center [241, 425] width 65 height 22
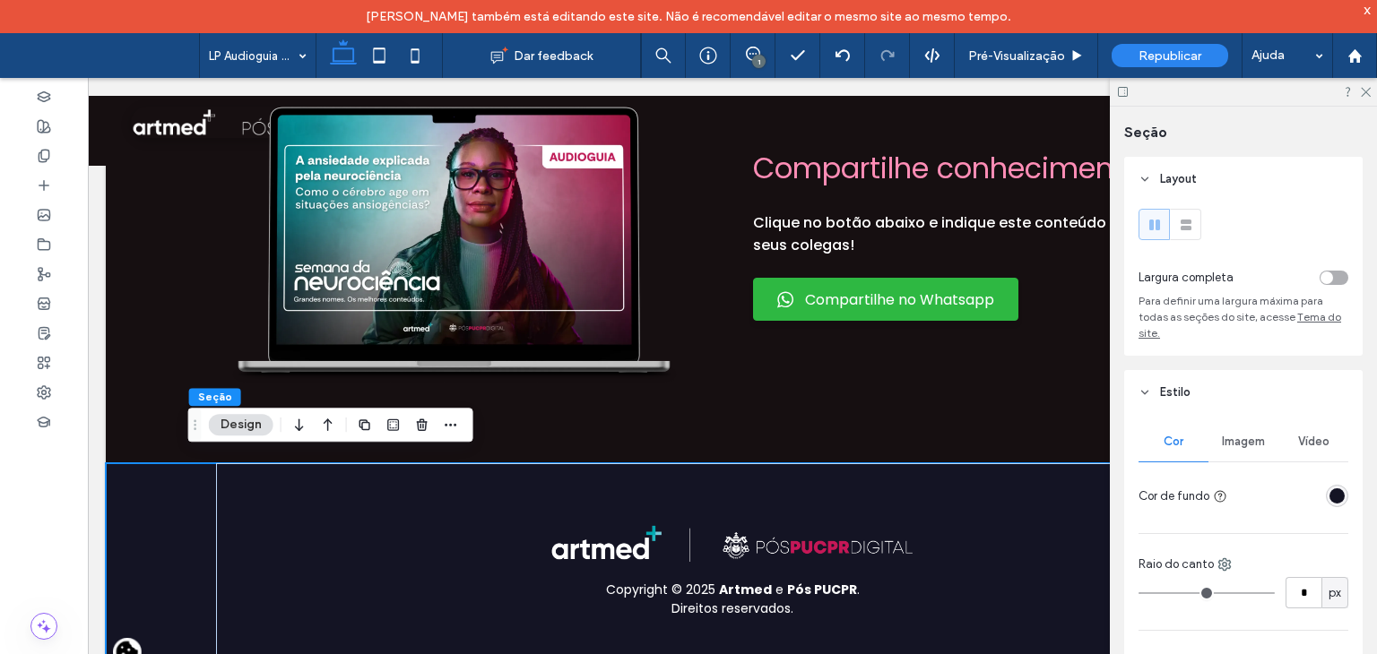
click at [1329, 496] on div "linear-gradient(0deg, rgba(20, 20, 36, 1) 100%, rgba(157, 157, 157, 1) 100%)" at bounding box center [1336, 496] width 15 height 15
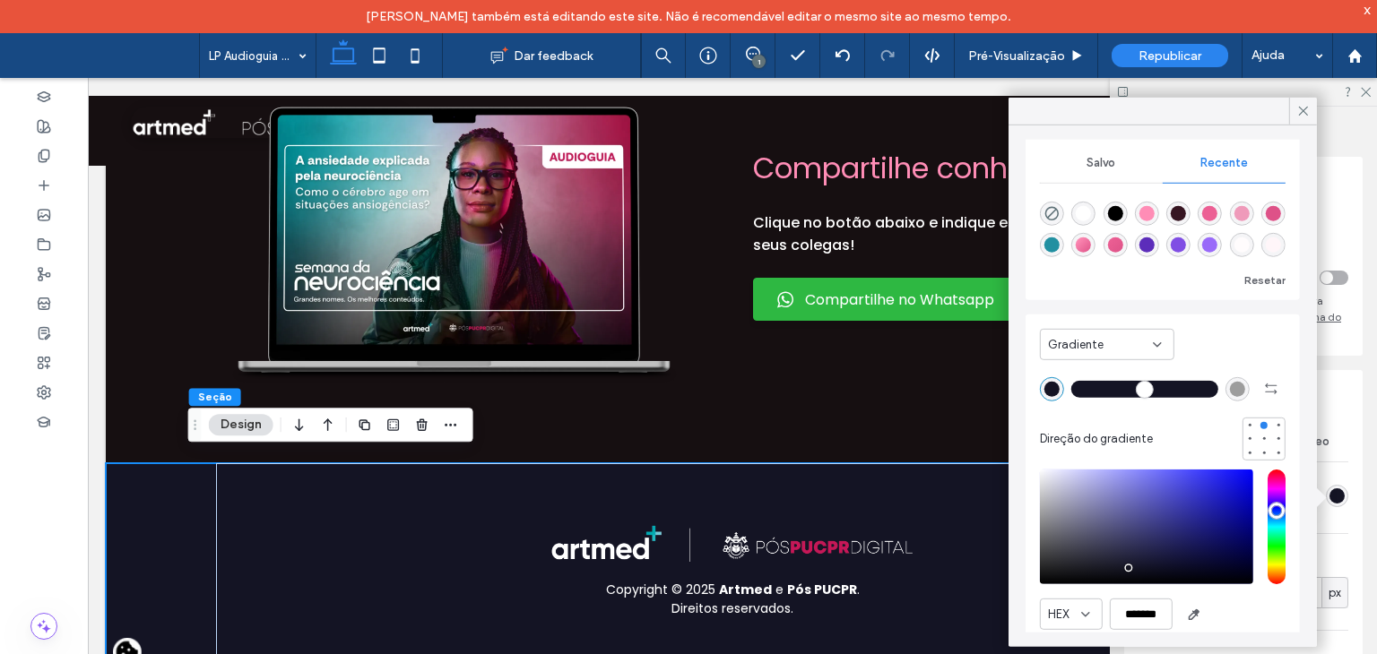
scroll to position [84, 0]
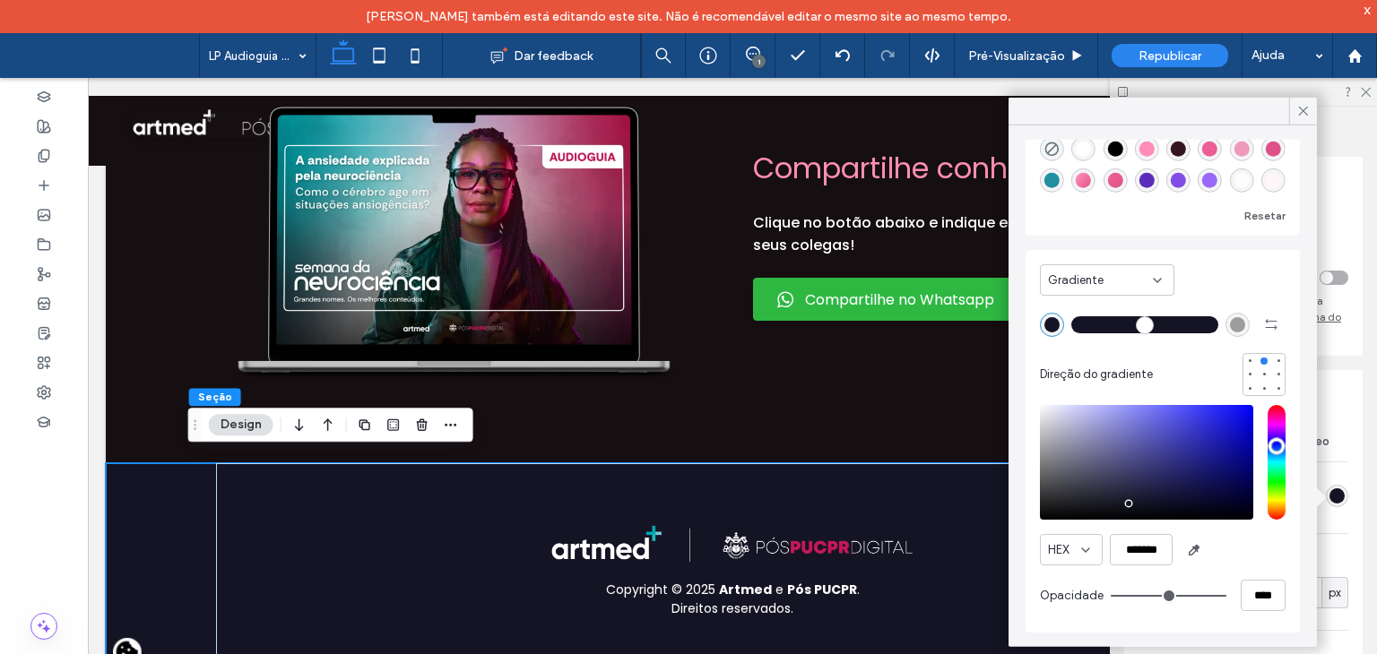
click at [1183, 567] on div "HEX ******* Opacidade ****" at bounding box center [1163, 510] width 246 height 229
click at [1162, 554] on input "*******" at bounding box center [1141, 549] width 63 height 31
paste input "color picker textbox"
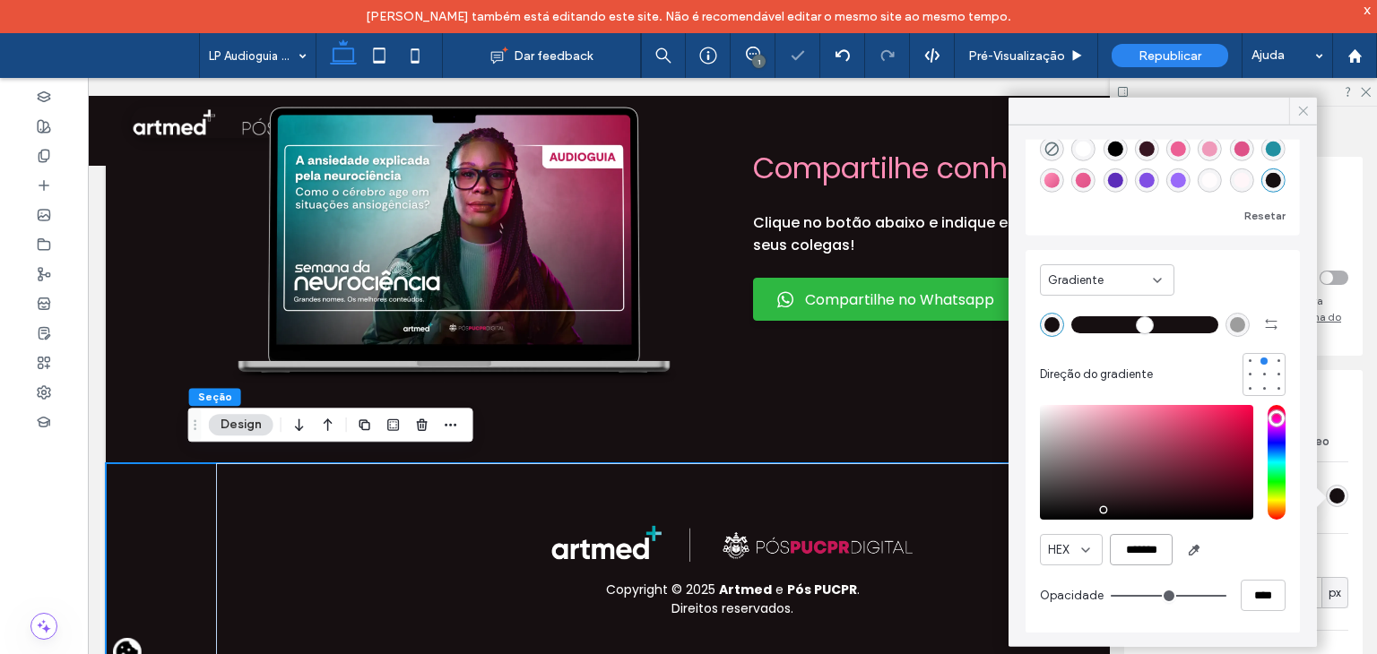
type input "*******"
click at [1309, 106] on icon at bounding box center [1303, 111] width 16 height 16
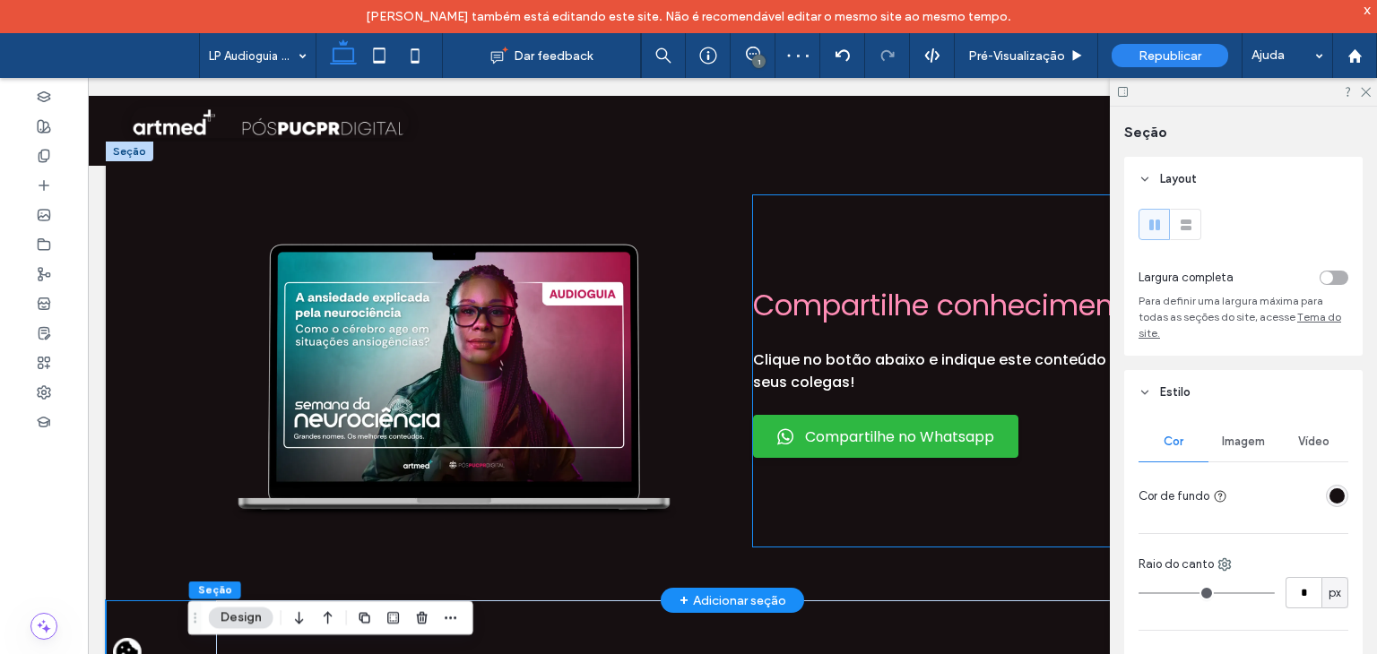
scroll to position [1398, 0]
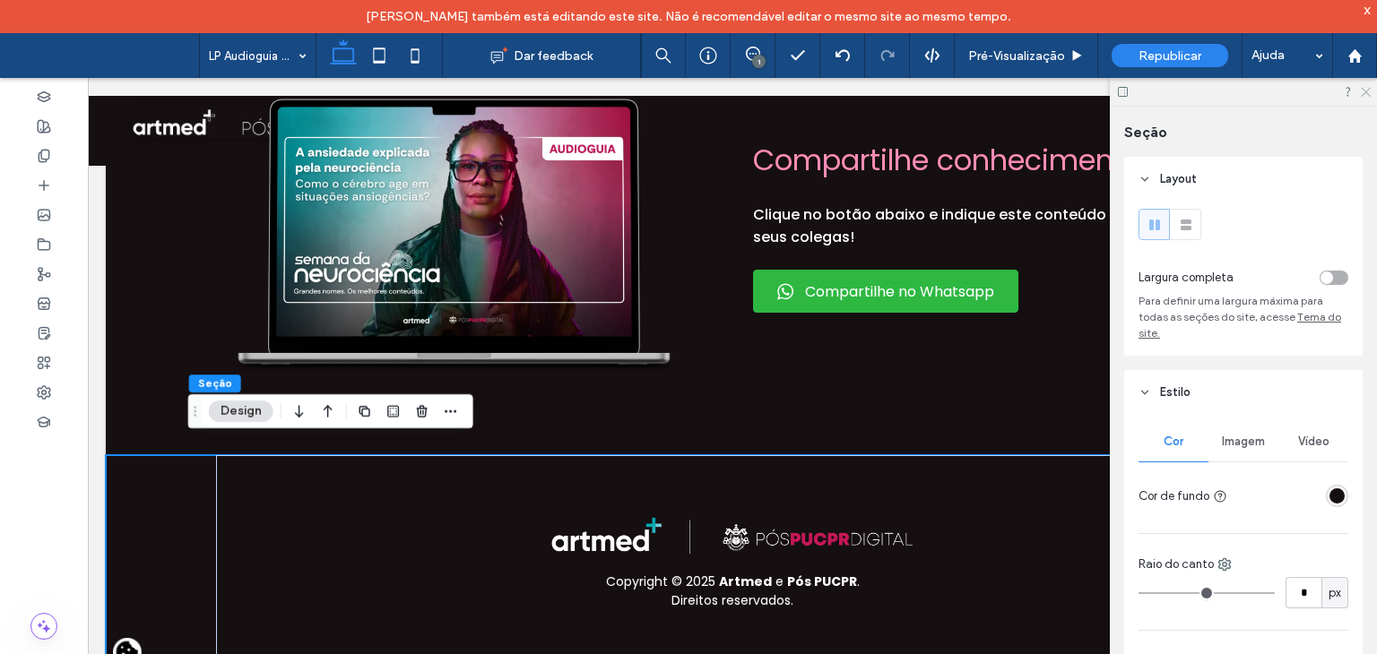
click at [1362, 94] on icon at bounding box center [1365, 91] width 12 height 12
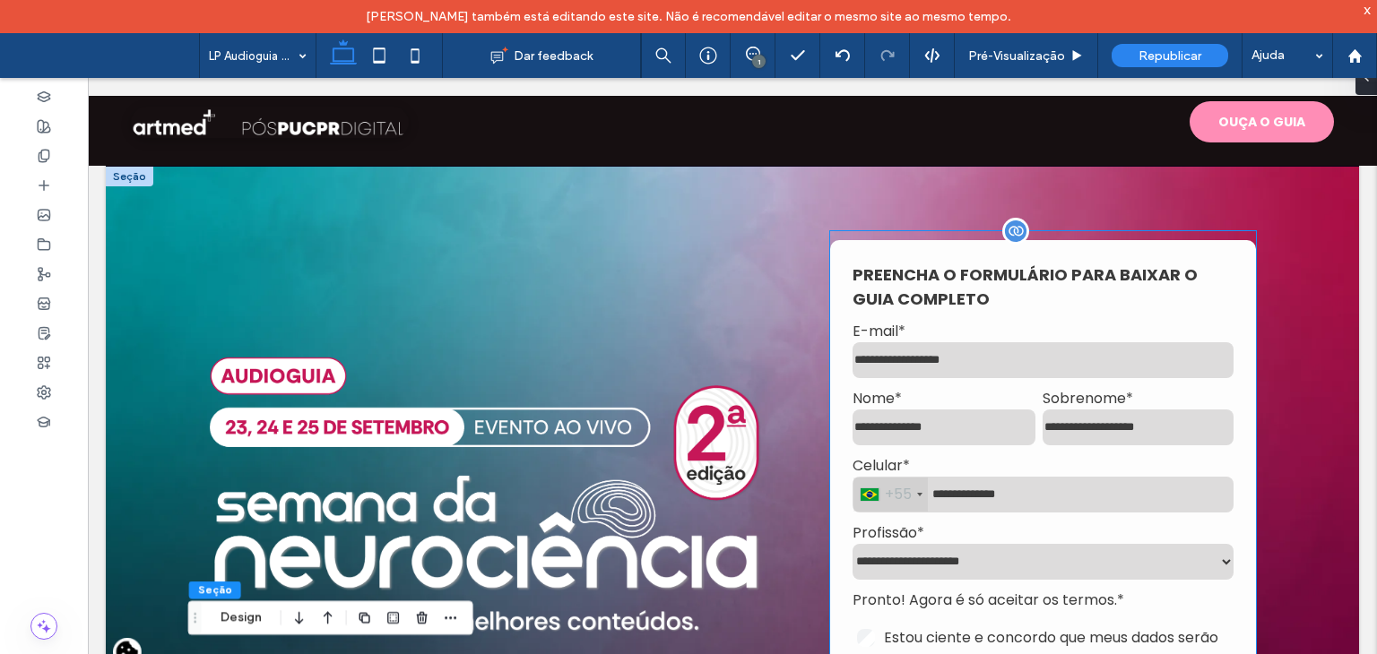
scroll to position [0, 0]
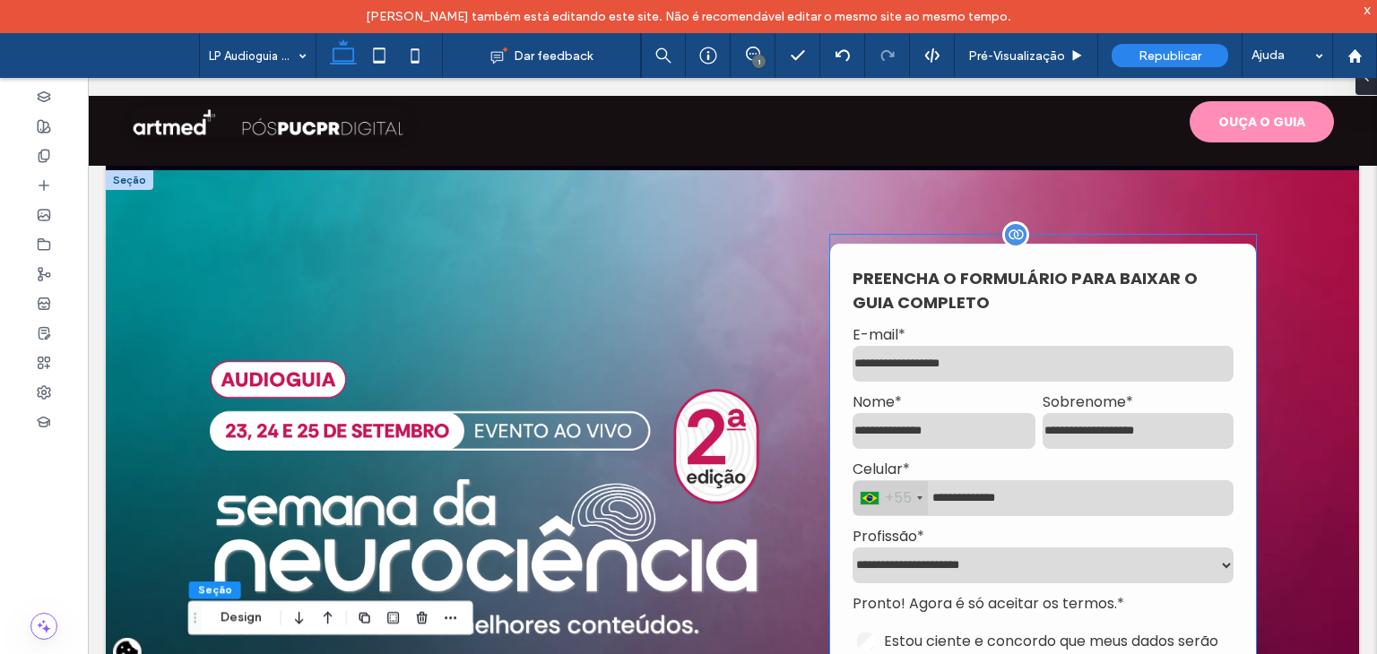
click at [1083, 277] on h3 "PREENCHA O FORMULÁRIO PARA BAIXAR O GUIA COMPLETO" at bounding box center [1042, 290] width 381 height 48
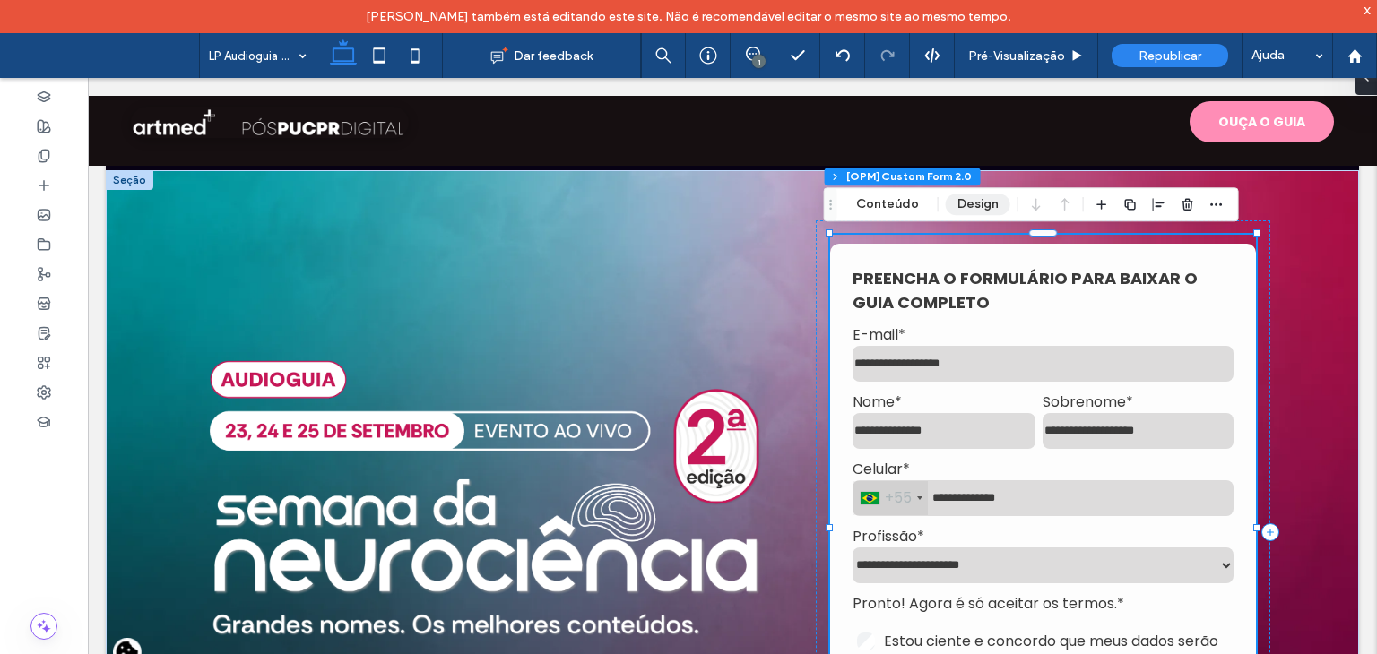
click at [972, 198] on button "Design" at bounding box center [978, 205] width 65 height 22
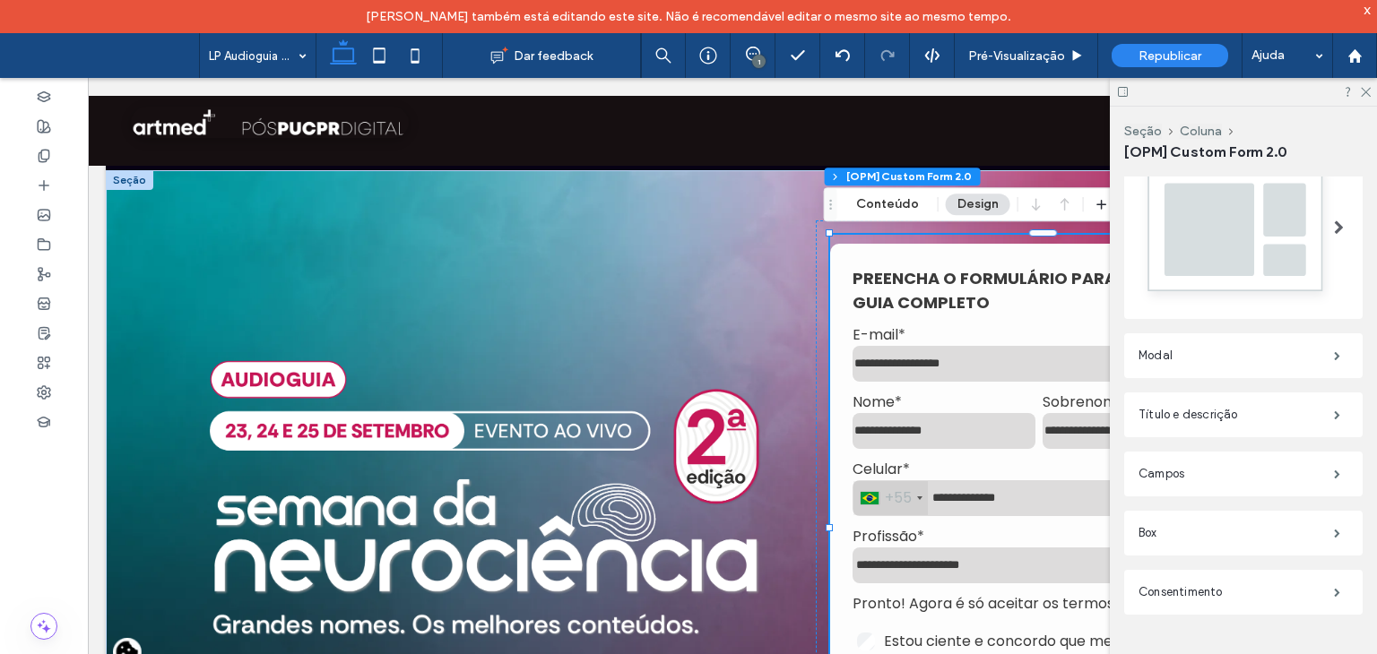
scroll to position [487, 0]
click at [886, 208] on button "Conteúdo" at bounding box center [887, 205] width 86 height 22
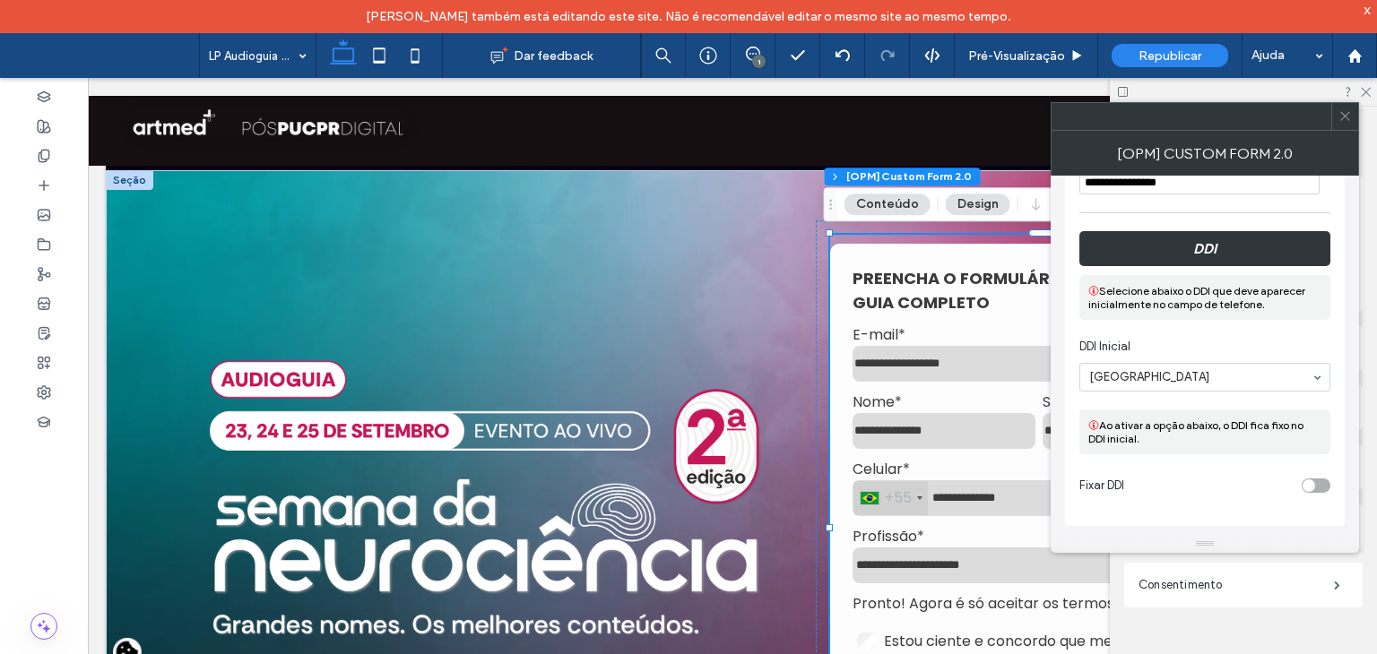
scroll to position [2347, 0]
click at [1340, 125] on span at bounding box center [1344, 116] width 13 height 27
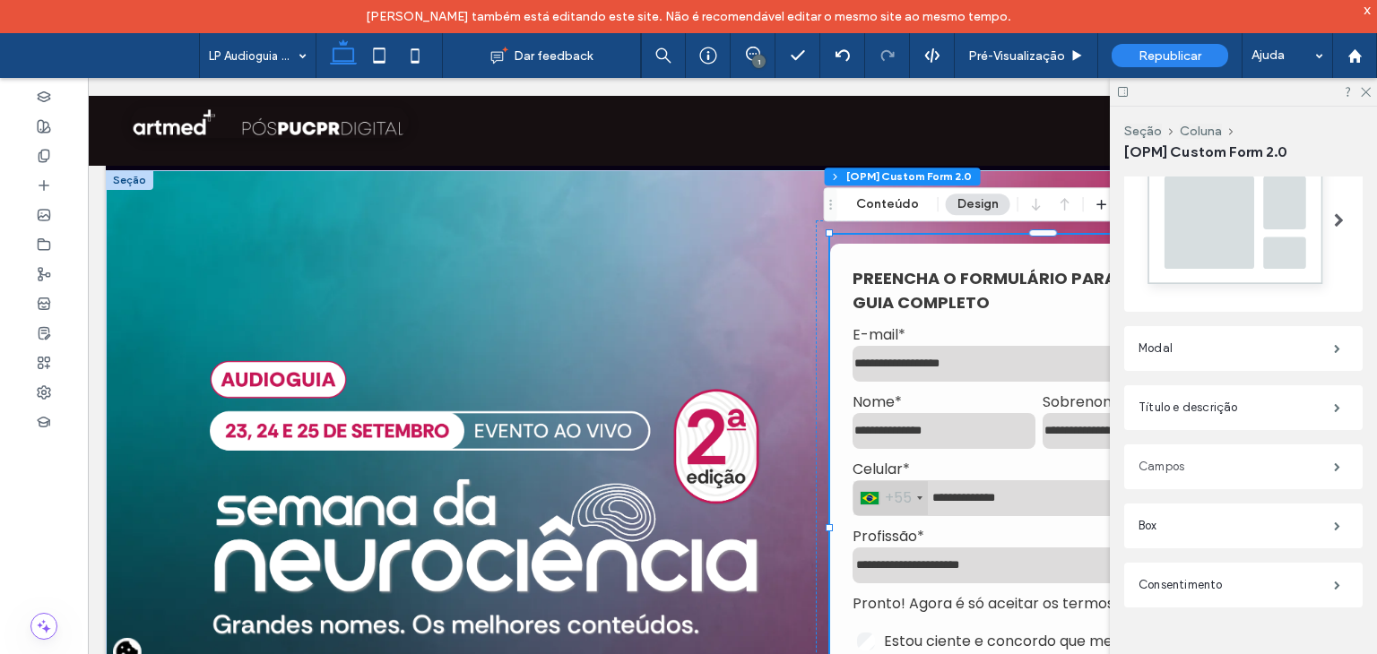
click at [1187, 464] on label "Campos" at bounding box center [1235, 467] width 195 height 36
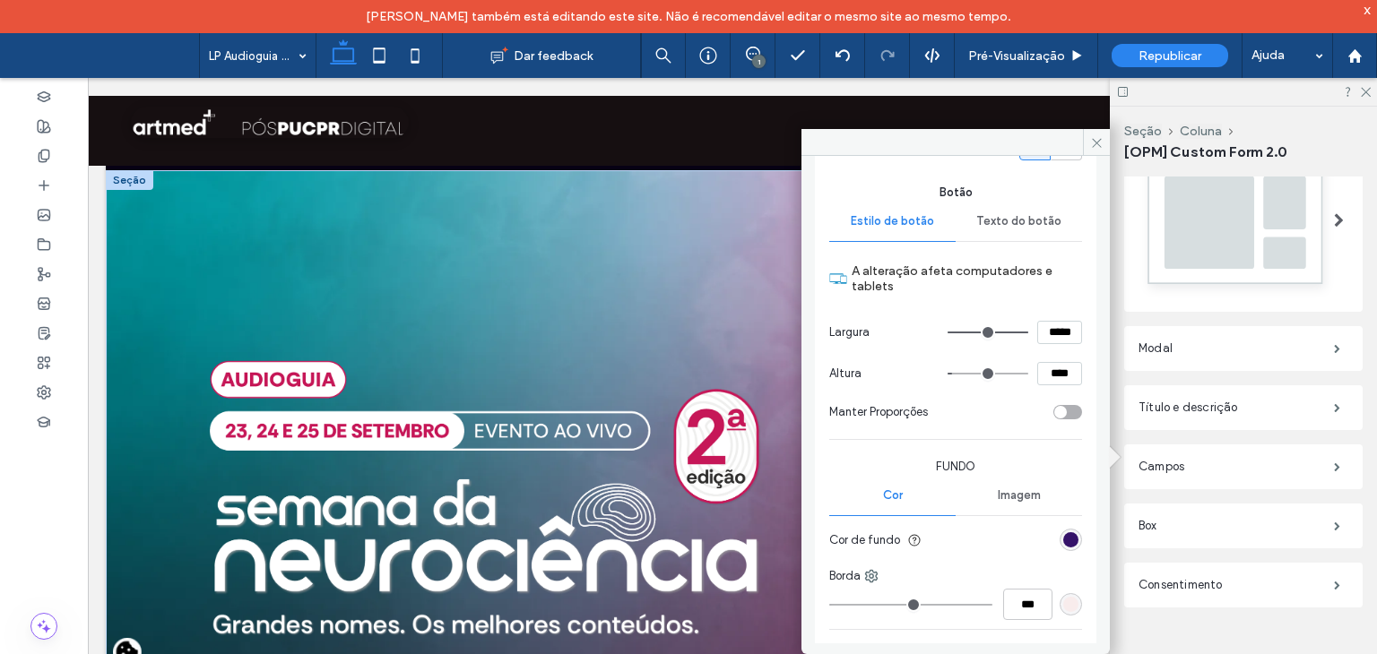
scroll to position [1195, 0]
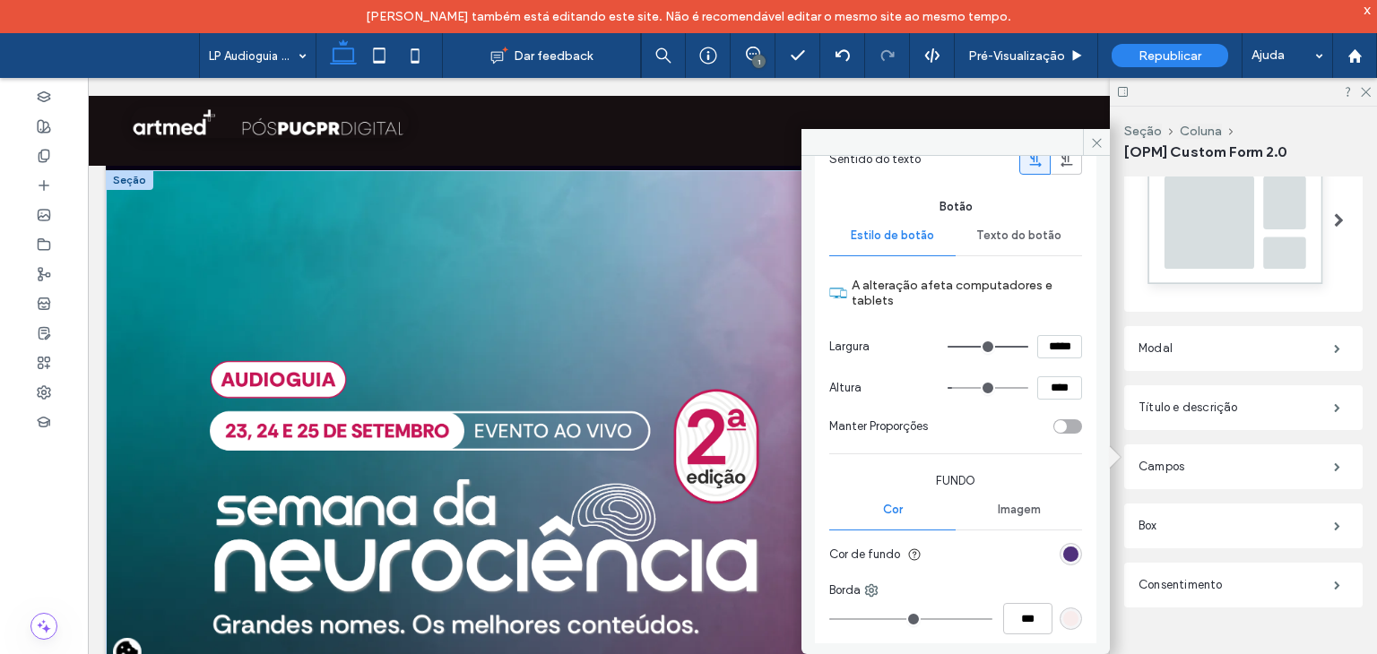
click at [1063, 550] on div "rgb(53, 18, 105)" at bounding box center [1070, 554] width 15 height 15
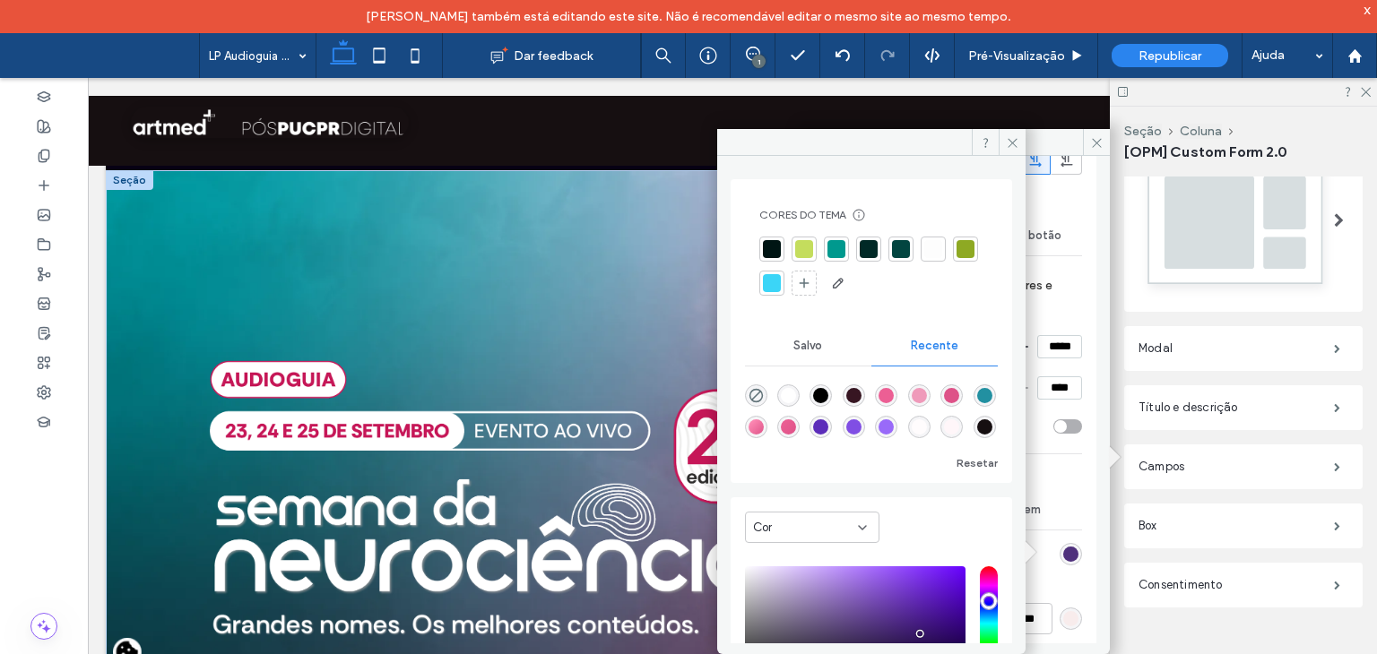
click at [1063, 550] on div "rgb(53, 18, 105)" at bounding box center [1070, 554] width 15 height 15
click at [796, 427] on div "linear-gradient(135deg, rgba(236, 95, 148, 1) 11%, rgba(222, 83, 136, 1) 100%)" at bounding box center [788, 427] width 15 height 15
type input "*******"
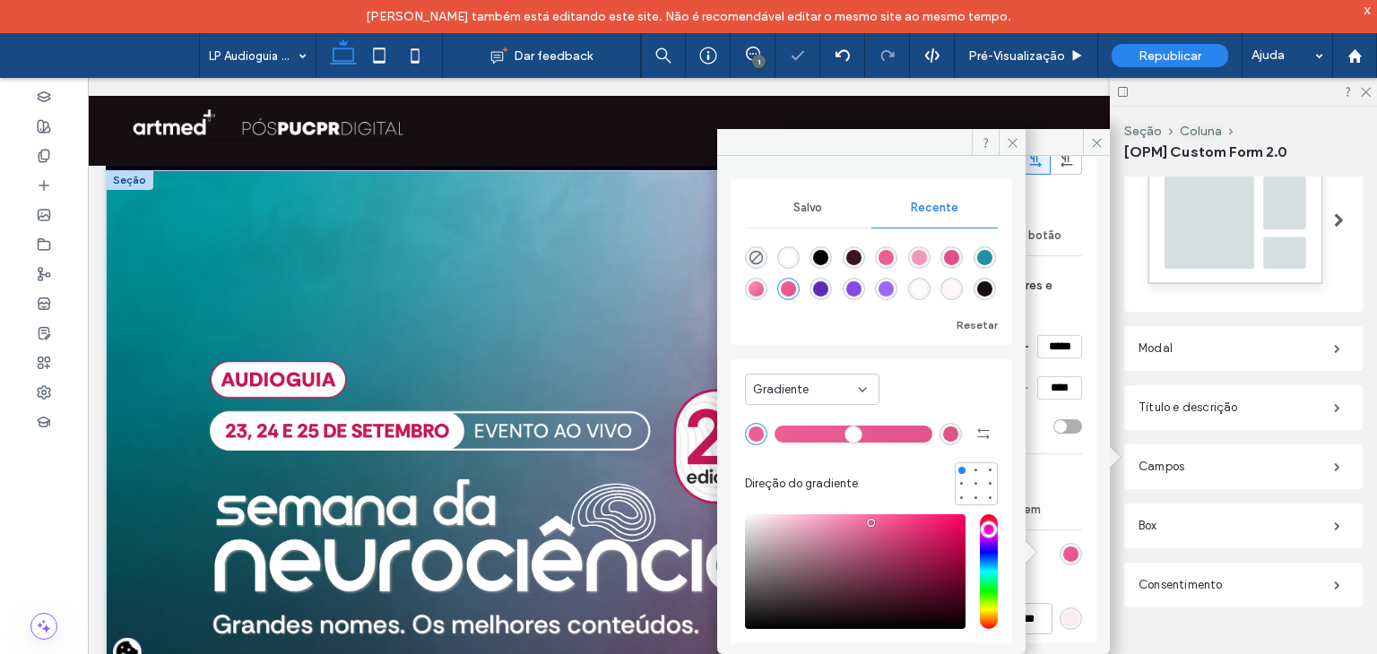
click at [1060, 471] on div "Fundo Cor Imagem Cor de fundo" at bounding box center [955, 518] width 253 height 111
click at [1013, 142] on icon at bounding box center [1012, 142] width 13 height 13
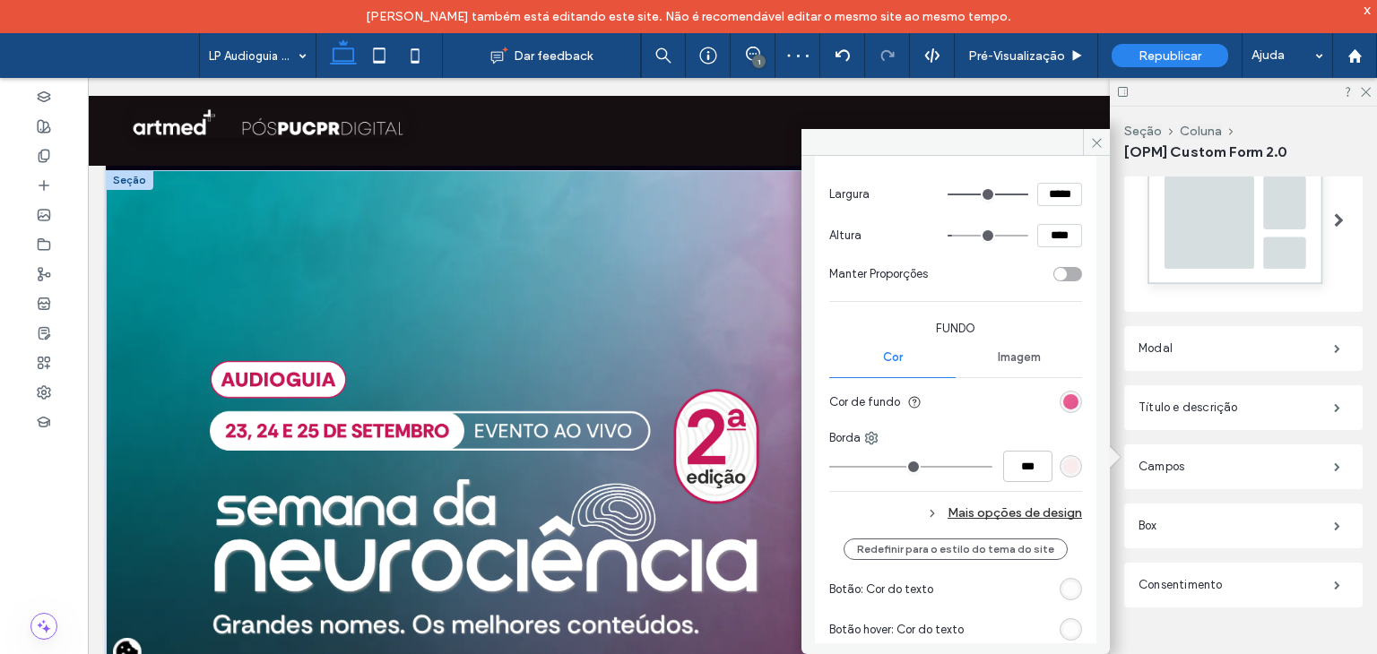
scroll to position [1374, 0]
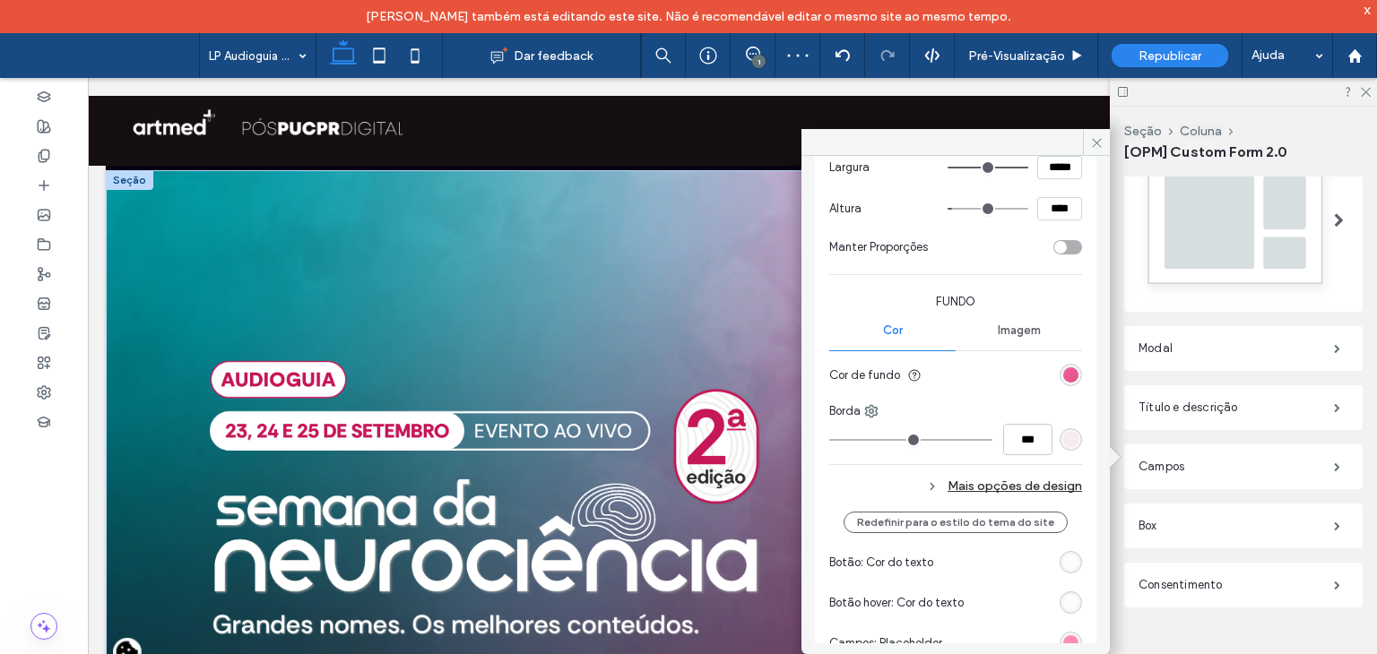
click at [1000, 484] on div "Mais opções de design" at bounding box center [955, 486] width 253 height 24
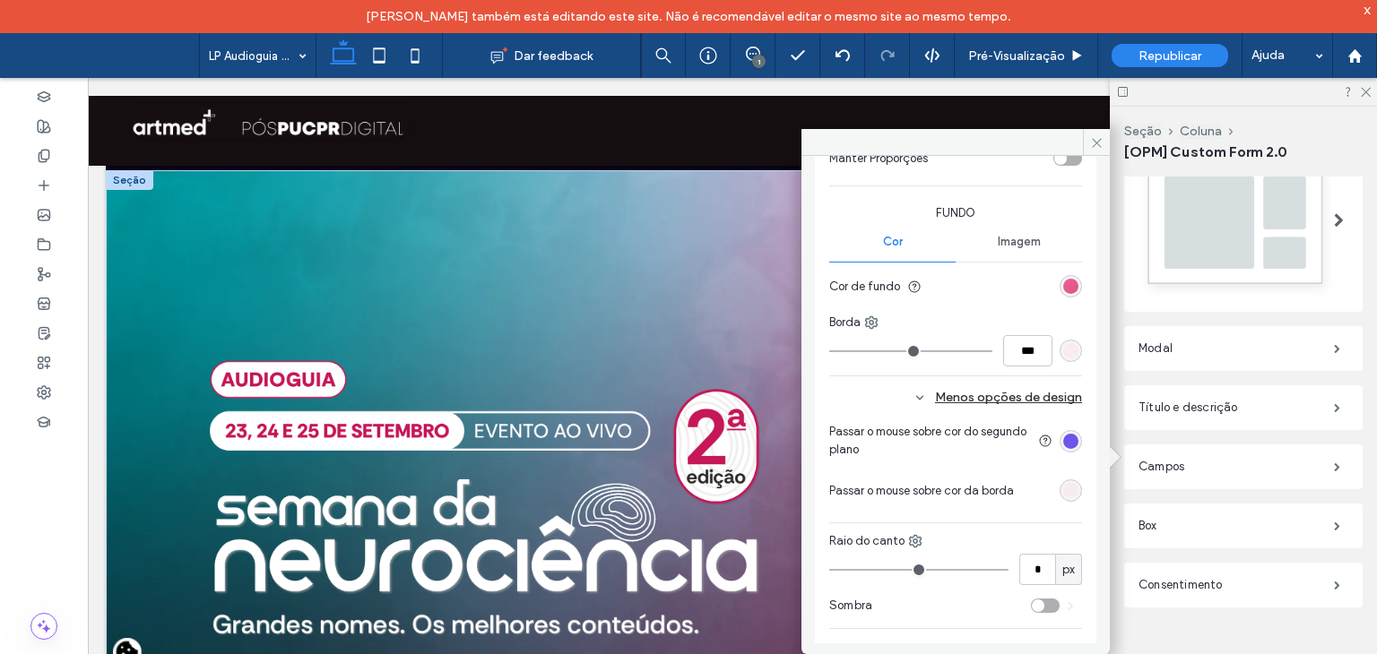
scroll to position [1464, 0]
click at [1066, 438] on div "rgb(109, 85, 235)" at bounding box center [1070, 440] width 15 height 15
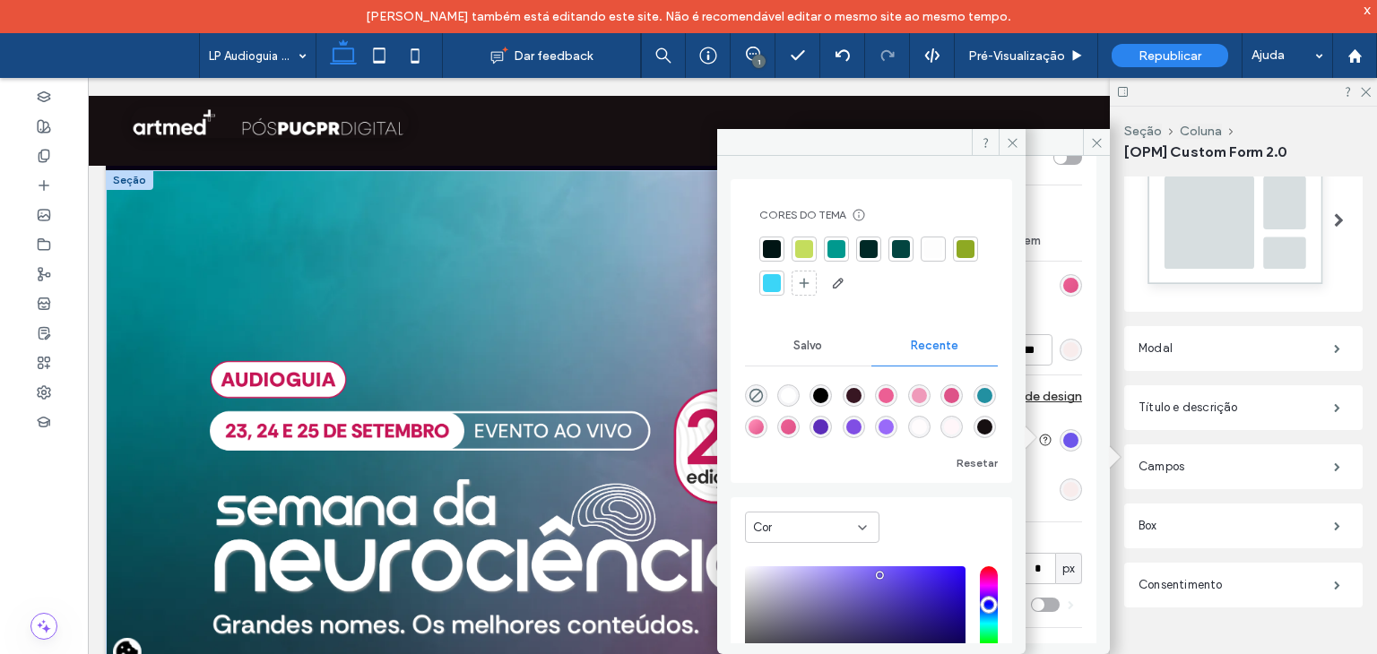
click at [922, 394] on div "rgba(239, 154, 186, 1)" at bounding box center [919, 395] width 15 height 15
type input "*******"
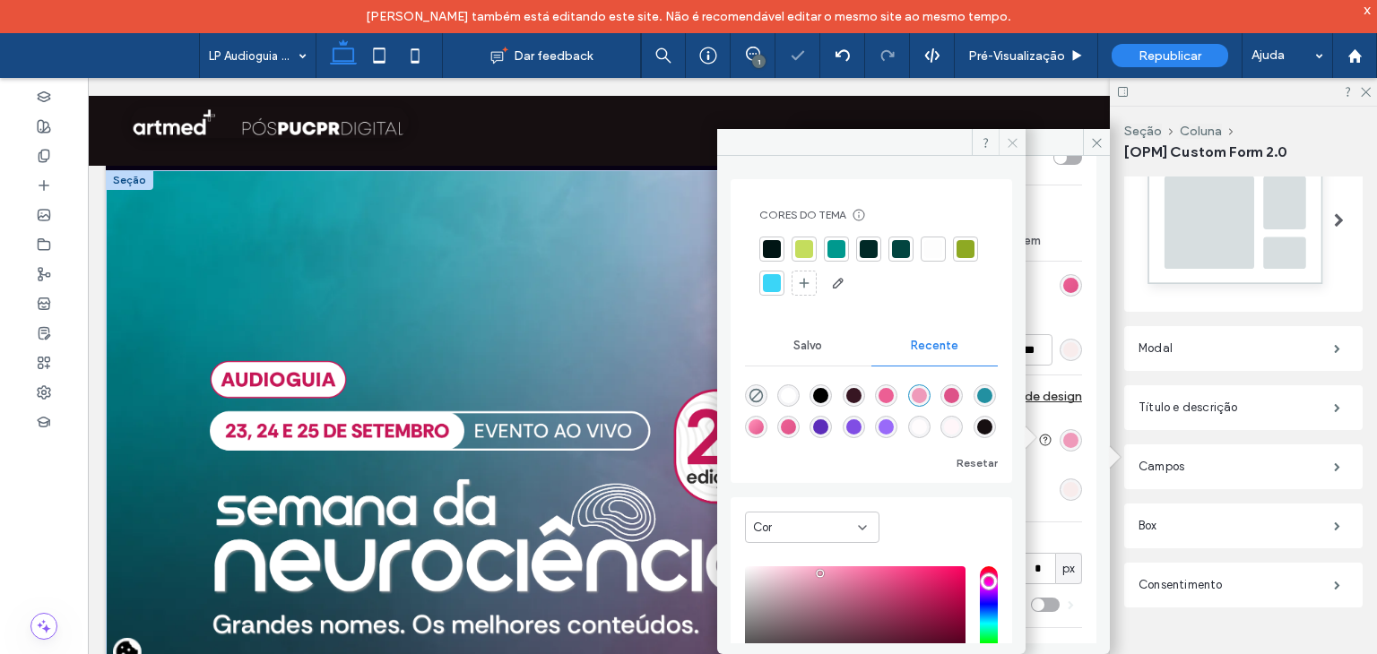
click at [1011, 144] on icon at bounding box center [1012, 142] width 13 height 13
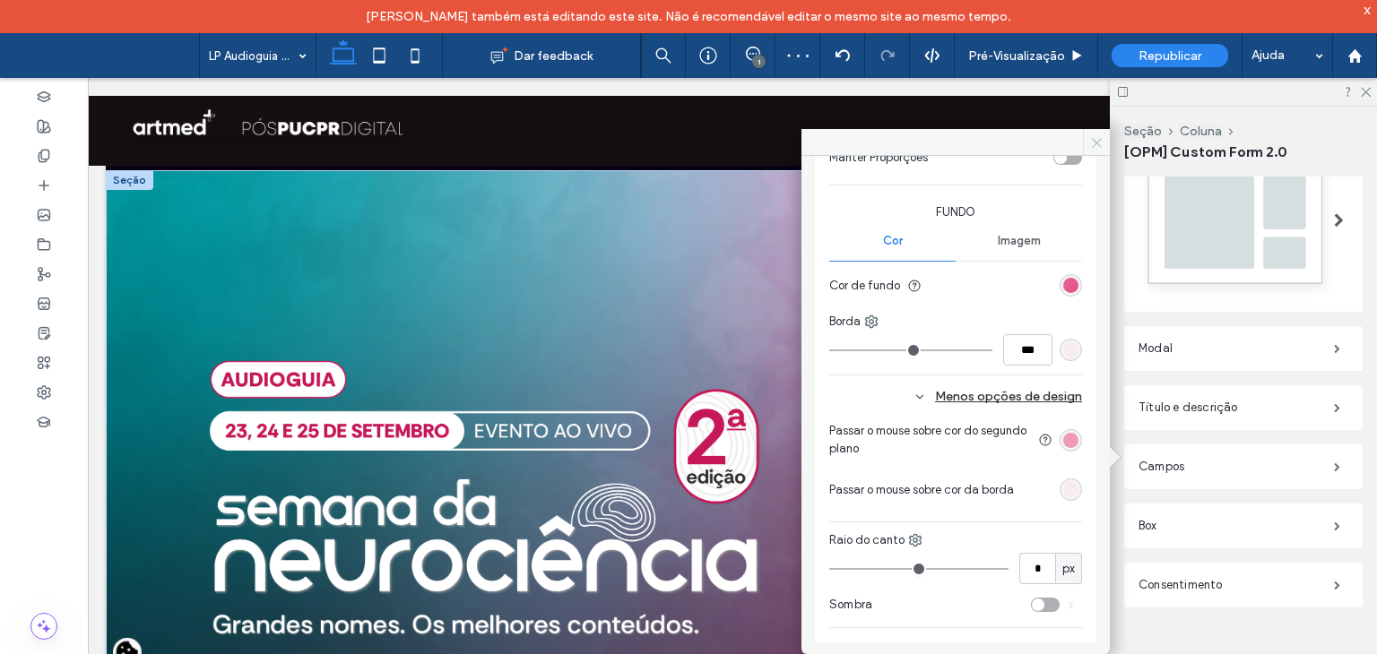
click at [1095, 143] on use at bounding box center [1096, 142] width 9 height 9
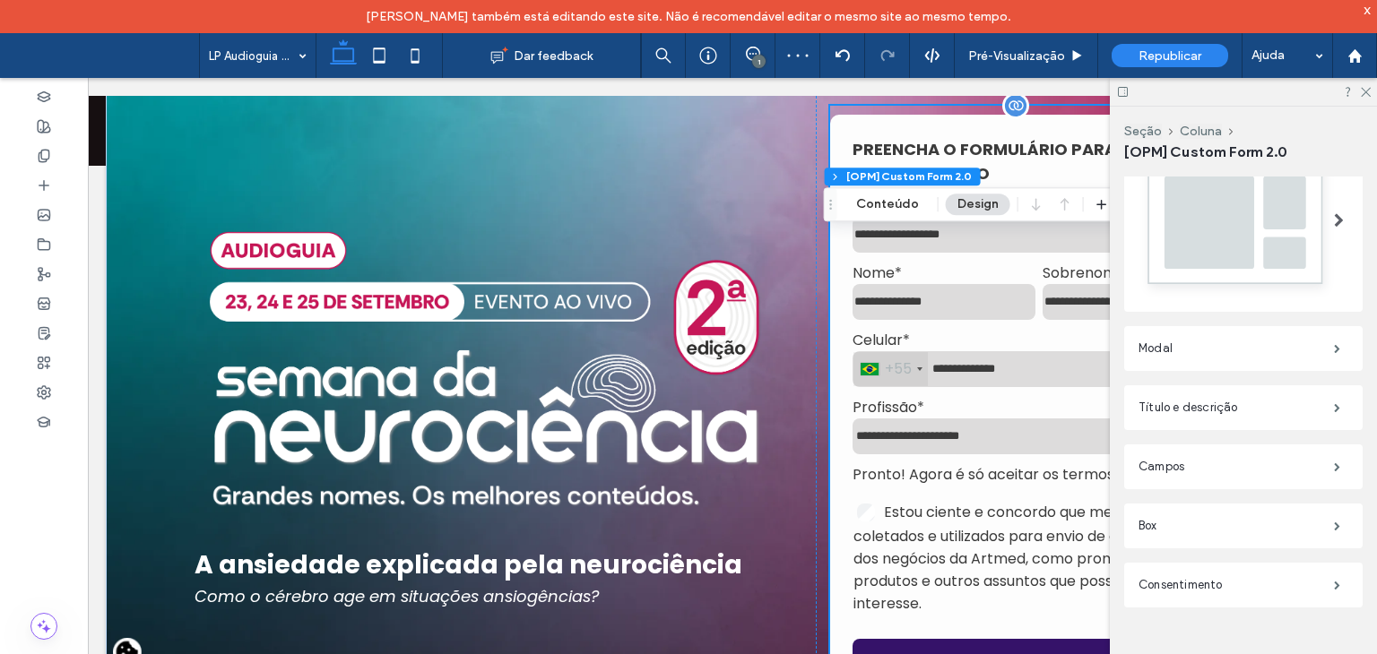
scroll to position [269, 0]
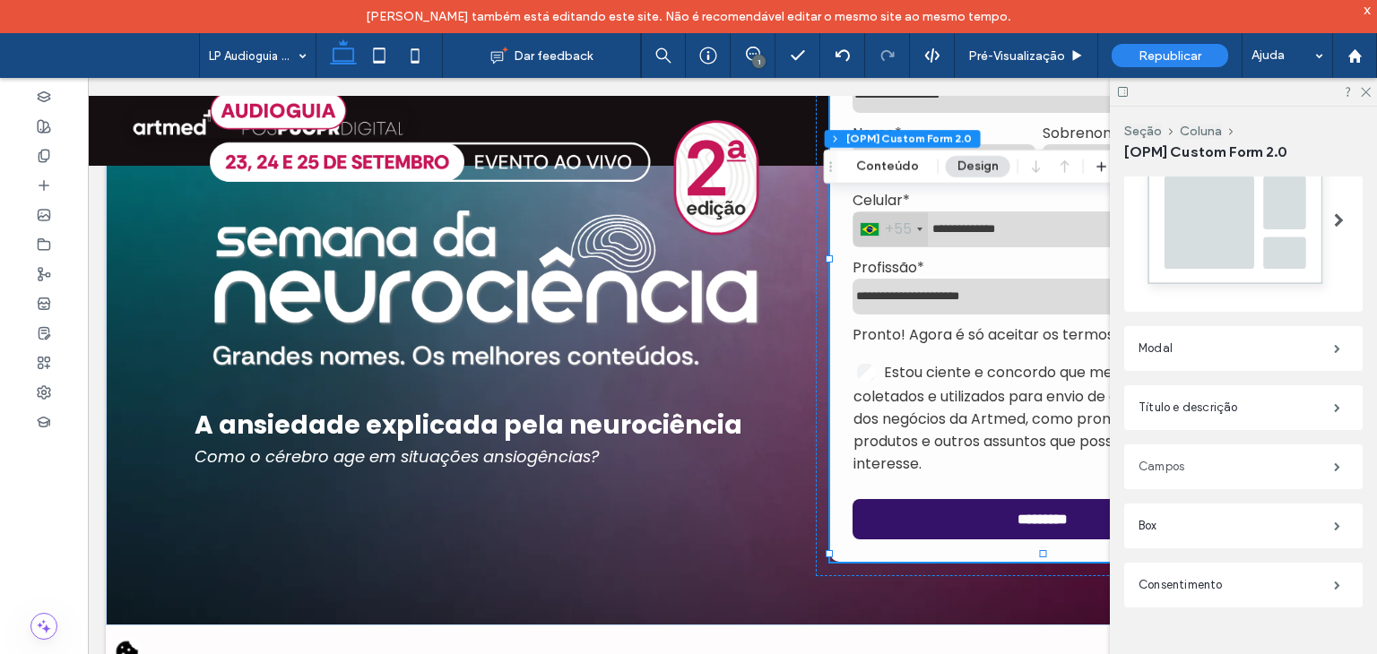
click at [1175, 463] on label "Campos" at bounding box center [1235, 467] width 195 height 36
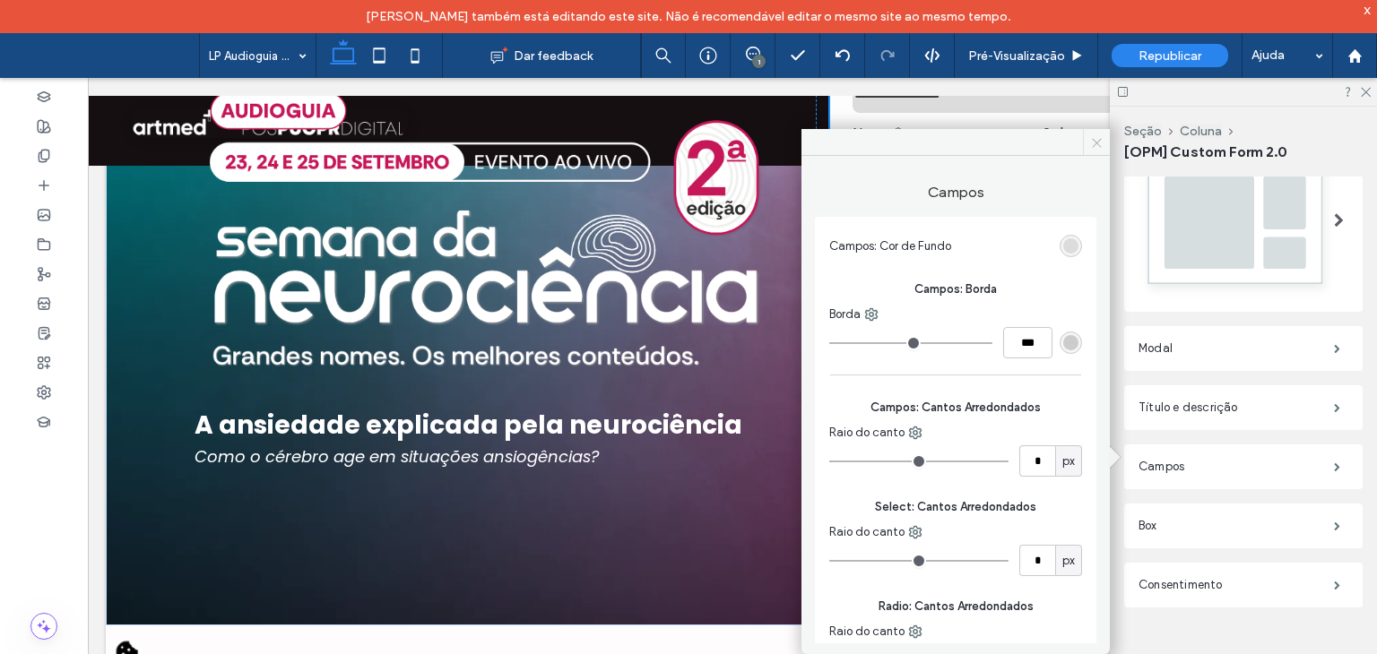
drag, startPoint x: 1100, startPoint y: 144, endPoint x: 950, endPoint y: 163, distance: 150.9
click at [1100, 144] on icon at bounding box center [1096, 142] width 13 height 13
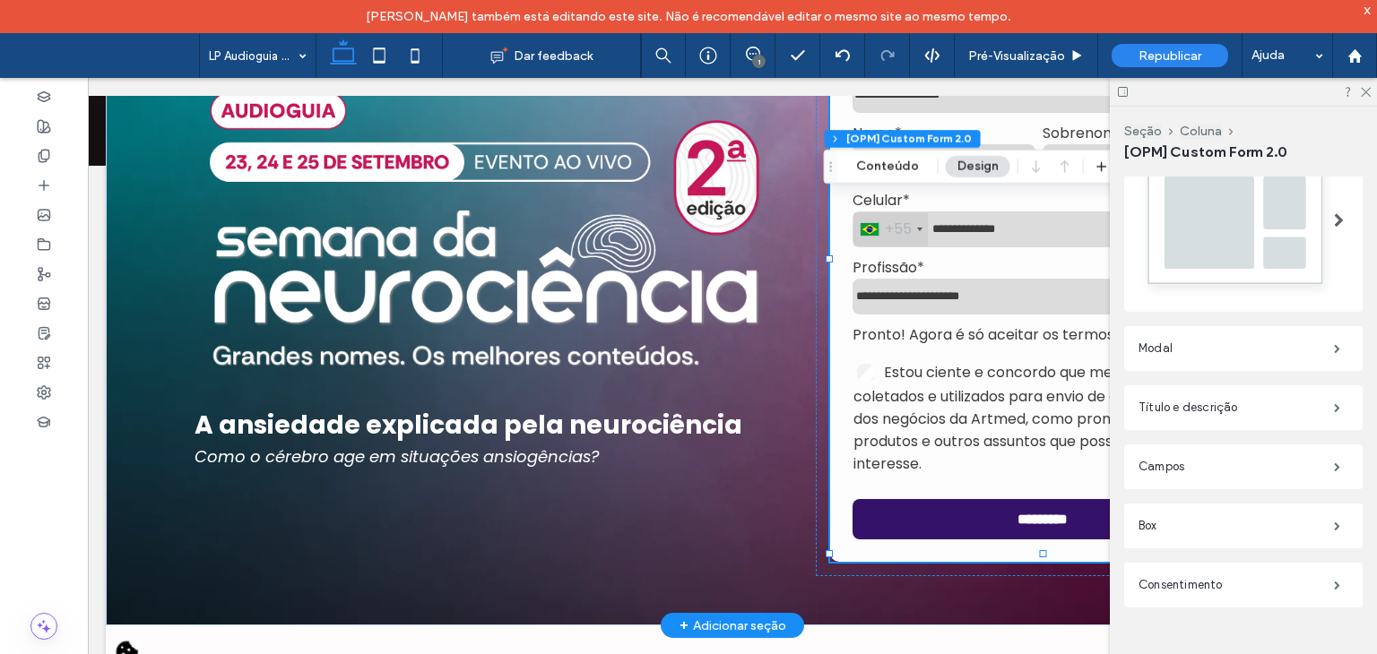
click at [936, 286] on select "**********" at bounding box center [1042, 297] width 381 height 36
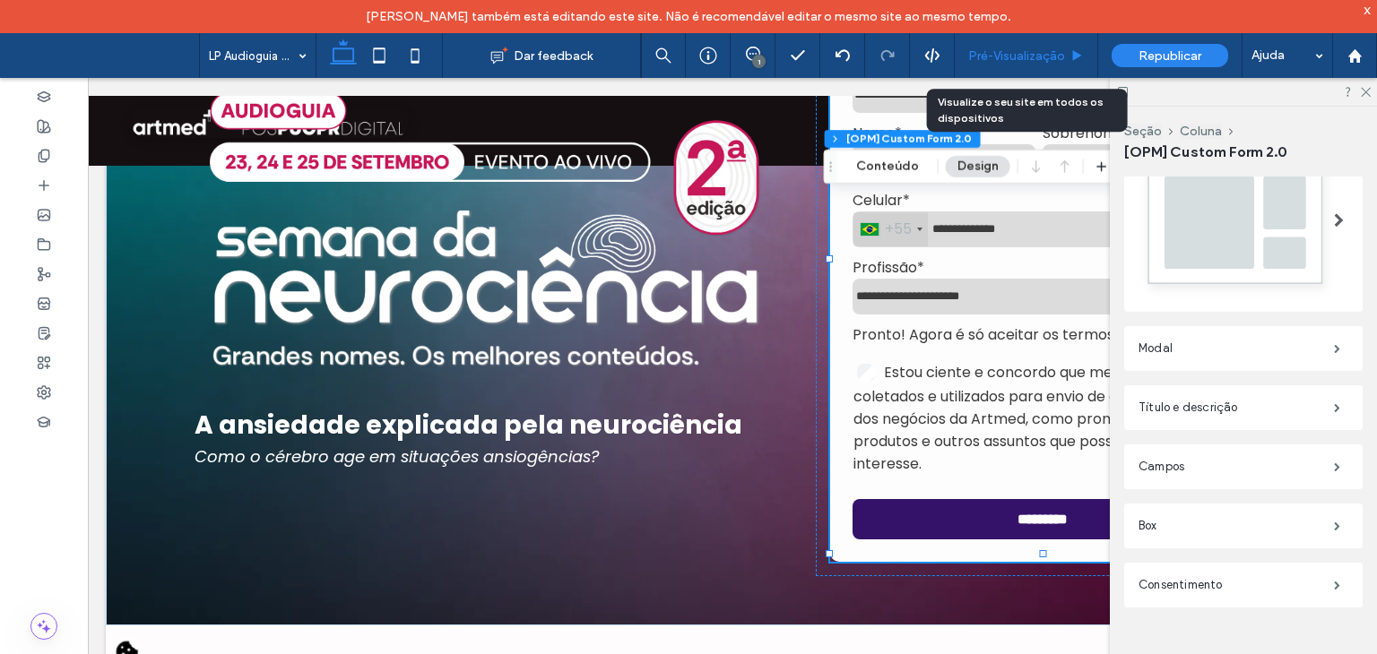
click at [993, 63] on div "Pré-Visualizaçāo" at bounding box center [1026, 55] width 143 height 45
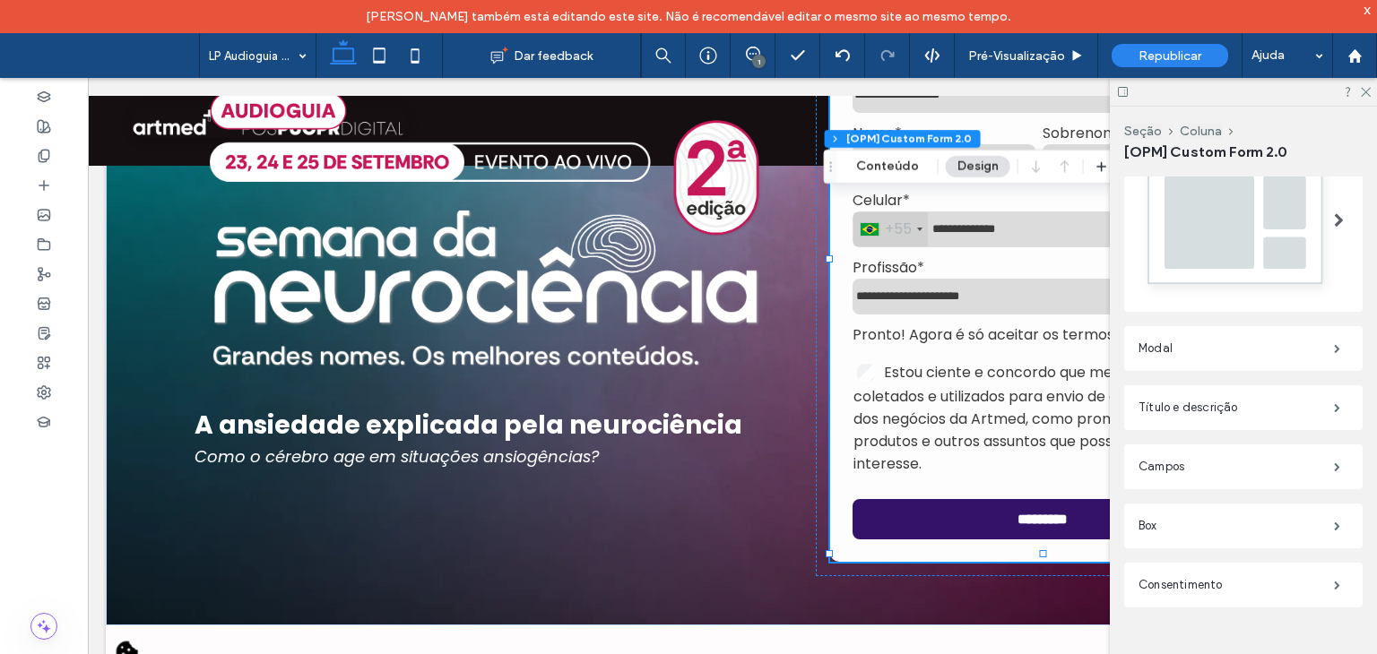
click at [1354, 101] on div at bounding box center [1243, 92] width 267 height 28
click at [1363, 95] on use at bounding box center [1366, 93] width 10 height 10
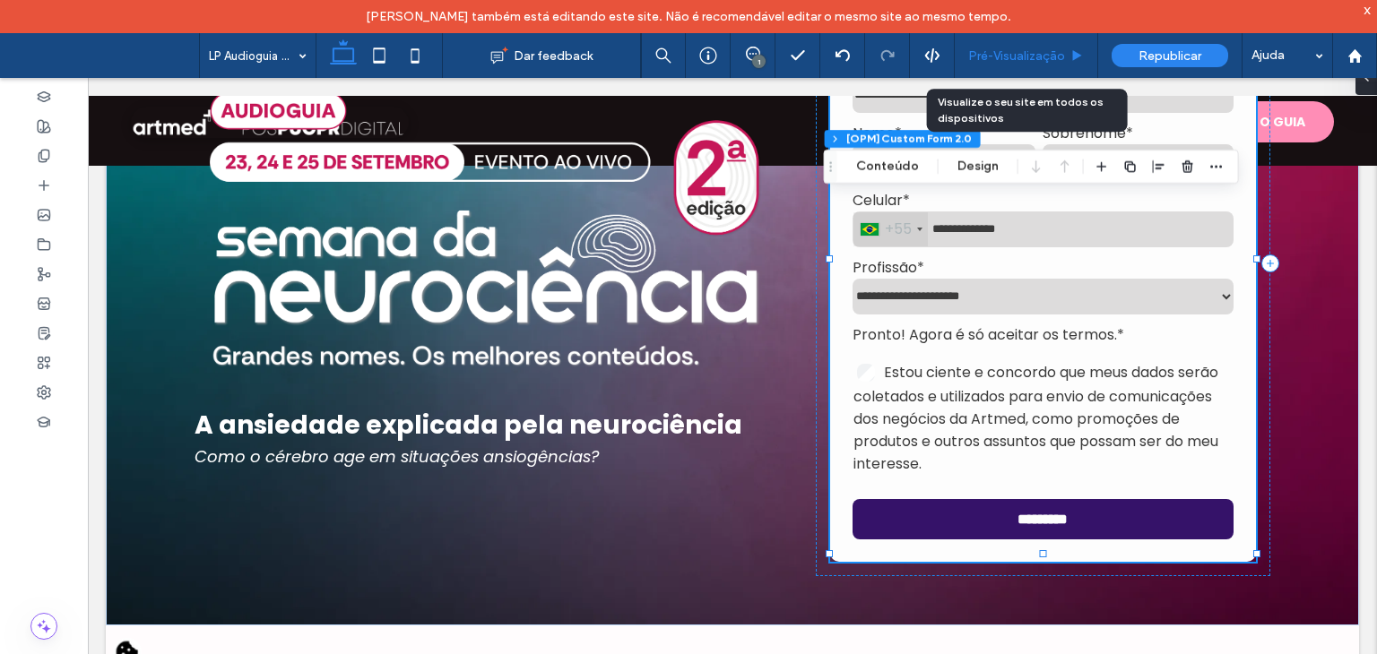
click at [1065, 48] on div "Pré-Visualizaçāo" at bounding box center [1026, 55] width 143 height 15
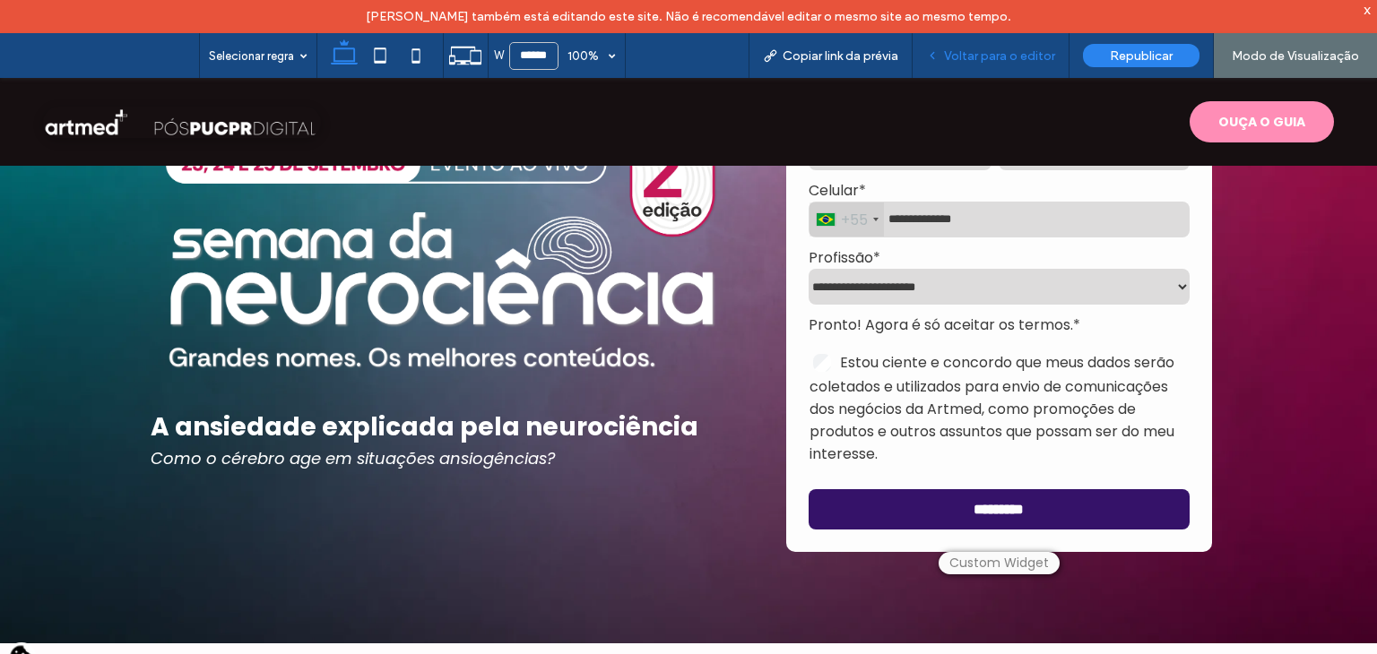
scroll to position [266, 0]
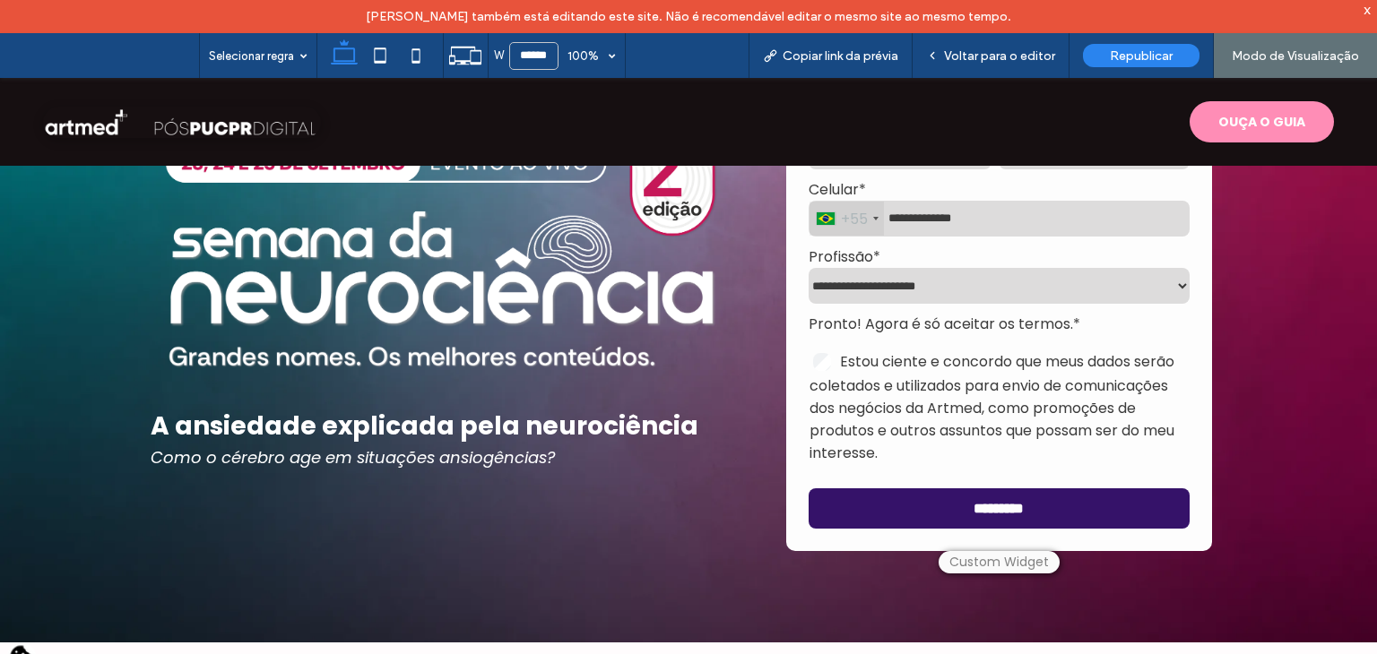
click at [887, 277] on select "**********" at bounding box center [999, 286] width 381 height 36
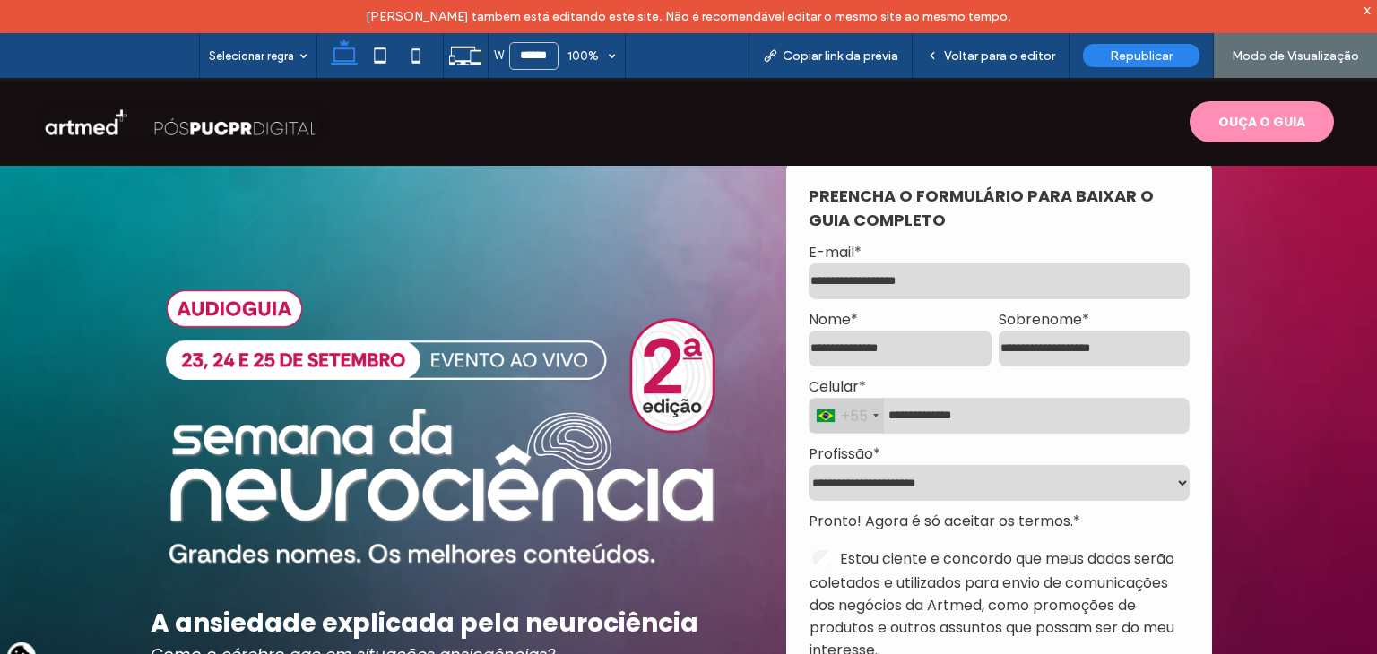
scroll to position [0, 0]
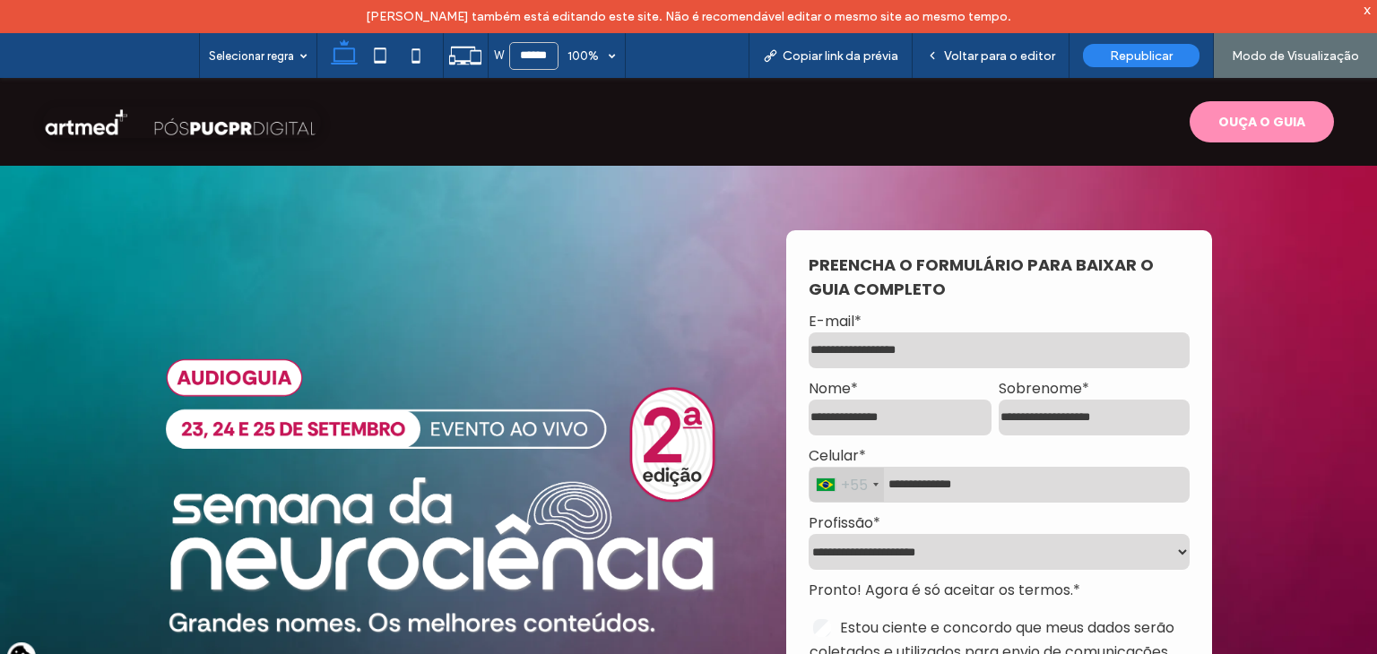
click at [876, 362] on input "E-mail *" at bounding box center [999, 351] width 381 height 36
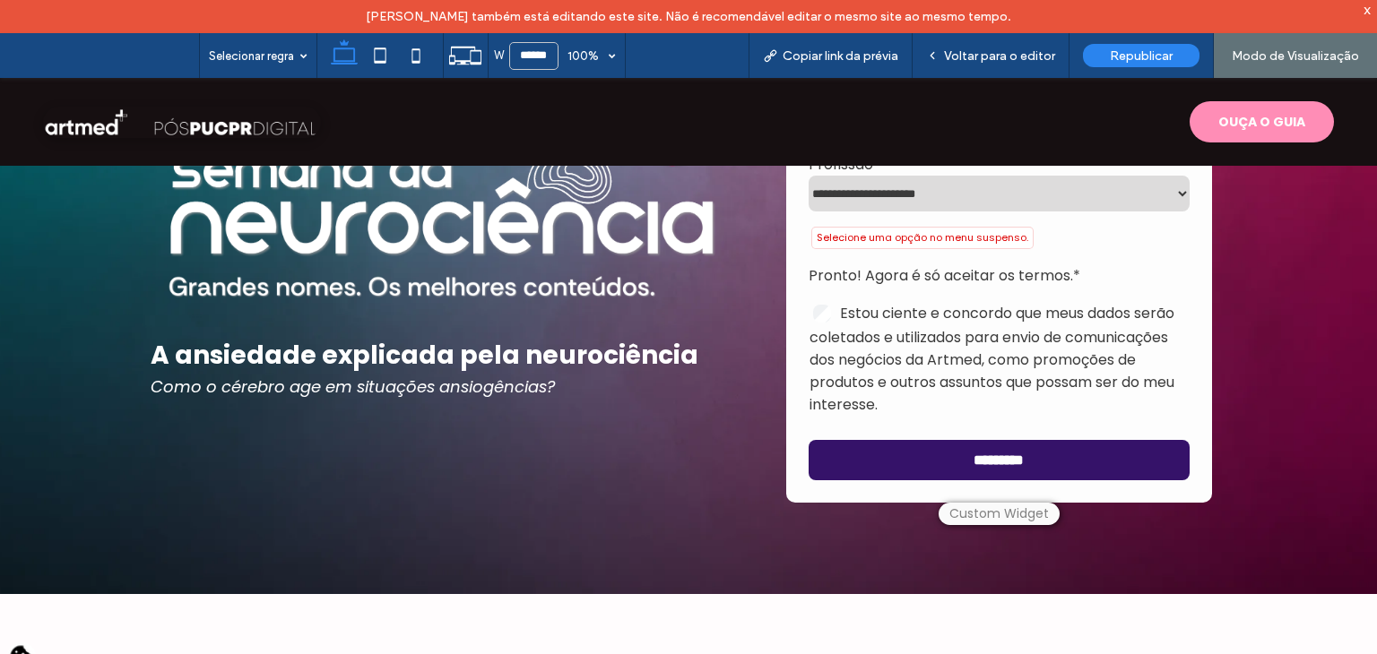
scroll to position [380, 0]
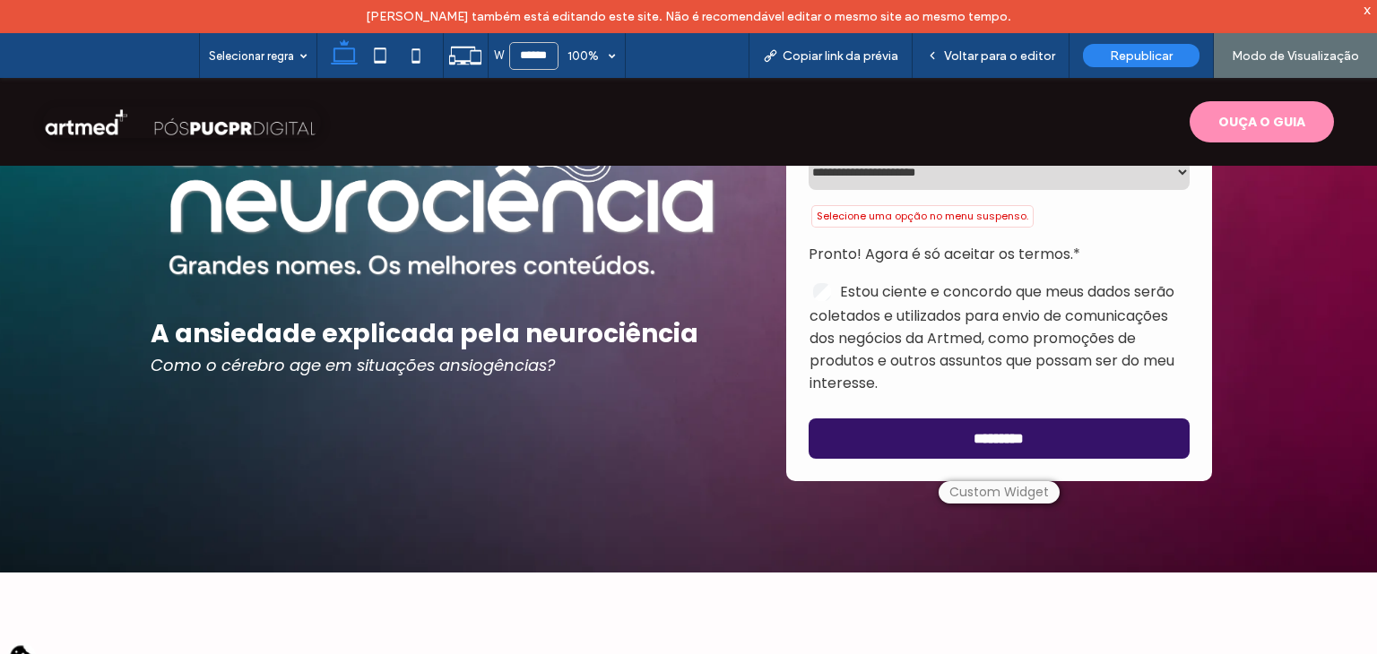
click at [819, 300] on div "Pronto! Agora é só aceitar os termos. * Estou ciente e concordo que meus dados …" at bounding box center [999, 319] width 381 height 152
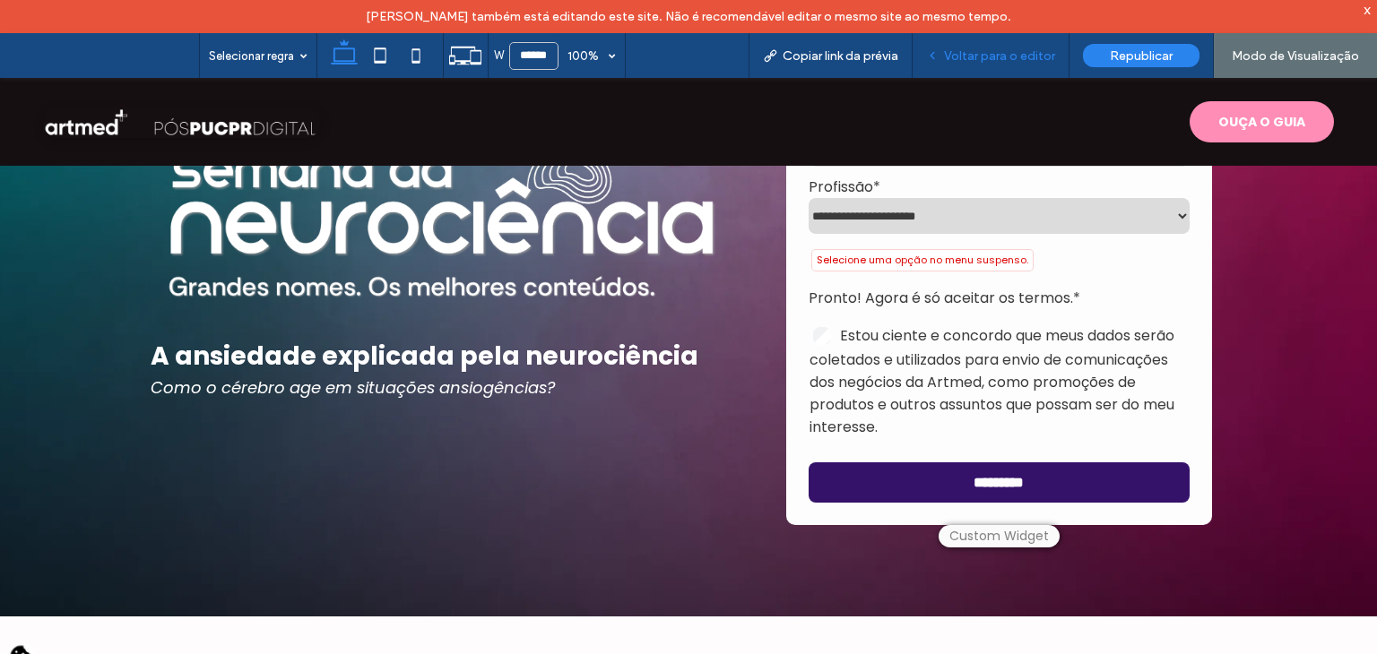
scroll to position [398, 0]
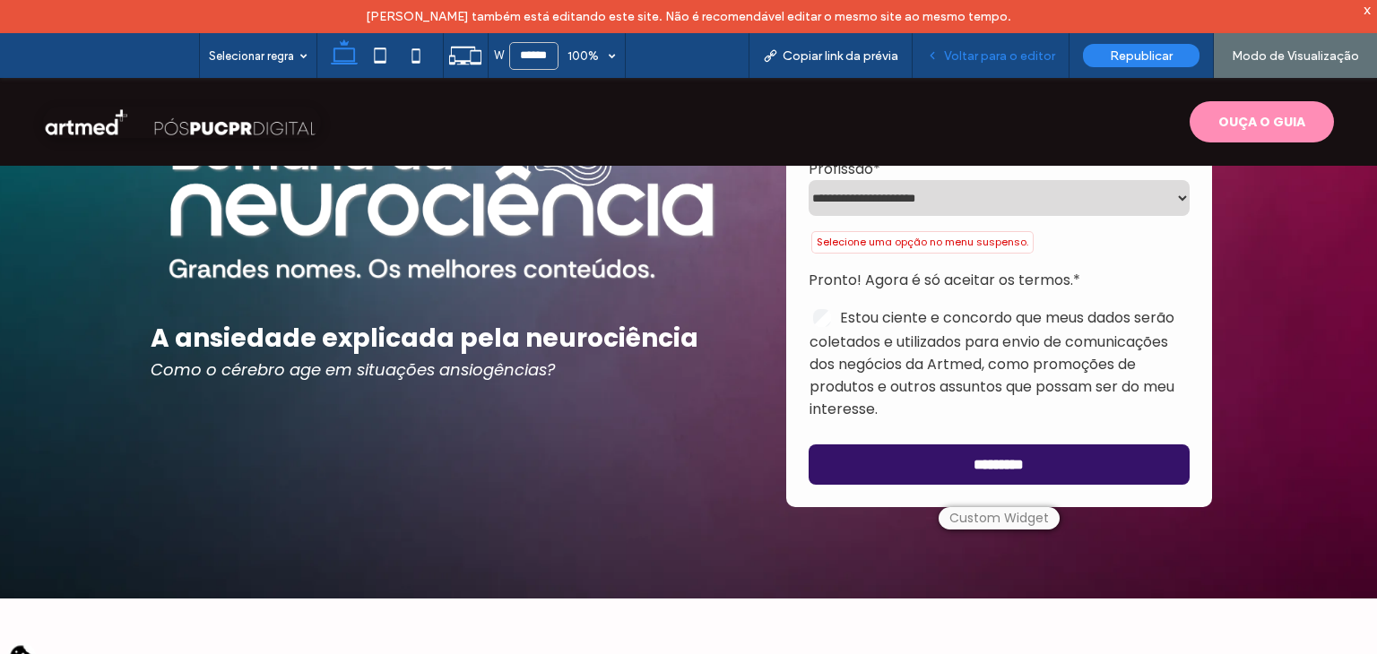
click at [967, 65] on div "Voltar para o editor" at bounding box center [991, 55] width 157 height 45
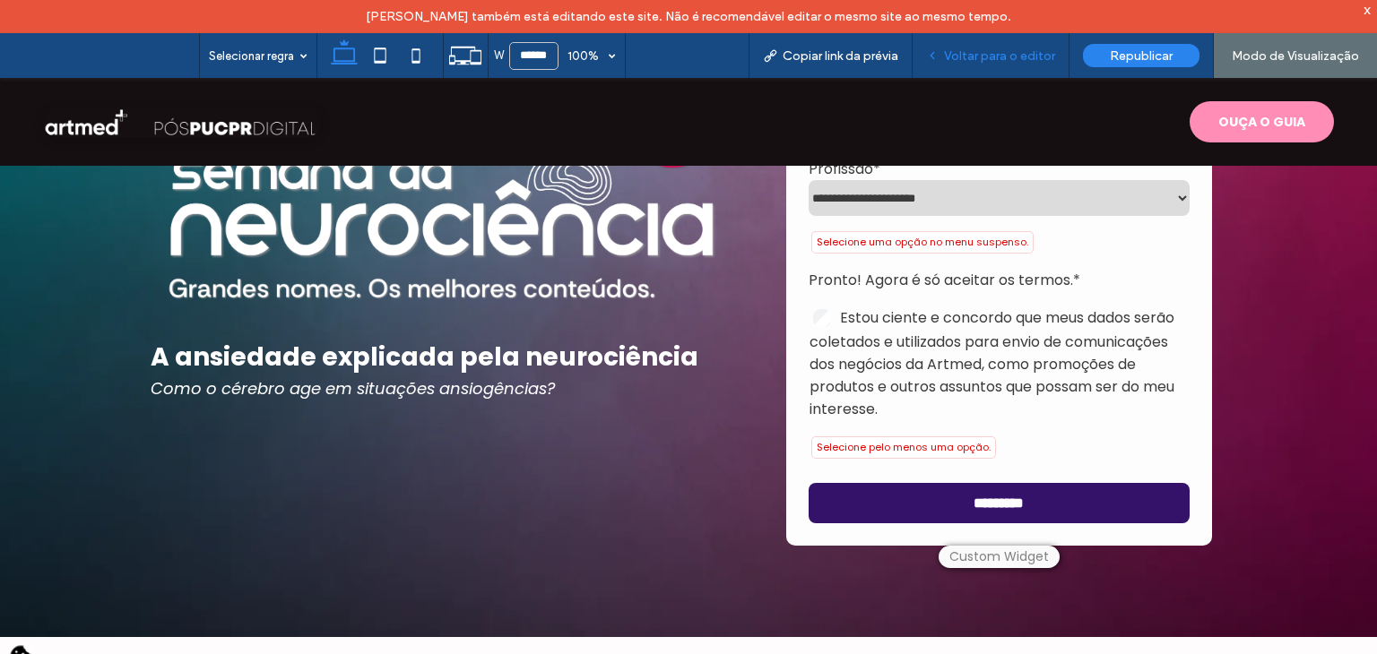
click at [967, 65] on div "Voltar para o editor" at bounding box center [991, 55] width 157 height 45
click at [978, 51] on span "Voltar para o editor" at bounding box center [999, 55] width 111 height 15
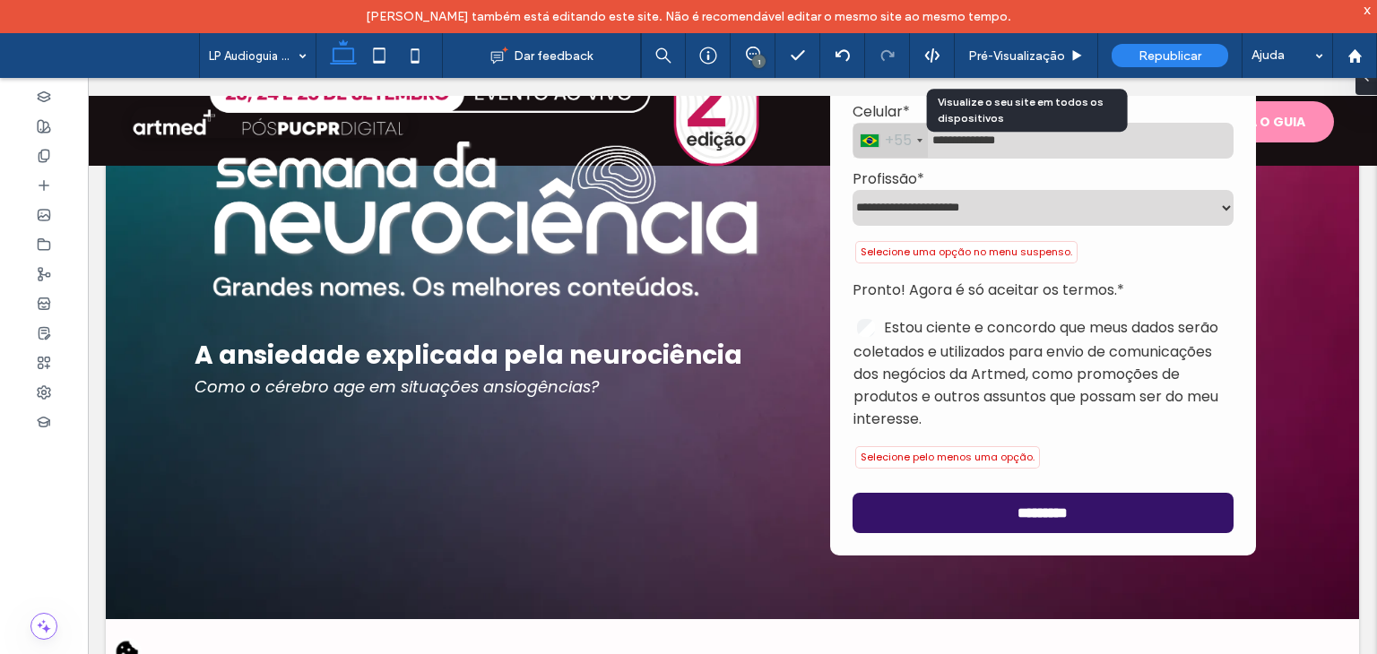
scroll to position [400, 0]
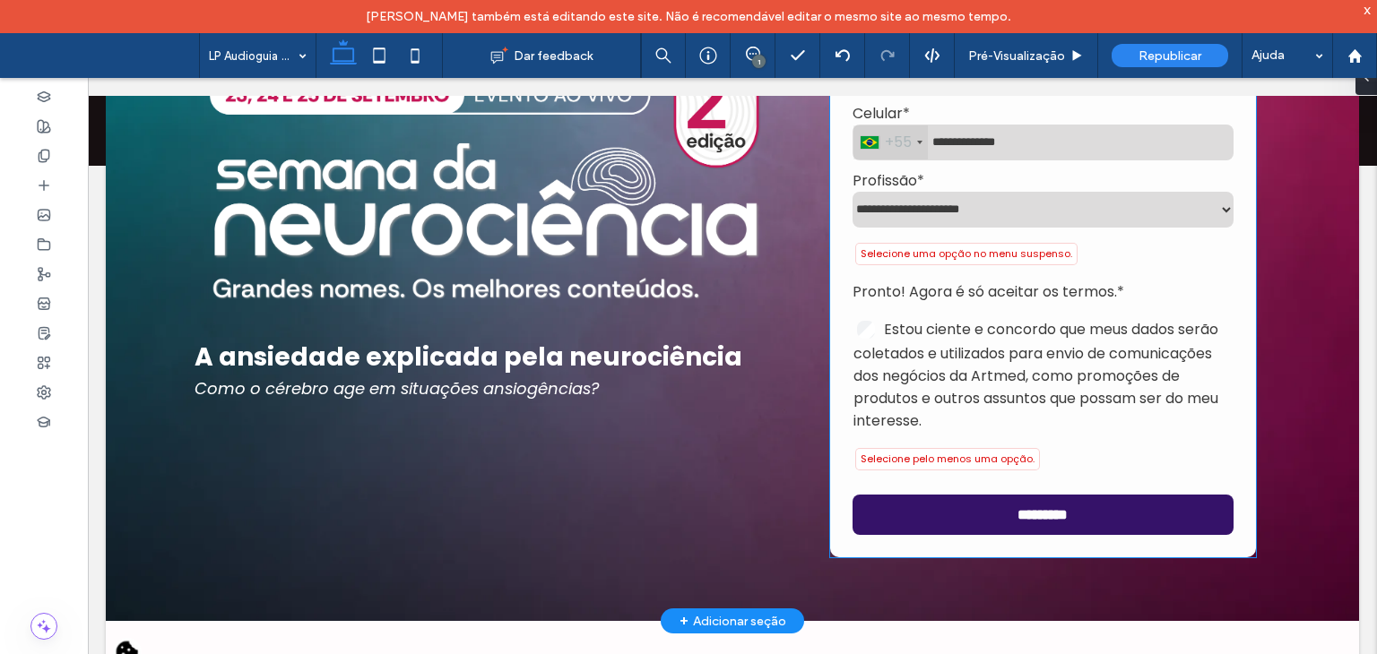
click at [956, 398] on li "Estou ciente e concordo que meus dados serão coletados e utilizados para envio …" at bounding box center [1042, 375] width 379 height 114
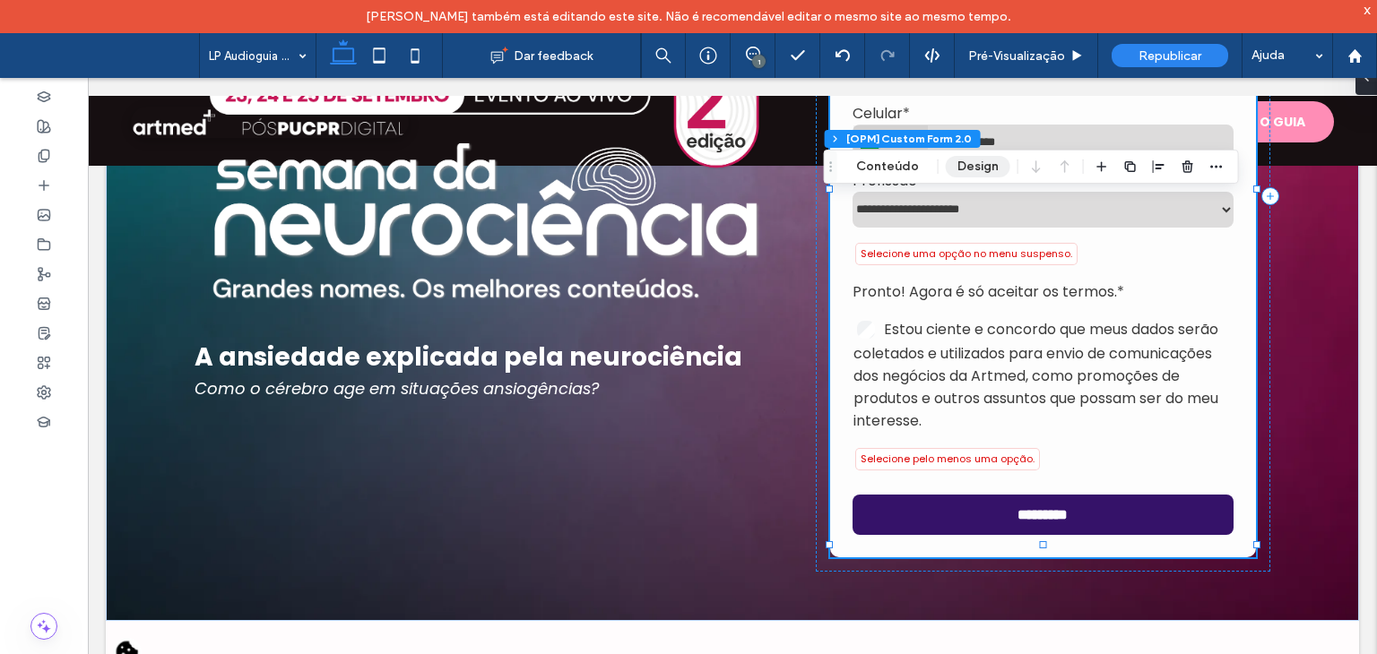
click at [963, 166] on button "Design" at bounding box center [978, 167] width 65 height 22
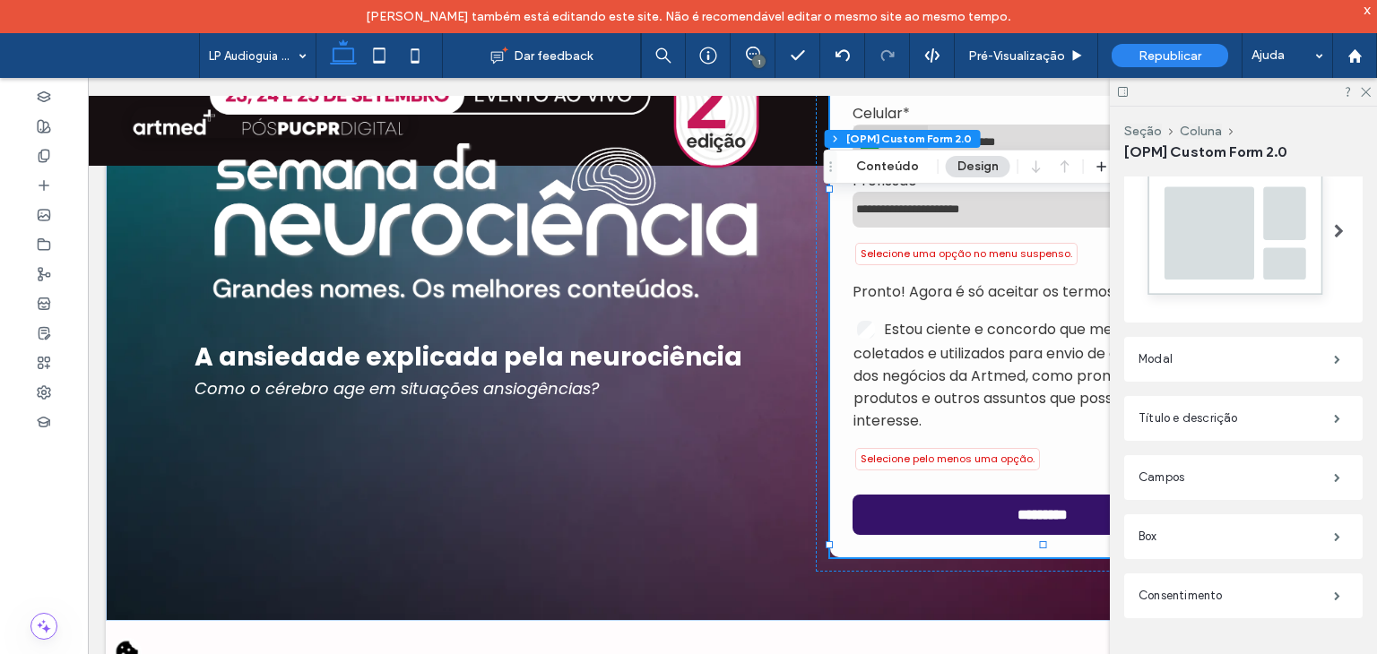
scroll to position [487, 0]
click at [1199, 342] on label "Modal" at bounding box center [1235, 349] width 195 height 36
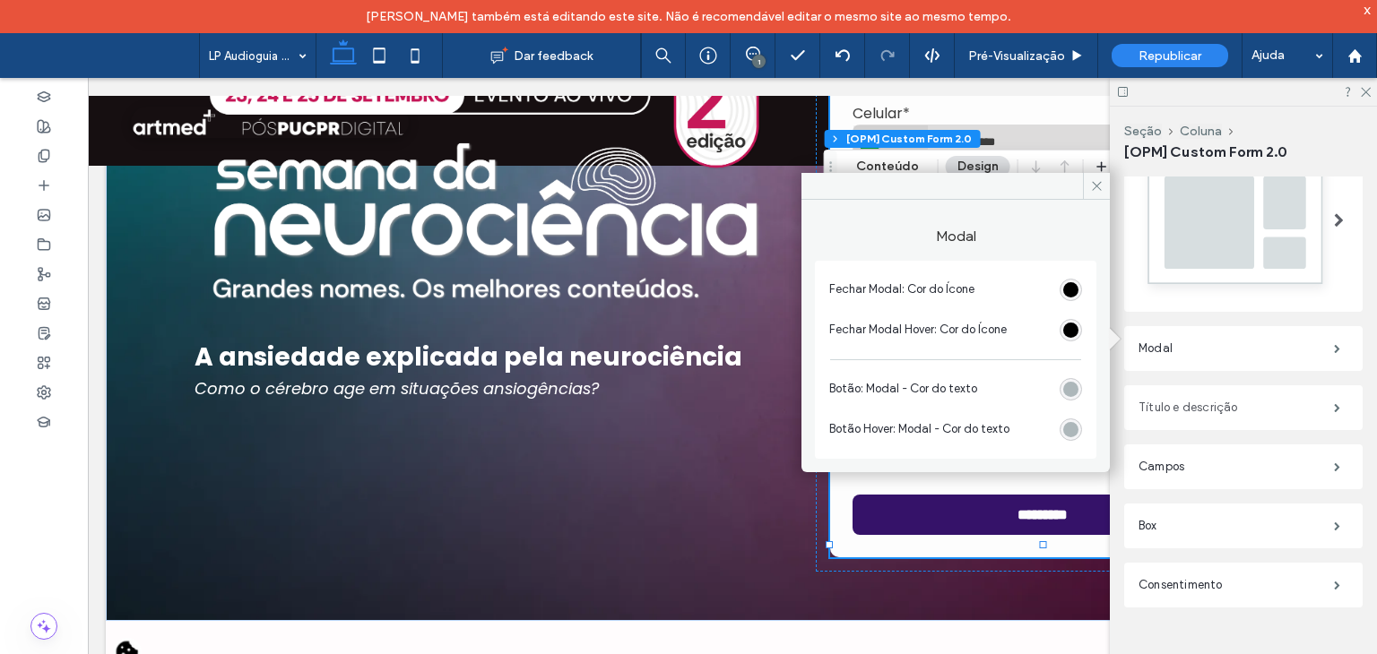
click at [1195, 409] on label "Título e descrição" at bounding box center [1235, 408] width 195 height 36
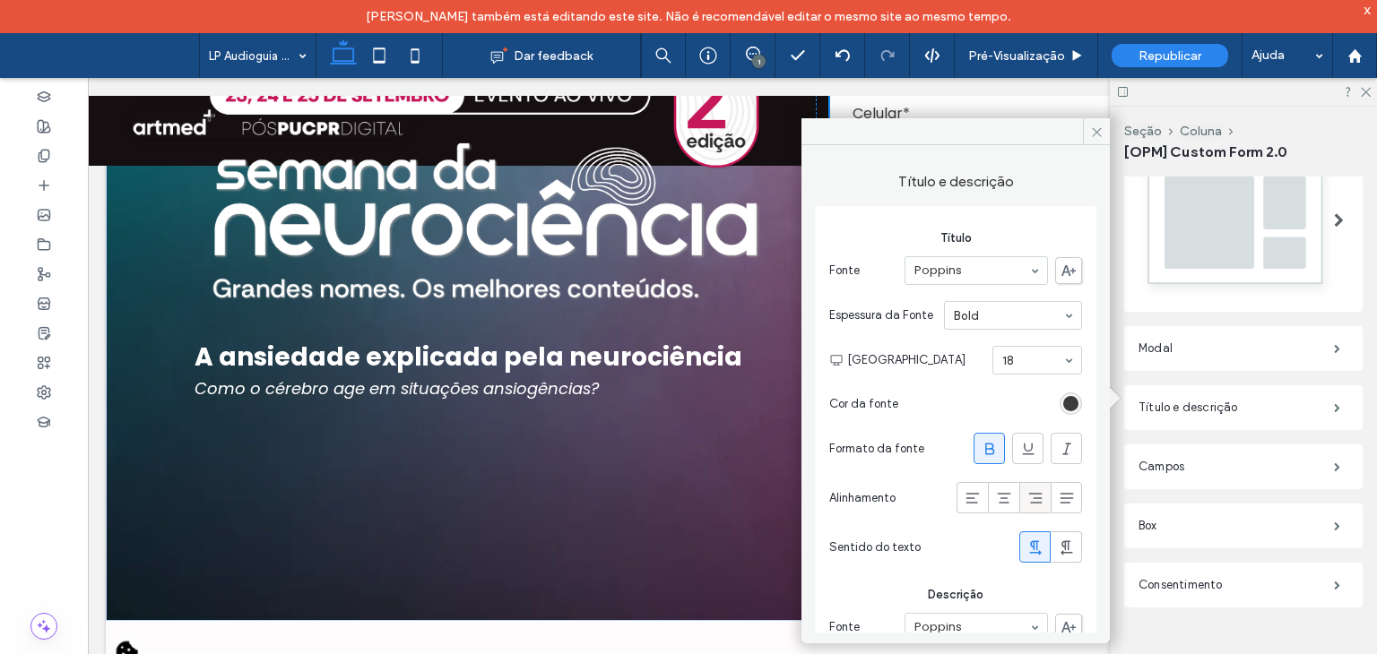
scroll to position [302, 0]
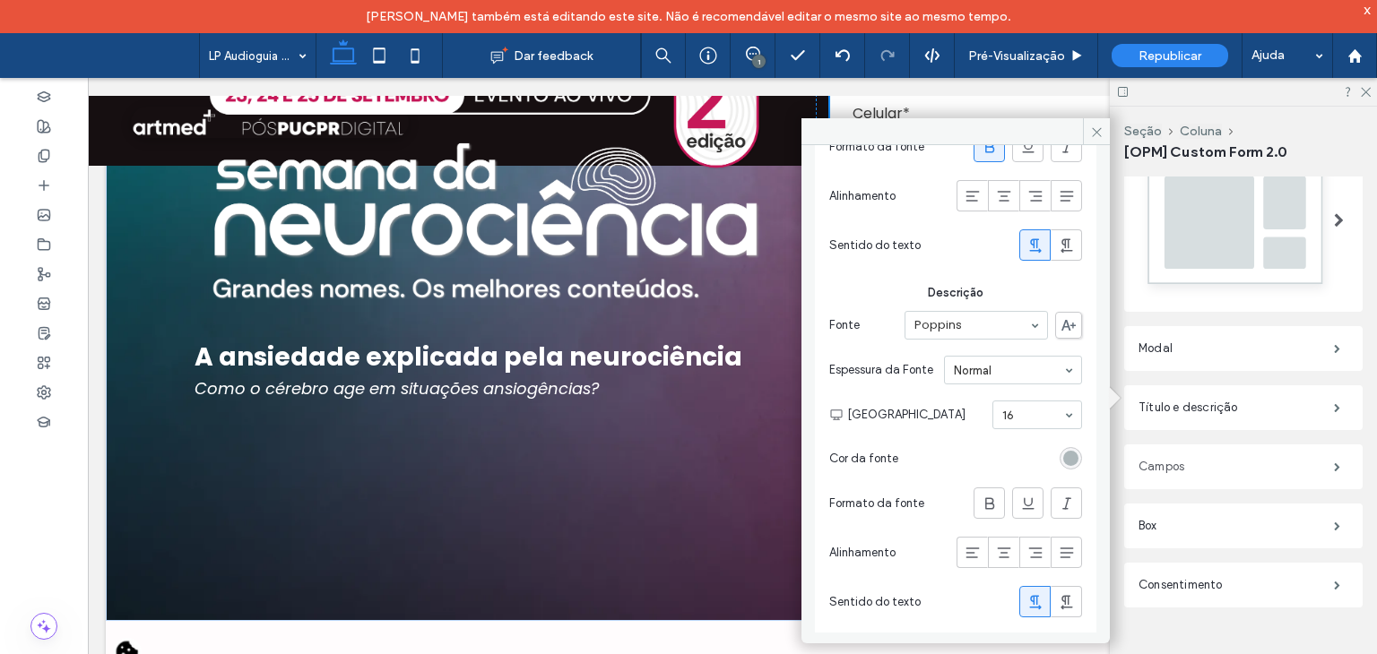
click at [1186, 453] on label "Campos" at bounding box center [1235, 467] width 195 height 36
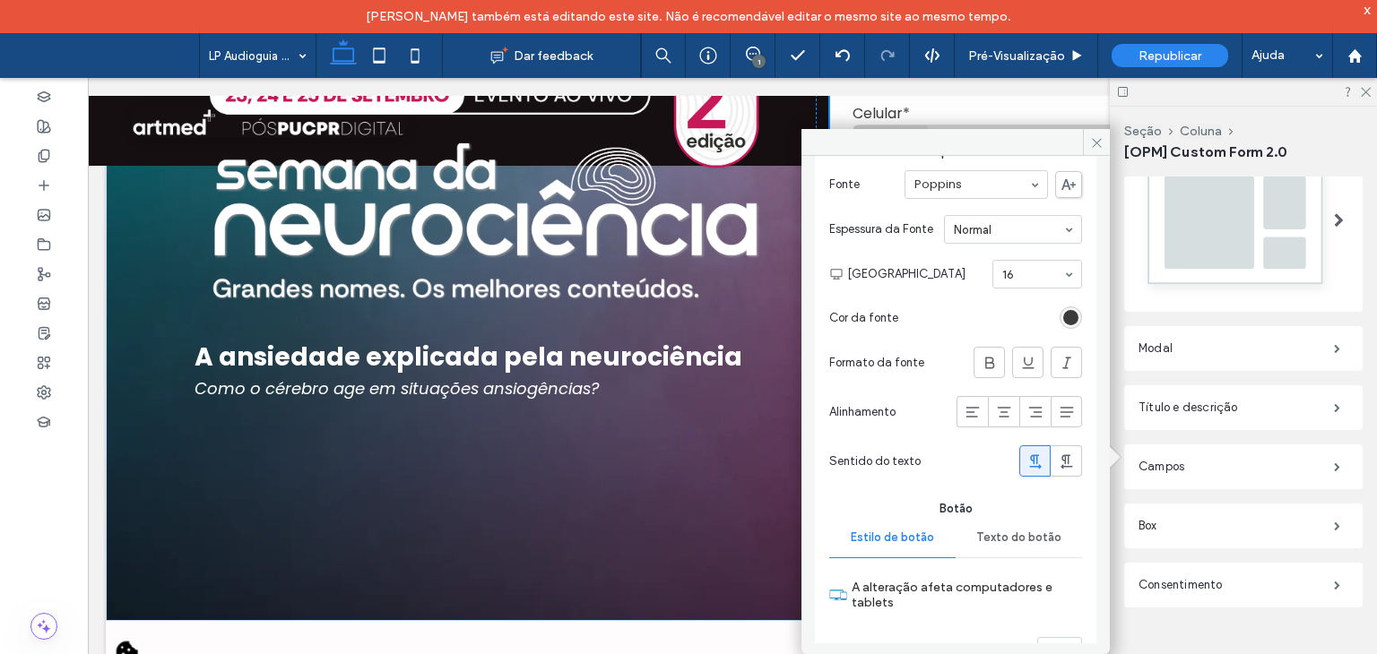
scroll to position [1105, 0]
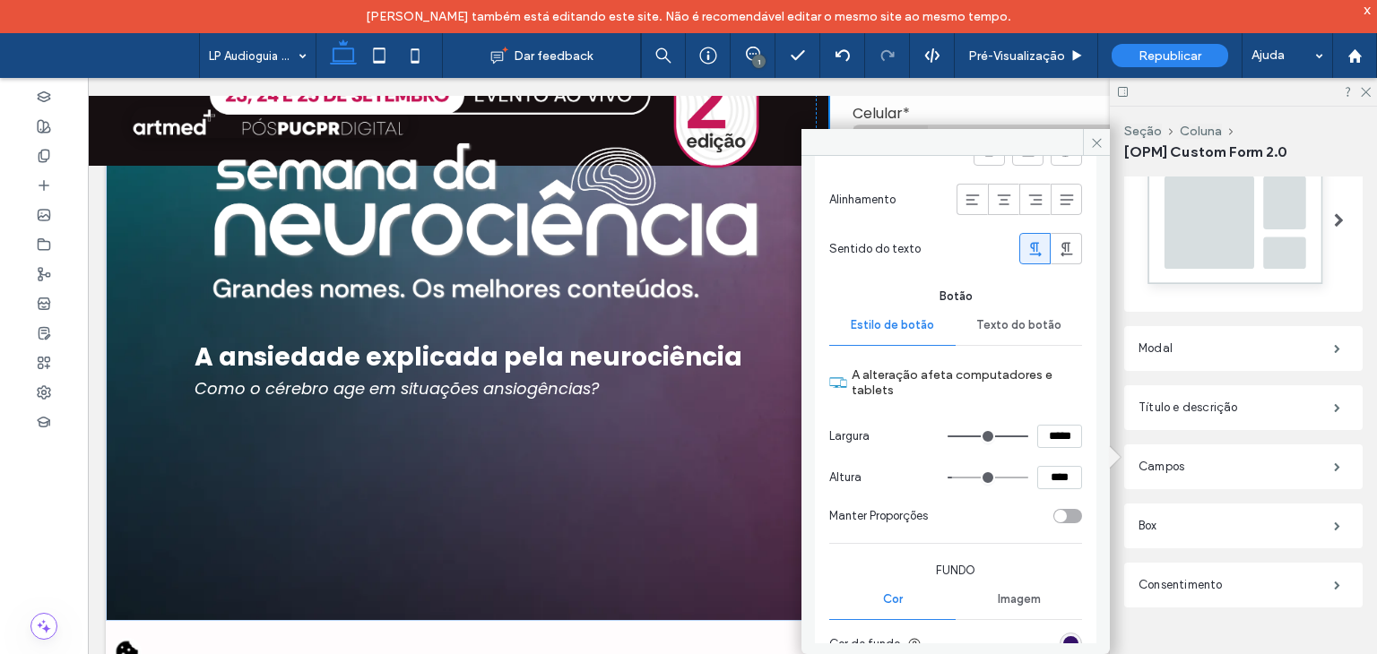
click at [1017, 318] on span "Texto do botão" at bounding box center [1018, 325] width 85 height 14
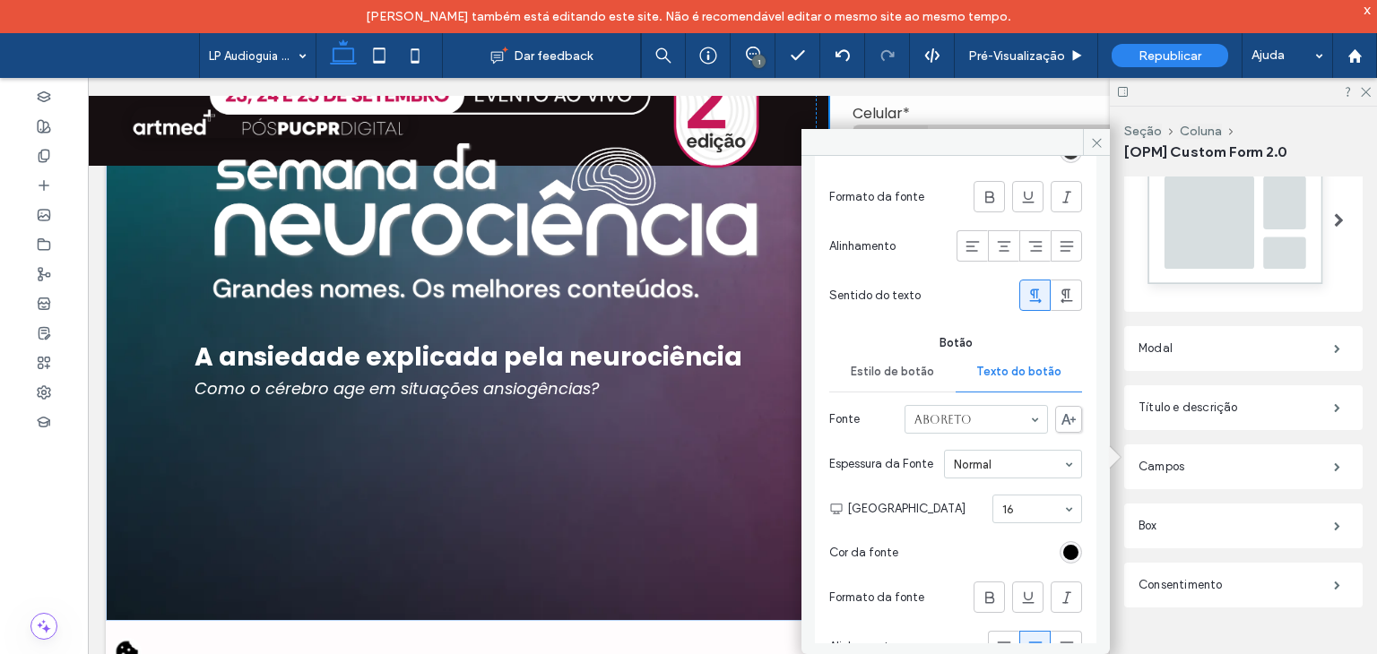
scroll to position [1047, 0]
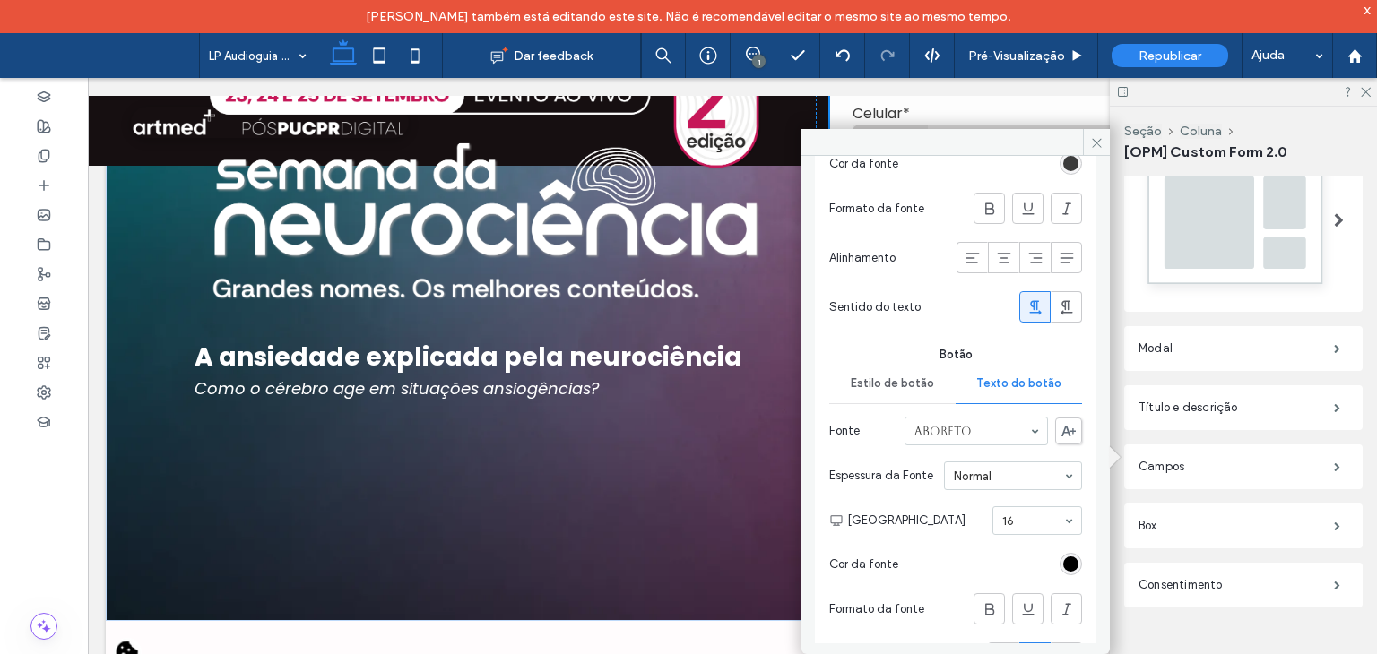
click at [864, 388] on span "Estilo de botão" at bounding box center [892, 383] width 83 height 14
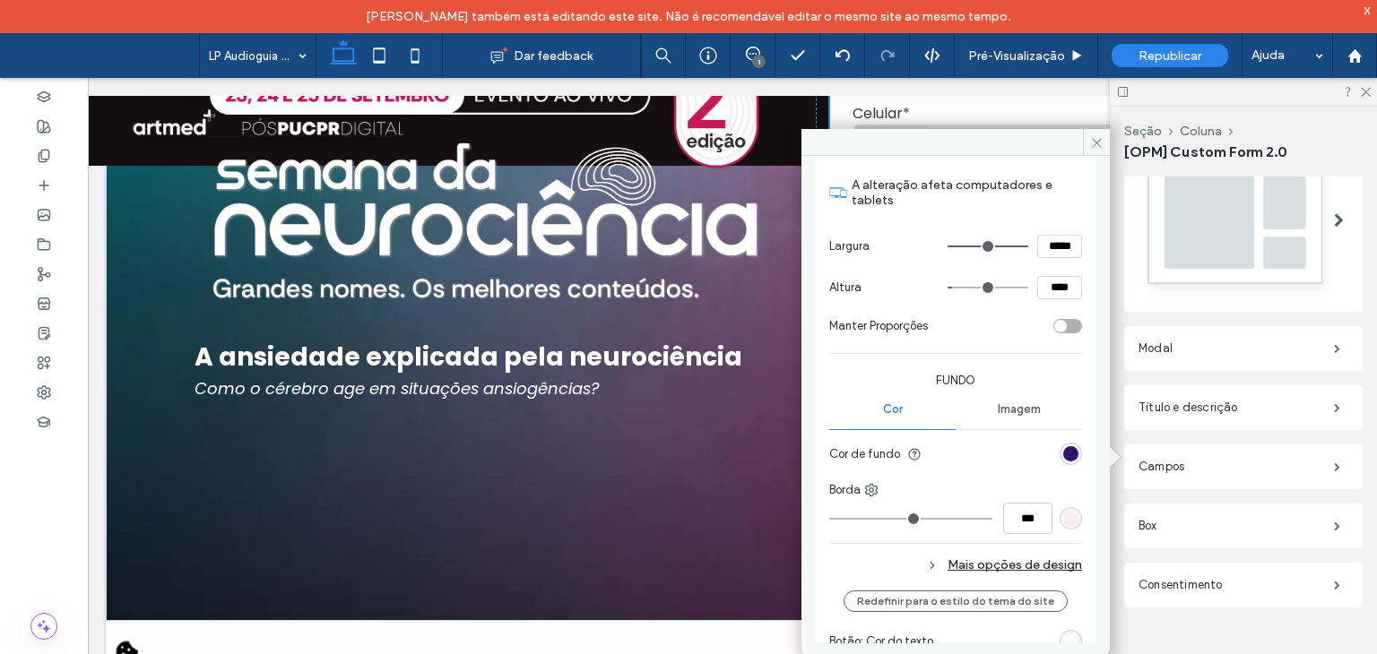
scroll to position [1406, 0]
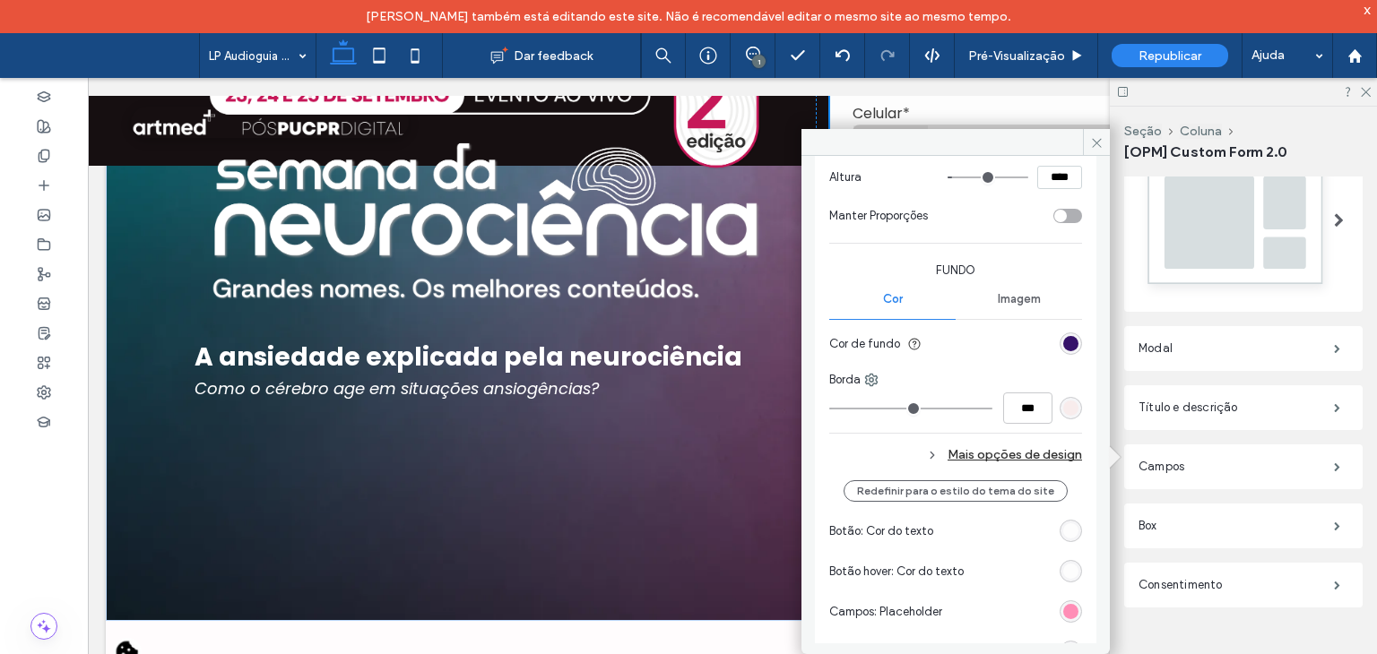
click at [984, 446] on div "Mais opções de design" at bounding box center [955, 455] width 253 height 24
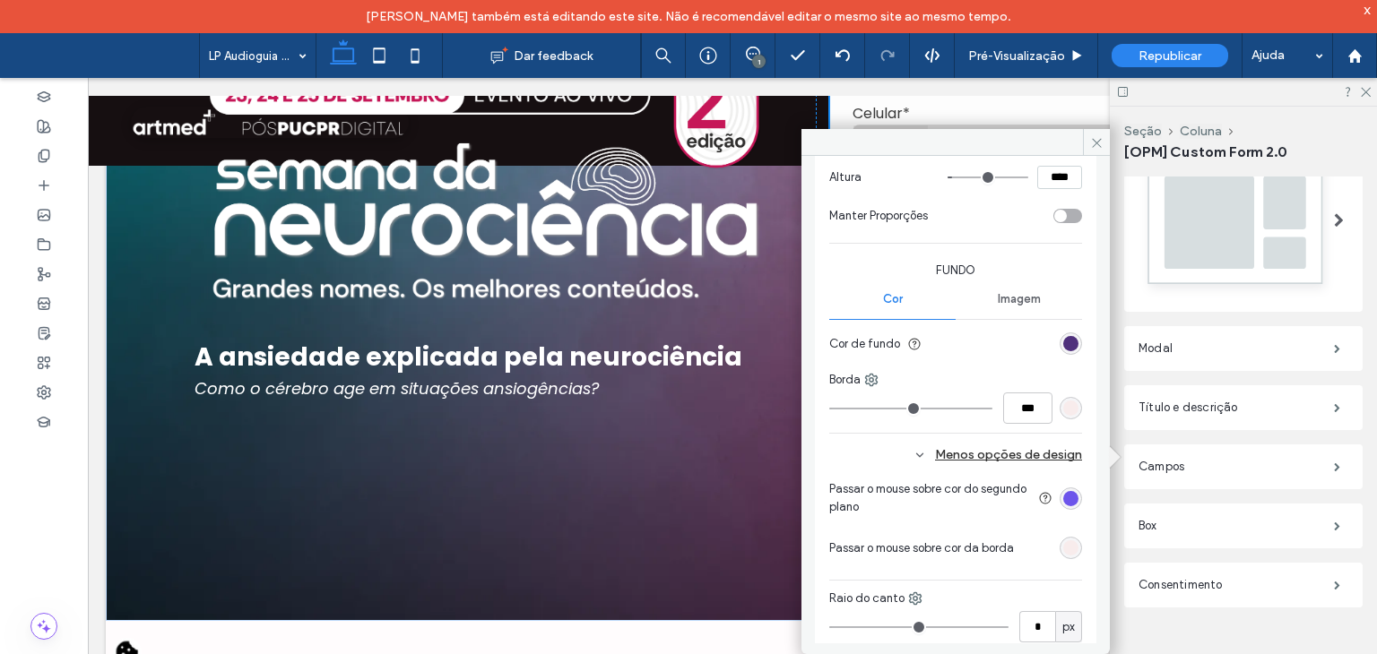
click at [1063, 337] on div "rgb(53, 18, 105)" at bounding box center [1070, 343] width 15 height 15
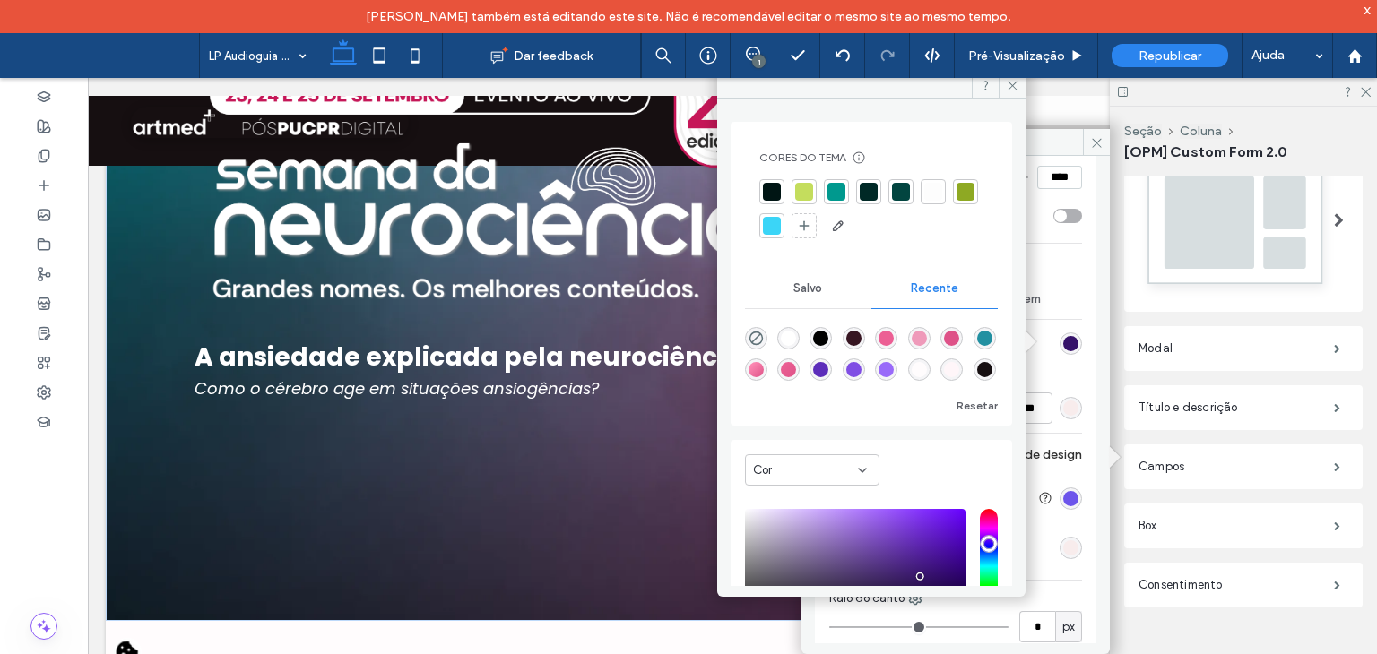
click at [796, 371] on div "linear-gradient(135deg, rgba(236, 95, 148, 1) 11%, rgba(222, 83, 136, 1) 100%)" at bounding box center [788, 369] width 15 height 15
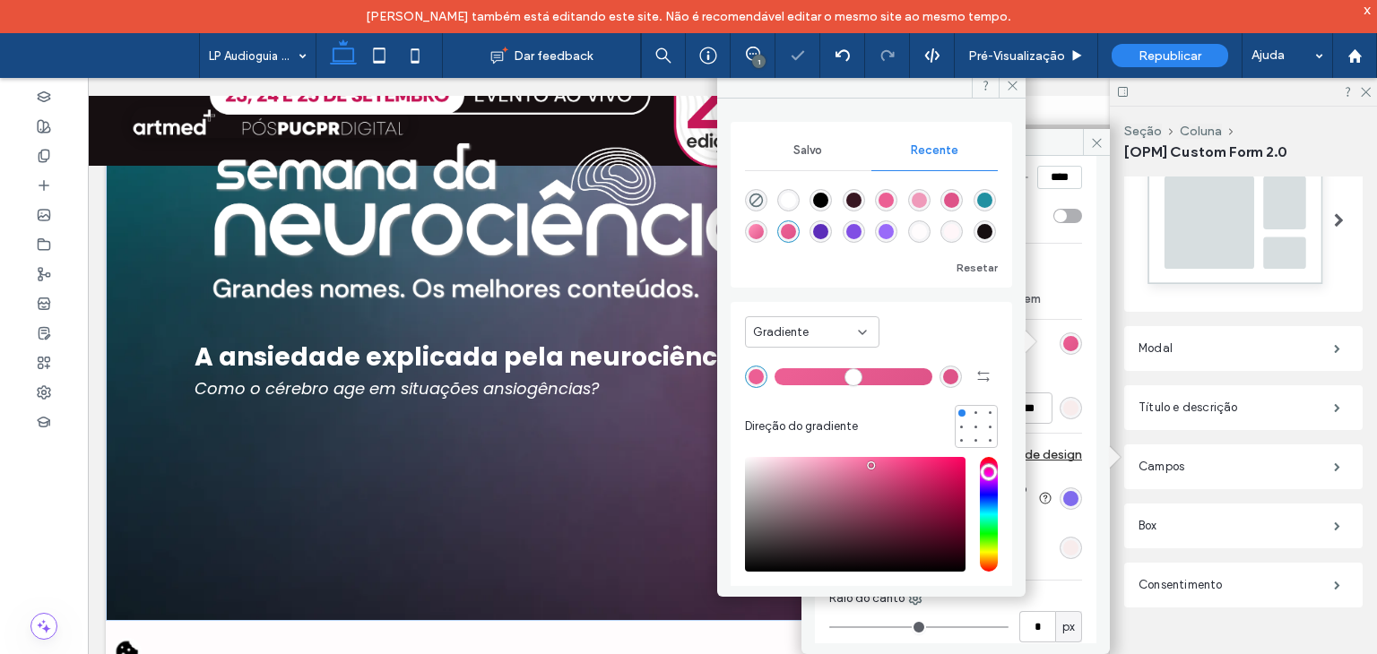
click at [1063, 499] on div "rgb(109, 85, 235)" at bounding box center [1070, 498] width 15 height 15
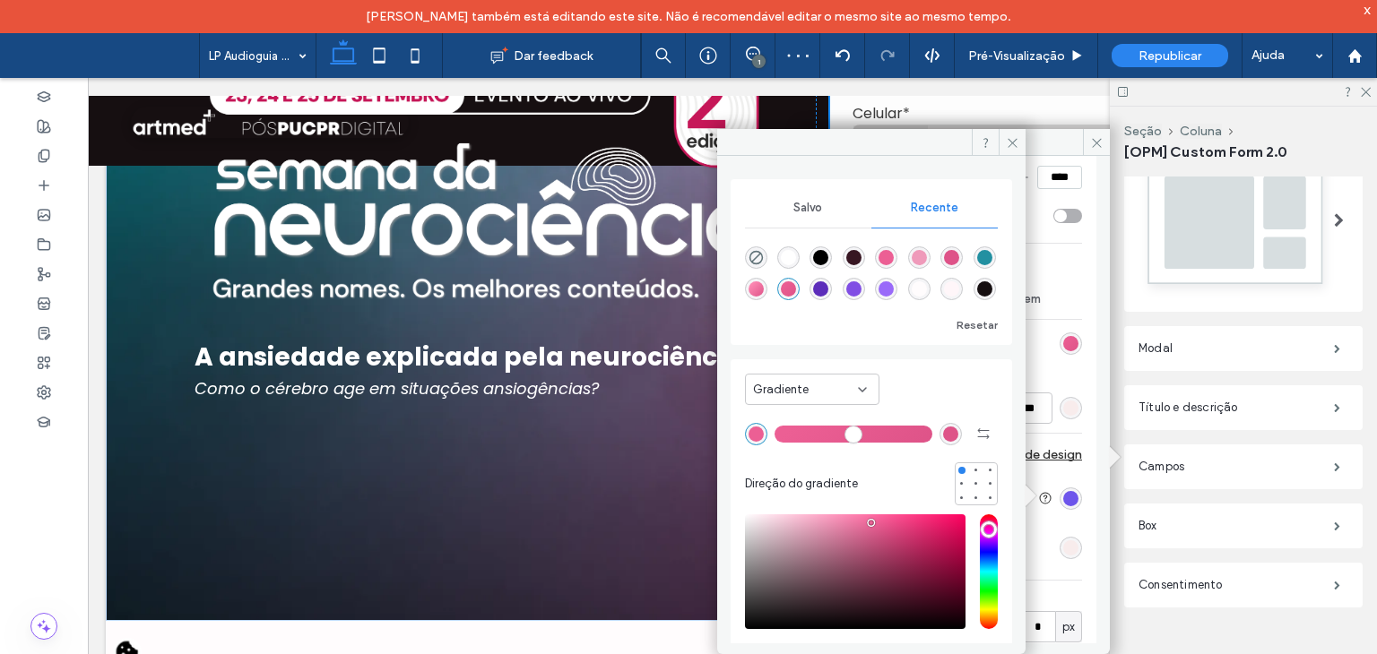
click at [930, 248] on div "rgba(239, 154, 186, 1)" at bounding box center [919, 258] width 22 height 22
type input "*******"
click at [1036, 363] on div "A alteração afeta computadores e tablets Largura ***** Altura **** Manter Propo…" at bounding box center [955, 367] width 253 height 637
click at [1008, 145] on icon at bounding box center [1012, 142] width 13 height 13
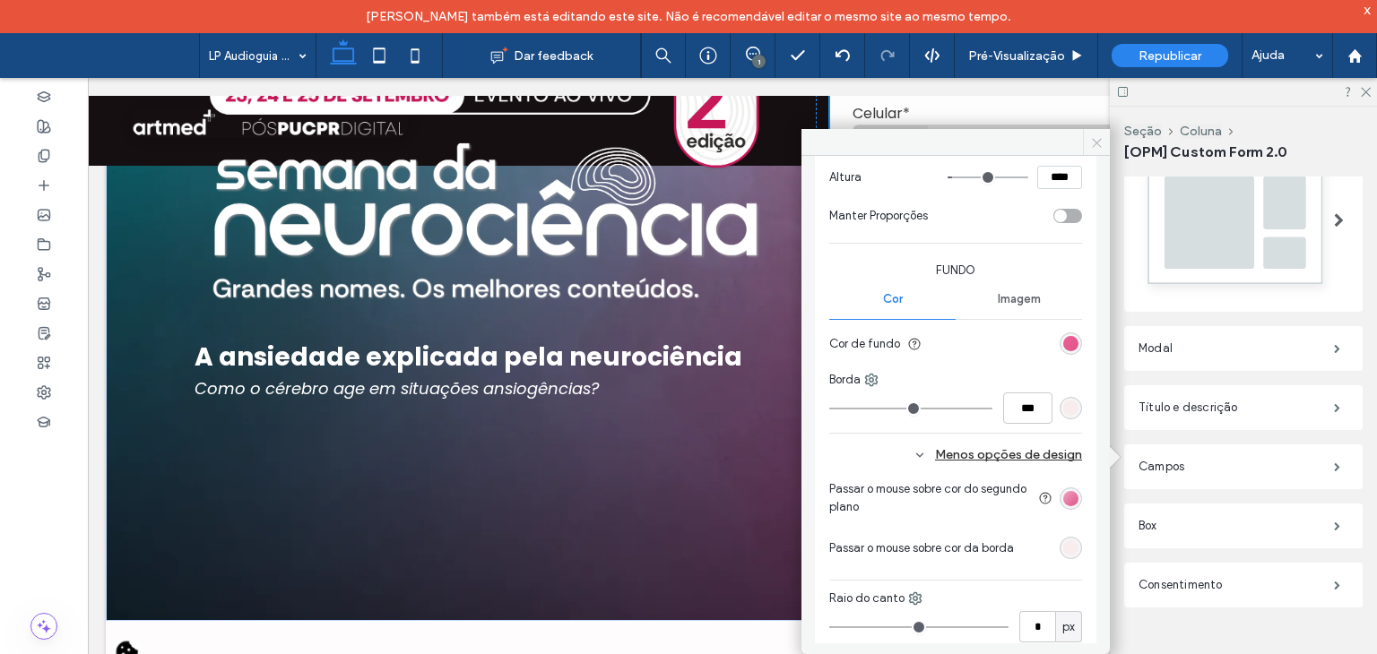
click at [1095, 147] on icon at bounding box center [1096, 142] width 13 height 13
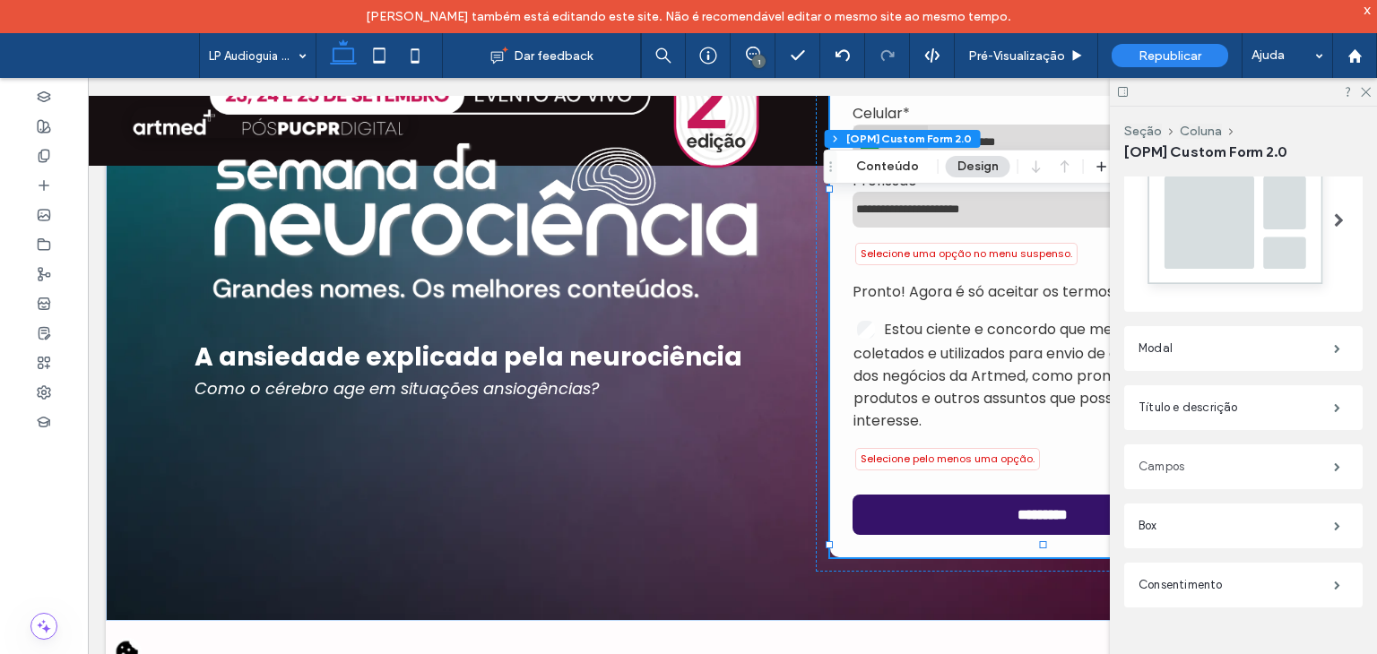
click at [1183, 456] on label "Campos" at bounding box center [1235, 467] width 195 height 36
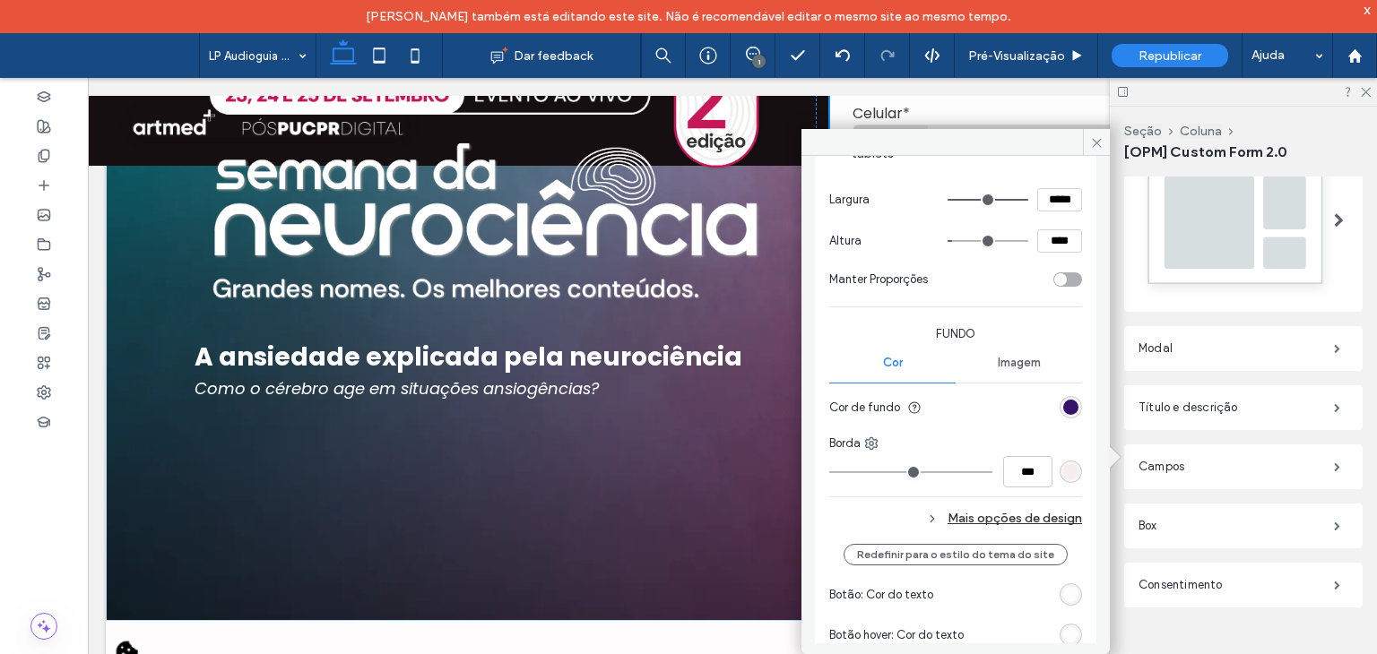
scroll to position [1345, 0]
click at [1066, 404] on div "rgb(53, 18, 105)" at bounding box center [1070, 404] width 15 height 15
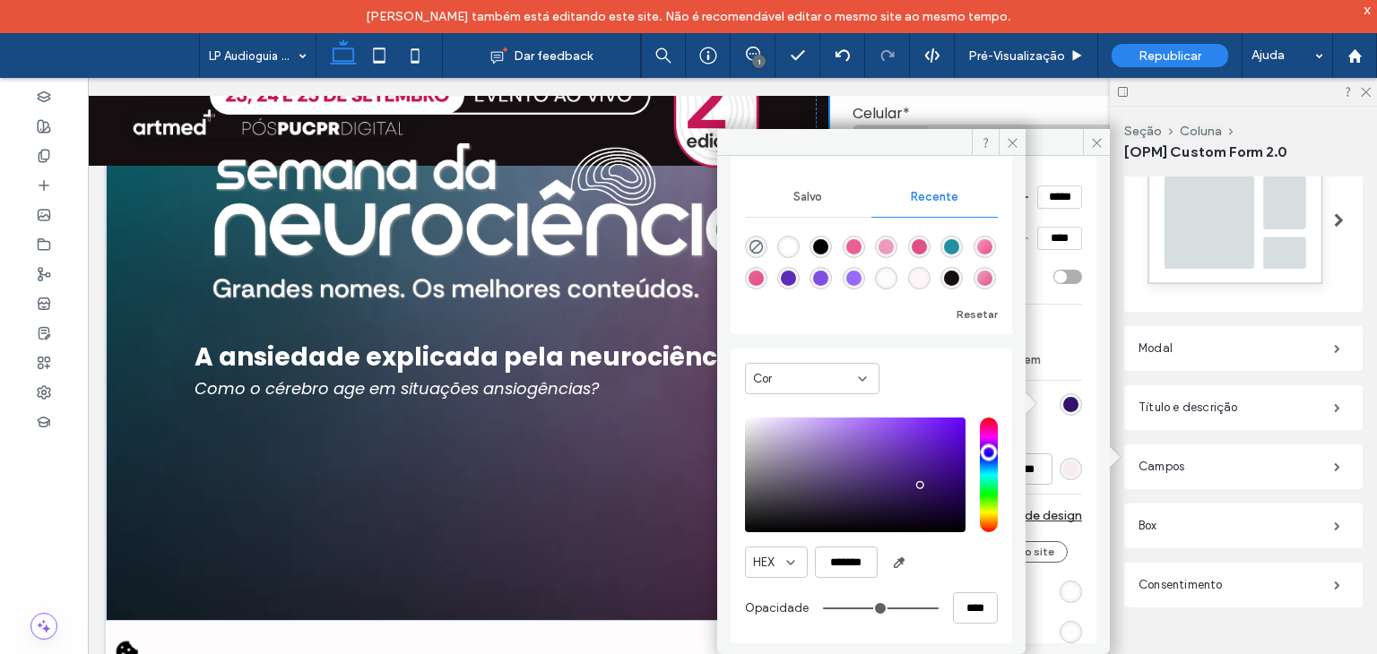
scroll to position [151, 0]
click at [859, 557] on input "*******" at bounding box center [846, 560] width 63 height 31
paste input "color picker textbox"
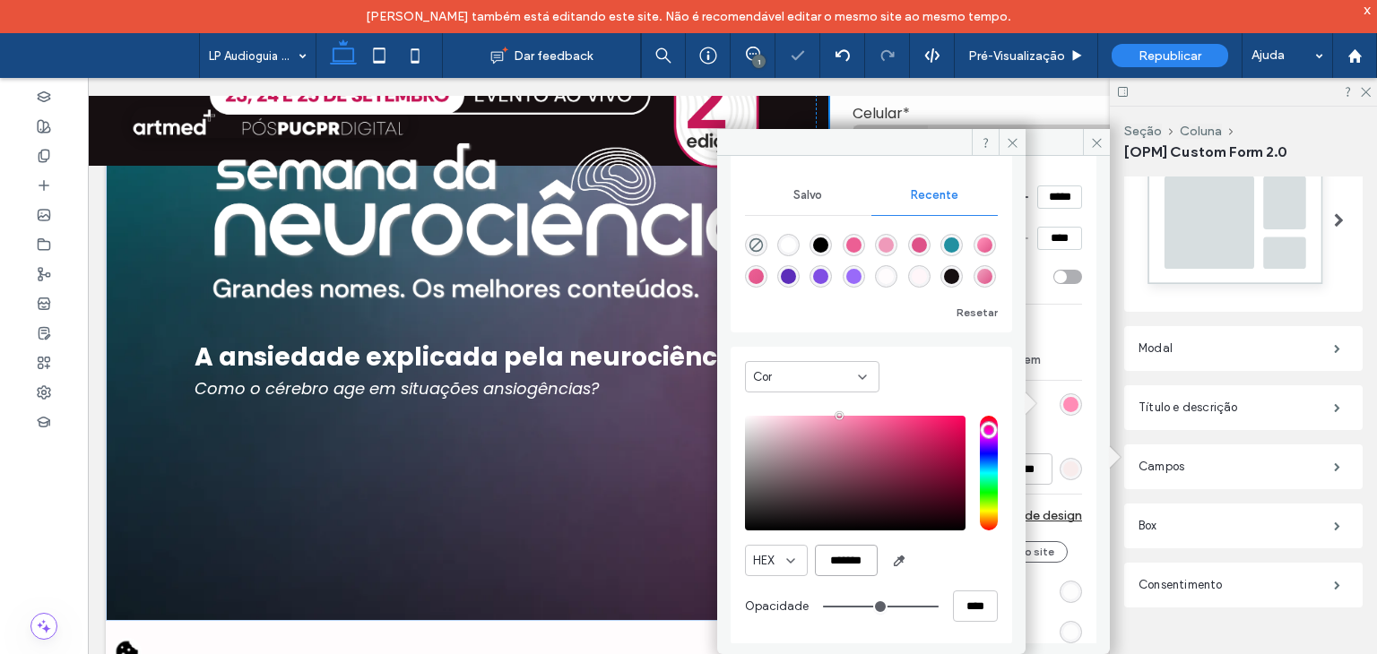
type input "*******"
click at [932, 560] on div "HEX *******" at bounding box center [871, 560] width 253 height 31
click at [1006, 138] on icon at bounding box center [1012, 142] width 13 height 13
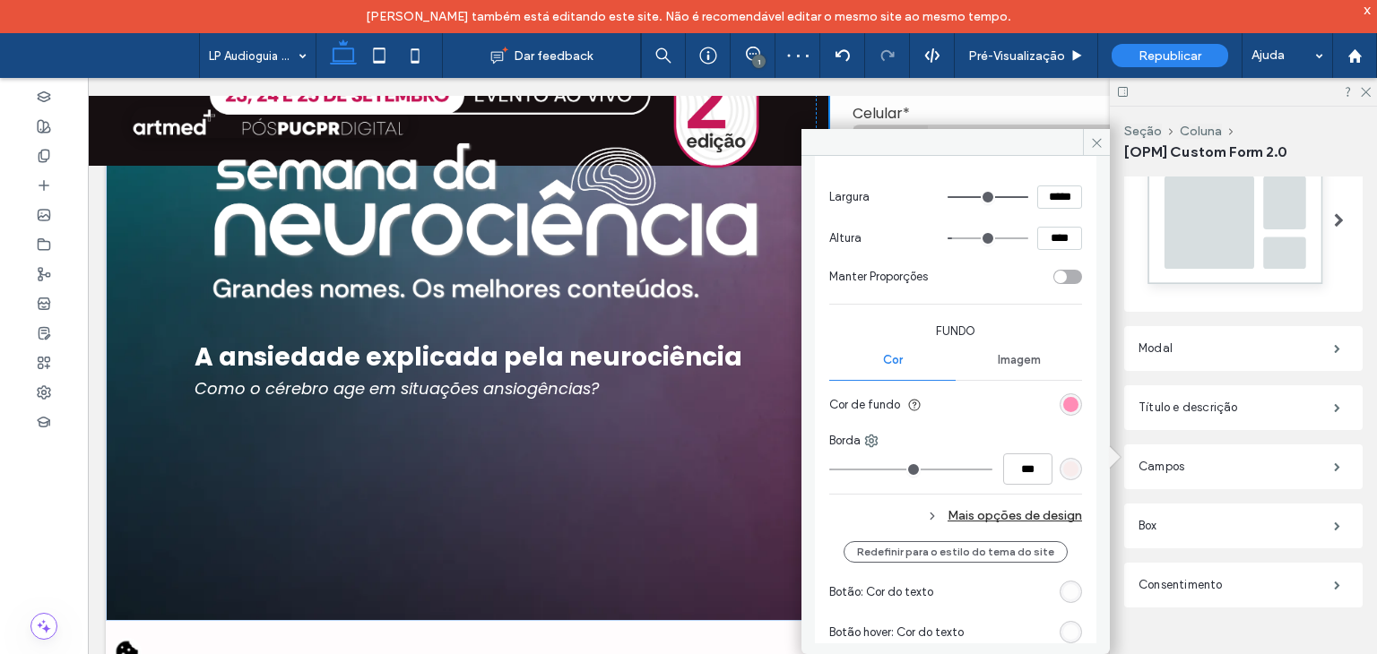
click at [1004, 511] on div "Mais opções de design" at bounding box center [955, 516] width 253 height 24
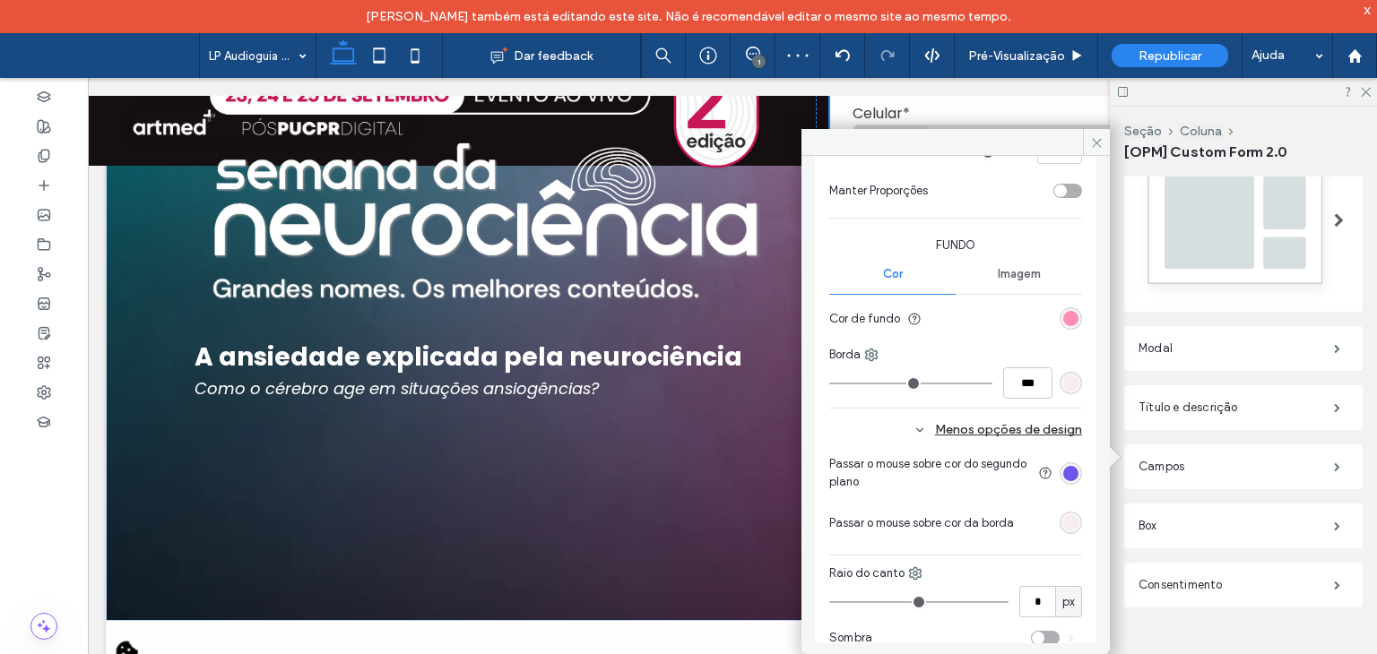
scroll to position [1434, 0]
click at [1063, 464] on div "rgb(109, 85, 235)" at bounding box center [1070, 470] width 15 height 15
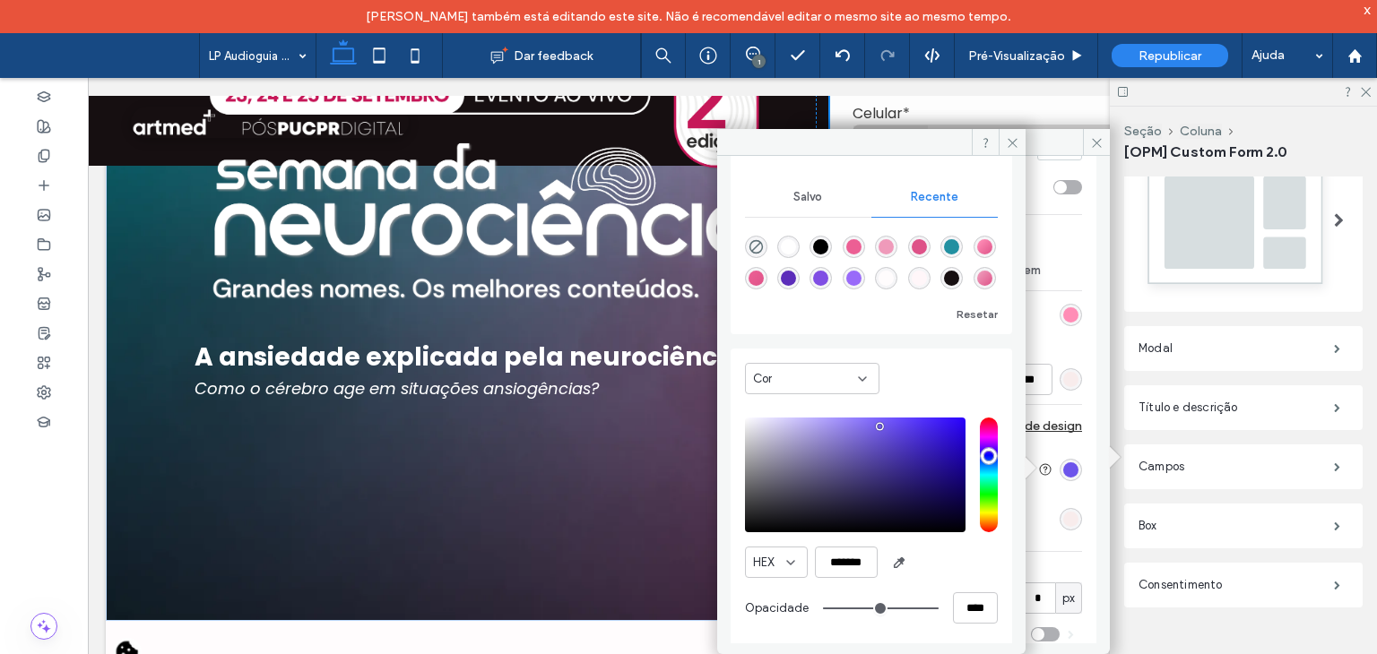
scroll to position [151, 0]
click at [848, 567] on input "*******" at bounding box center [846, 560] width 63 height 31
paste input "color picker textbox"
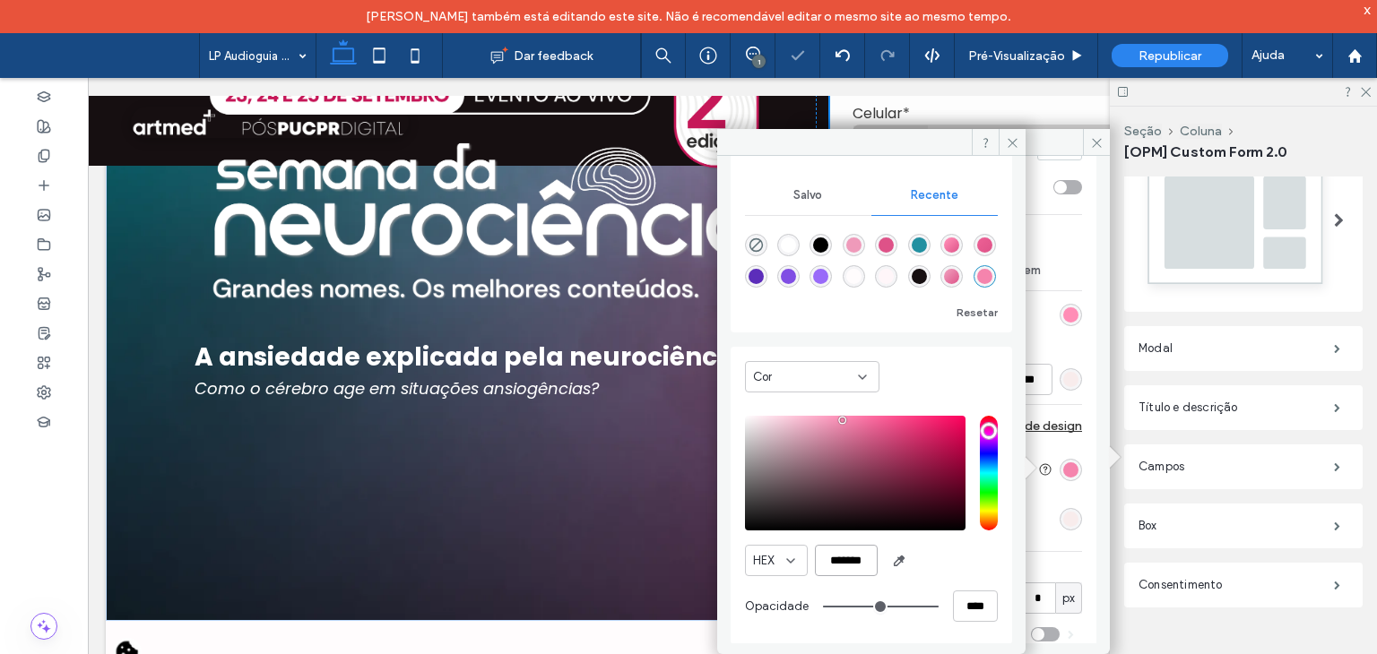
type input "*******"
click at [924, 557] on div "HEX *******" at bounding box center [871, 560] width 253 height 31
click at [1015, 140] on icon at bounding box center [1012, 142] width 13 height 13
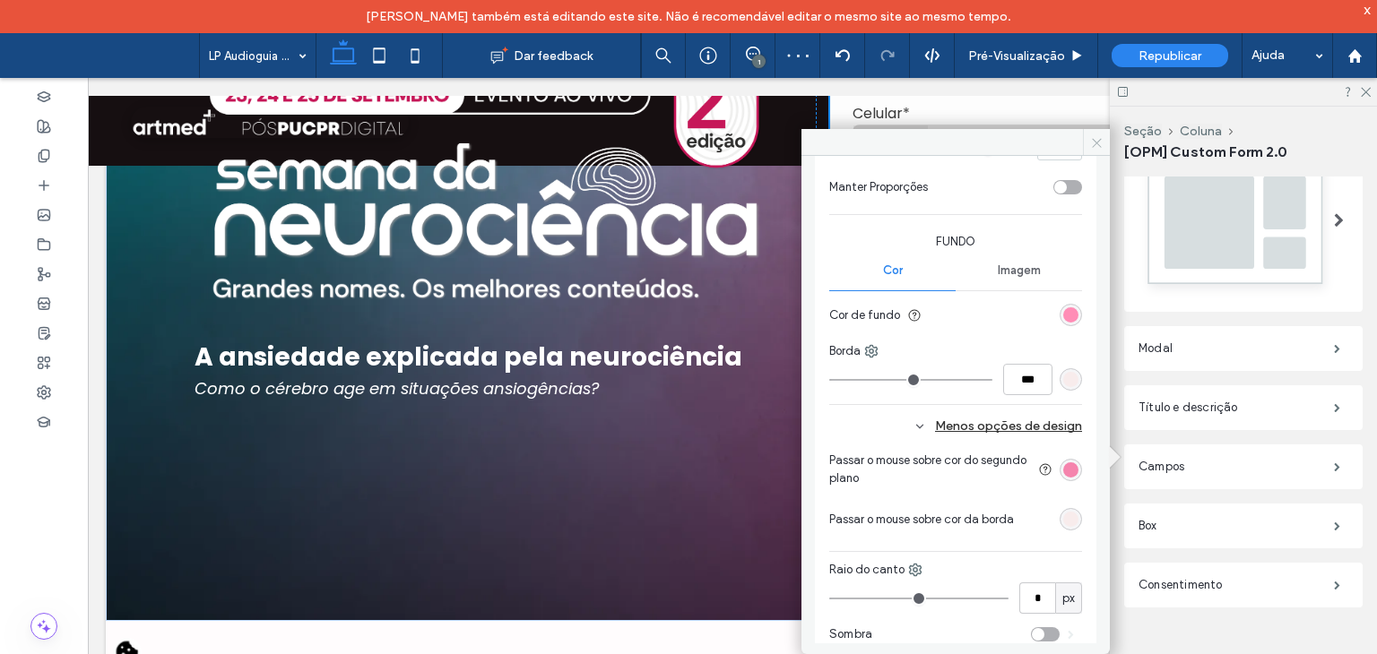
click at [1090, 146] on icon at bounding box center [1096, 142] width 13 height 13
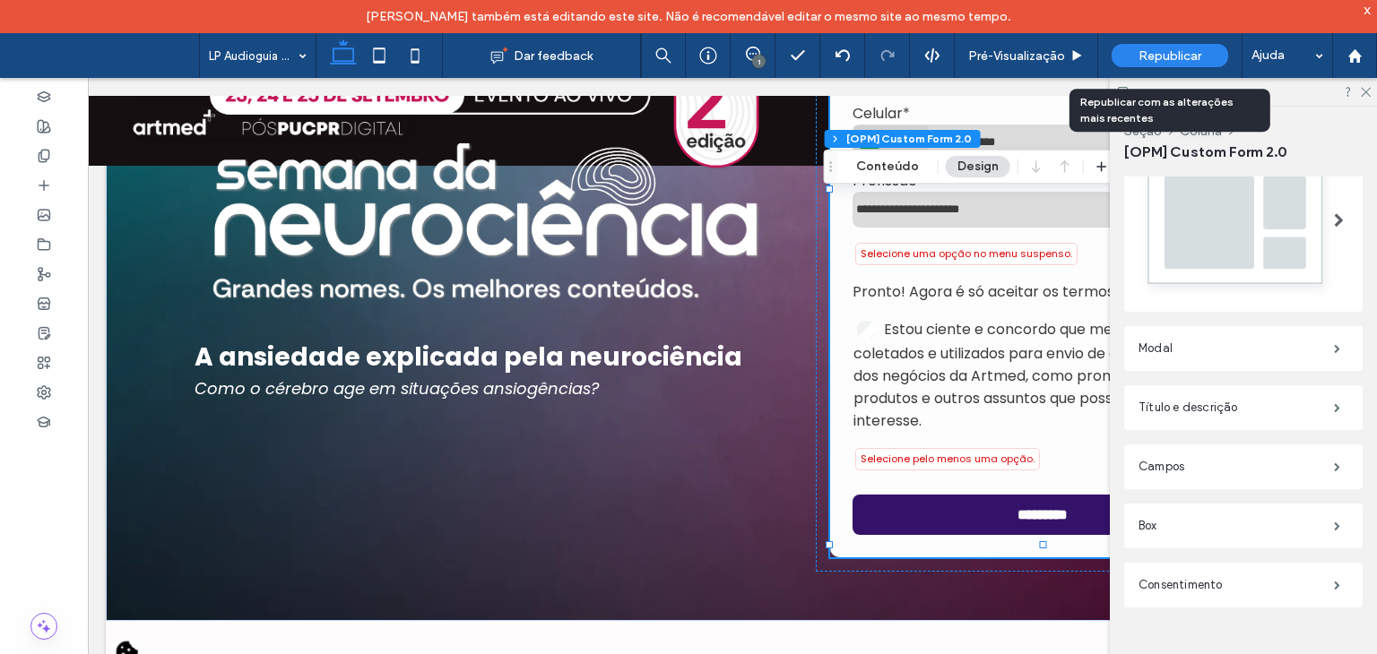
click at [1173, 40] on div "Republicar" at bounding box center [1170, 55] width 117 height 45
click at [1147, 57] on span "Republicar" at bounding box center [1169, 55] width 63 height 15
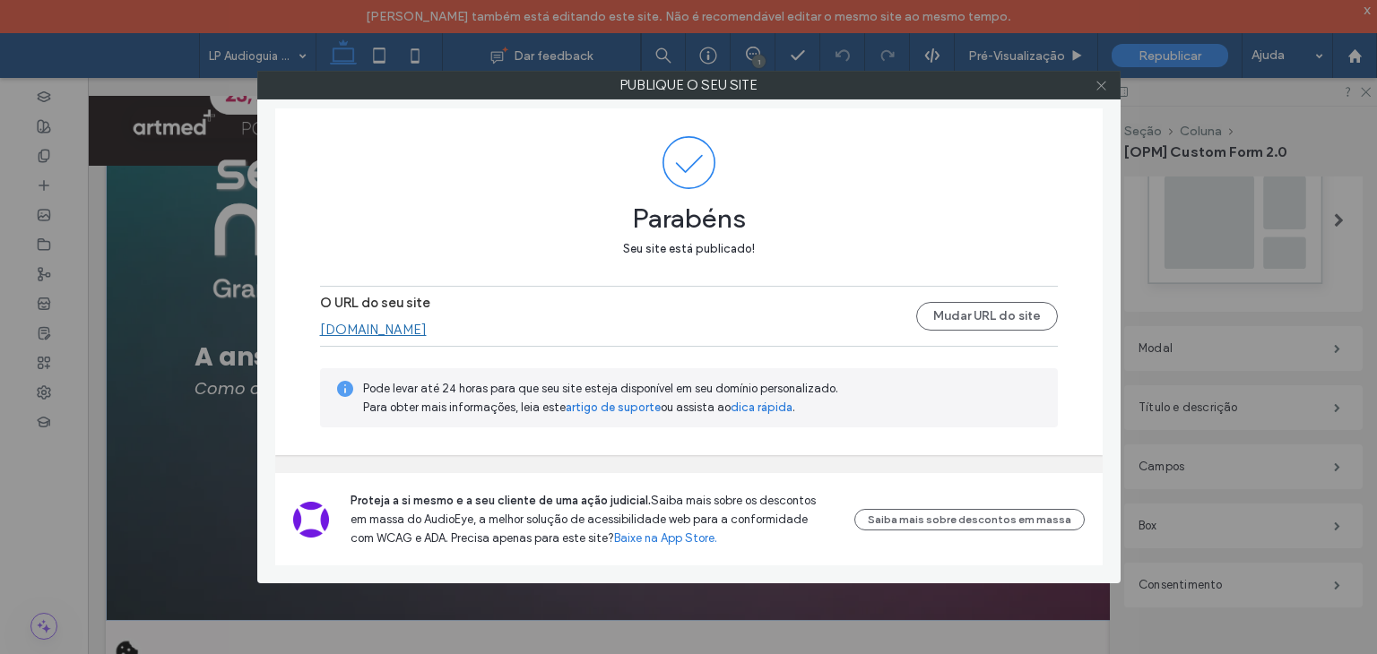
click at [1103, 82] on icon at bounding box center [1101, 85] width 13 height 13
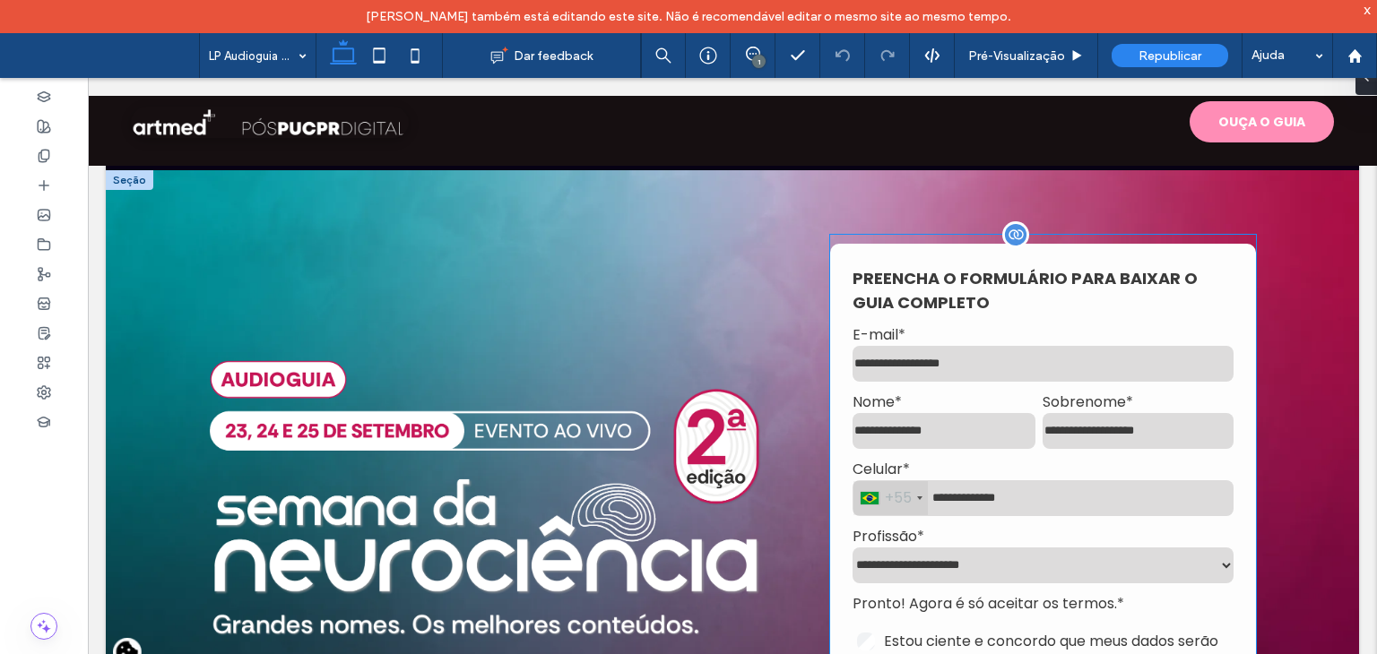
click at [921, 287] on h3 "PREENCHA O FORMULÁRIO PARA BAIXAR O GUIA COMPLETO" at bounding box center [1042, 290] width 381 height 48
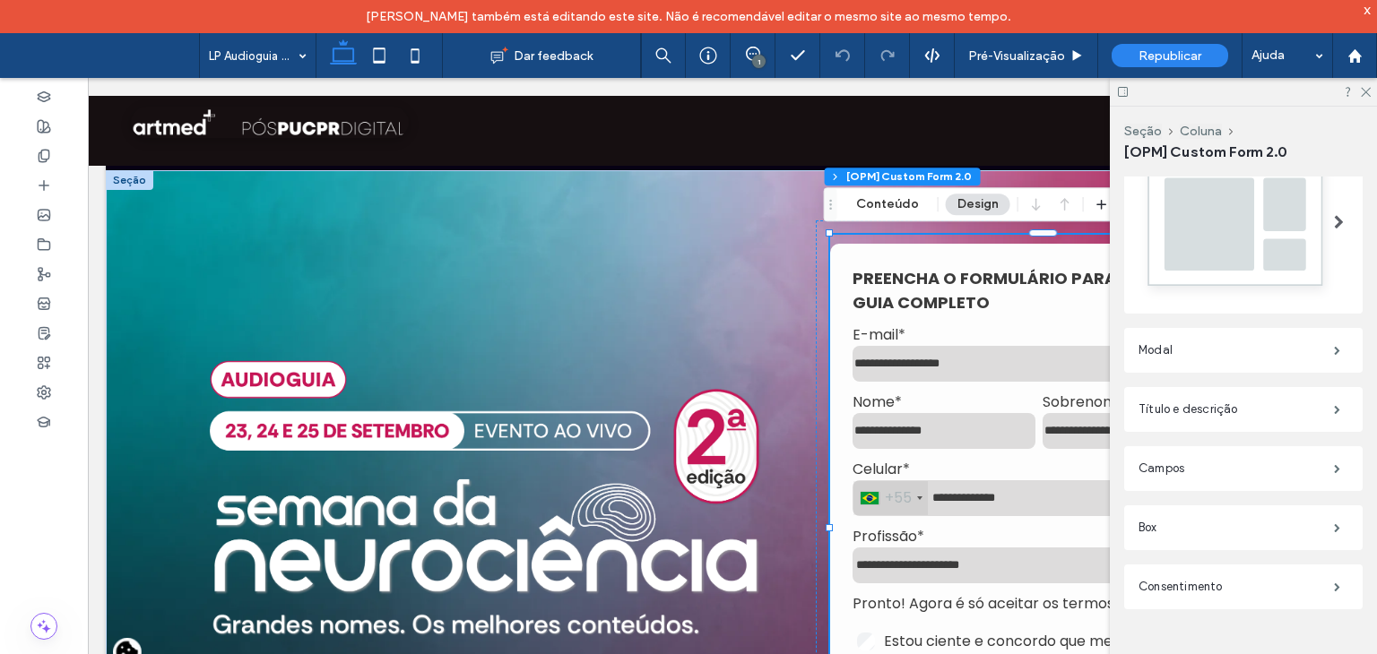
scroll to position [487, 0]
click at [1179, 460] on label "Campos" at bounding box center [1235, 467] width 195 height 36
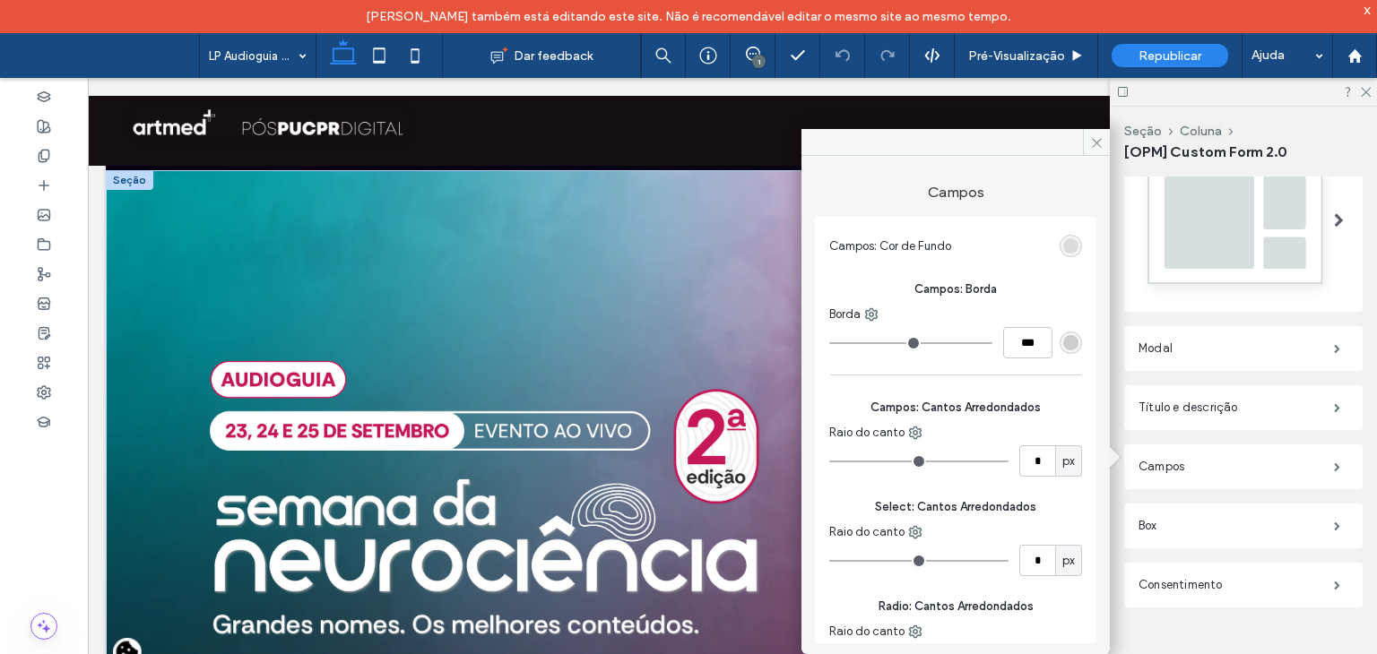
type input "*"
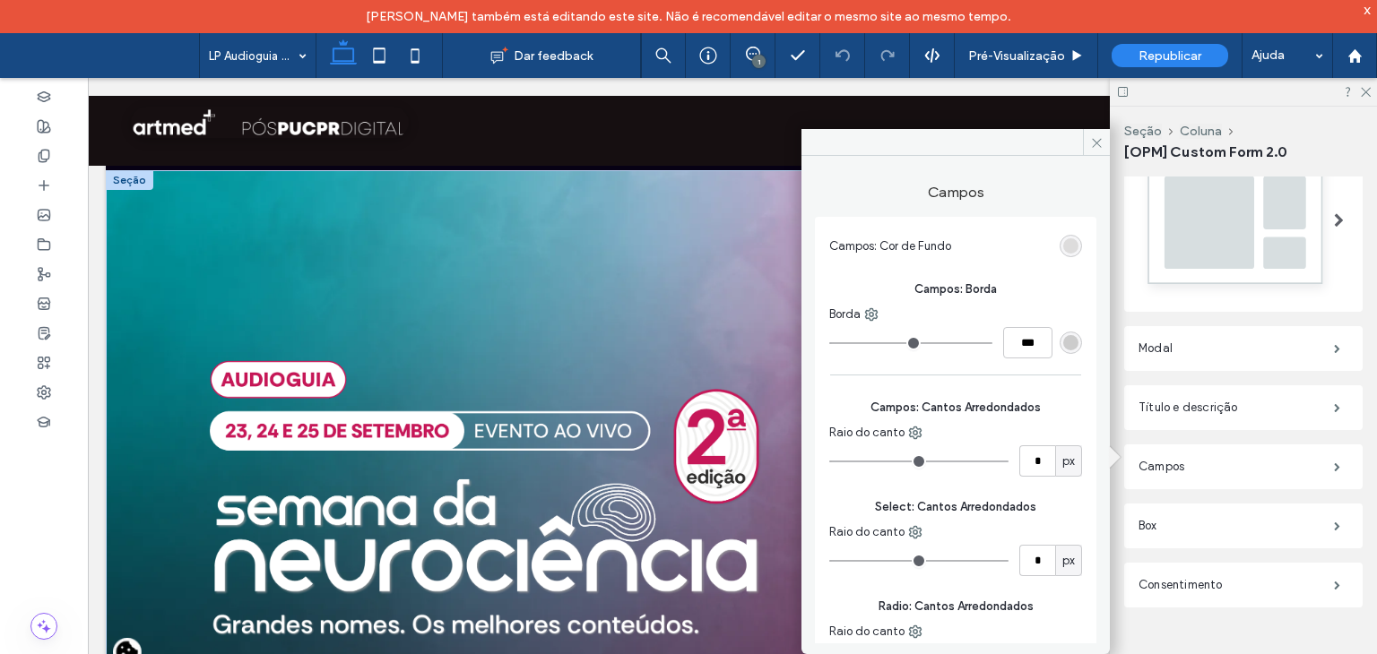
type input "*"
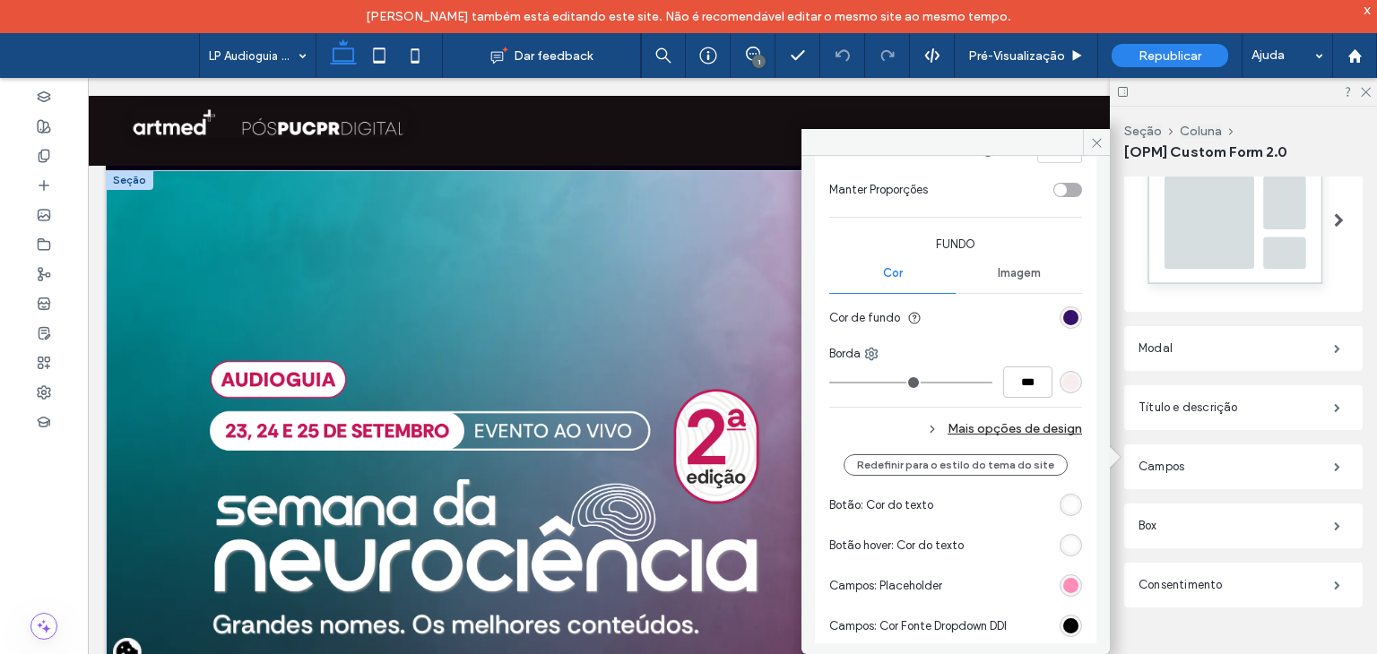
scroll to position [1434, 0]
click at [974, 423] on div "Mais opções de design" at bounding box center [955, 426] width 253 height 24
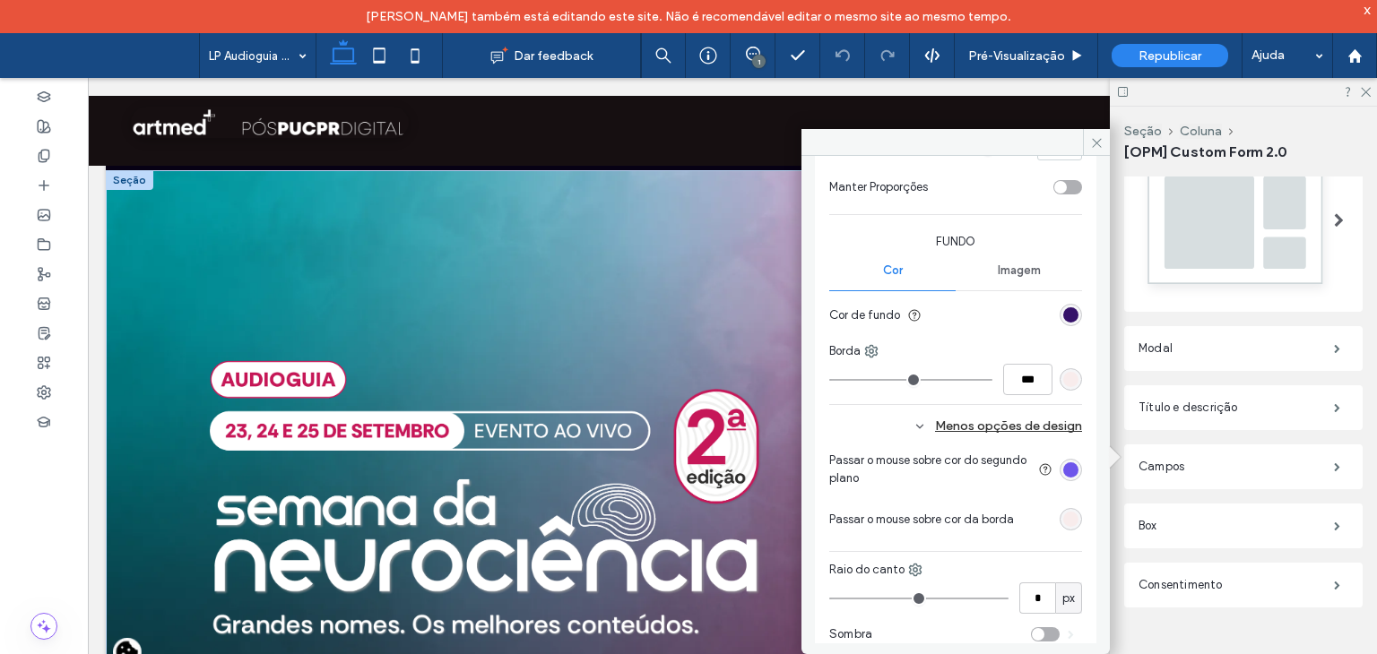
click at [1063, 309] on div "rgb(53, 18, 105)" at bounding box center [1070, 314] width 15 height 15
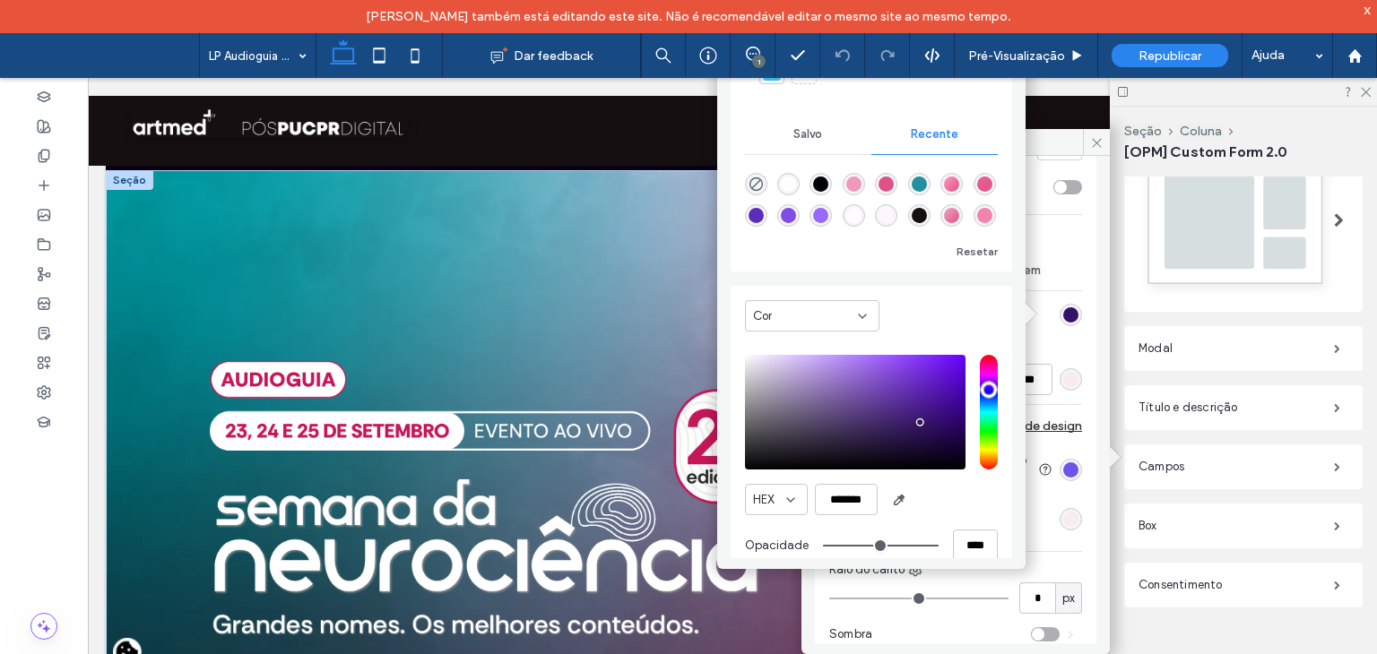
scroll to position [151, 0]
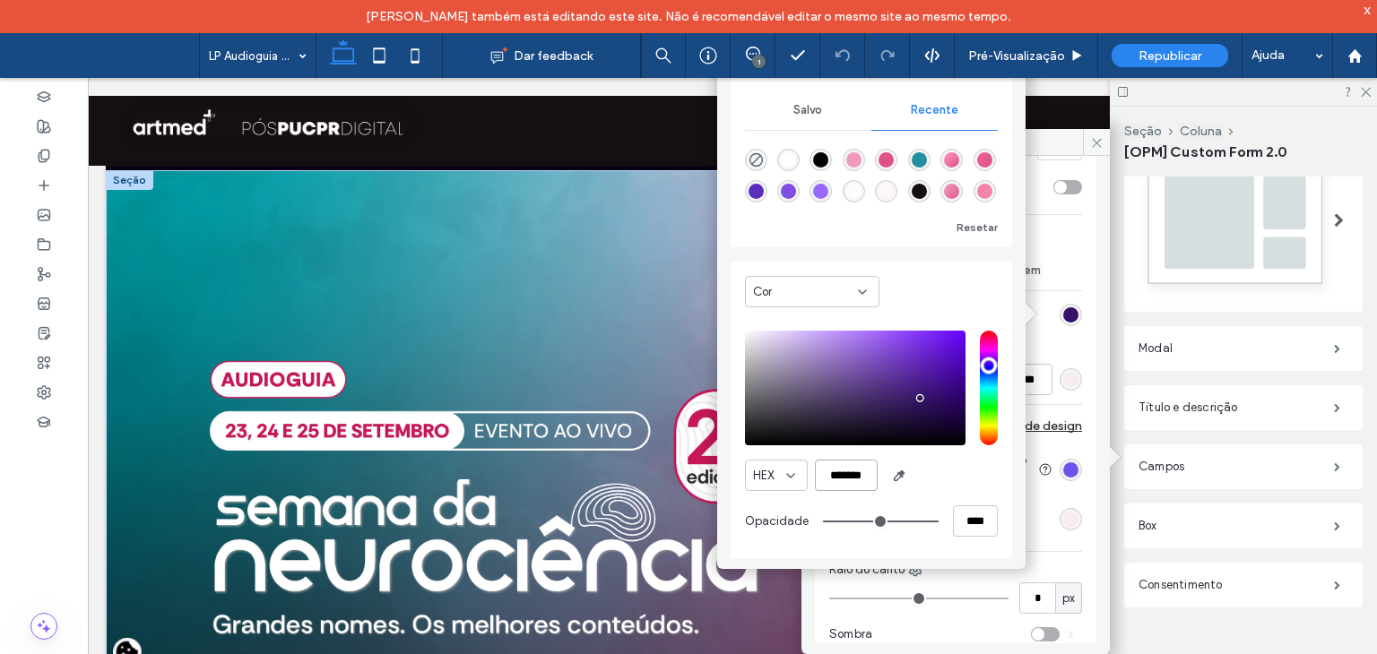
click at [835, 471] on input "*******" at bounding box center [846, 475] width 63 height 31
paste input "color picker textbox"
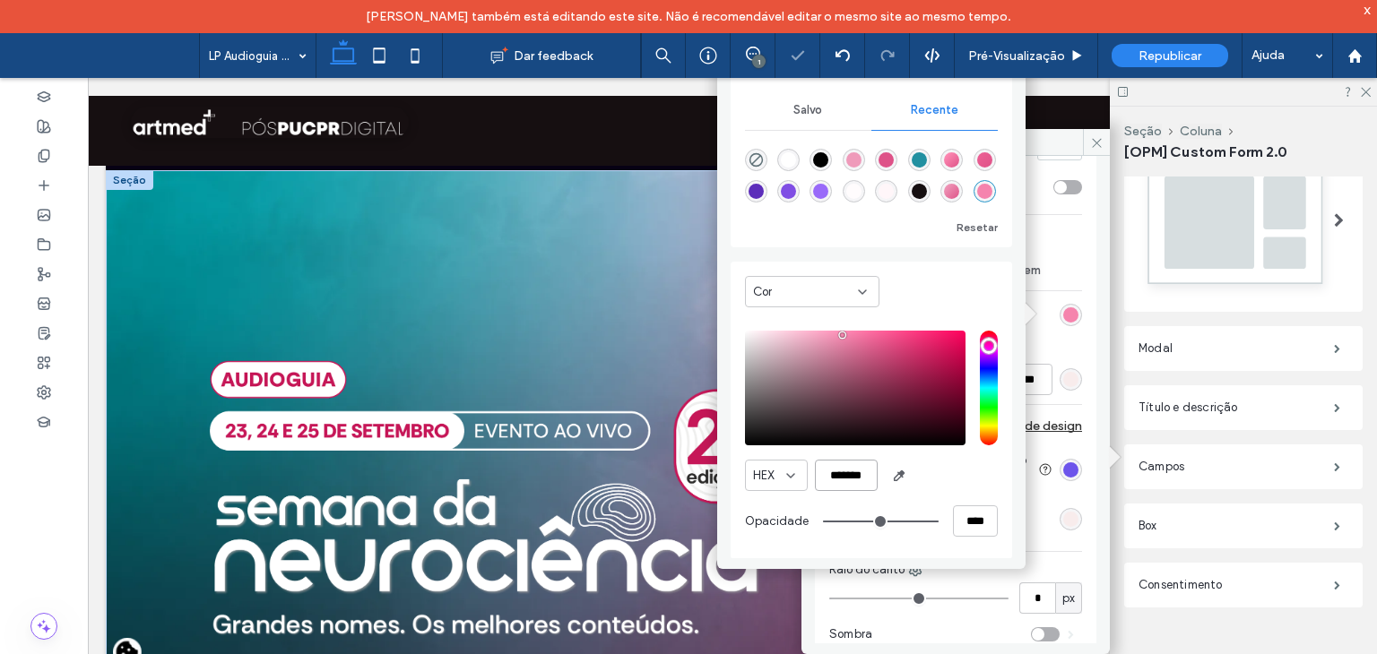
type input "*******"
click at [945, 467] on div "HEX *******" at bounding box center [871, 475] width 253 height 31
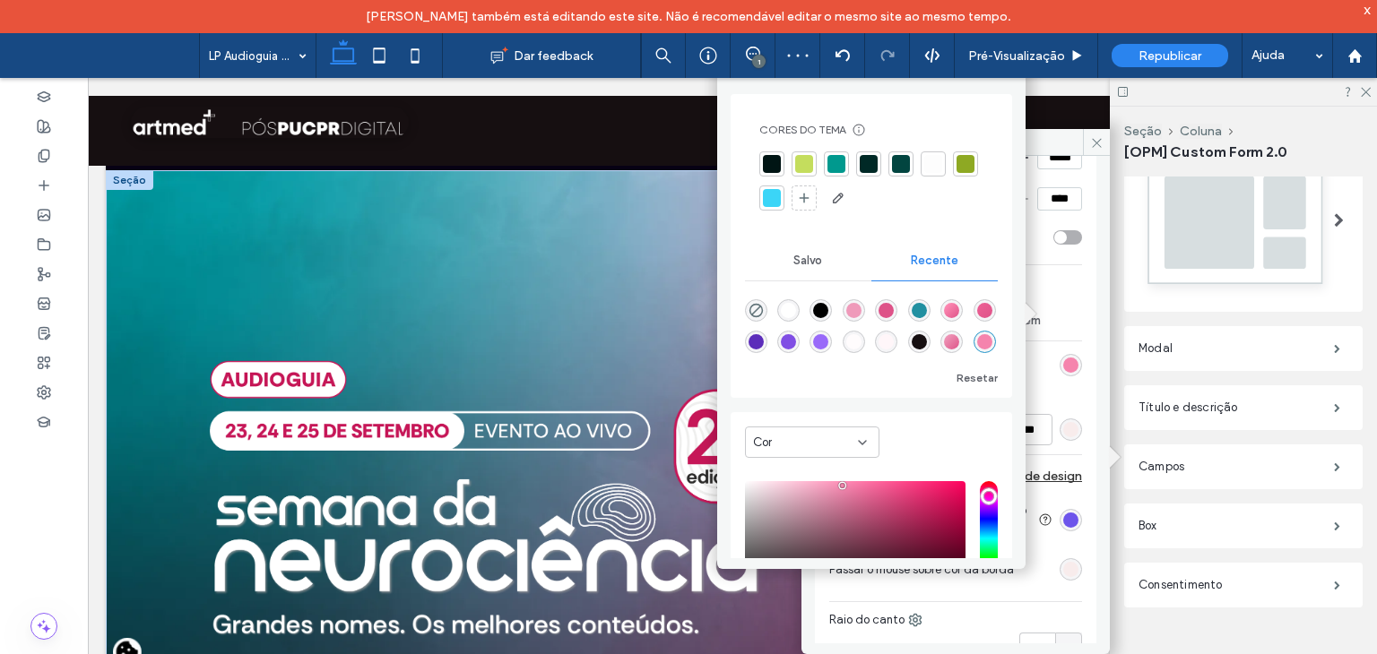
scroll to position [1434, 0]
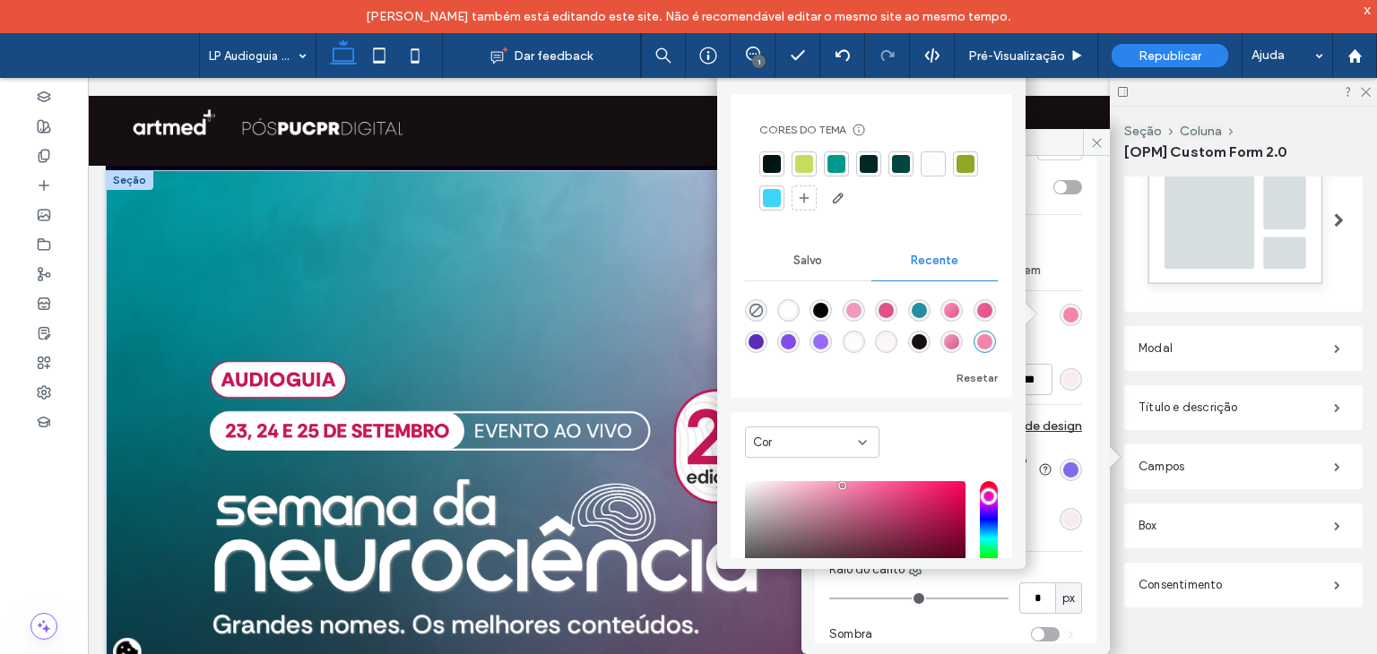
click at [1065, 471] on div "rgb(109, 85, 235)" at bounding box center [1070, 470] width 15 height 15
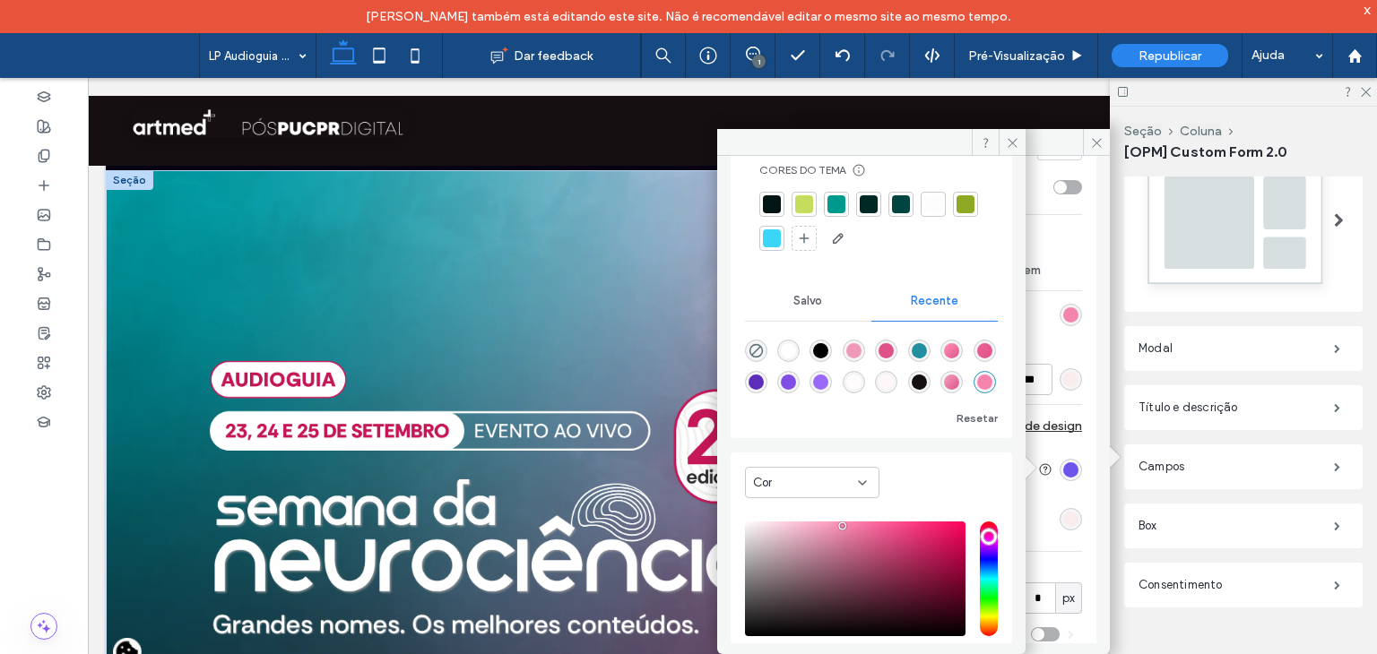
scroll to position [151, 0]
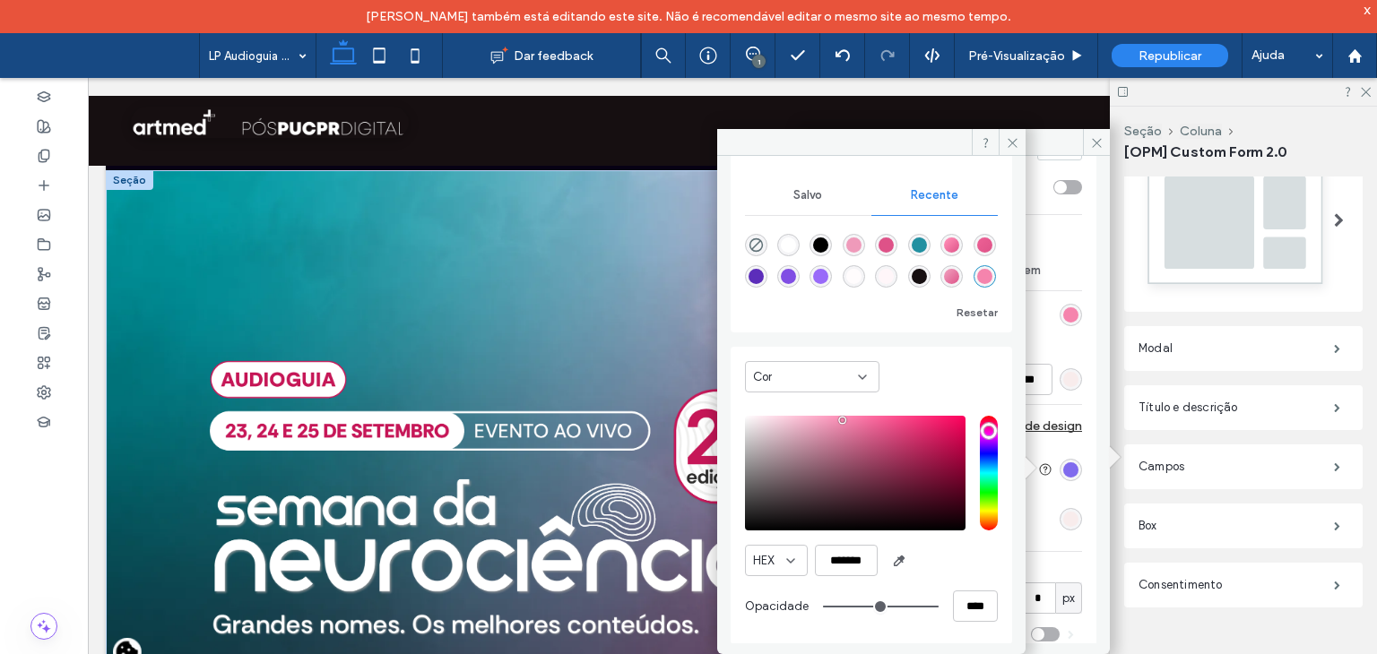
click at [1063, 467] on div "rgb(109, 85, 235)" at bounding box center [1070, 470] width 15 height 15
click at [1064, 453] on section "Passar o mouse sobre cor do segundo plano" at bounding box center [955, 470] width 253 height 54
click at [1064, 515] on div "rgb(248, 236, 236)" at bounding box center [1070, 519] width 15 height 15
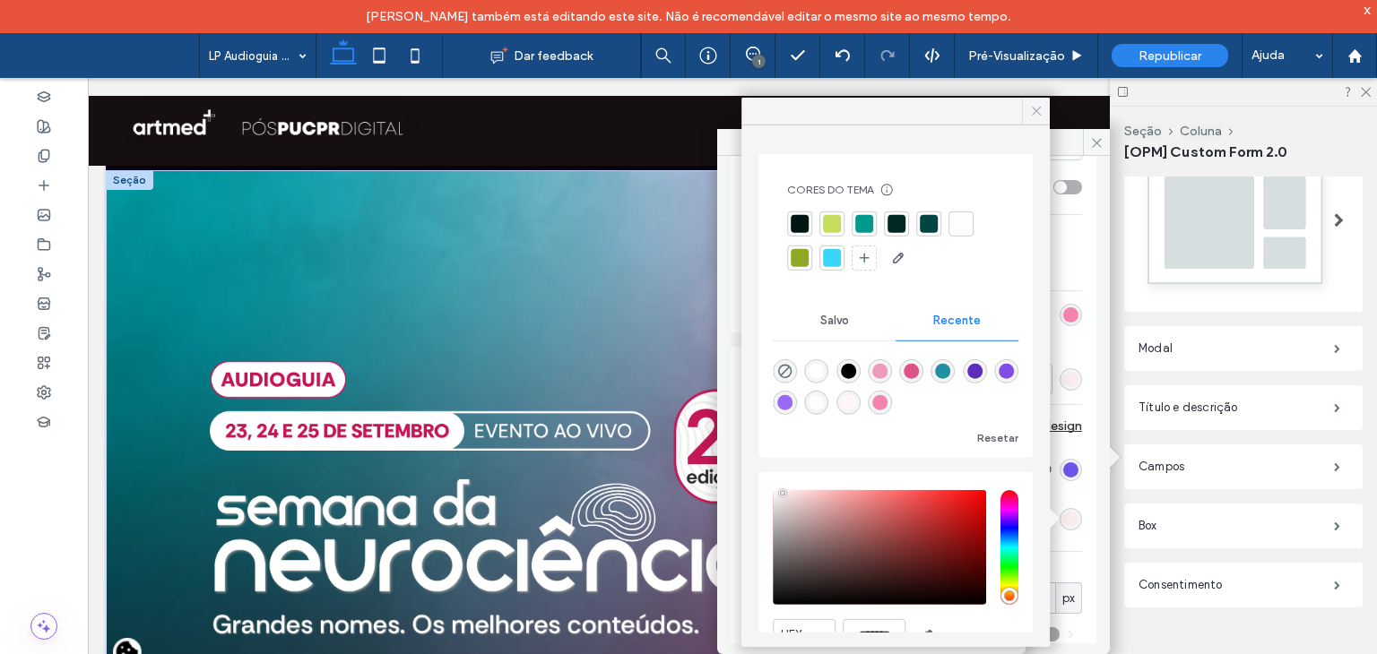
click at [1040, 107] on use at bounding box center [1036, 111] width 9 height 9
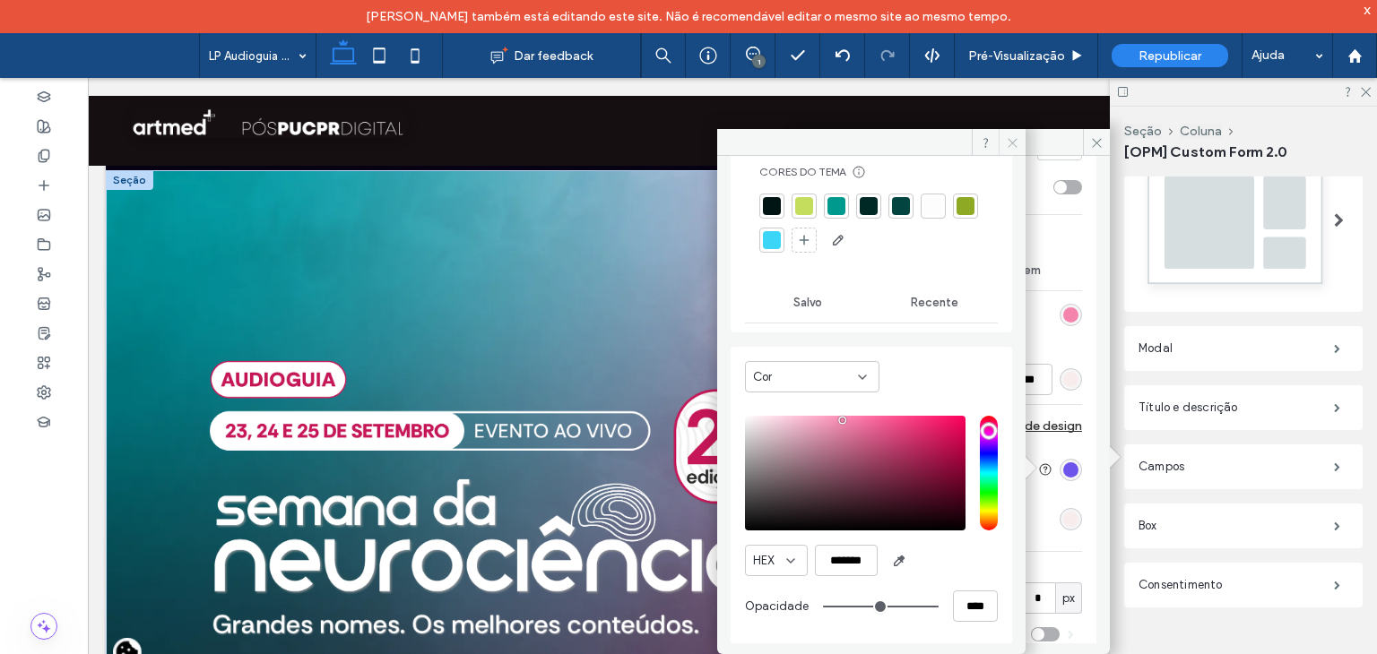
click at [1007, 142] on icon at bounding box center [1012, 142] width 13 height 13
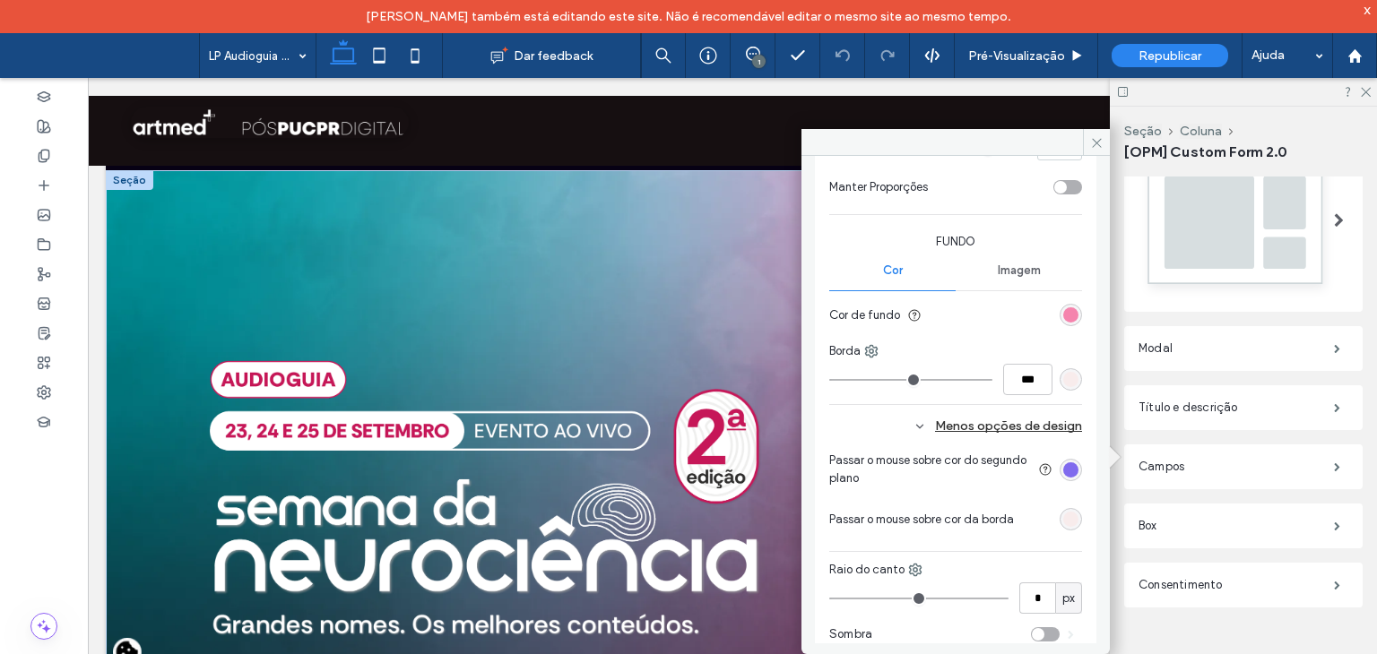
click at [1063, 467] on div "rgb(109, 85, 235)" at bounding box center [1070, 470] width 15 height 15
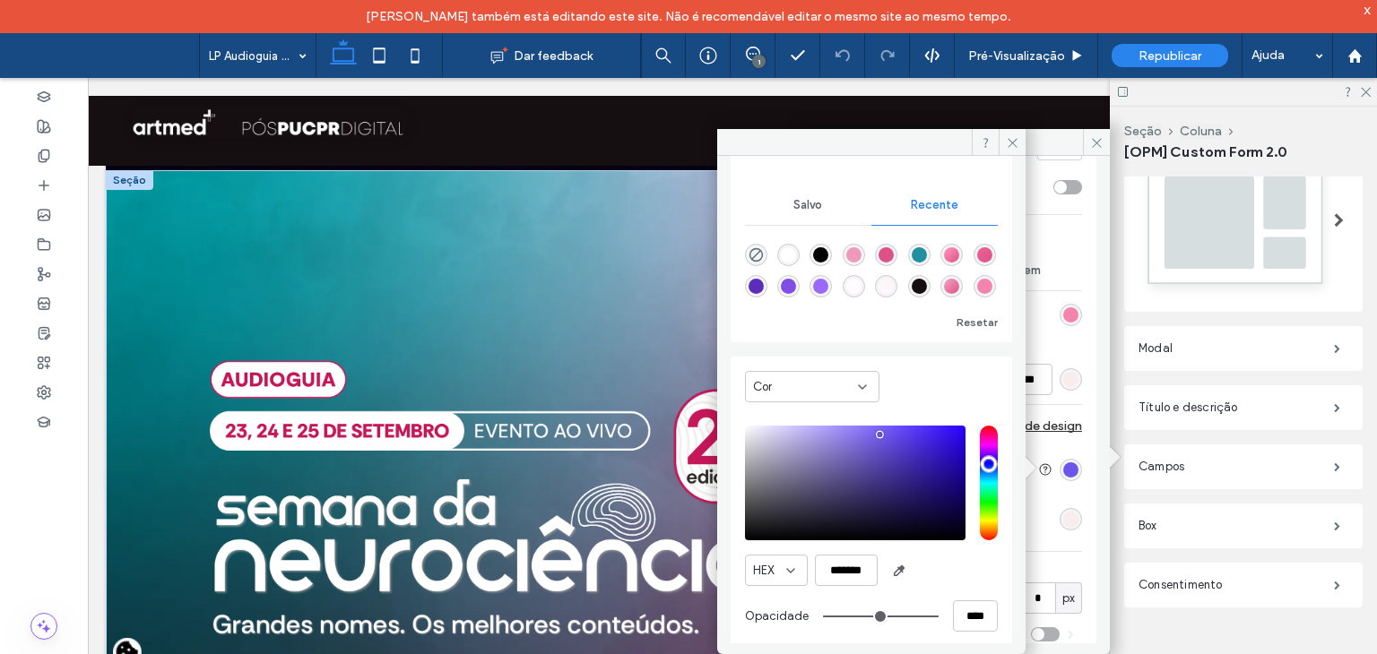
scroll to position [151, 0]
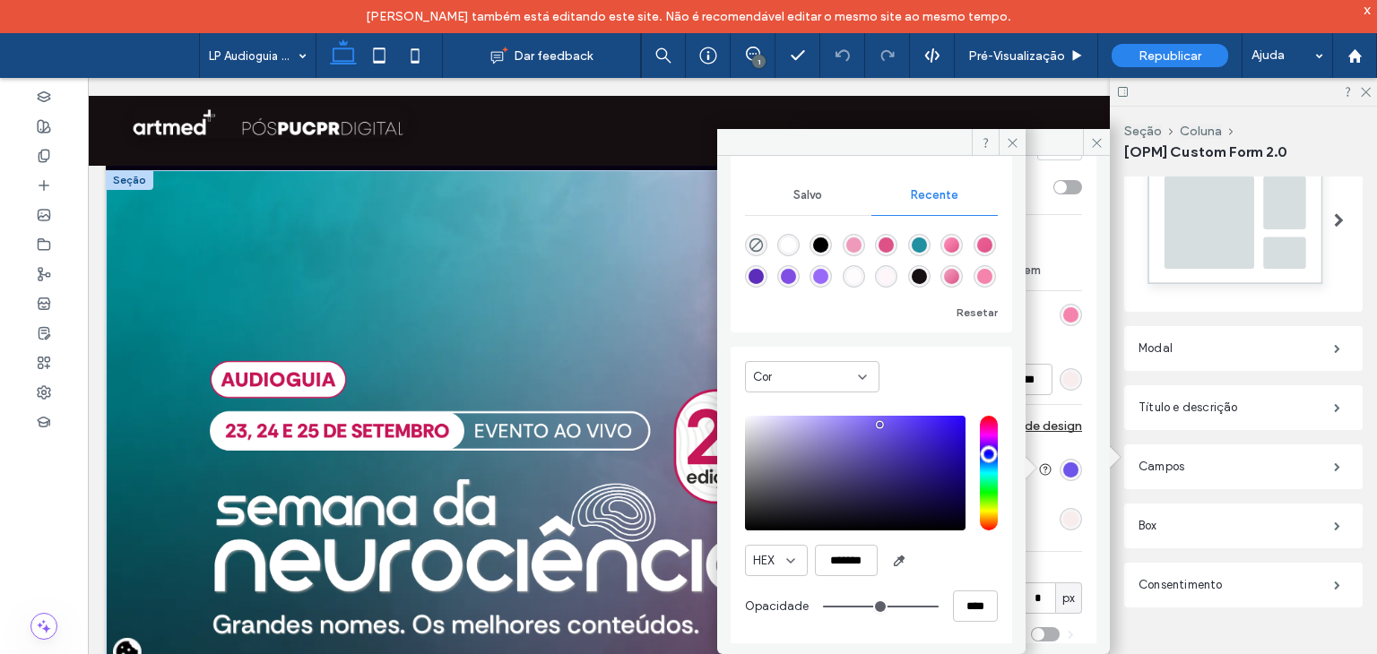
click at [860, 541] on div "HEX ******* Opacidade ****" at bounding box center [871, 521] width 253 height 229
click at [850, 562] on input "*******" at bounding box center [846, 560] width 63 height 31
click at [857, 564] on input "*******" at bounding box center [846, 560] width 63 height 31
paste input "color picker textbox"
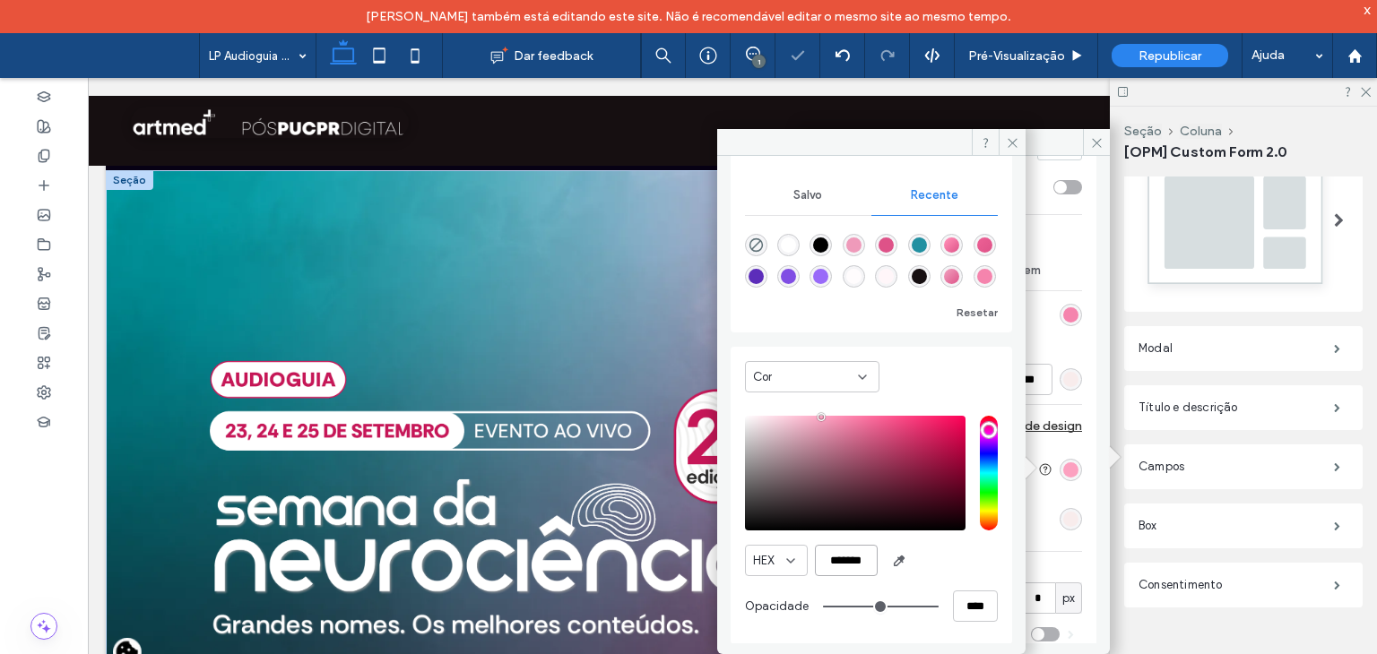
type input "*******"
click at [939, 560] on div "HEX *******" at bounding box center [871, 560] width 253 height 31
click at [1062, 564] on div "Raio do canto" at bounding box center [955, 570] width 253 height 18
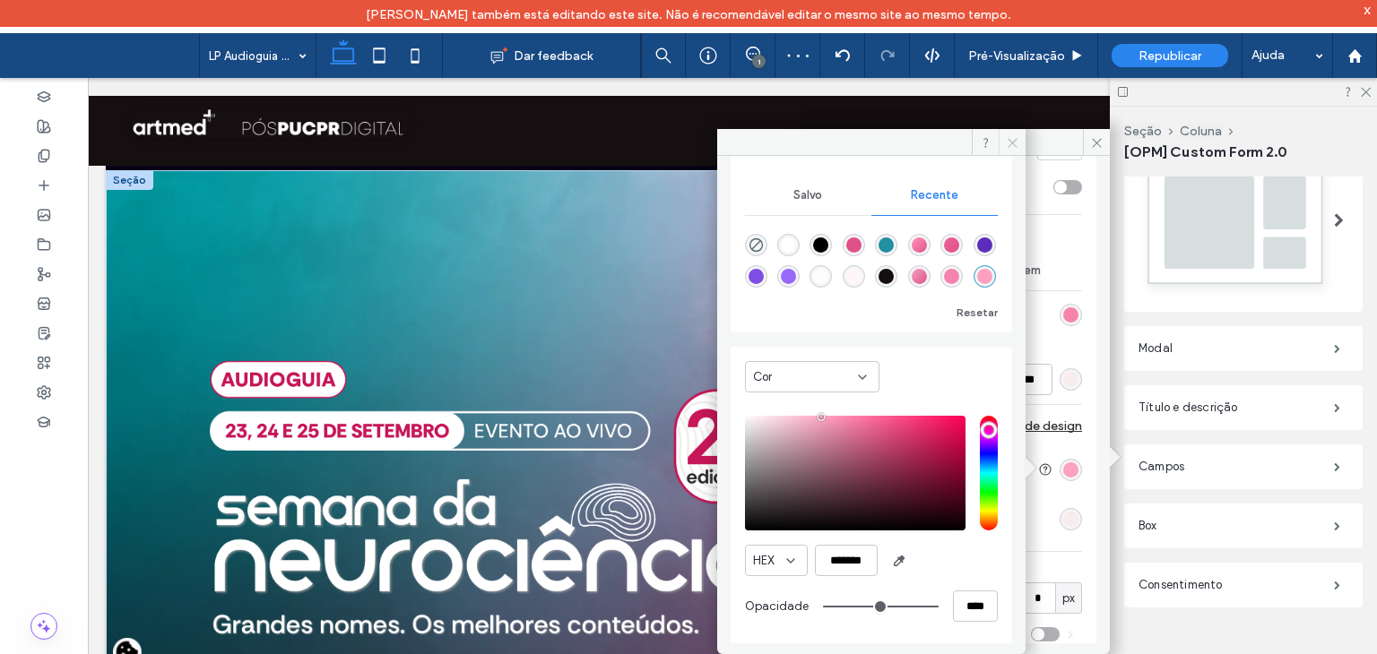
click at [1014, 140] on icon at bounding box center [1012, 142] width 13 height 13
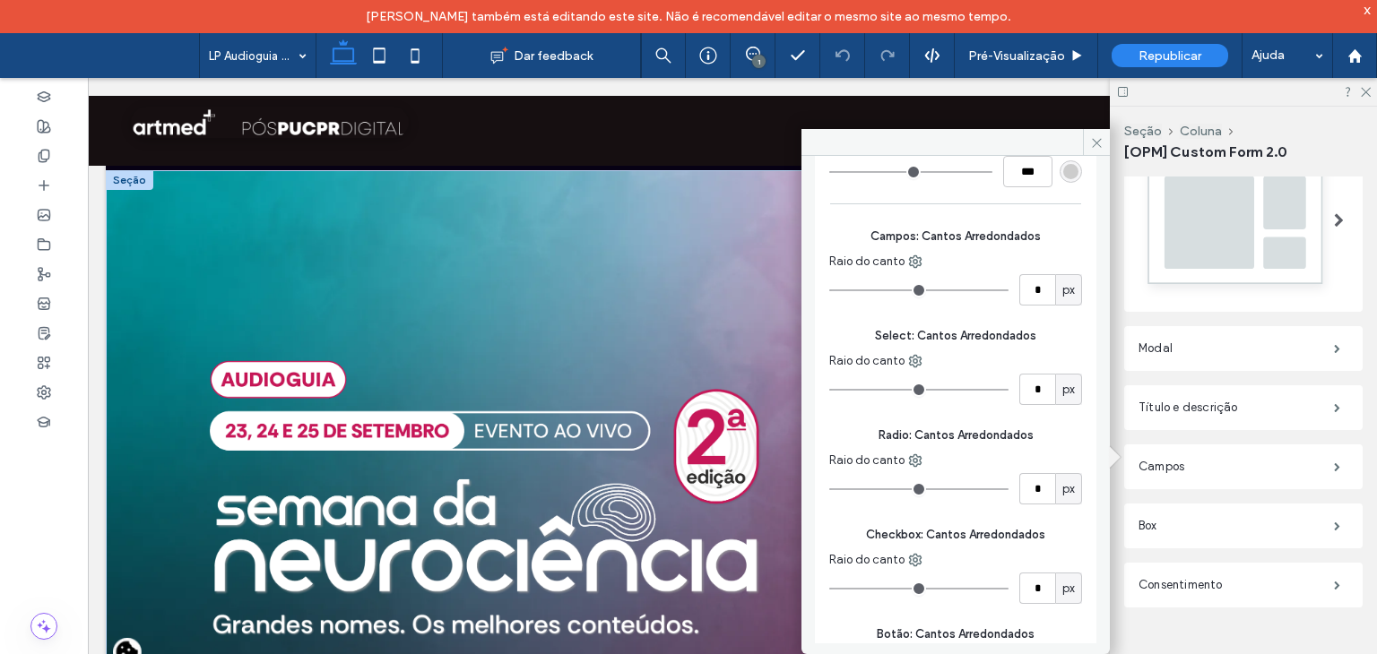
scroll to position [0, 0]
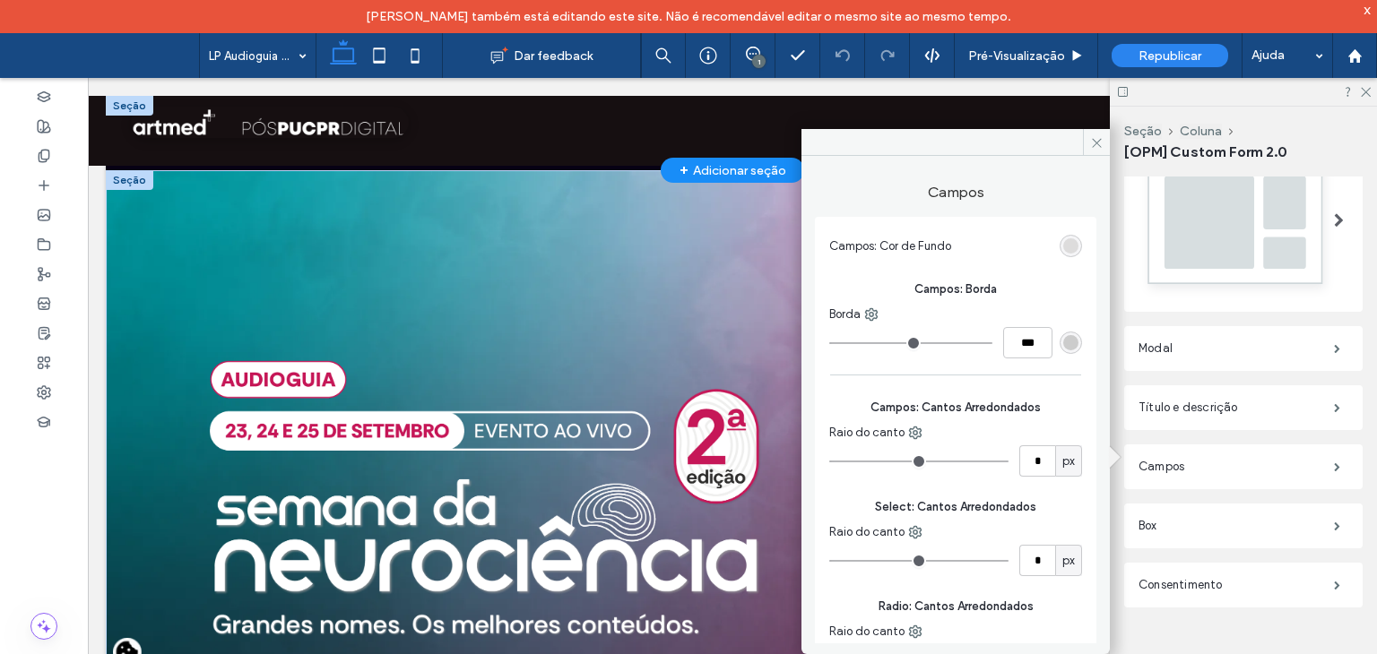
click at [1095, 125] on div "OUÇA O GUIA" at bounding box center [732, 122] width 1289 height 88
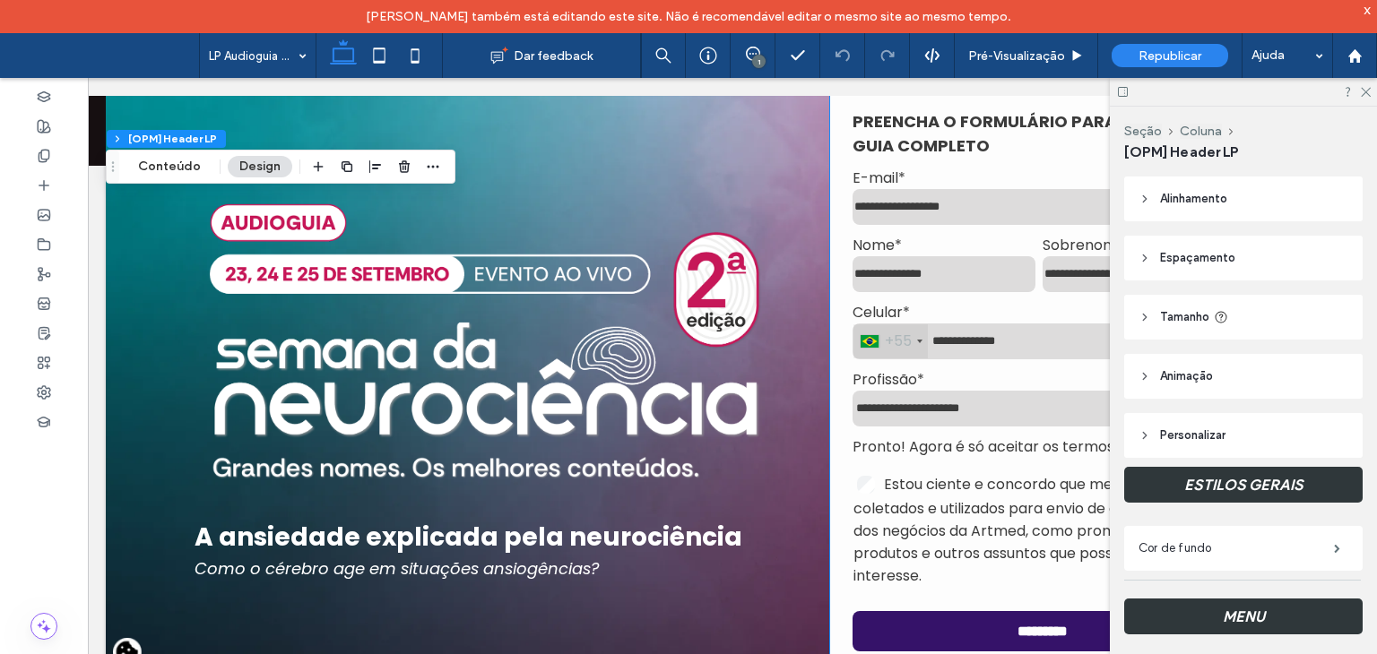
scroll to position [359, 0]
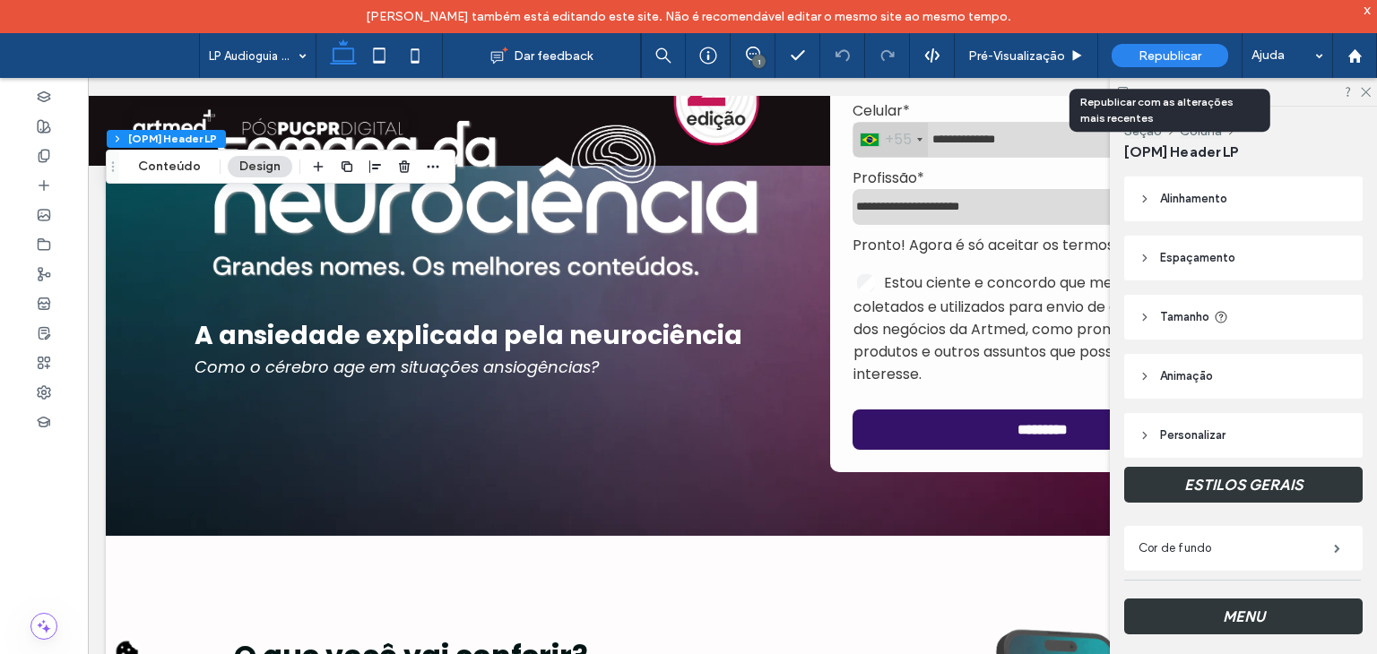
click at [1173, 50] on span "Republicar" at bounding box center [1169, 55] width 63 height 15
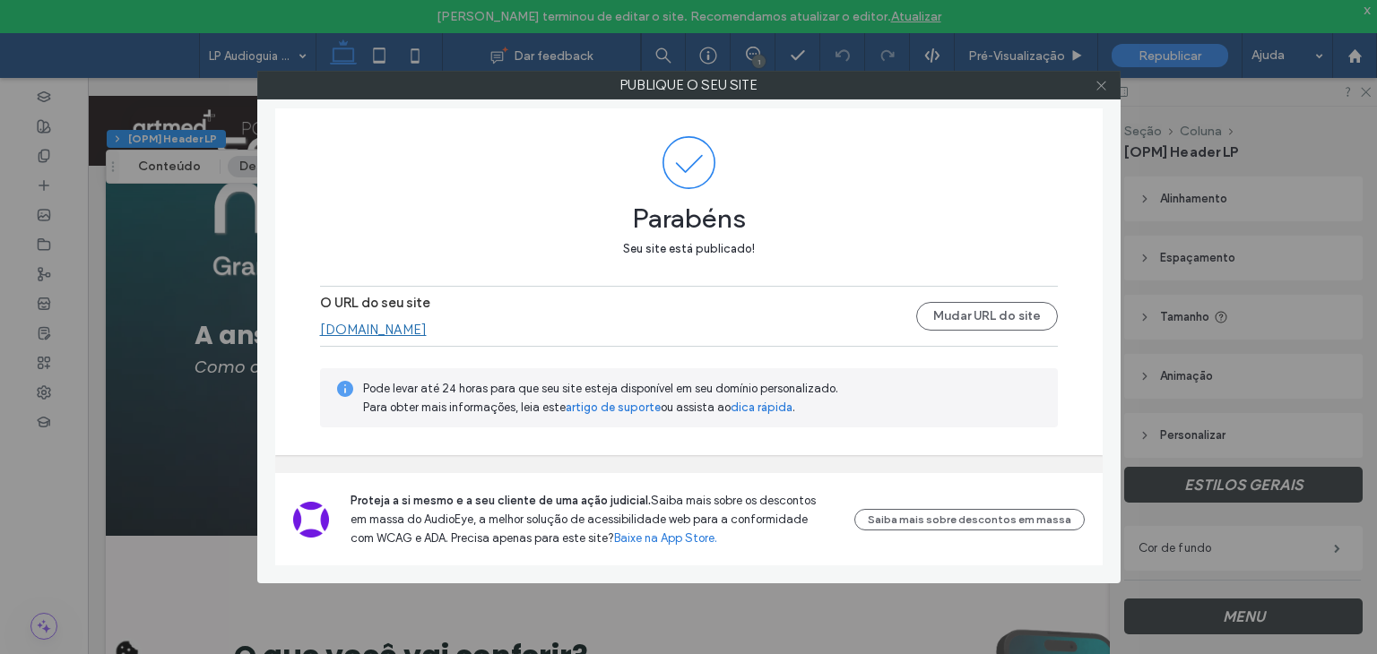
click at [1101, 82] on icon at bounding box center [1101, 85] width 13 height 13
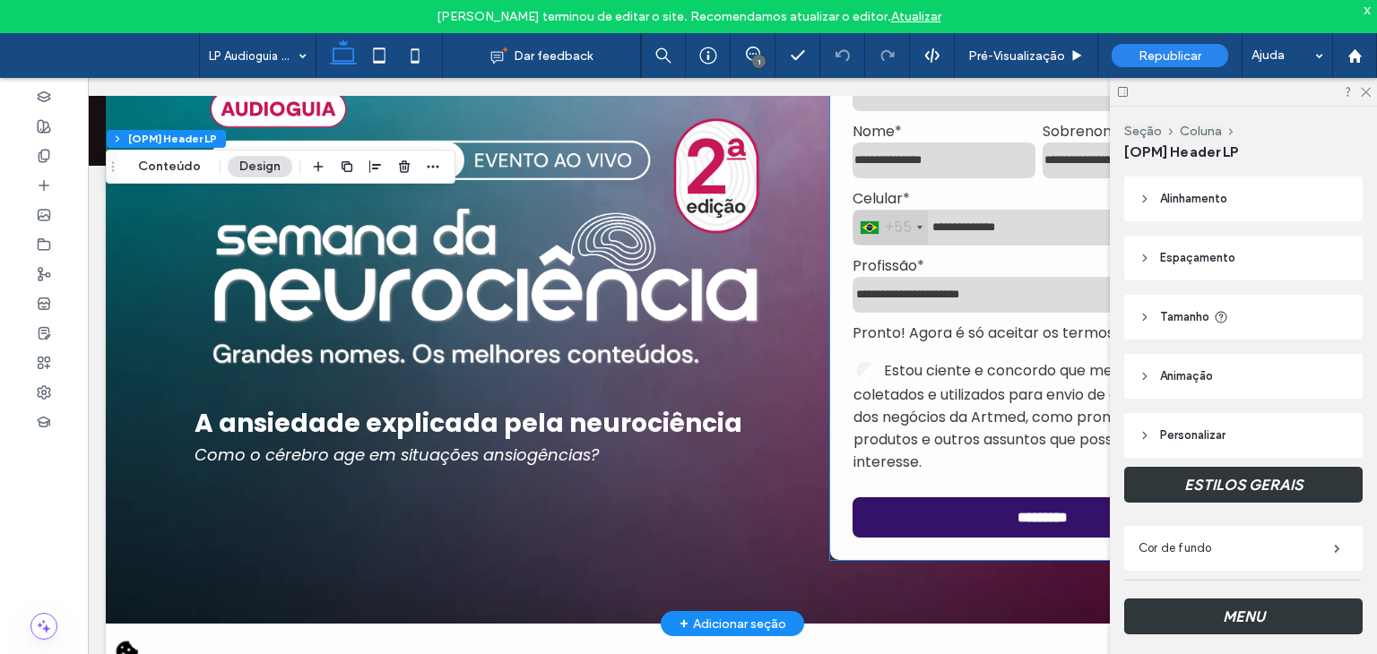
scroll to position [269, 0]
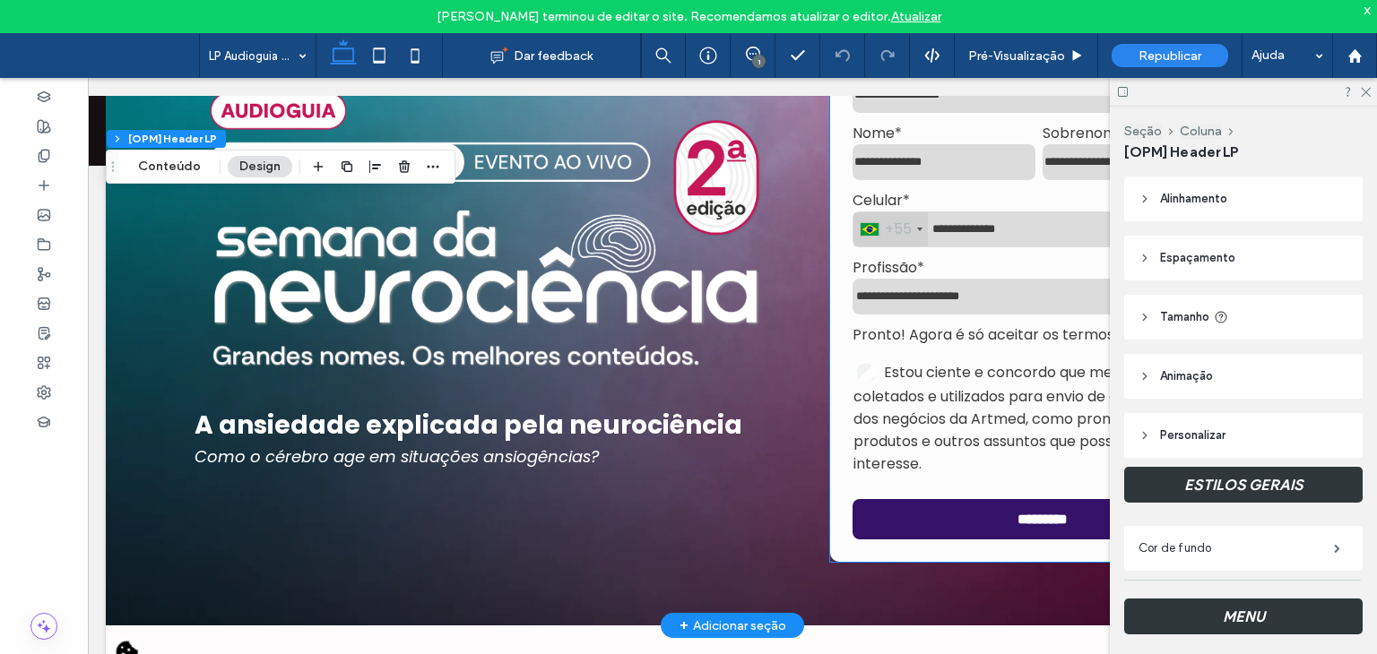
click at [939, 441] on span "Estou ciente e concordo que meus dados serão coletados e utilizados para envio …" at bounding box center [1035, 418] width 365 height 112
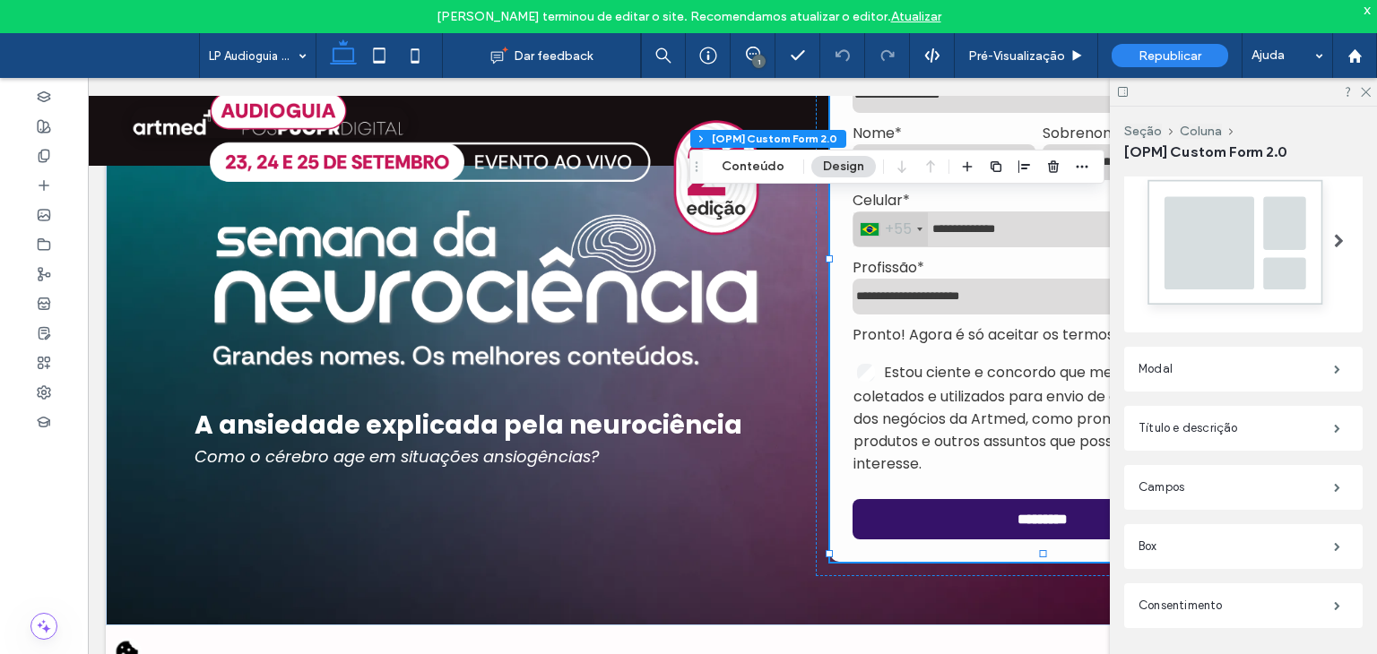
scroll to position [487, 0]
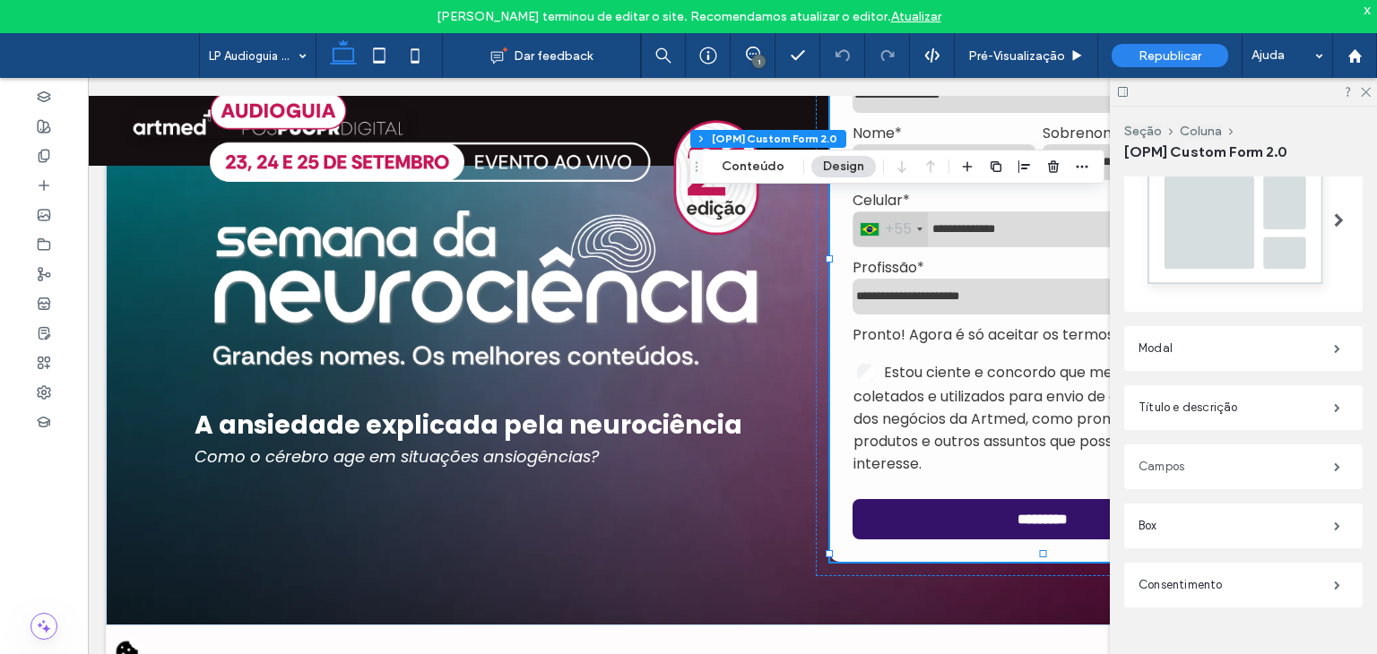
click at [1171, 464] on label "Campos" at bounding box center [1235, 467] width 195 height 36
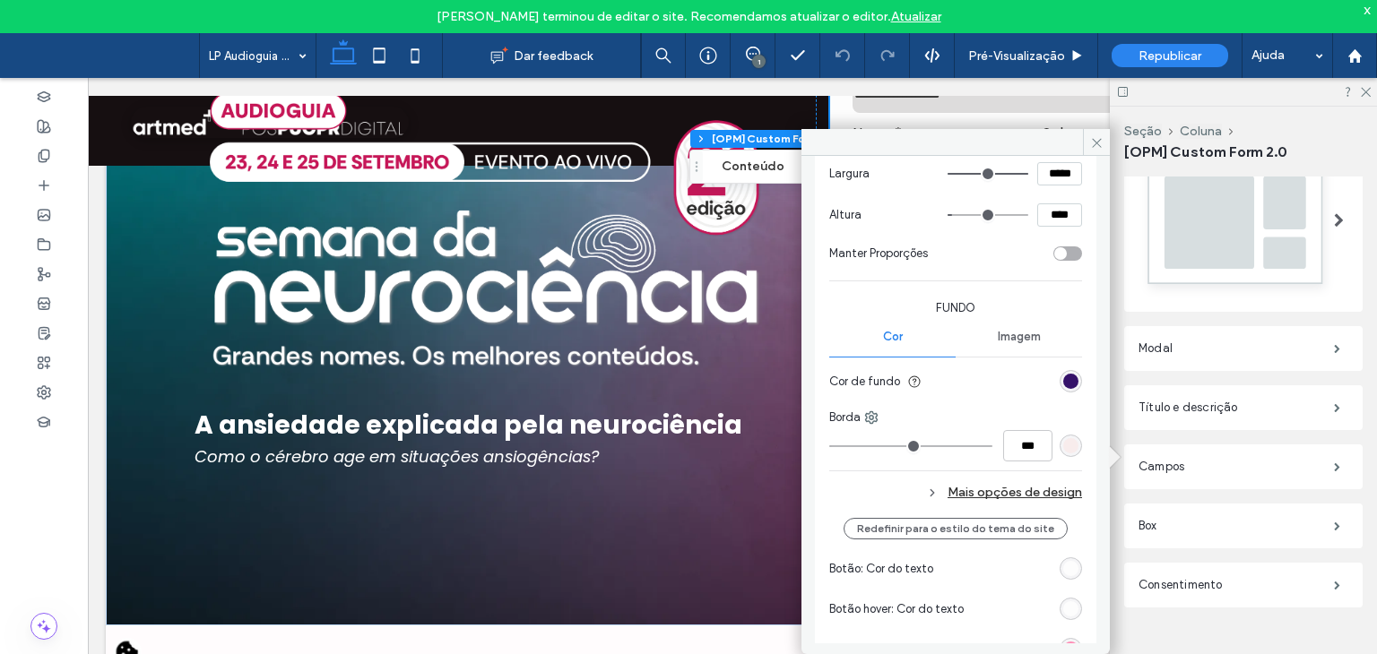
scroll to position [1374, 0]
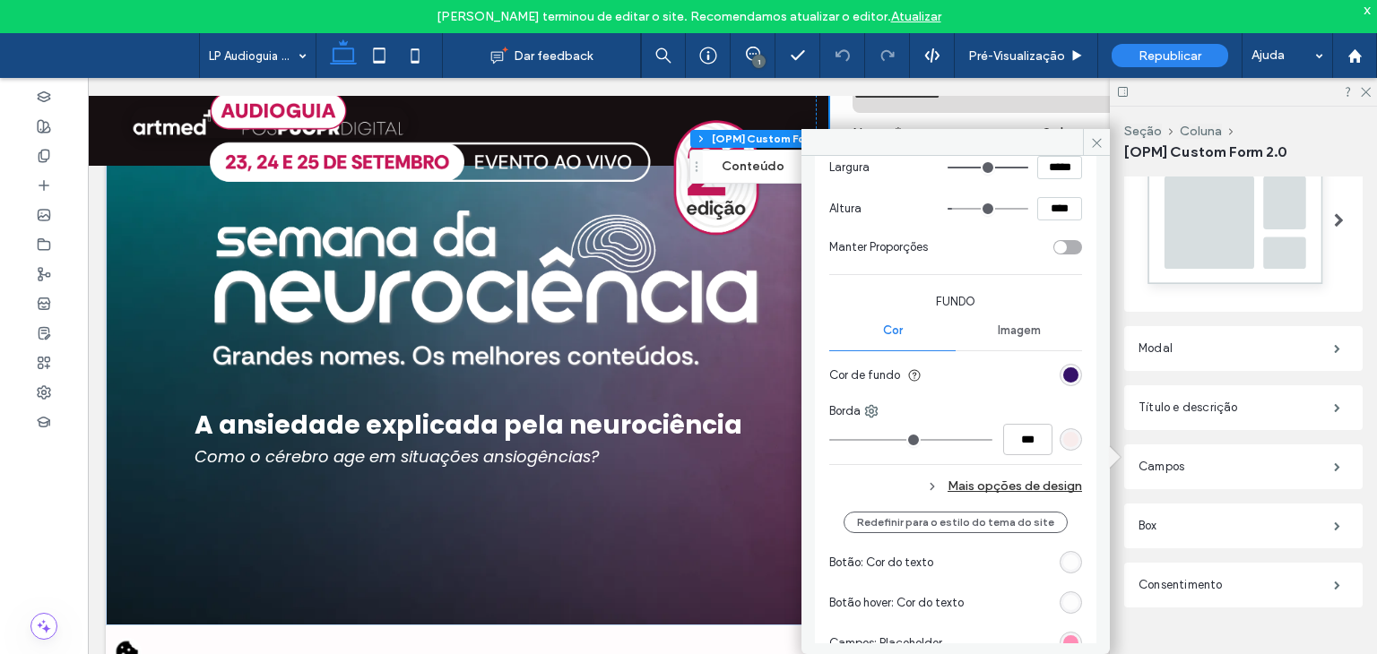
click at [974, 485] on div "Mais opções de design" at bounding box center [955, 486] width 253 height 24
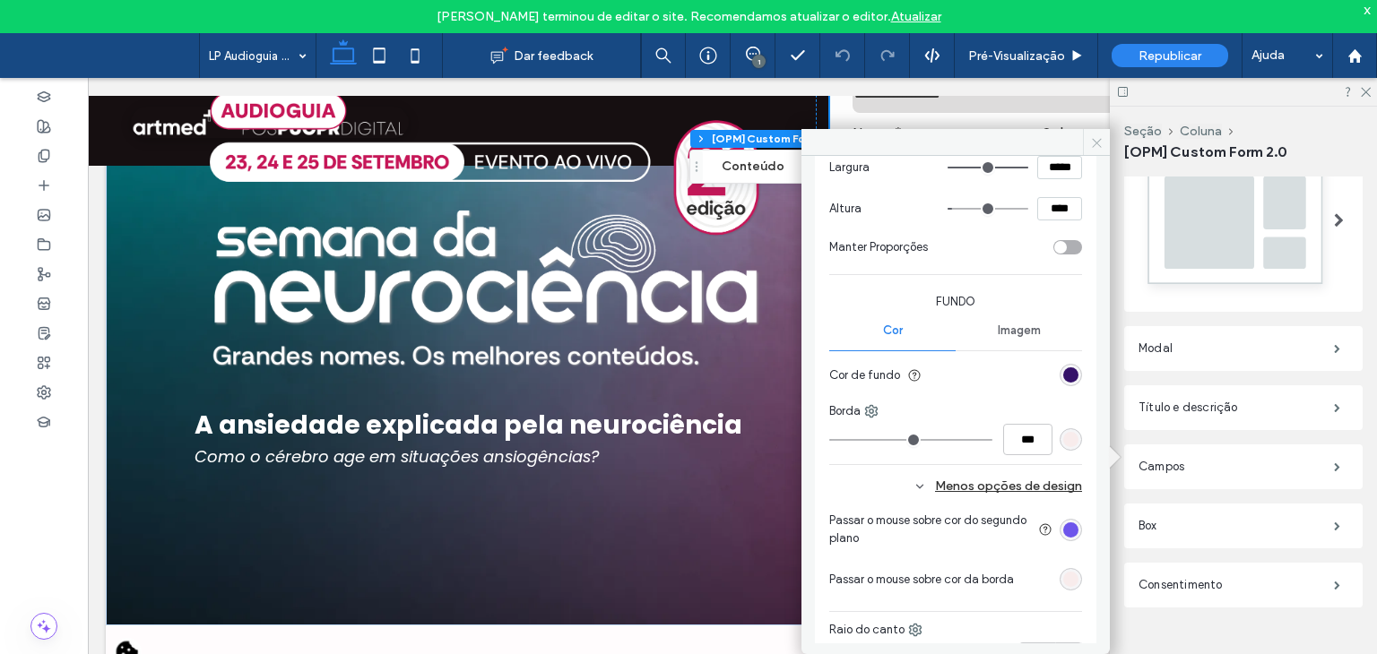
click at [1097, 134] on span at bounding box center [1096, 142] width 27 height 27
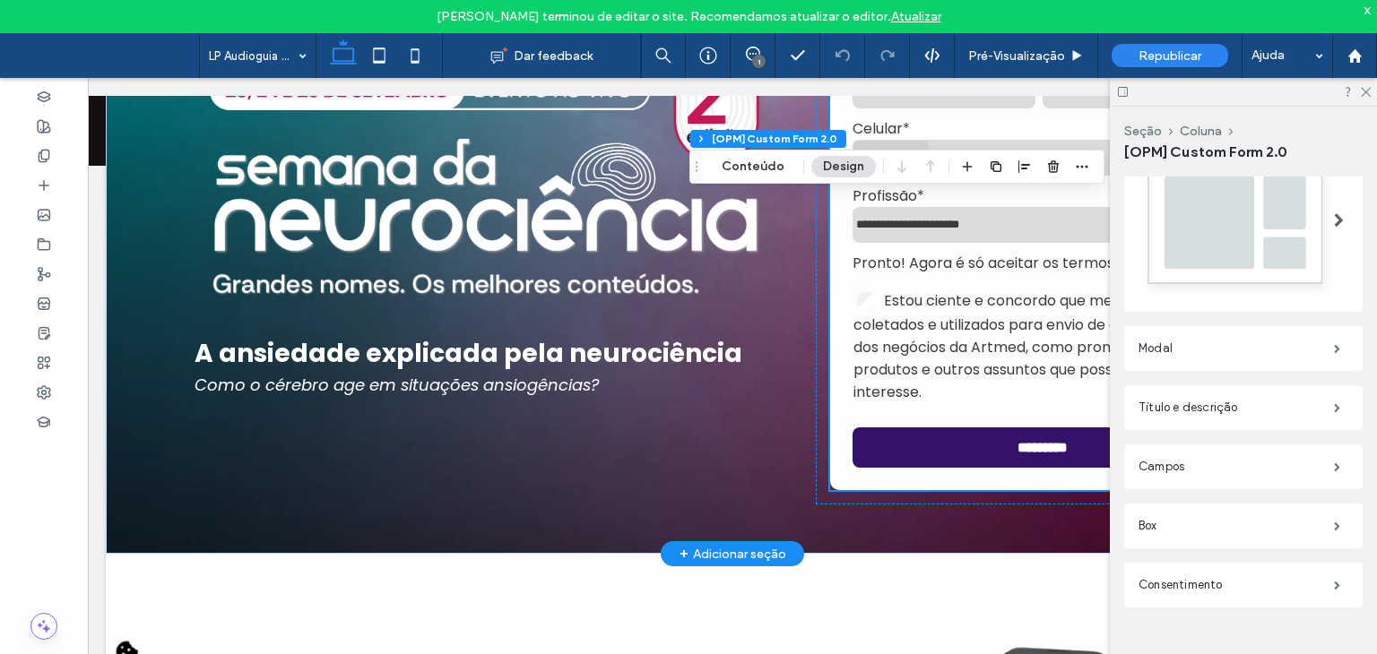
scroll to position [359, 0]
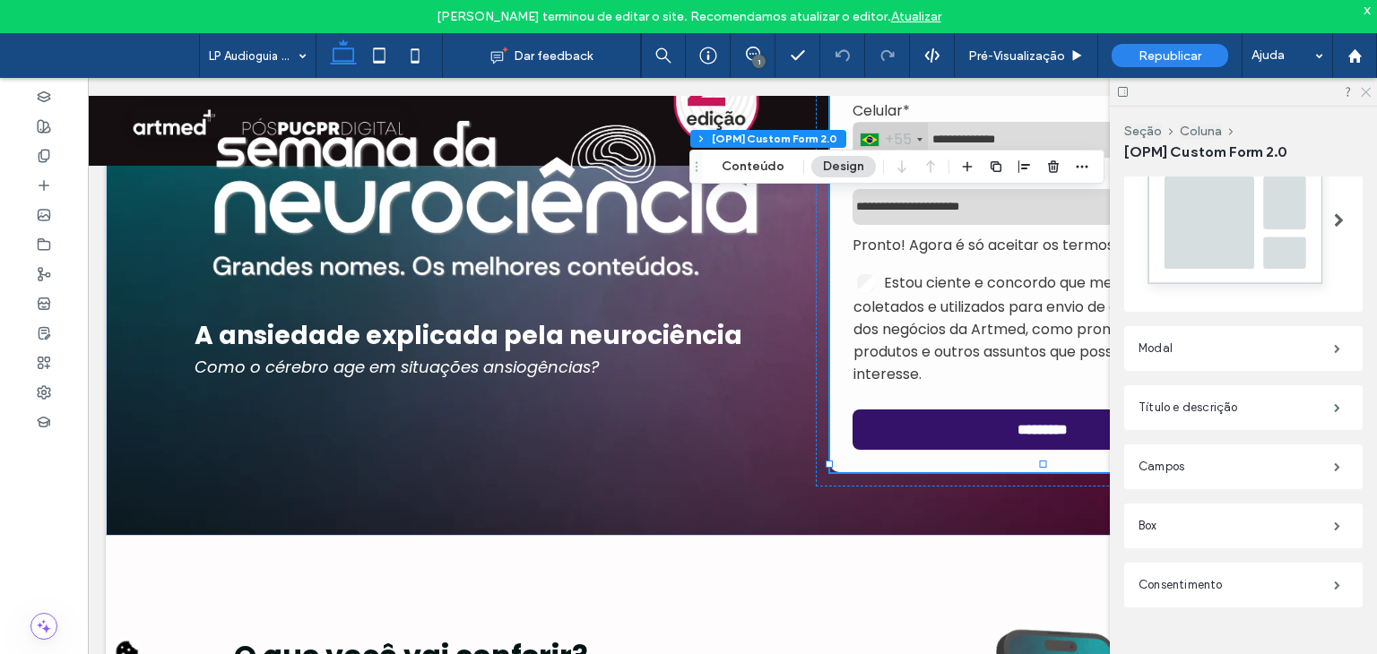
click at [1367, 91] on use at bounding box center [1366, 93] width 10 height 10
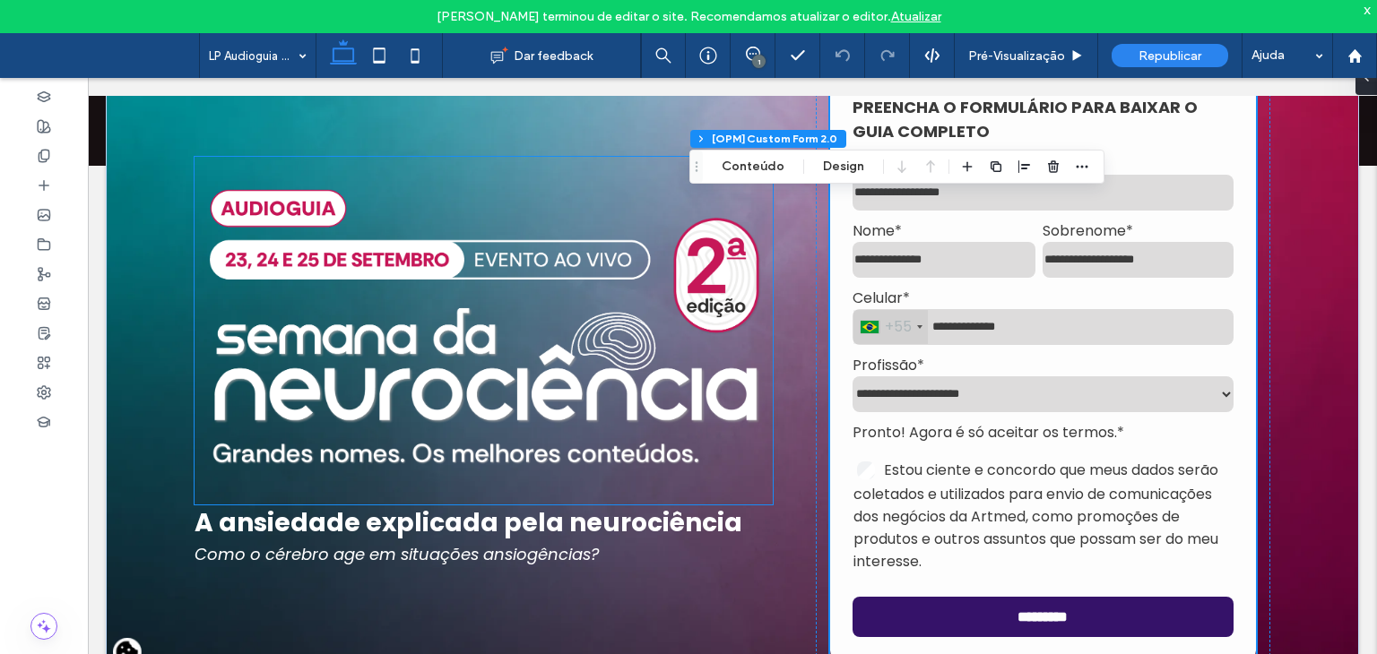
scroll to position [179, 0]
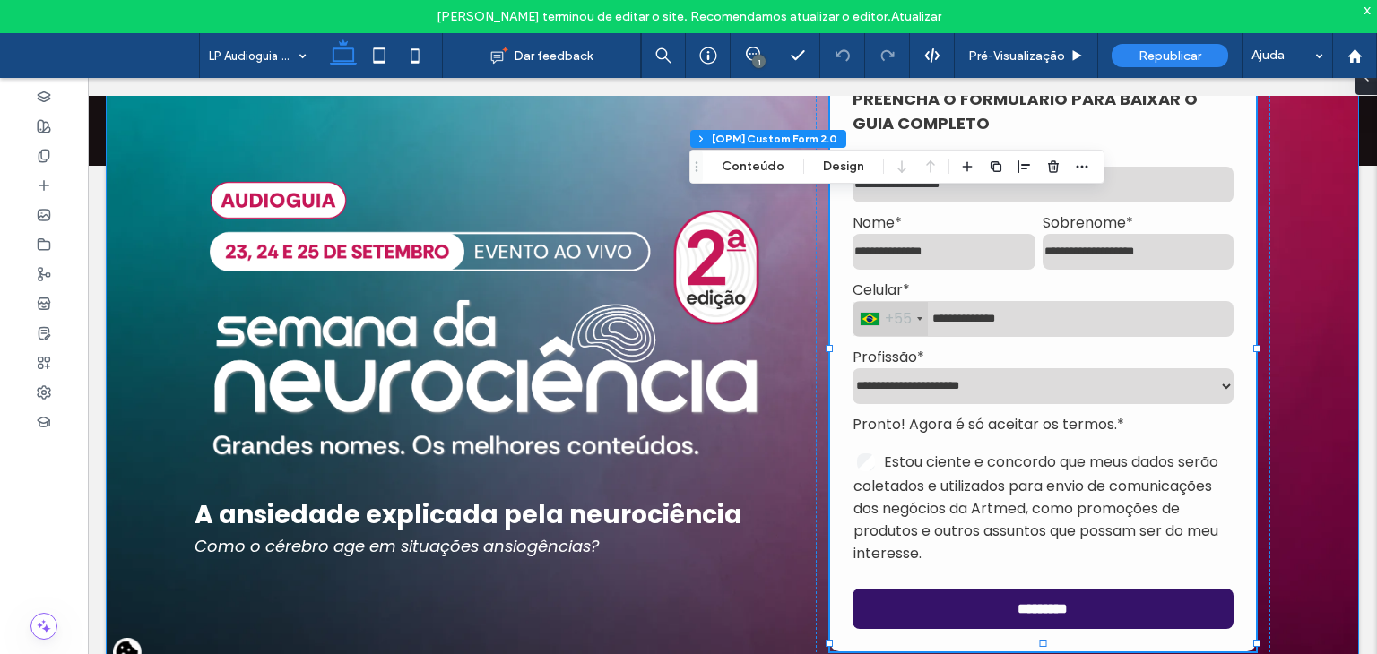
click at [1312, 160] on div "**********" at bounding box center [732, 353] width 1253 height 724
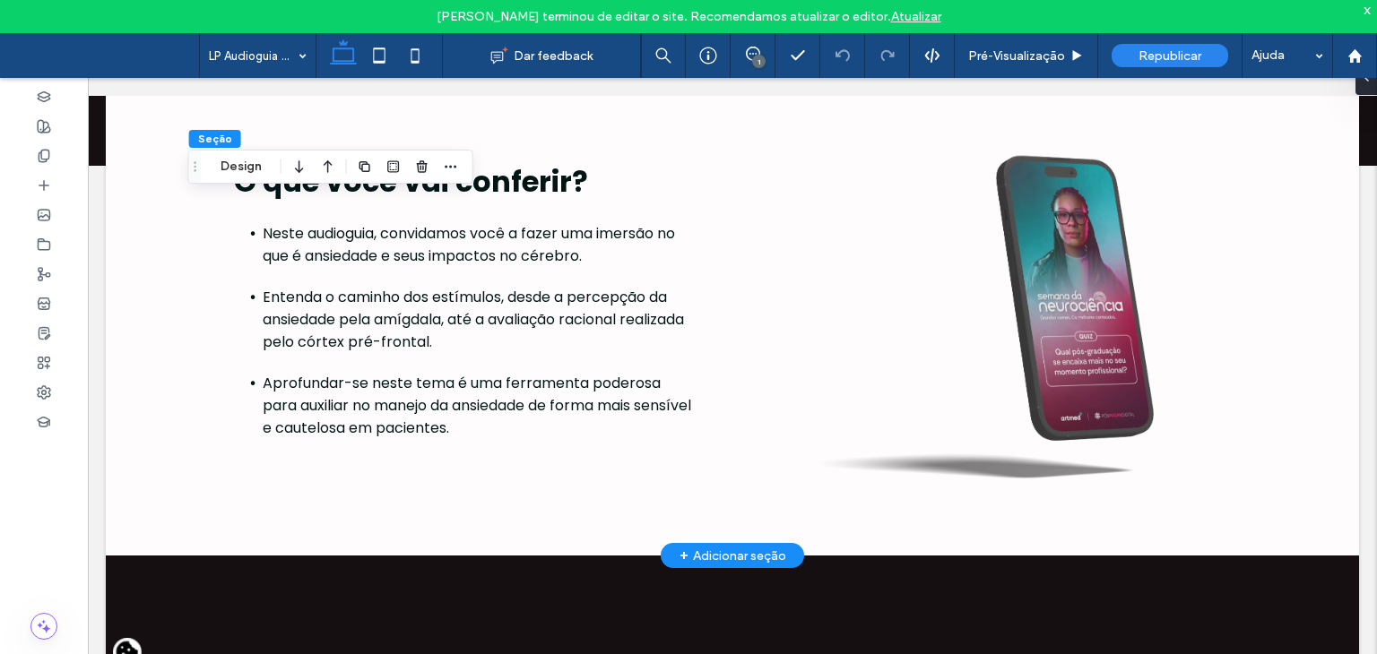
scroll to position [1281, 0]
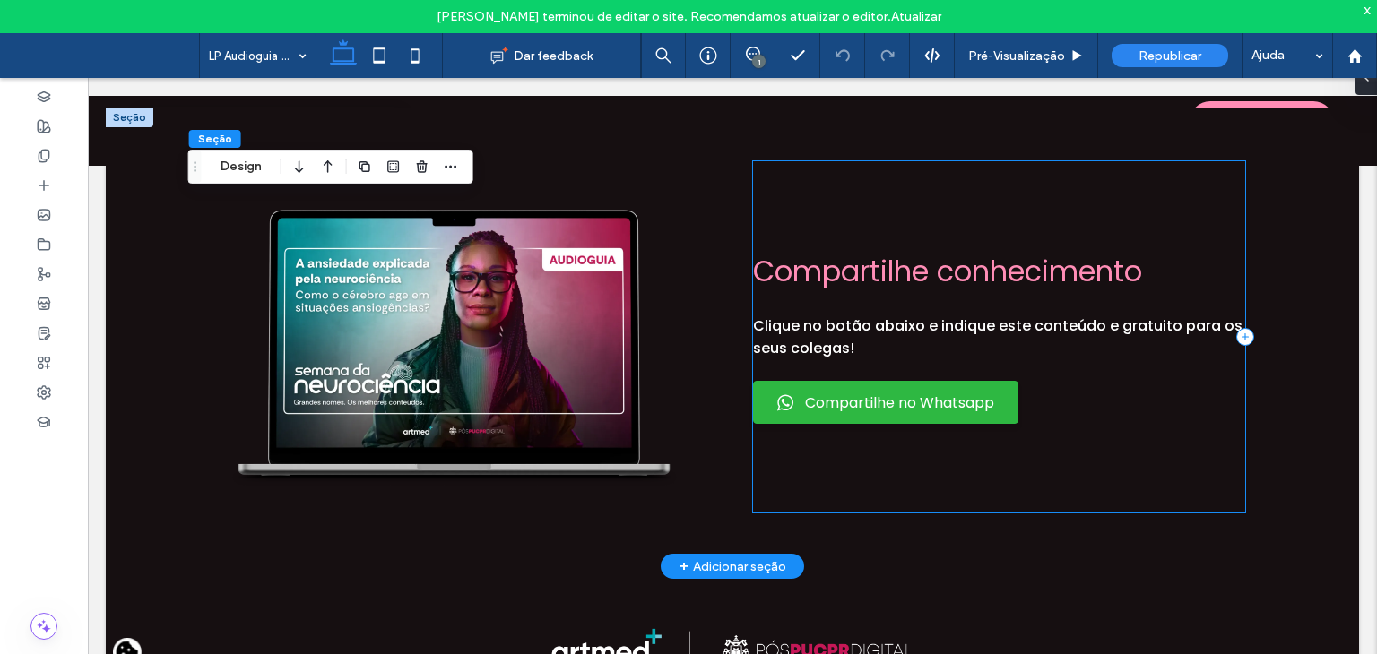
click at [1118, 377] on div "Compartilhe conhecimento Clique no botão abaixo e indique este conteúdo e gratu…" at bounding box center [999, 336] width 492 height 351
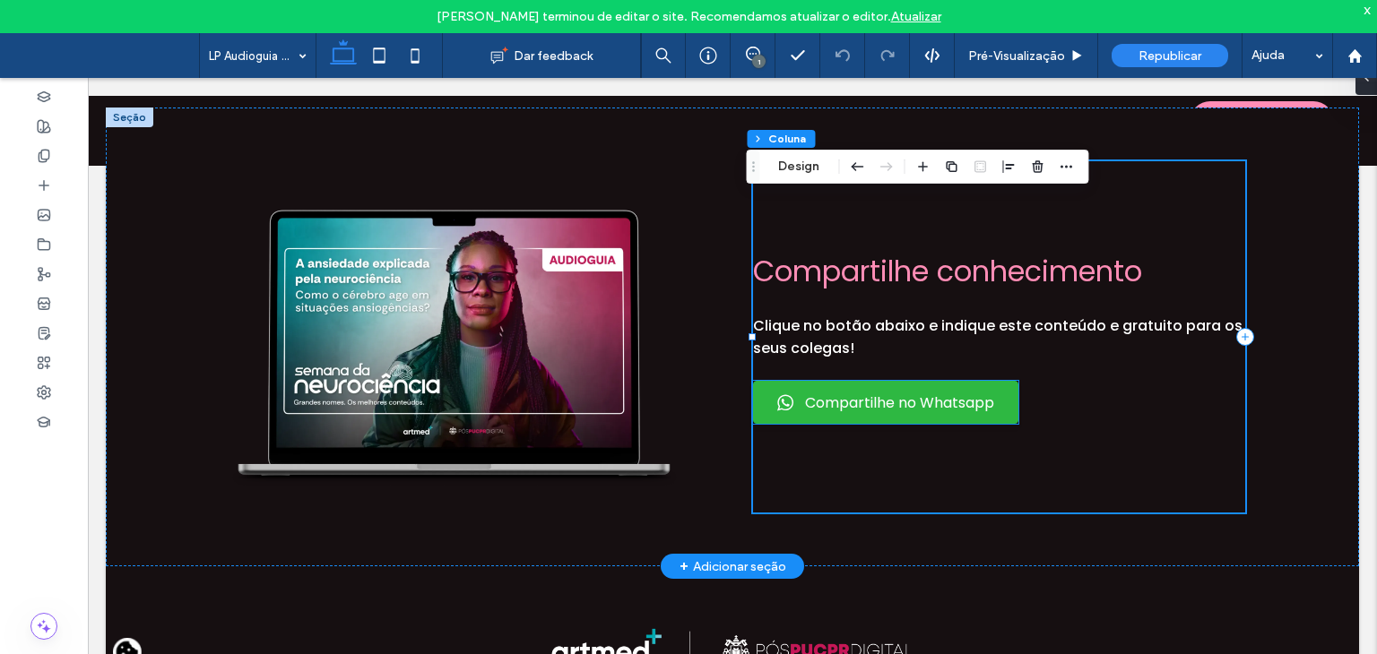
click at [960, 390] on link "Compartilhe no Whatsapp" at bounding box center [885, 402] width 265 height 43
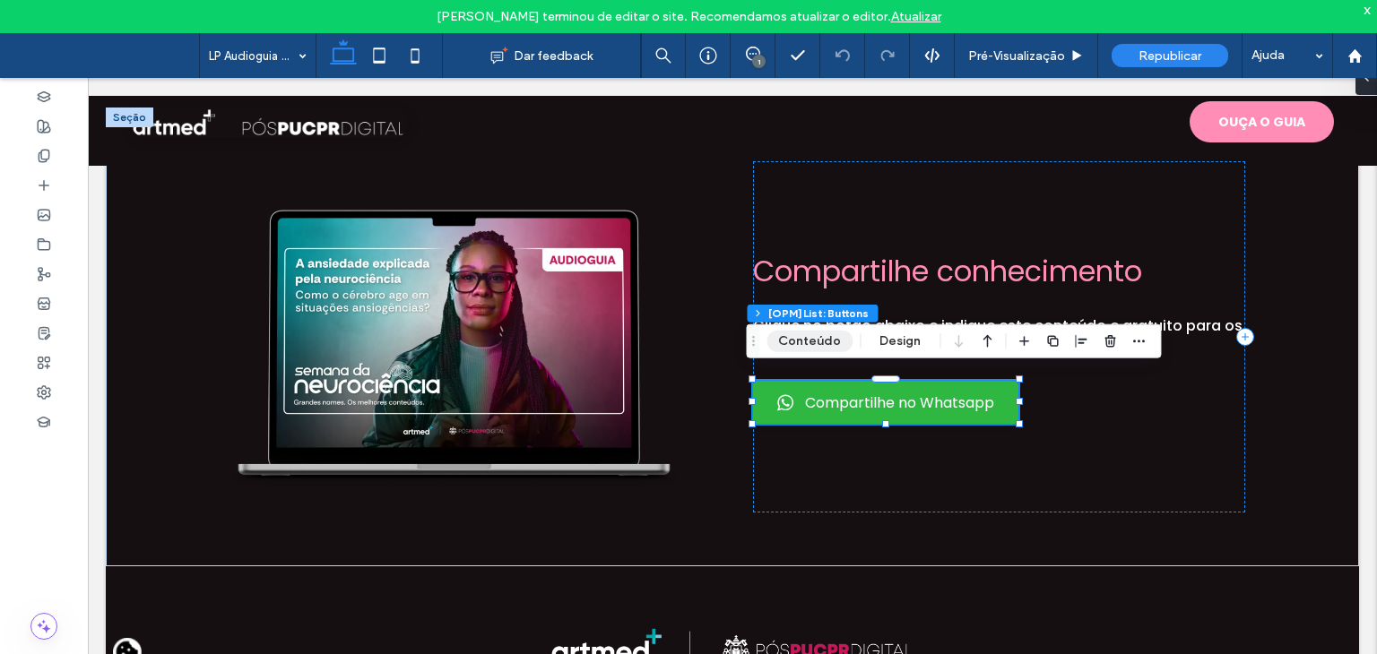
click at [809, 340] on button "Conteúdo" at bounding box center [809, 342] width 86 height 22
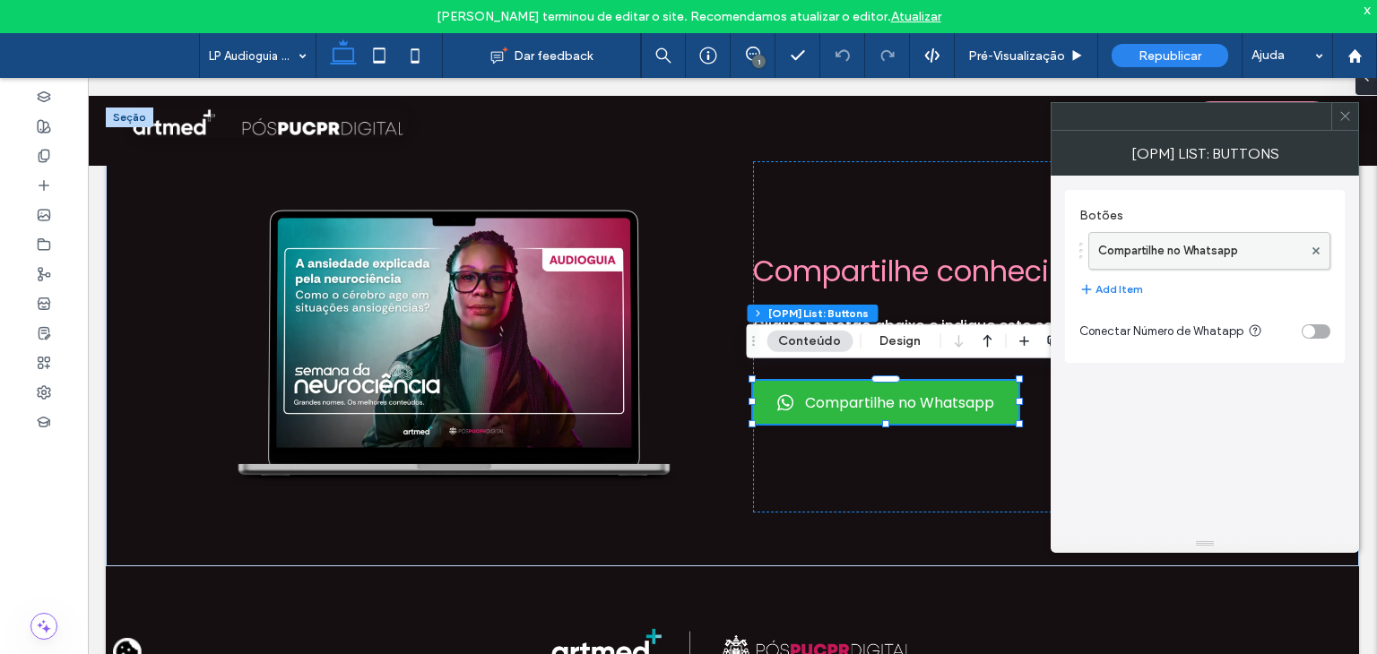
click at [1169, 248] on label "Compartilhe no Whatsapp" at bounding box center [1200, 251] width 204 height 36
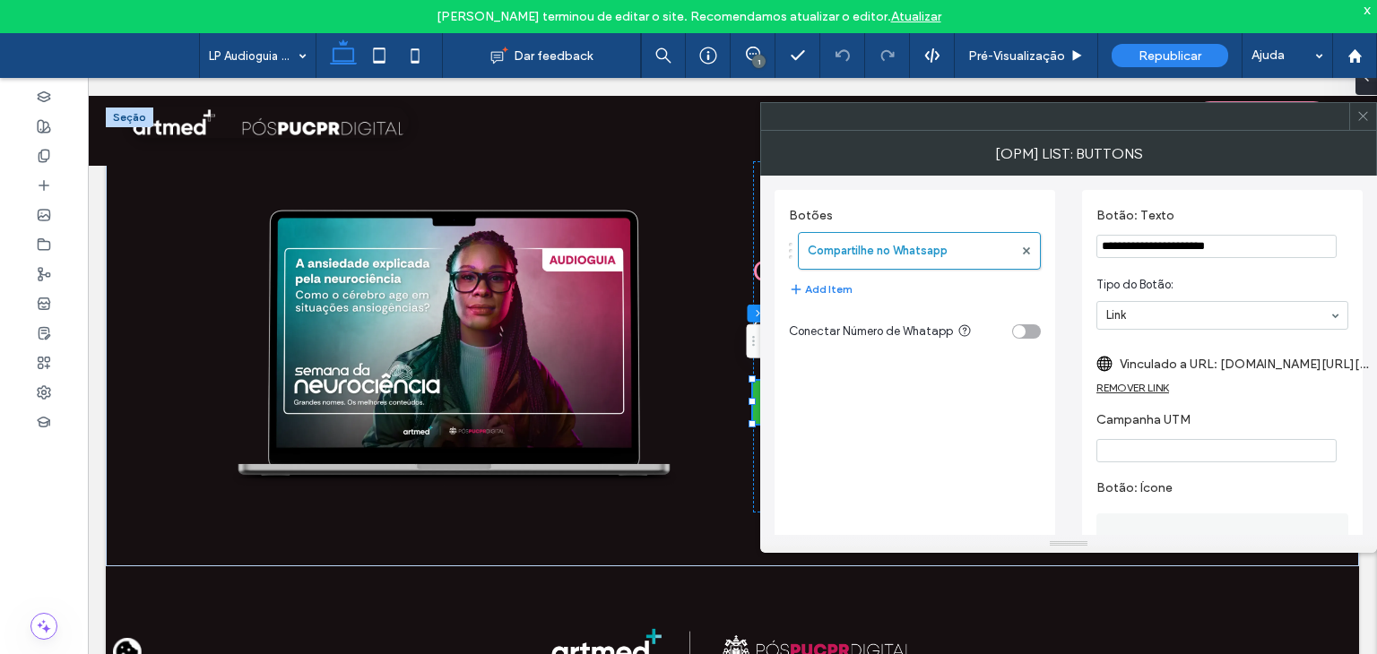
click at [1148, 385] on div "REMOVER LINK" at bounding box center [1132, 387] width 73 height 13
click at [1138, 365] on label "Botão: link" at bounding box center [1215, 364] width 239 height 33
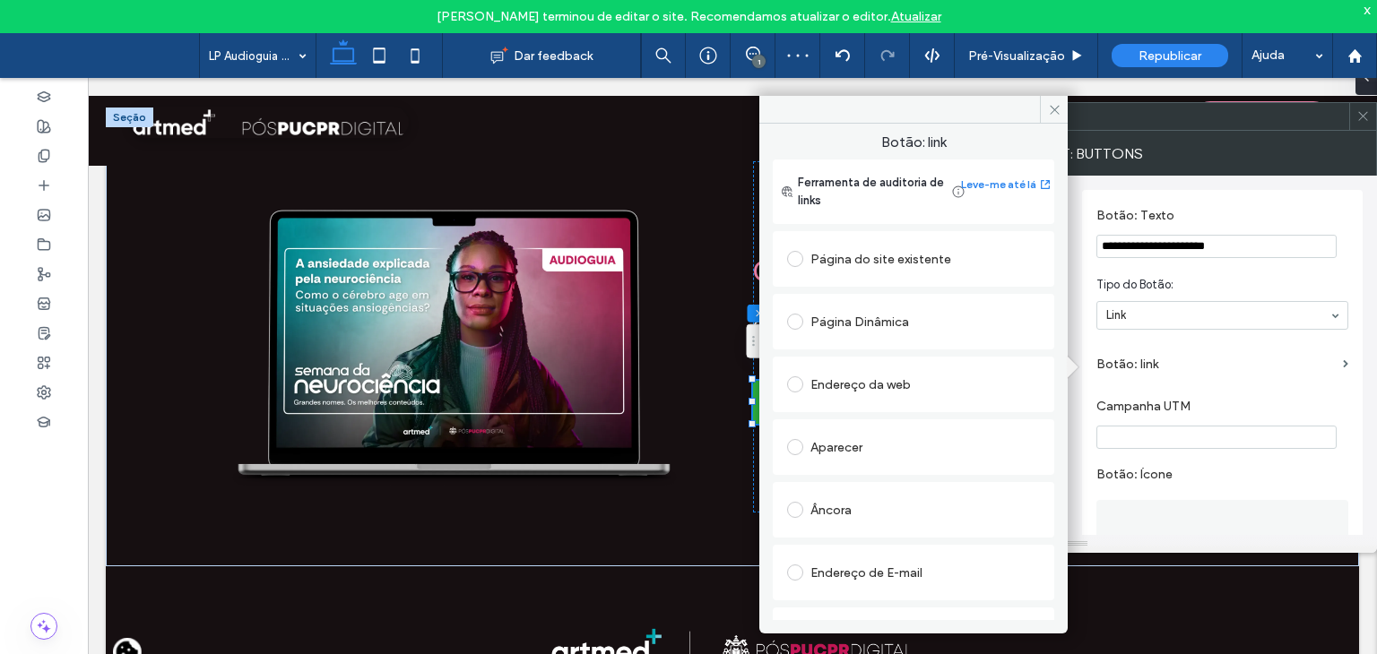
click at [870, 385] on div "Endereço da web" at bounding box center [913, 384] width 253 height 29
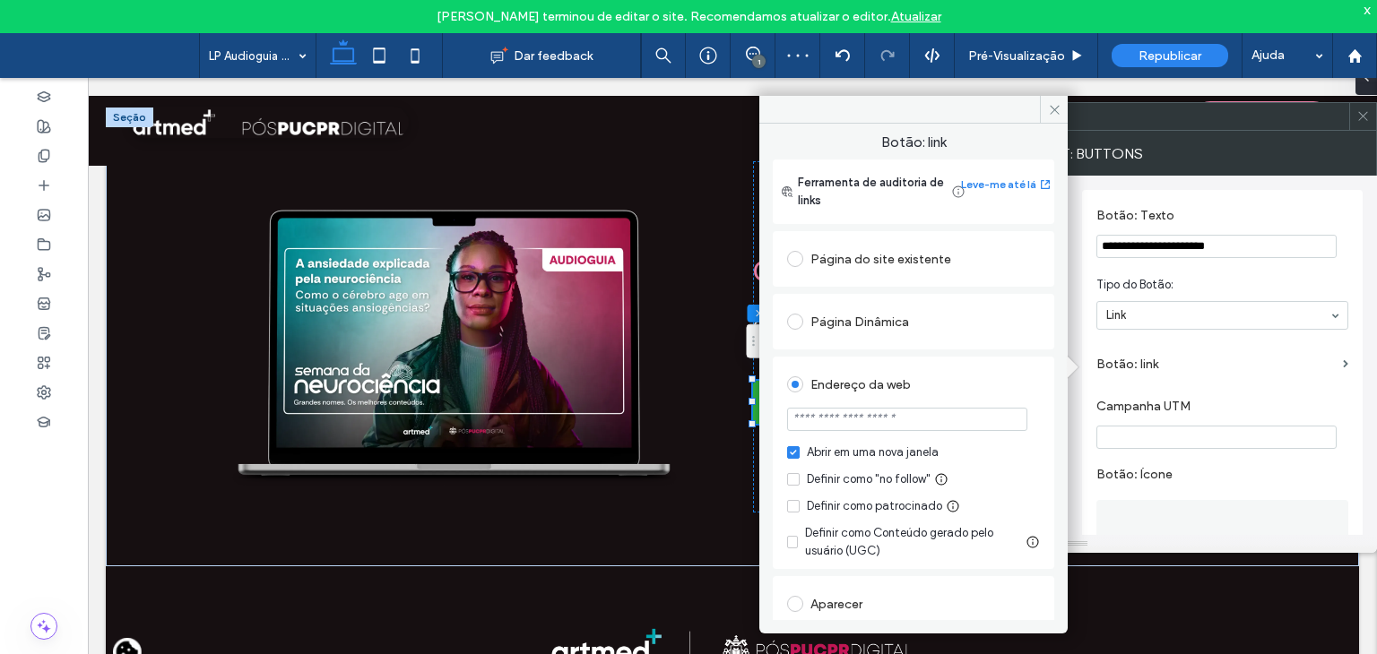
click at [856, 422] on input "url" at bounding box center [907, 419] width 240 height 23
paste input "**********"
type input "**********"
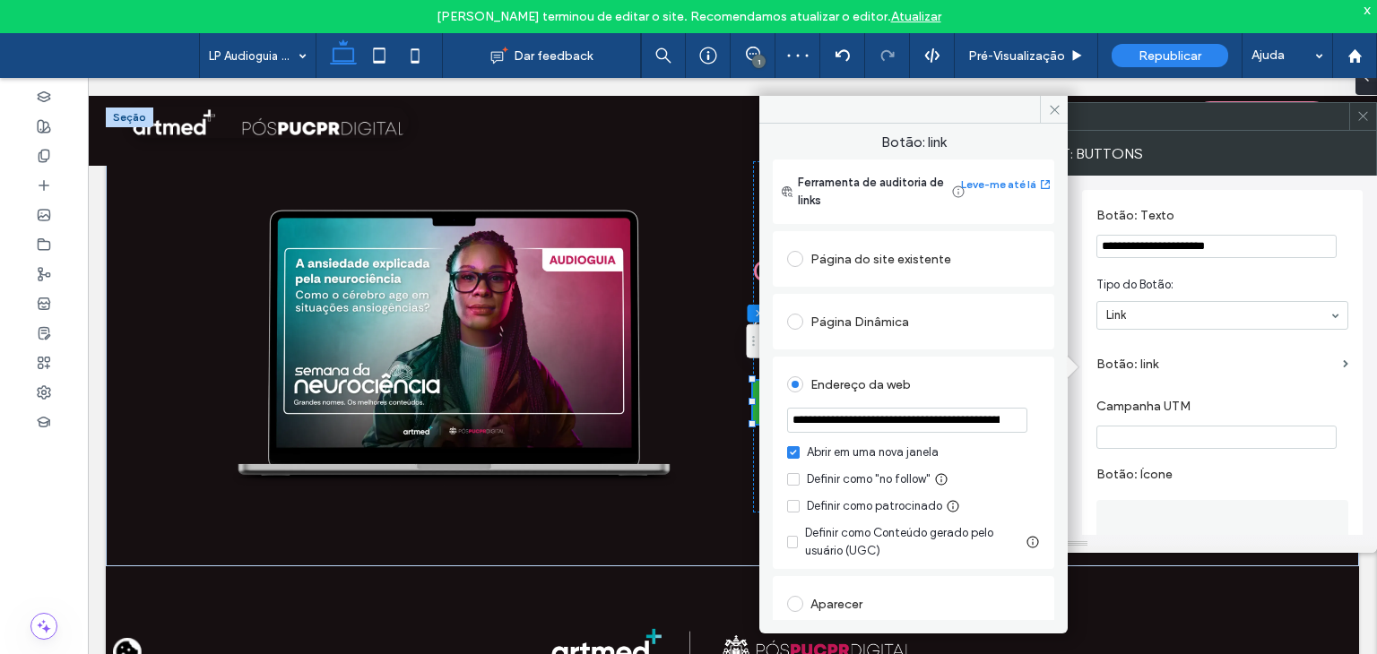
click at [948, 385] on div "Endereço da web" at bounding box center [913, 384] width 253 height 29
click at [1052, 112] on use at bounding box center [1054, 109] width 9 height 9
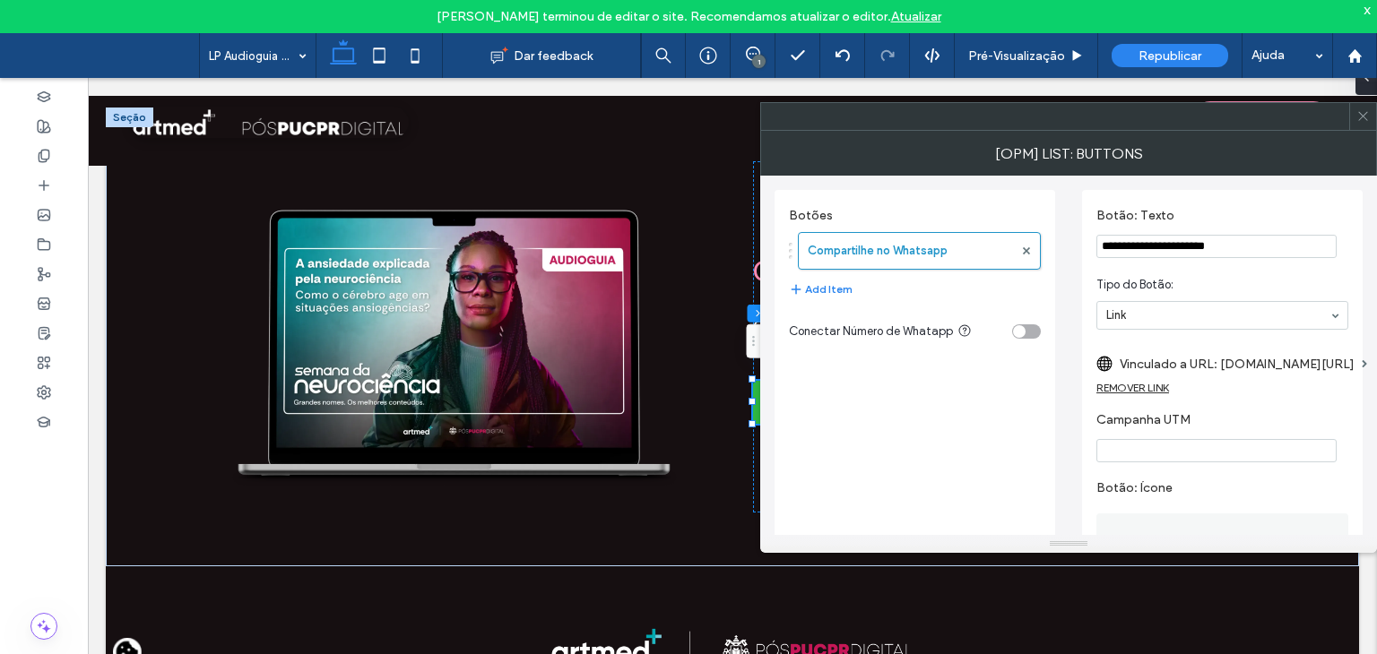
click at [1365, 119] on icon at bounding box center [1362, 115] width 13 height 13
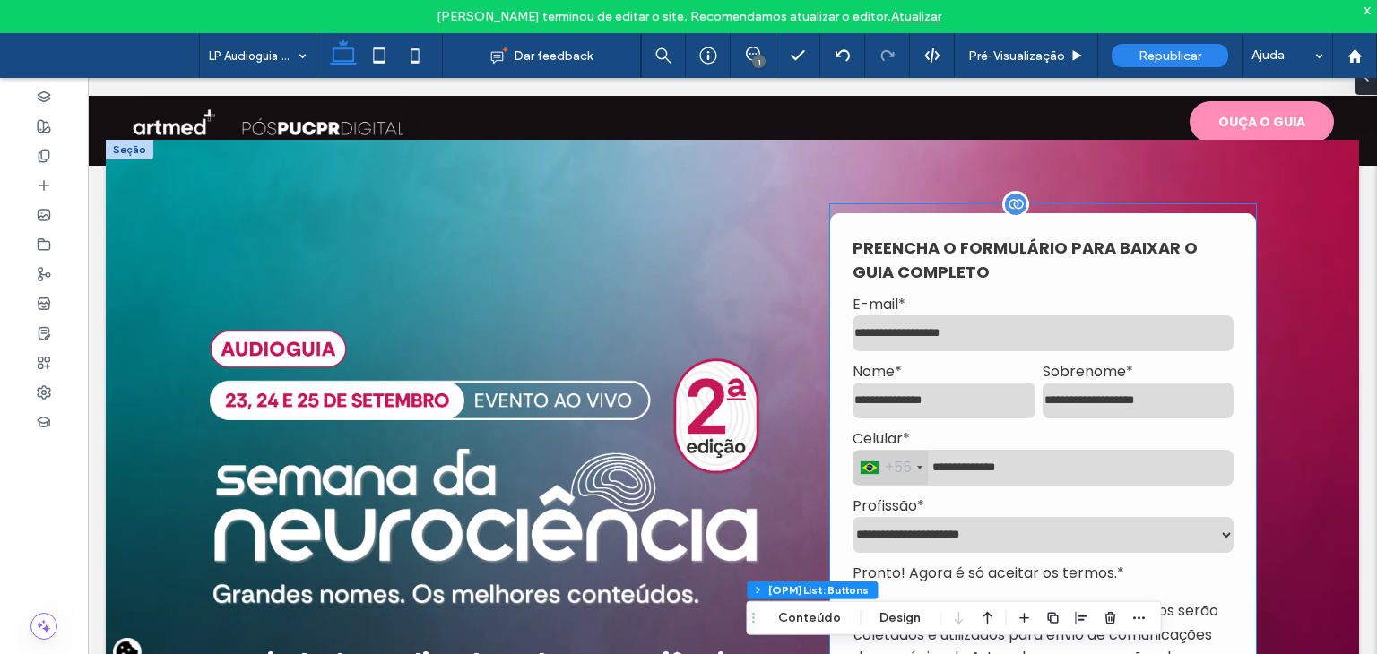
scroll to position [26, 0]
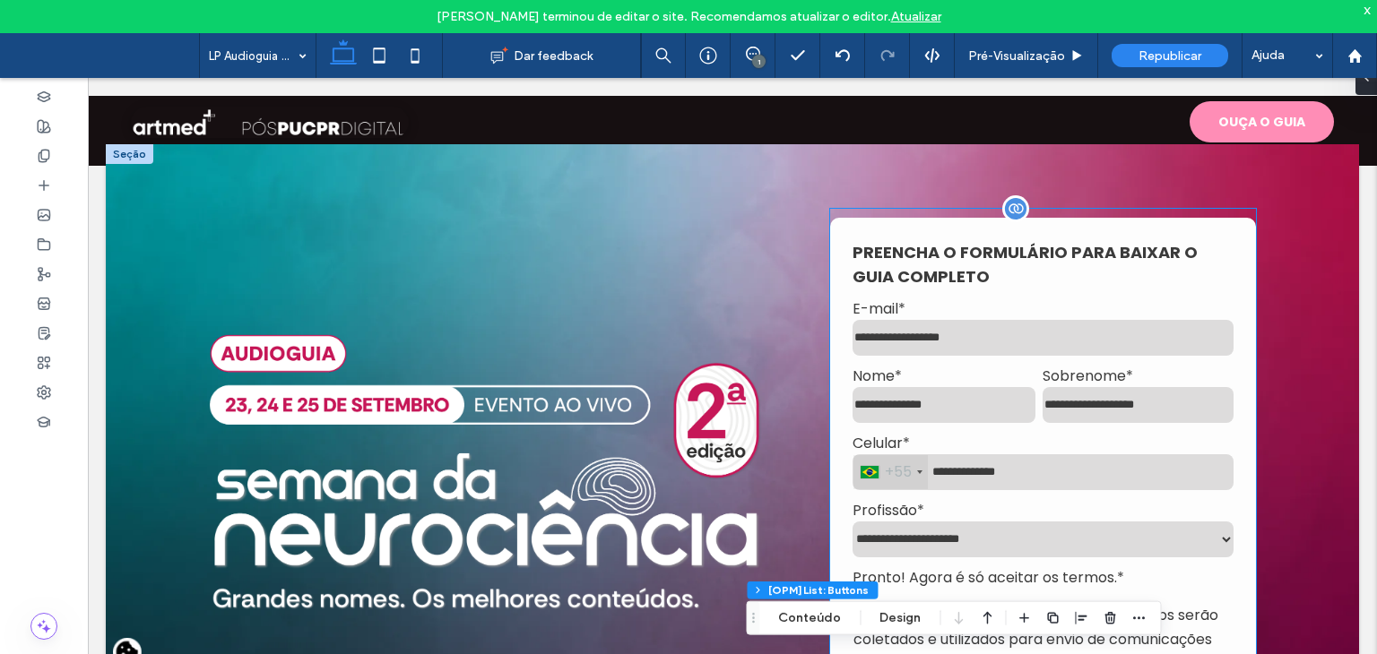
click at [889, 299] on span "E-mail" at bounding box center [875, 309] width 46 height 21
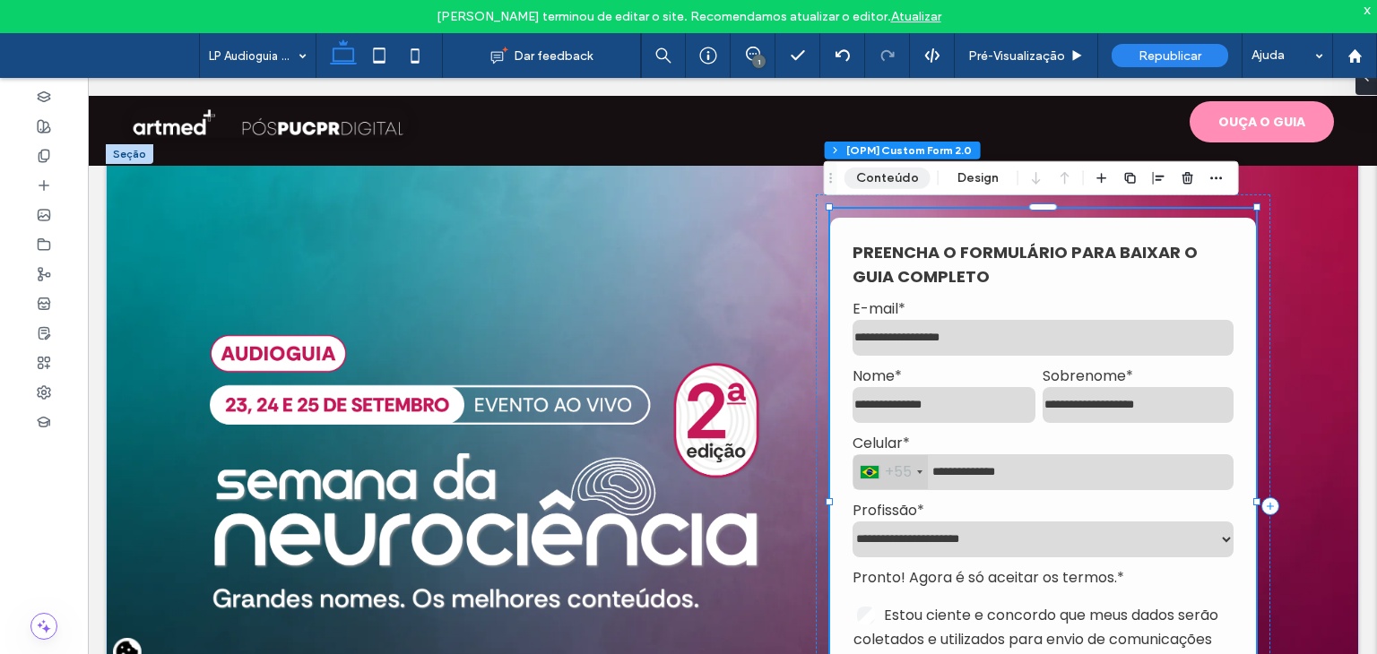
click at [895, 174] on button "Conteúdo" at bounding box center [887, 179] width 86 height 22
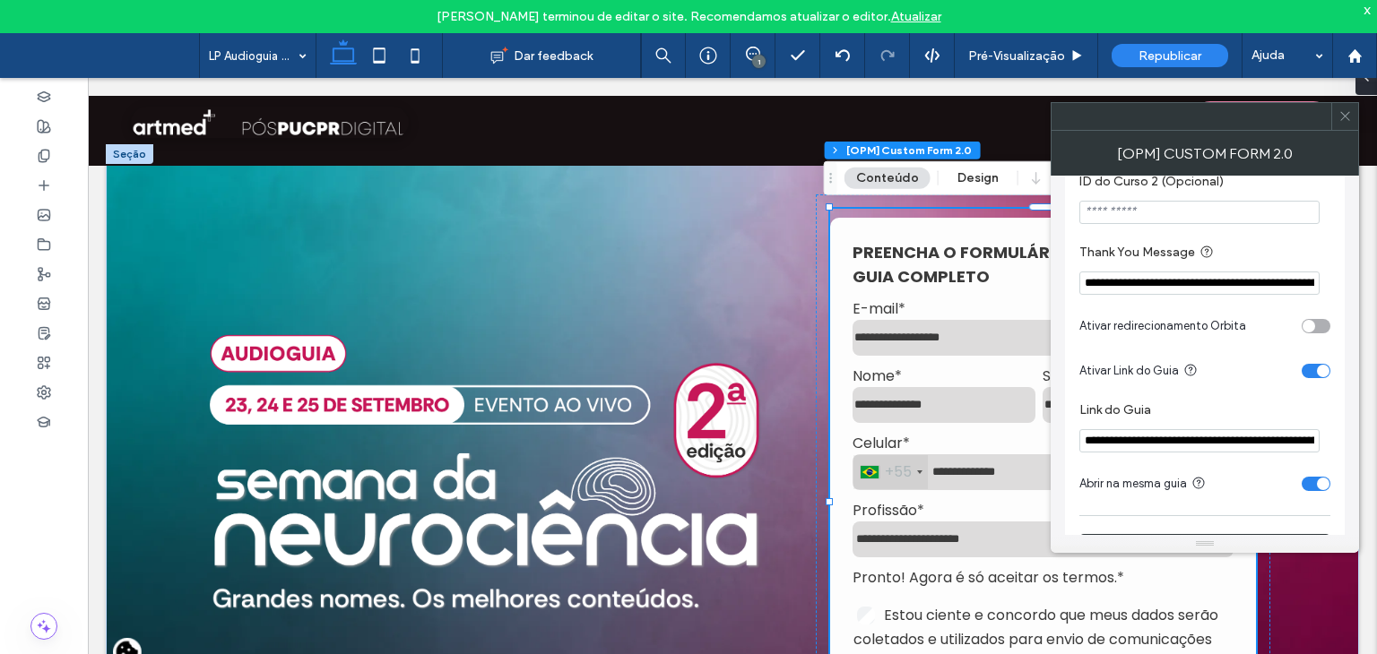
scroll to position [1165, 0]
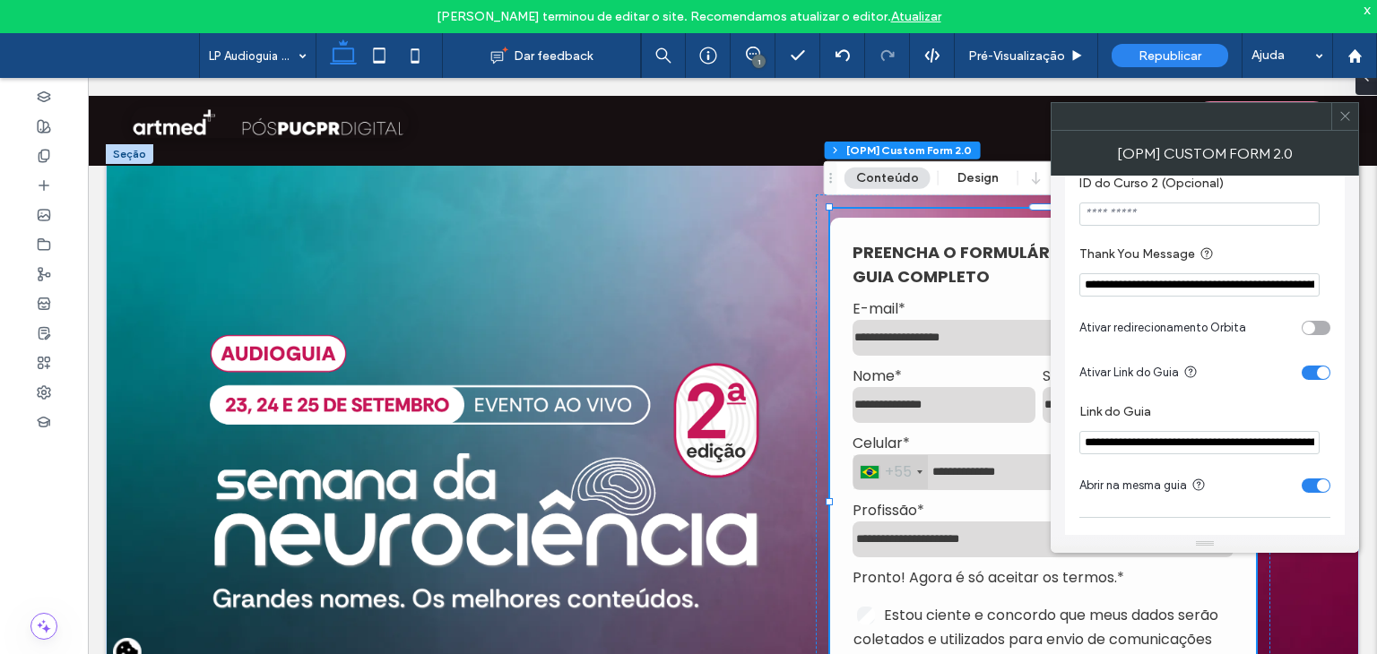
click at [1132, 290] on input "**********" at bounding box center [1199, 284] width 240 height 23
click at [1174, 289] on input "**********" at bounding box center [1199, 285] width 240 height 25
paste input "Thank You Message"
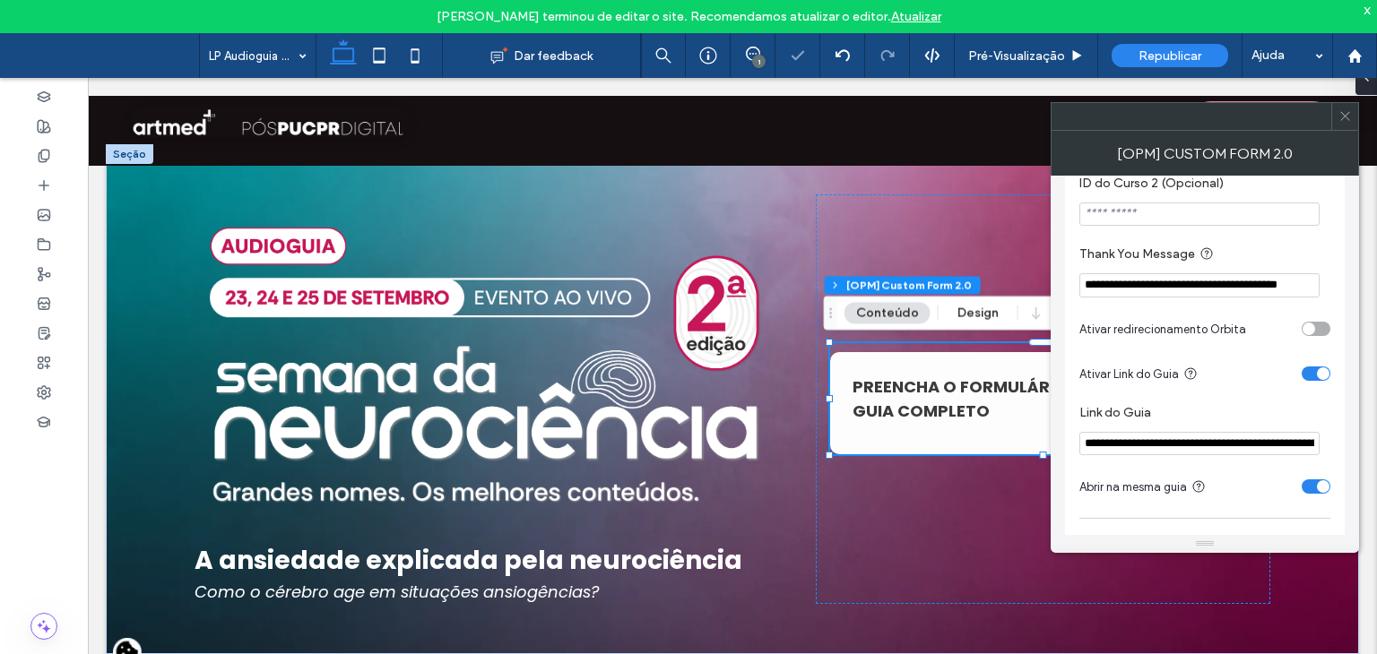
type input "**********"
click at [1291, 253] on label "Thank You Message" at bounding box center [1201, 255] width 244 height 22
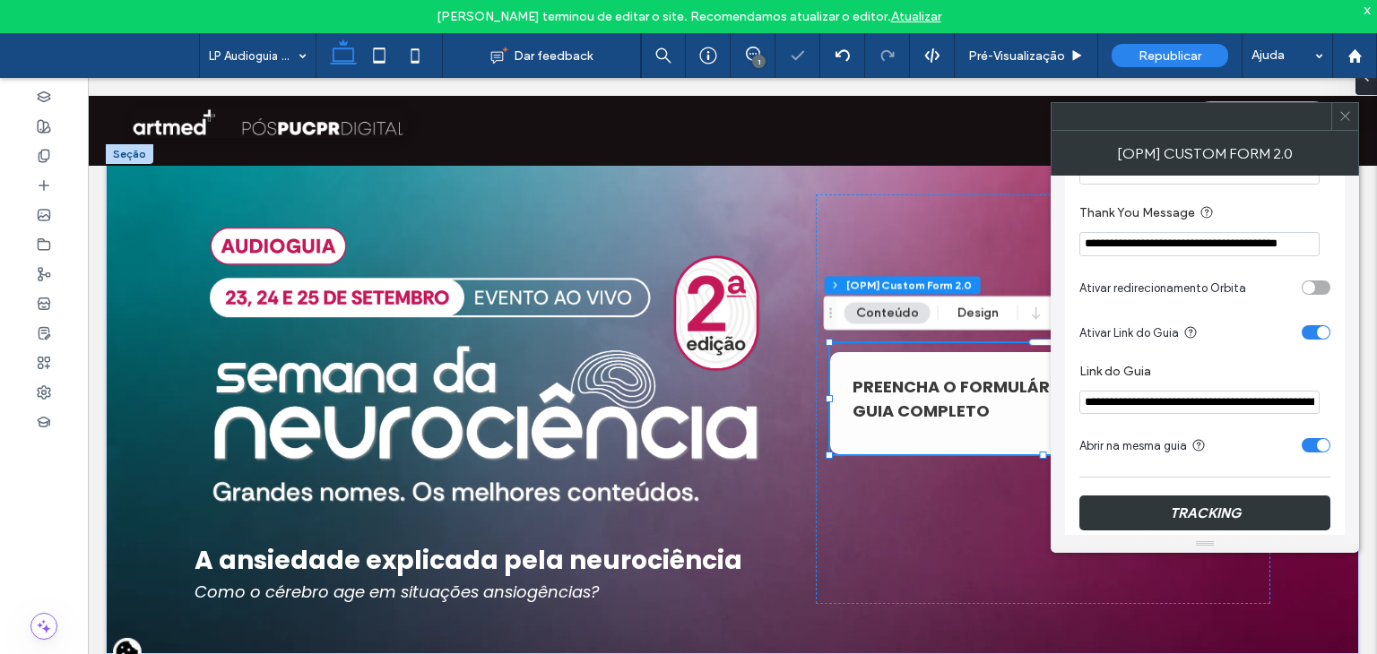
scroll to position [1255, 0]
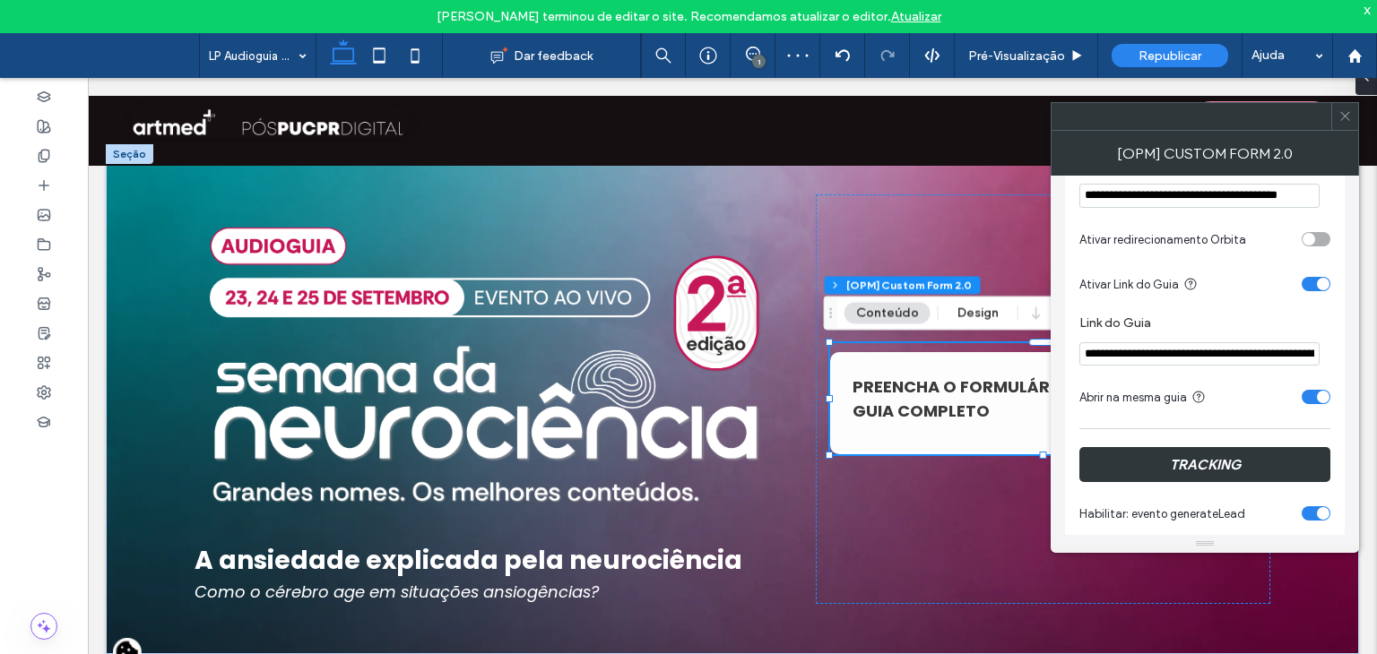
click at [1202, 359] on input "**********" at bounding box center [1199, 353] width 240 height 23
click at [1133, 352] on input "**********" at bounding box center [1199, 353] width 240 height 23
paste input "Link do Guia"
type input "**********"
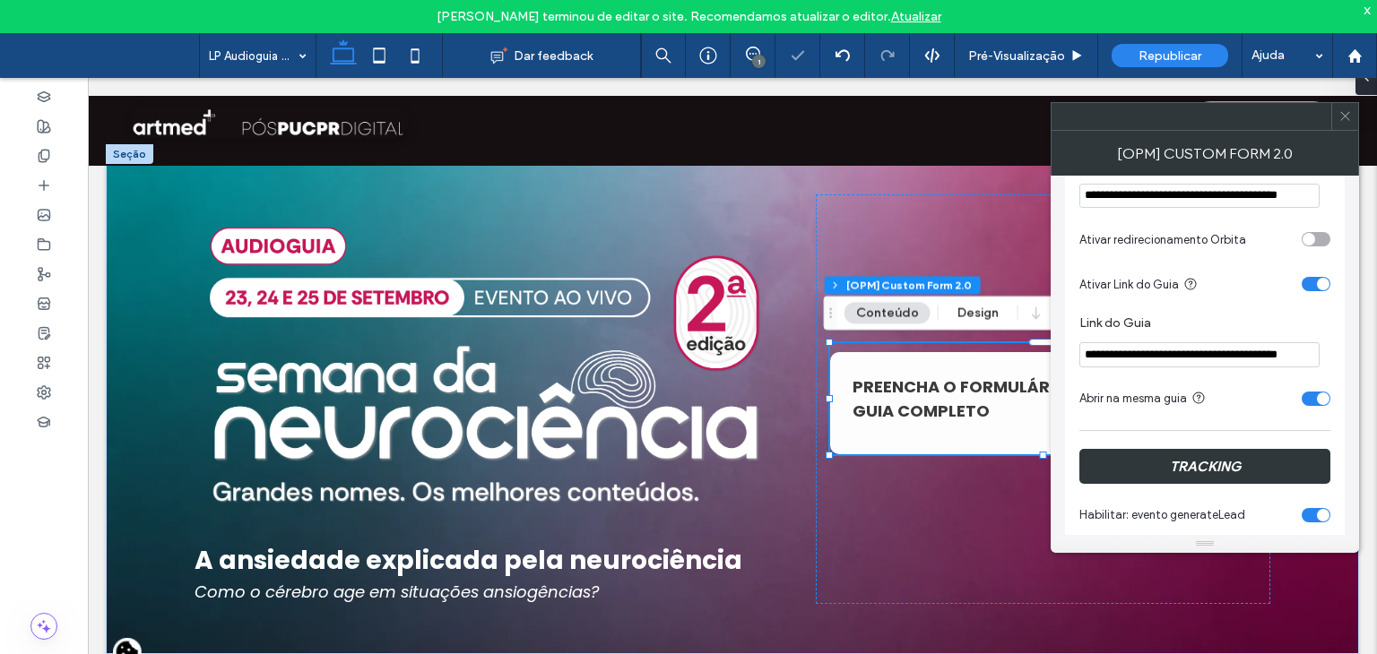
click at [1207, 323] on label "Link do Guia" at bounding box center [1201, 326] width 244 height 20
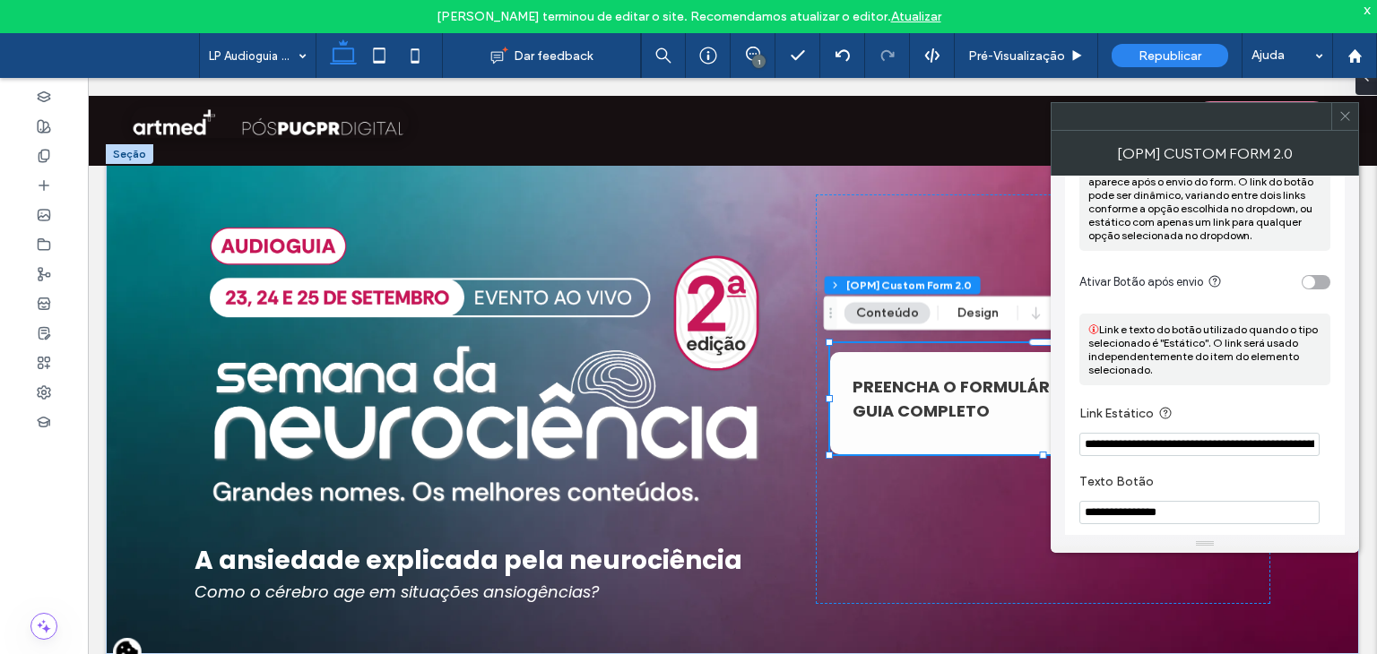
scroll to position [2062, 0]
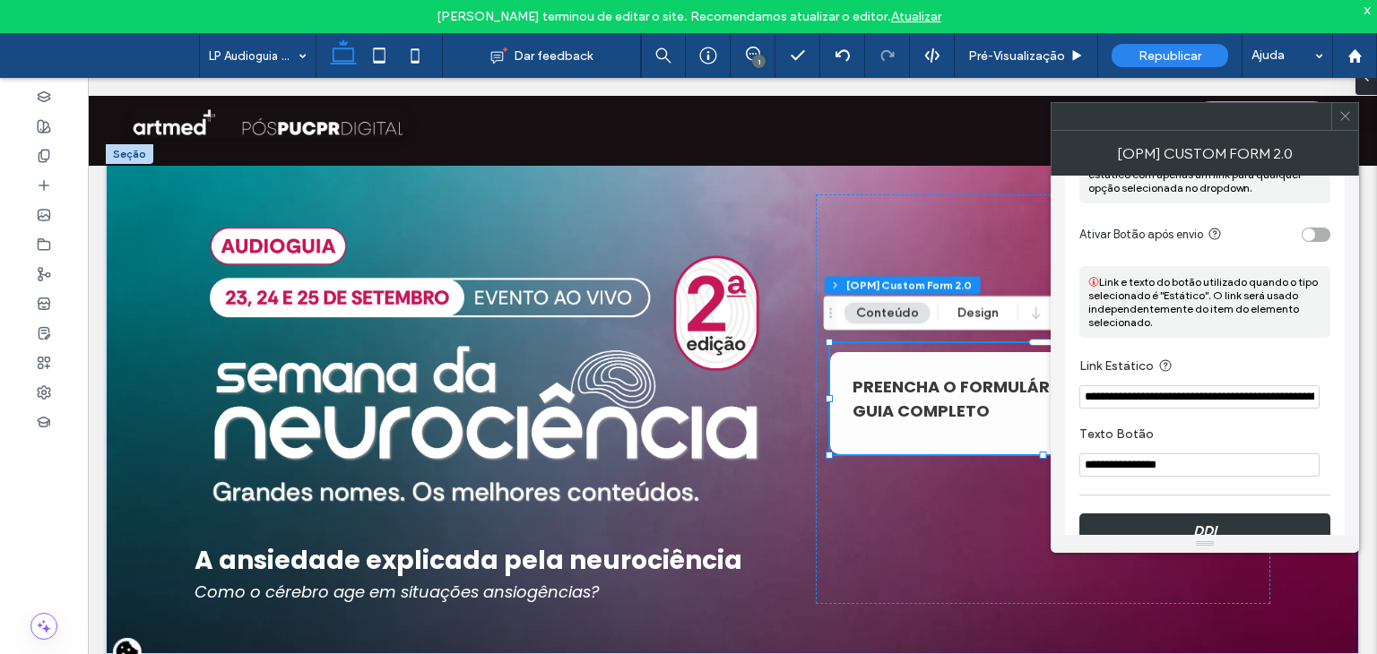
click at [1162, 405] on input "**********" at bounding box center [1199, 396] width 240 height 23
paste input "Link Estático"
type input "**********"
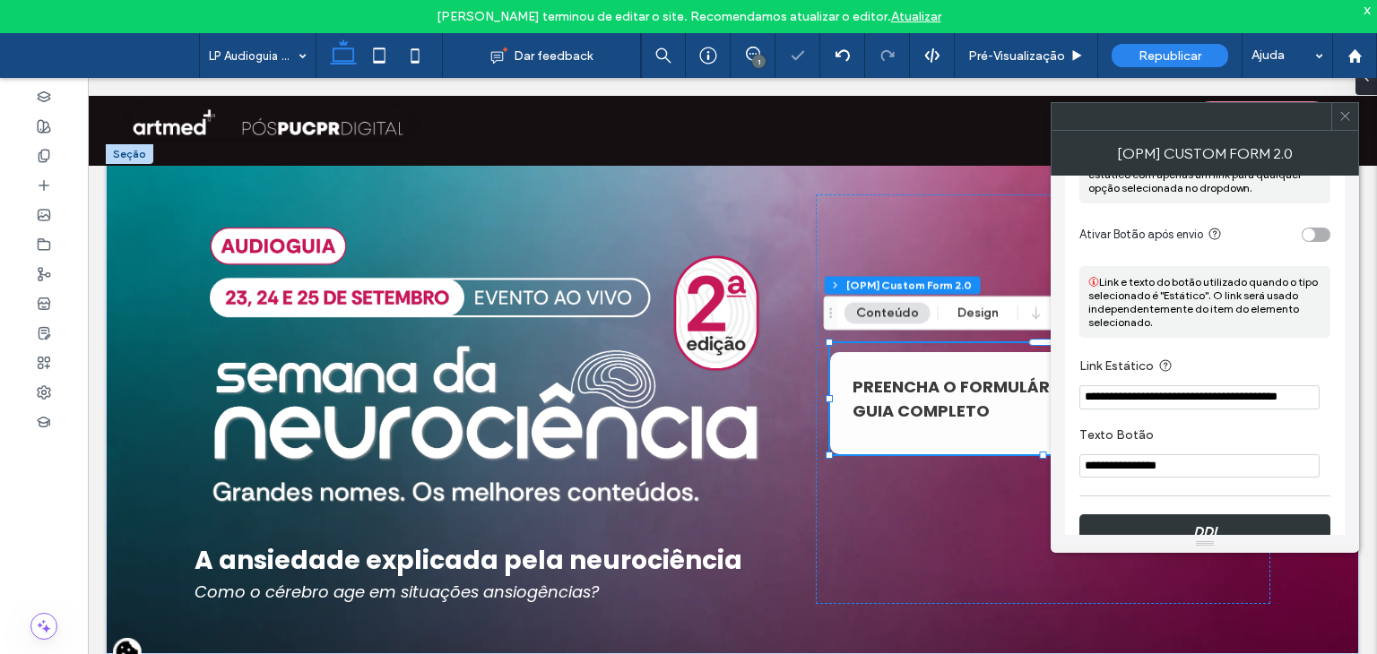
click at [1216, 359] on label "Link Estático" at bounding box center [1201, 367] width 244 height 22
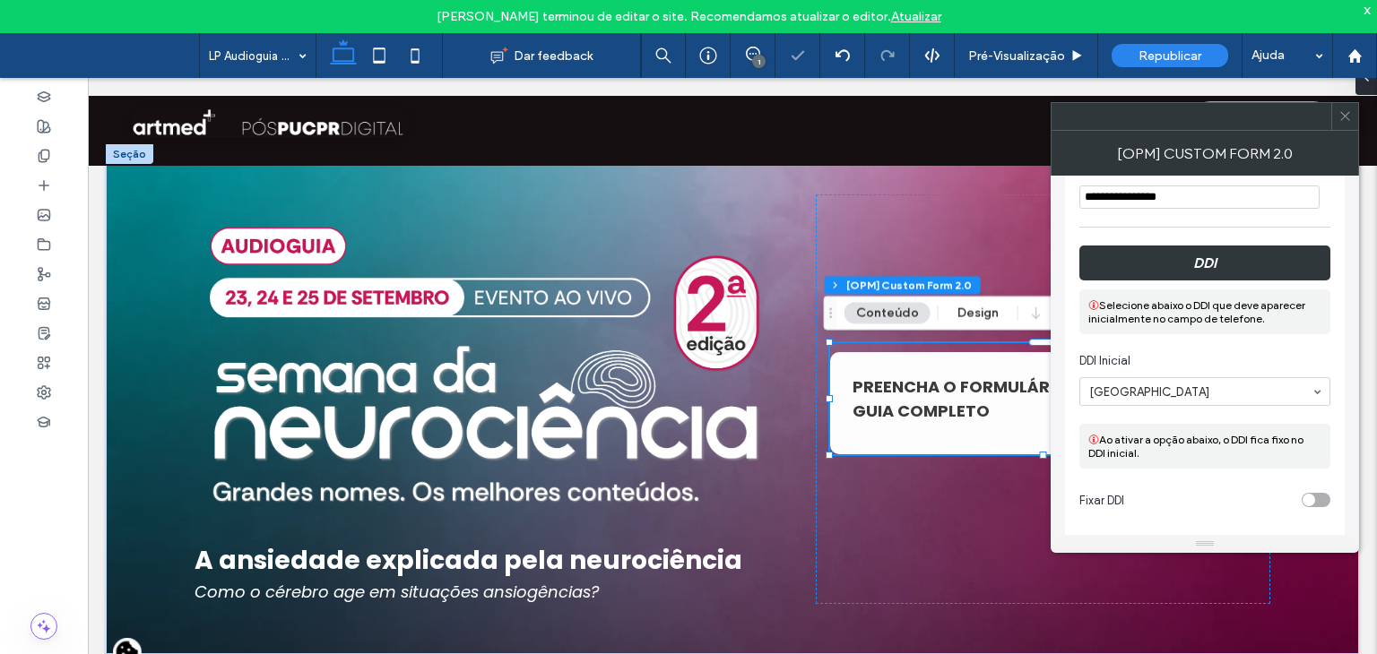
scroll to position [2347, 0]
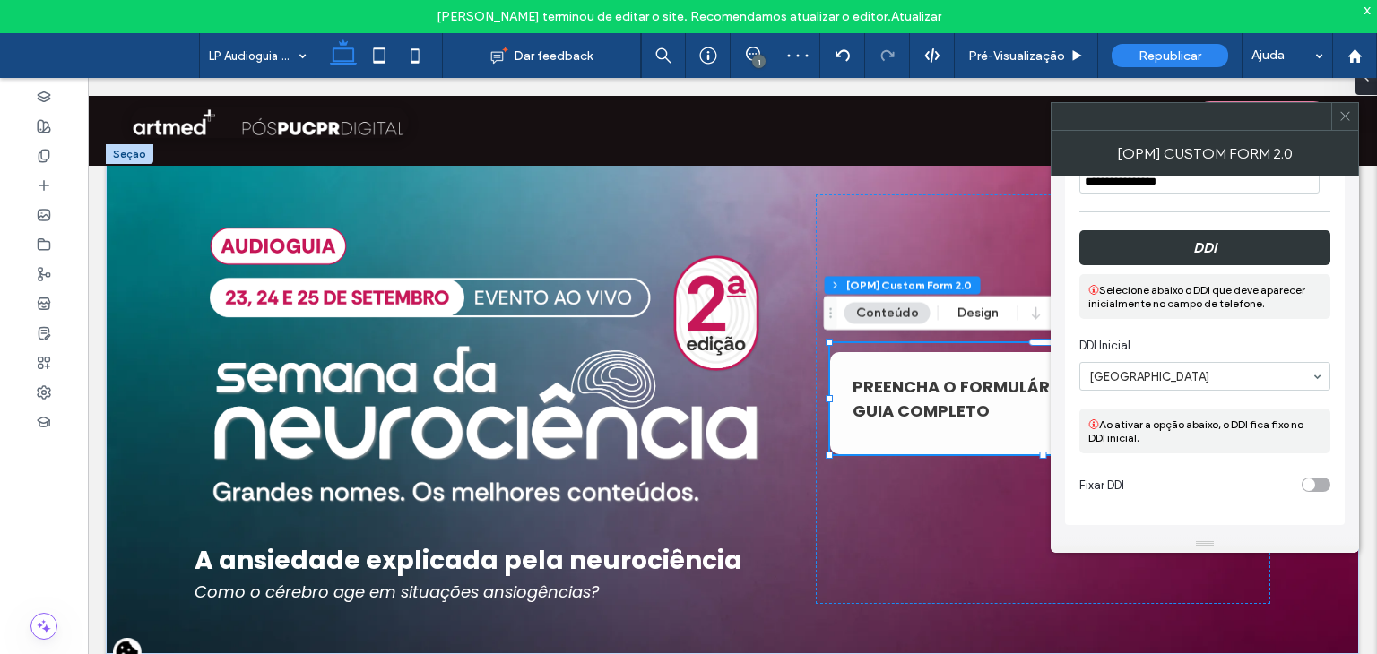
click at [1347, 119] on icon at bounding box center [1344, 115] width 13 height 13
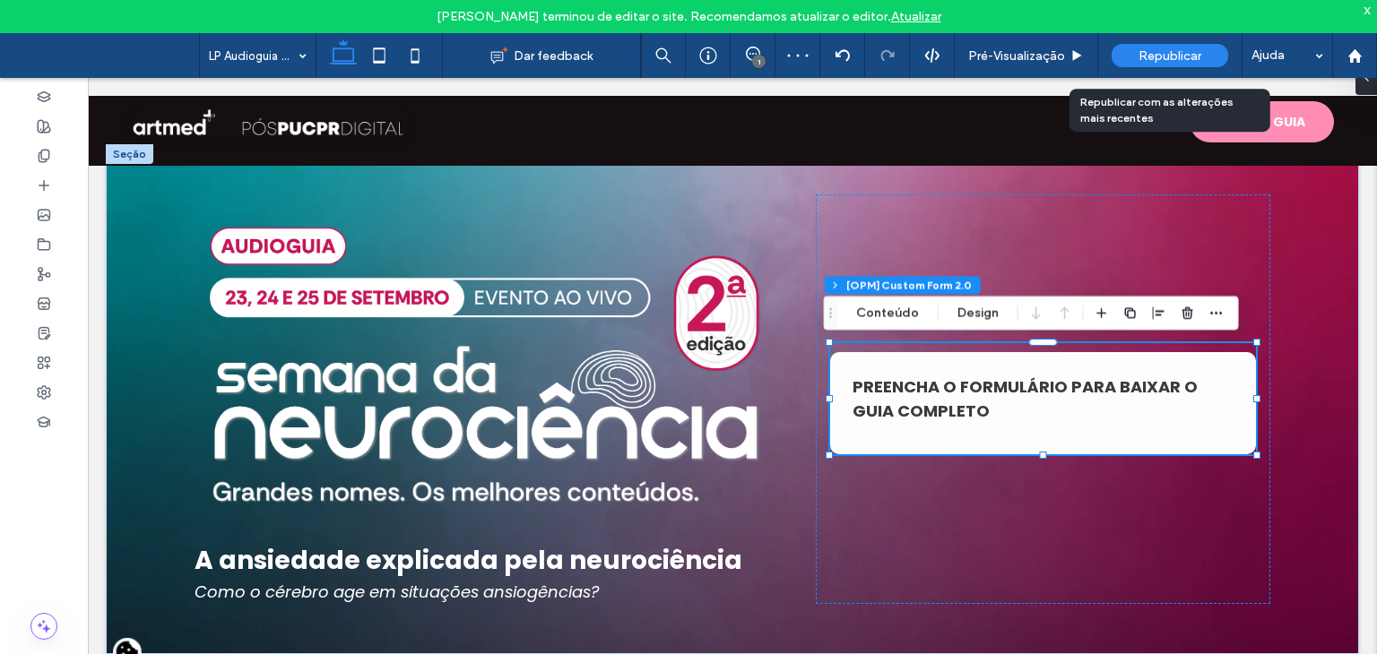
click at [1147, 51] on span "Republicar" at bounding box center [1169, 55] width 63 height 15
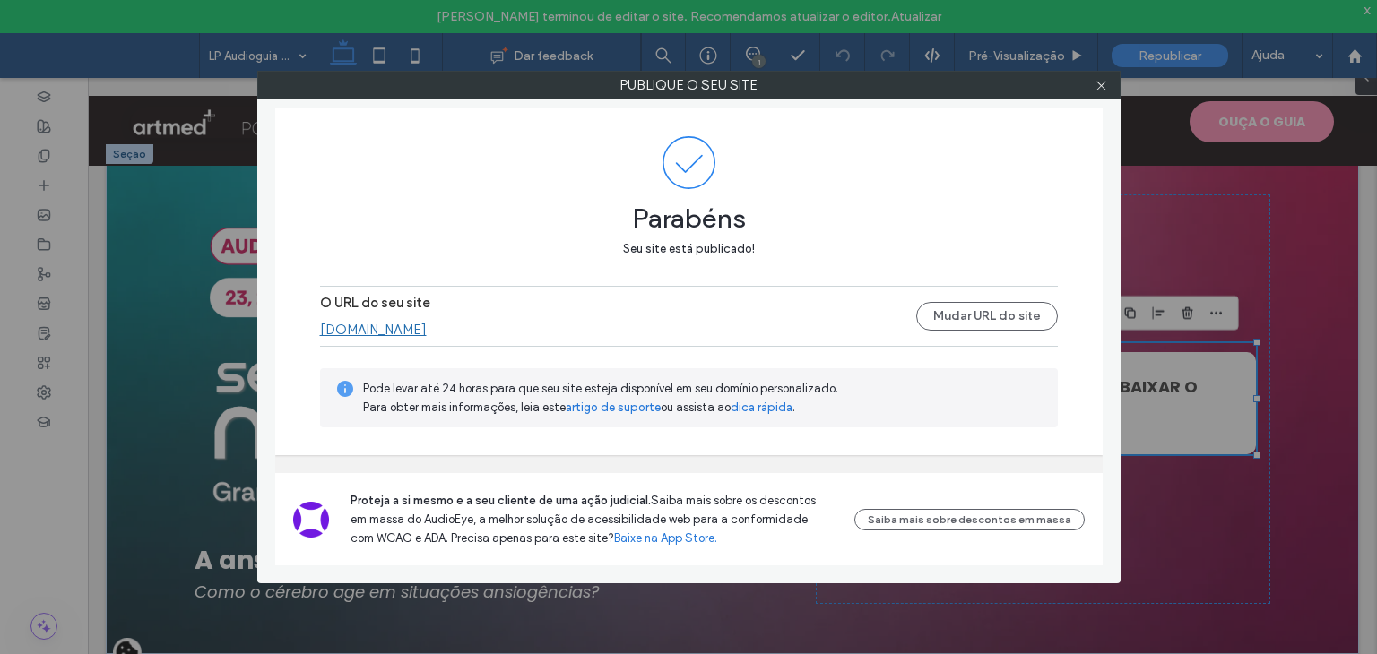
click at [400, 324] on link "[DOMAIN_NAME]" at bounding box center [373, 330] width 107 height 16
click at [1102, 79] on icon at bounding box center [1101, 85] width 13 height 13
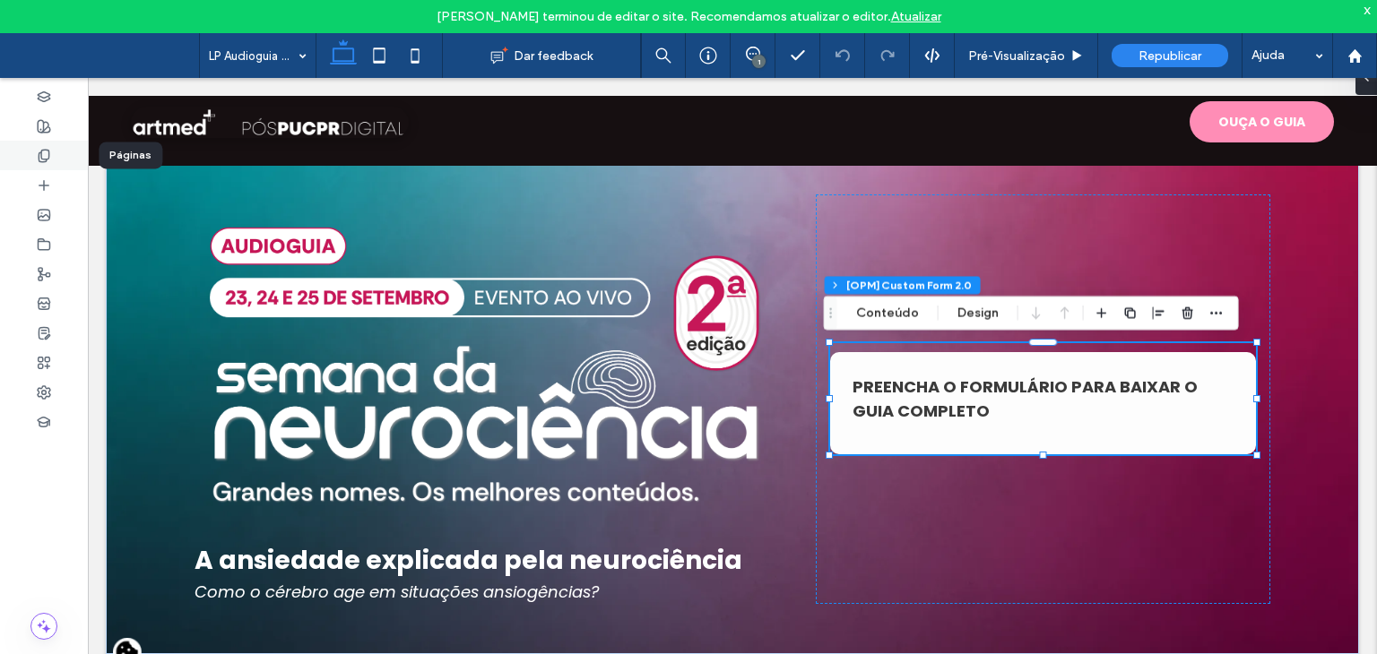
click at [47, 160] on icon at bounding box center [44, 156] width 14 height 14
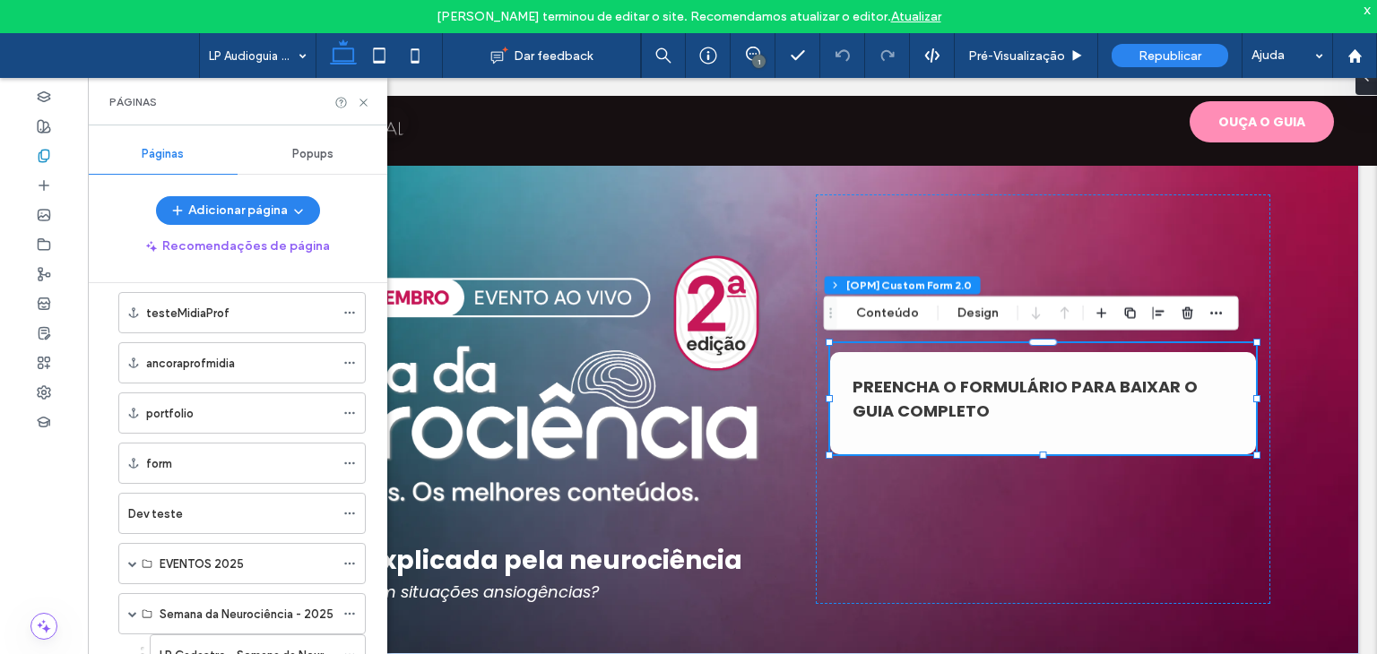
scroll to position [1475, 0]
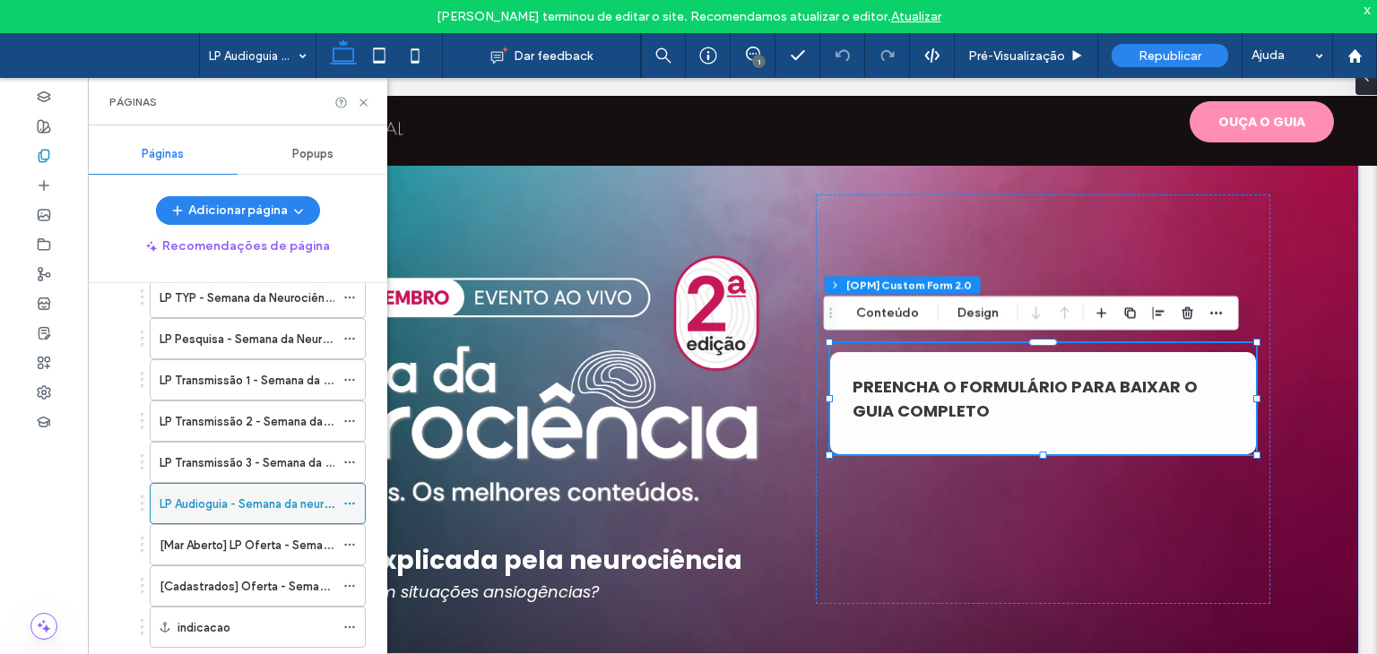
click at [353, 503] on use at bounding box center [349, 504] width 10 height 3
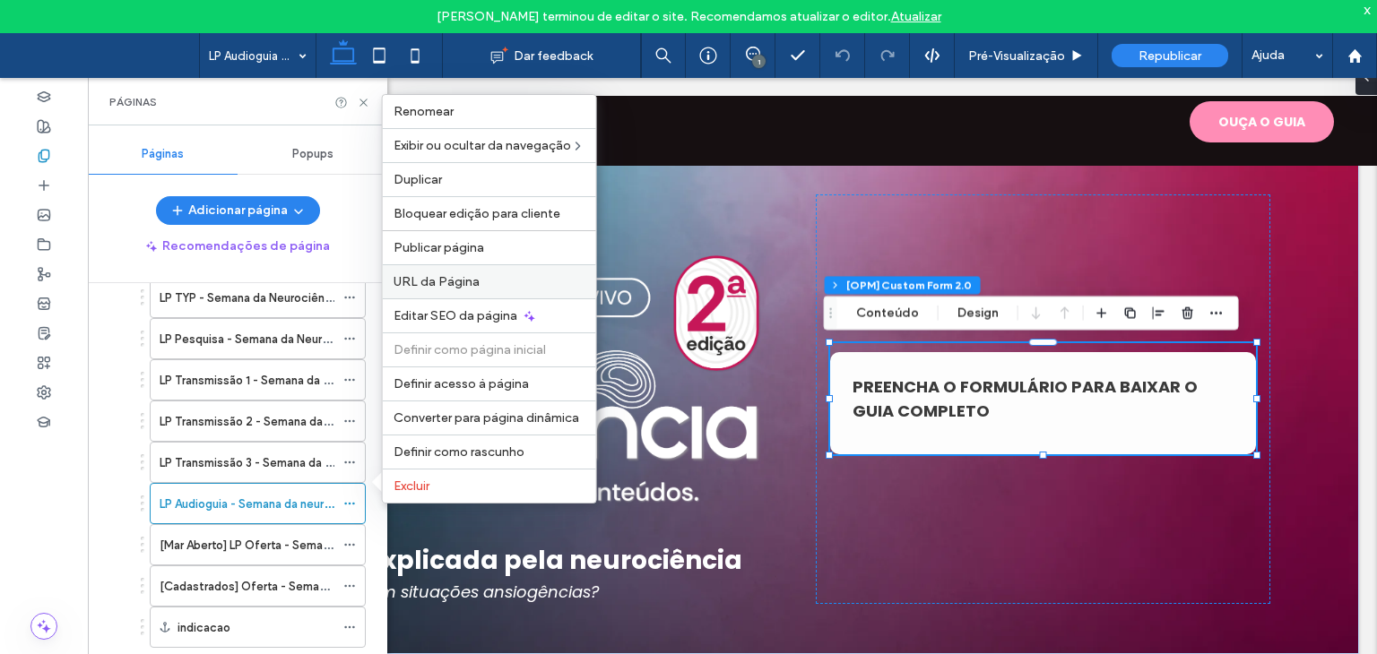
click at [428, 287] on span "URL da Página" at bounding box center [437, 281] width 86 height 15
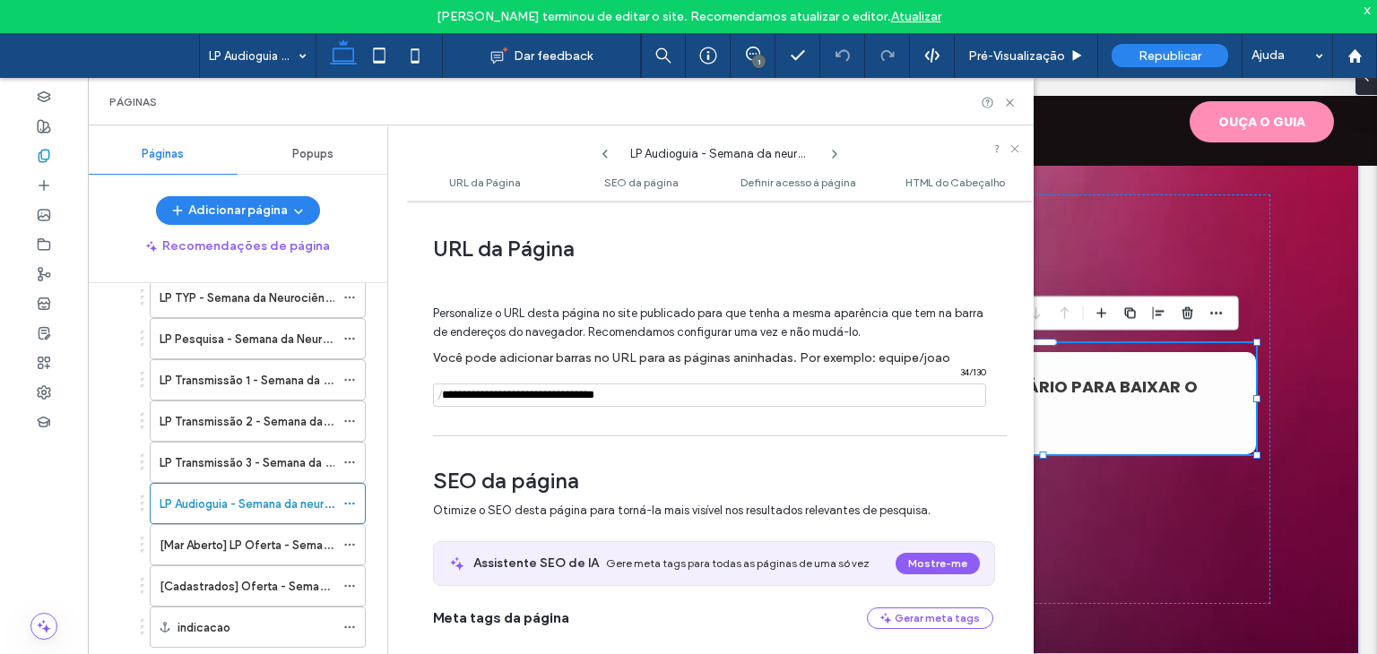
click at [548, 398] on input "notEmpty" at bounding box center [709, 395] width 553 height 23
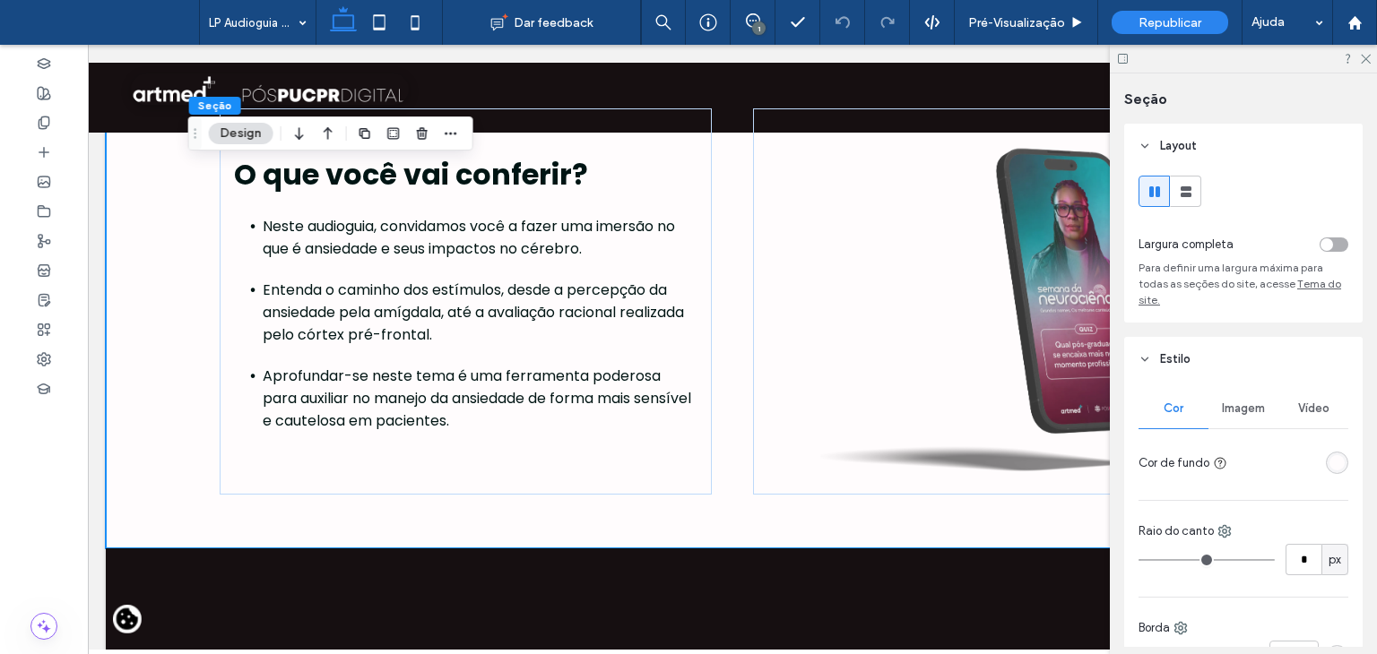
click at [1329, 463] on div "rgba(255, 252, 253, 1)" at bounding box center [1336, 462] width 15 height 15
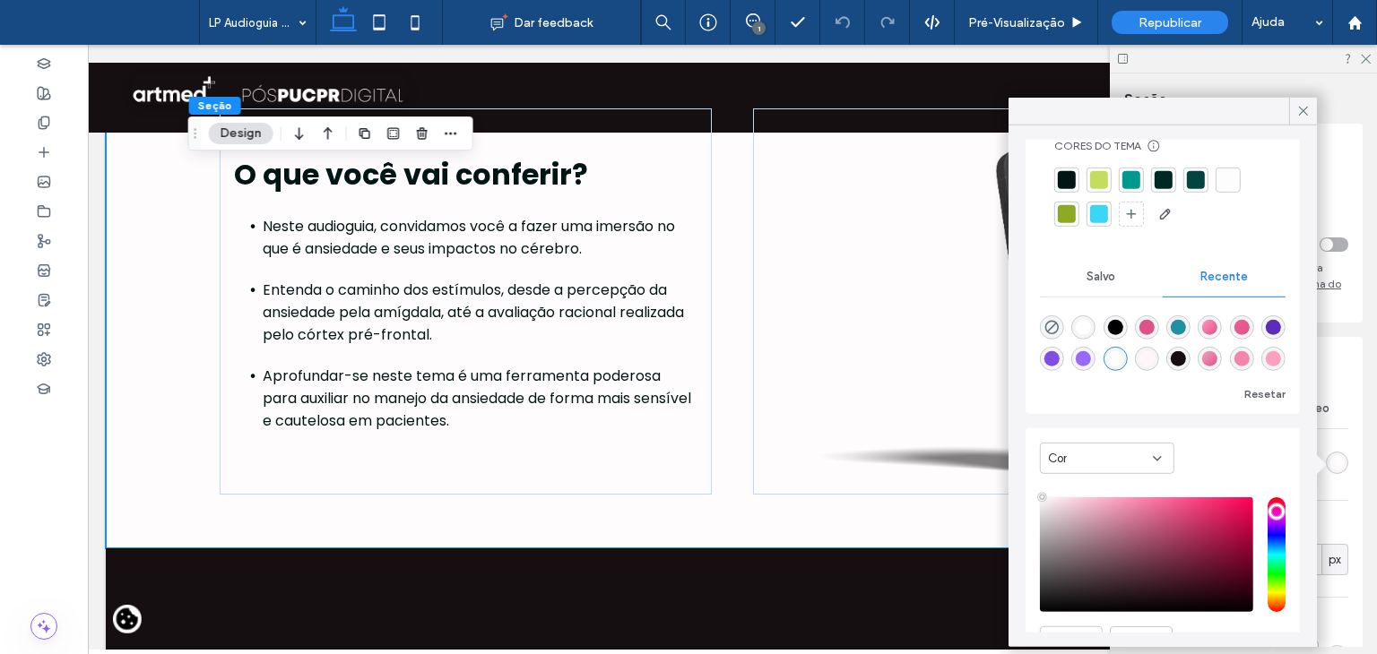
scroll to position [136, 0]
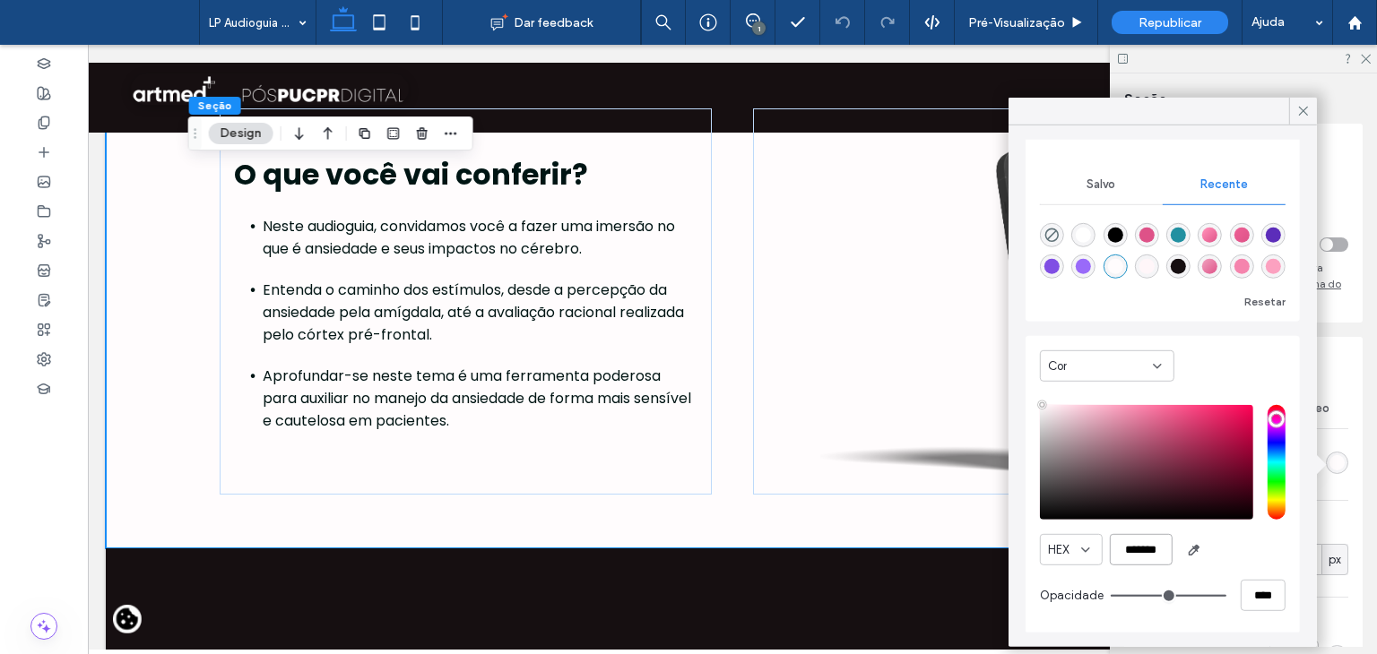
click at [1151, 544] on input "*******" at bounding box center [1141, 549] width 63 height 31
paste input "color picker textbox"
type input "*******"
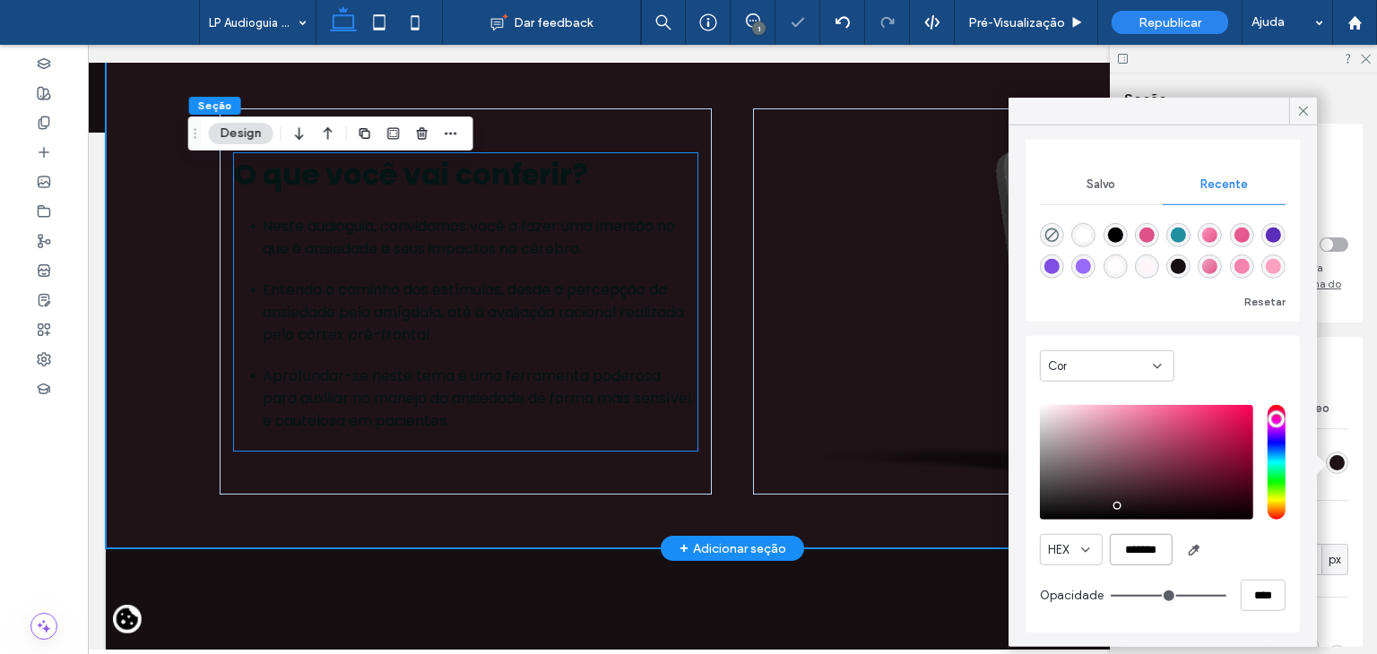
click at [538, 280] on span "Entenda o caminho dos estímulos, desde a percepção da ansiedade pela amígdala, …" at bounding box center [473, 312] width 421 height 65
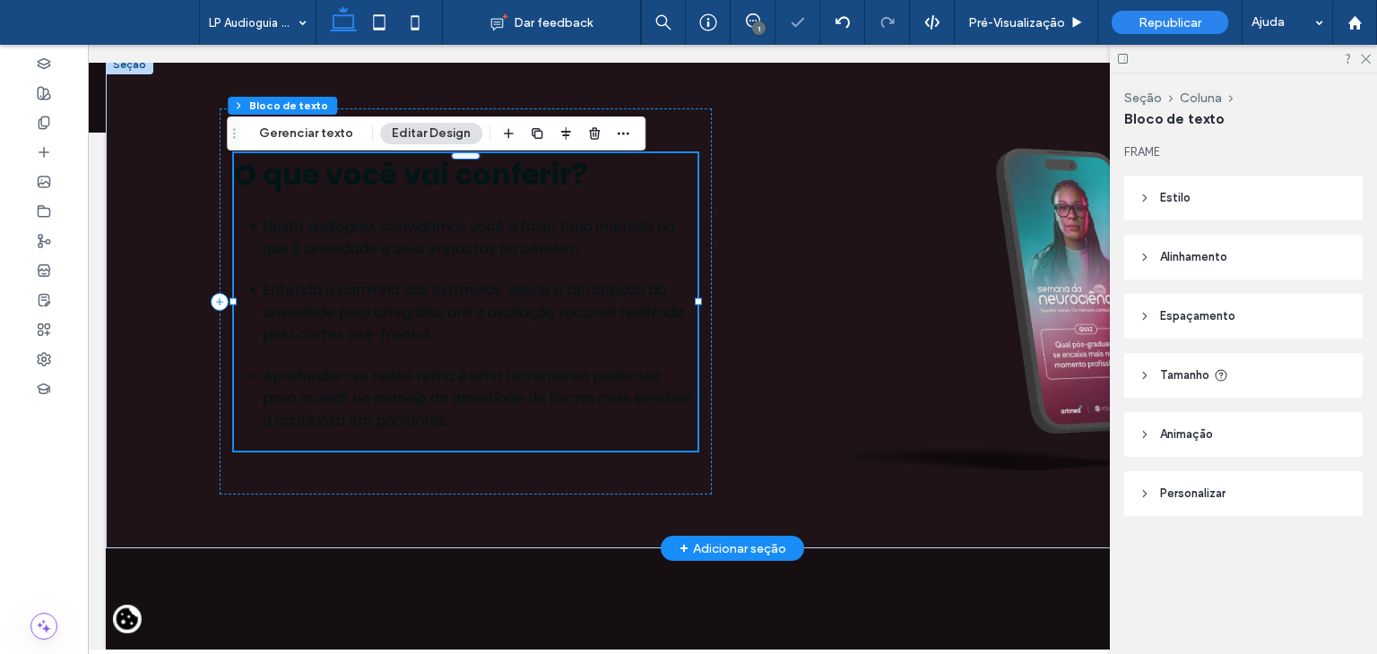
click at [538, 280] on span "Entenda o caminho dos estímulos, desde a percepção da ansiedade pela amígdala, …" at bounding box center [473, 312] width 421 height 65
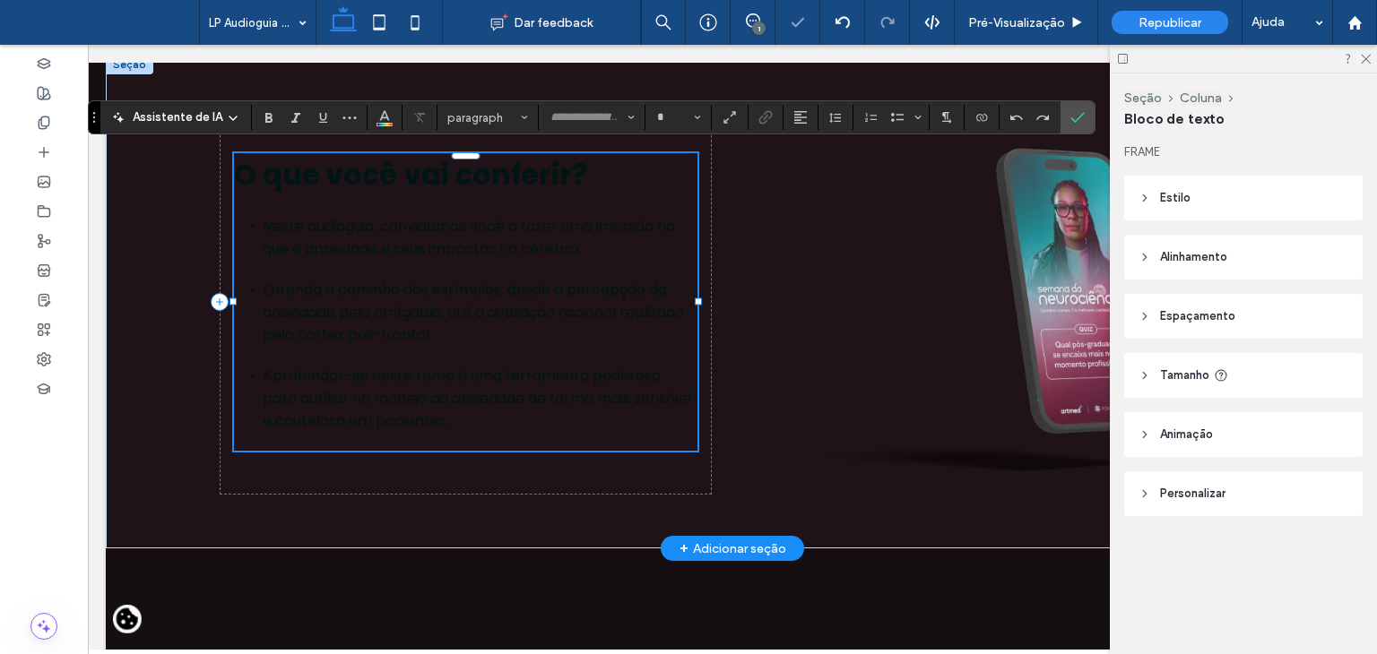
type input "*******"
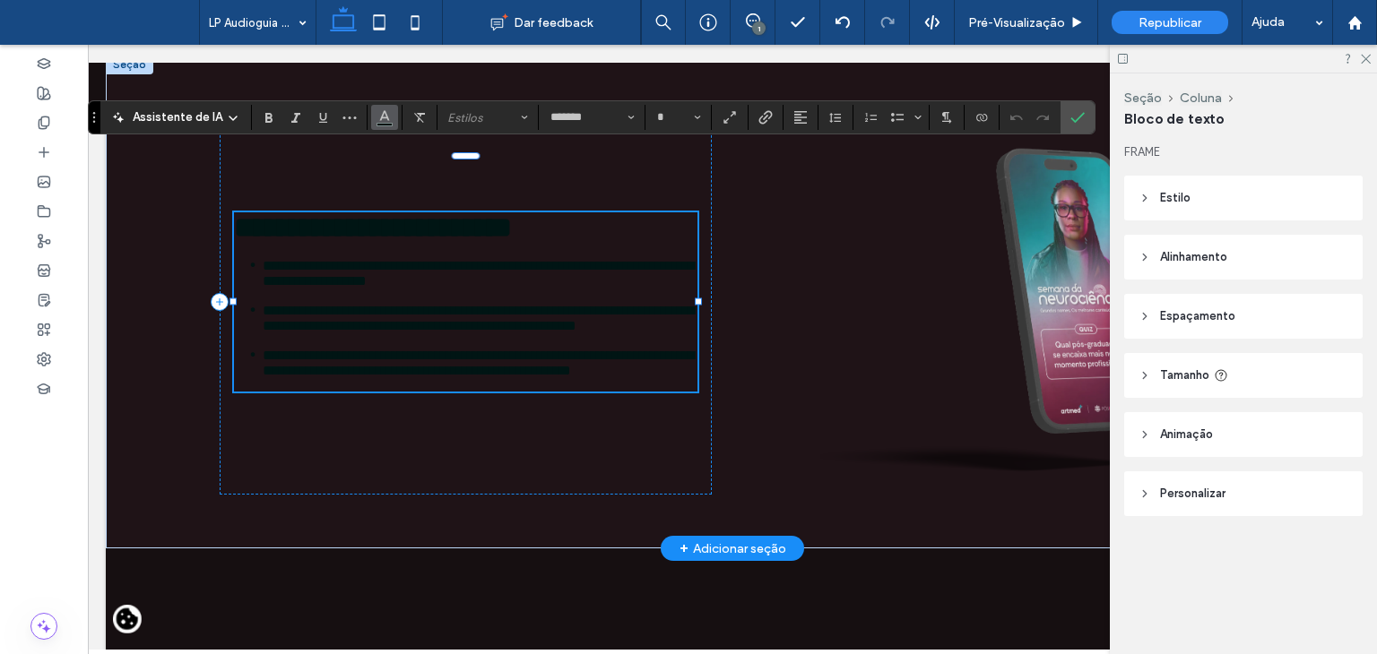
click at [380, 112] on icon "Cor" at bounding box center [384, 115] width 14 height 14
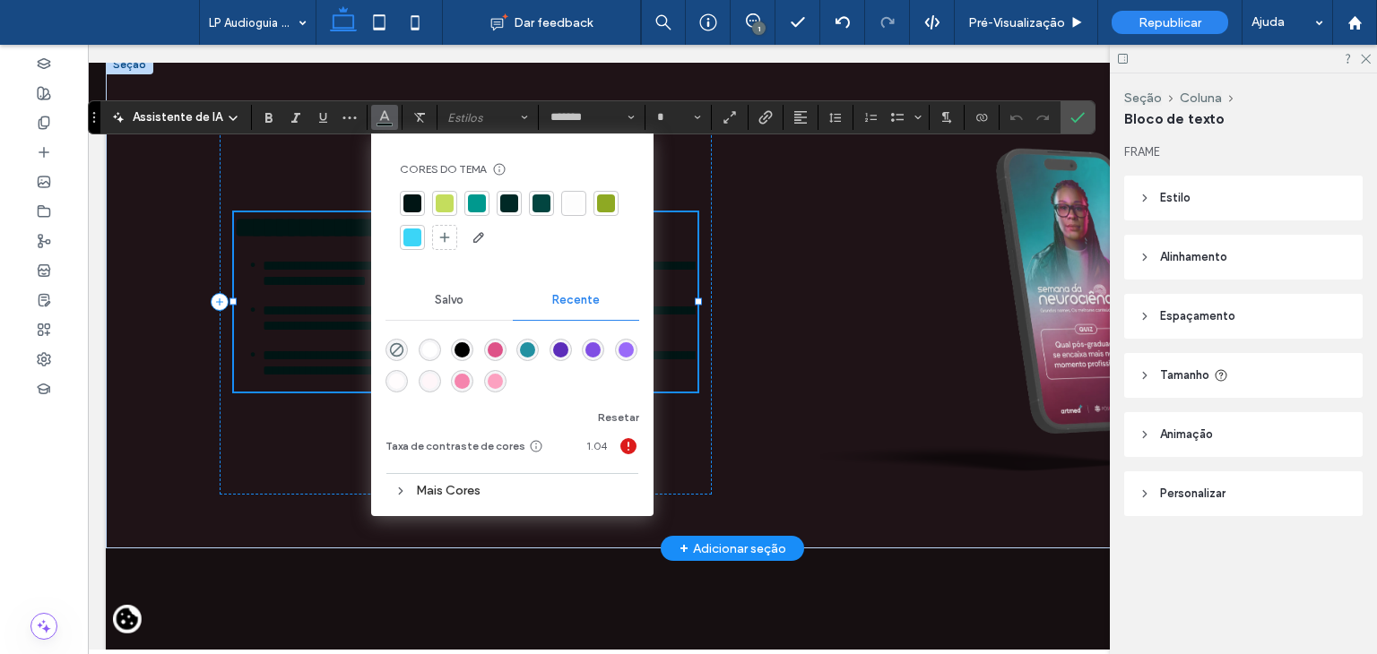
click at [440, 489] on div "Mais Cores" at bounding box center [512, 491] width 254 height 24
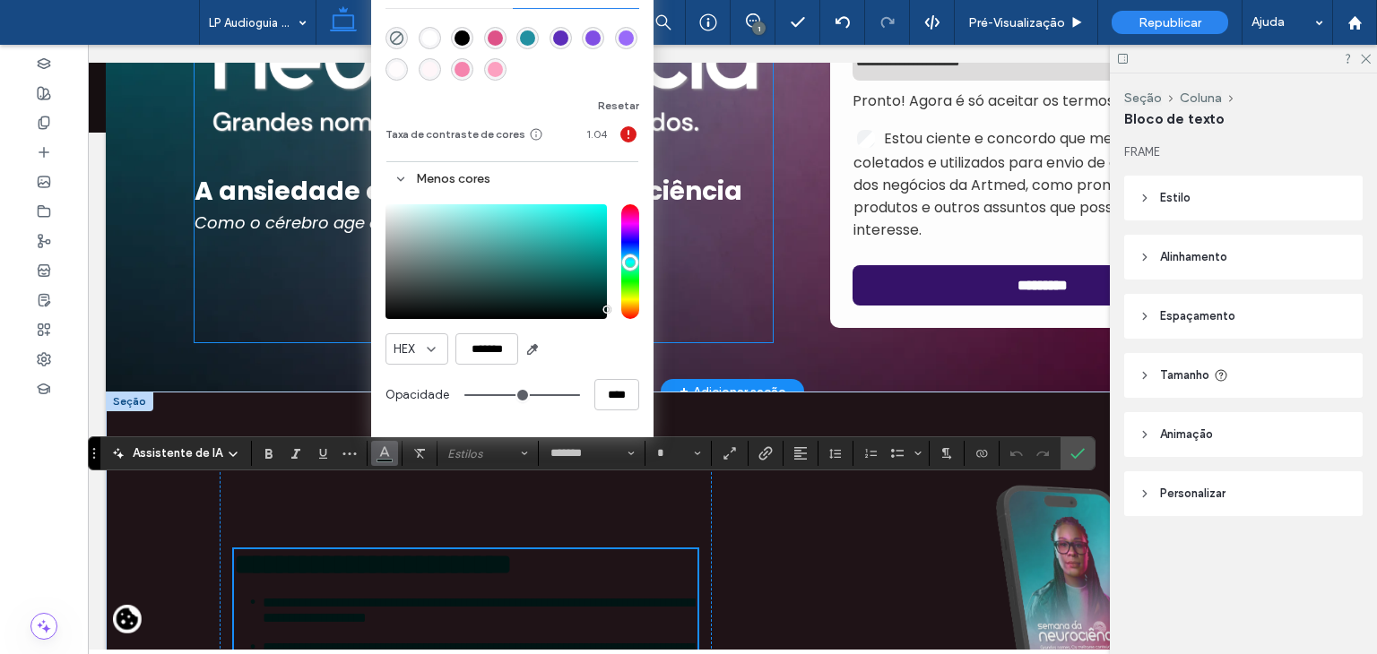
scroll to position [448, 0]
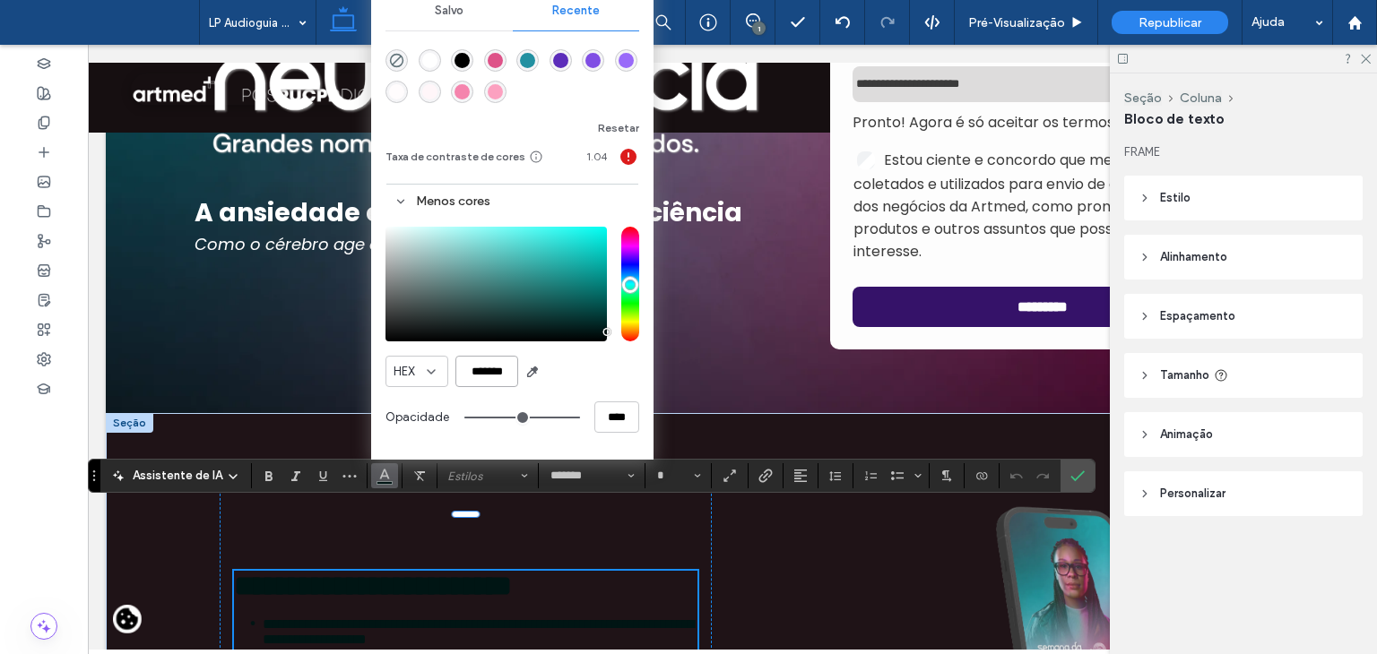
click at [496, 378] on input "*******" at bounding box center [486, 371] width 63 height 31
paste input "color picker textbox"
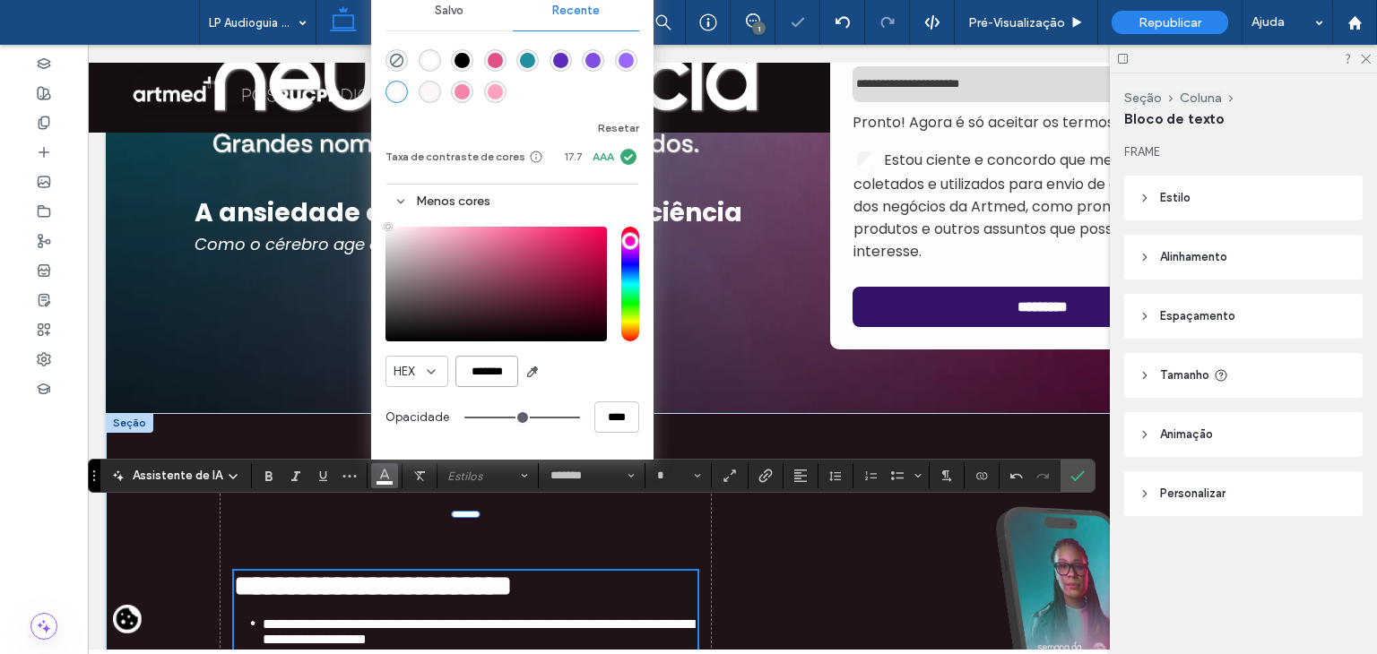
type input "*******"
click at [581, 373] on div "HEX *******" at bounding box center [512, 371] width 254 height 31
click at [337, 572] on strong "**********" at bounding box center [373, 586] width 278 height 29
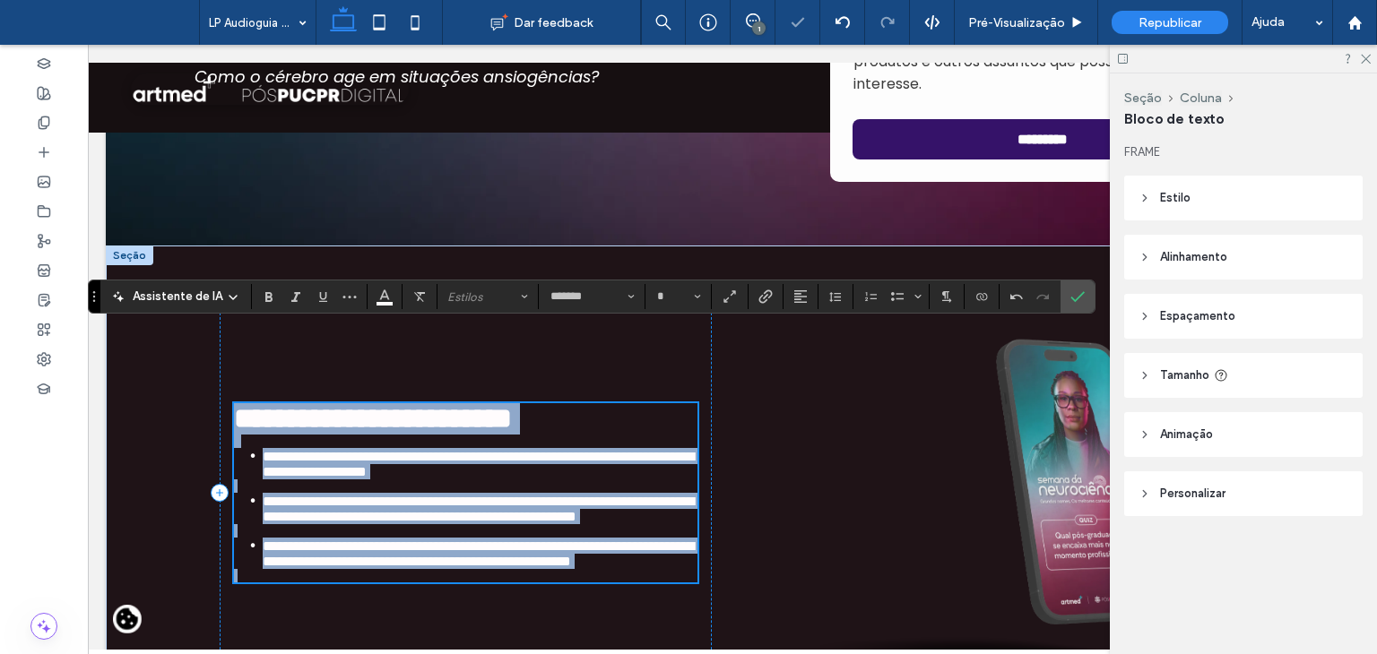
scroll to position [627, 0]
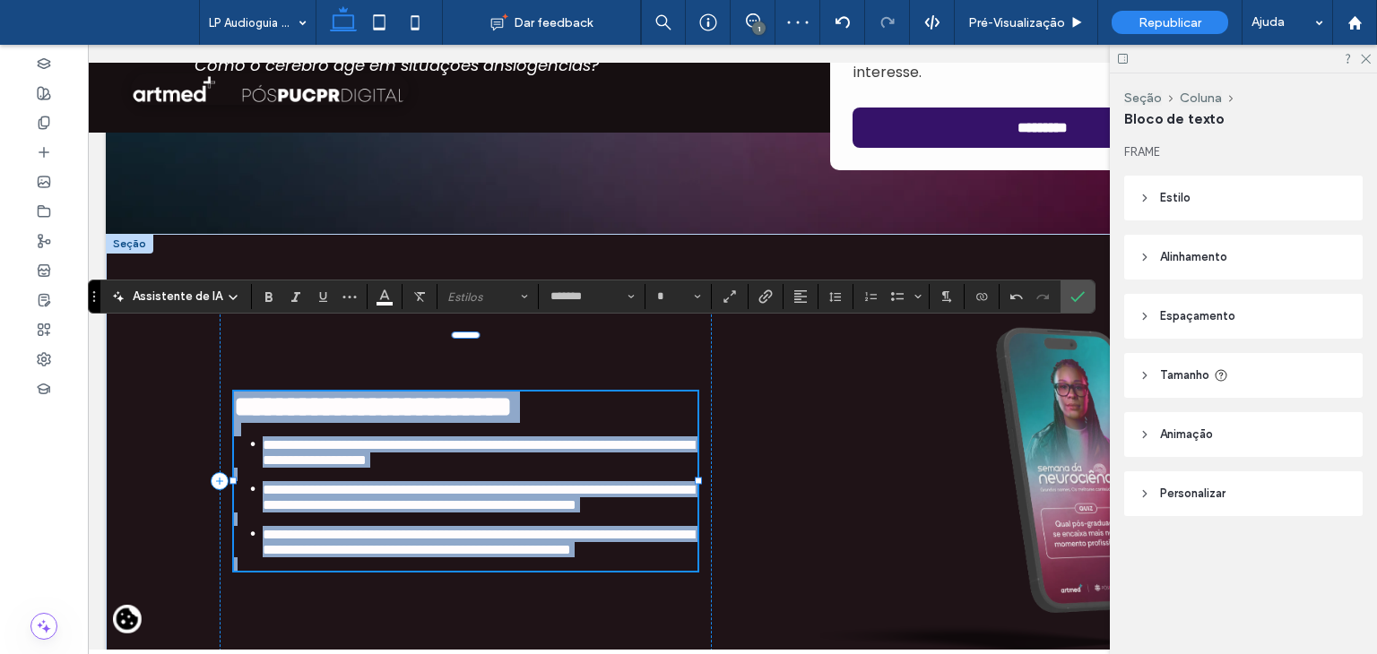
click at [276, 483] on span "**********" at bounding box center [478, 497] width 431 height 29
type input "**"
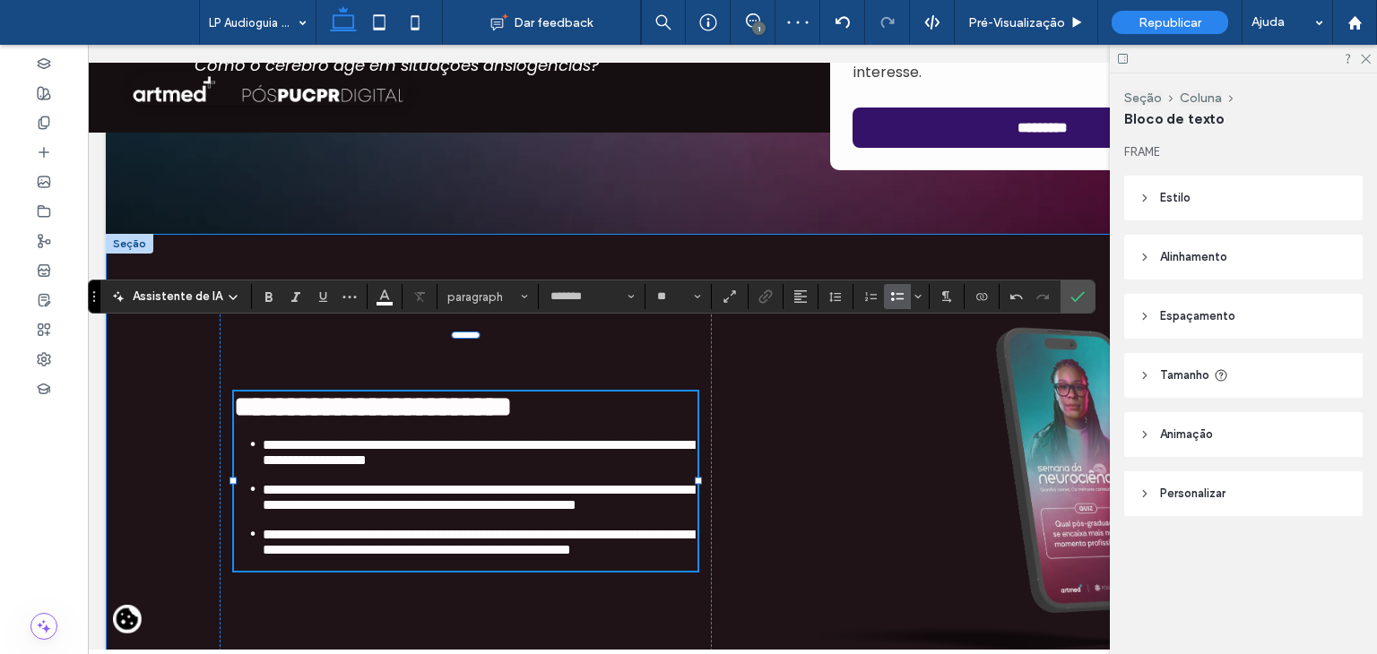
click at [208, 376] on div "**********" at bounding box center [733, 481] width 1076 height 494
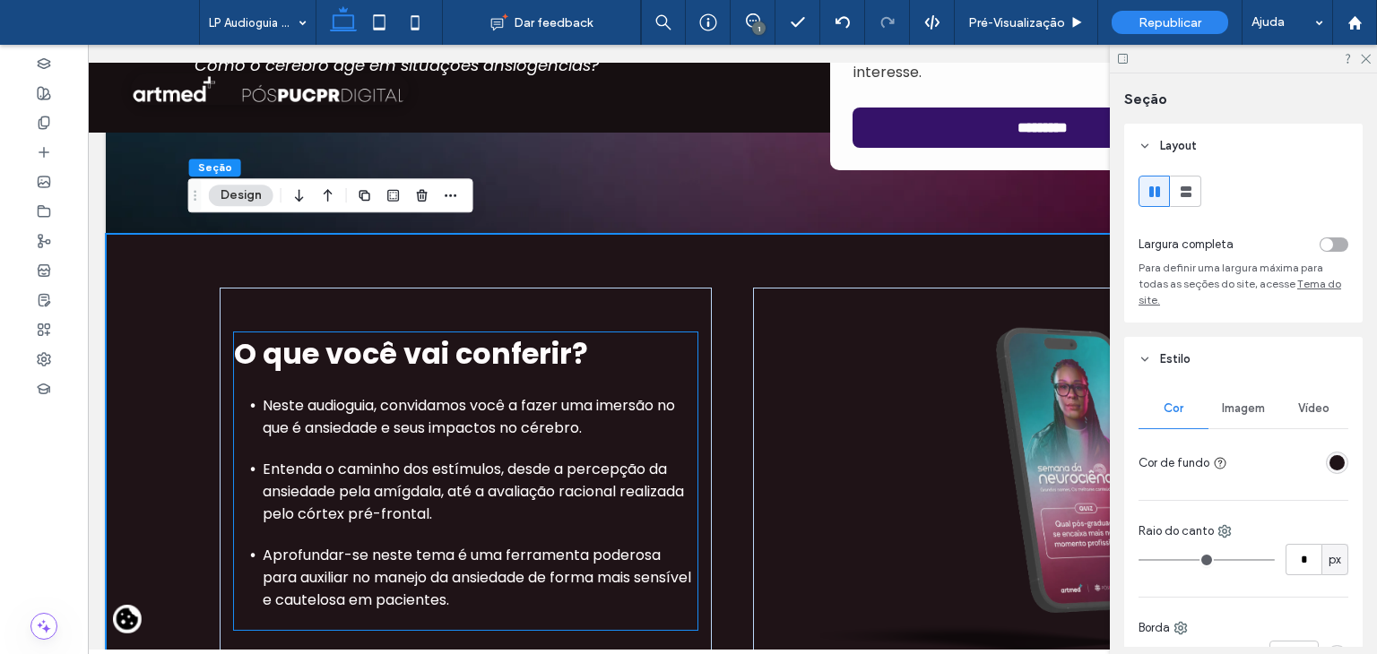
click at [341, 429] on span "Neste audioguia, convidamos você a fazer uma imersão no que é ansiedade e seus …" at bounding box center [469, 416] width 412 height 43
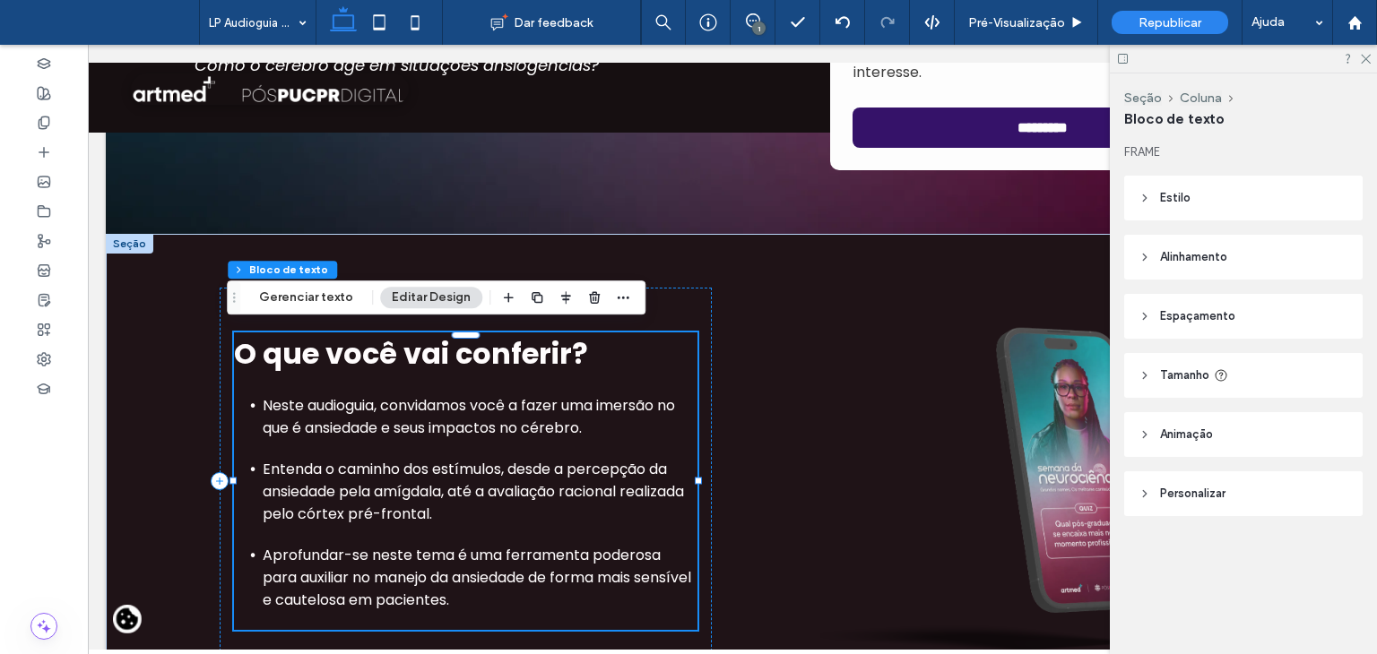
click at [319, 423] on span "Neste audioguia, convidamos você a fazer uma imersão no que é ansiedade e seus …" at bounding box center [469, 416] width 412 height 43
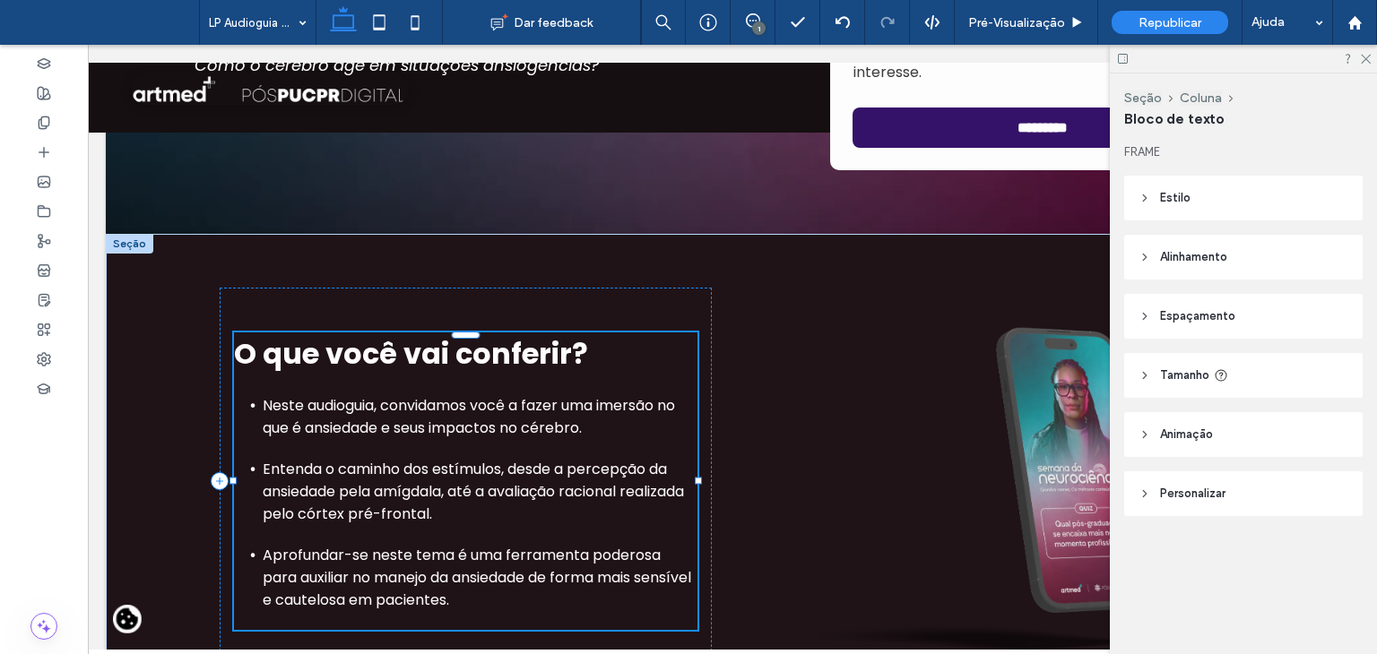
type input "*******"
type input "**"
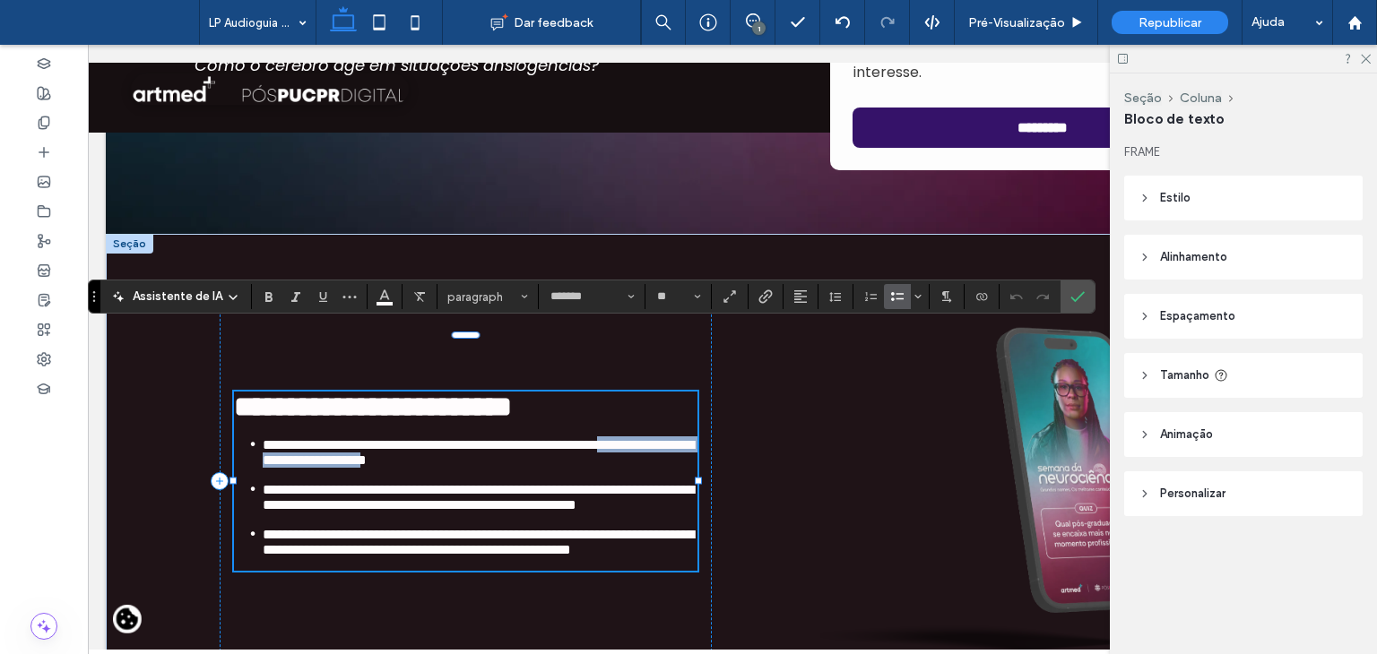
drag, startPoint x: 303, startPoint y: 423, endPoint x: 579, endPoint y: 415, distance: 276.2
click at [579, 438] on span "**********" at bounding box center [478, 452] width 431 height 29
click at [380, 295] on use "Cor" at bounding box center [385, 295] width 10 height 10
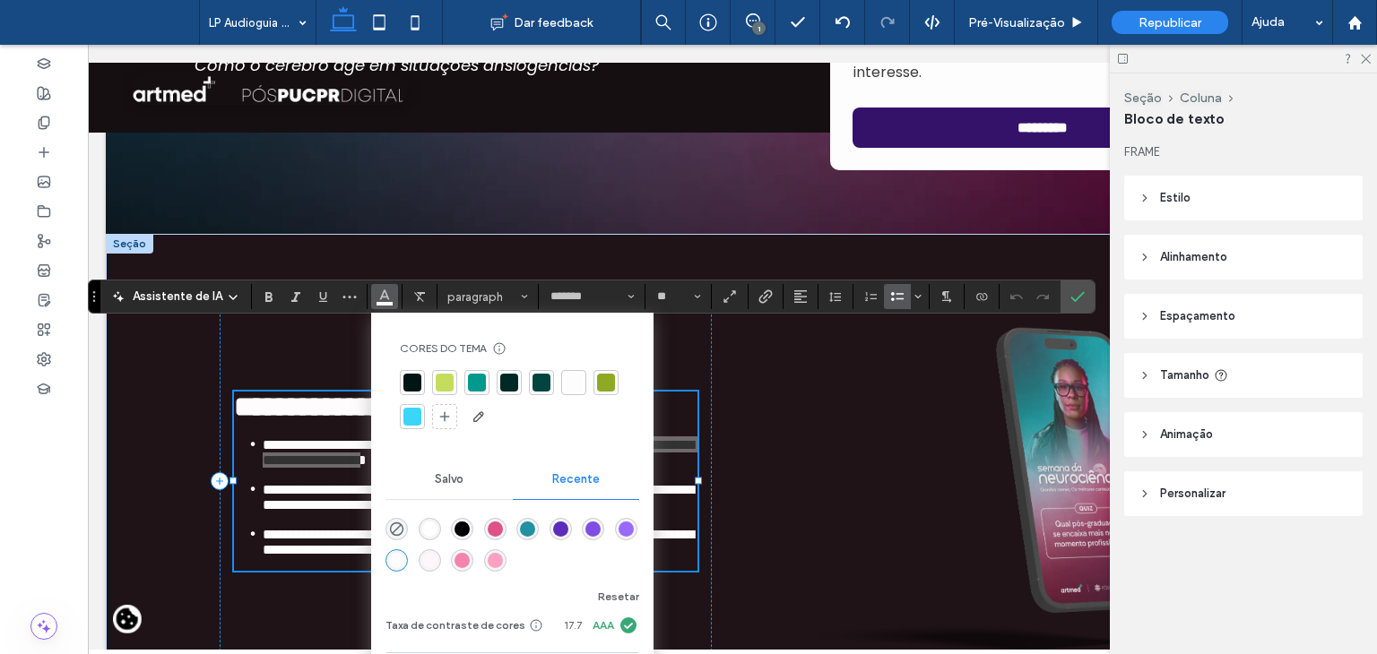
click at [463, 565] on div "rgba(245, 132, 173, 1)" at bounding box center [461, 560] width 15 height 15
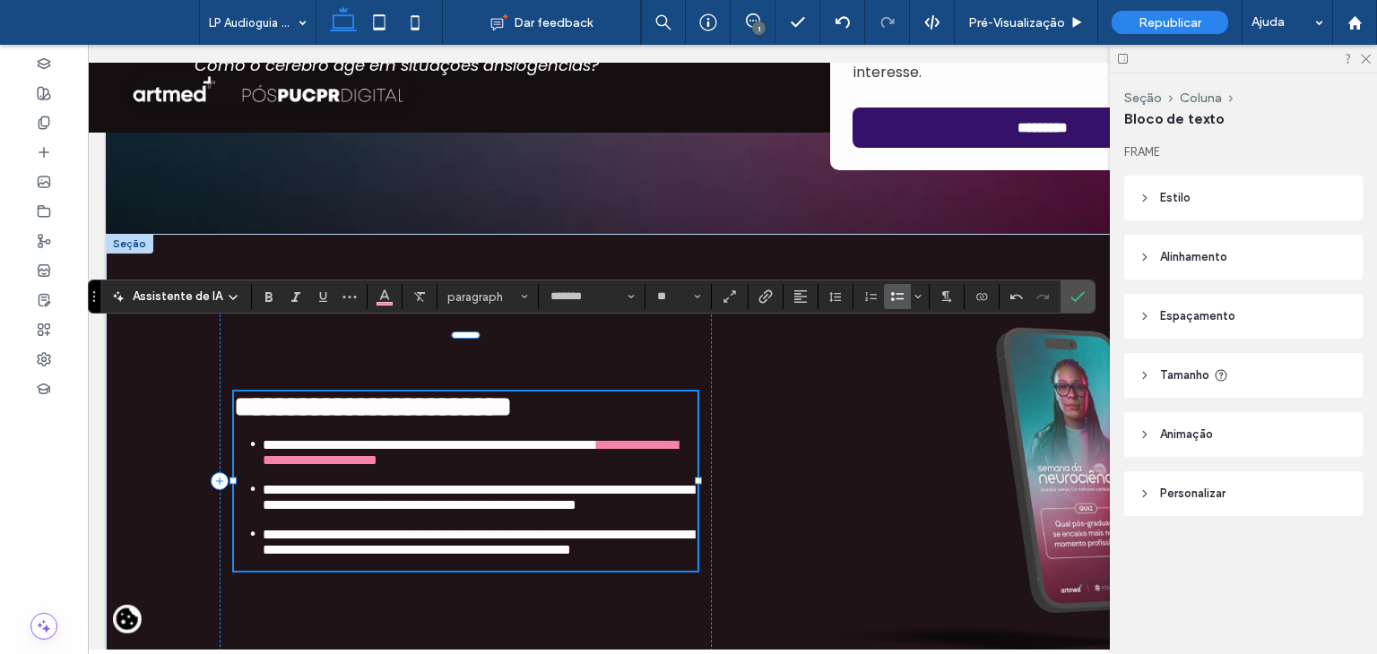
click at [441, 483] on span "**********" at bounding box center [478, 497] width 431 height 29
drag, startPoint x: 498, startPoint y: 459, endPoint x: 255, endPoint y: 466, distance: 242.1
click at [263, 483] on span "**********" at bounding box center [478, 497] width 431 height 29
click at [385, 291] on icon "Cor" at bounding box center [384, 295] width 14 height 14
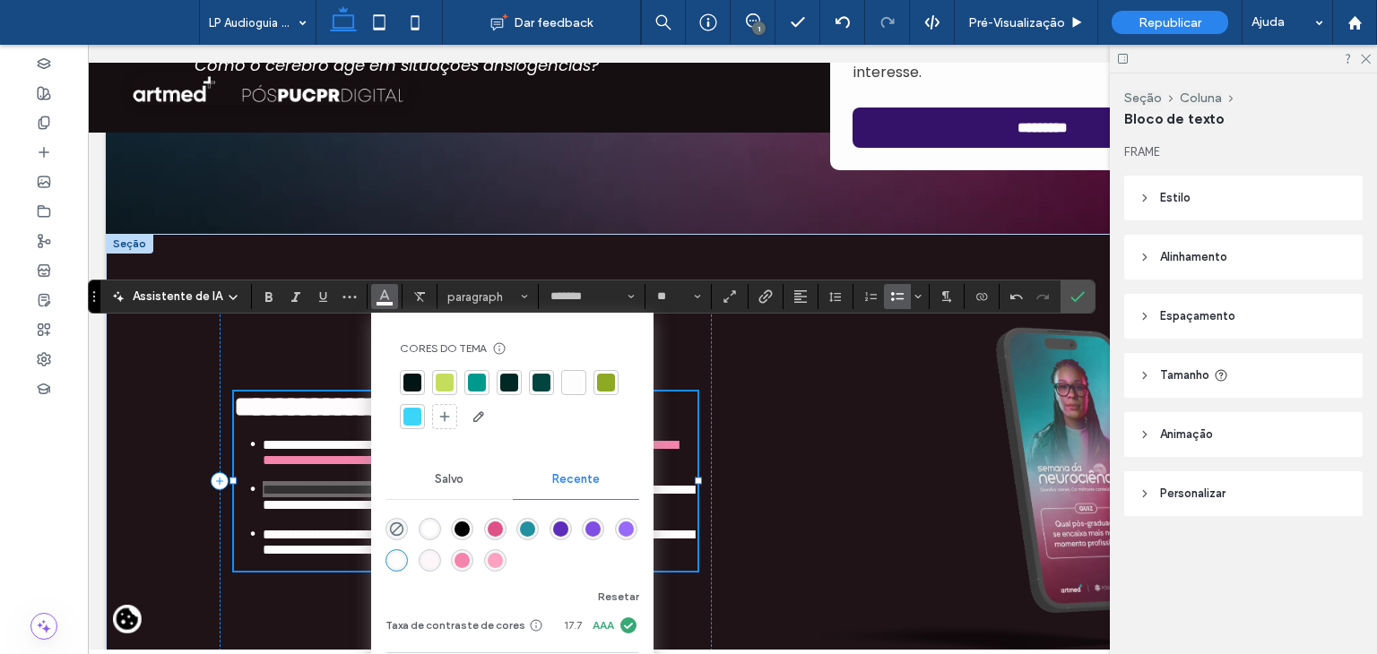
click at [456, 563] on div "rgba(245, 132, 173, 1)" at bounding box center [461, 560] width 15 height 15
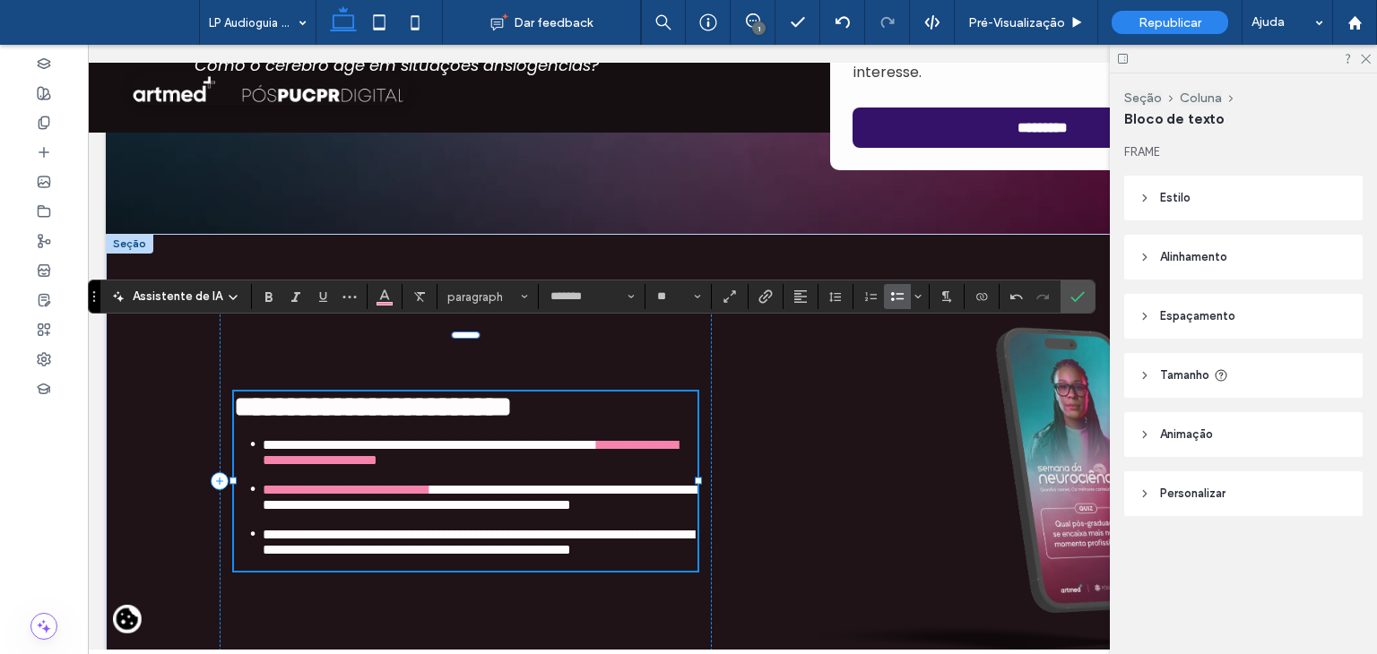
click at [434, 533] on li "**********" at bounding box center [480, 541] width 435 height 31
drag, startPoint x: 501, startPoint y: 541, endPoint x: 657, endPoint y: 541, distance: 156.0
click at [657, 541] on span "**********" at bounding box center [478, 542] width 431 height 29
click at [377, 287] on span "Cor" at bounding box center [384, 294] width 14 height 23
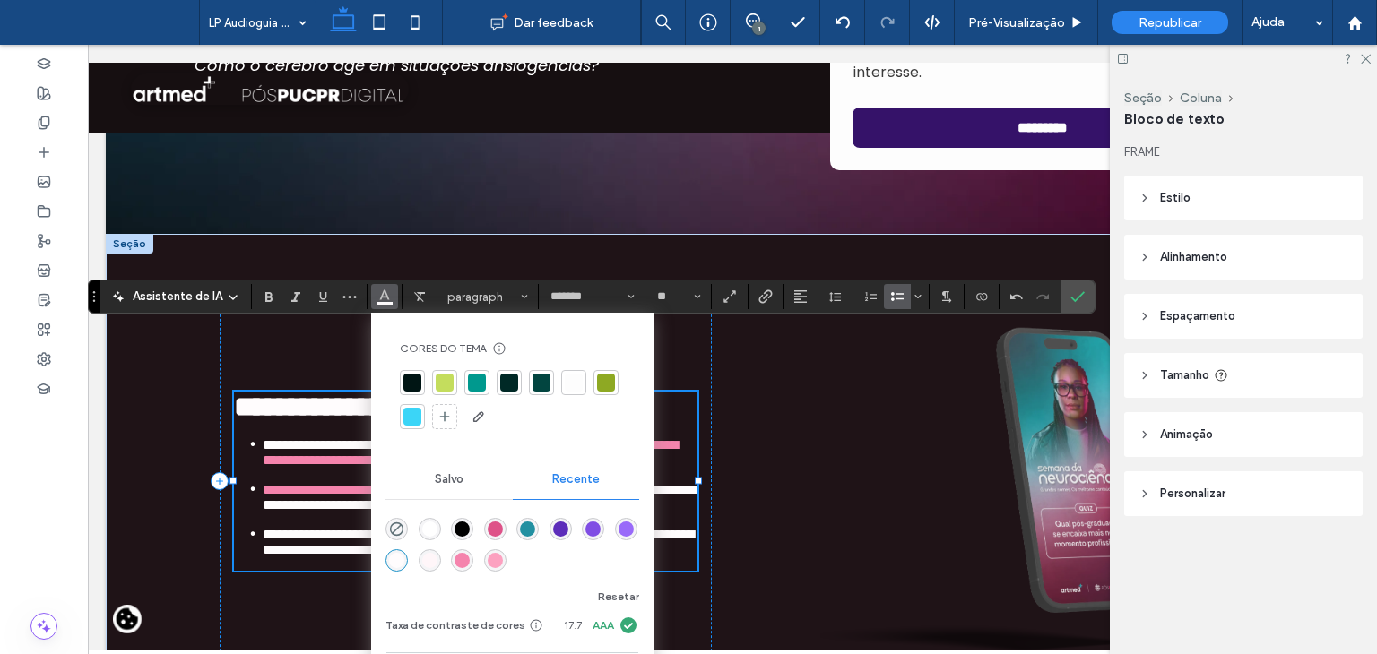
click at [461, 558] on div "rgba(245, 132, 173, 1)" at bounding box center [461, 560] width 15 height 15
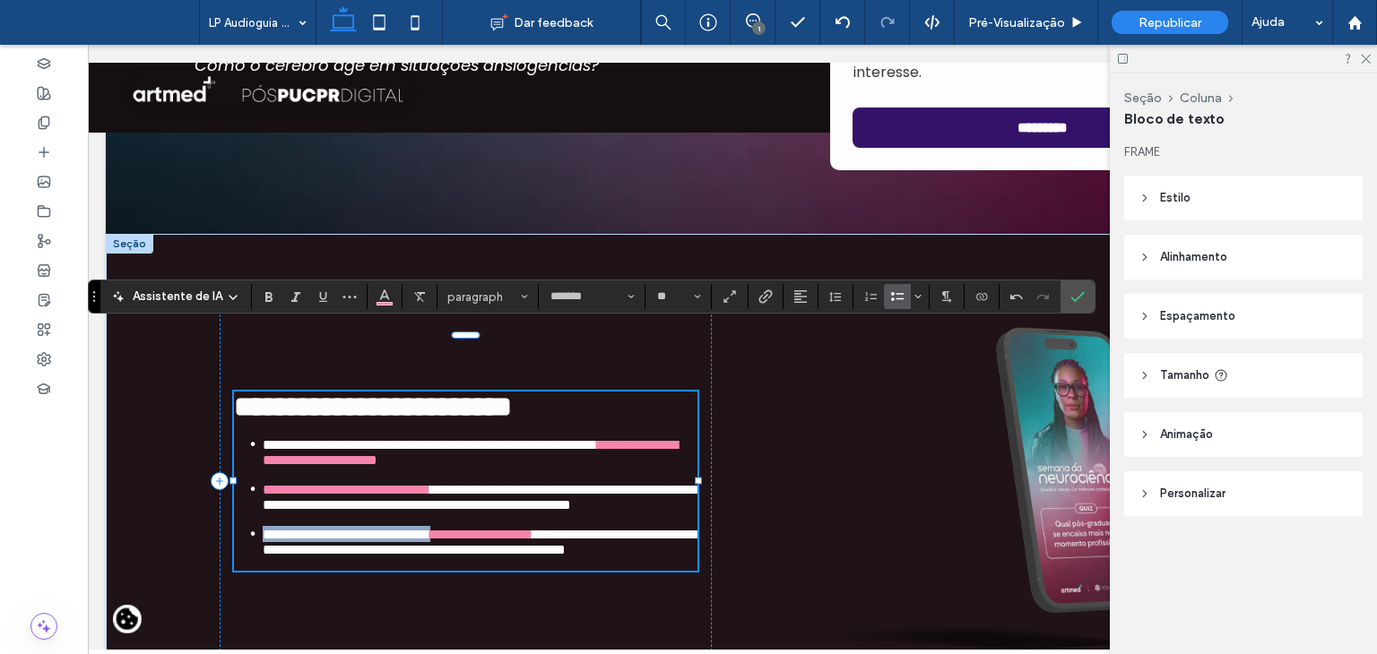
click at [532, 541] on span "**********" at bounding box center [481, 534] width 102 height 13
click at [582, 558] on li "**********" at bounding box center [480, 541] width 435 height 31
click at [1064, 308] on label "Confirmar" at bounding box center [1077, 297] width 27 height 32
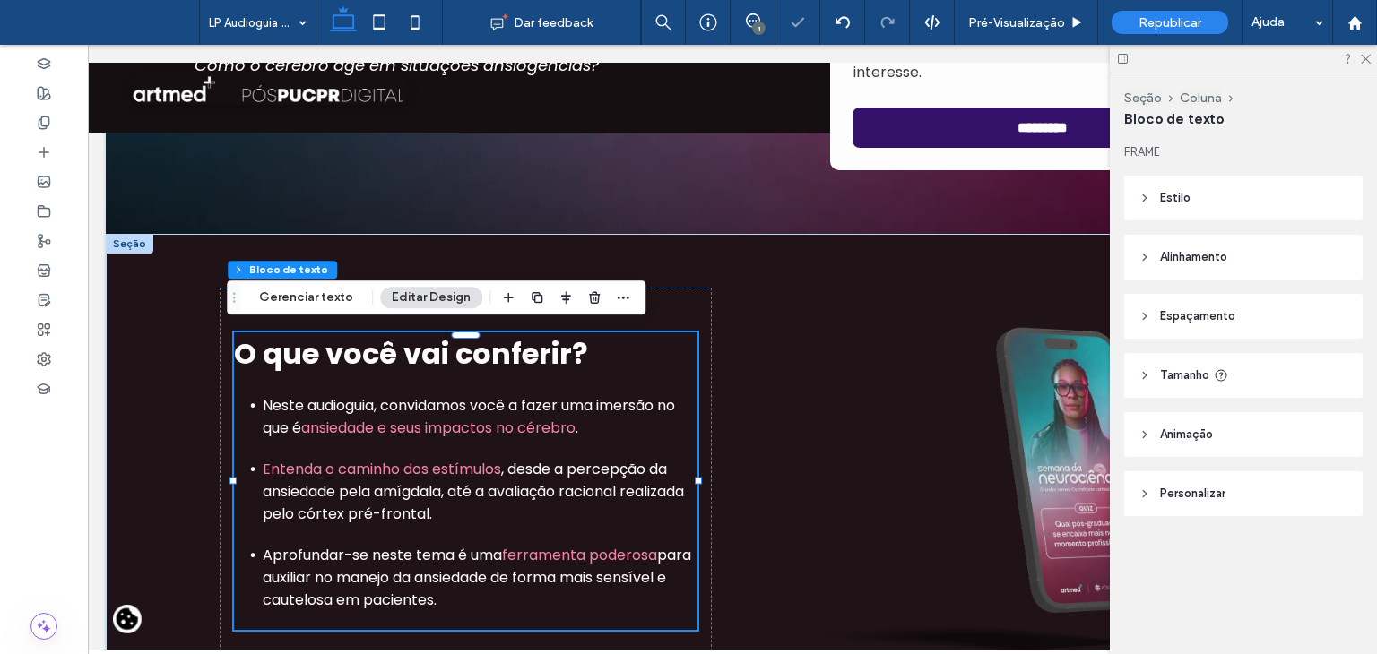
click at [1364, 50] on div at bounding box center [1243, 59] width 267 height 28
click at [1369, 59] on icon at bounding box center [1365, 58] width 12 height 12
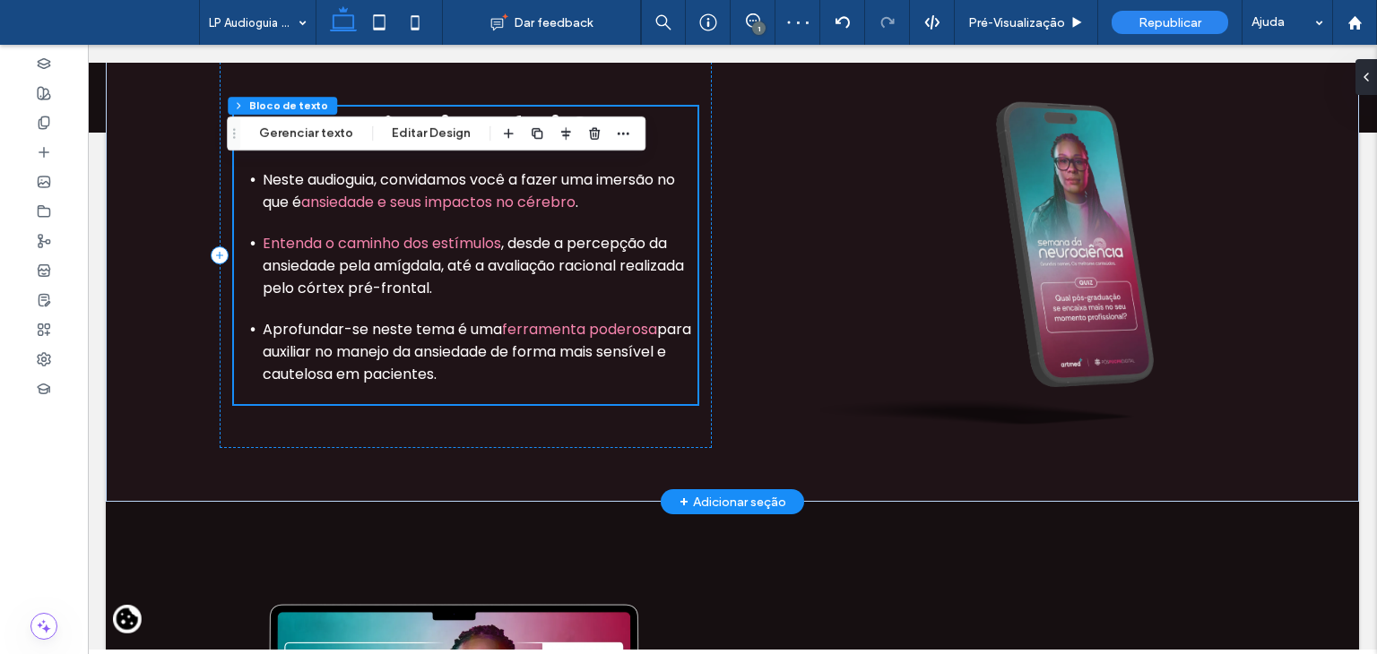
scroll to position [896, 0]
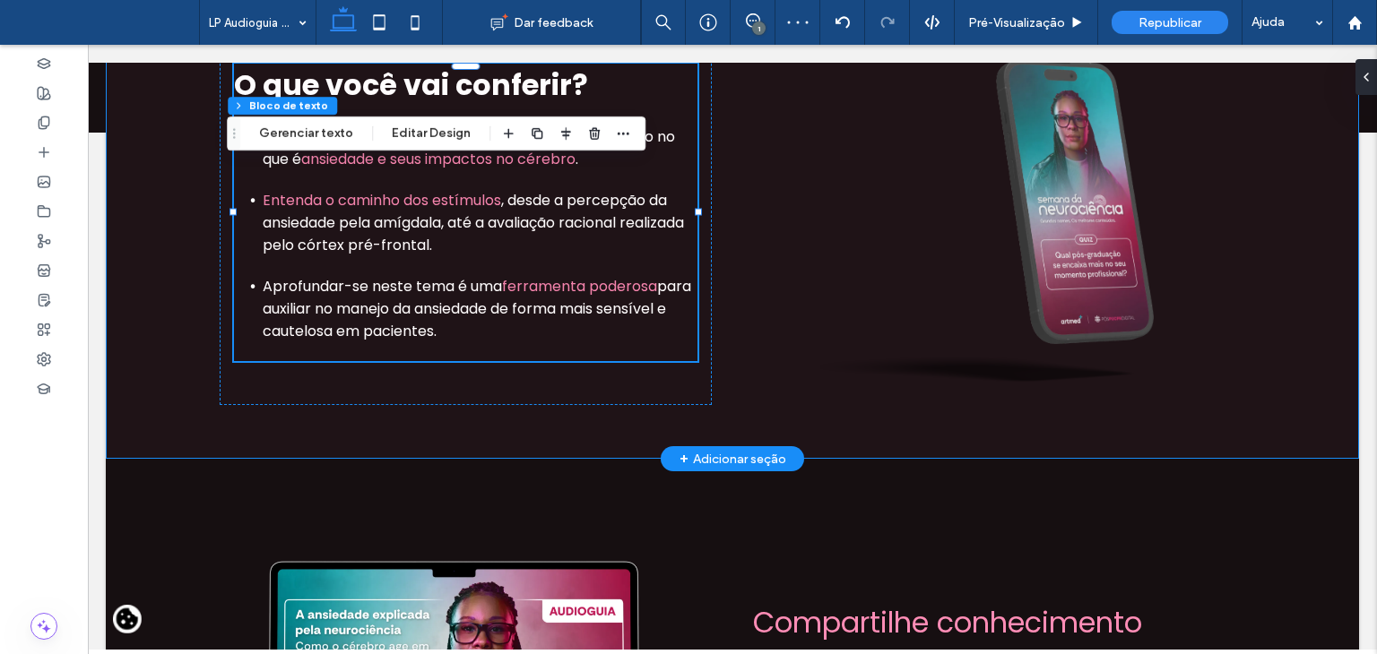
click at [524, 408] on div "O que você vai conferir? Neste audioguia, convidamos você a fazer uma imersão n…" at bounding box center [733, 212] width 1076 height 494
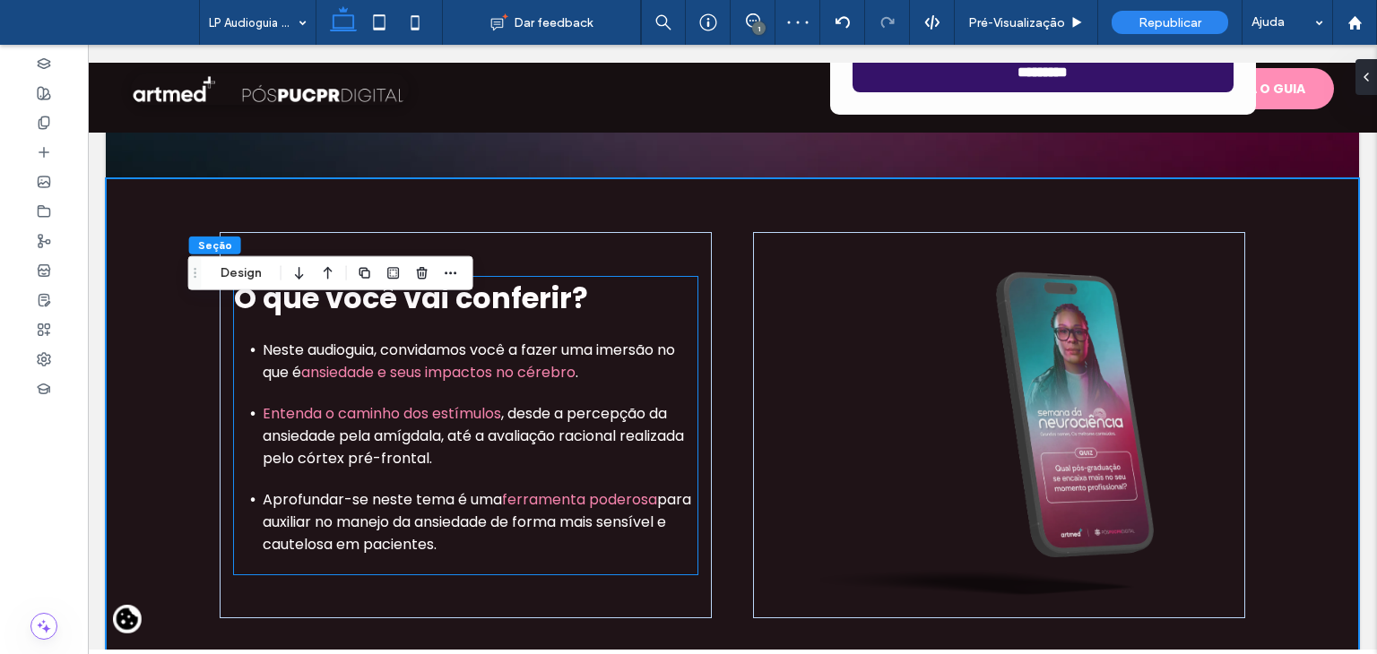
scroll to position [717, 0]
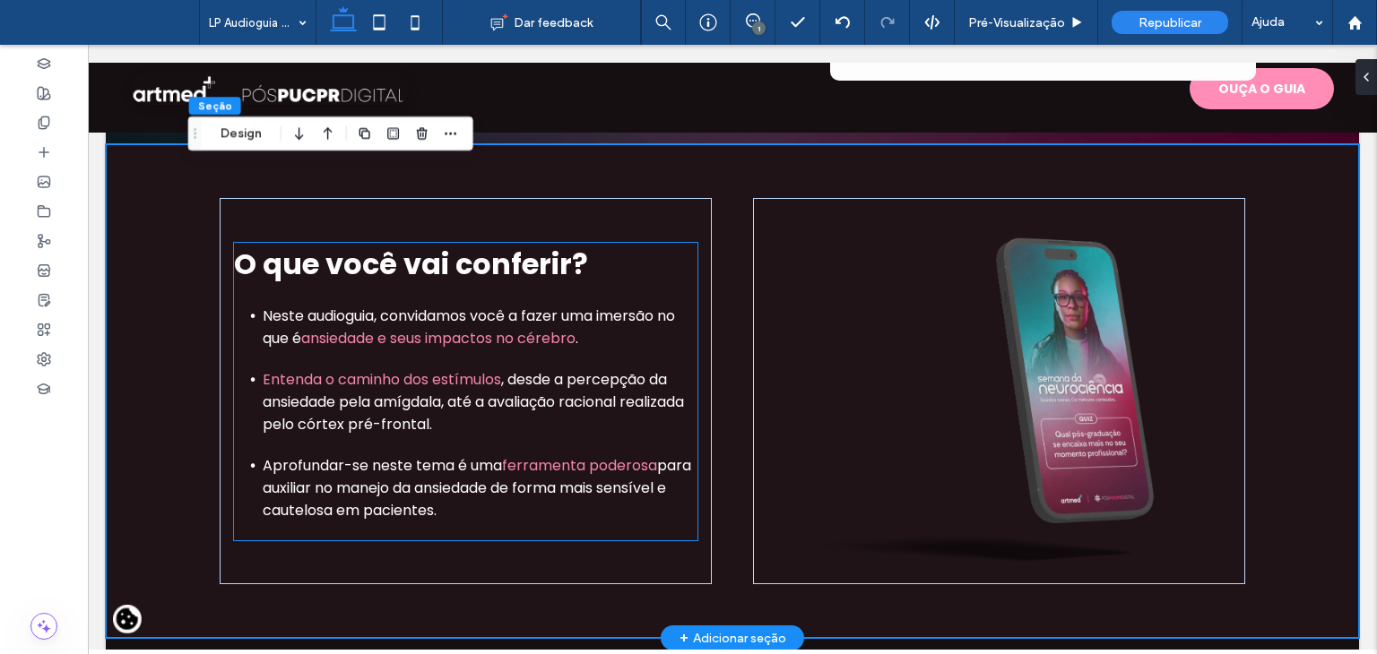
click at [316, 369] on span "Entenda o caminho dos estímulos" at bounding box center [382, 379] width 238 height 21
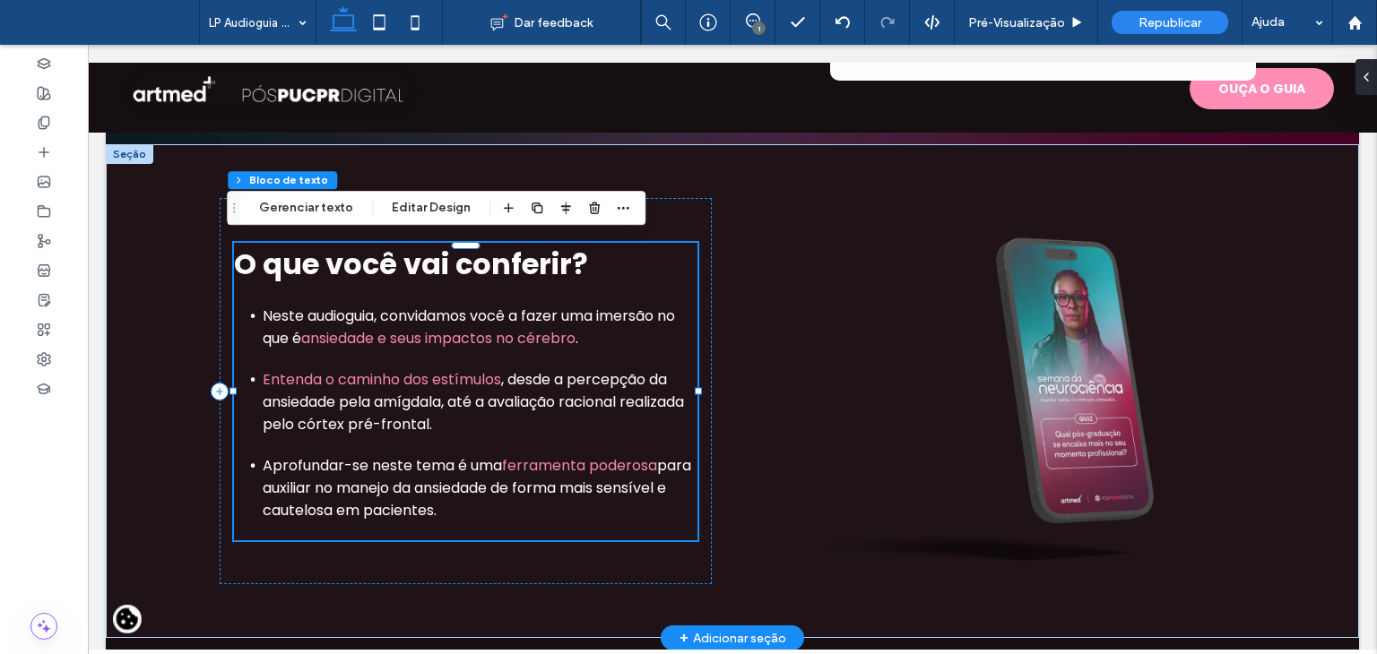
click at [330, 376] on span "Entenda o caminho dos estímulos" at bounding box center [382, 379] width 238 height 21
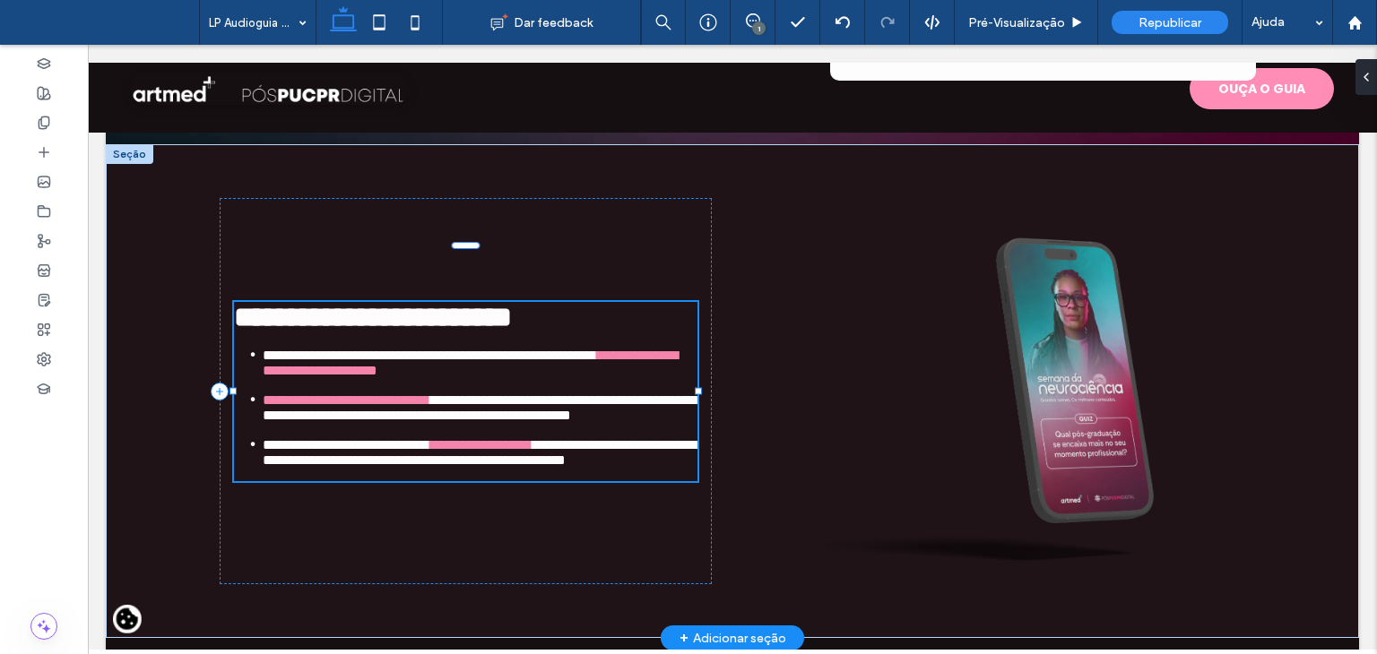
type input "*******"
type input "**"
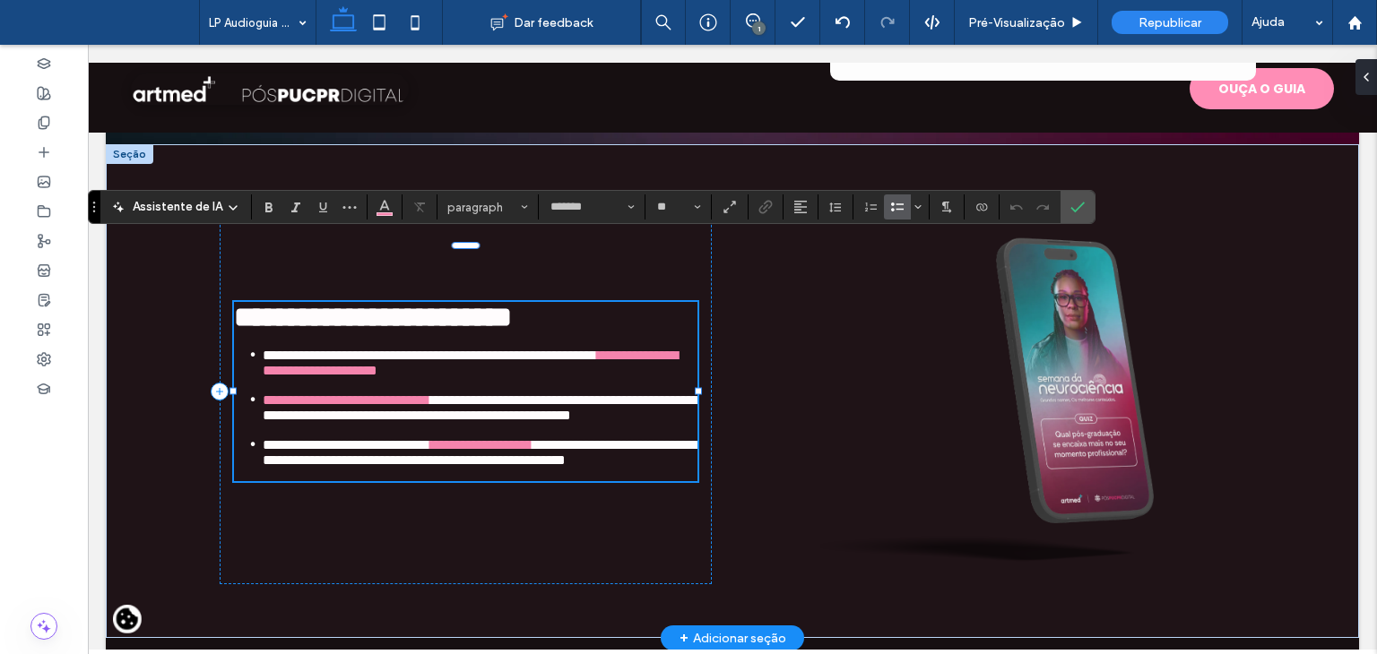
click at [330, 394] on span "**********" at bounding box center [347, 400] width 168 height 13
click at [371, 207] on button "Cor" at bounding box center [384, 207] width 27 height 25
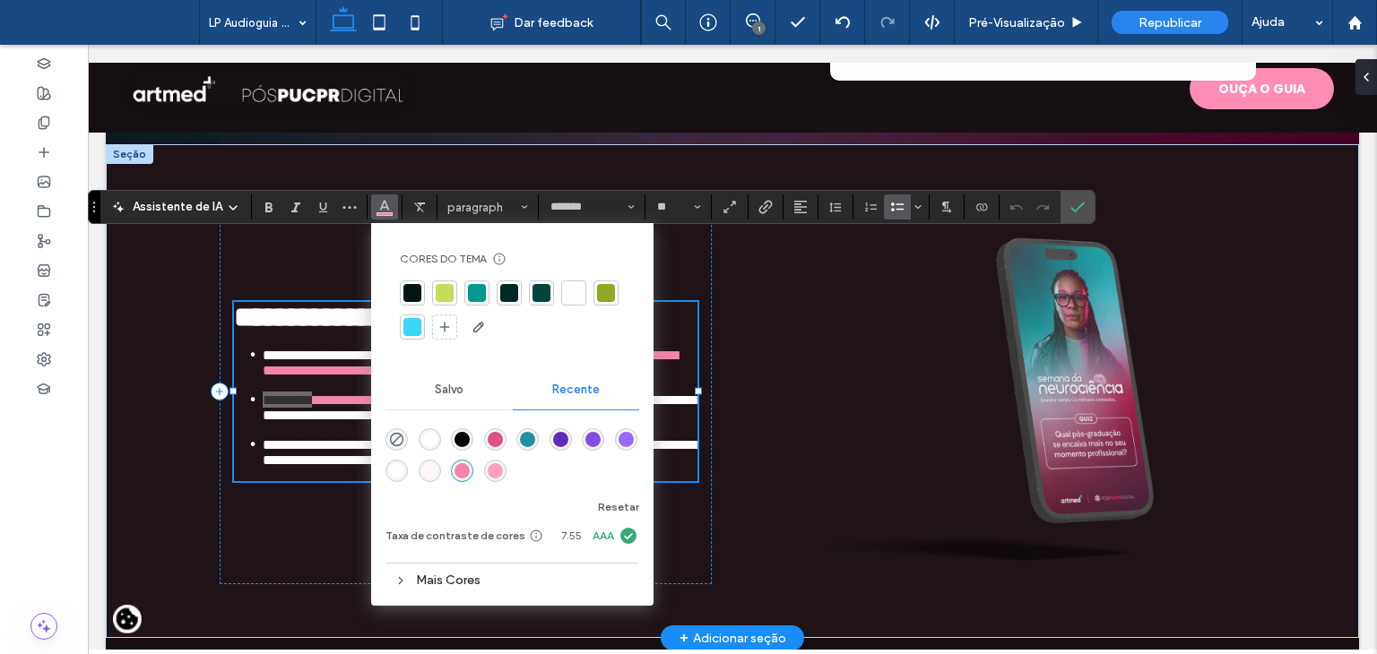
click at [427, 446] on div "rgba(255, 255, 255, 1)" at bounding box center [429, 439] width 15 height 15
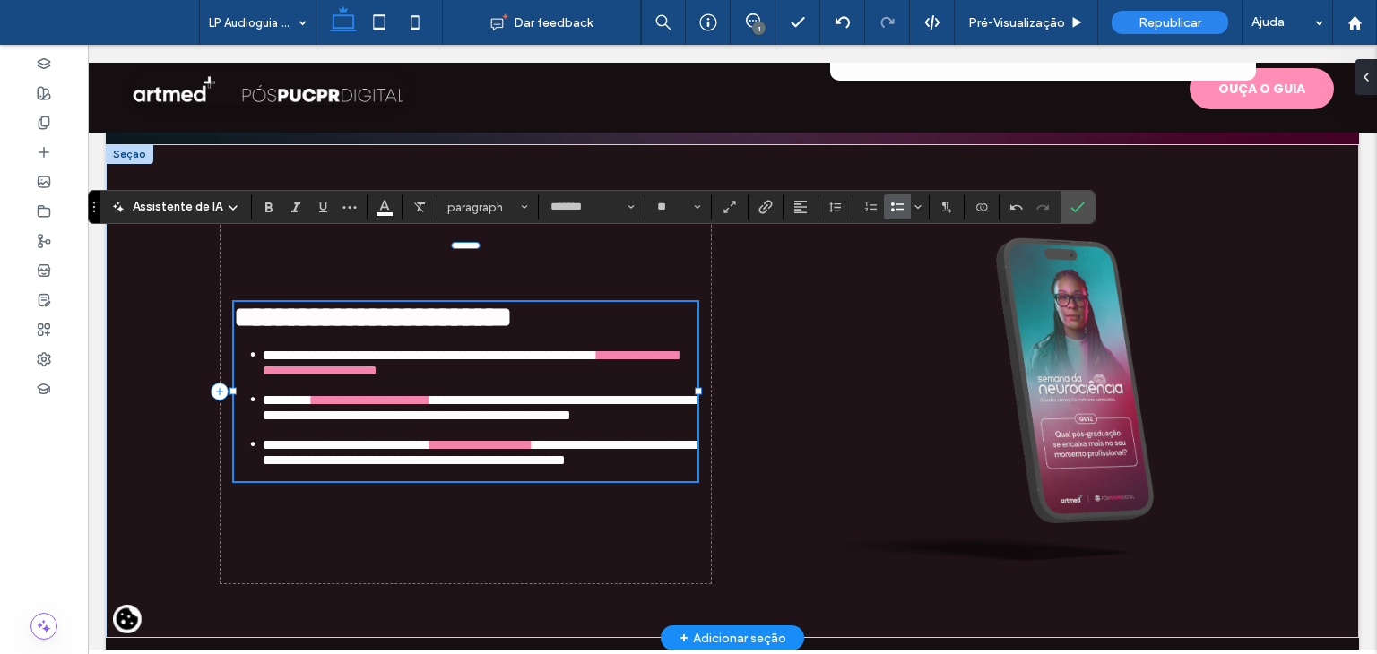
click at [416, 446] on span "**********" at bounding box center [347, 444] width 168 height 13
click at [1084, 213] on label "Confirmar" at bounding box center [1077, 207] width 27 height 32
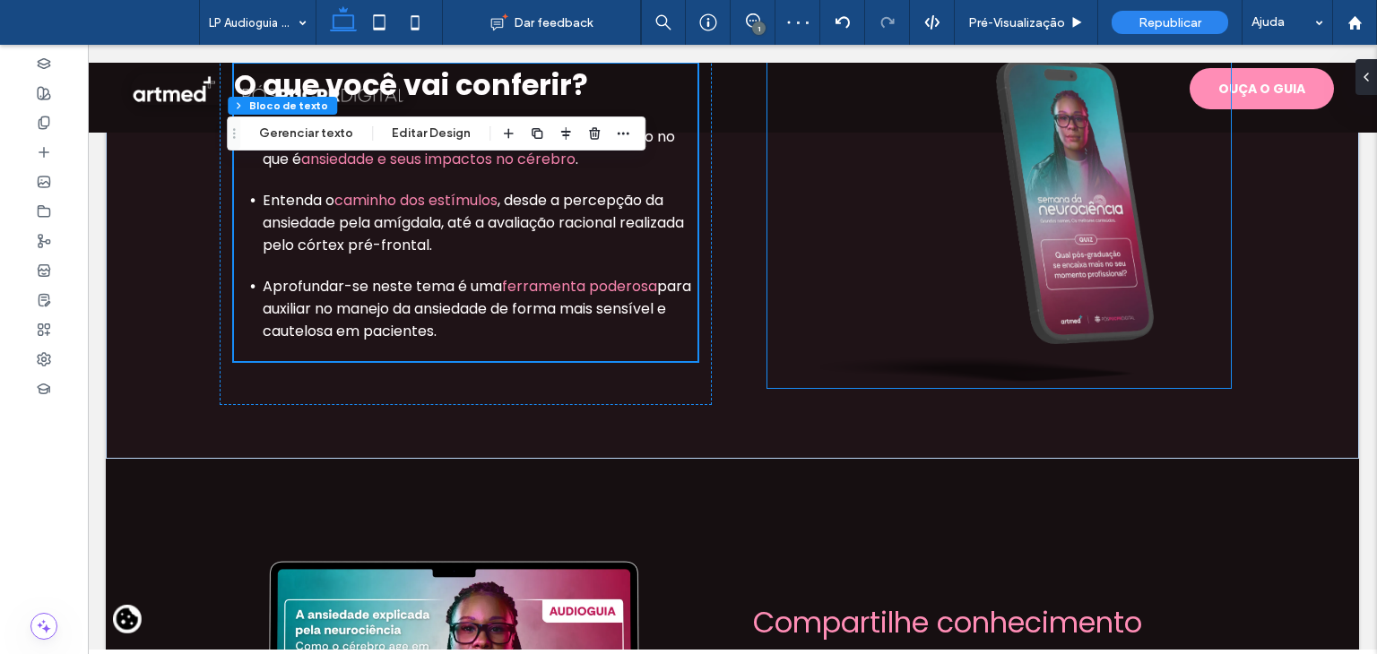
scroll to position [1345, 0]
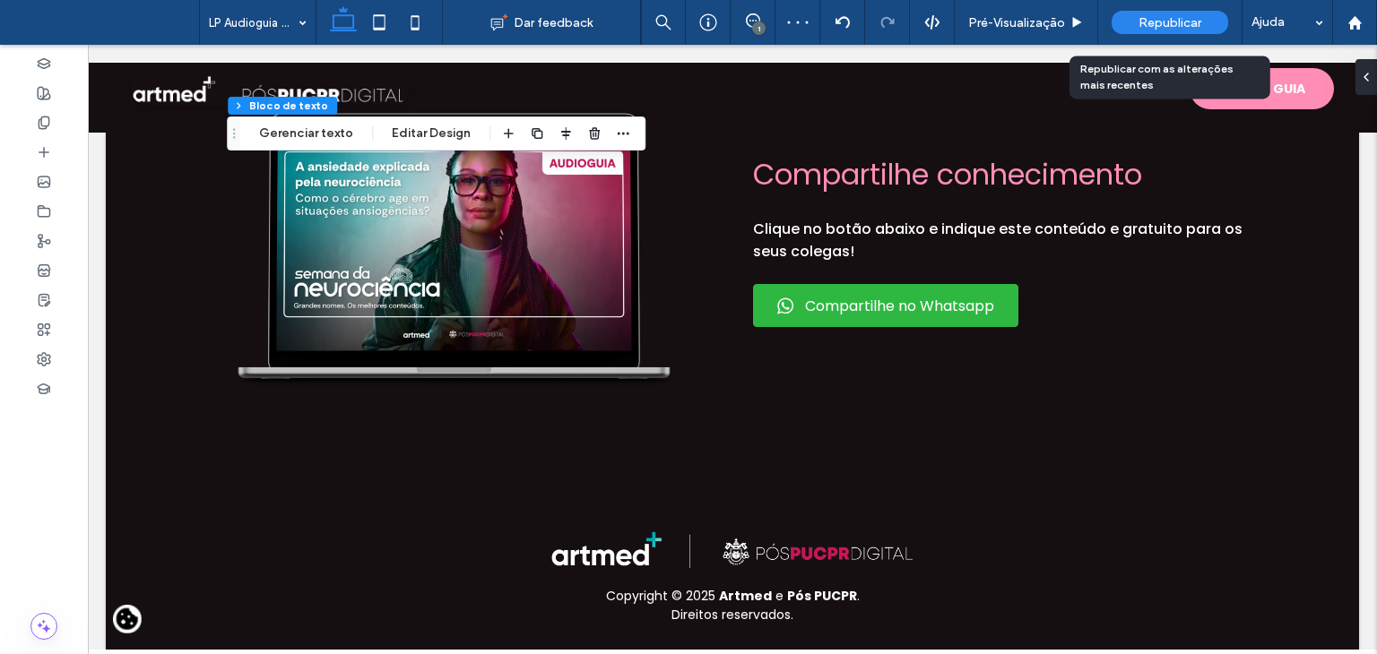
click at [1160, 4] on div "Republicar" at bounding box center [1170, 22] width 117 height 45
click at [1163, 23] on span "Republicar" at bounding box center [1169, 22] width 63 height 15
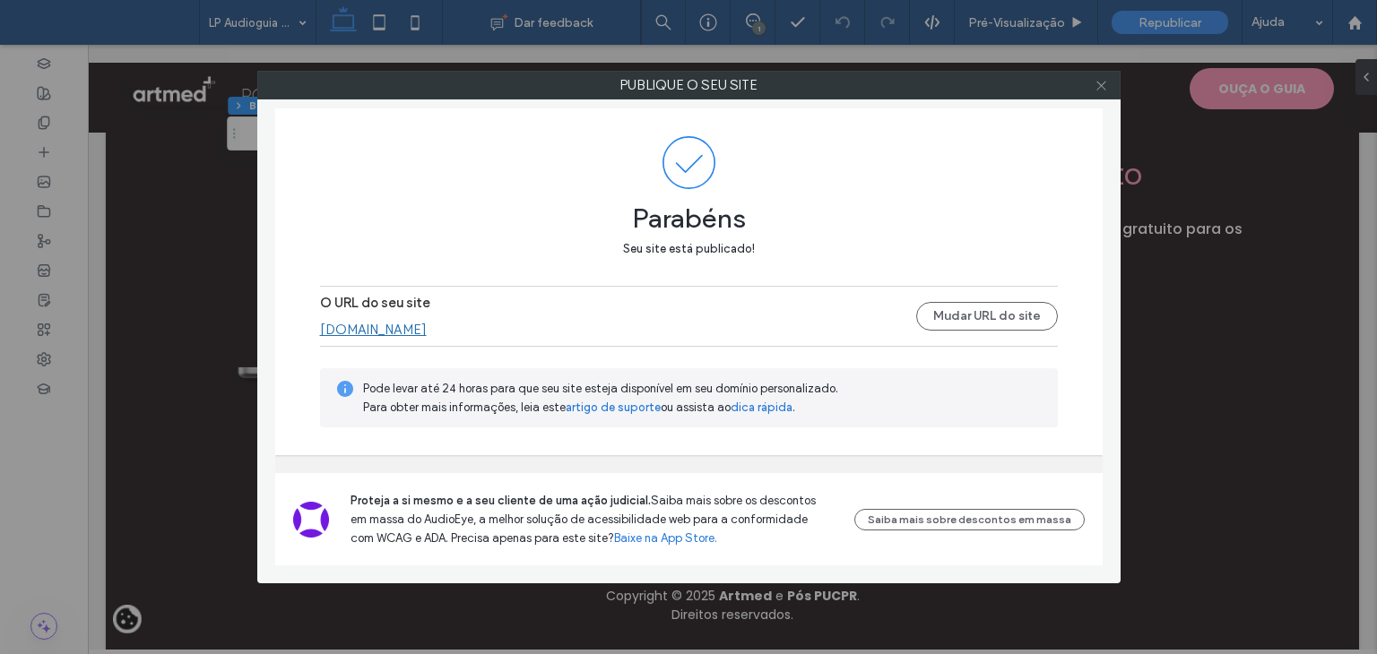
click at [1103, 76] on span at bounding box center [1101, 85] width 13 height 27
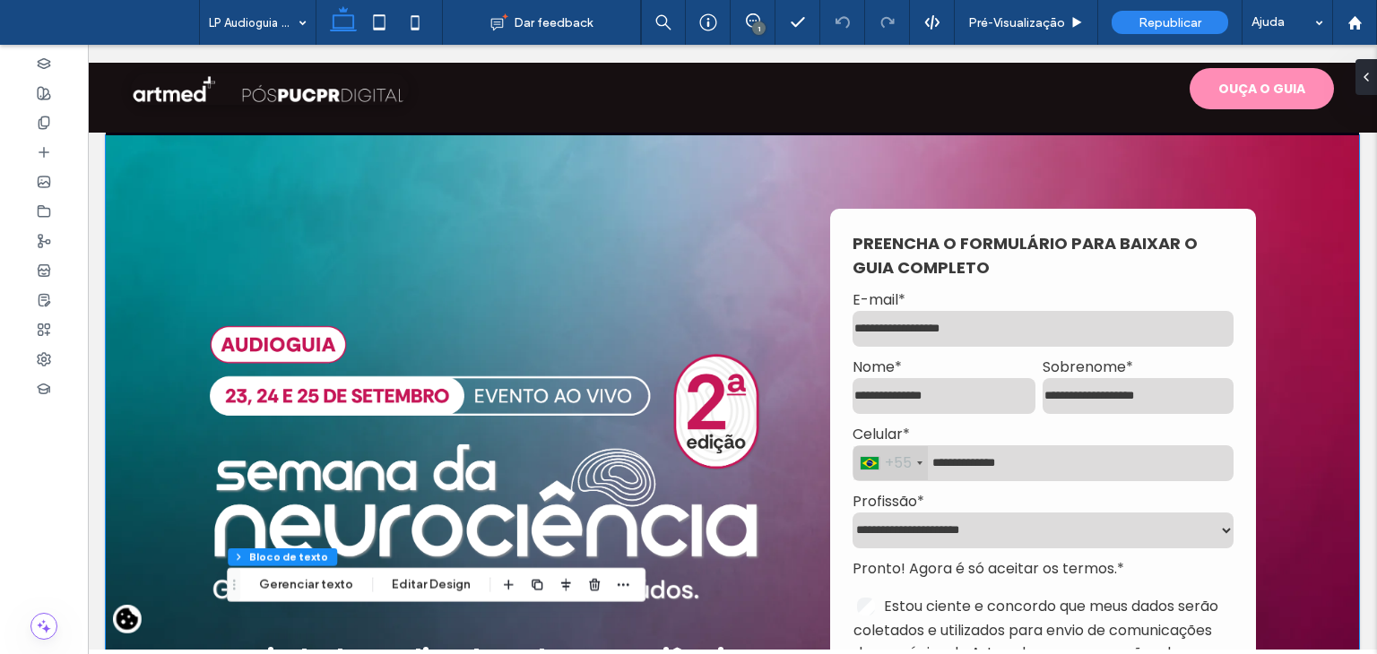
scroll to position [0, 0]
